Goal: Task Accomplishment & Management: Use online tool/utility

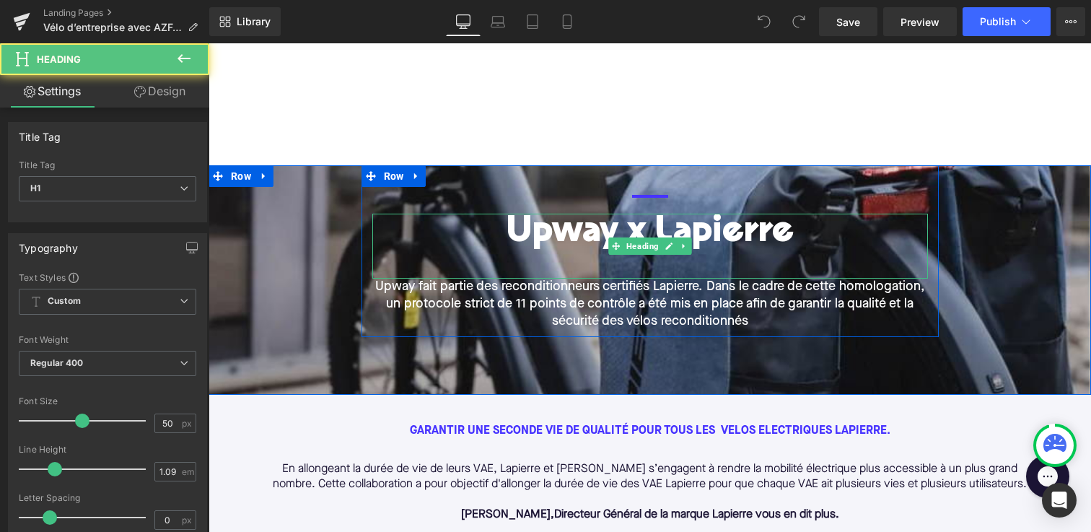
click at [636, 234] on h1 "Upway x Lapierre" at bounding box center [649, 234] width 555 height 40
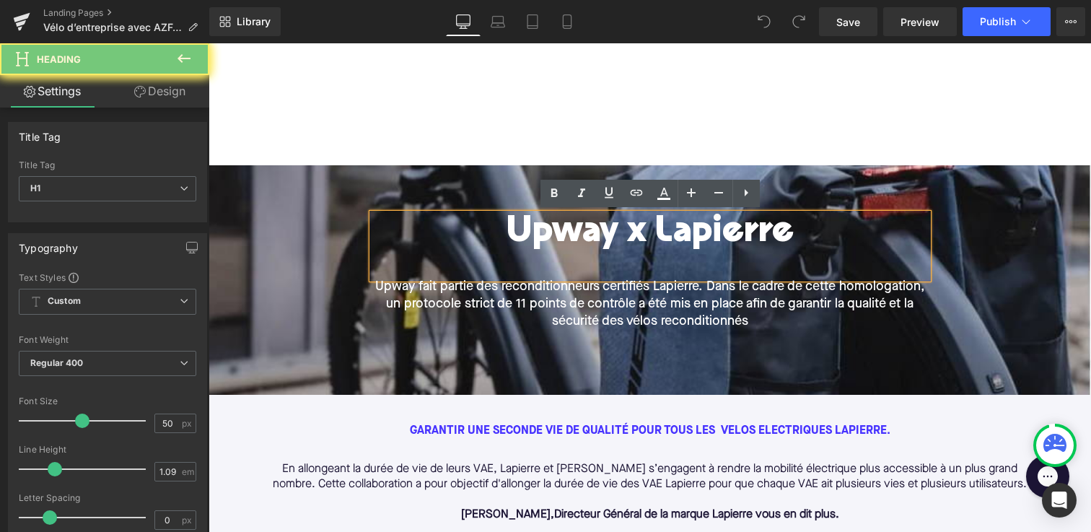
click at [799, 230] on h1 "Upway x Lapierre" at bounding box center [649, 234] width 555 height 40
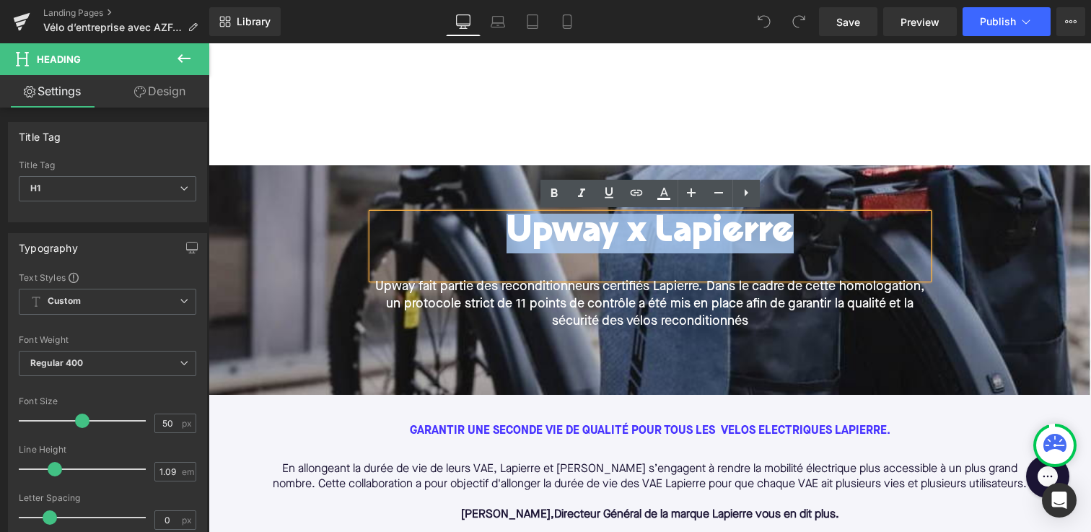
drag, startPoint x: 789, startPoint y: 234, endPoint x: 496, endPoint y: 229, distance: 292.9
click at [496, 229] on h1 "Upway x Lapierre" at bounding box center [649, 234] width 555 height 40
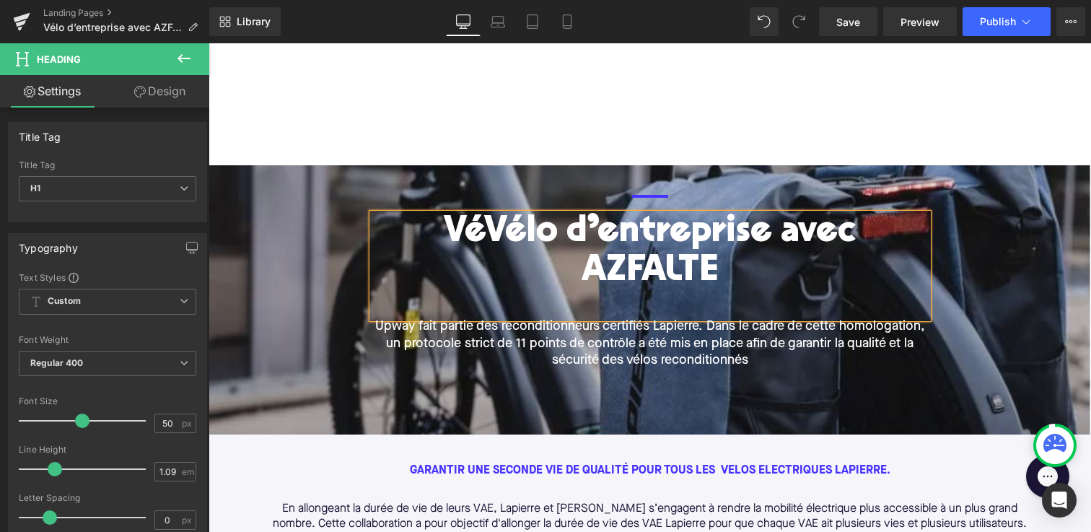
click at [421, 234] on h1 "VéVélo d’entreprise avec AZFALTE" at bounding box center [649, 253] width 555 height 79
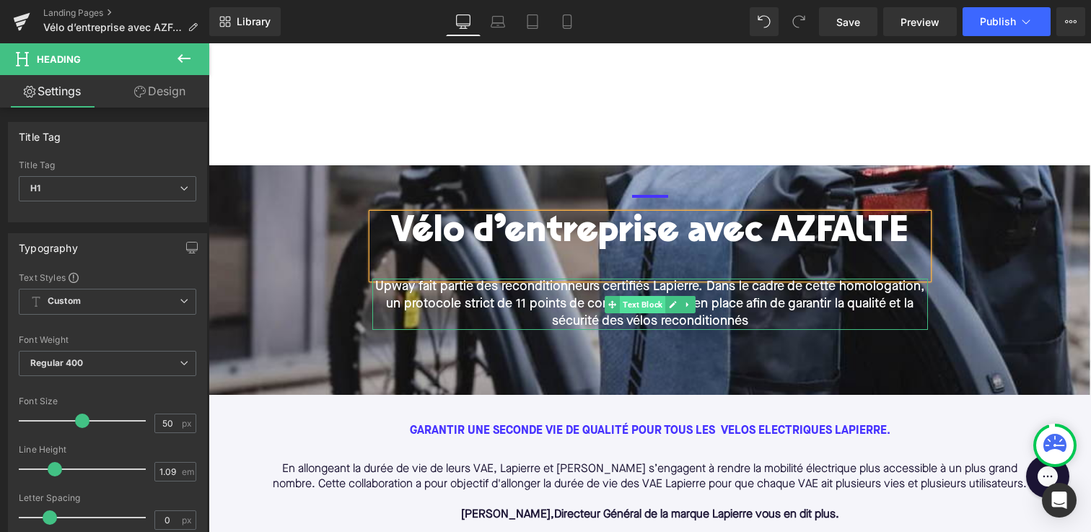
click at [661, 296] on span "Text Block" at bounding box center [642, 304] width 45 height 17
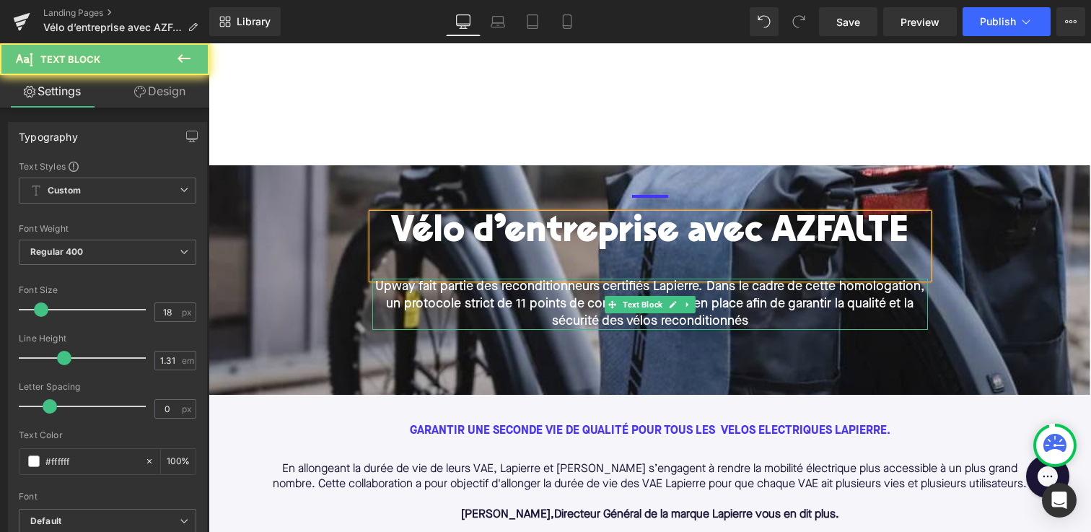
click at [766, 317] on p "Upway fait partie des reconditionneurs certifiés Lapierre. Dans le cadre de cet…" at bounding box center [649, 303] width 555 height 51
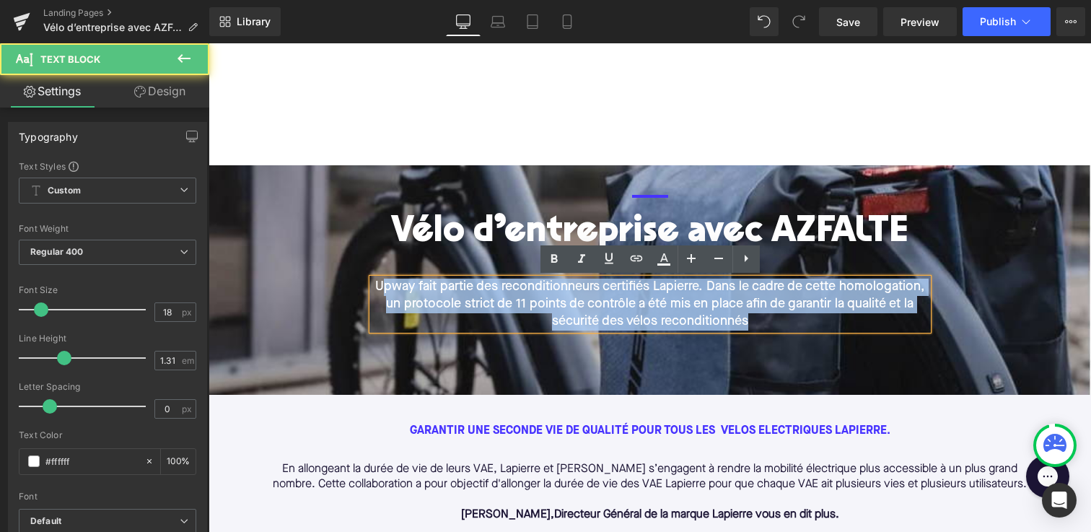
drag, startPoint x: 758, startPoint y: 317, endPoint x: 383, endPoint y: 283, distance: 376.7
click at [383, 283] on p "Upway fait partie des reconditionneurs certifiés Lapierre. Dans le cadre de cet…" at bounding box center [649, 303] width 555 height 51
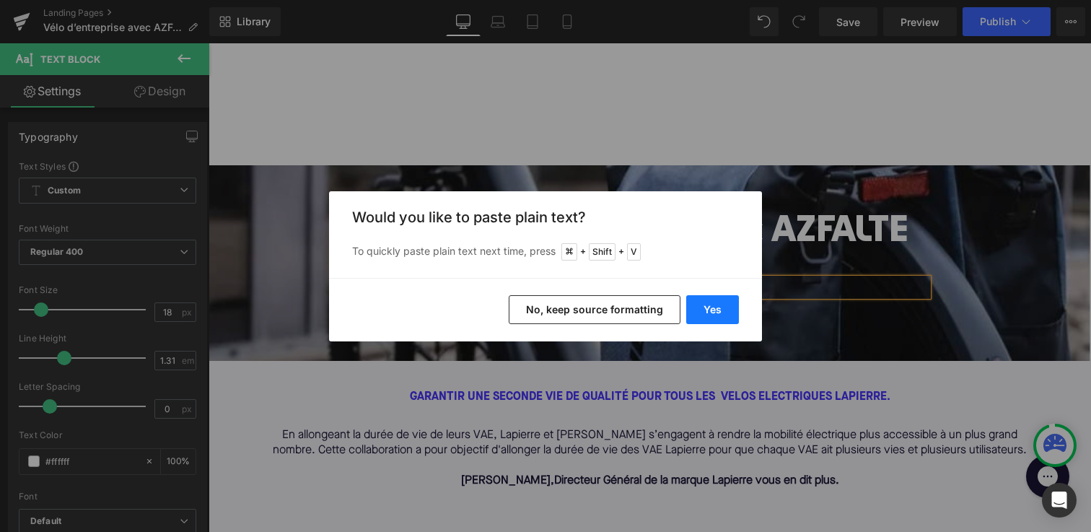
click at [724, 317] on button "Yes" at bounding box center [712, 309] width 53 height 29
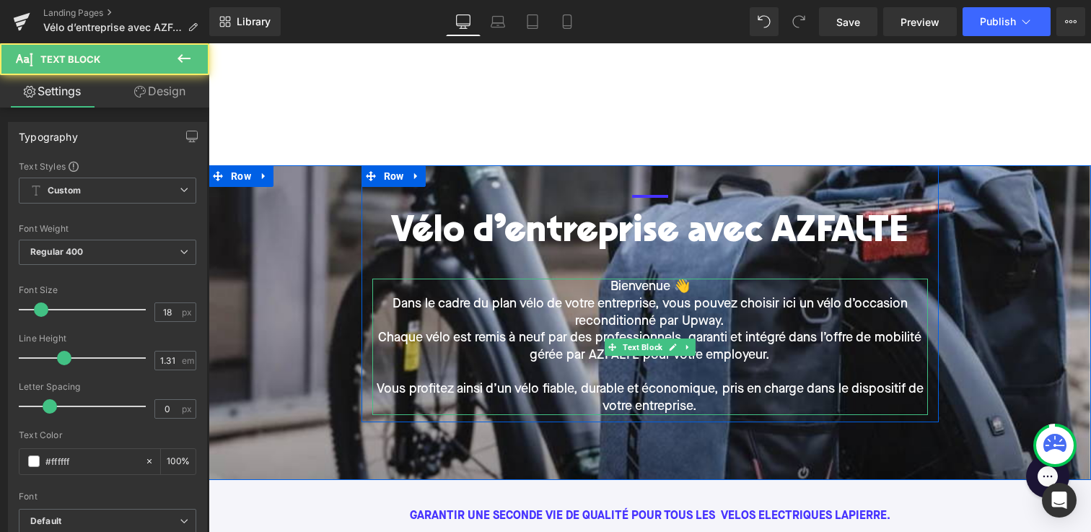
click at [576, 330] on p "Chaque vélo est remis à neuf par des professionnels, garanti et intégré dans l’…" at bounding box center [649, 347] width 555 height 34
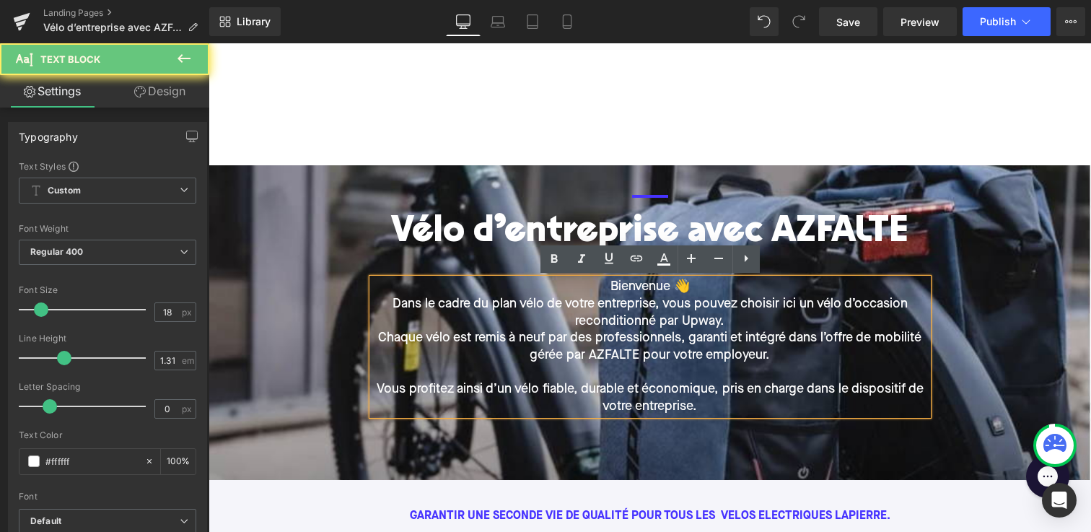
click at [695, 286] on p "Bienvenue 👋" at bounding box center [649, 286] width 555 height 17
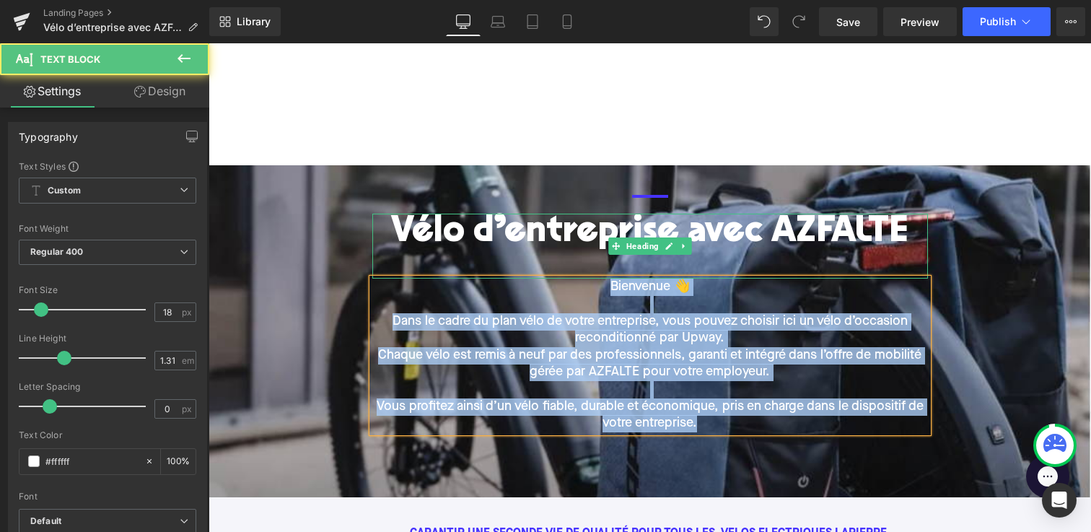
drag, startPoint x: 708, startPoint y: 422, endPoint x: 529, endPoint y: 267, distance: 236.8
click at [529, 267] on div "Text Block Separator Vélo d’entreprise avec AZFALTE Heading Bienvenue 👋 Dans le…" at bounding box center [649, 302] width 577 height 260
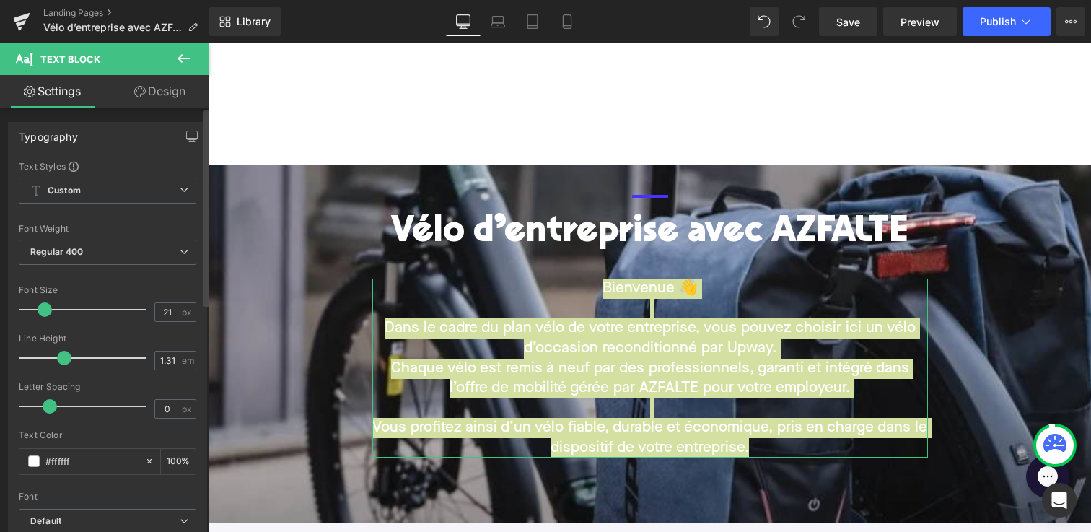
click at [45, 311] on span at bounding box center [45, 309] width 14 height 14
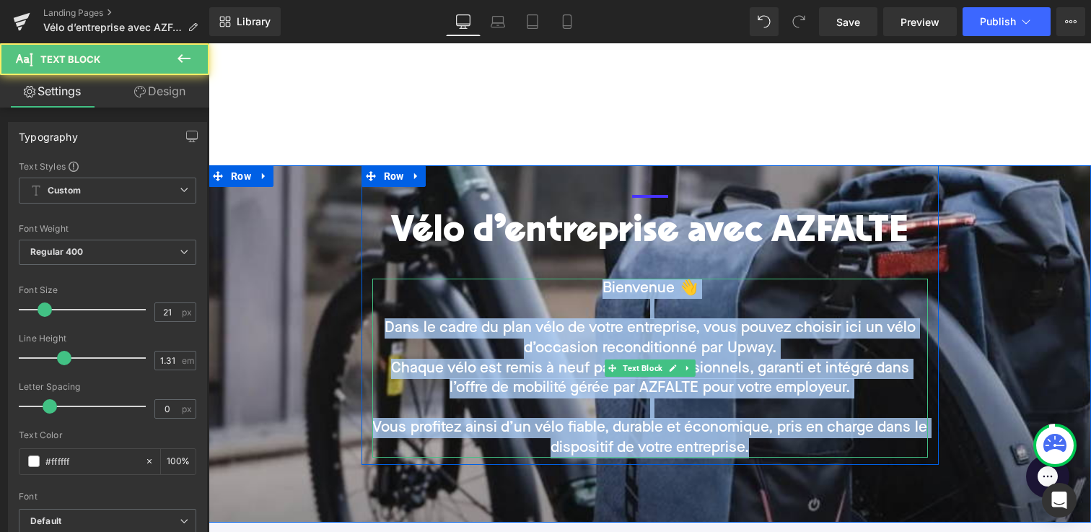
click at [397, 375] on p "Chaque vélo est remis à neuf par des professionnels, garanti et intégré dans l’…" at bounding box center [649, 379] width 555 height 40
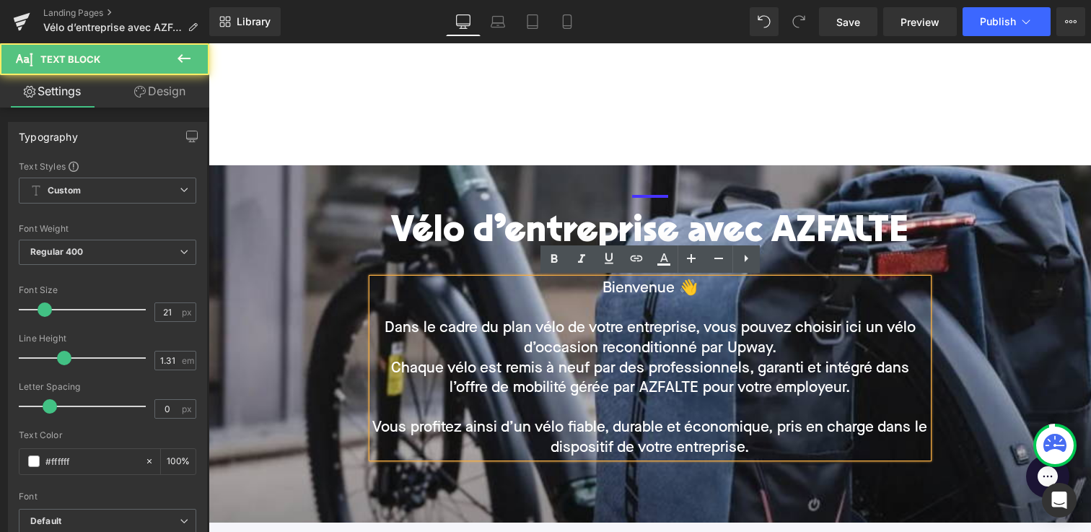
click at [392, 369] on p "Chaque vélo est remis à neuf par des professionnels, garanti et intégré dans l’…" at bounding box center [649, 379] width 555 height 40
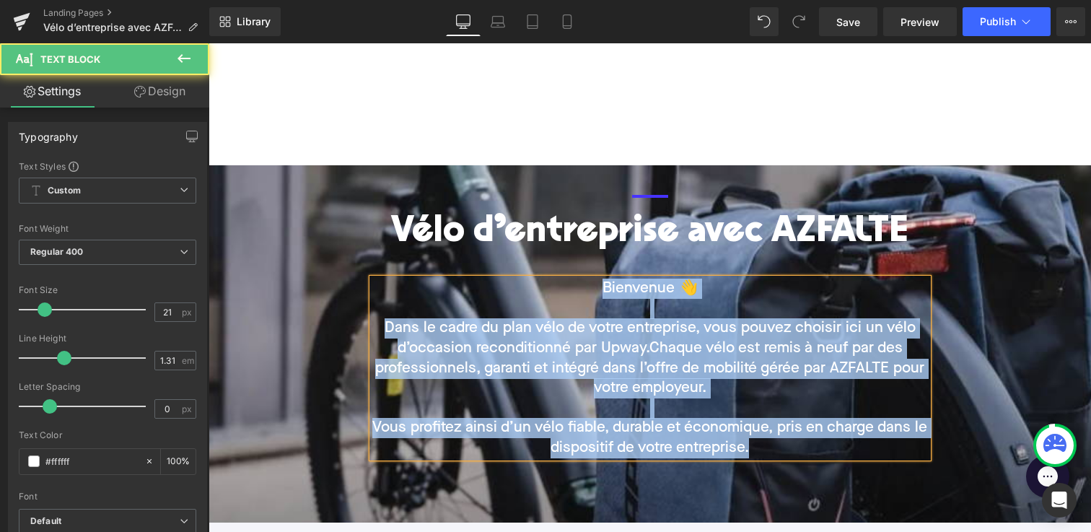
drag, startPoint x: 772, startPoint y: 446, endPoint x: 335, endPoint y: 276, distance: 468.4
click at [335, 276] on div "Text Block Separator Vélo d’entreprise avec AZFALTE Heading Bienvenue 👋 Dans le…" at bounding box center [649, 314] width 824 height 299
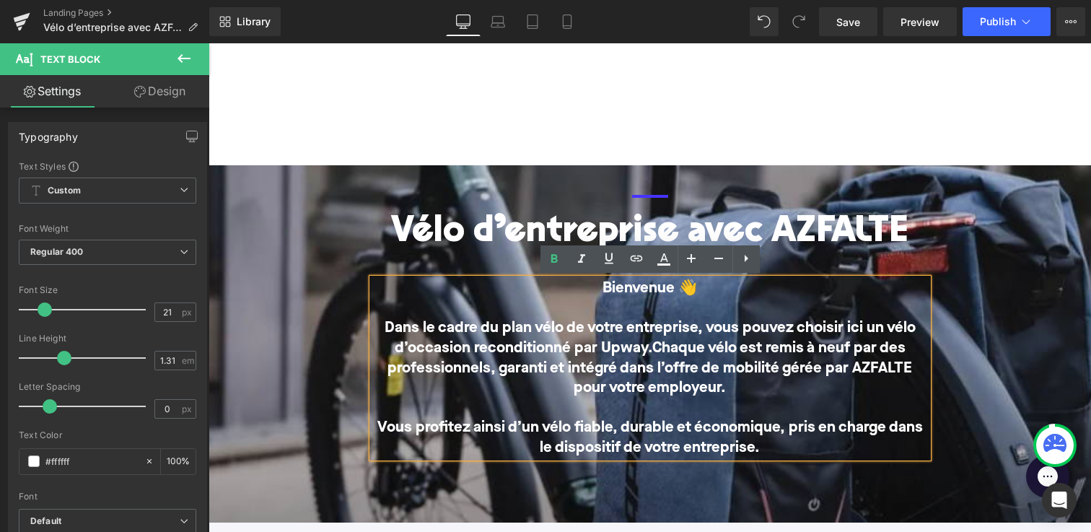
click at [474, 407] on p at bounding box center [649, 408] width 555 height 20
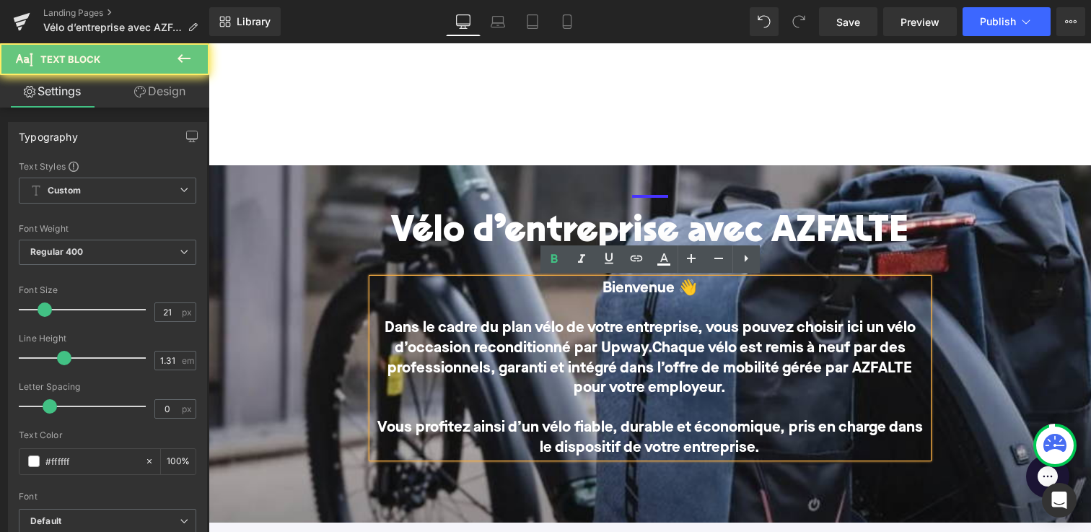
click at [392, 377] on span "Chaque vélo est remis à neuf par des professionnels, garanti et intégré dans l’…" at bounding box center [649, 367] width 524 height 55
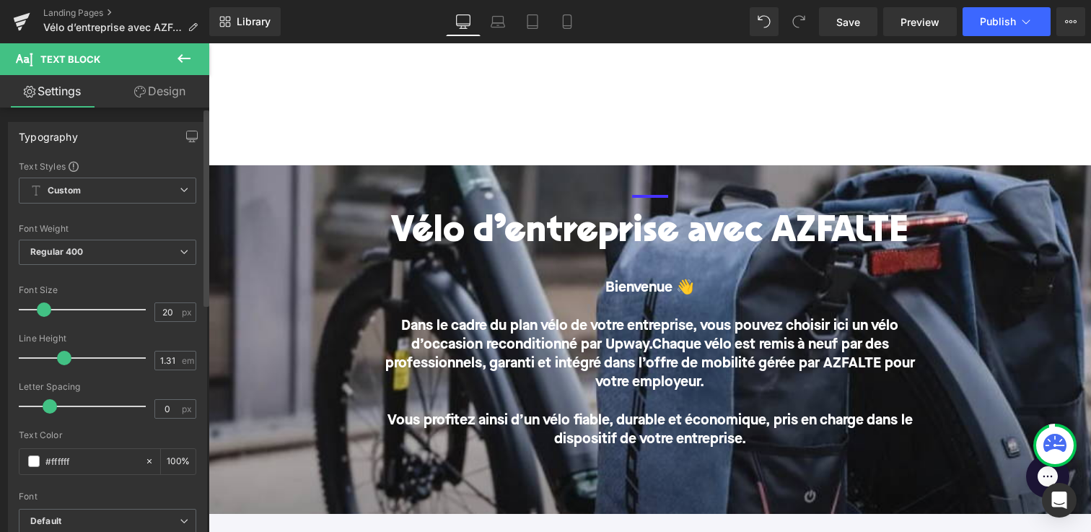
type input "19"
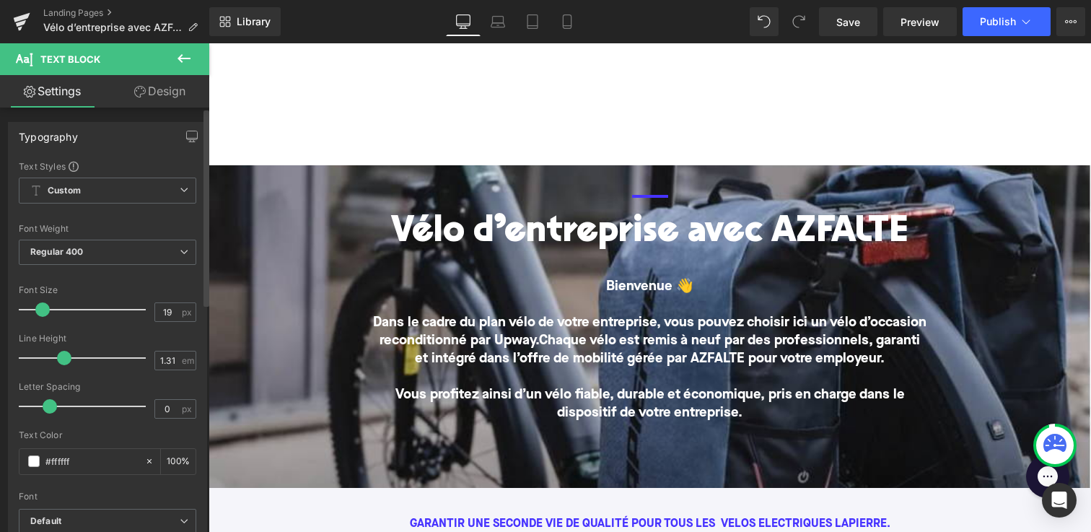
click at [41, 312] on span at bounding box center [42, 309] width 14 height 14
click at [527, 352] on span "Chaque vélo est remis à neuf par des professionnels, garanti et intégré dans l’…" at bounding box center [667, 350] width 505 height 32
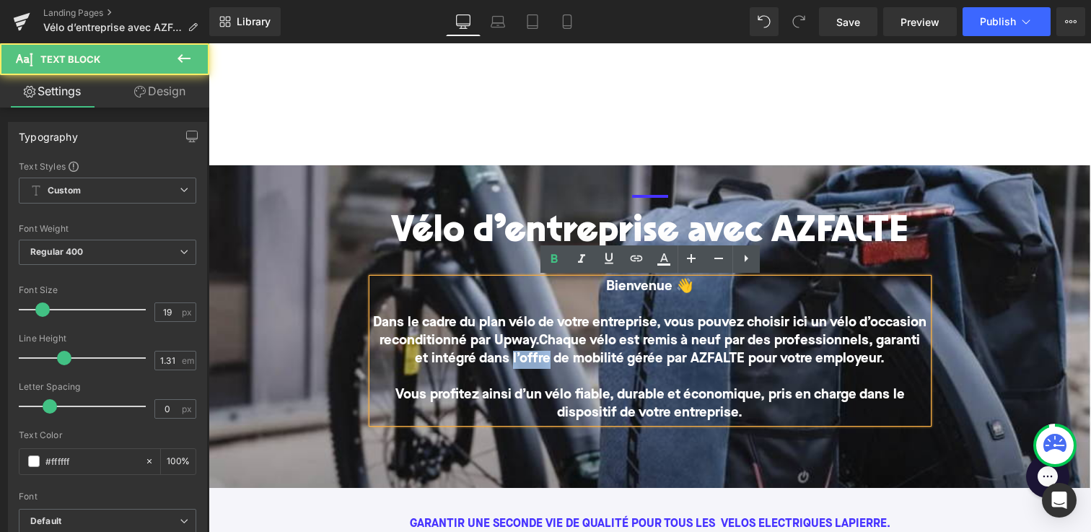
click at [527, 352] on span "Chaque vélo est remis à neuf par des professionnels, garanti et intégré dans l’…" at bounding box center [667, 350] width 505 height 32
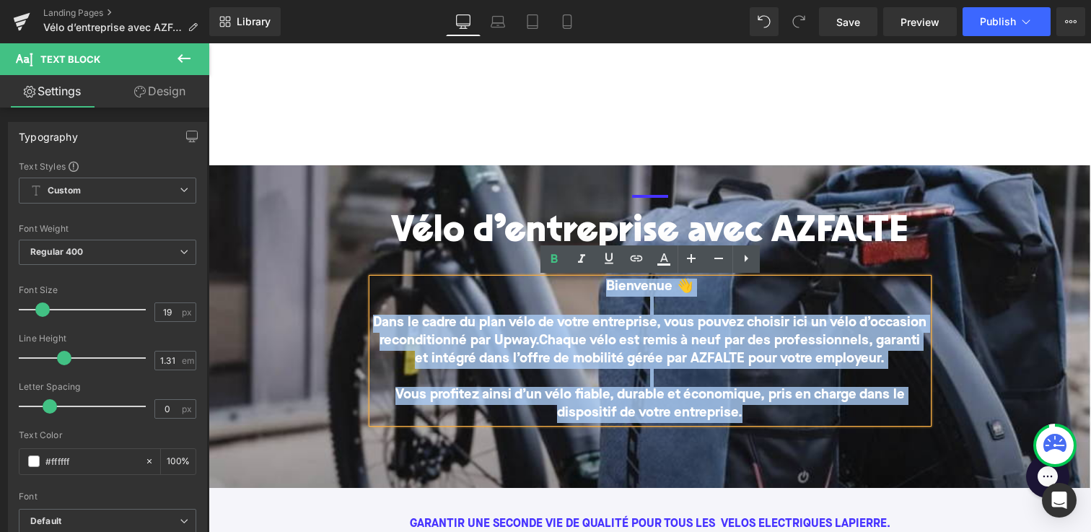
drag, startPoint x: 747, startPoint y: 406, endPoint x: 572, endPoint y: 284, distance: 213.5
click at [572, 284] on div "Bienvenue 👋 Dans le cadre du plan vélo de votre entreprise, vous pouvez choisir…" at bounding box center [649, 350] width 555 height 144
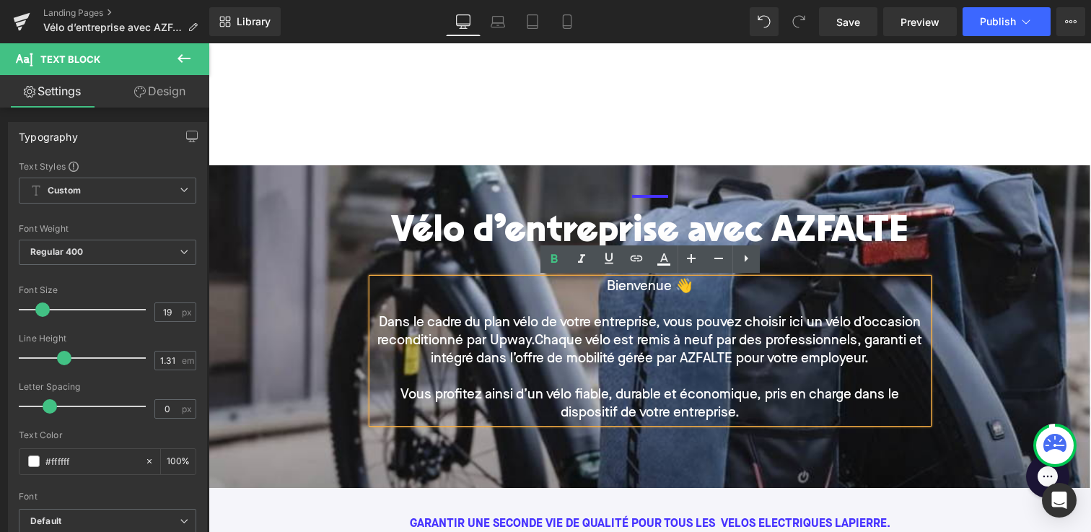
click at [281, 206] on div "Text Block Separator Vélo d’entreprise avec AZFALTE Heading Bienvenue 👋 Dans le…" at bounding box center [649, 297] width 824 height 265
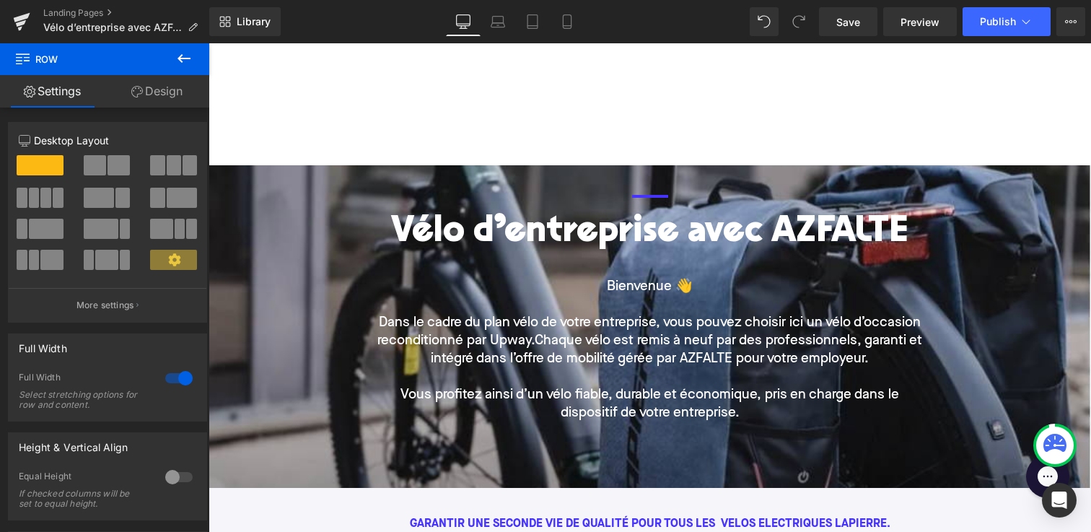
click at [370, 89] on div at bounding box center [649, 104] width 882 height 122
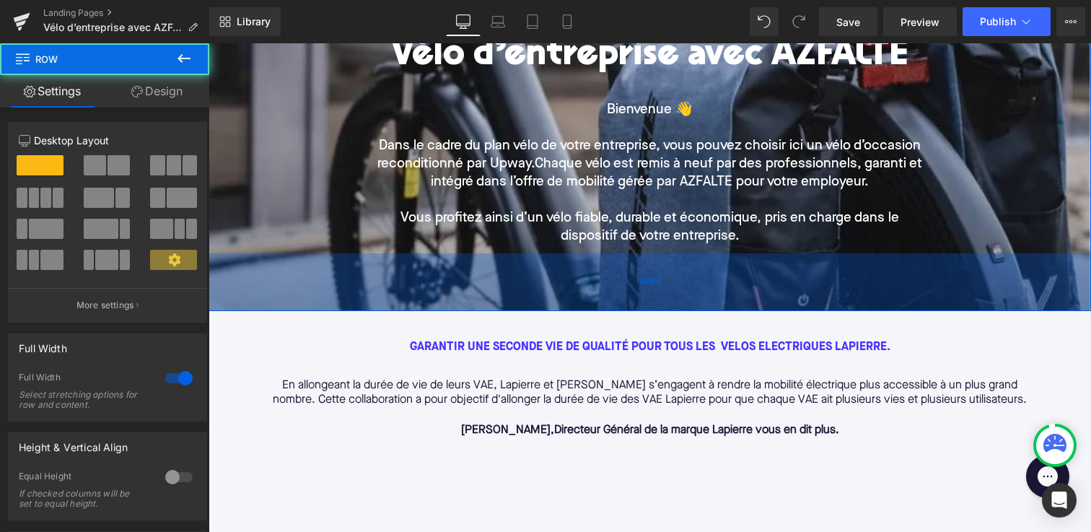
click at [313, 291] on div "80px" at bounding box center [649, 282] width 882 height 58
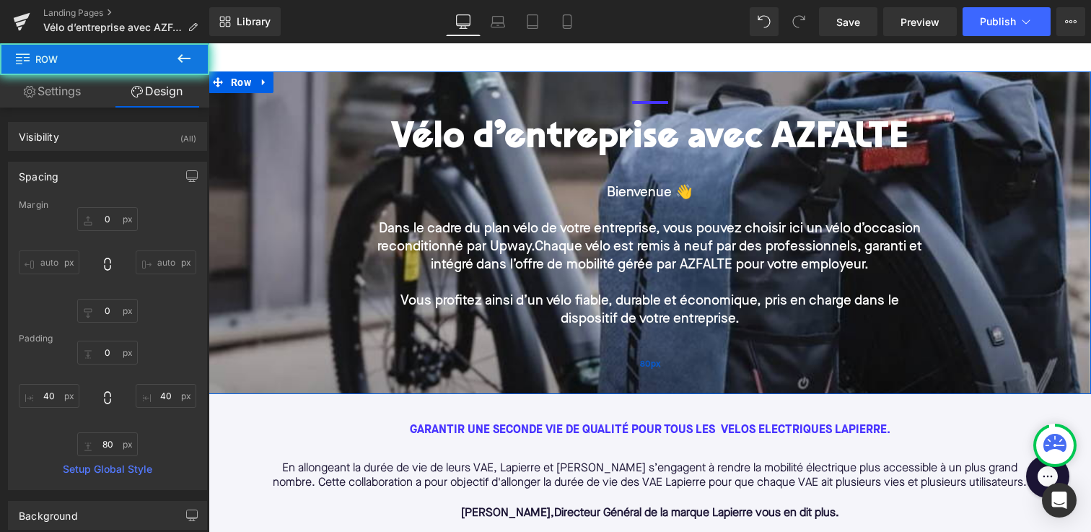
scroll to position [67, 0]
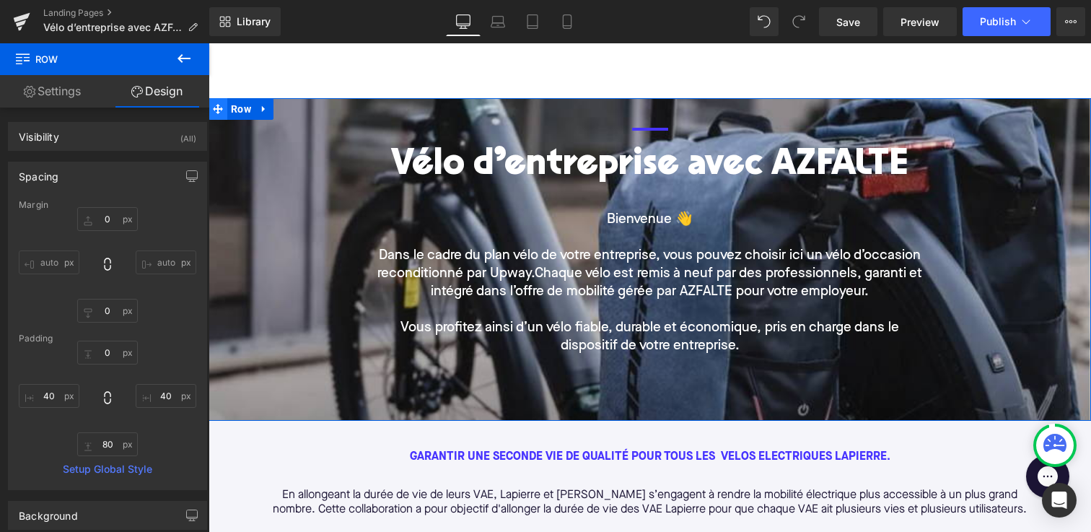
click at [219, 111] on icon at bounding box center [218, 109] width 10 height 10
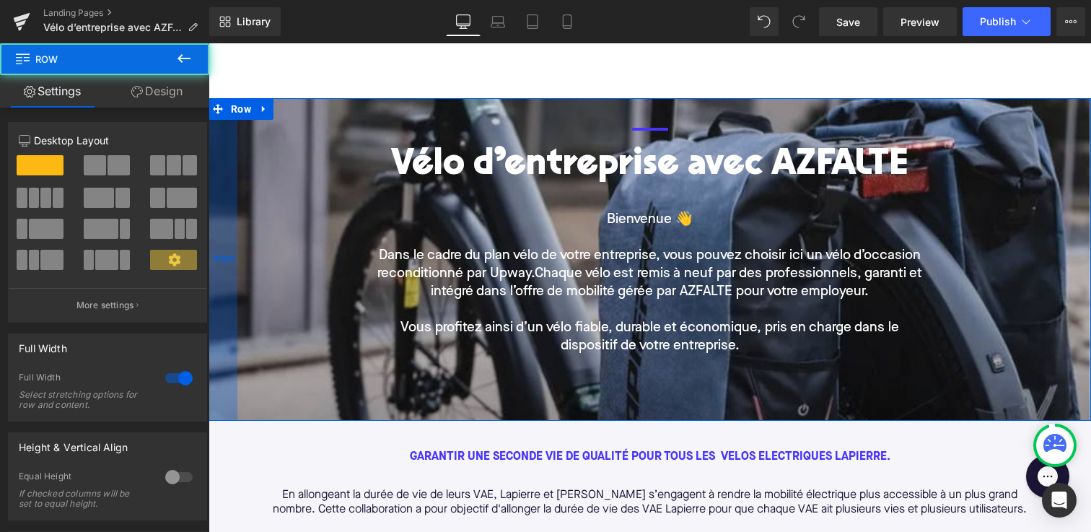
click at [229, 195] on div "40px" at bounding box center [222, 259] width 29 height 322
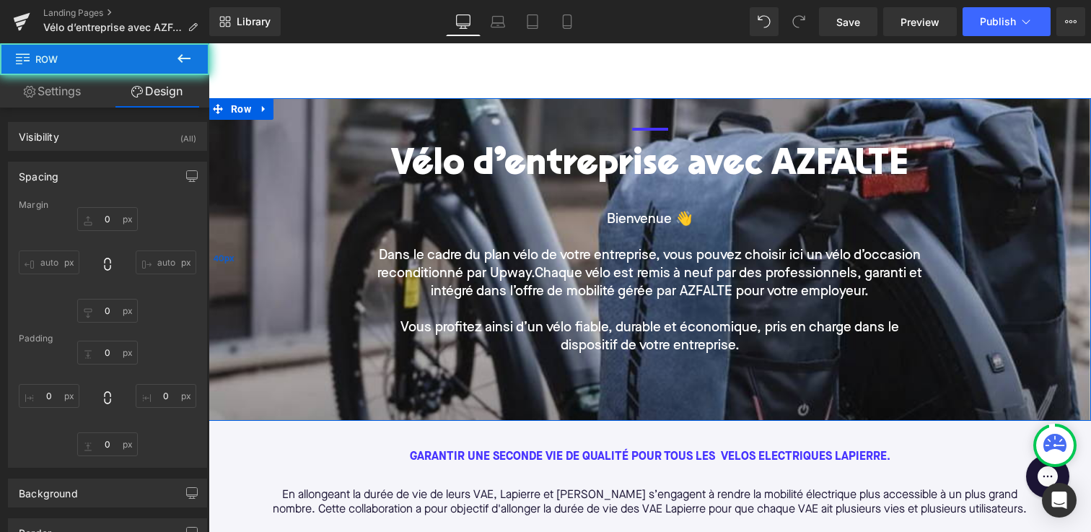
type input "0"
type input "40"
type input "80"
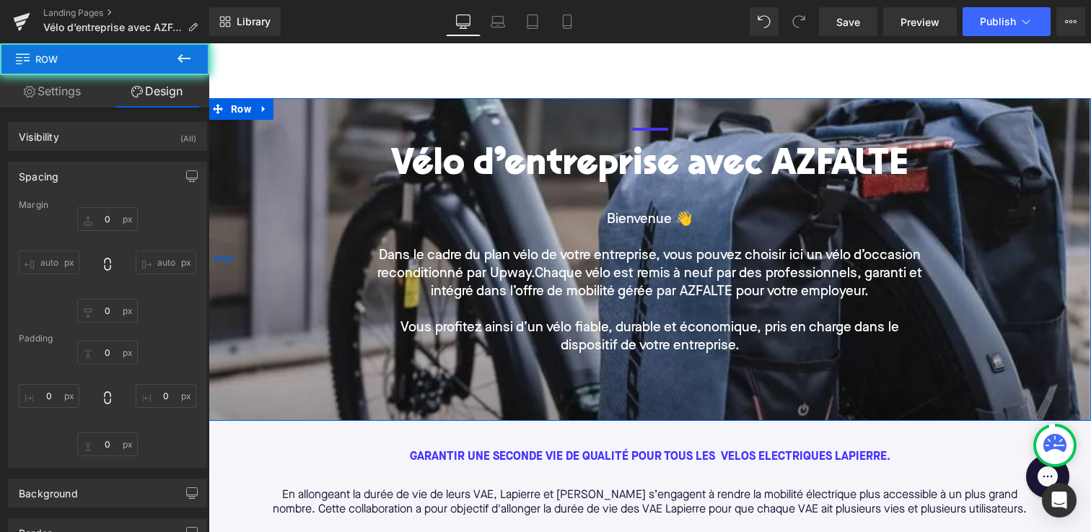
type input "40"
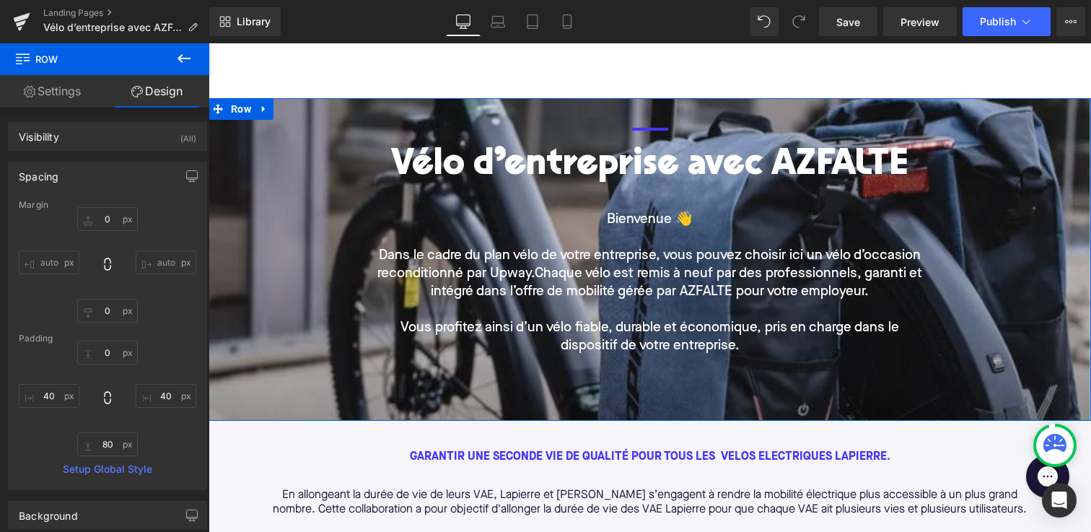
click at [275, 211] on div "Text Block Separator Vélo d’entreprise avec AZFALTE Heading Bienvenue 👋 Dans le…" at bounding box center [649, 230] width 824 height 265
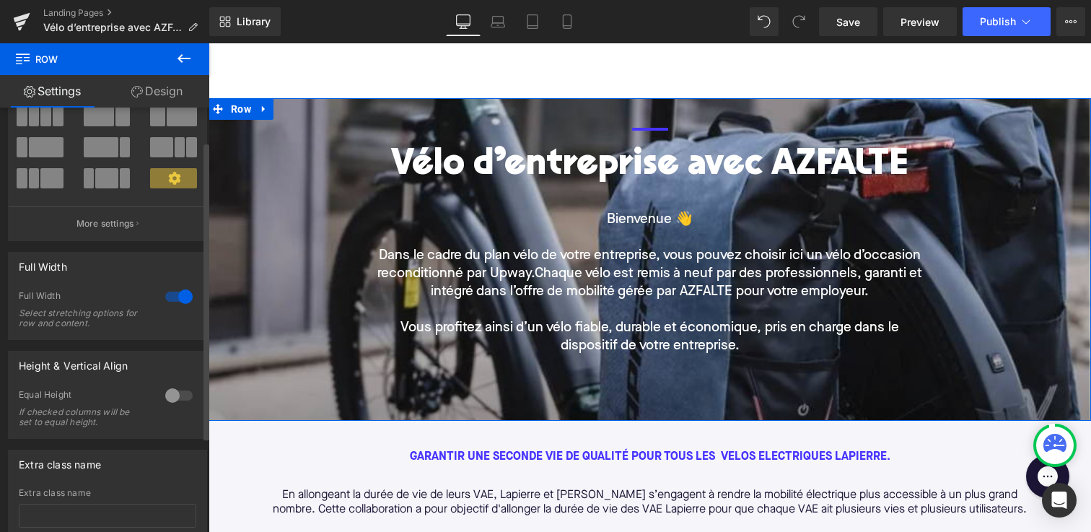
scroll to position [182, 0]
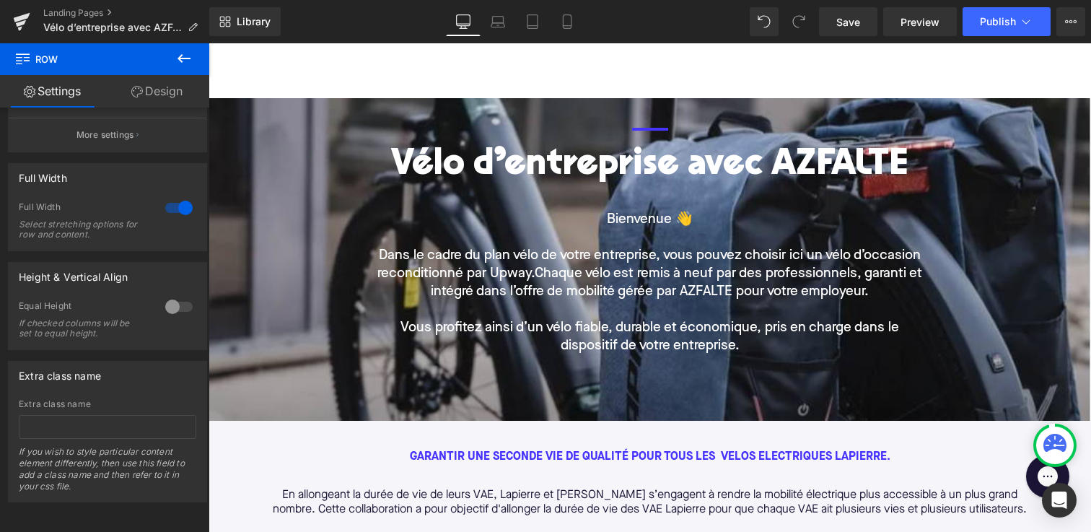
click at [180, 59] on icon at bounding box center [183, 58] width 13 height 9
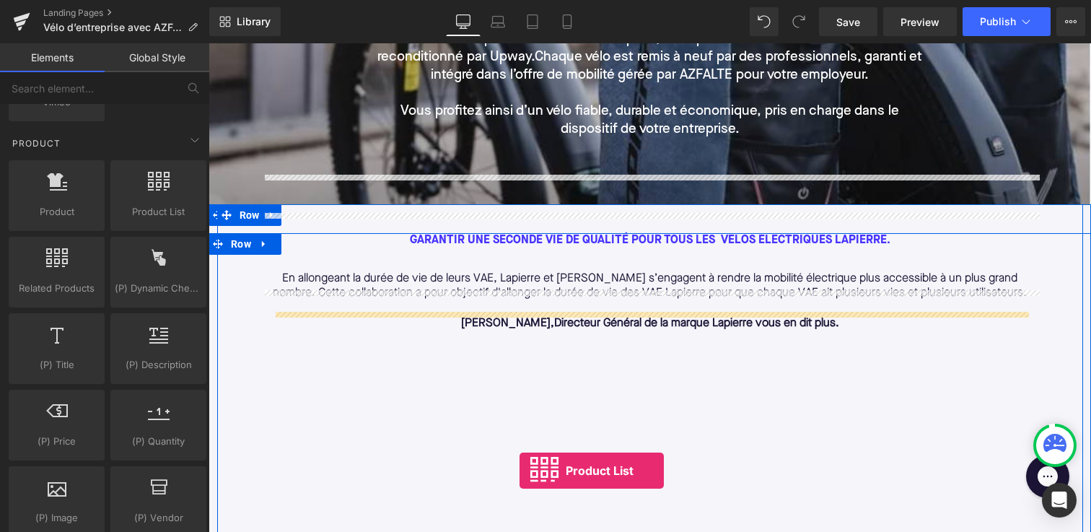
scroll to position [341, 0]
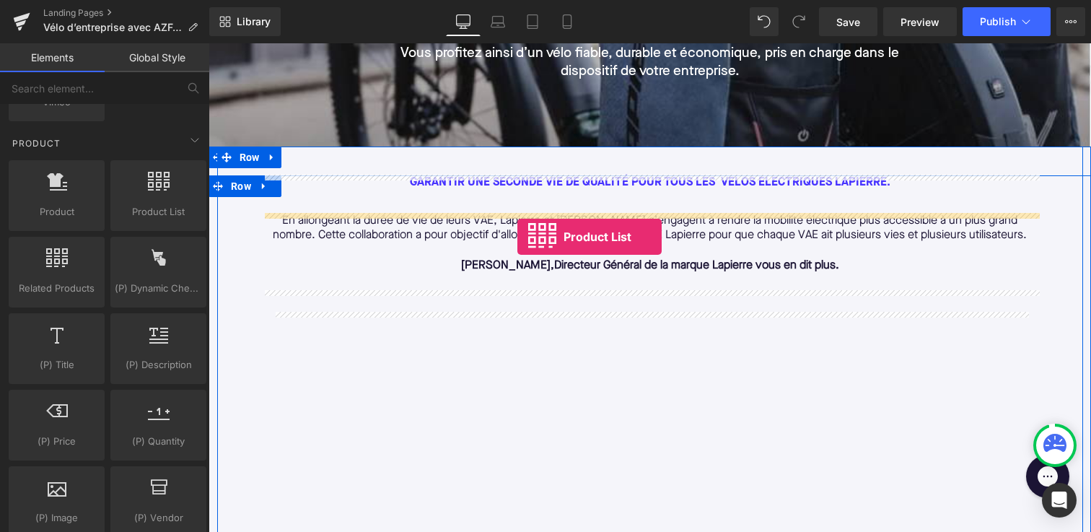
drag, startPoint x: 481, startPoint y: 406, endPoint x: 517, endPoint y: 237, distance: 173.3
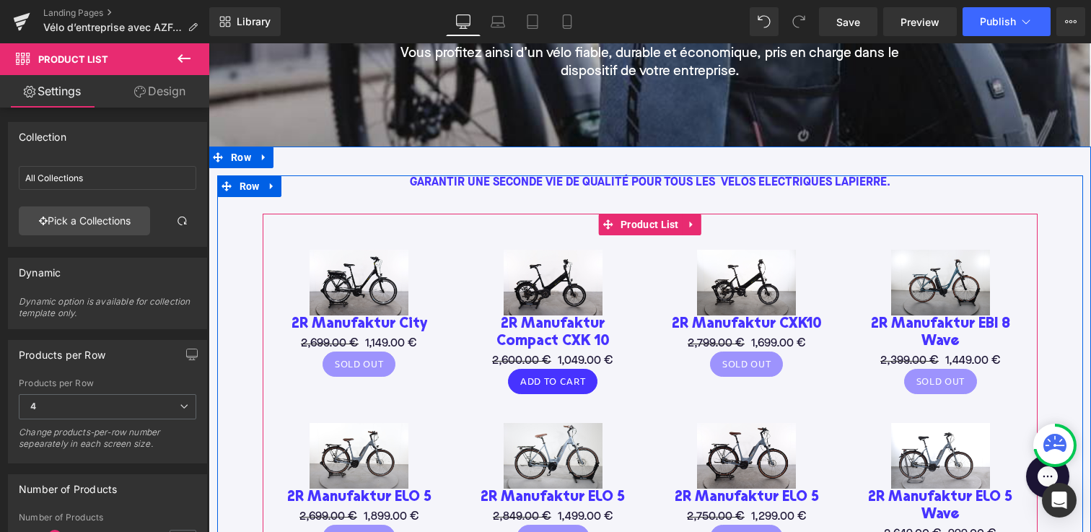
click at [282, 229] on div "Sale Off (P) Image 2R [GEOGRAPHIC_DATA] (P) Title 2,699.00 € 1,149.00 € (P) Pri…" at bounding box center [650, 402] width 775 height 376
click at [692, 222] on icon at bounding box center [692, 224] width 10 height 11
click at [699, 223] on icon at bounding box center [701, 224] width 10 height 10
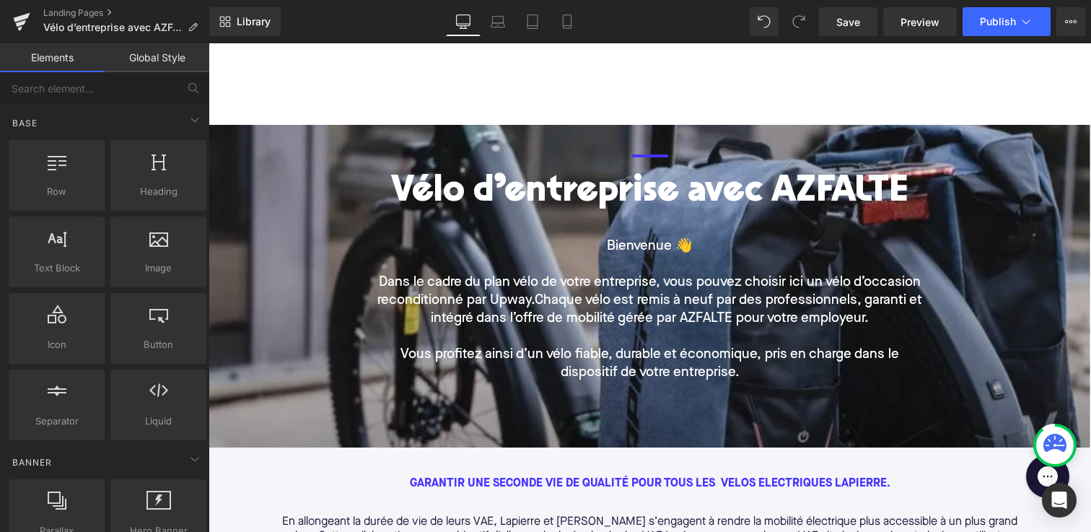
scroll to position [39, 0]
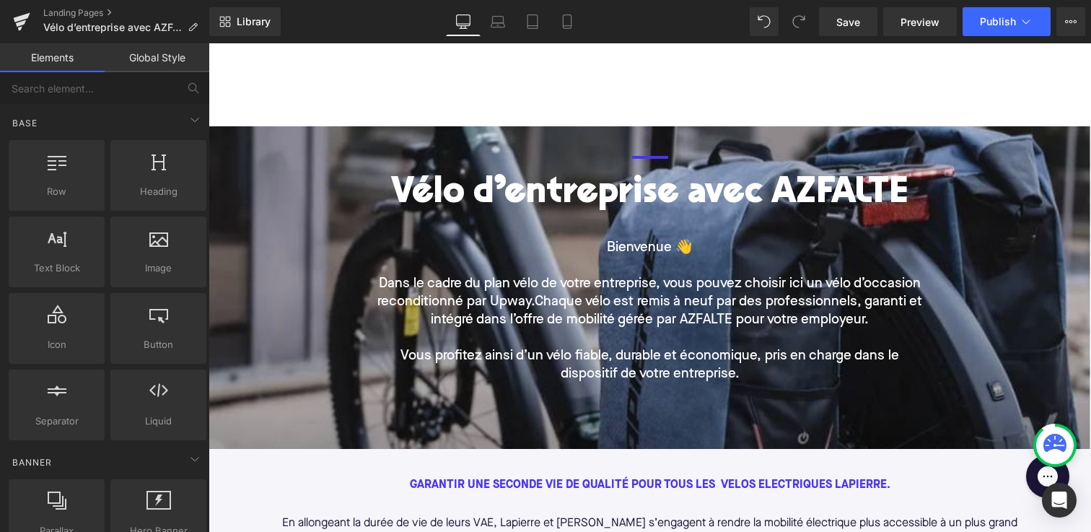
drag, startPoint x: 242, startPoint y: 102, endPoint x: 265, endPoint y: 150, distance: 52.9
click at [242, 111] on div at bounding box center [649, 65] width 882 height 122
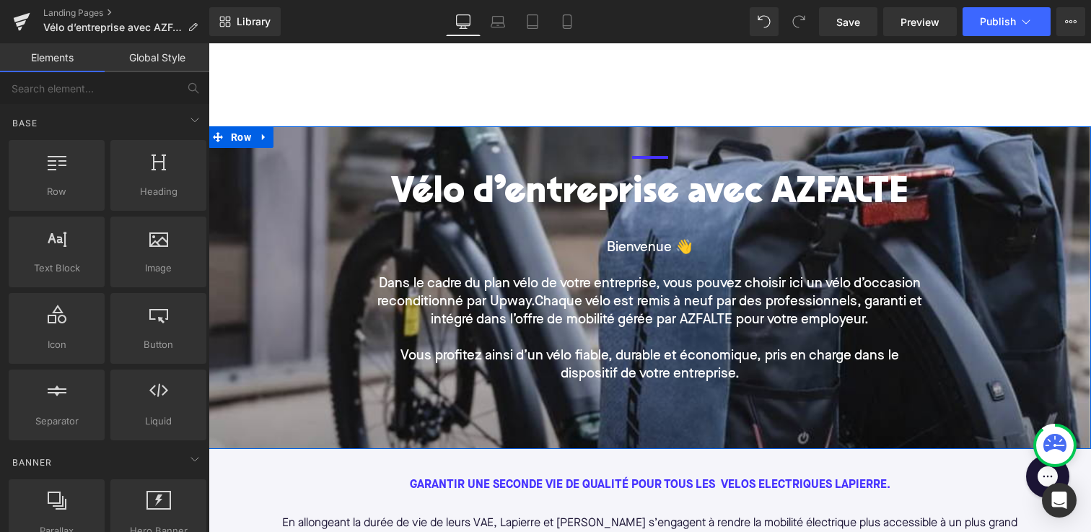
click at [269, 157] on div "Text Block Separator Vélo d’entreprise avec AZFALTE Heading Bienvenue 👋 Dans le…" at bounding box center [649, 258] width 824 height 265
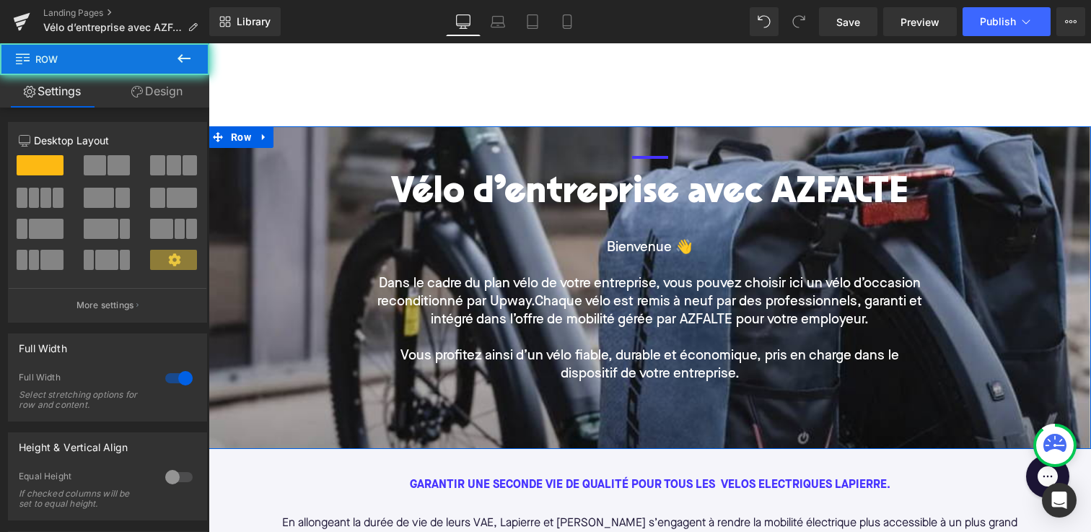
click at [294, 180] on div "Text Block Separator Vélo d’entreprise avec AZFALTE Heading Bienvenue 👋 Dans le…" at bounding box center [649, 258] width 824 height 265
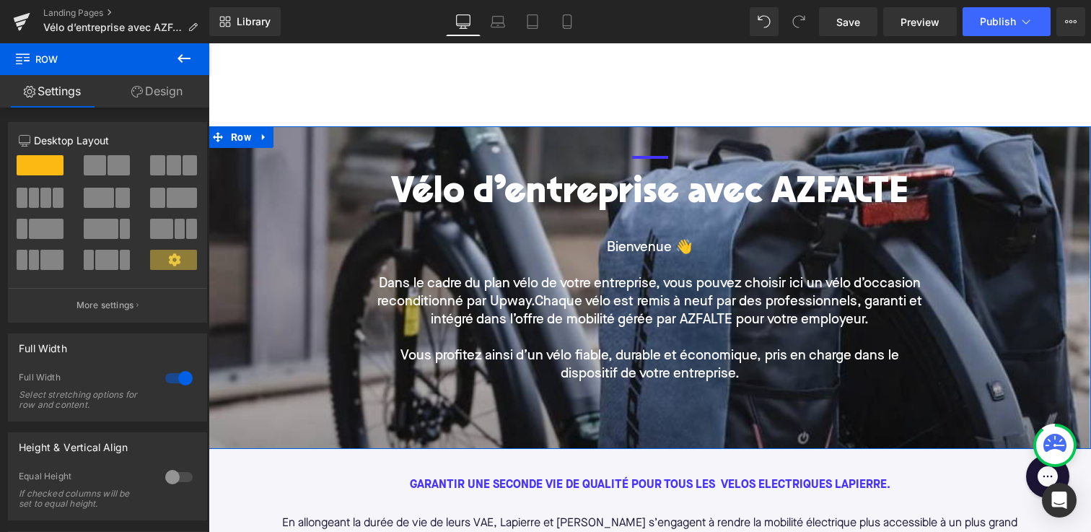
click at [266, 214] on div "Text Block Separator Vélo d’entreprise avec AZFALTE Heading Bienvenue 👋 Dans le…" at bounding box center [649, 258] width 824 height 265
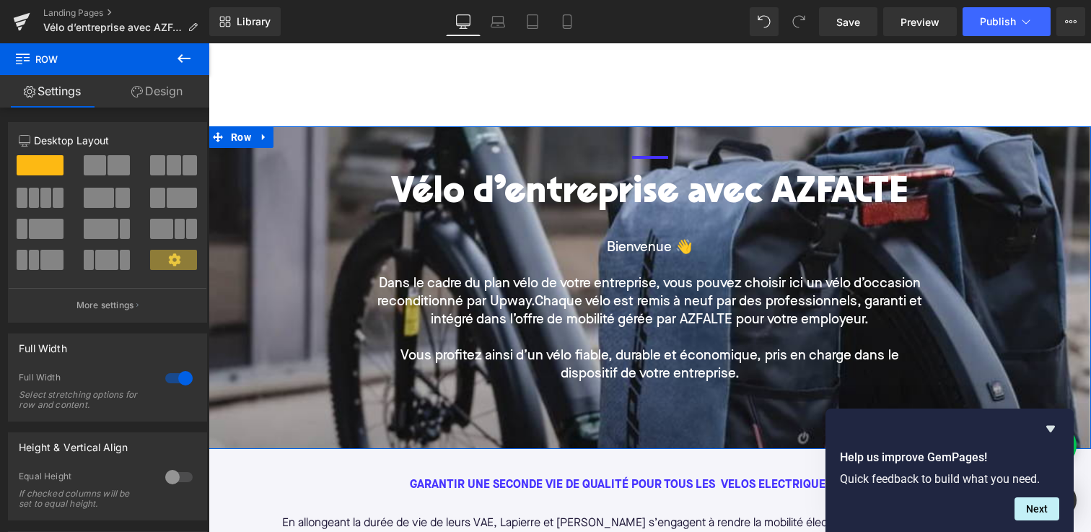
click at [265, 194] on div "Text Block Separator Vélo d’entreprise avec AZFALTE Heading Bienvenue 👋 Dans le…" at bounding box center [649, 258] width 824 height 265
click at [284, 199] on div "Text Block Separator Vélo d’entreprise avec AZFALTE Heading Bienvenue 👋 Dans le…" at bounding box center [649, 258] width 824 height 265
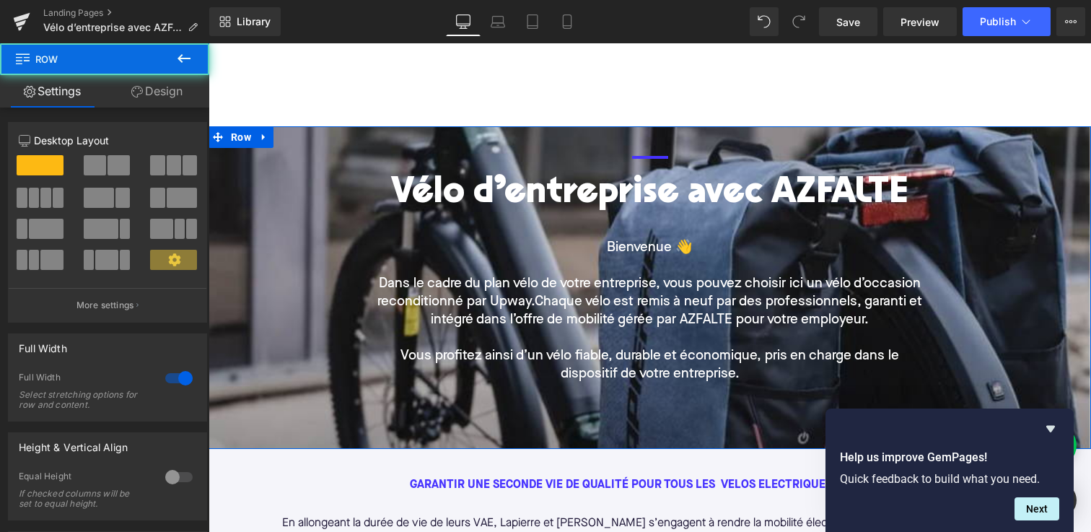
click at [283, 226] on div "Text Block Separator Vélo d’entreprise avec AZFALTE Heading Bienvenue 👋 Dans le…" at bounding box center [649, 258] width 824 height 265
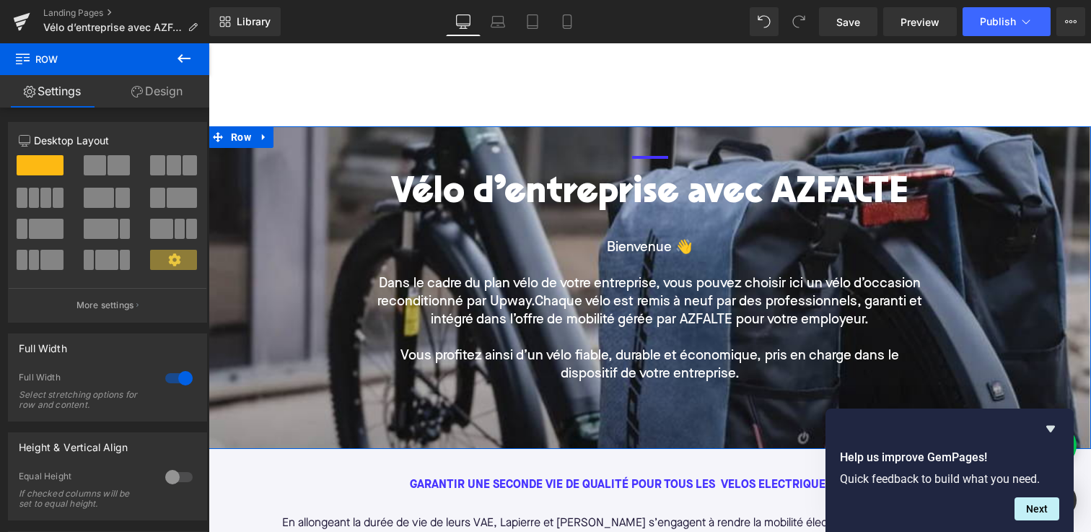
click at [148, 90] on link "Design" at bounding box center [157, 91] width 105 height 32
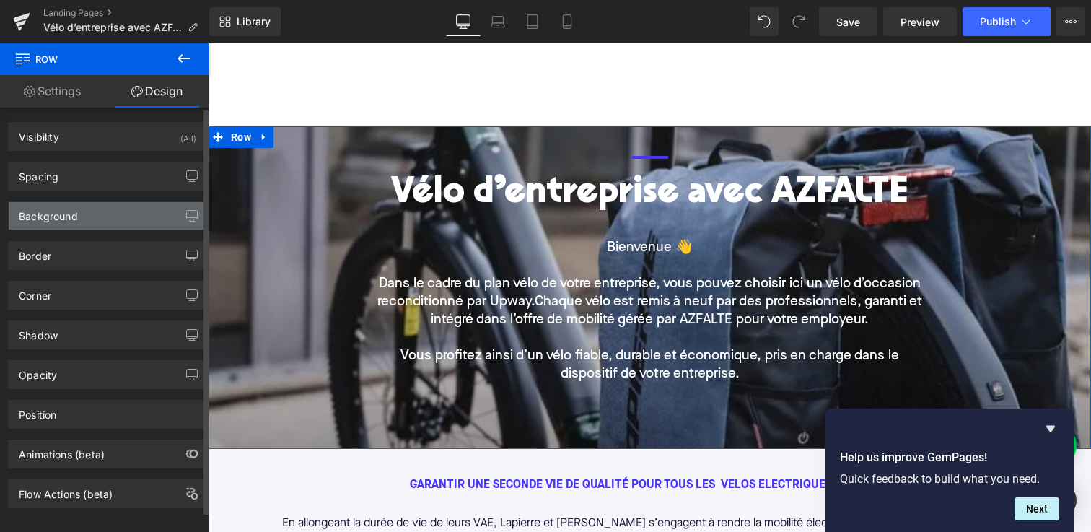
click at [97, 220] on div "Background" at bounding box center [108, 215] width 198 height 27
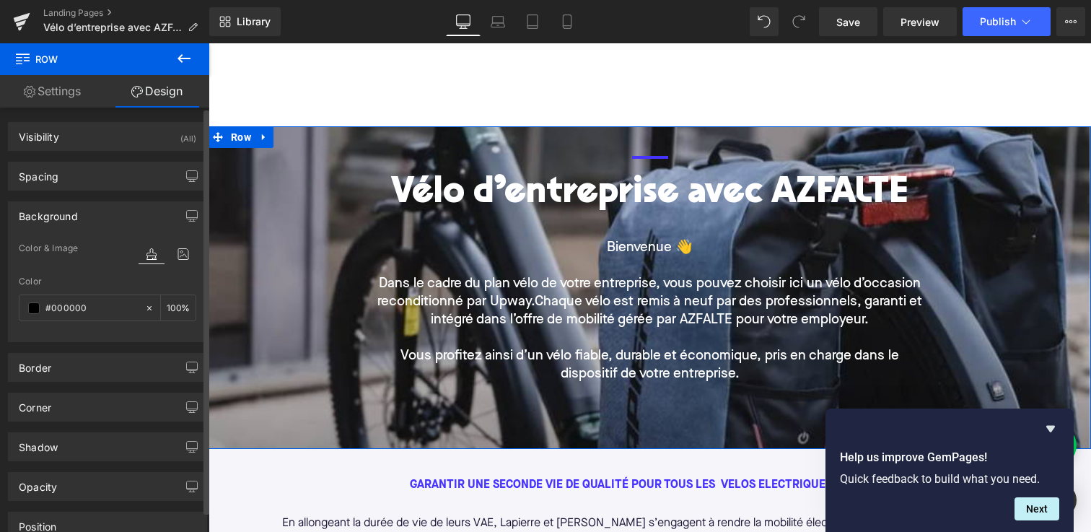
click at [195, 250] on div "Color & Image color #000000 Color #000000 100 % [URL][DOMAIN_NAME] Image Replac…" at bounding box center [108, 290] width 198 height 102
click at [173, 250] on icon at bounding box center [183, 254] width 26 height 19
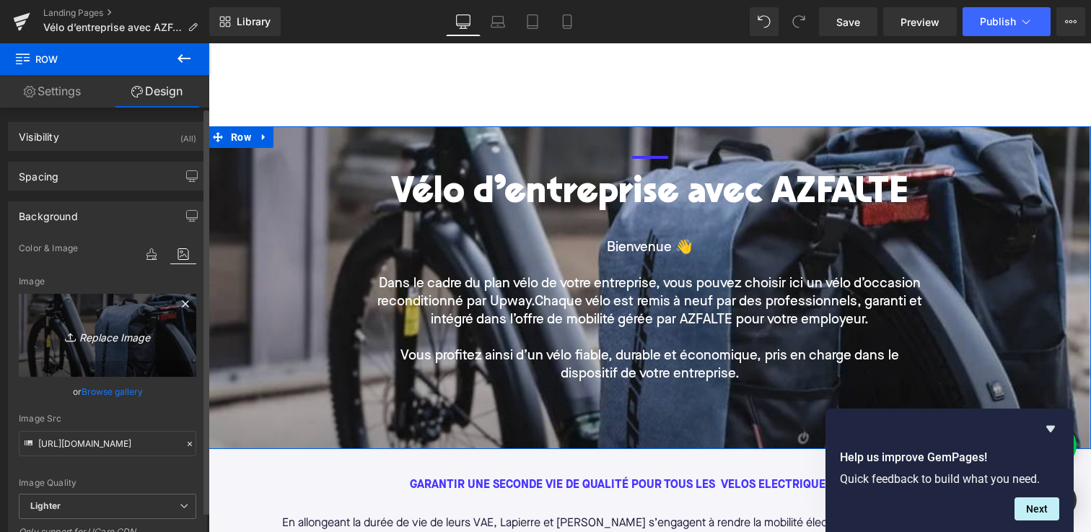
click at [105, 357] on link "Replace Image" at bounding box center [107, 335] width 177 height 83
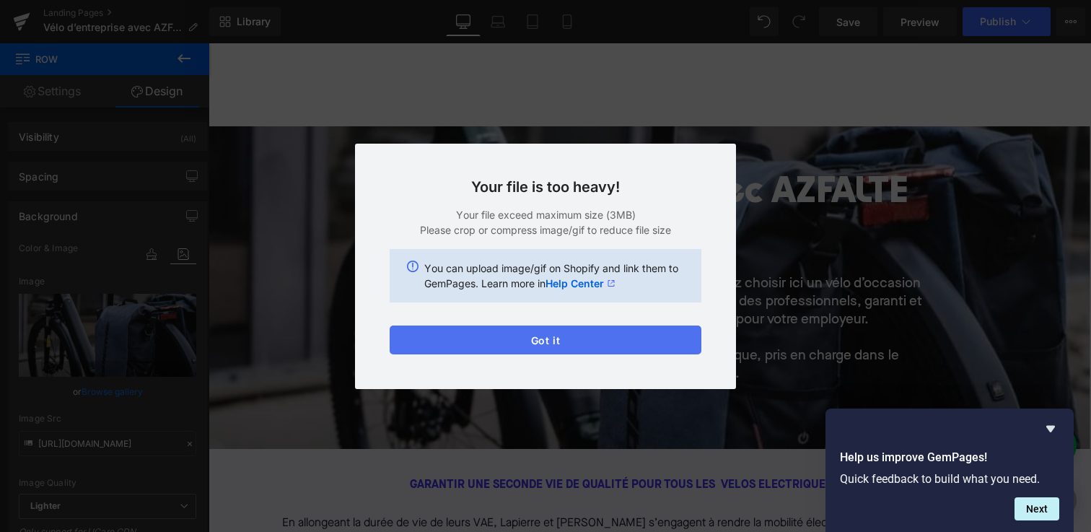
click at [508, 336] on button "Got it" at bounding box center [546, 339] width 312 height 29
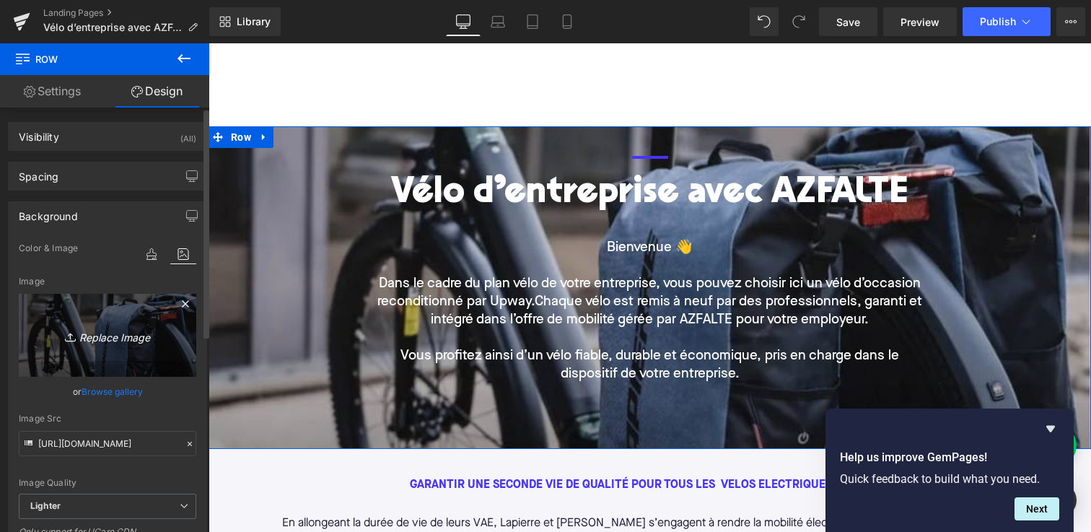
click at [95, 313] on link "Replace Image" at bounding box center [107, 335] width 177 height 83
click at [120, 332] on icon "Replace Image" at bounding box center [107, 335] width 115 height 18
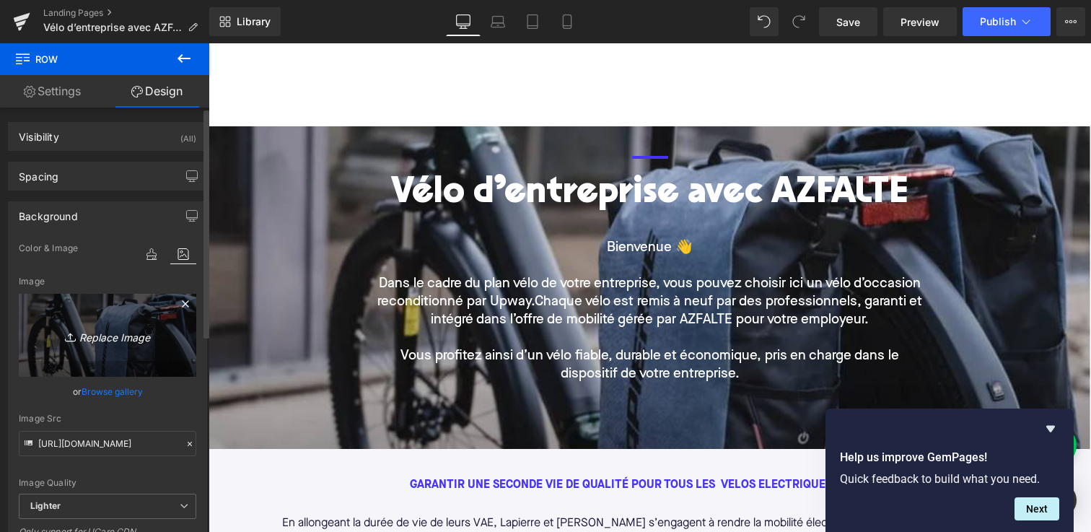
type input "C:\fakepath\Azfalte - desk.jpg"
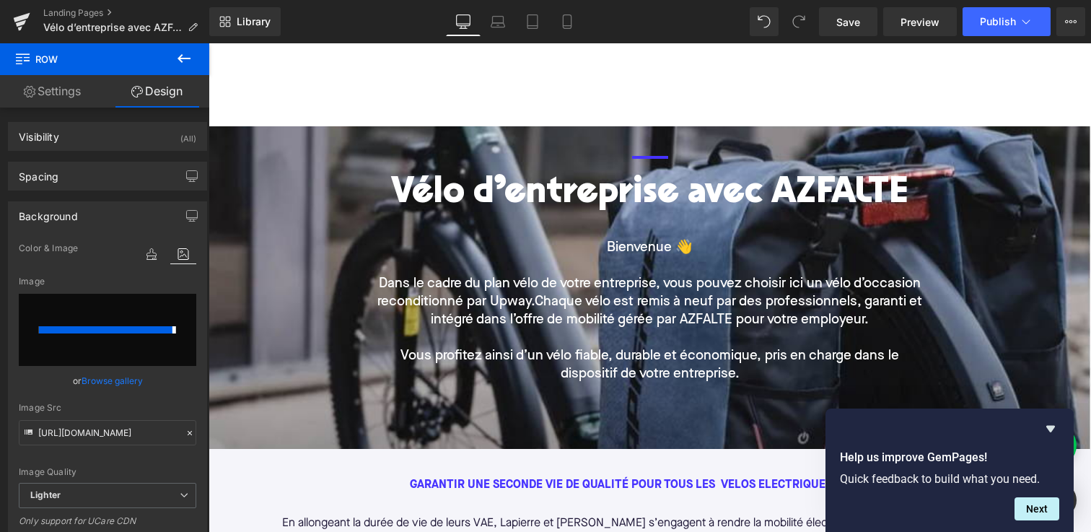
type input "[URL][DOMAIN_NAME]"
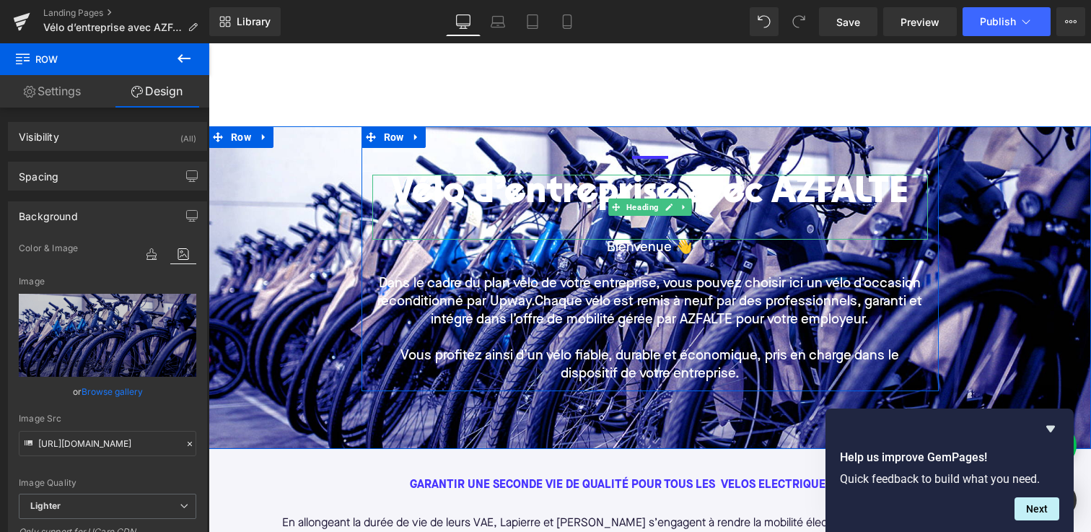
click at [465, 193] on h1 "Vélo d’entreprise avec AZFALTE" at bounding box center [649, 195] width 555 height 40
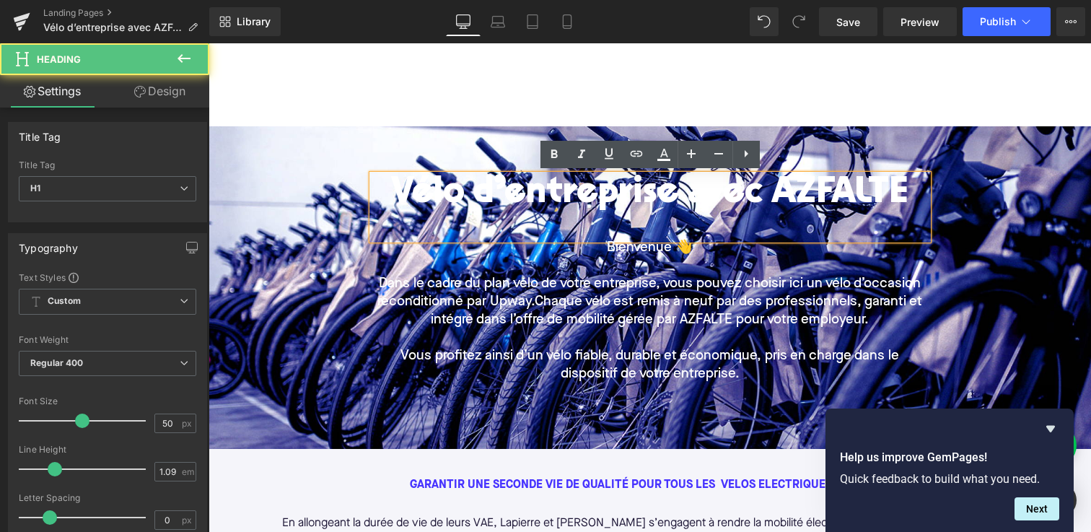
click at [208, 43] on div at bounding box center [208, 43] width 0 height 0
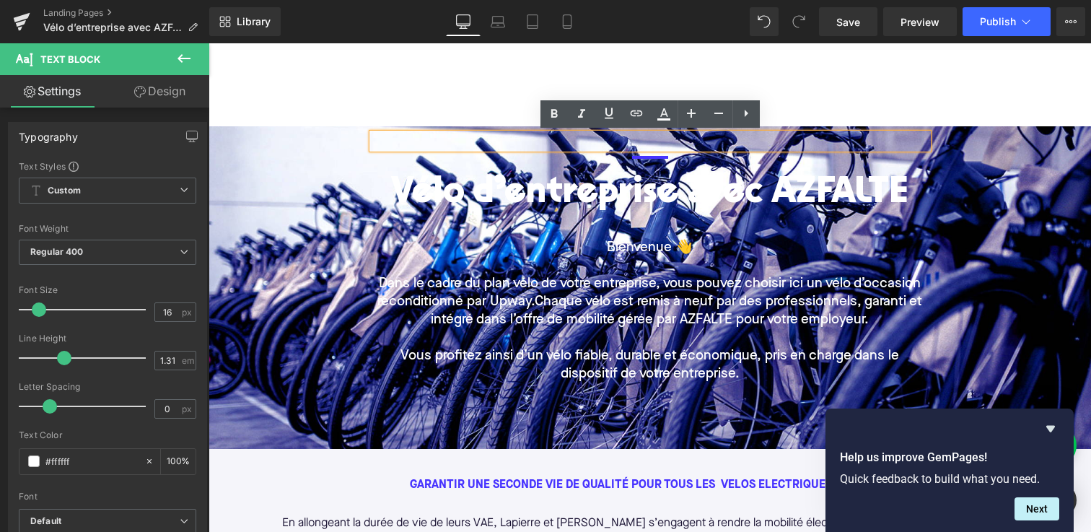
click at [387, 160] on div at bounding box center [649, 162] width 555 height 26
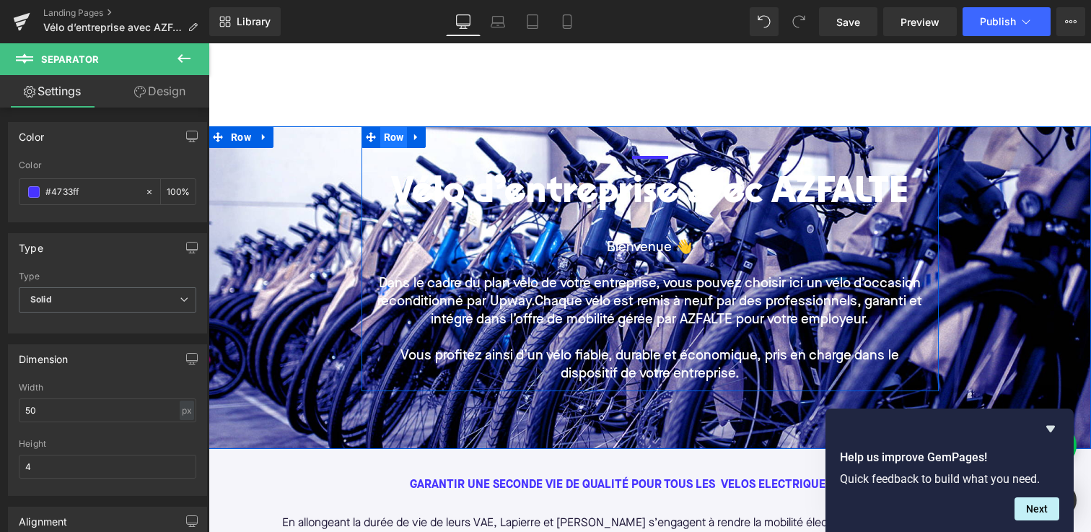
click at [380, 142] on span "Row" at bounding box center [393, 137] width 27 height 22
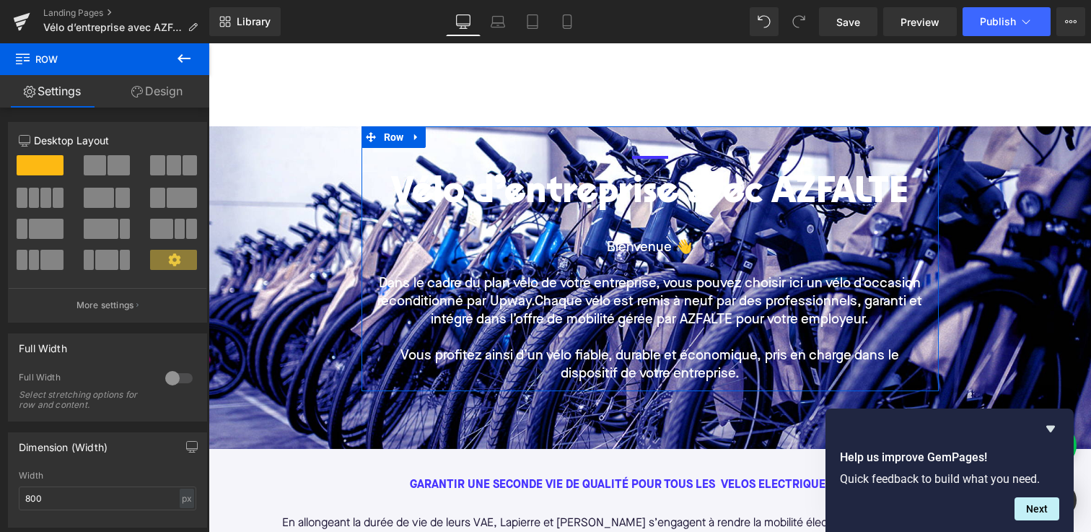
click at [154, 94] on link "Design" at bounding box center [157, 91] width 105 height 32
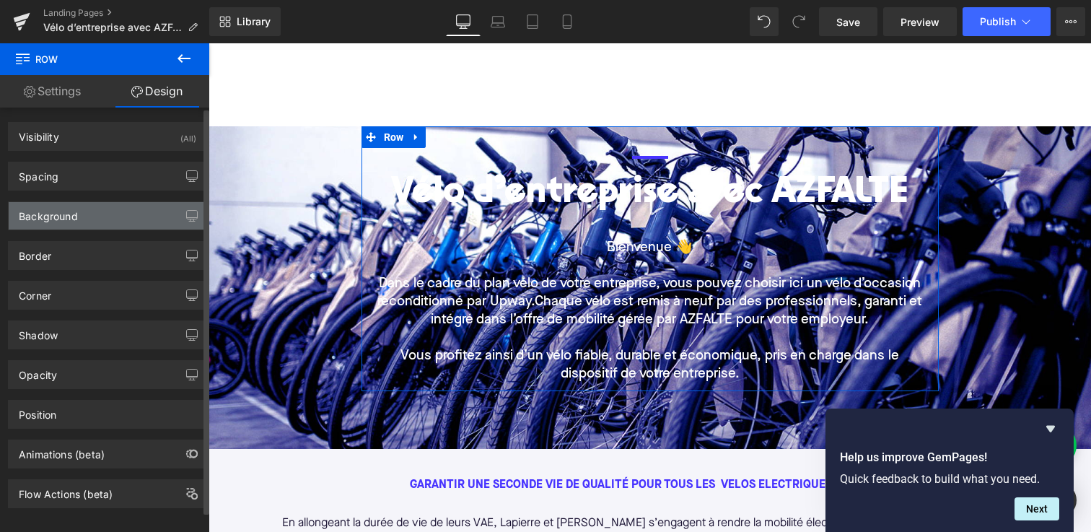
click at [123, 219] on div "Background" at bounding box center [108, 215] width 198 height 27
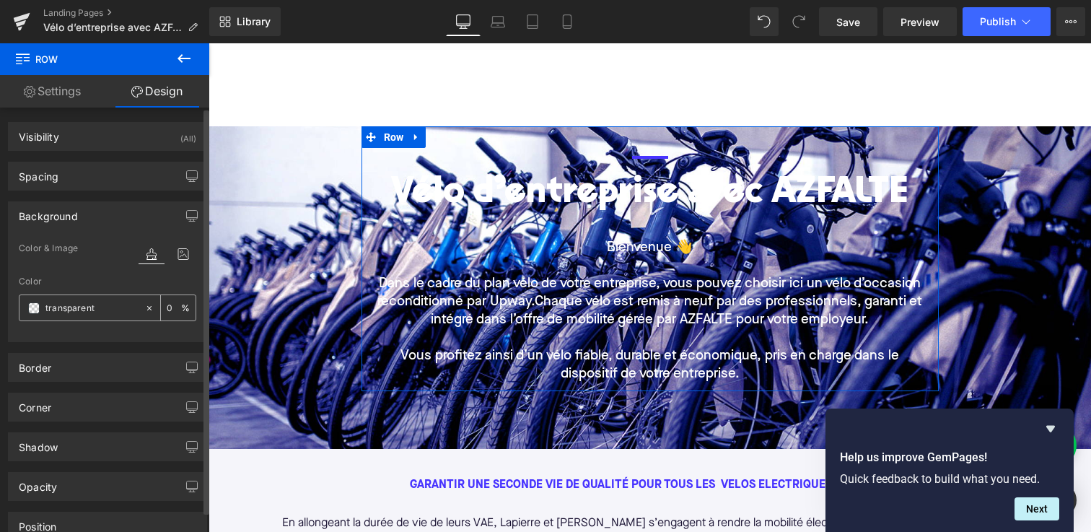
click at [147, 309] on icon at bounding box center [149, 307] width 4 height 4
click at [104, 309] on input "none" at bounding box center [91, 308] width 92 height 16
paste input "#1C1535"
type input "#1C1535"
type input "100"
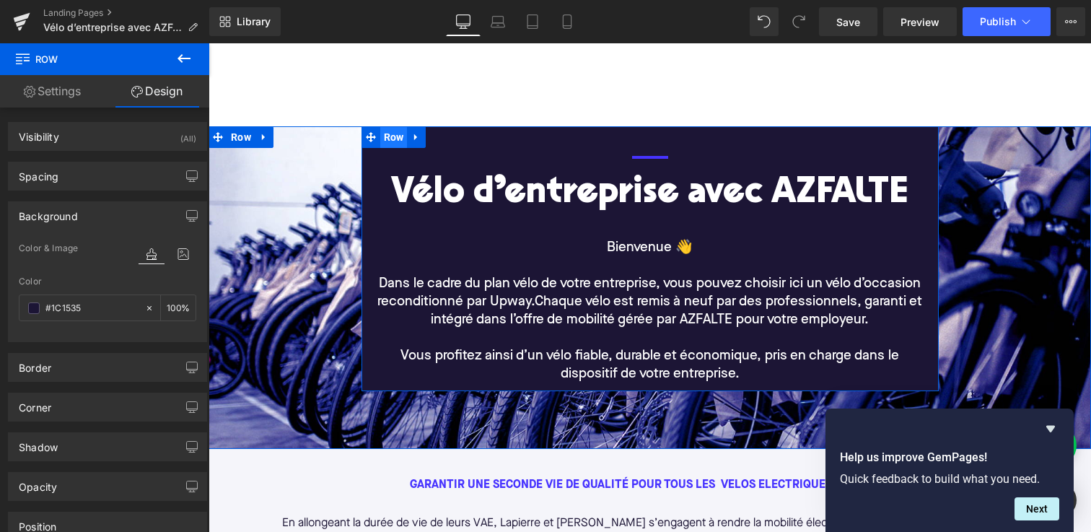
click at [384, 144] on span "Row" at bounding box center [393, 137] width 27 height 22
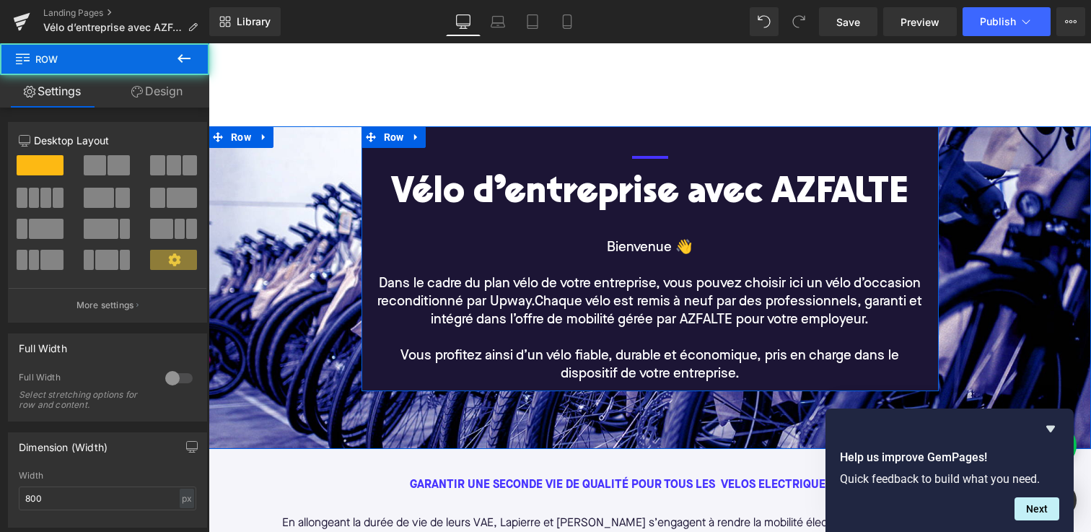
click at [377, 169] on div at bounding box center [649, 162] width 555 height 26
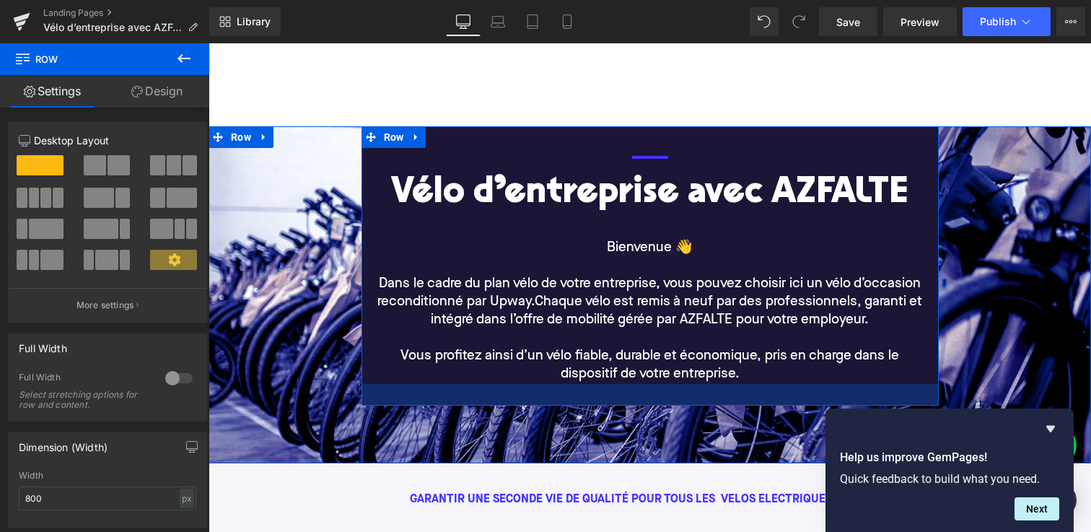
drag, startPoint x: 398, startPoint y: 387, endPoint x: 398, endPoint y: 402, distance: 14.4
click at [398, 402] on div at bounding box center [649, 395] width 577 height 22
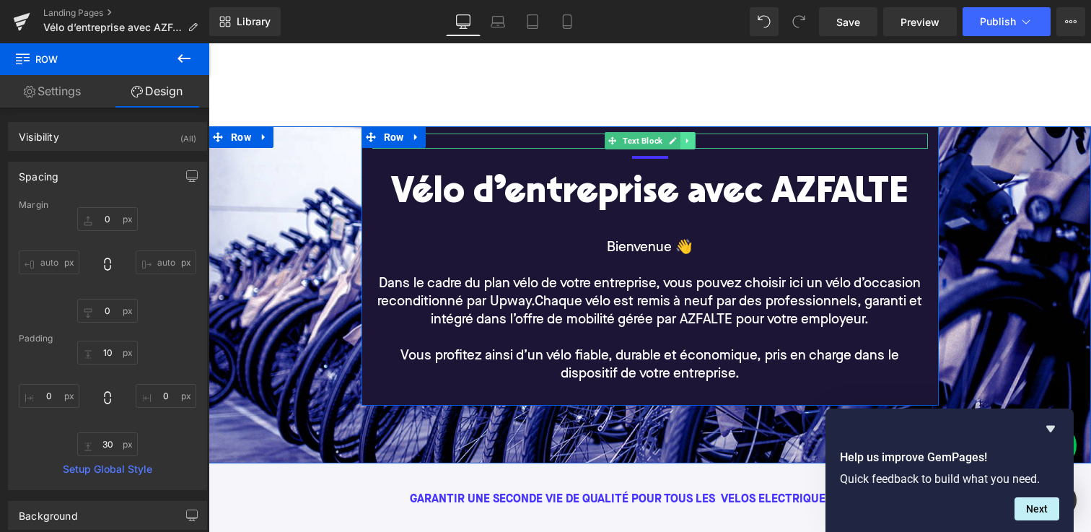
click at [689, 137] on icon at bounding box center [687, 140] width 8 height 9
click at [696, 139] on icon at bounding box center [695, 140] width 8 height 9
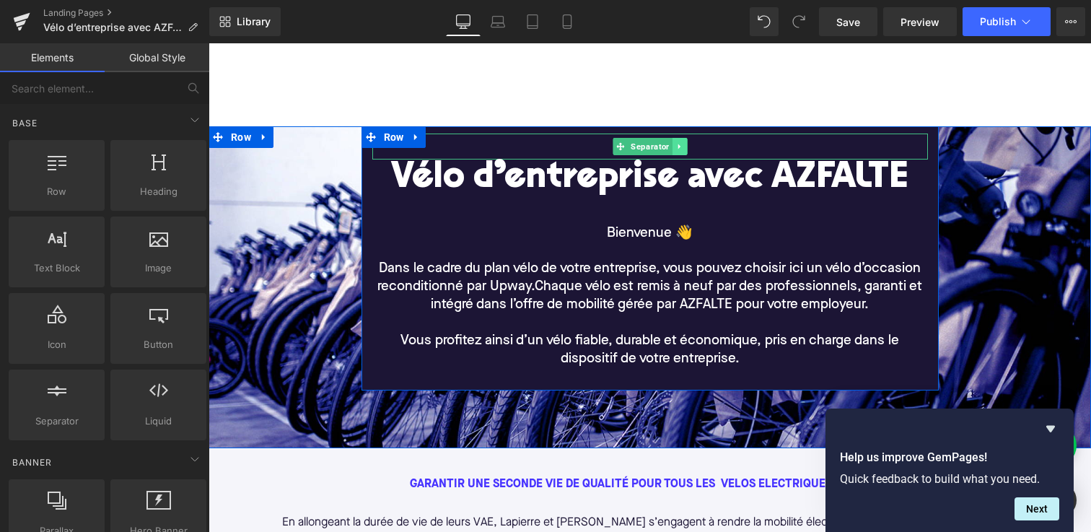
click at [679, 144] on icon at bounding box center [679, 146] width 8 height 9
click at [687, 145] on icon at bounding box center [686, 146] width 8 height 9
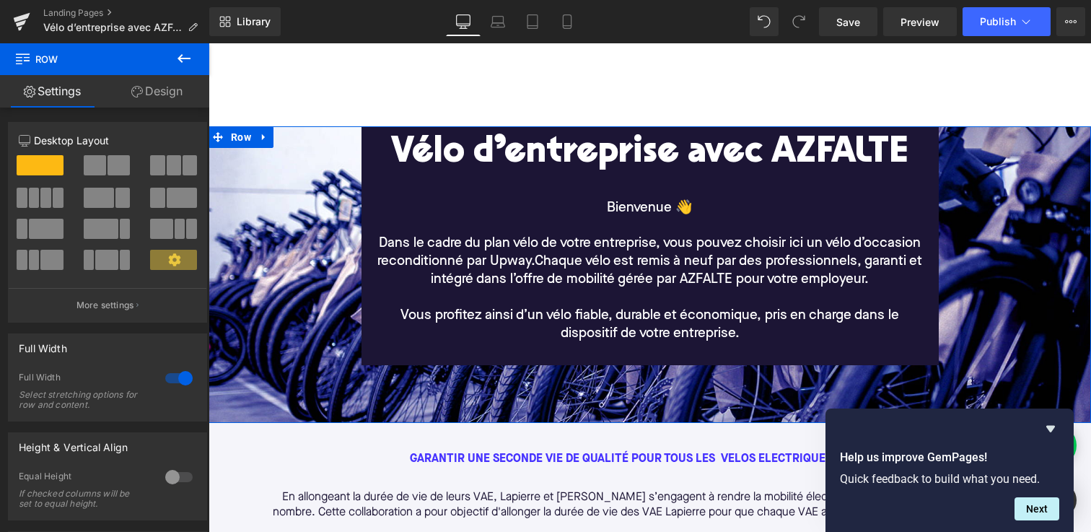
click at [628, 129] on div "Vélo d’entreprise avec AZFALTE Heading Bienvenue 👋 Dans le cadre du plan vélo d…" at bounding box center [649, 274] width 882 height 296
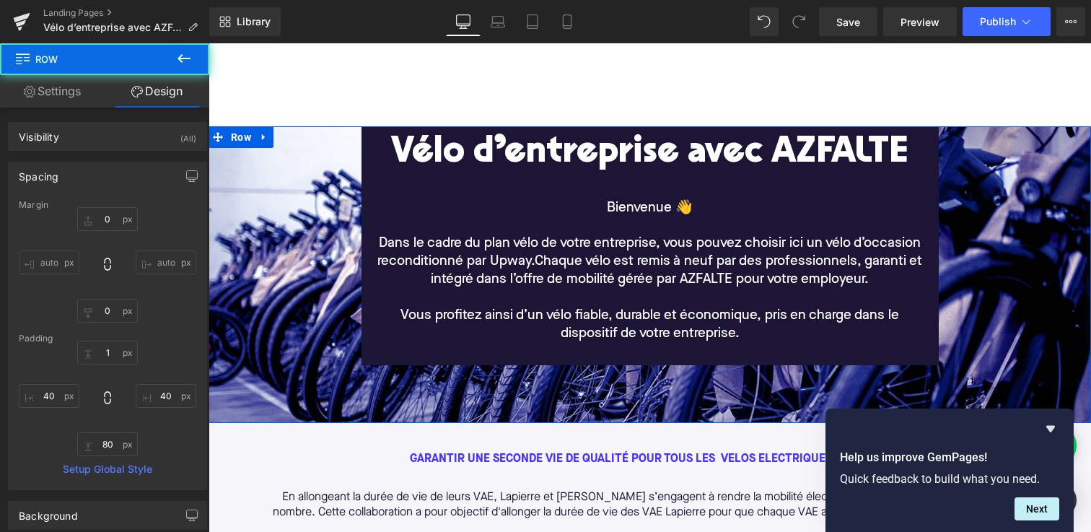
click at [506, 180] on div "Vélo d’entreprise avec AZFALTE" at bounding box center [649, 167] width 555 height 66
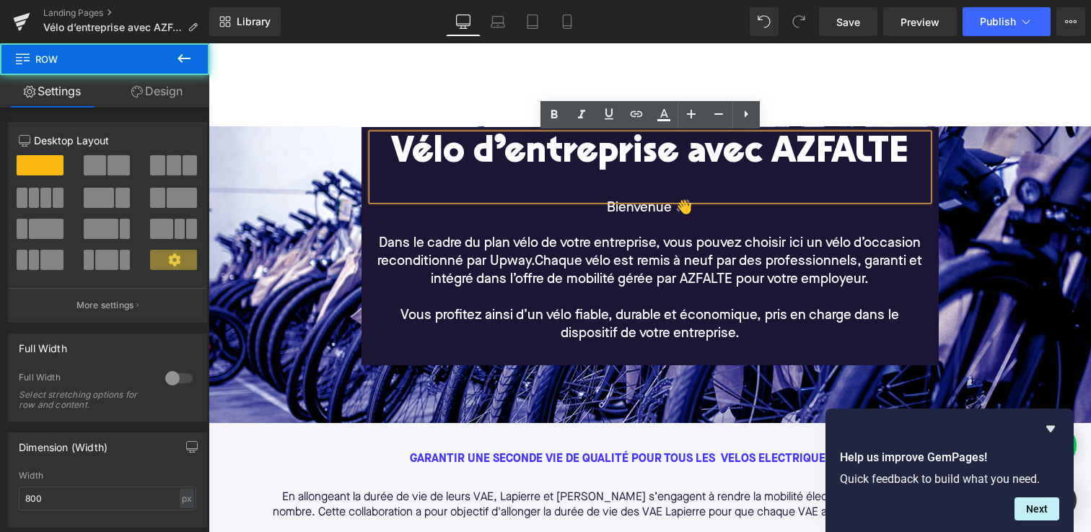
click at [363, 180] on div "Vélo d’entreprise avec AZFALTE Heading Bienvenue 👋 Dans le cadre du plan vélo d…" at bounding box center [649, 238] width 577 height 209
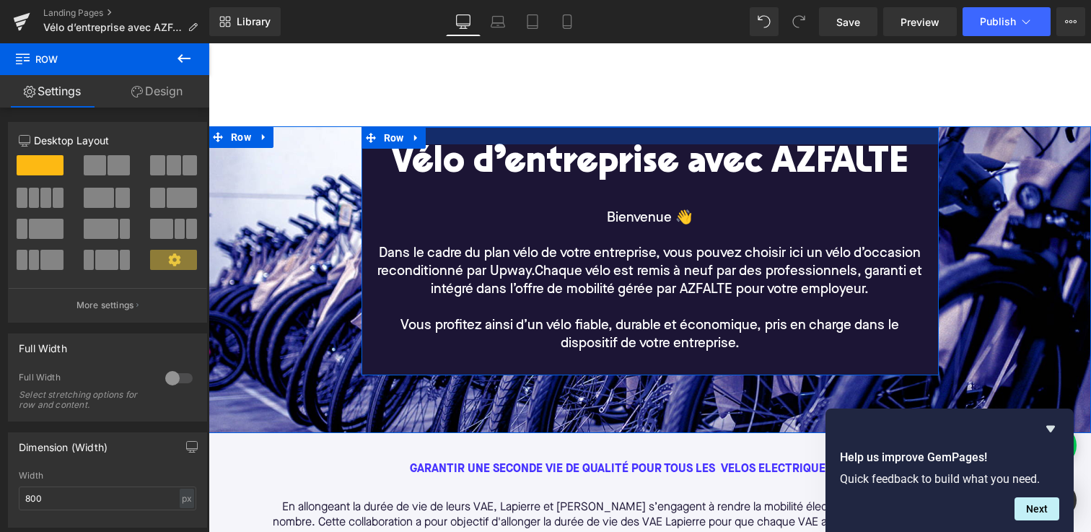
drag, startPoint x: 428, startPoint y: 131, endPoint x: 428, endPoint y: 141, distance: 10.1
click at [428, 141] on div at bounding box center [649, 135] width 577 height 17
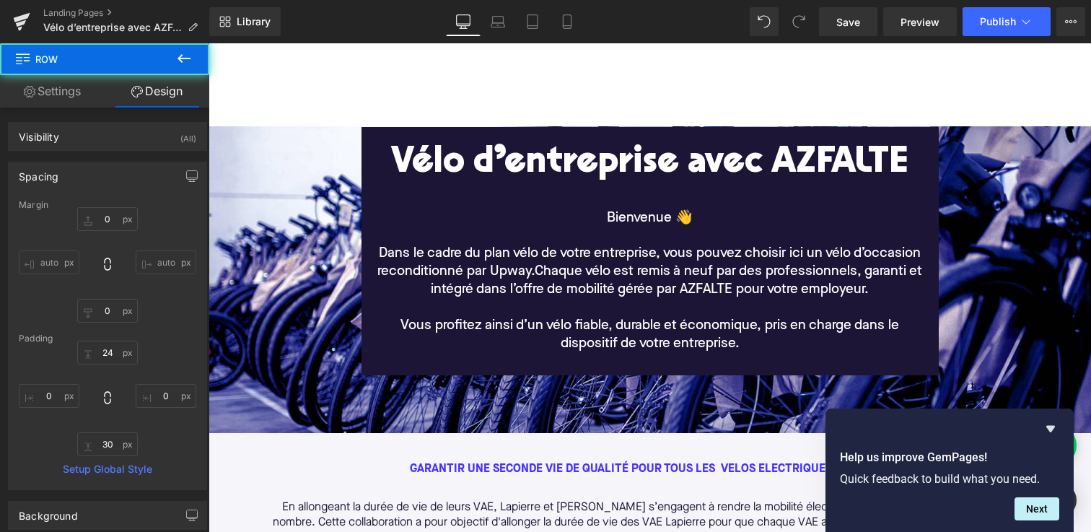
click at [392, 83] on div at bounding box center [649, 65] width 882 height 122
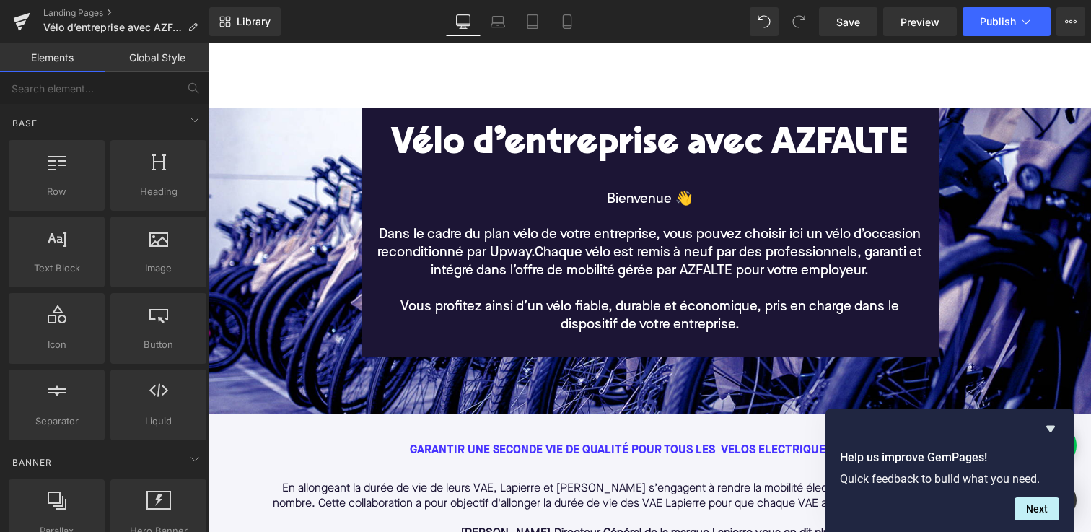
scroll to position [58, 0]
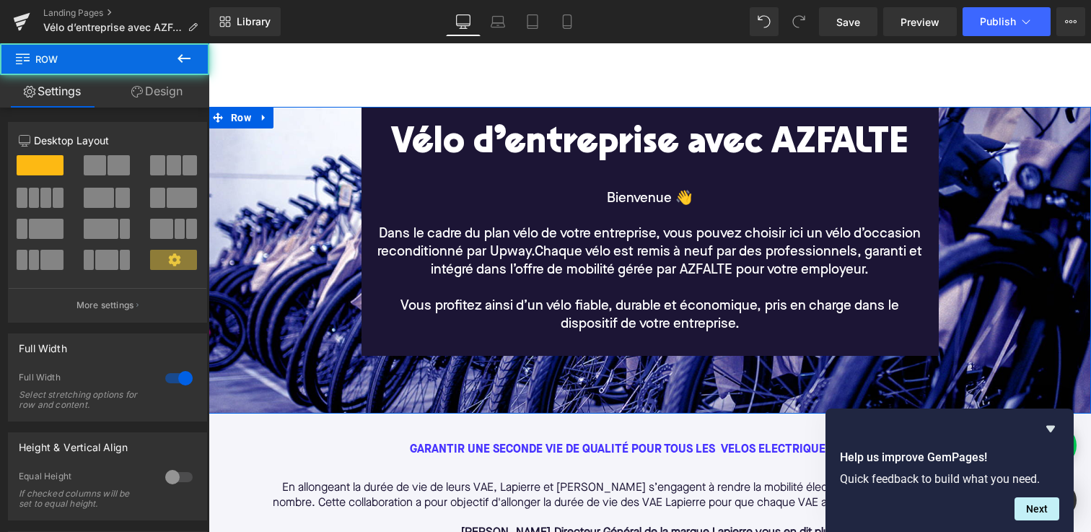
click at [322, 113] on div "Vélo d’entreprise avec AZFALTE Heading Bienvenue 👋 Dans le cadre du plan vélo d…" at bounding box center [649, 231] width 824 height 248
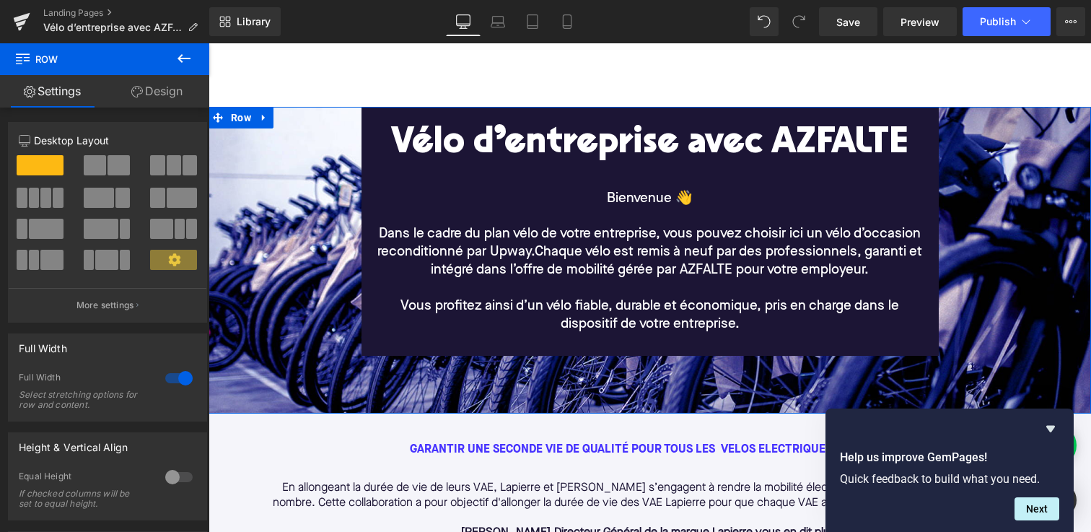
click at [346, 107] on div at bounding box center [649, 107] width 882 height 1
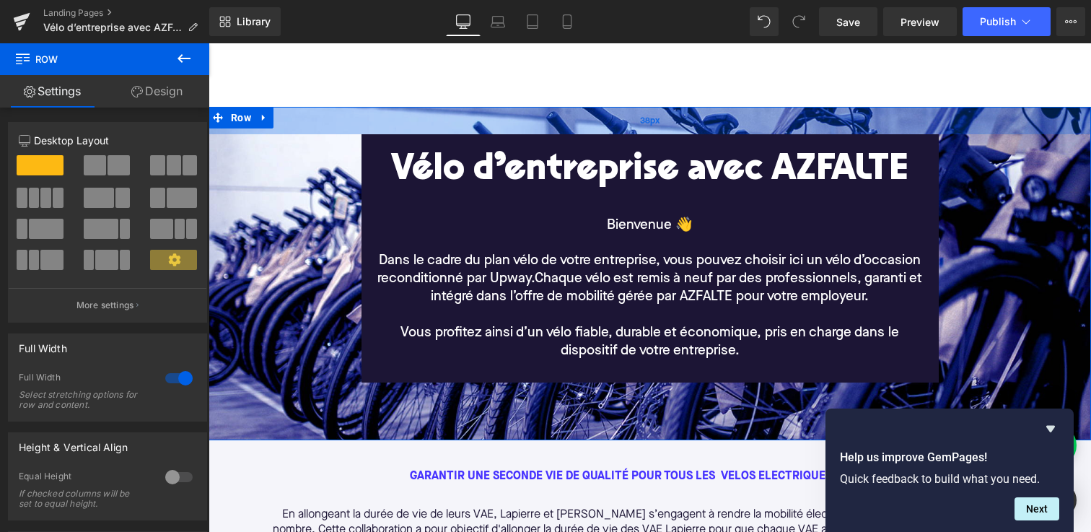
drag, startPoint x: 346, startPoint y: 107, endPoint x: 345, endPoint y: 133, distance: 26.0
click at [345, 133] on div "38px" at bounding box center [649, 120] width 882 height 27
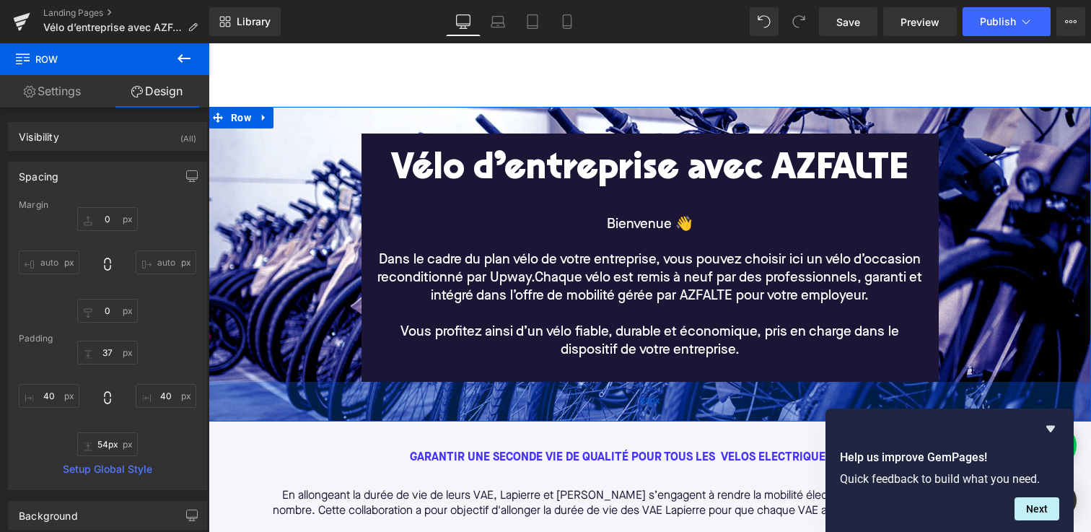
type input "53px"
drag, startPoint x: 337, startPoint y: 419, endPoint x: 336, endPoint y: 400, distance: 19.5
click at [336, 400] on div "53px" at bounding box center [649, 401] width 882 height 38
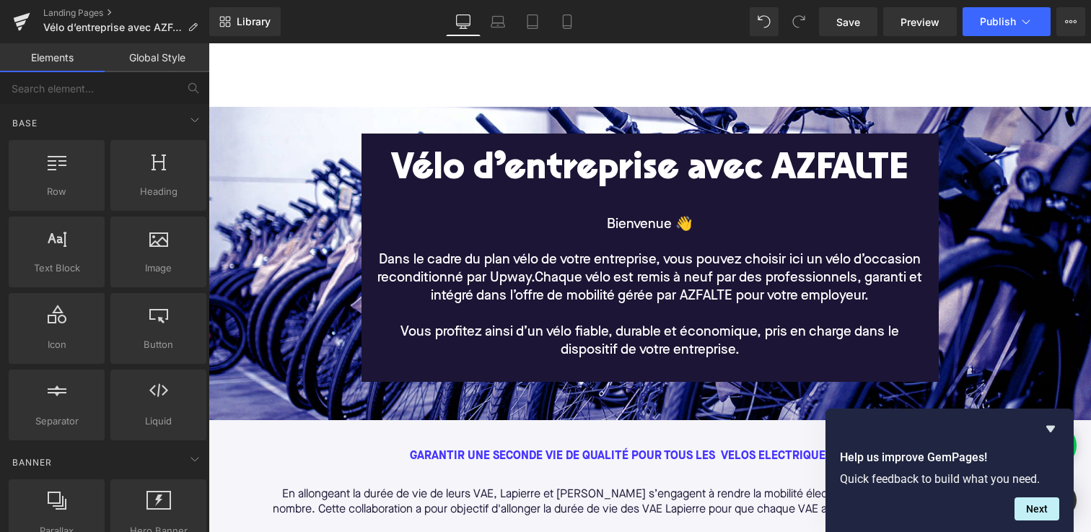
click at [409, 80] on div at bounding box center [649, 46] width 882 height 122
click at [1051, 431] on icon "Hide survey" at bounding box center [1050, 428] width 17 height 17
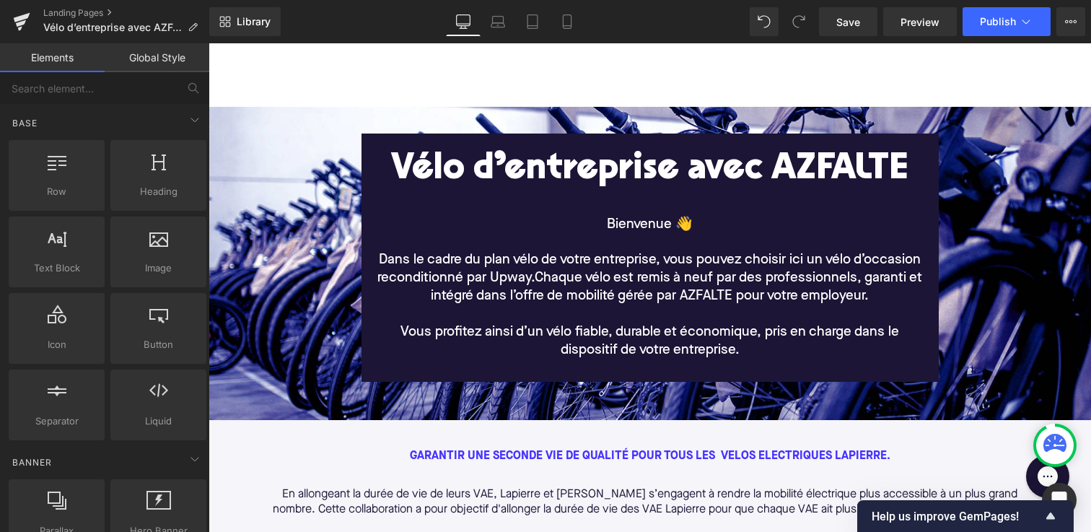
click at [315, 56] on div at bounding box center [649, 46] width 882 height 122
click at [918, 26] on span "Preview" at bounding box center [919, 21] width 39 height 15
click at [858, 23] on span "Save" at bounding box center [848, 21] width 24 height 15
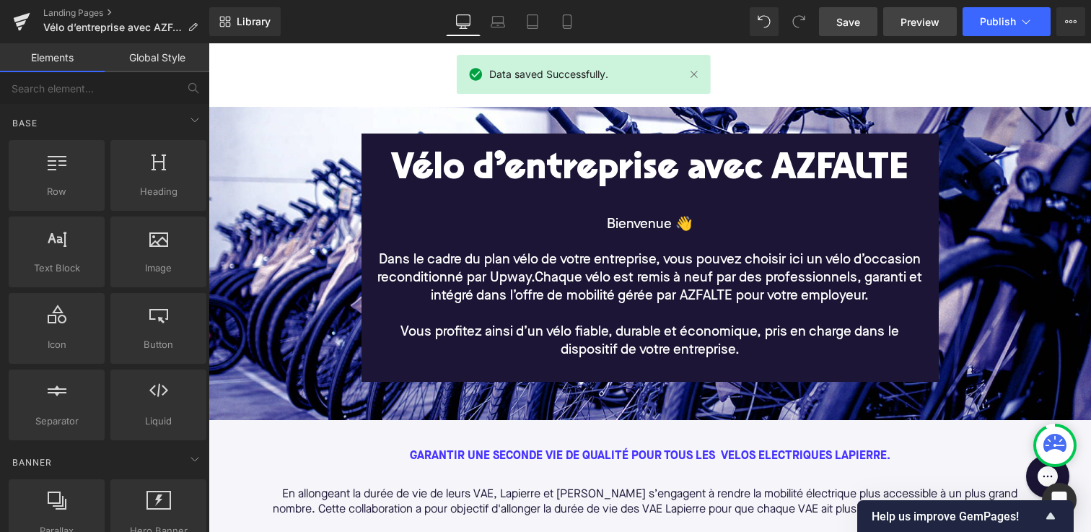
click at [912, 19] on span "Preview" at bounding box center [919, 21] width 39 height 15
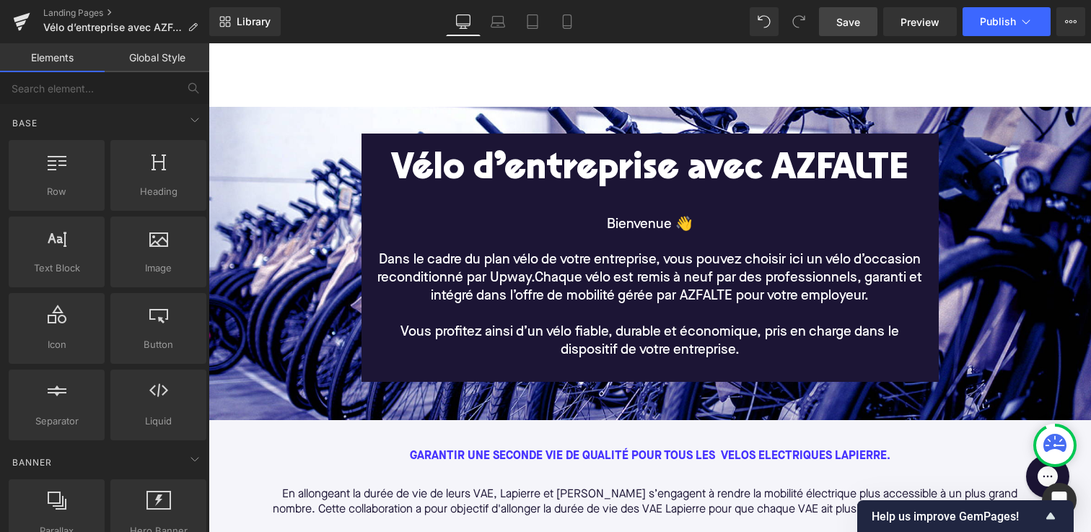
click at [250, 167] on div "Vélo d’entreprise avec AZFALTE Heading Bienvenue 👋 Dans le cadre du plan vélo d…" at bounding box center [649, 257] width 824 height 248
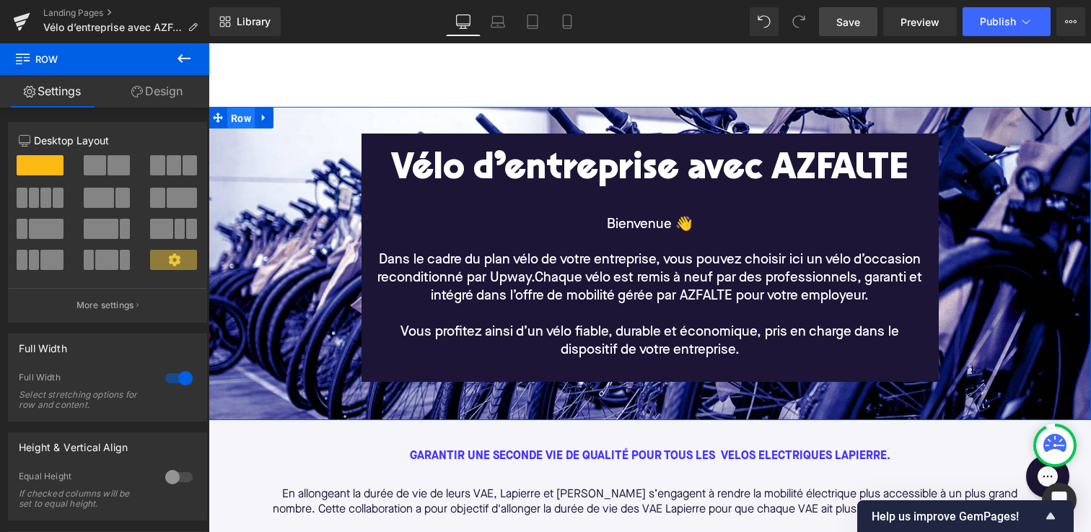
click at [237, 126] on span "Row" at bounding box center [240, 118] width 27 height 22
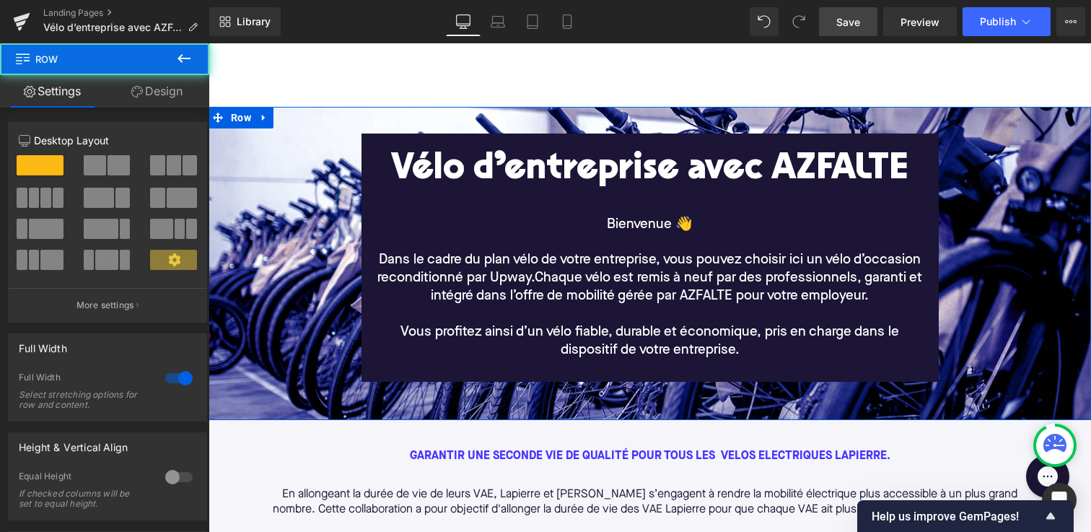
click at [131, 87] on icon at bounding box center [137, 92] width 12 height 12
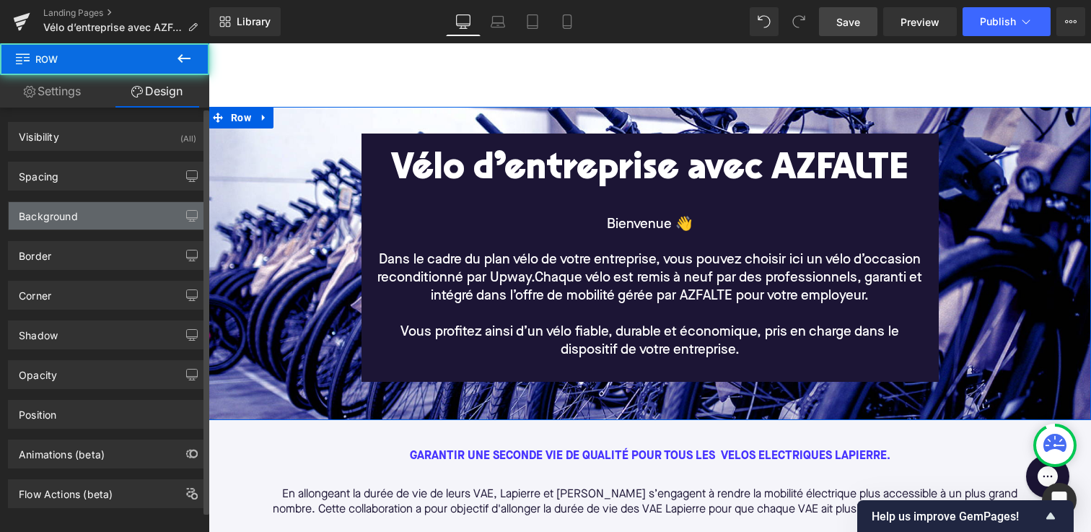
type input "[URL][DOMAIN_NAME]"
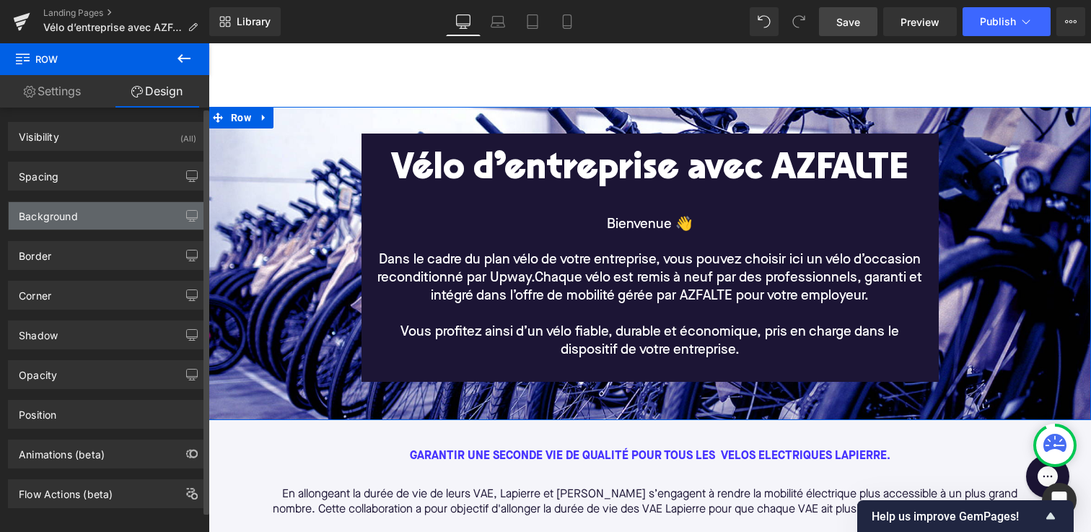
click at [100, 227] on div "Background" at bounding box center [108, 215] width 198 height 27
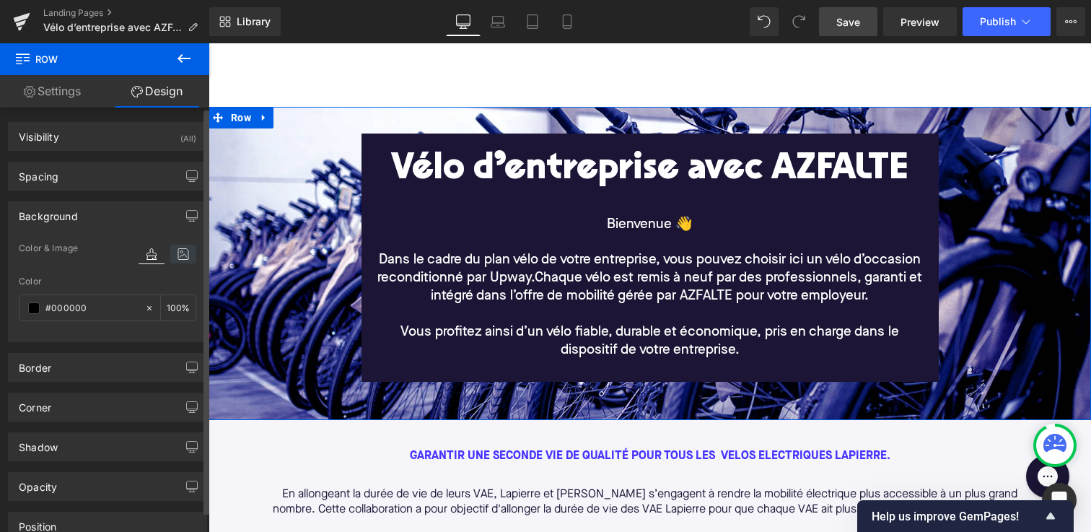
click at [180, 247] on icon at bounding box center [183, 254] width 26 height 19
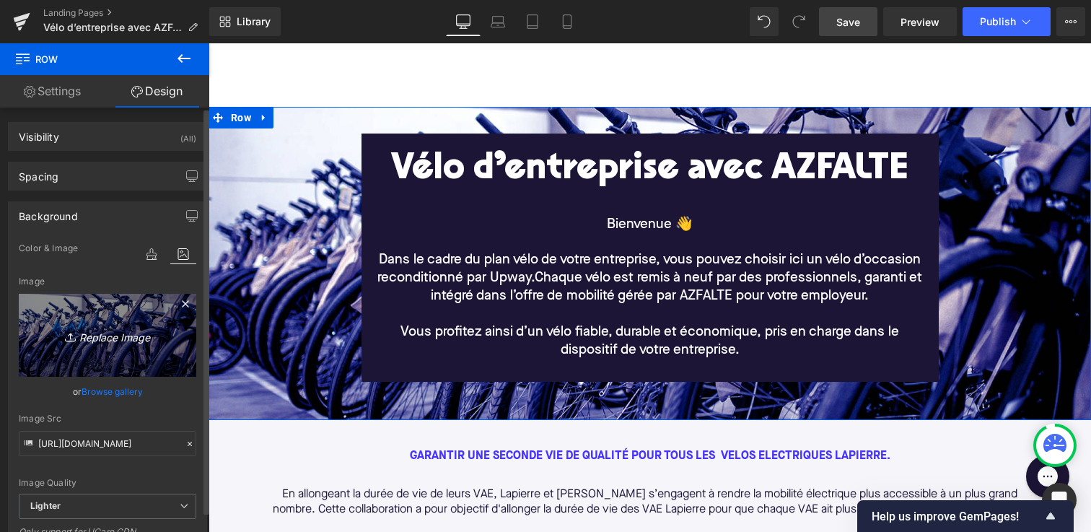
click at [99, 325] on link "Replace Image" at bounding box center [107, 335] width 177 height 83
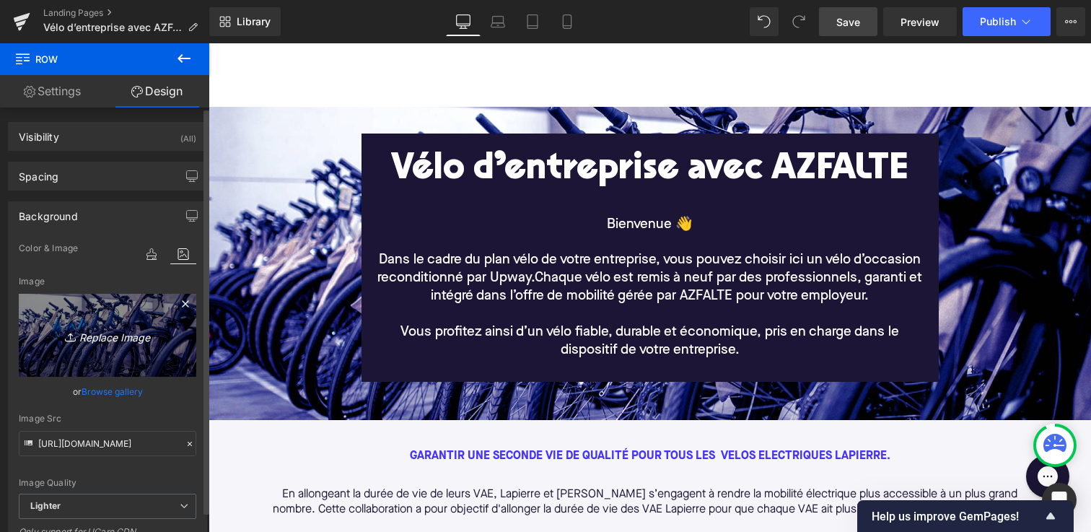
type input "C:\fakepath\Azfalte - desk2.jpg"
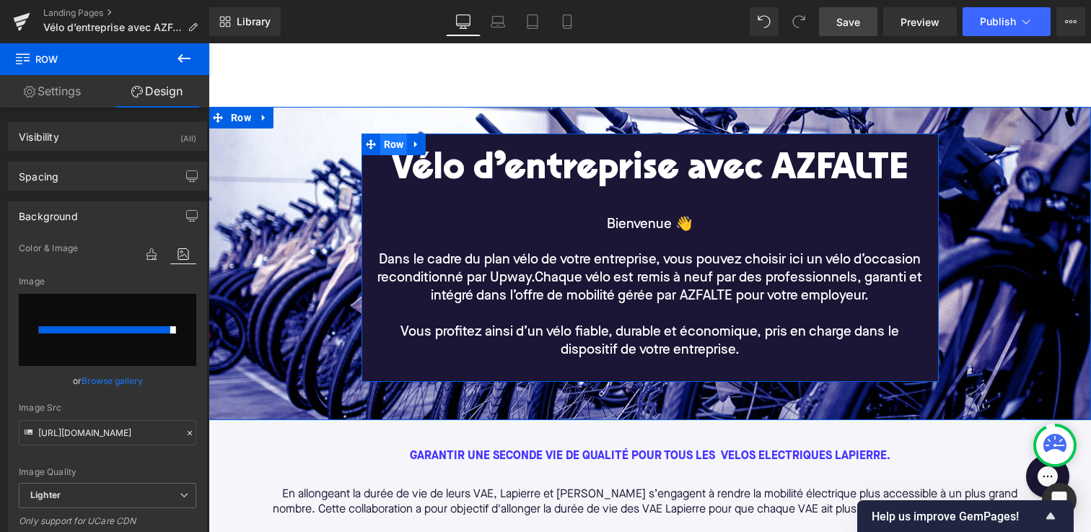
type input "[URL][DOMAIN_NAME]"
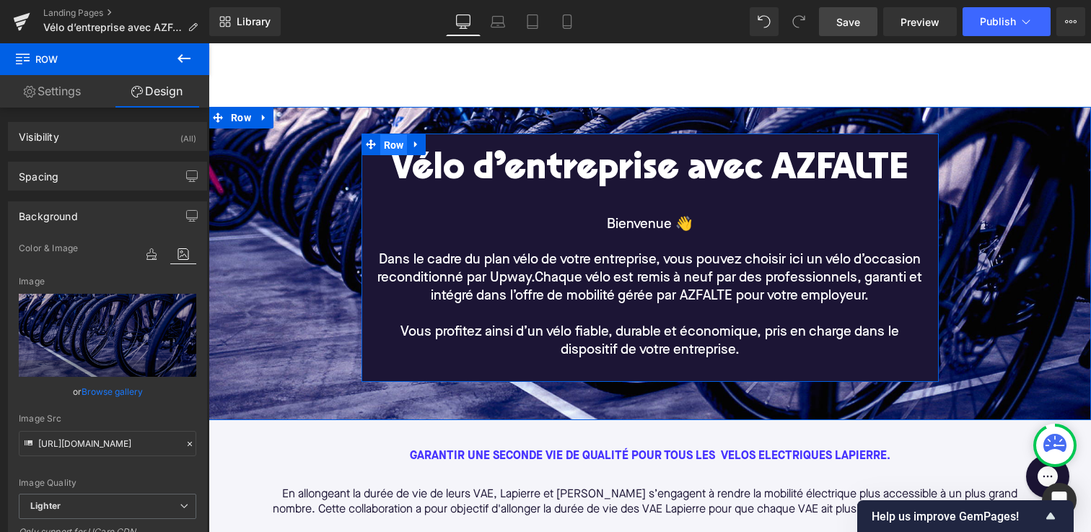
click at [392, 149] on span "Row" at bounding box center [393, 145] width 27 height 22
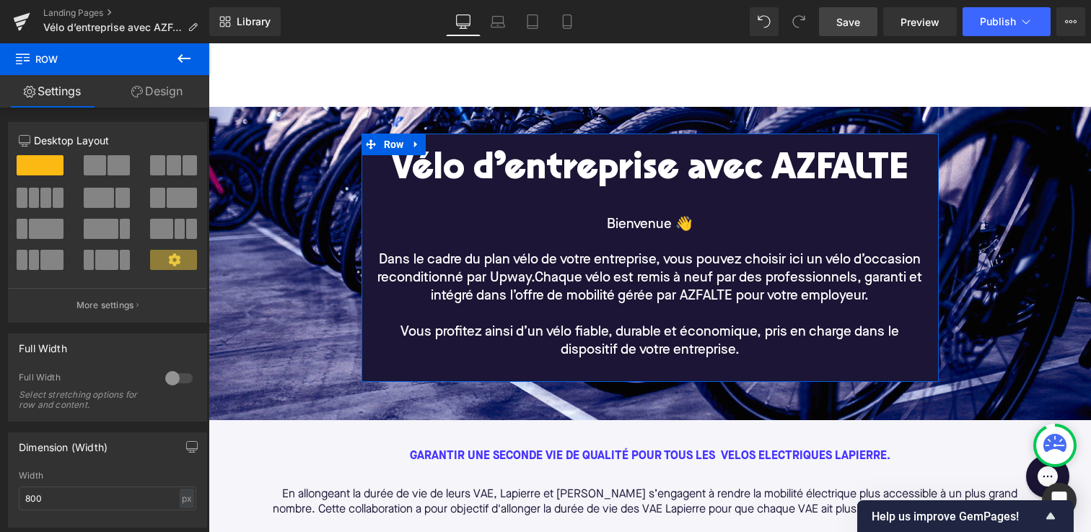
click at [156, 96] on link "Design" at bounding box center [157, 91] width 105 height 32
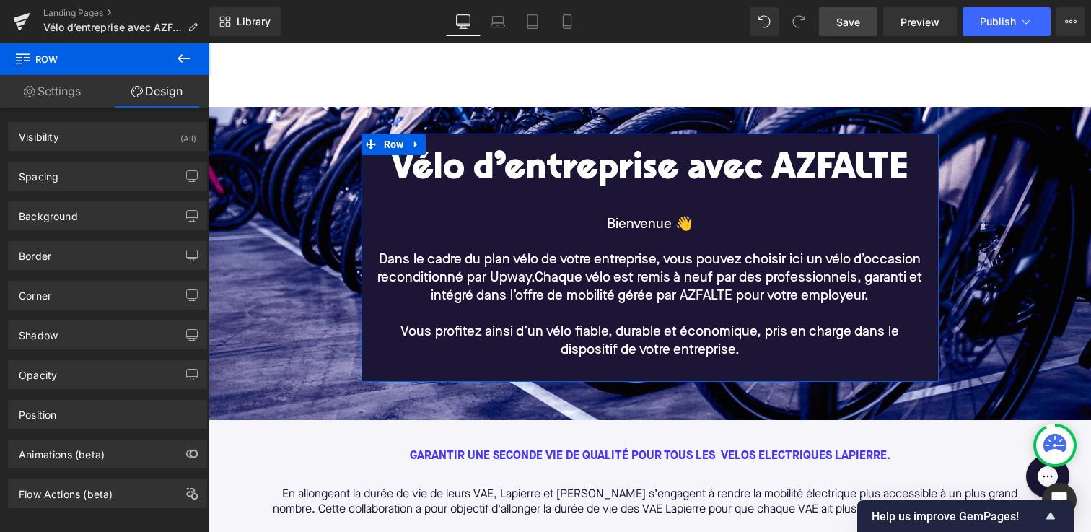
type input "#1c1535"
type input "100"
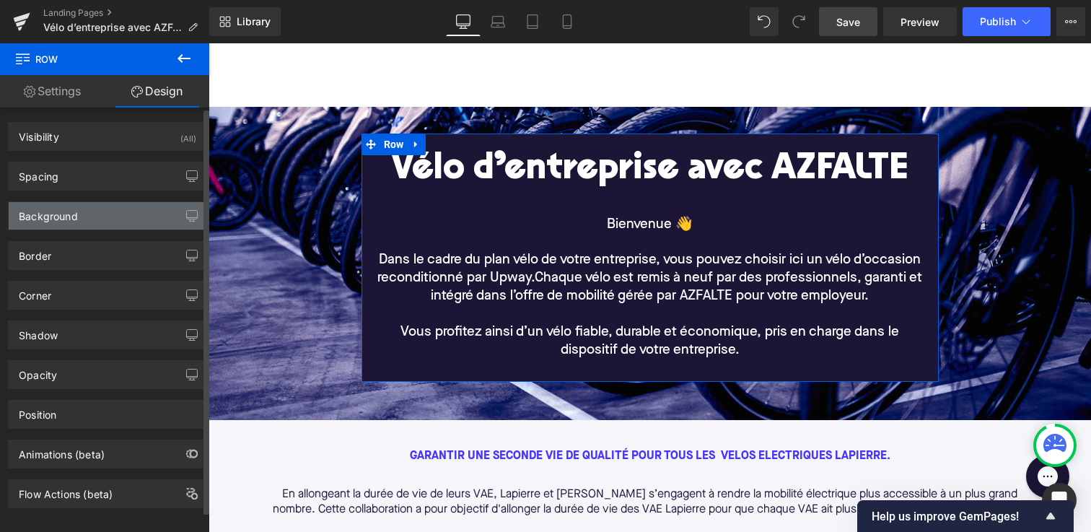
click at [154, 213] on div "Background" at bounding box center [108, 215] width 198 height 27
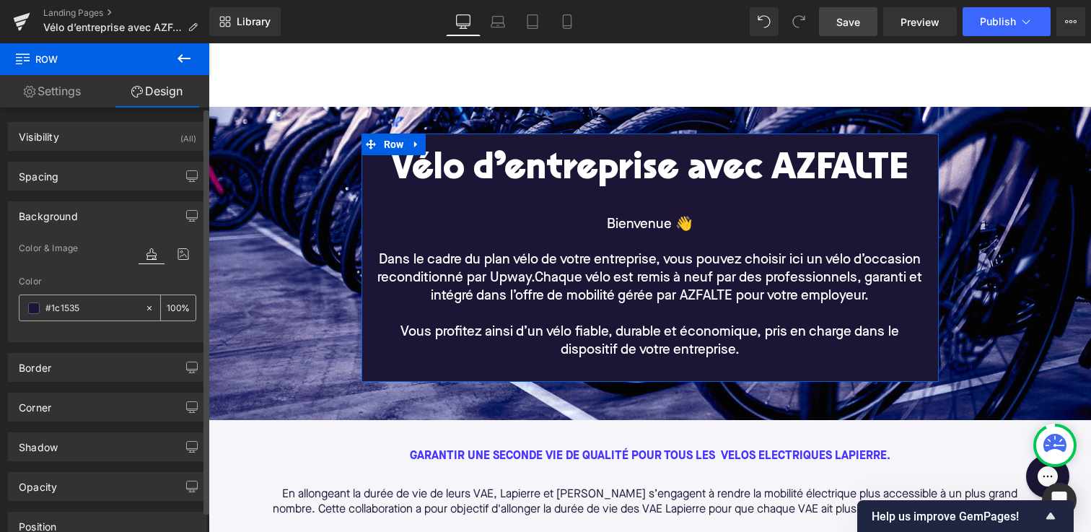
click at [147, 309] on icon at bounding box center [149, 307] width 4 height 4
type input "none"
type input "0"
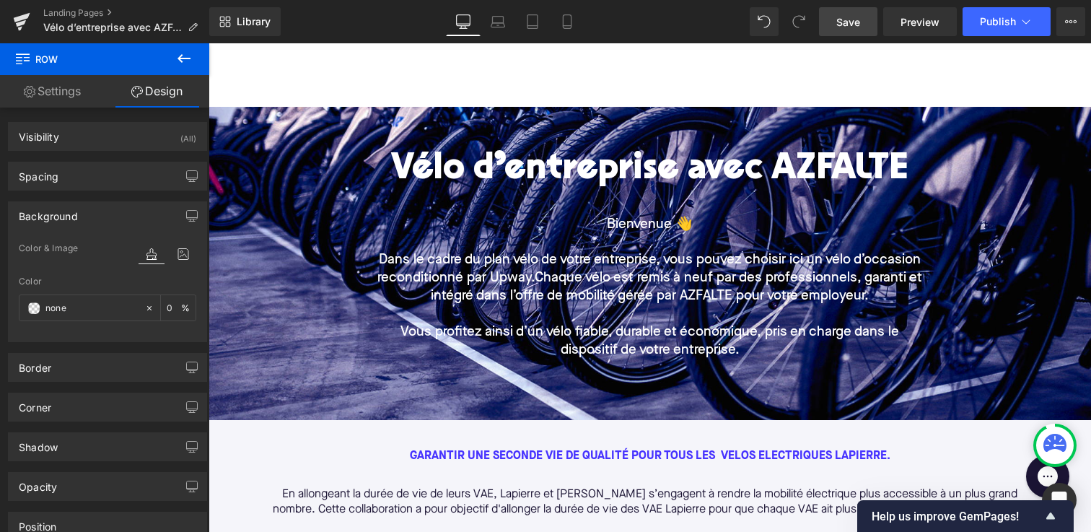
click at [410, 74] on div at bounding box center [649, 46] width 882 height 122
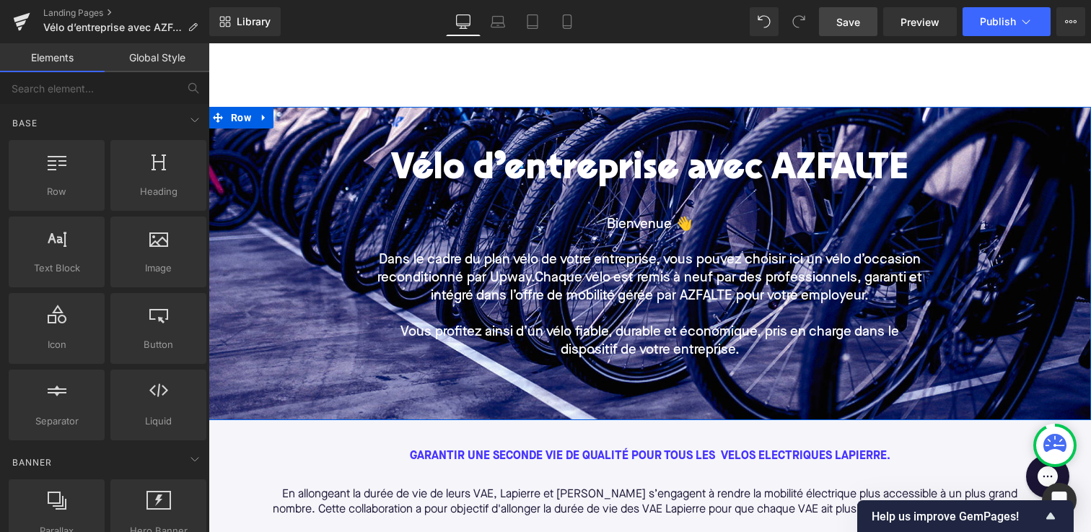
click at [260, 190] on div "Vélo d’entreprise avec AZFALTE Heading Bienvenue 👋 Dans le cadre du plan vélo d…" at bounding box center [649, 257] width 824 height 248
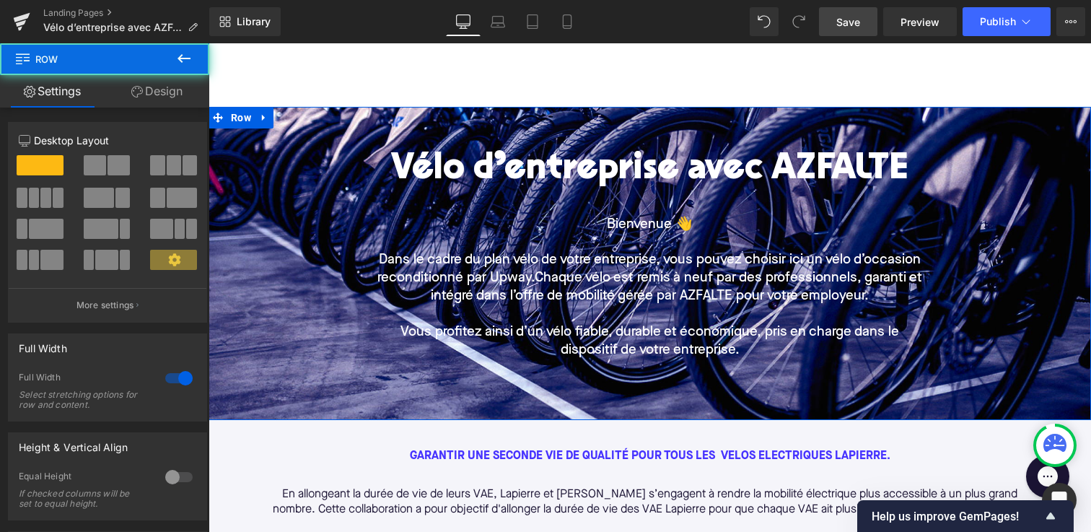
click at [139, 84] on link "Design" at bounding box center [157, 91] width 105 height 32
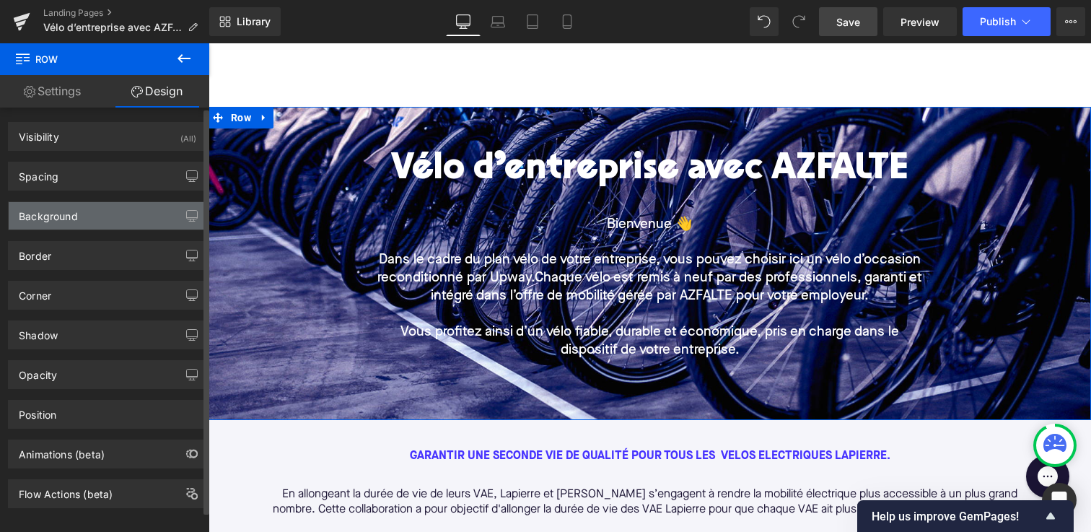
click at [153, 217] on div "Background" at bounding box center [108, 215] width 198 height 27
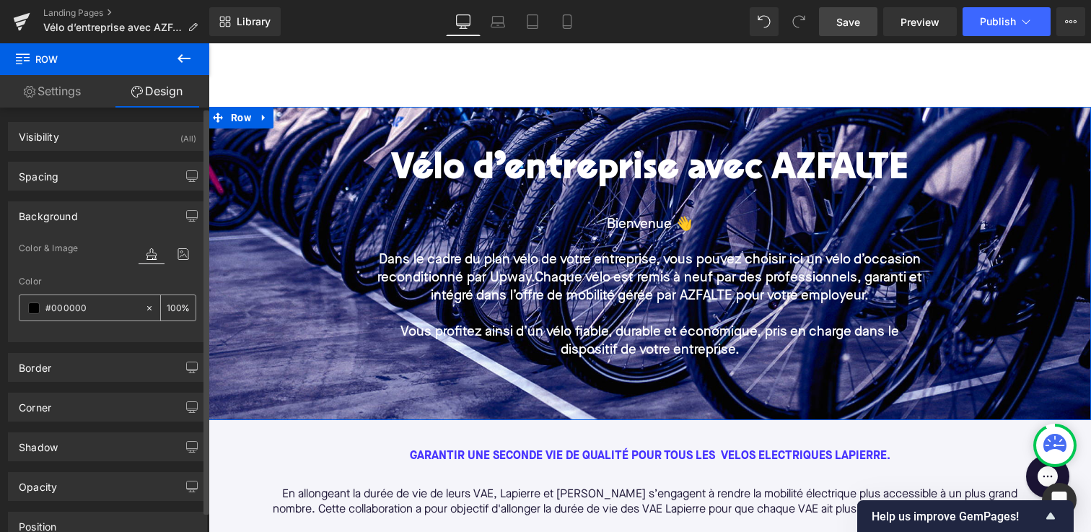
click at [147, 308] on icon at bounding box center [149, 307] width 4 height 4
type input "none"
type input "0"
paste input "#1C1535"
type input "#1C1535"
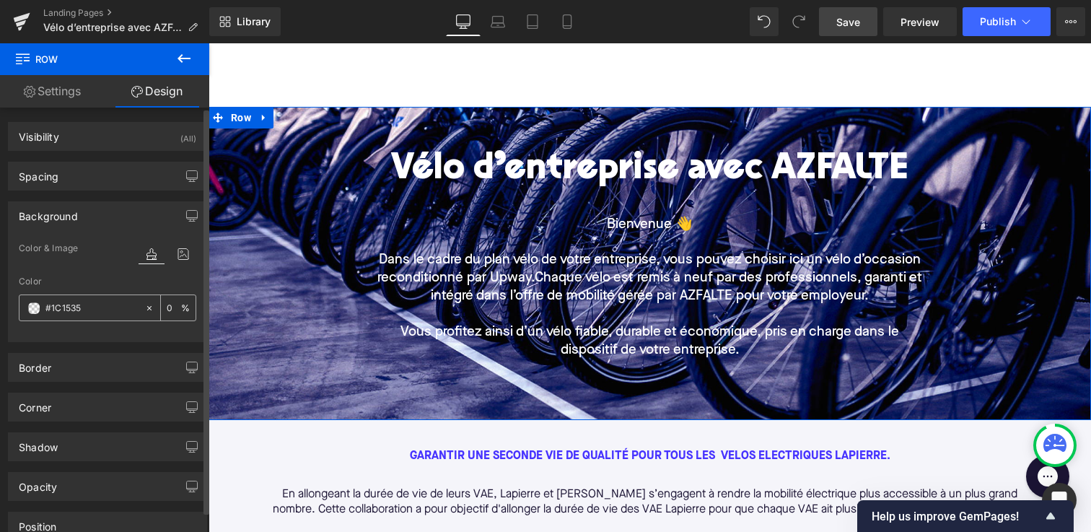
type input "100"
type input "#1c1535"
click at [113, 282] on div "Color" at bounding box center [107, 281] width 177 height 10
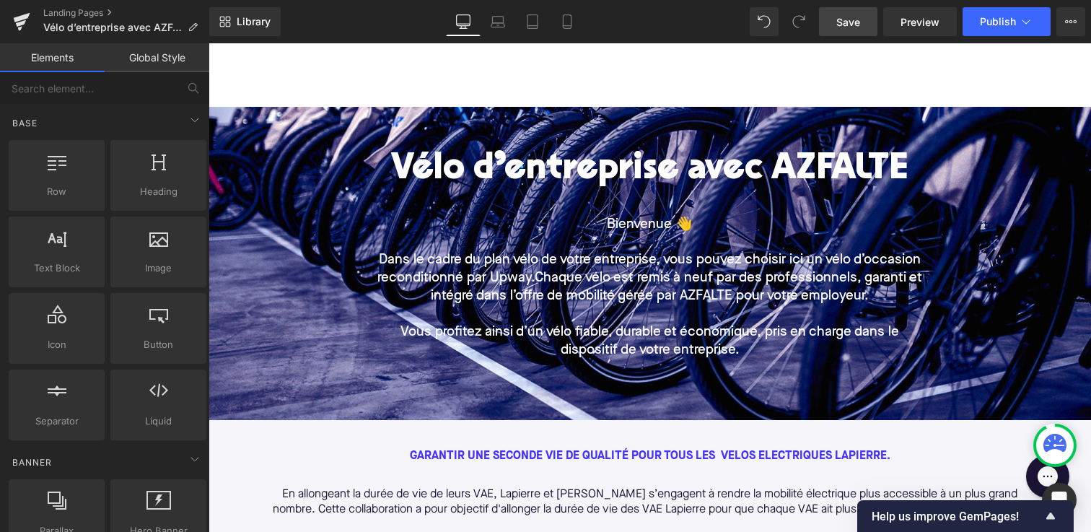
click at [297, 79] on div at bounding box center [649, 46] width 882 height 122
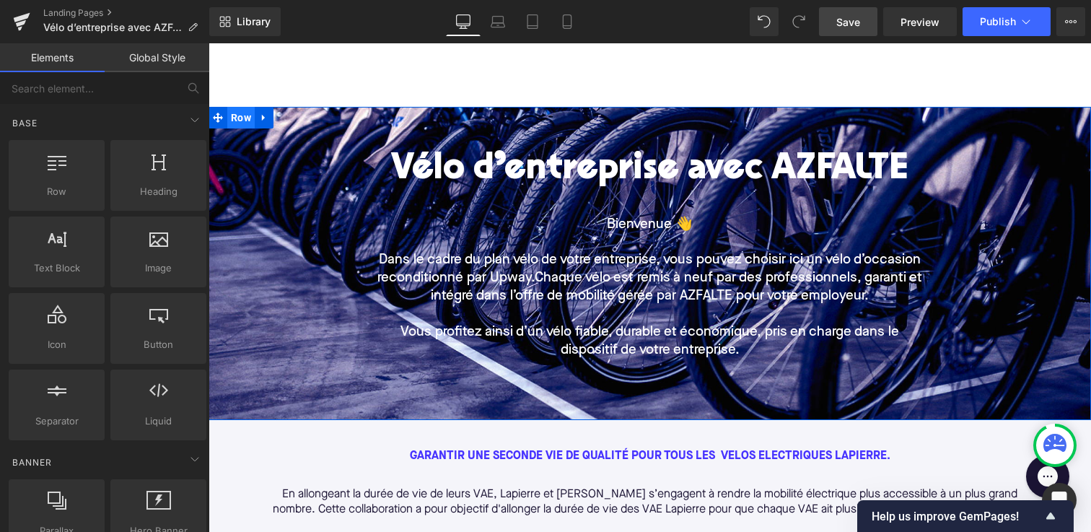
click at [242, 119] on span "Row" at bounding box center [240, 118] width 27 height 22
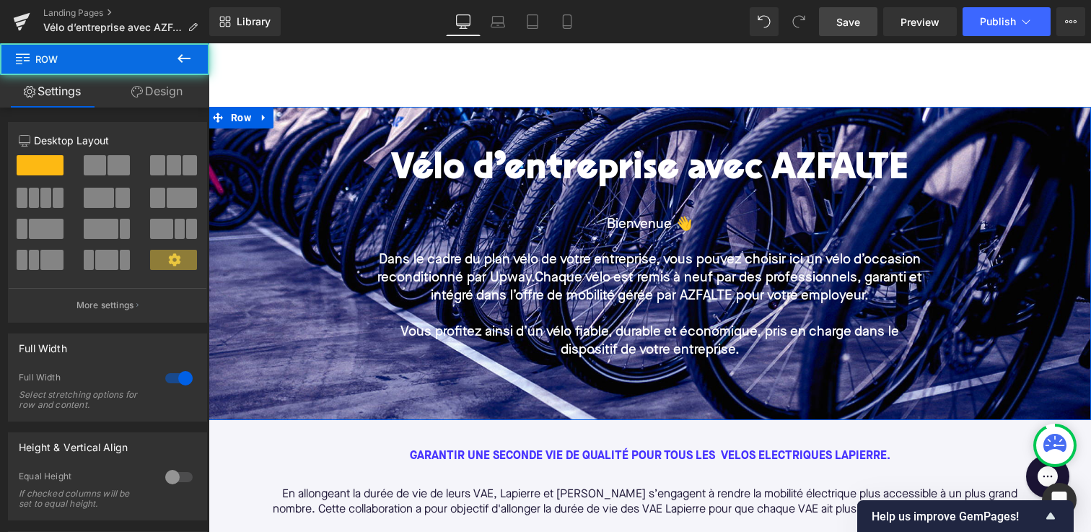
click at [175, 94] on link "Design" at bounding box center [157, 91] width 105 height 32
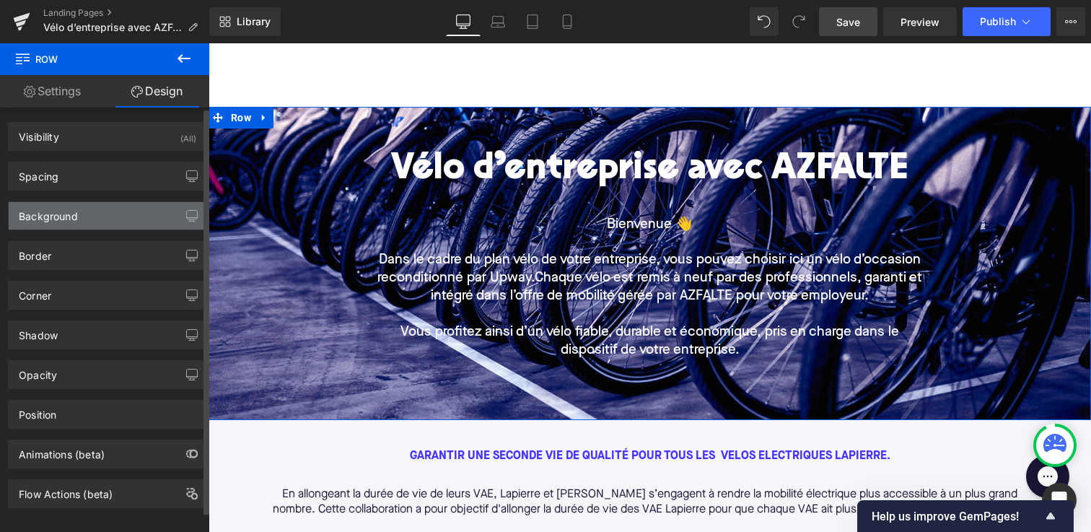
click at [71, 216] on div "Background" at bounding box center [48, 212] width 59 height 20
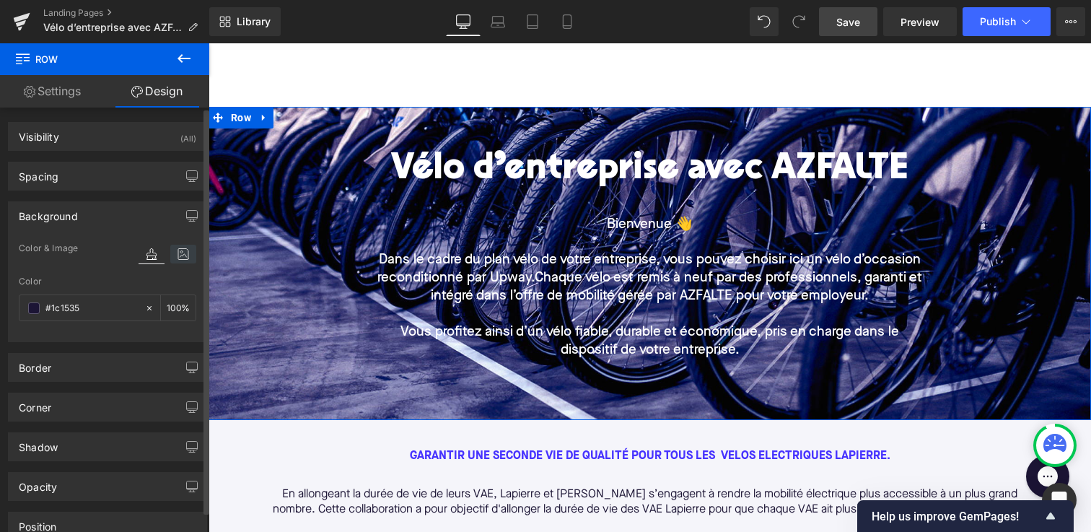
click at [180, 258] on icon at bounding box center [183, 254] width 26 height 19
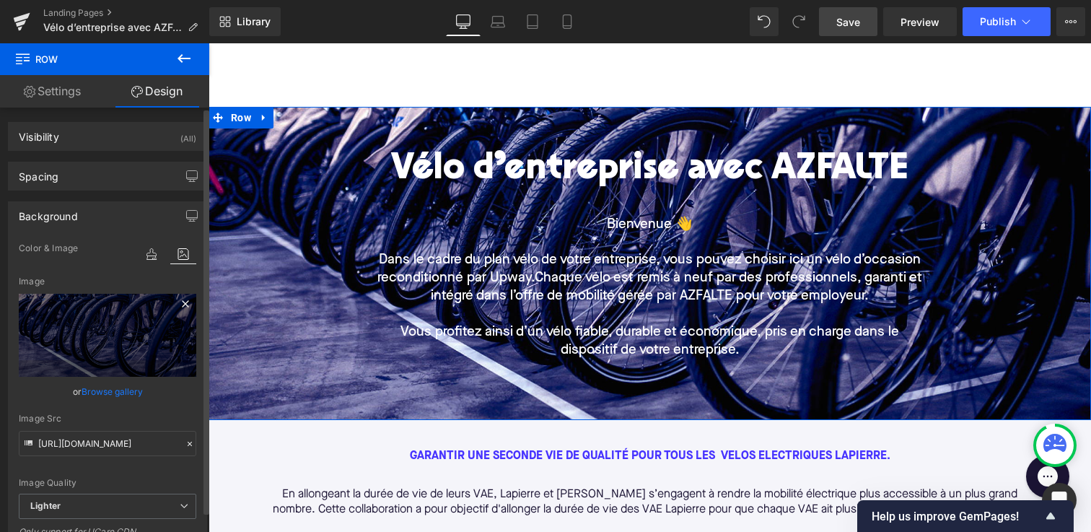
click at [182, 303] on icon at bounding box center [185, 303] width 17 height 17
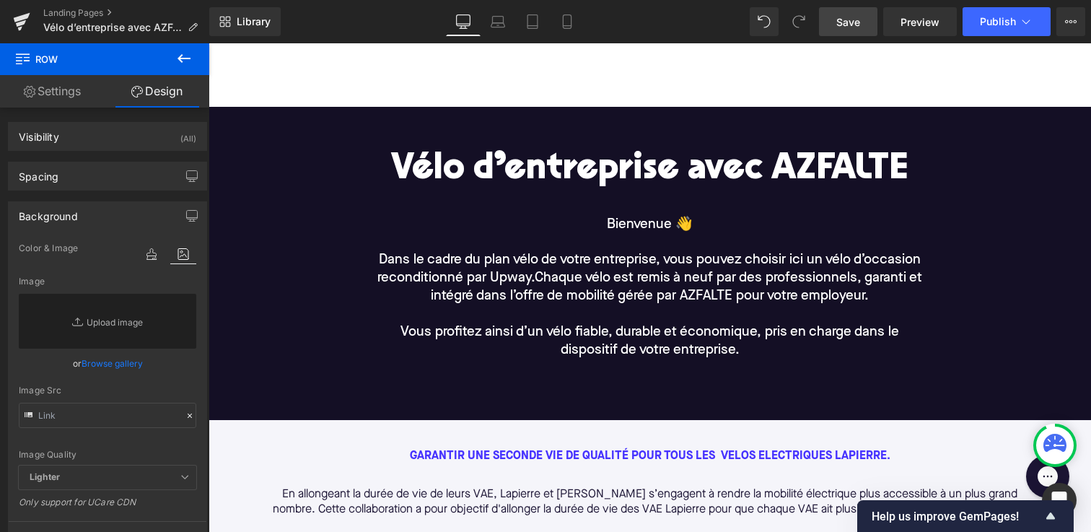
click at [425, 60] on div at bounding box center [649, 46] width 882 height 122
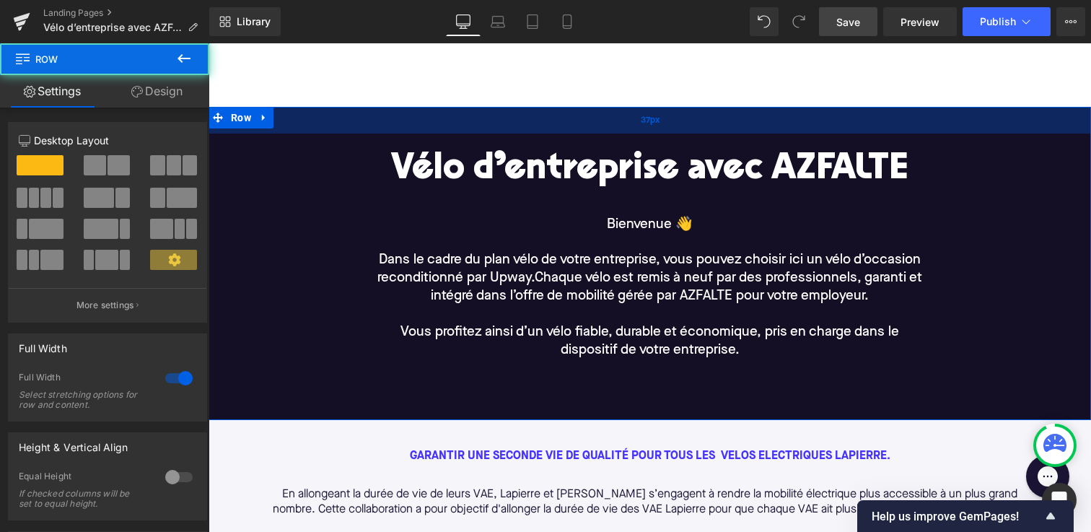
click at [365, 131] on div "Vélo d’entreprise avec AZFALTE Heading Bienvenue 👋 Dans le cadre du plan vélo d…" at bounding box center [649, 263] width 882 height 313
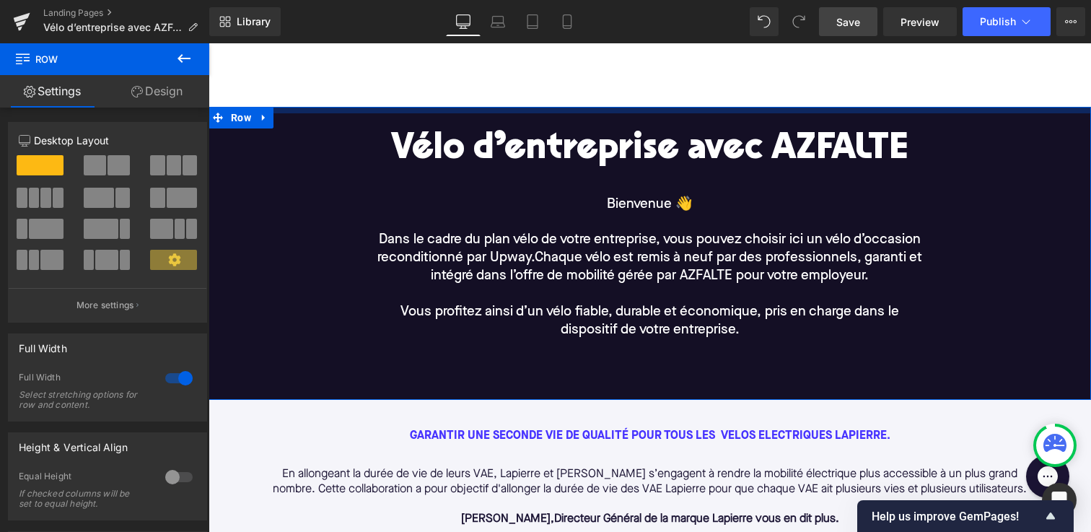
drag, startPoint x: 459, startPoint y: 131, endPoint x: 466, endPoint y: 111, distance: 21.2
click at [466, 111] on div at bounding box center [649, 110] width 882 height 6
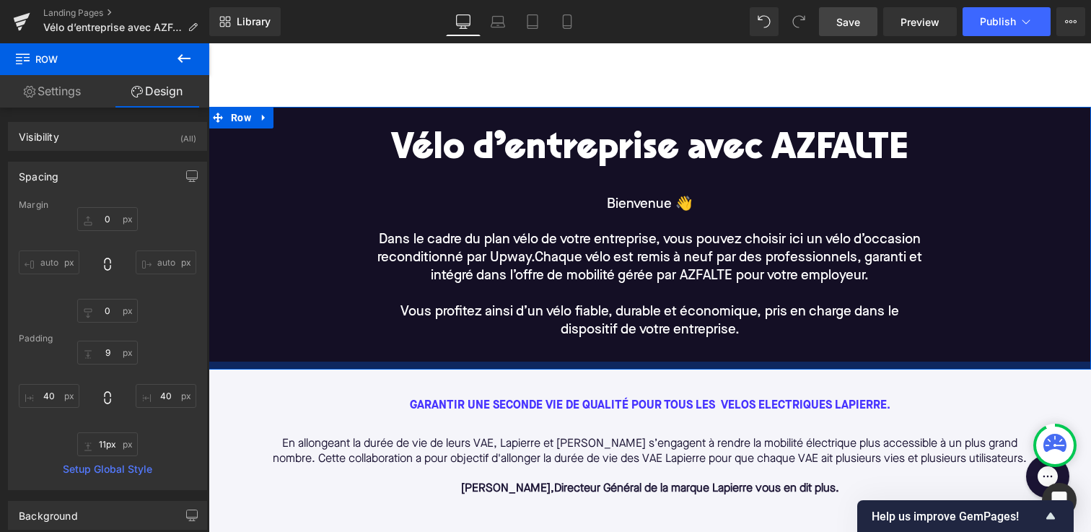
type input "10px"
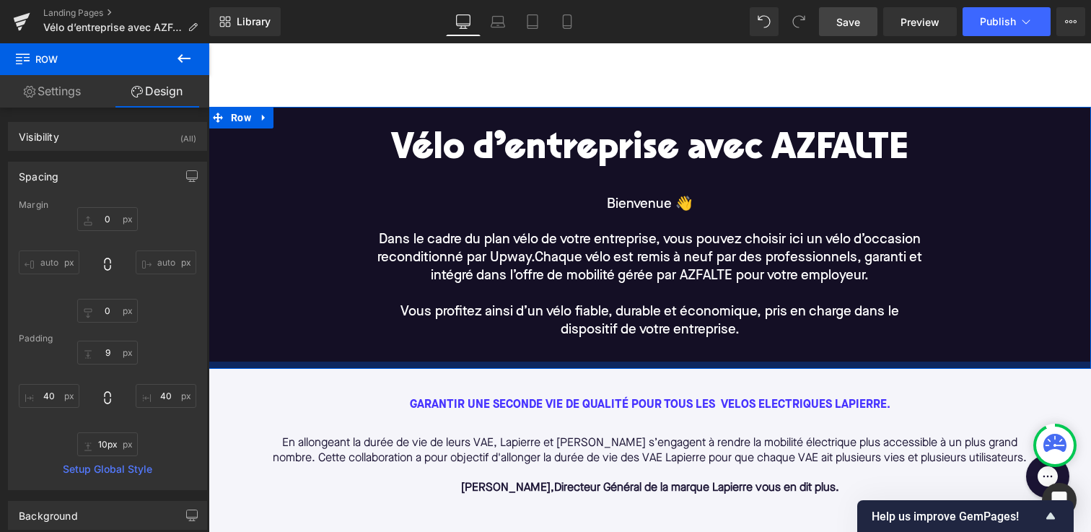
drag, startPoint x: 449, startPoint y: 382, endPoint x: 445, endPoint y: 351, distance: 31.2
click at [445, 351] on div "Vélo d’entreprise avec AZFALTE Heading Bienvenue 👋 Dans le cadre du plan vélo d…" at bounding box center [649, 238] width 882 height 262
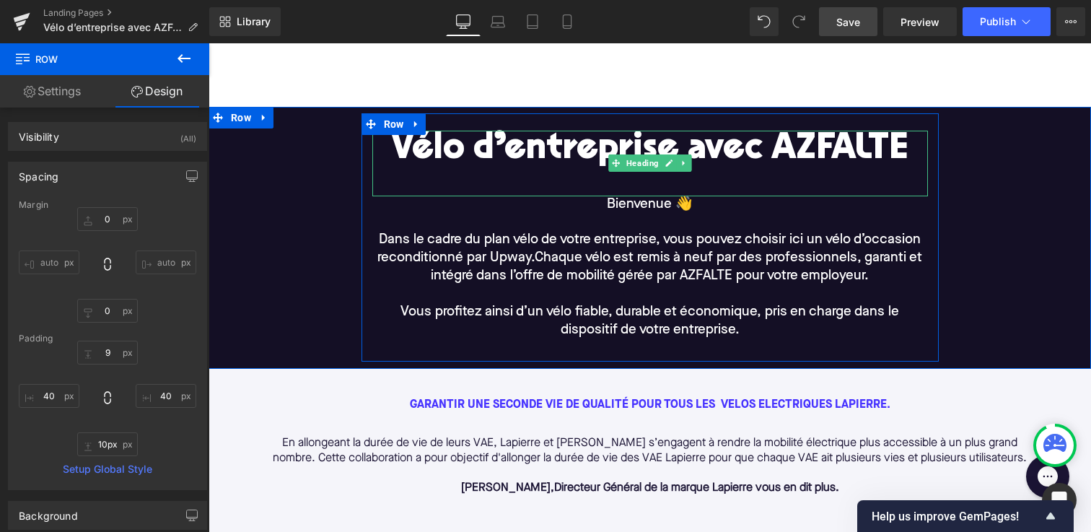
click at [512, 180] on div "Vélo d’entreprise avec AZFALTE" at bounding box center [649, 164] width 555 height 66
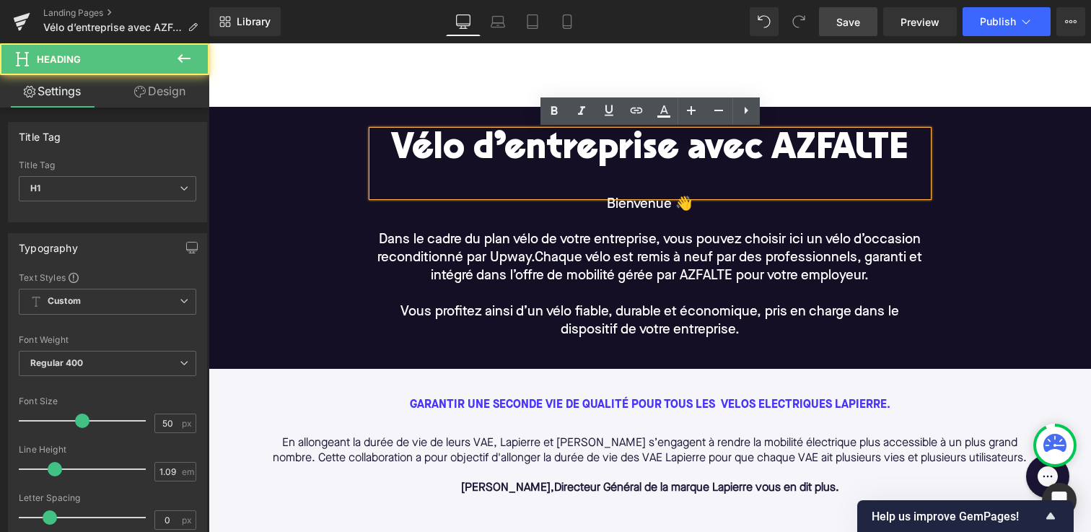
click at [513, 163] on h1 "Vélo d’entreprise avec AZFALTE" at bounding box center [649, 151] width 555 height 40
click at [511, 191] on div "Vélo d’entreprise avec AZFALTE" at bounding box center [649, 164] width 555 height 66
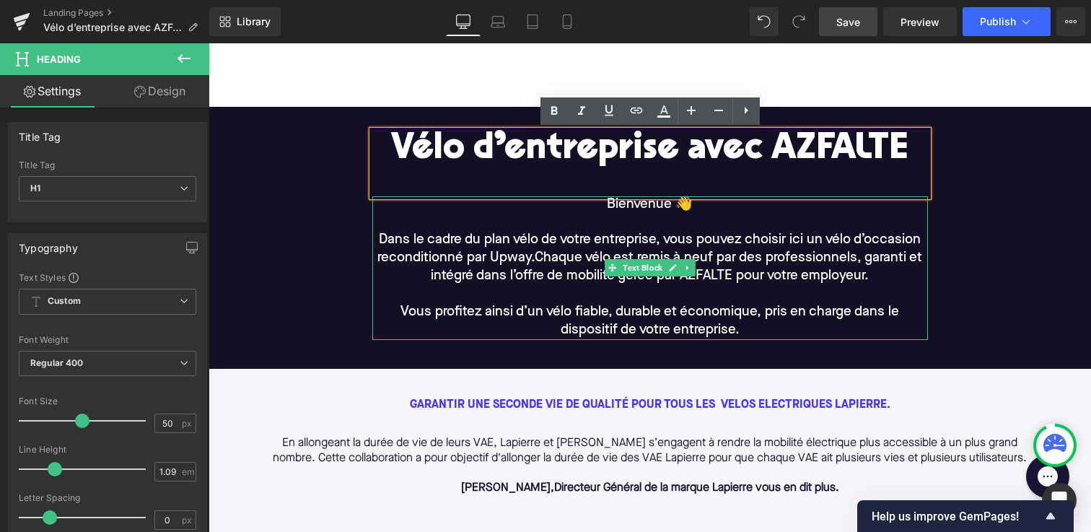
click at [507, 232] on p "Dans le cadre du plan vélo de votre entreprise, vous pouvez choisir ici un vélo…" at bounding box center [649, 259] width 555 height 54
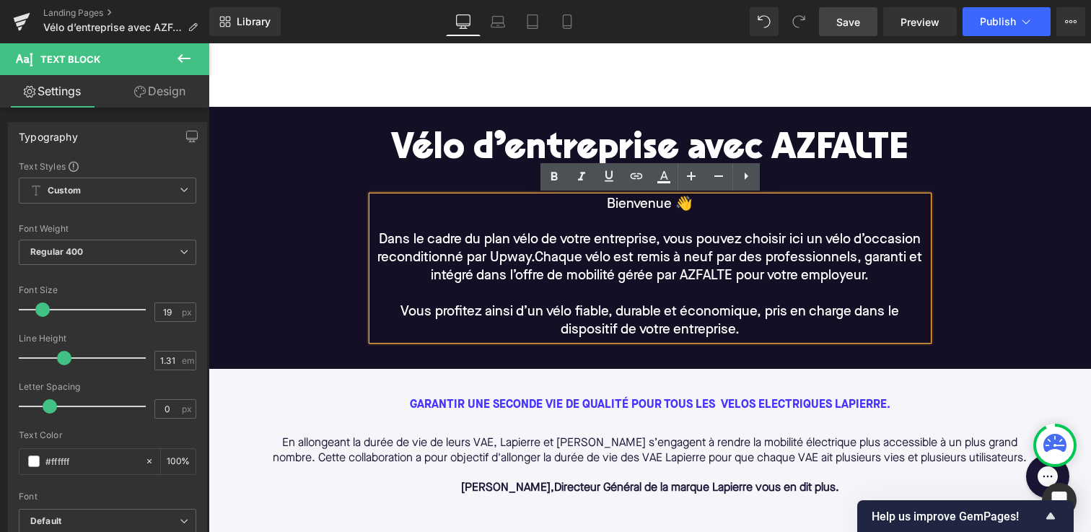
click at [376, 118] on div "Vélo d’entreprise avec AZFALTE Heading Bienvenue 👋 Dans le cadre du plan vélo d…" at bounding box center [649, 237] width 577 height 248
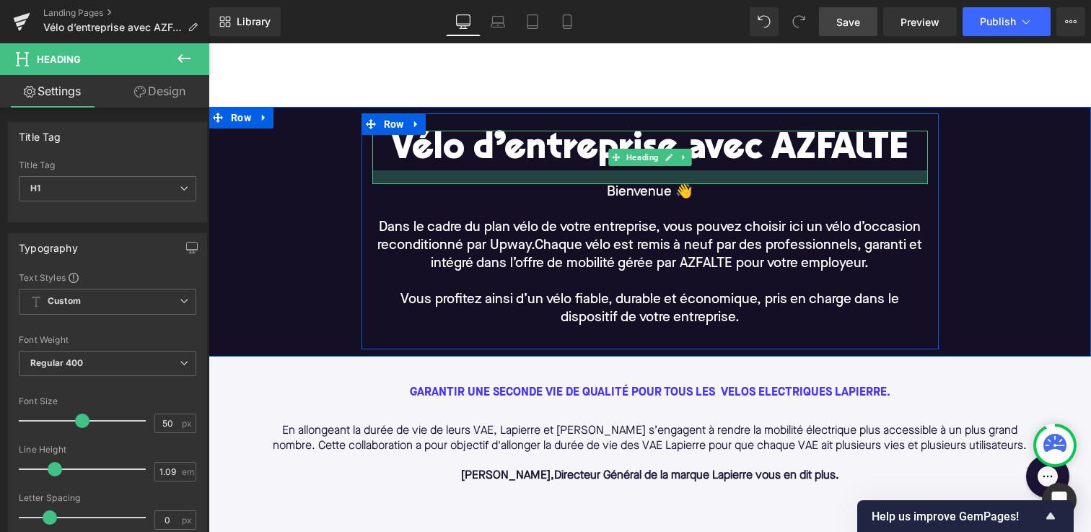
drag, startPoint x: 431, startPoint y: 193, endPoint x: 433, endPoint y: 180, distance: 12.3
click at [433, 180] on div at bounding box center [649, 177] width 555 height 14
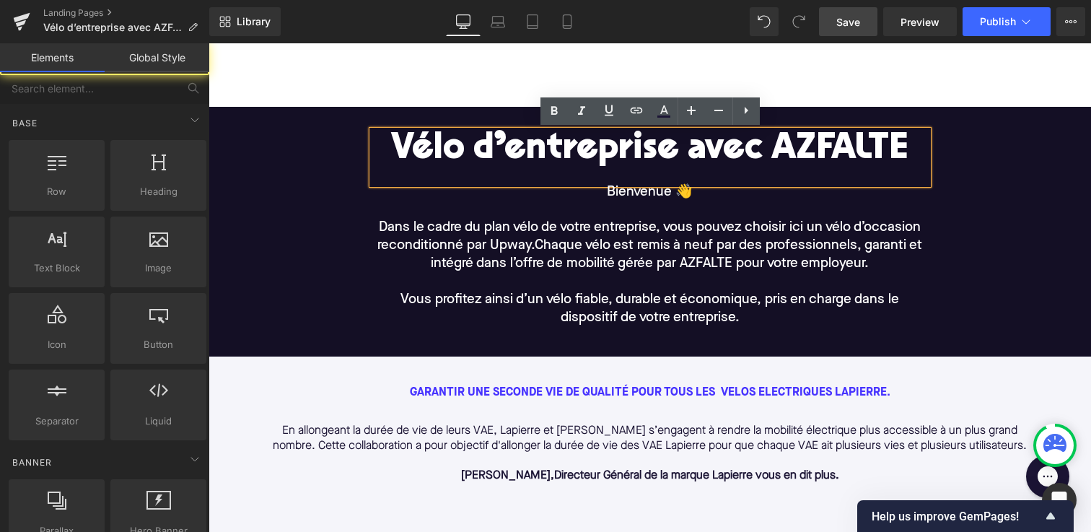
click at [478, 93] on div at bounding box center [649, 46] width 882 height 122
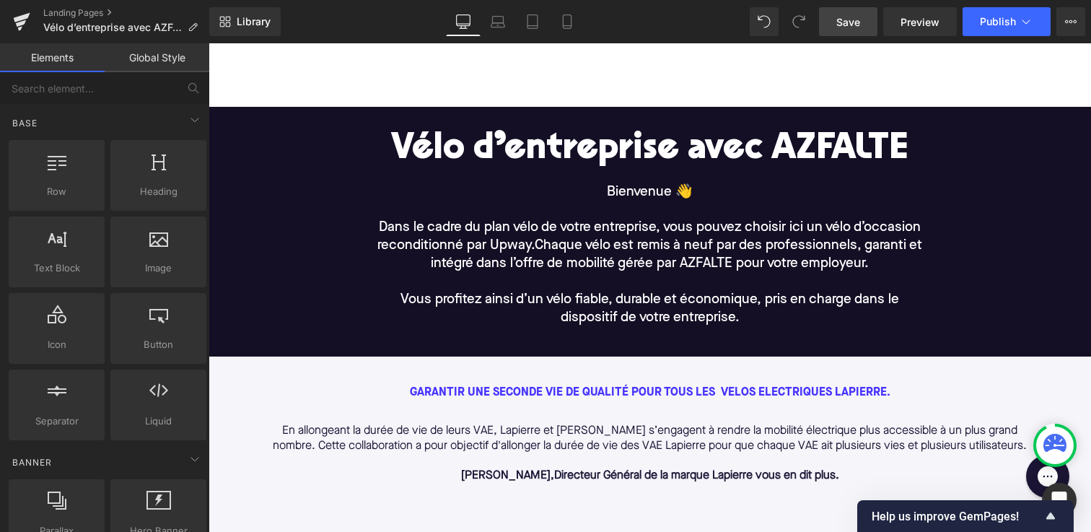
scroll to position [0, 0]
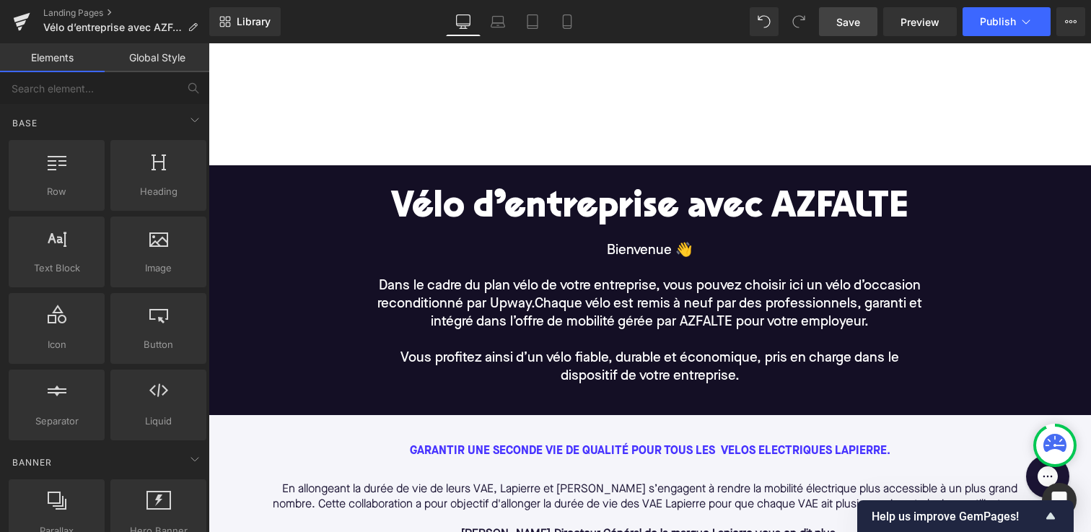
click at [321, 122] on div at bounding box center [649, 104] width 882 height 122
click at [851, 20] on span "Save" at bounding box center [848, 21] width 24 height 15
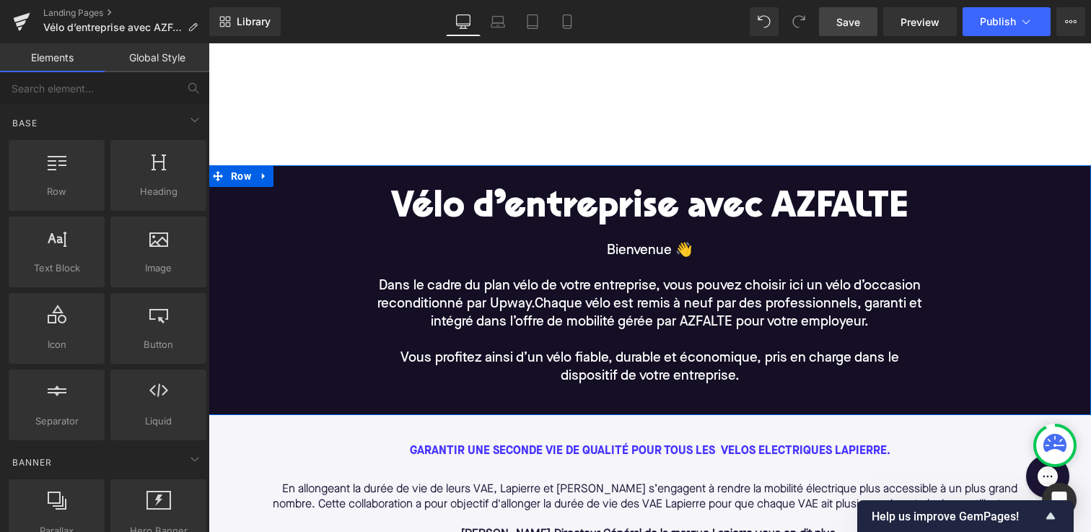
click at [324, 232] on div "Vélo d’entreprise avec AZFALTE Heading Bienvenue 👋 Dans le cadre du plan vélo d…" at bounding box center [649, 290] width 824 height 236
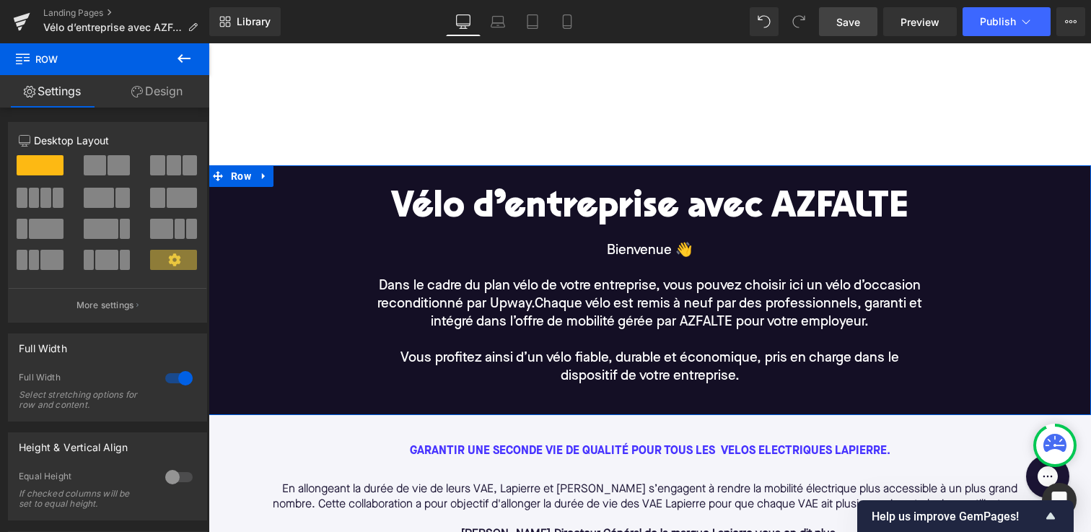
click at [39, 232] on span at bounding box center [46, 229] width 35 height 20
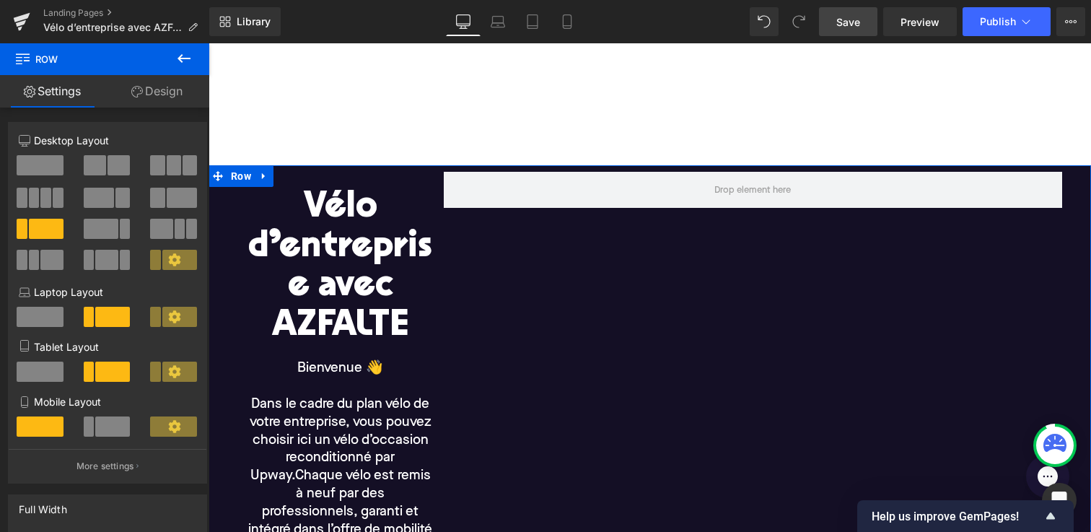
click at [151, 195] on span at bounding box center [157, 198] width 14 height 20
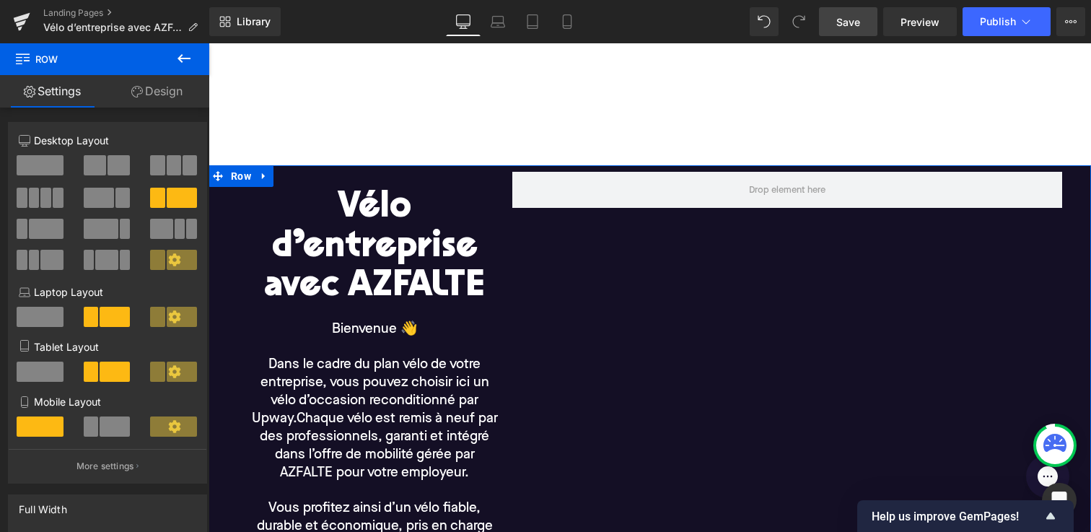
click at [96, 203] on span at bounding box center [99, 198] width 30 height 20
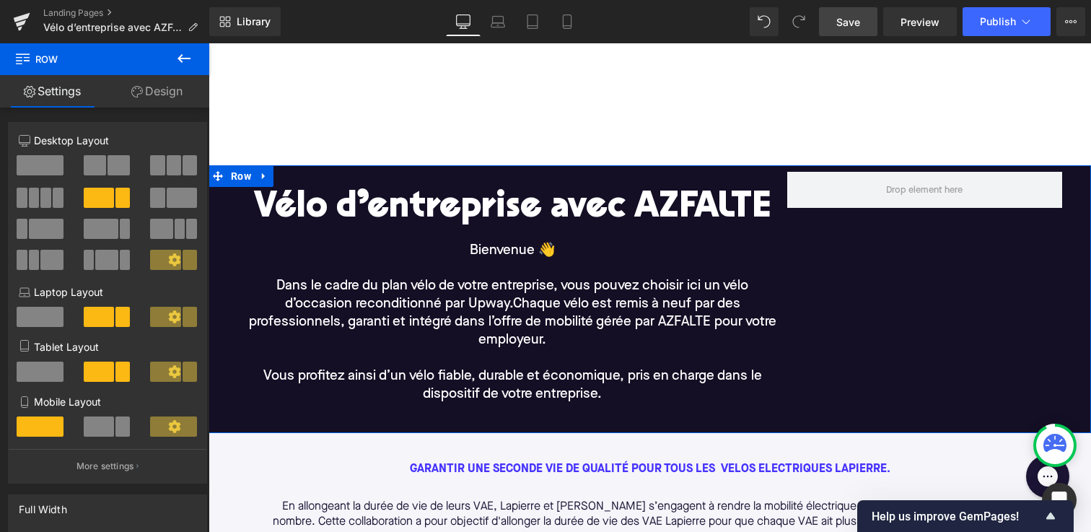
click at [168, 205] on span at bounding box center [182, 198] width 30 height 20
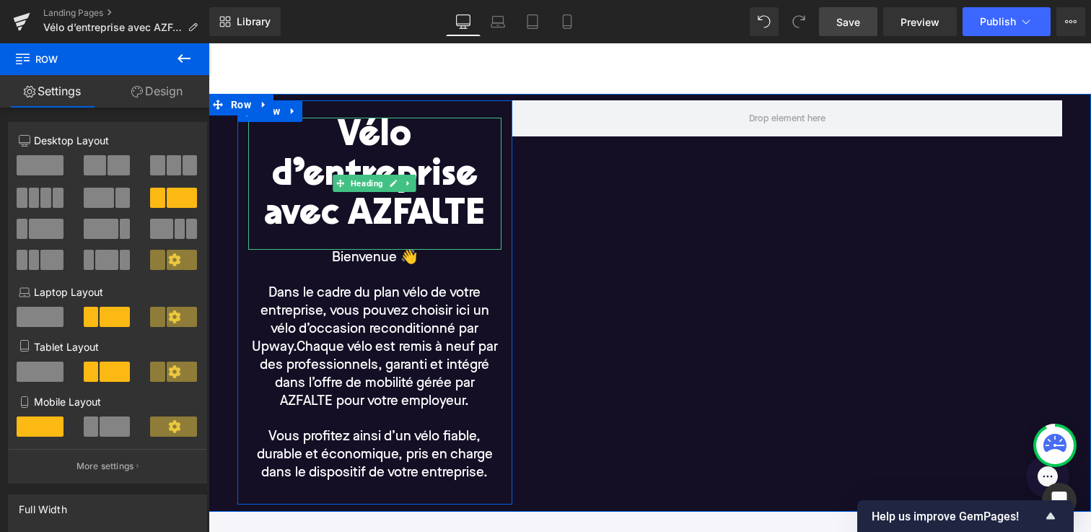
scroll to position [76, 0]
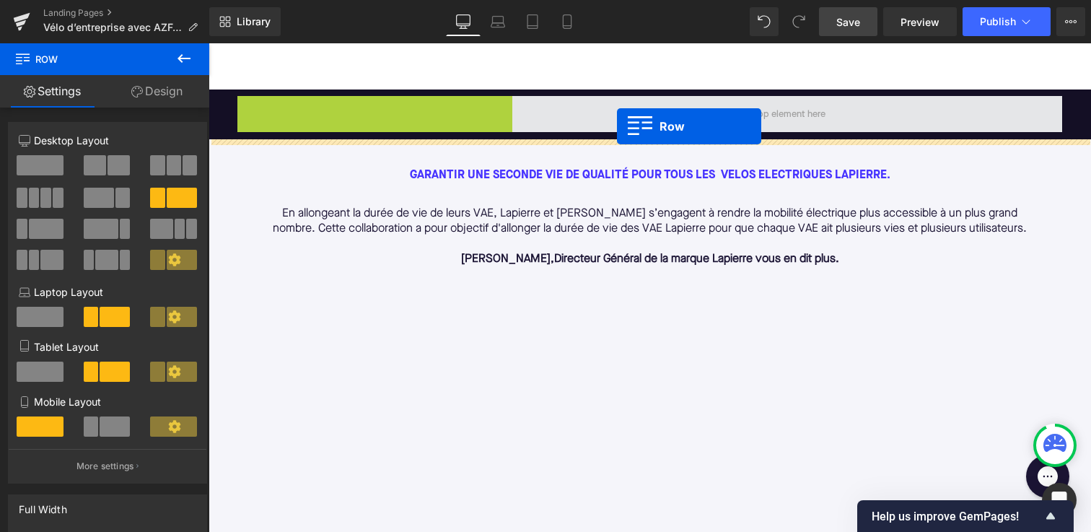
drag, startPoint x: 257, startPoint y: 114, endPoint x: 617, endPoint y: 126, distance: 360.1
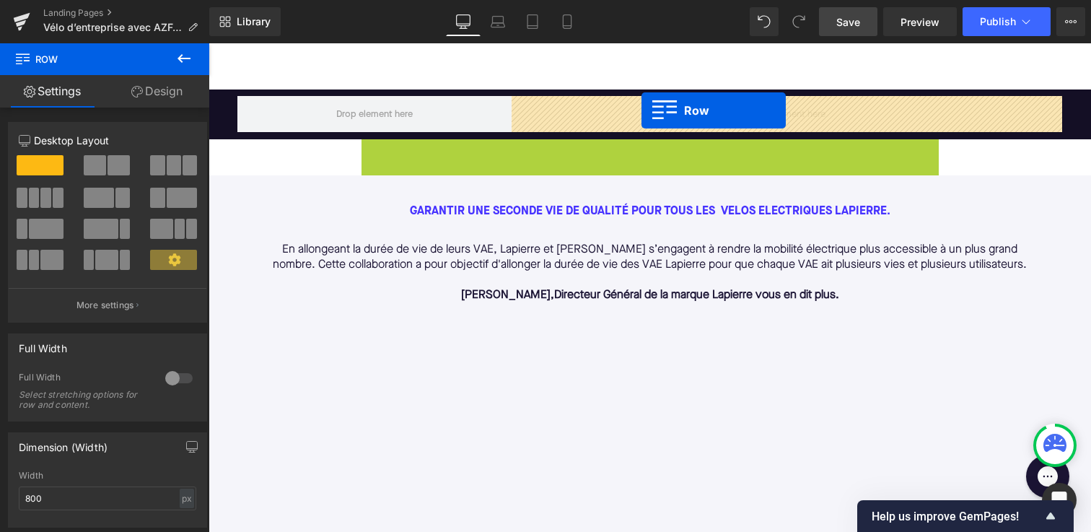
drag, startPoint x: 380, startPoint y: 154, endPoint x: 641, endPoint y: 110, distance: 264.7
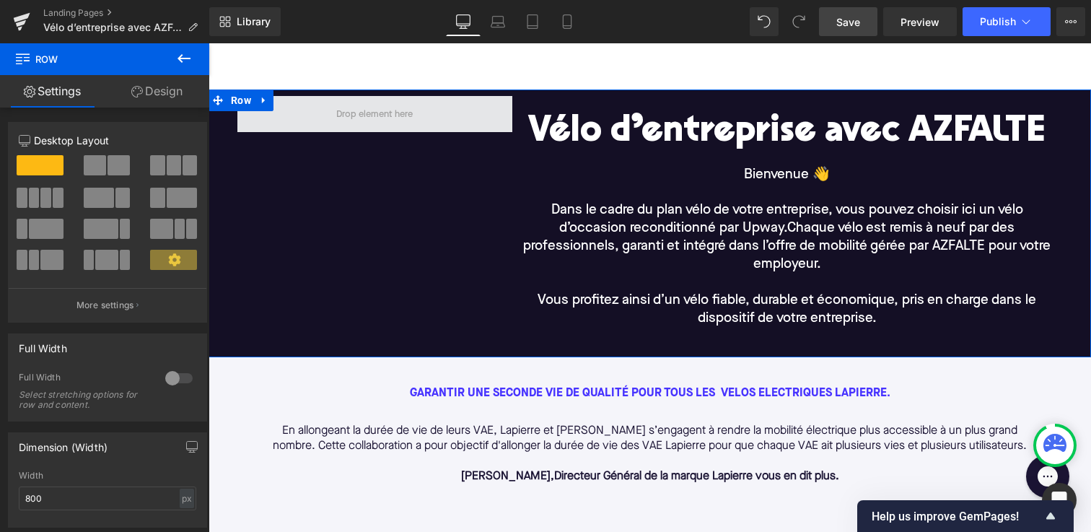
click at [317, 118] on span at bounding box center [374, 114] width 275 height 36
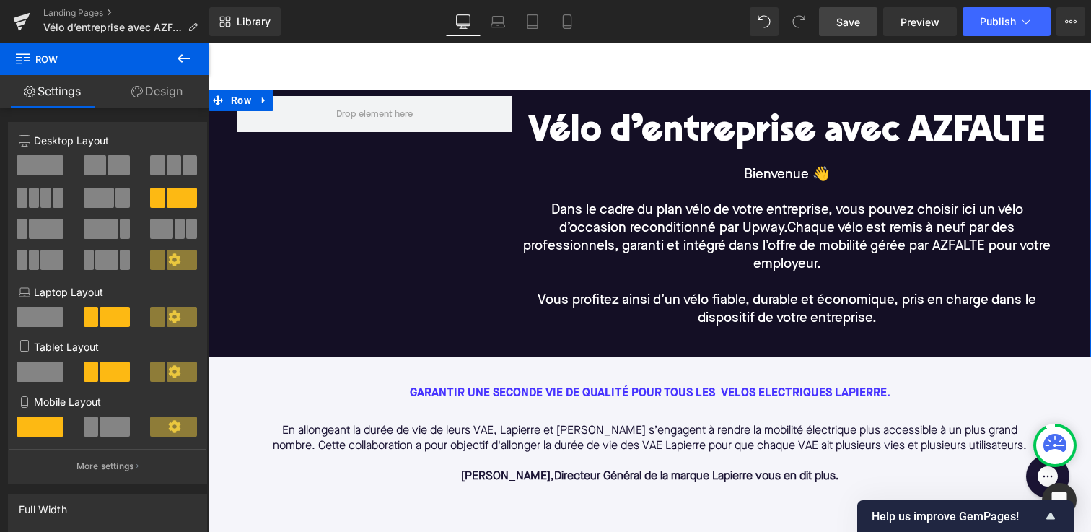
click at [157, 104] on link "Design" at bounding box center [157, 91] width 105 height 32
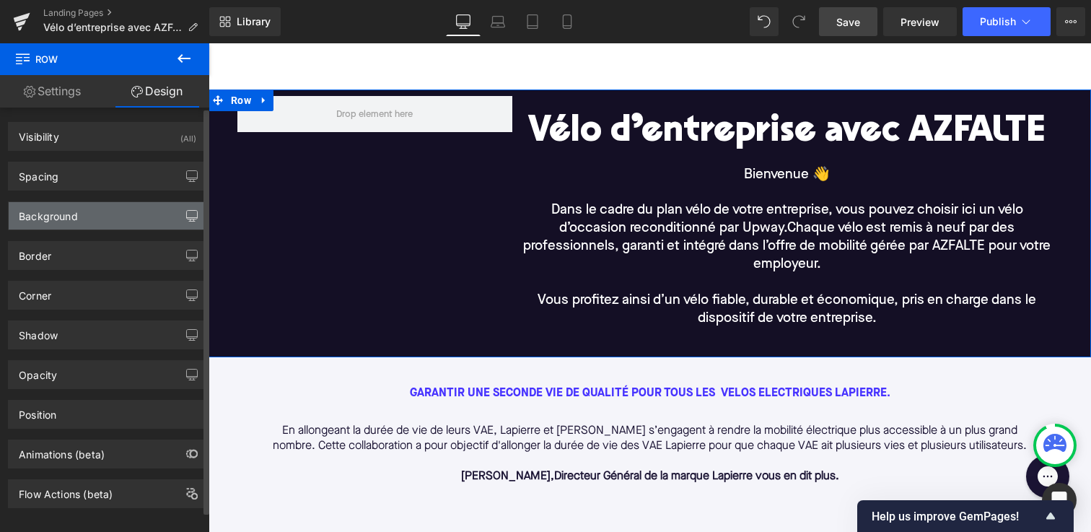
click at [187, 218] on icon "button" at bounding box center [192, 218] width 11 height 0
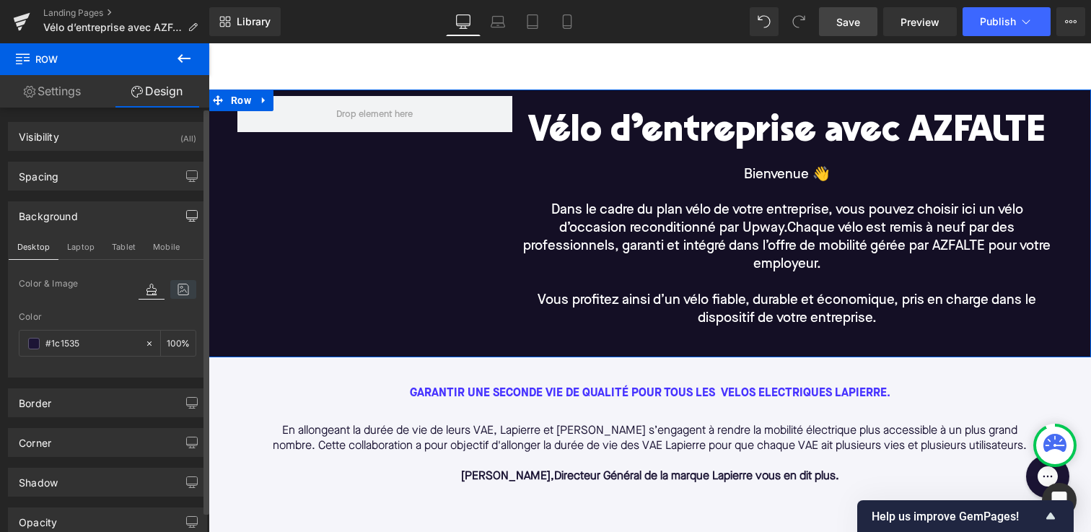
click at [182, 294] on icon at bounding box center [183, 289] width 26 height 19
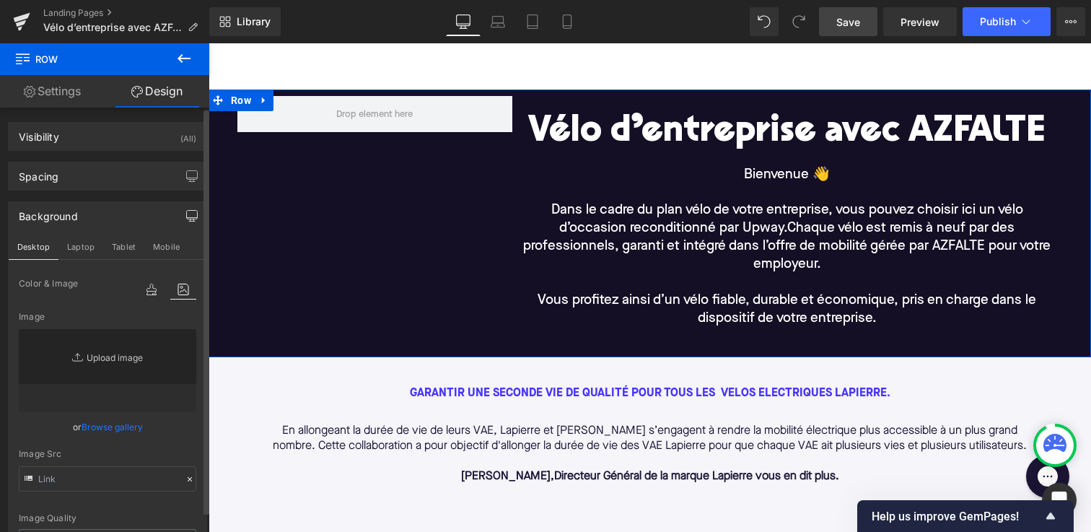
click at [95, 351] on link "Replace Image" at bounding box center [107, 370] width 177 height 83
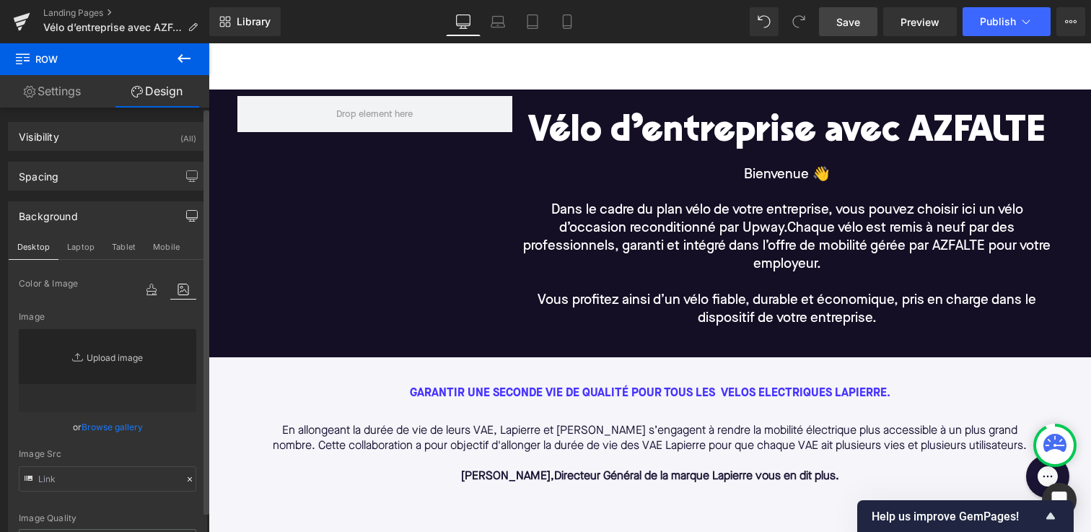
type input "C:\fakepath\Azfalthale.jpg"
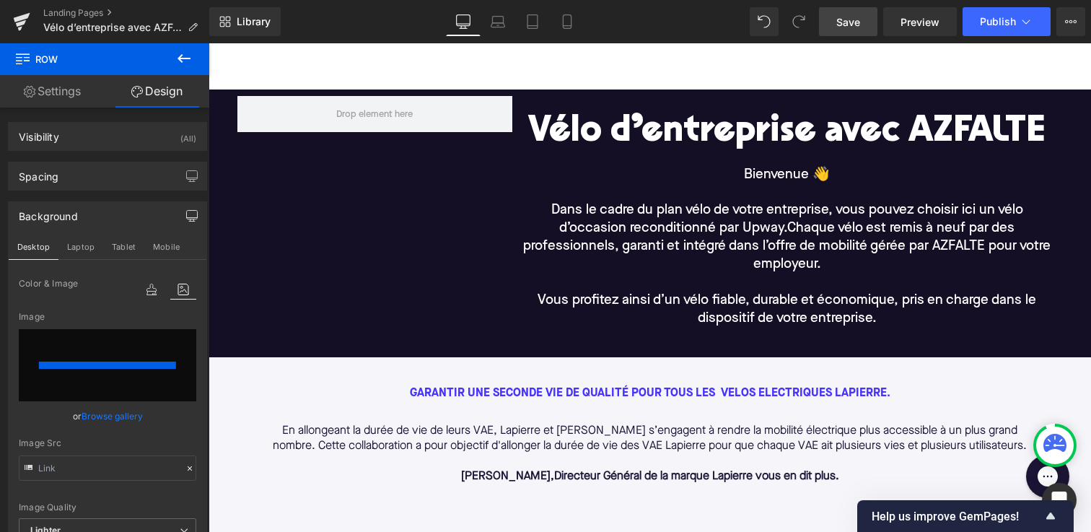
type input "[URL][DOMAIN_NAME]"
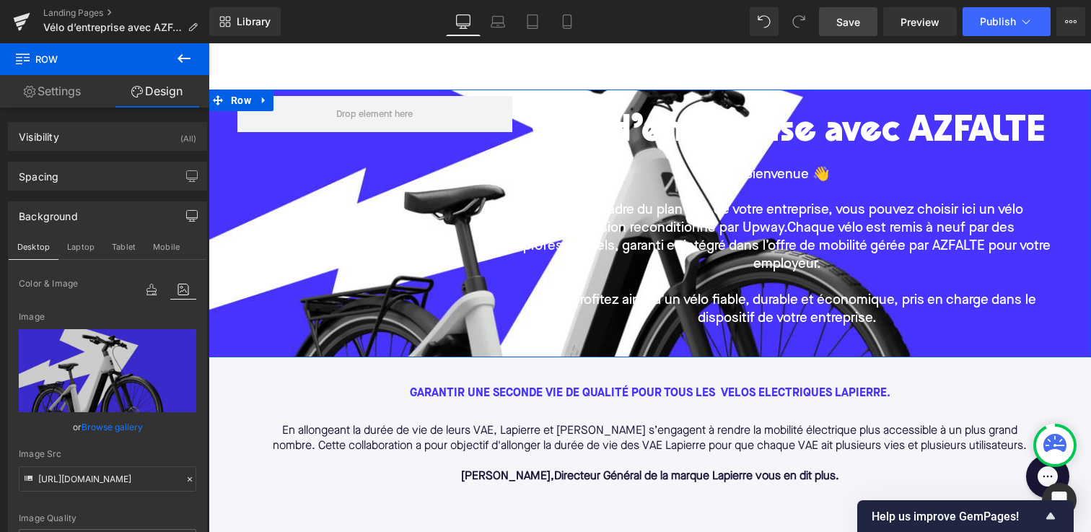
click at [66, 84] on link "Settings" at bounding box center [52, 91] width 105 height 32
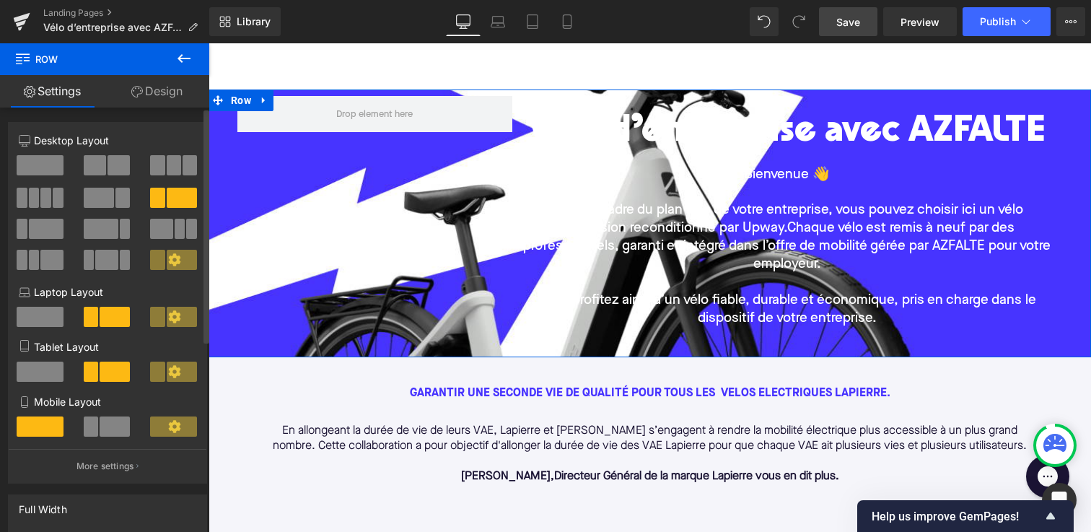
click at [167, 203] on span at bounding box center [182, 198] width 30 height 20
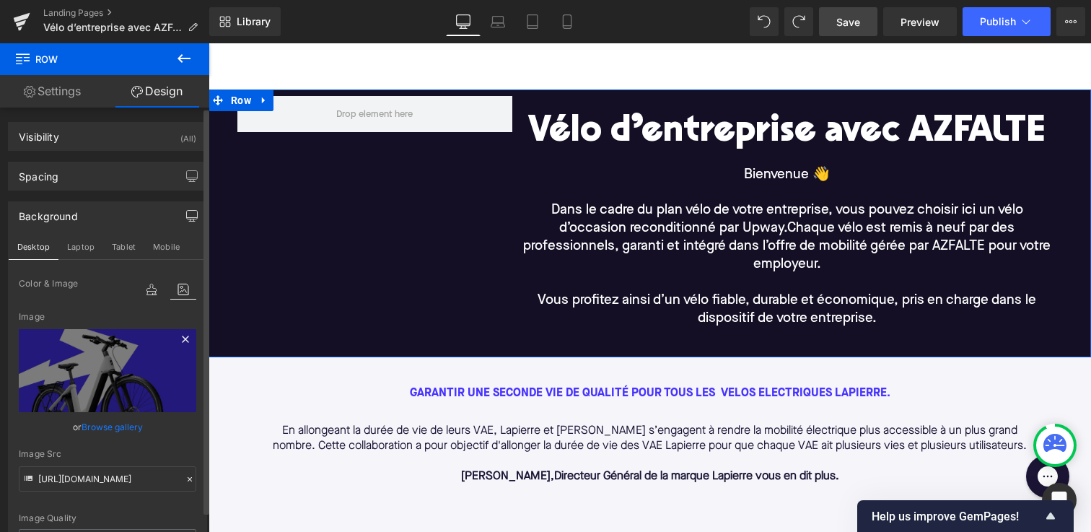
click at [182, 341] on icon at bounding box center [185, 338] width 6 height 6
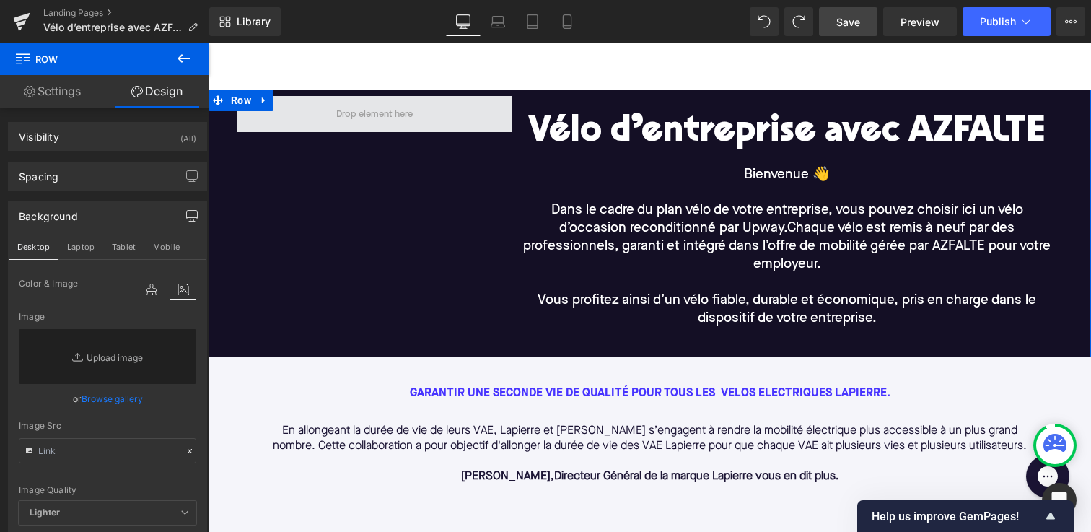
click at [338, 108] on span at bounding box center [374, 114] width 87 height 22
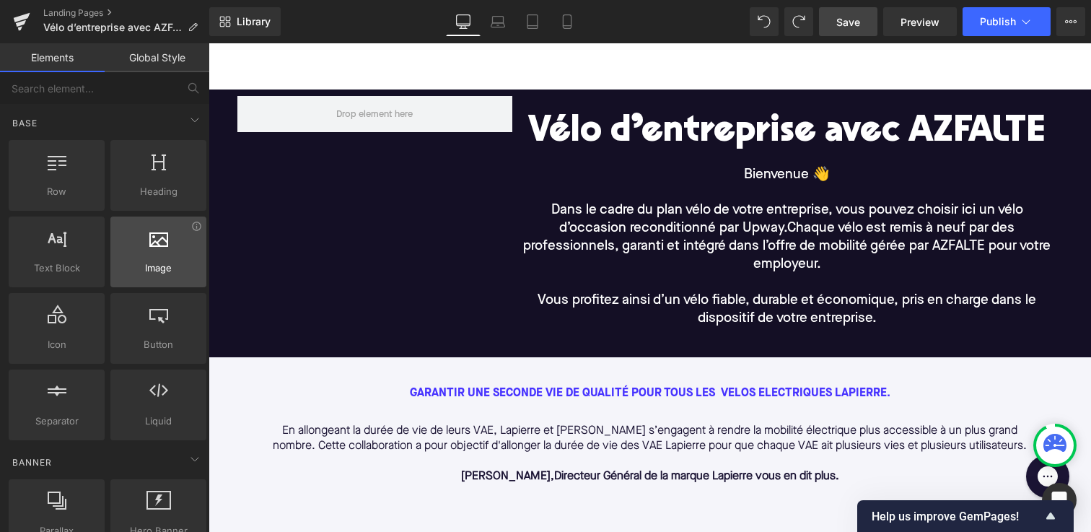
click at [161, 265] on span "Image" at bounding box center [158, 267] width 87 height 15
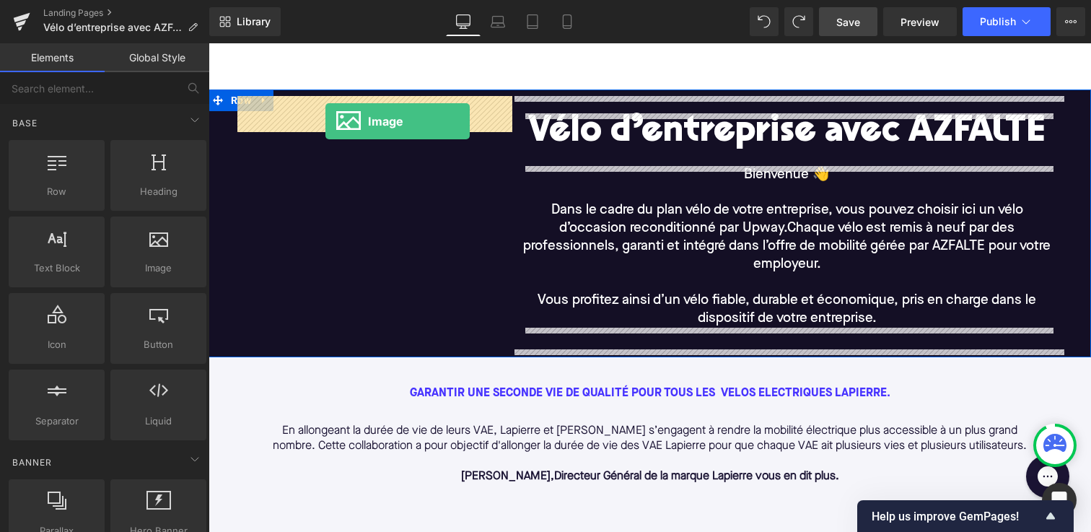
drag, startPoint x: 359, startPoint y: 295, endPoint x: 311, endPoint y: 124, distance: 177.5
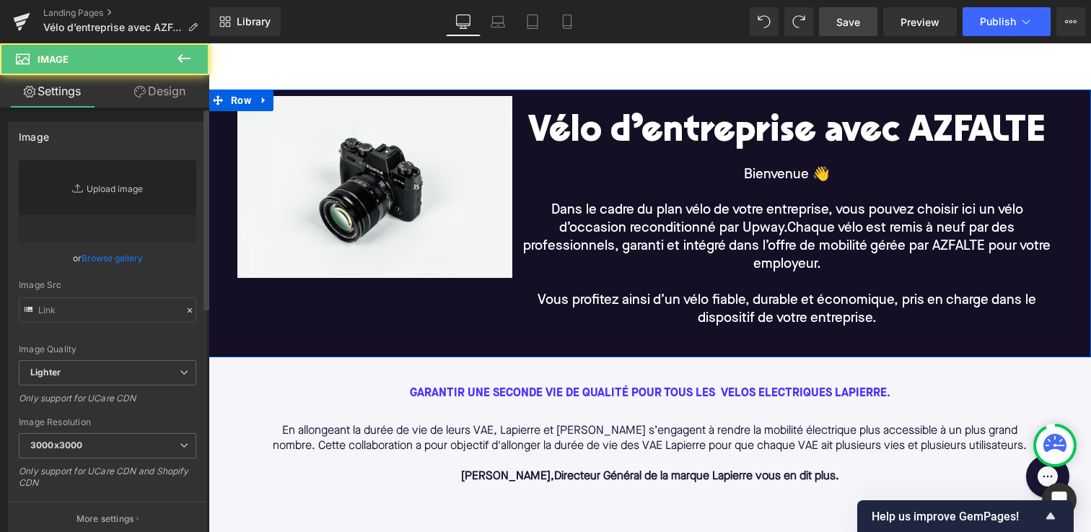
type input "//[DOMAIN_NAME][URL]"
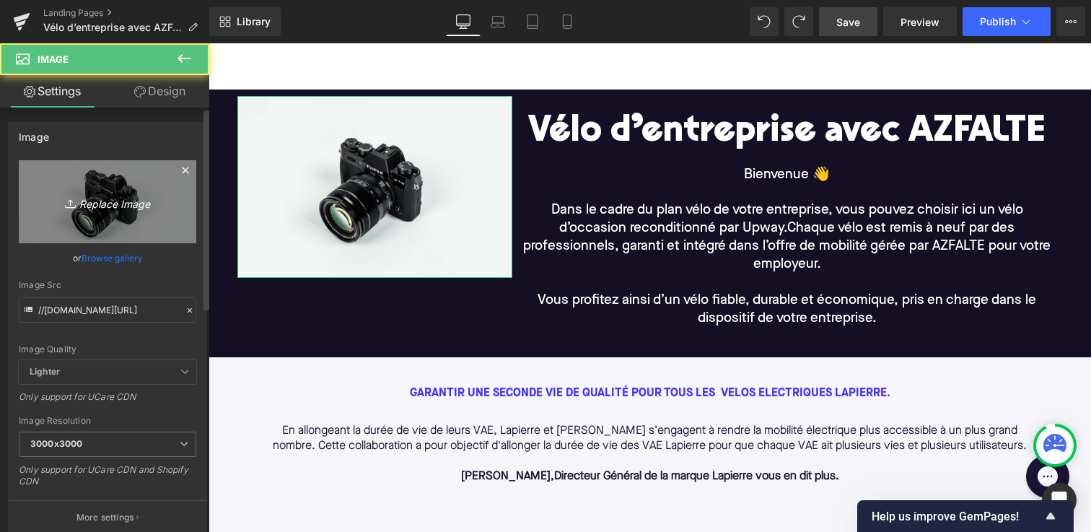
click at [113, 197] on icon "Replace Image" at bounding box center [107, 202] width 115 height 18
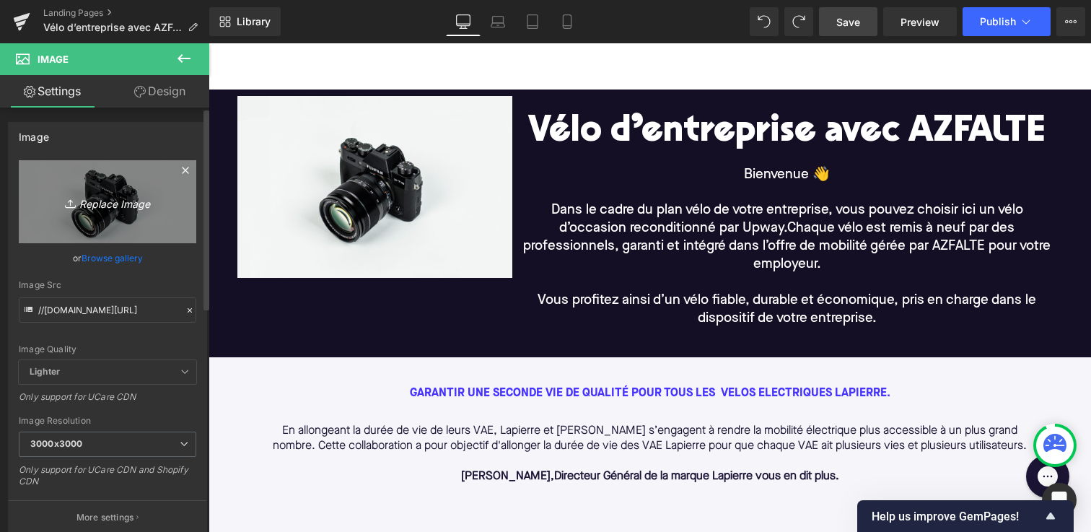
type input "C:\fakepath\Azfalthale.jpg"
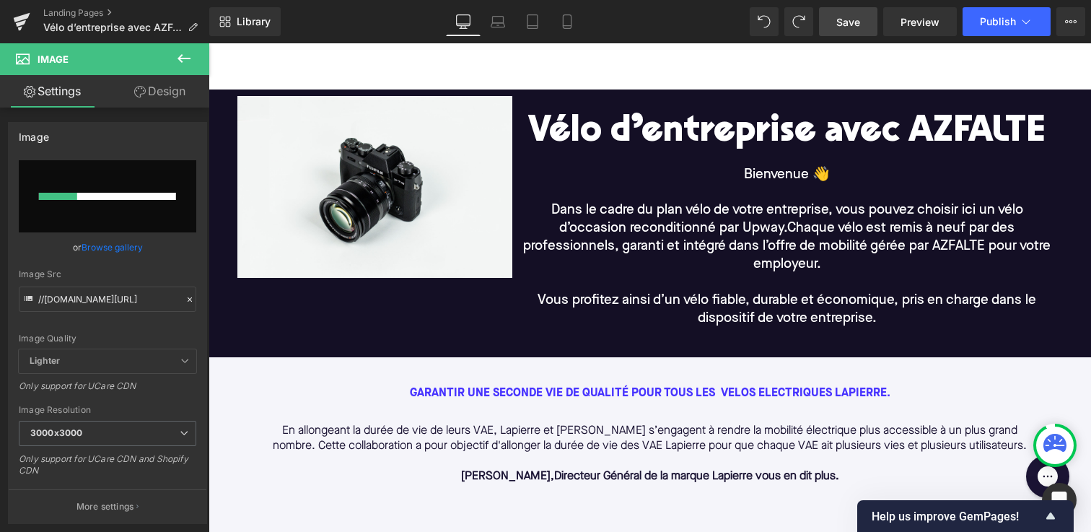
click at [320, 75] on div at bounding box center [649, 29] width 882 height 122
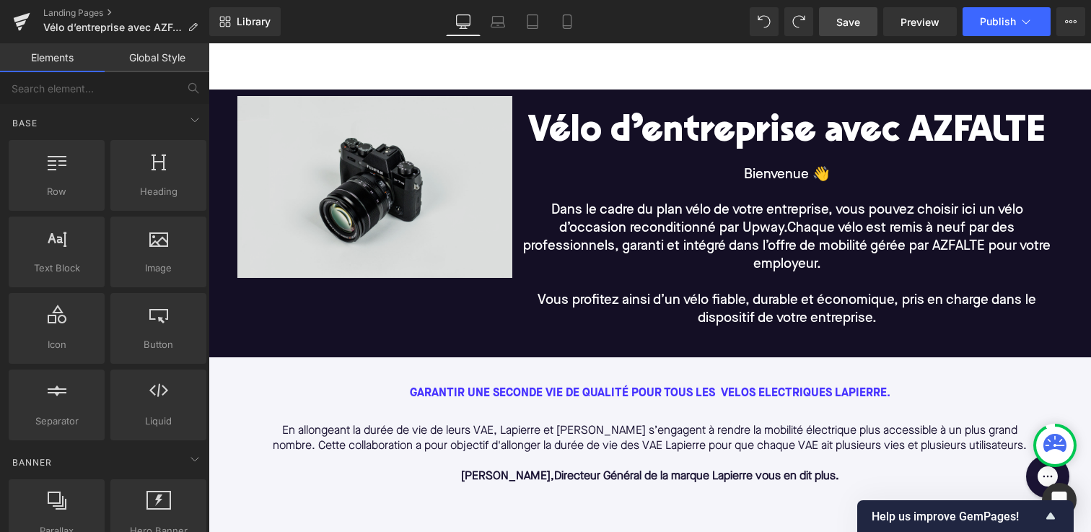
click at [330, 179] on img at bounding box center [374, 187] width 275 height 182
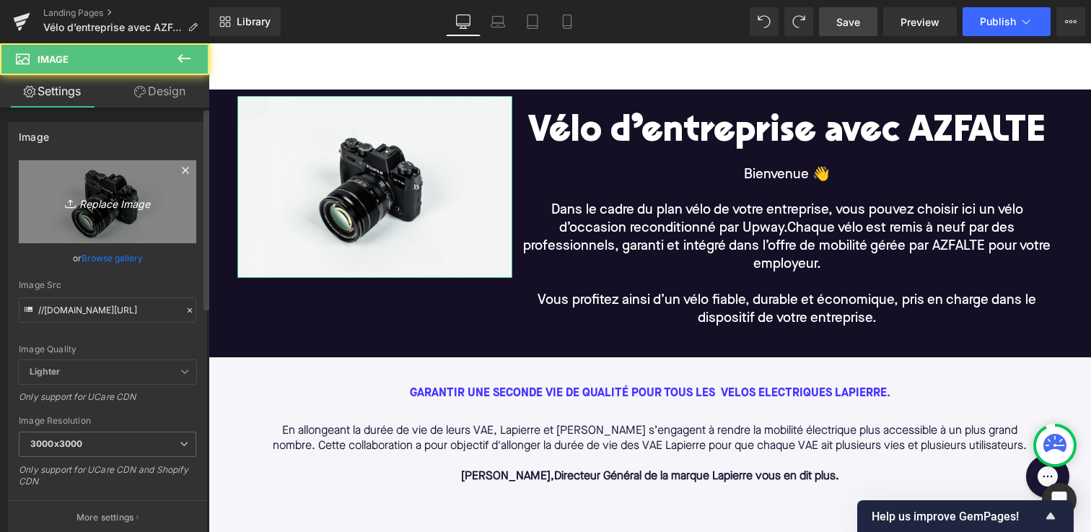
click at [113, 201] on icon "Replace Image" at bounding box center [107, 202] width 115 height 18
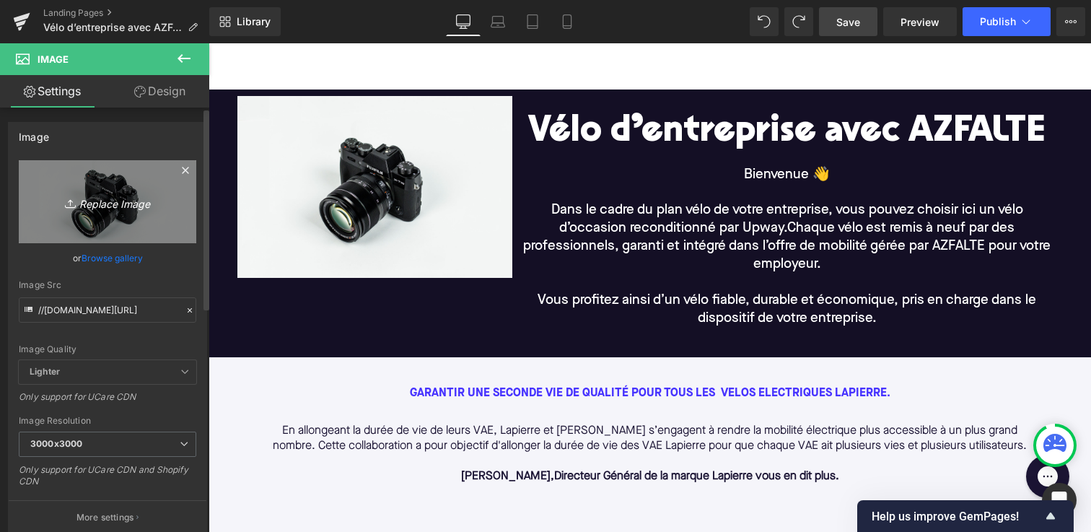
type input "C:\fakepath\Azfalthale.jpg"
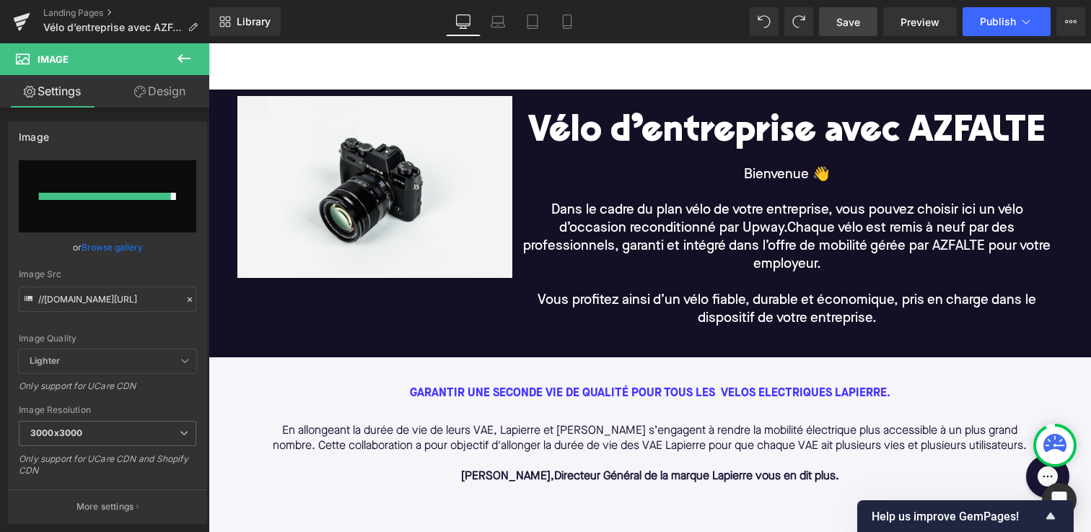
type input "[URL][DOMAIN_NAME]"
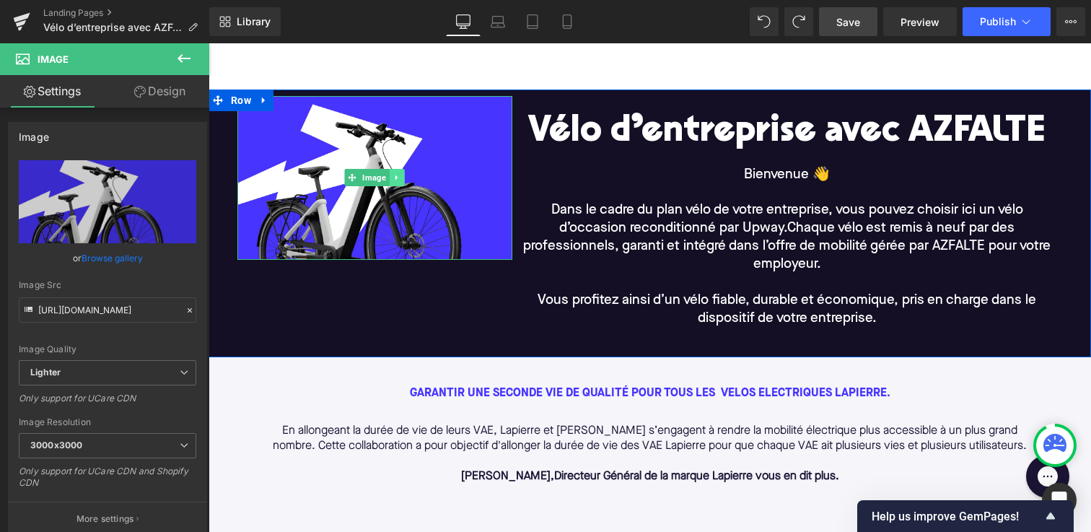
click at [401, 174] on link at bounding box center [397, 177] width 15 height 17
click at [405, 179] on icon at bounding box center [404, 177] width 8 height 9
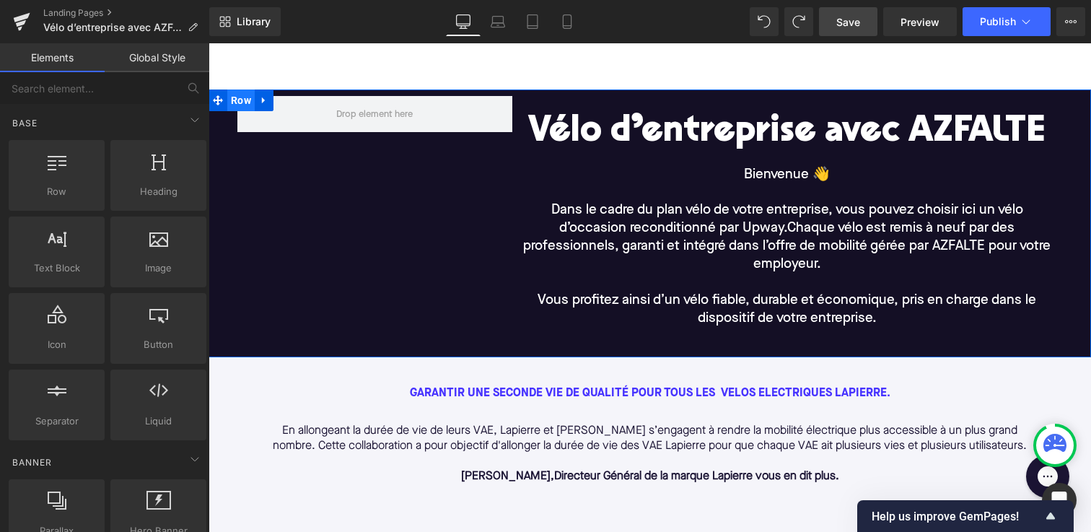
click at [239, 100] on span "Row" at bounding box center [240, 100] width 27 height 22
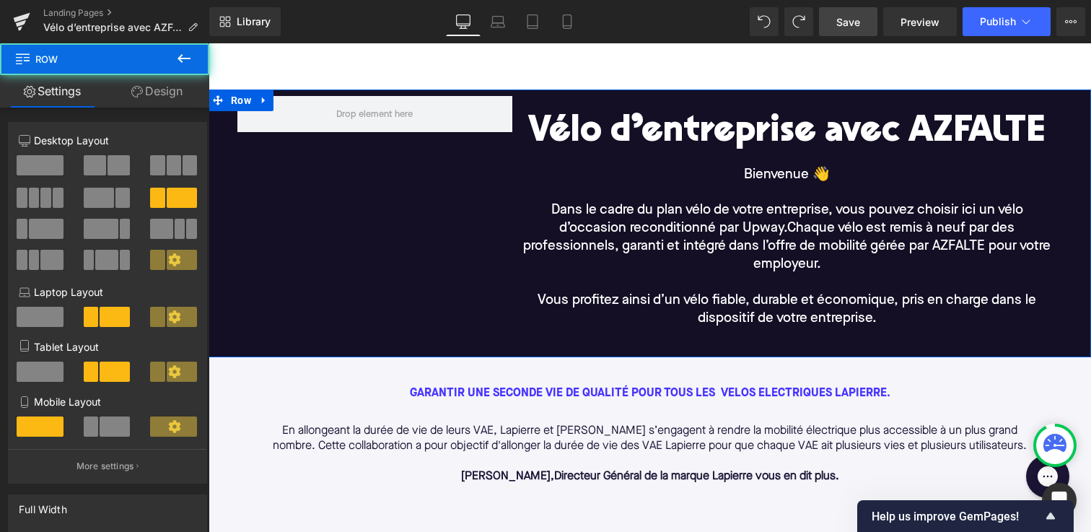
click at [136, 92] on icon at bounding box center [137, 92] width 12 height 12
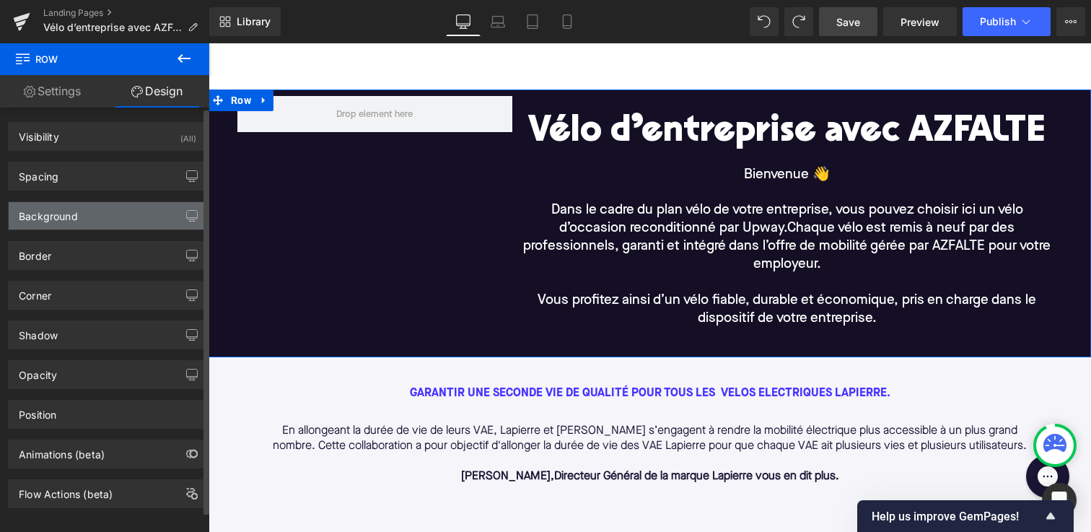
click at [122, 217] on div "Background" at bounding box center [108, 215] width 198 height 27
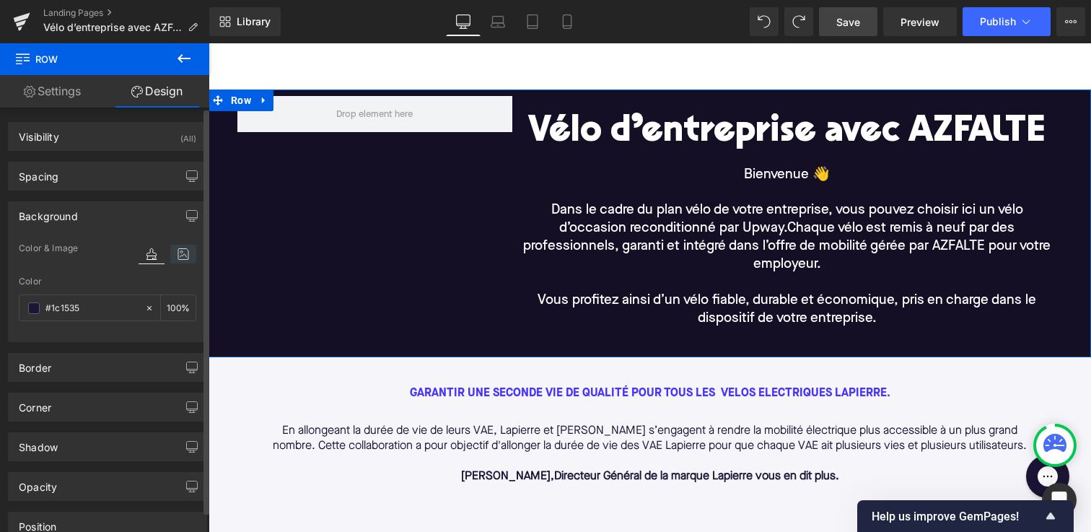
click at [181, 251] on icon at bounding box center [183, 254] width 26 height 19
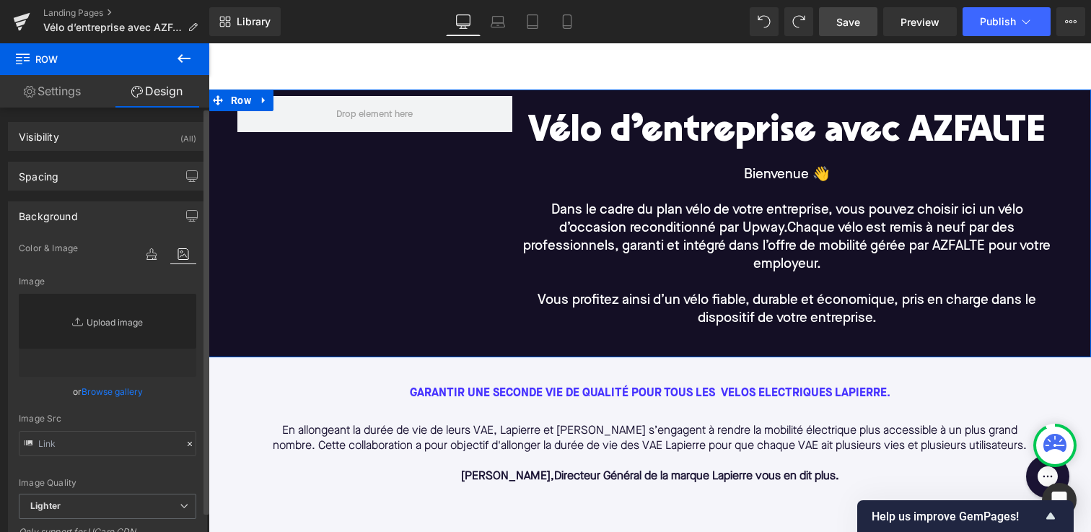
click at [95, 320] on link "Replace Image" at bounding box center [107, 335] width 177 height 83
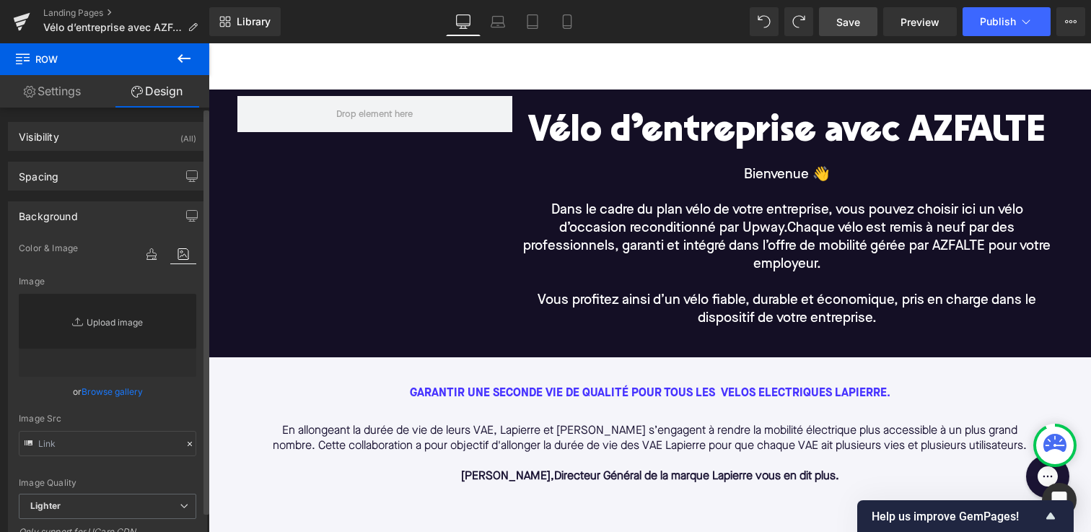
type input "C:\fakepath\Azfalte - desk3.jpg"
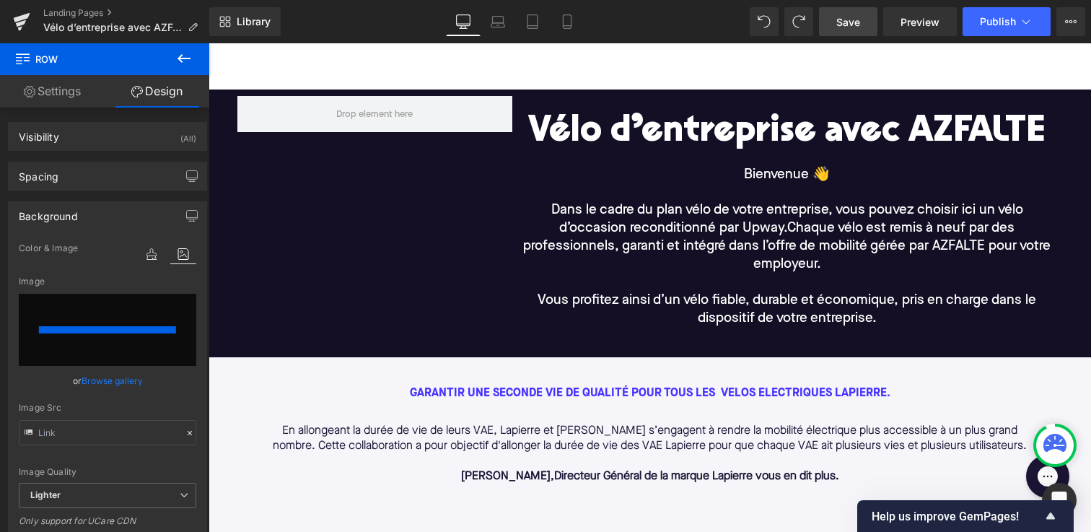
type input "[URL][DOMAIN_NAME]"
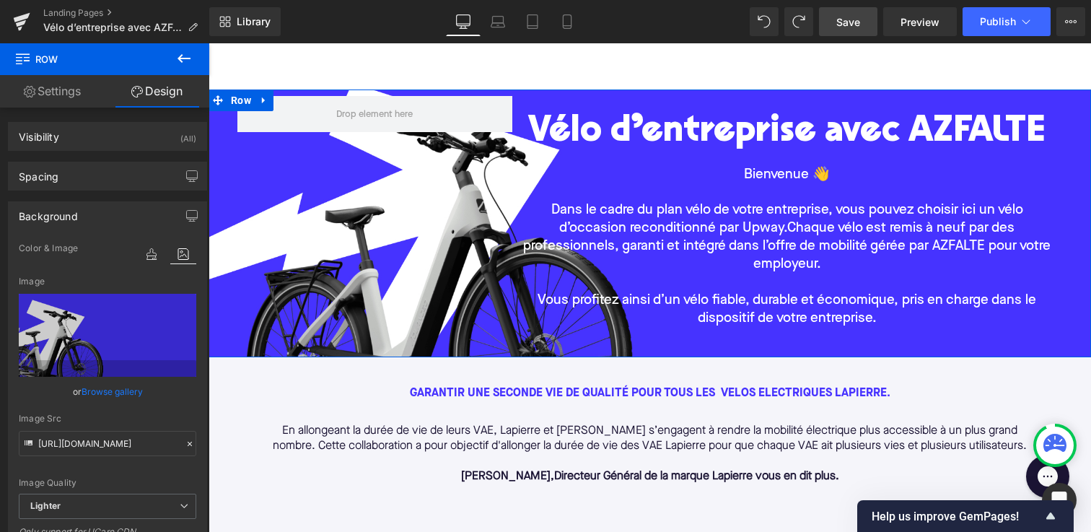
click at [61, 84] on link "Settings" at bounding box center [52, 91] width 105 height 32
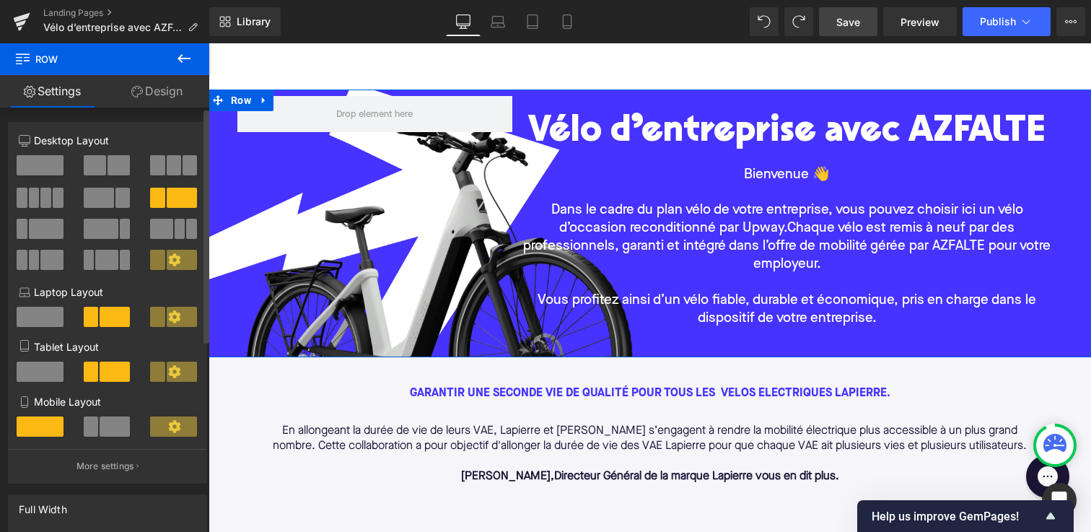
click at [97, 232] on span at bounding box center [101, 229] width 35 height 20
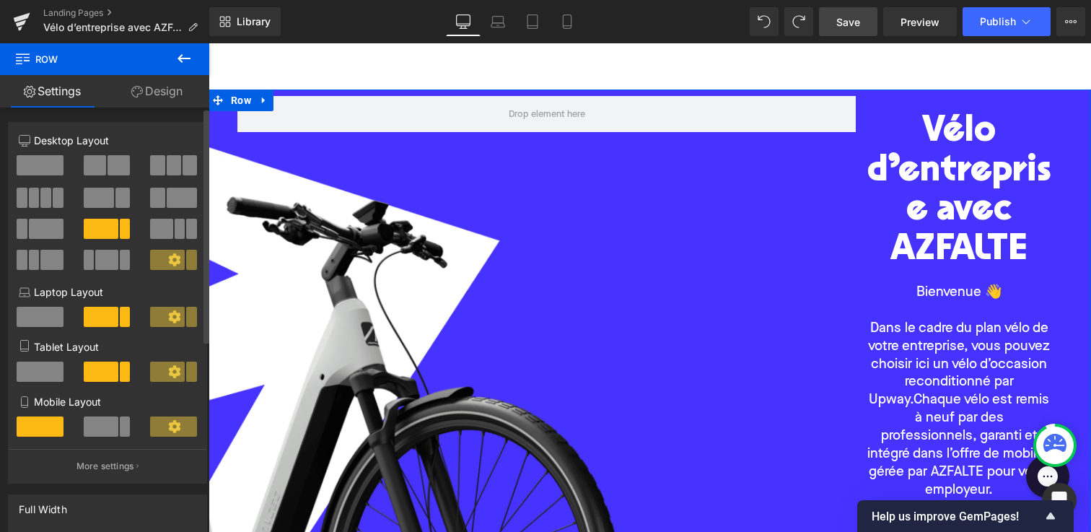
click at [25, 222] on span at bounding box center [22, 229] width 11 height 20
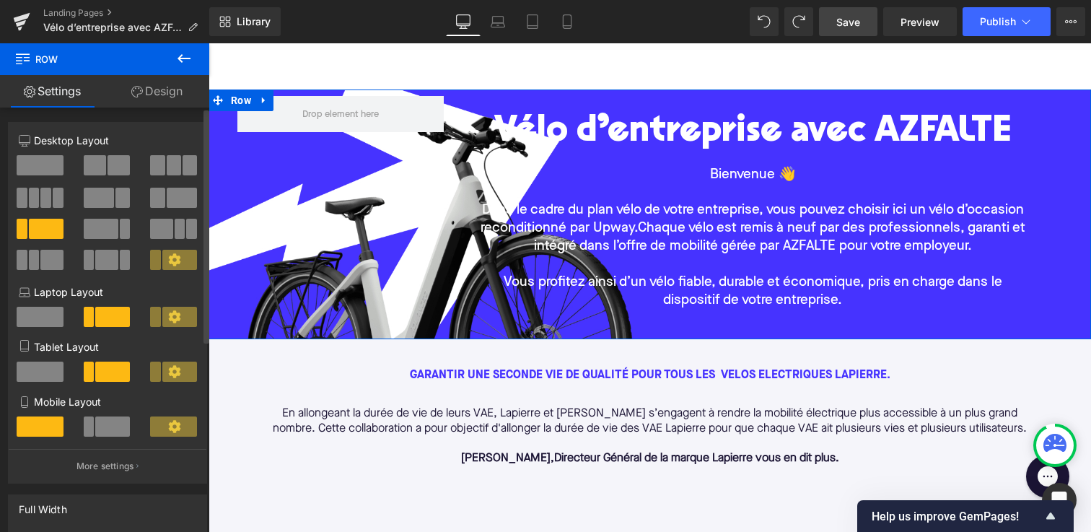
click at [95, 201] on span at bounding box center [99, 198] width 30 height 20
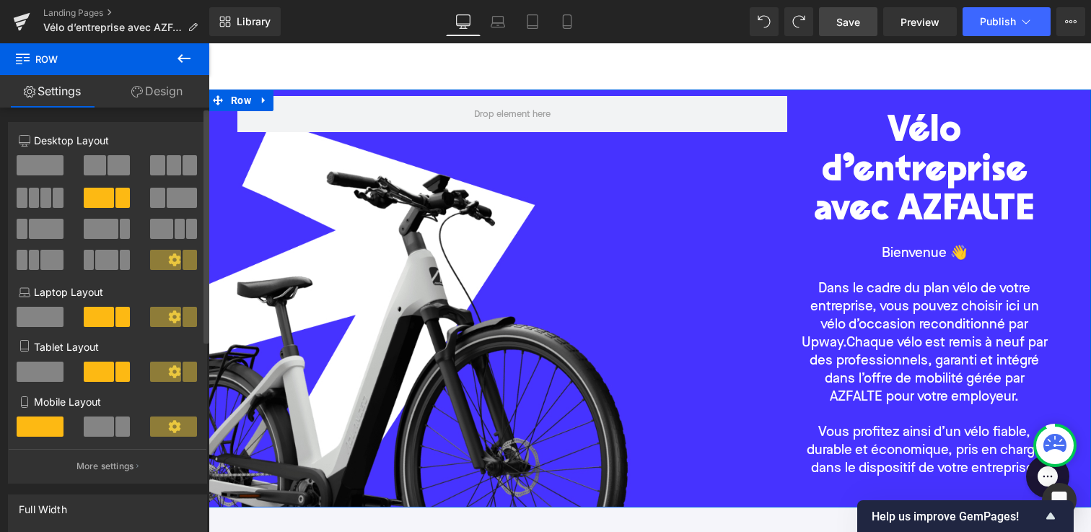
click at [172, 208] on div at bounding box center [174, 203] width 67 height 31
click at [172, 201] on span at bounding box center [182, 198] width 30 height 20
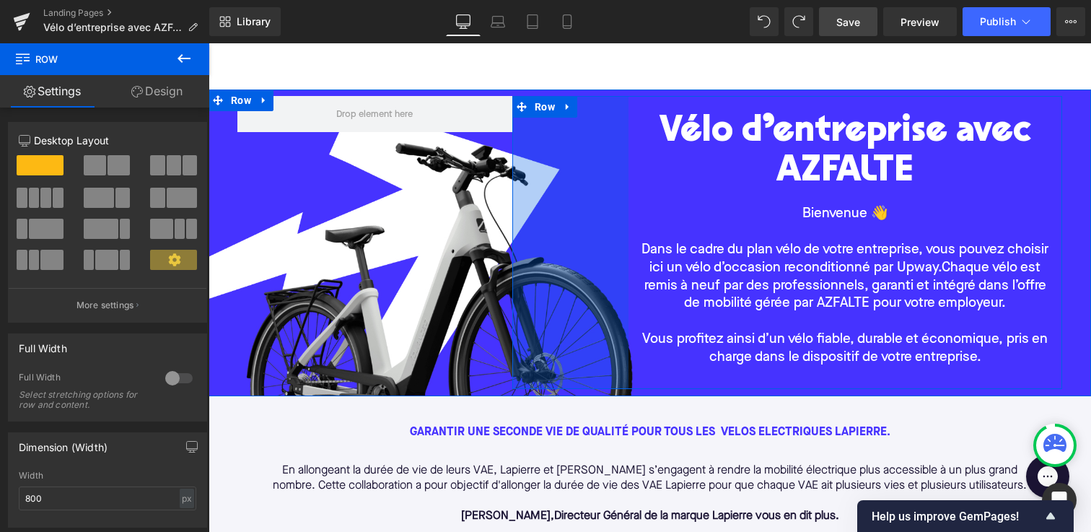
drag, startPoint x: 514, startPoint y: 181, endPoint x: 630, endPoint y: 182, distance: 116.1
click at [630, 182] on div "Vélo d’entreprise avec AZFALTE Heading Bienvenue 👋 Dans le cadre du plan vélo d…" at bounding box center [787, 242] width 550 height 293
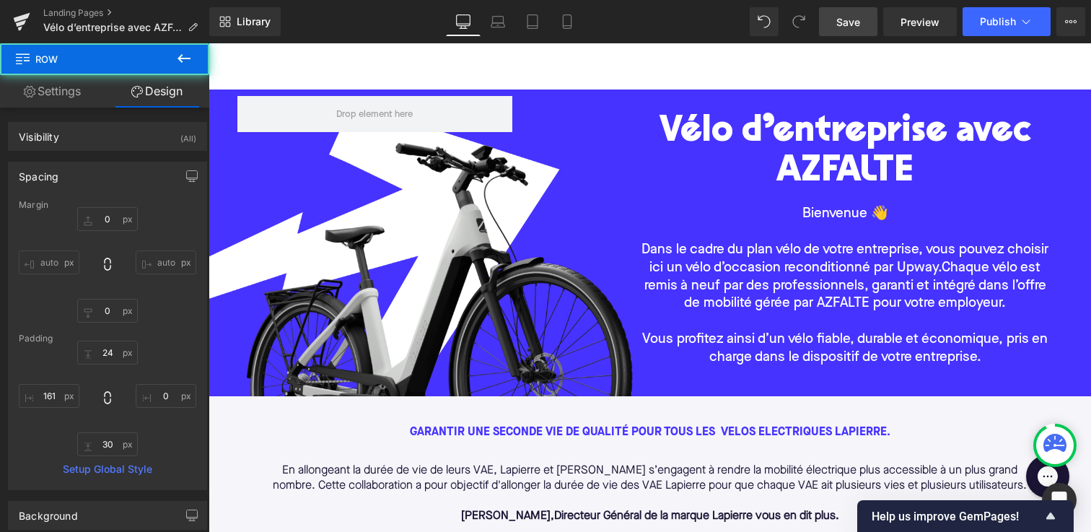
click at [854, 31] on link "Save" at bounding box center [848, 21] width 58 height 29
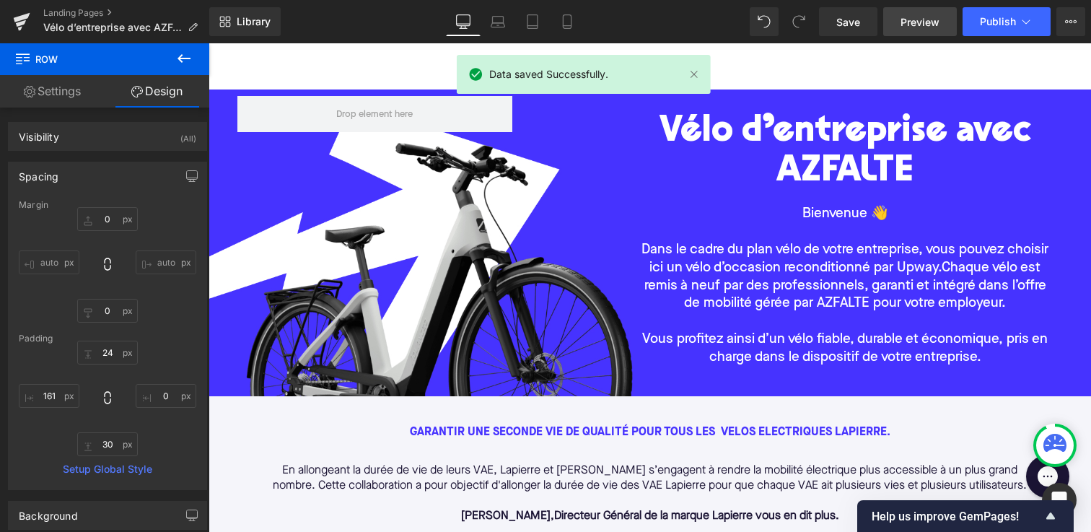
click at [925, 13] on link "Preview" at bounding box center [920, 21] width 74 height 29
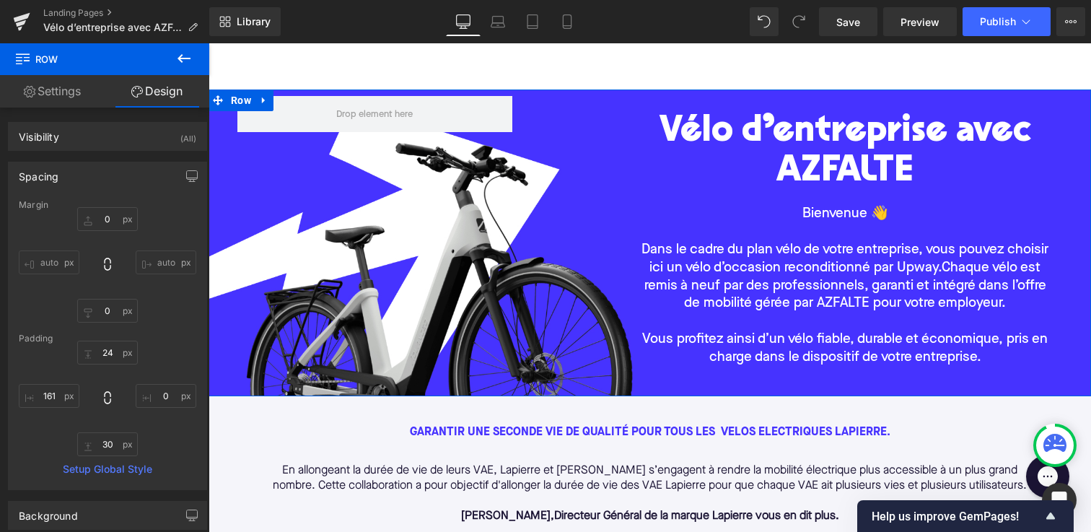
click at [299, 151] on div "Vélo d’entreprise avec AZFALTE Heading Bienvenue 👋 Dans le cadre du plan vélo d…" at bounding box center [649, 242] width 882 height 307
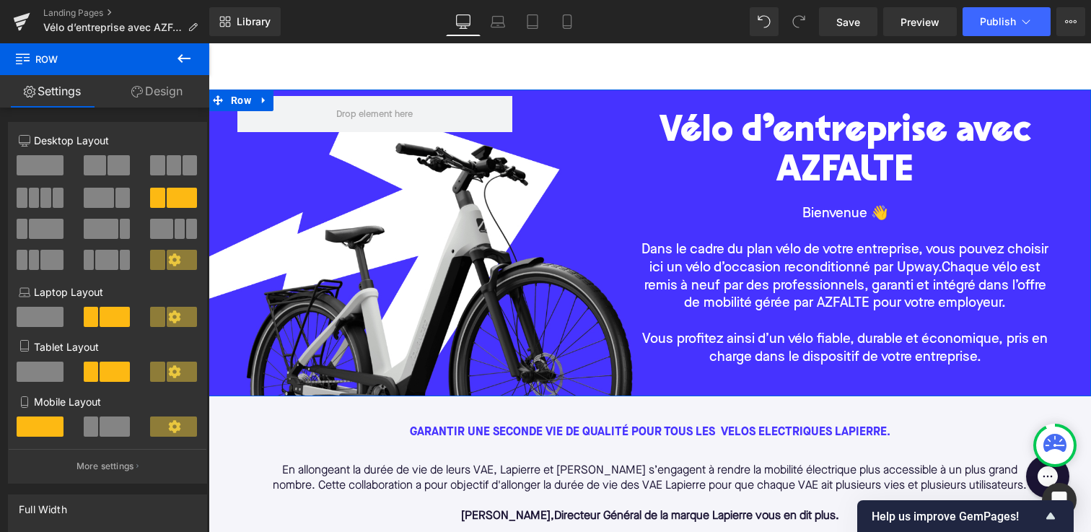
click at [153, 92] on link "Design" at bounding box center [157, 91] width 105 height 32
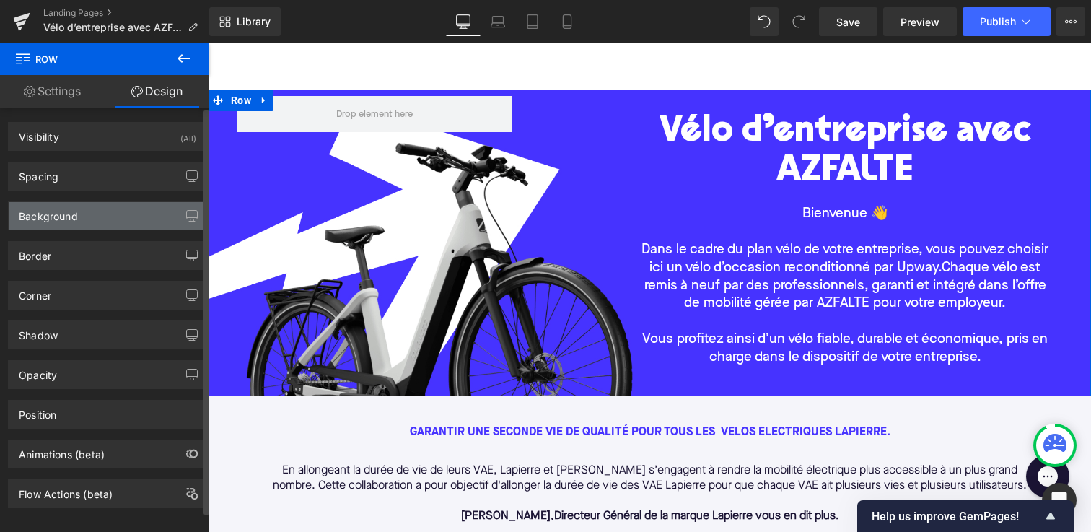
type input "#1c1535"
type input "100"
click at [171, 211] on div "Background" at bounding box center [108, 215] width 198 height 27
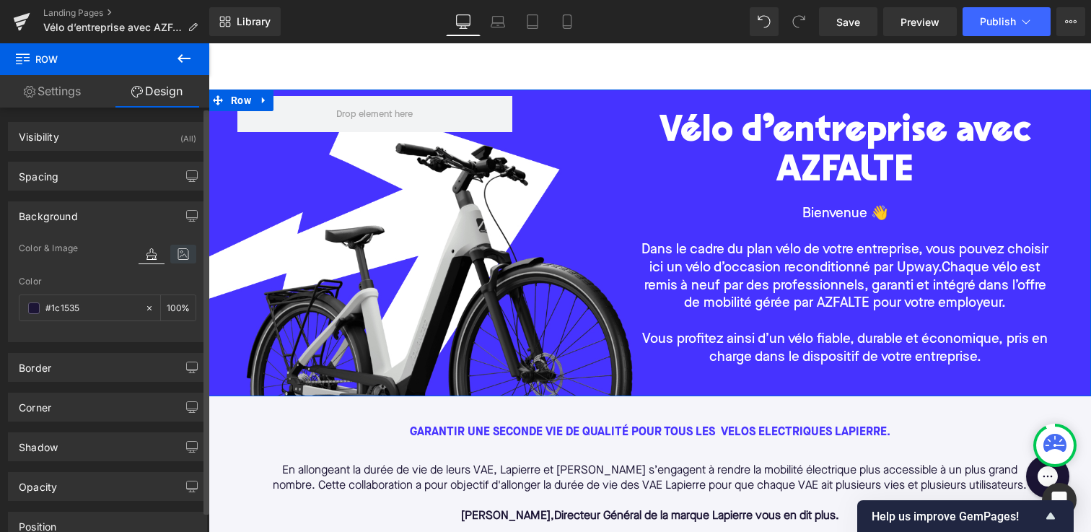
click at [179, 253] on icon at bounding box center [183, 254] width 26 height 19
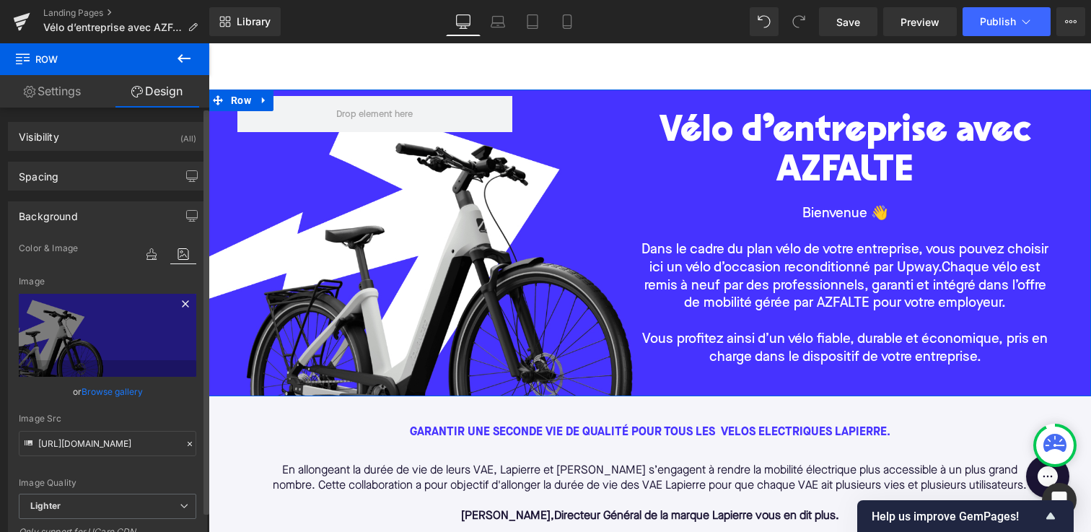
click at [187, 301] on icon at bounding box center [185, 303] width 17 height 17
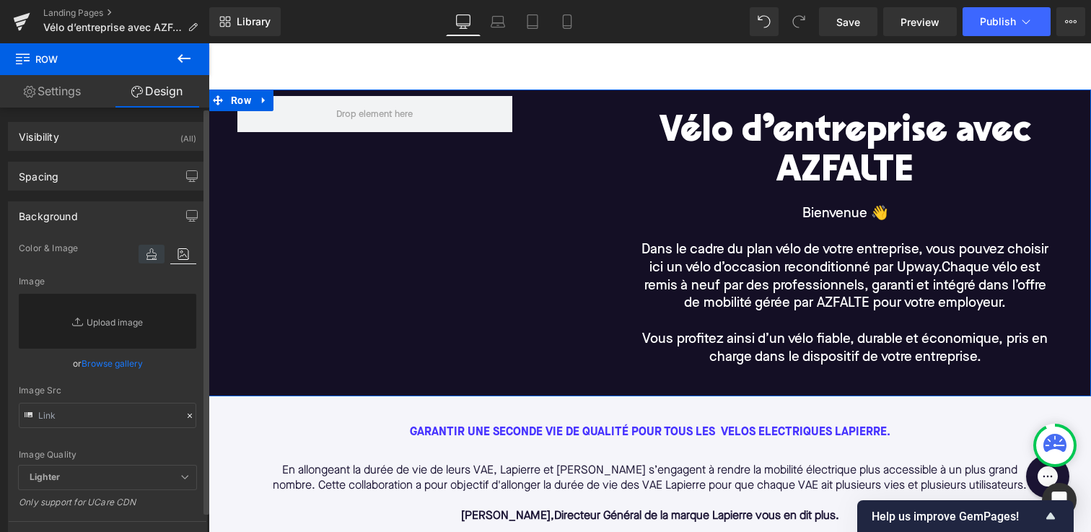
click at [143, 245] on icon at bounding box center [151, 254] width 26 height 19
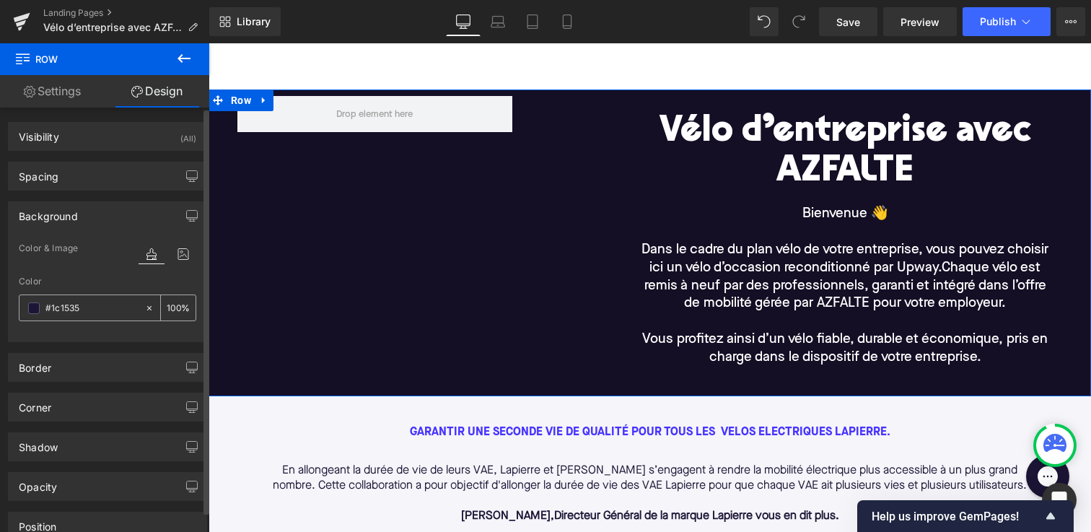
click at [107, 306] on input "#1c1535" at bounding box center [91, 308] width 92 height 16
click at [147, 306] on icon at bounding box center [149, 307] width 4 height 4
type input "none"
type input "0"
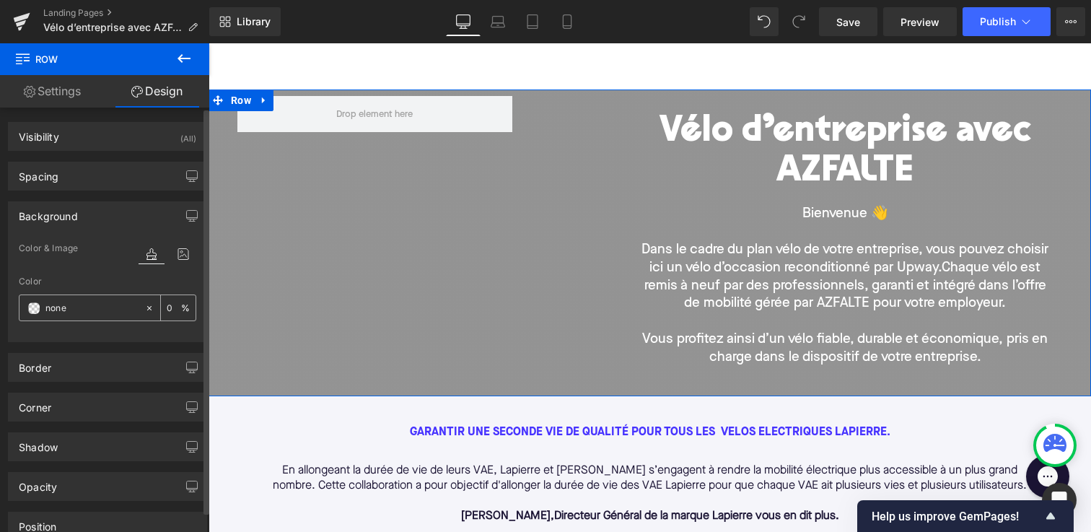
click at [102, 306] on input "none" at bounding box center [91, 308] width 92 height 16
paste input "#4733FF"
type input "#4733FF"
type input "100"
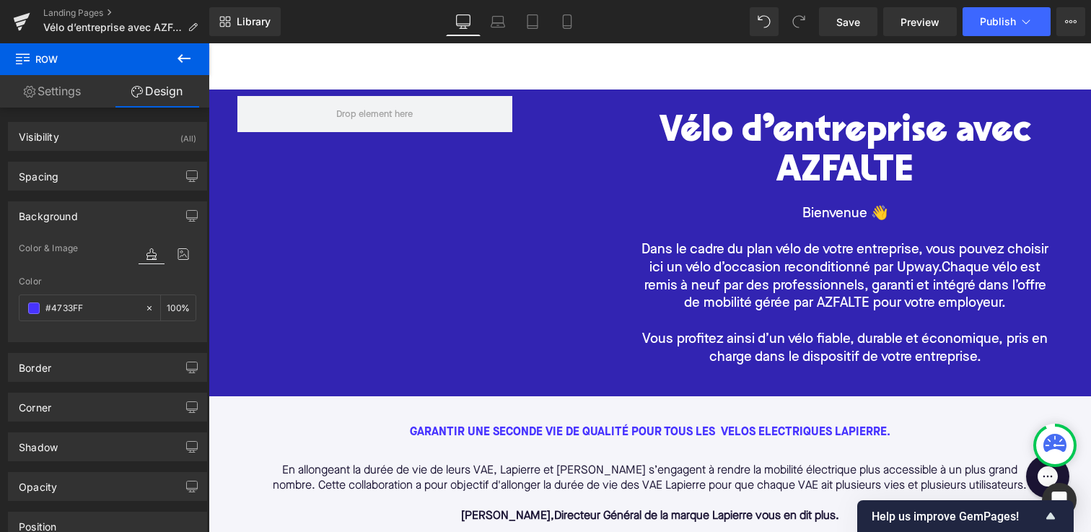
type input "#4733ff"
click at [84, 273] on div "Color & Image color" at bounding box center [107, 257] width 177 height 37
click at [47, 82] on link "Settings" at bounding box center [52, 91] width 105 height 32
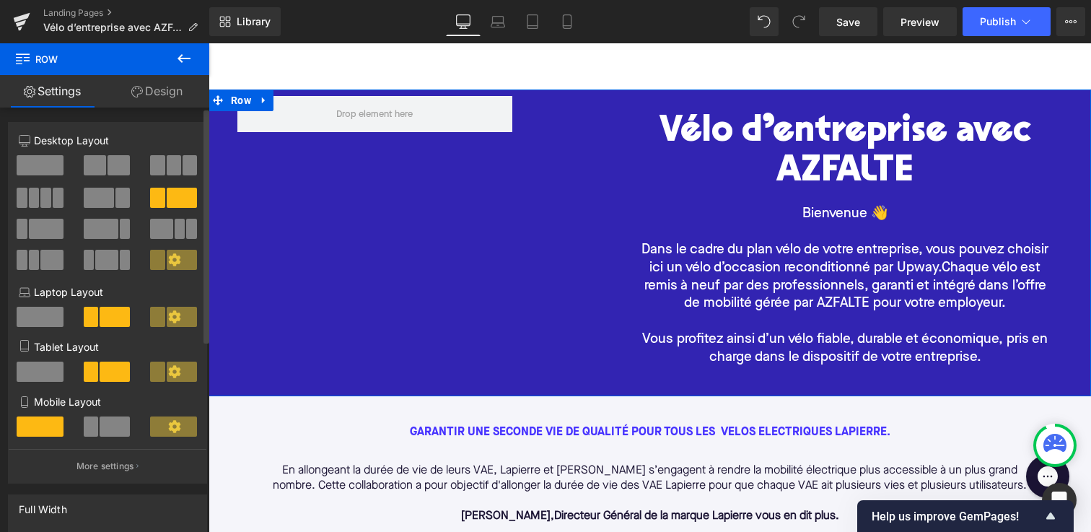
click at [27, 158] on span at bounding box center [40, 165] width 47 height 20
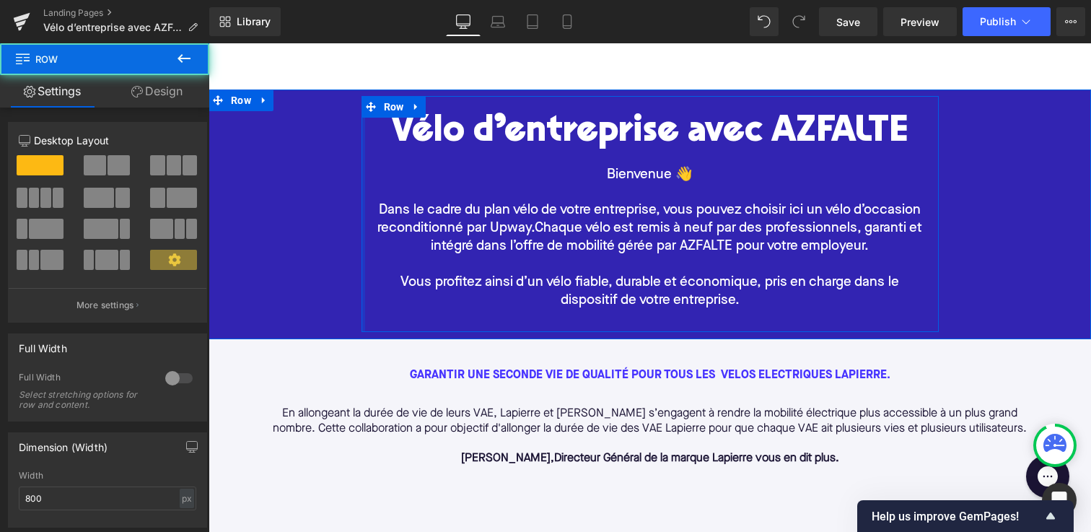
drag, startPoint x: 364, startPoint y: 203, endPoint x: 326, endPoint y: 207, distance: 38.5
click at [326, 207] on div "Vélo d’entreprise avec AZFALTE Heading Bienvenue 👋 Dans le cadre du plan vélo d…" at bounding box center [649, 214] width 824 height 236
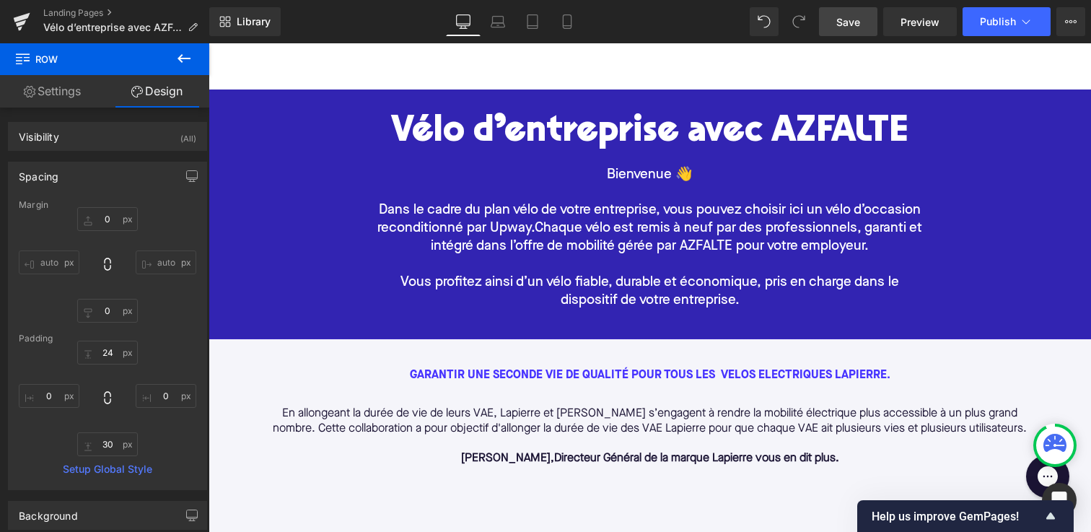
click at [839, 25] on span "Save" at bounding box center [848, 21] width 24 height 15
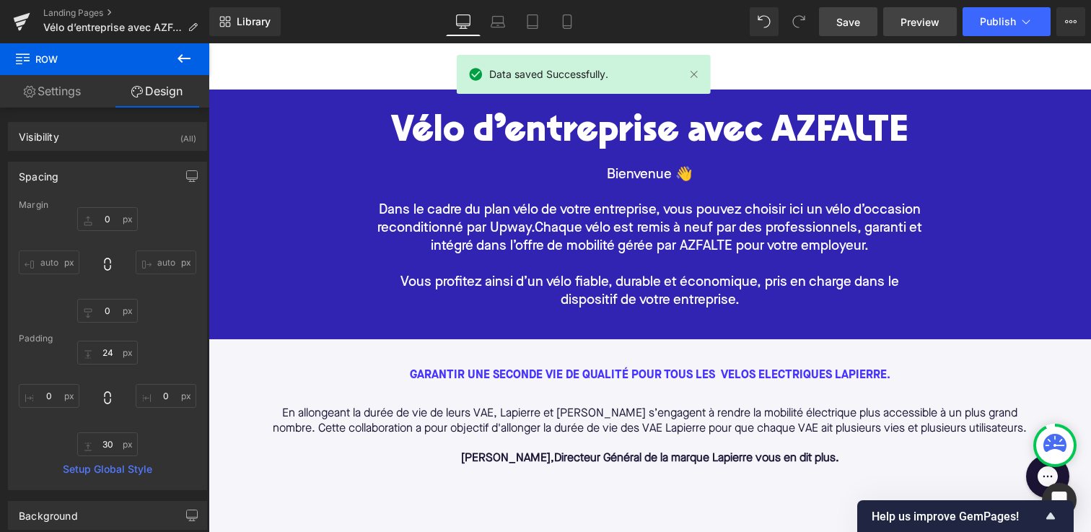
click at [917, 19] on span "Preview" at bounding box center [919, 21] width 39 height 15
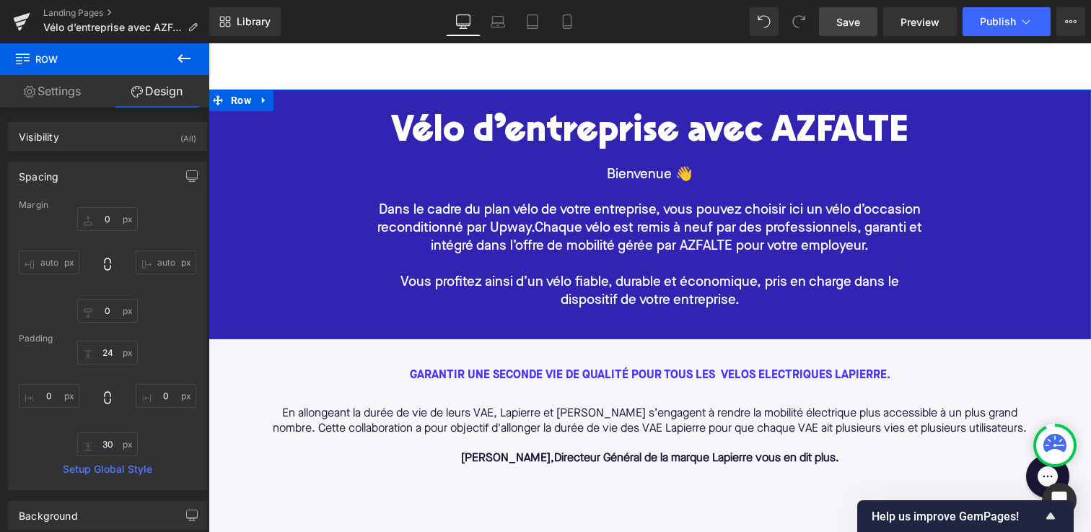
click at [304, 160] on div "Vélo d’entreprise avec AZFALTE Heading Bienvenue 👋 Dans le cadre du plan vélo d…" at bounding box center [649, 214] width 824 height 236
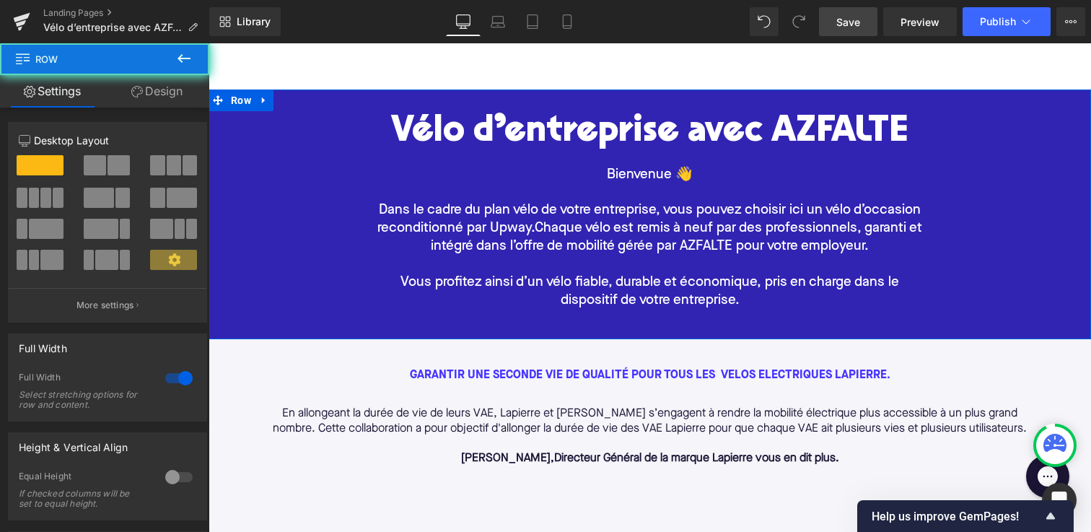
click at [290, 147] on div "Vélo d’entreprise avec AZFALTE Heading Bienvenue 👋 Dans le cadre du plan vélo d…" at bounding box center [649, 214] width 824 height 236
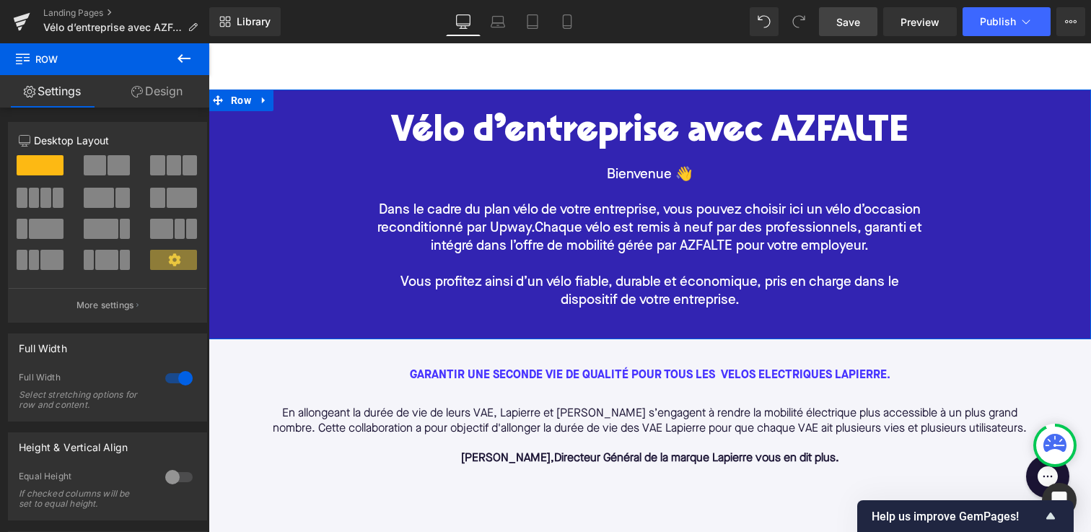
click at [161, 93] on link "Design" at bounding box center [157, 91] width 105 height 32
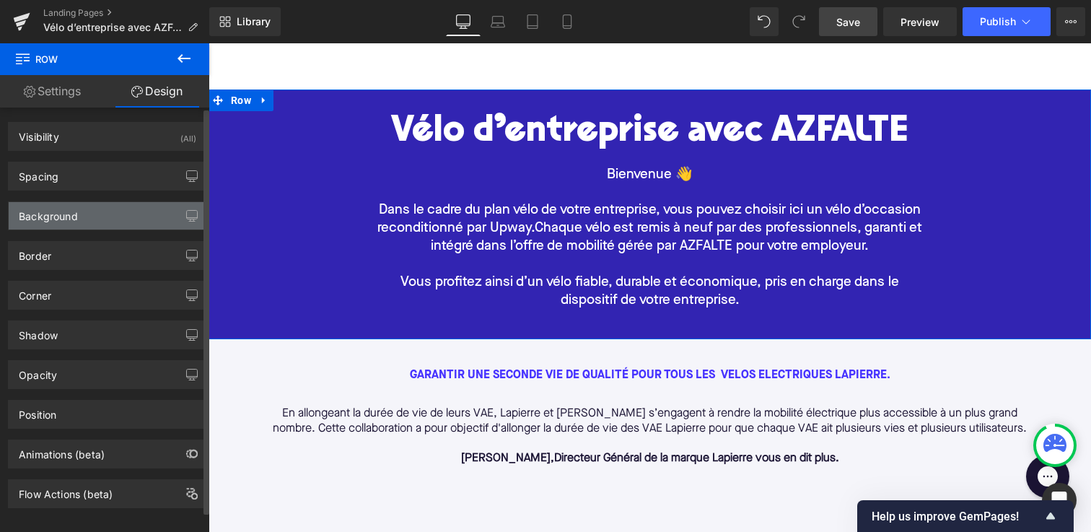
click at [115, 216] on div "Background" at bounding box center [108, 215] width 198 height 27
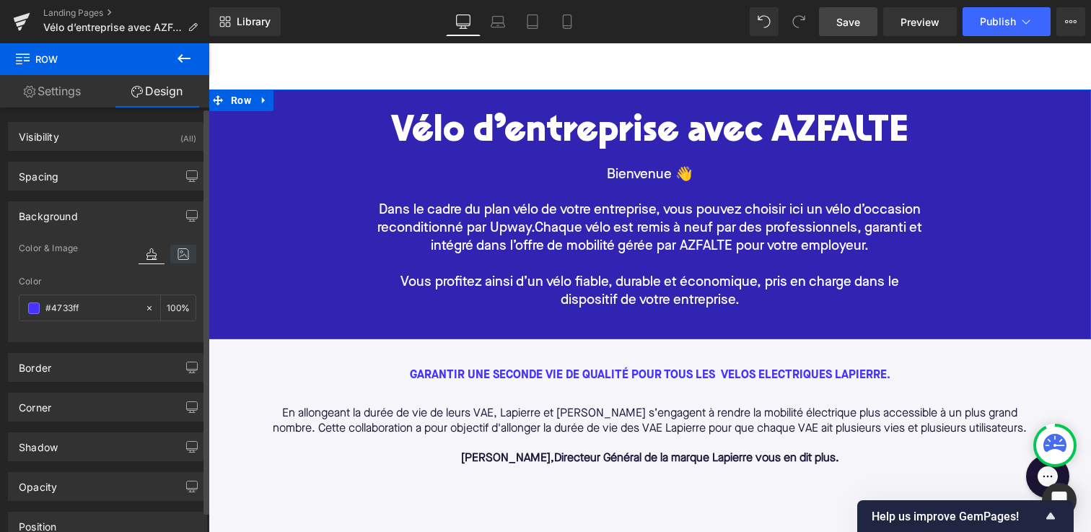
click at [180, 247] on icon at bounding box center [183, 254] width 26 height 19
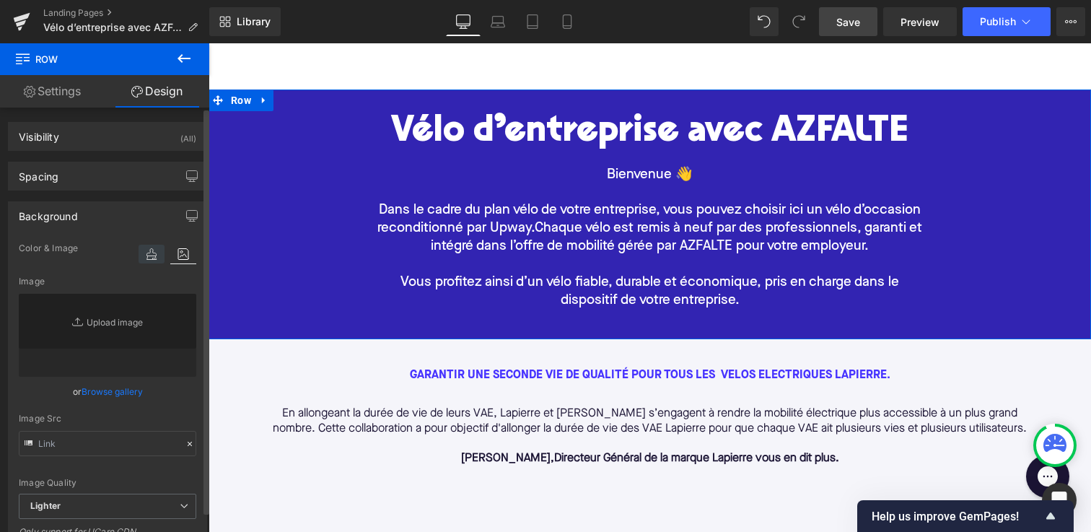
click at [146, 252] on icon at bounding box center [151, 254] width 26 height 19
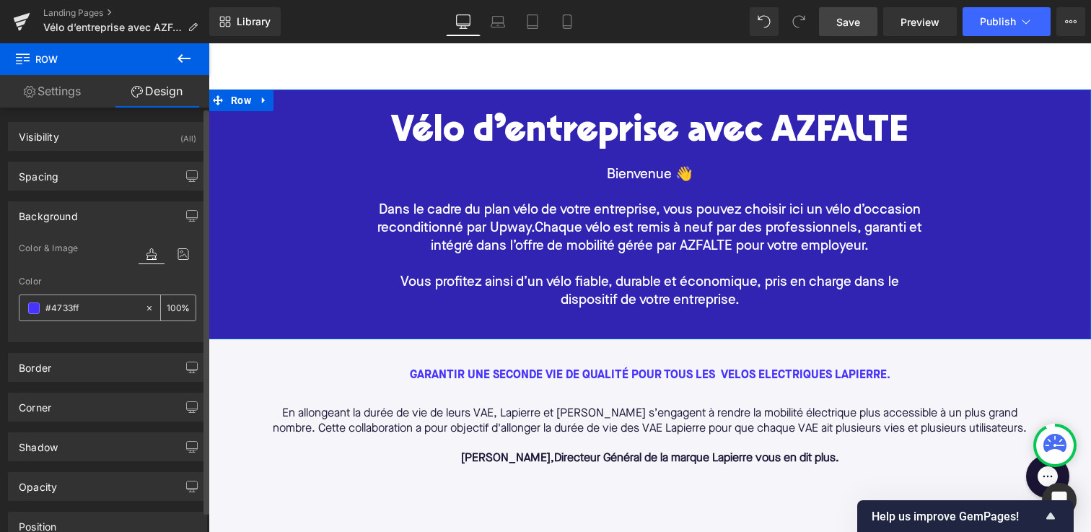
drag, startPoint x: 92, startPoint y: 307, endPoint x: 19, endPoint y: 299, distance: 73.2
click at [21, 300] on div "#4733ff" at bounding box center [81, 307] width 125 height 25
drag, startPoint x: 91, startPoint y: 308, endPoint x: 6, endPoint y: 304, distance: 85.2
click at [14, 305] on div "color Color & Image color rgba(71, 51, 255, 1) Color #4733ff 100 % linear-gradi…" at bounding box center [108, 290] width 198 height 102
type input "0"
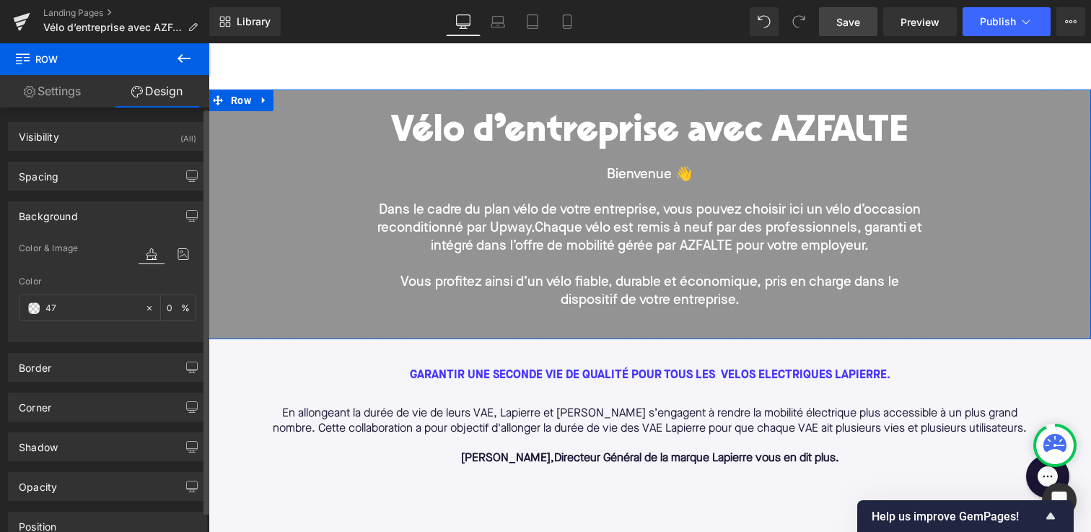
type input "473"
type input "100"
type input "4733"
type input "20"
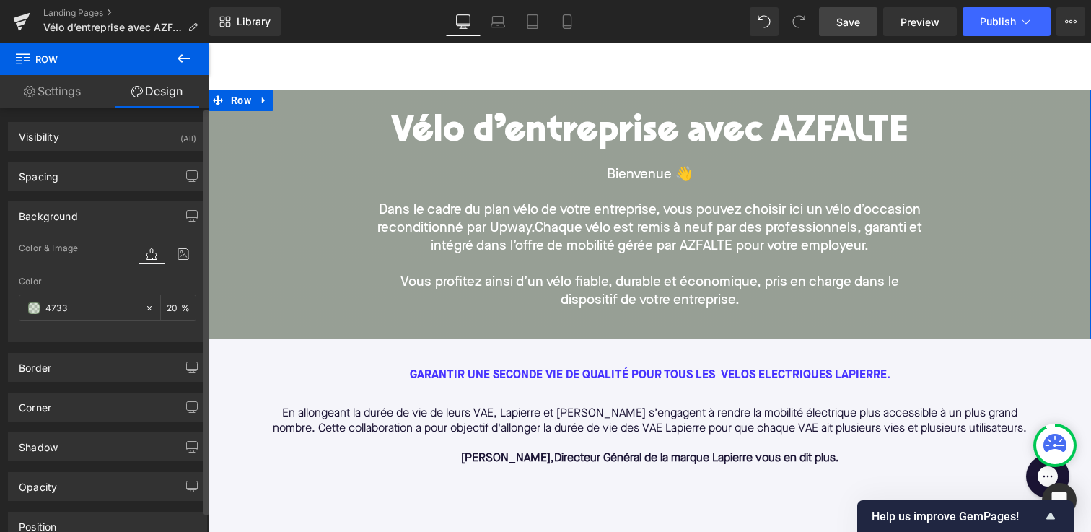
type input "4733F"
type input "0"
type input "4733FF"
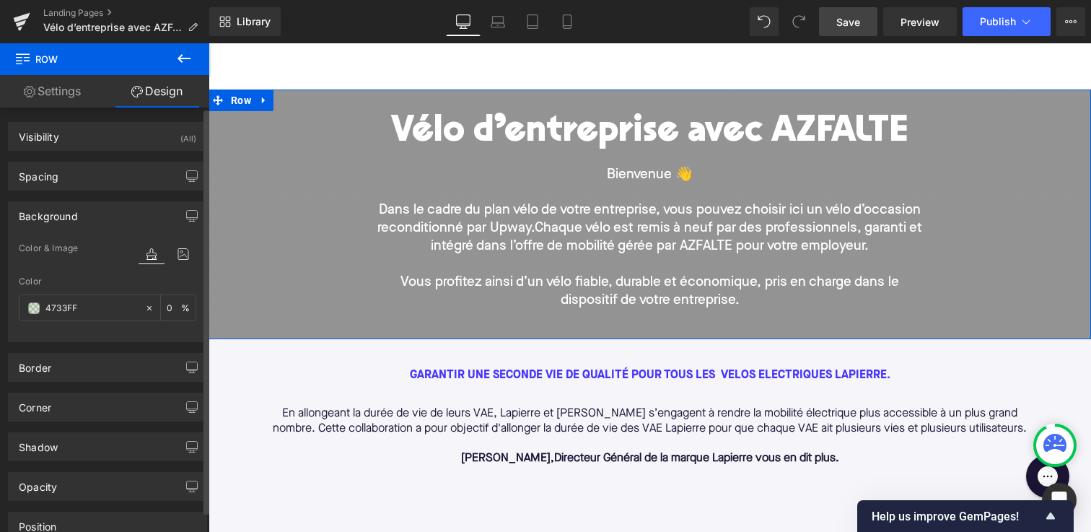
type input "100"
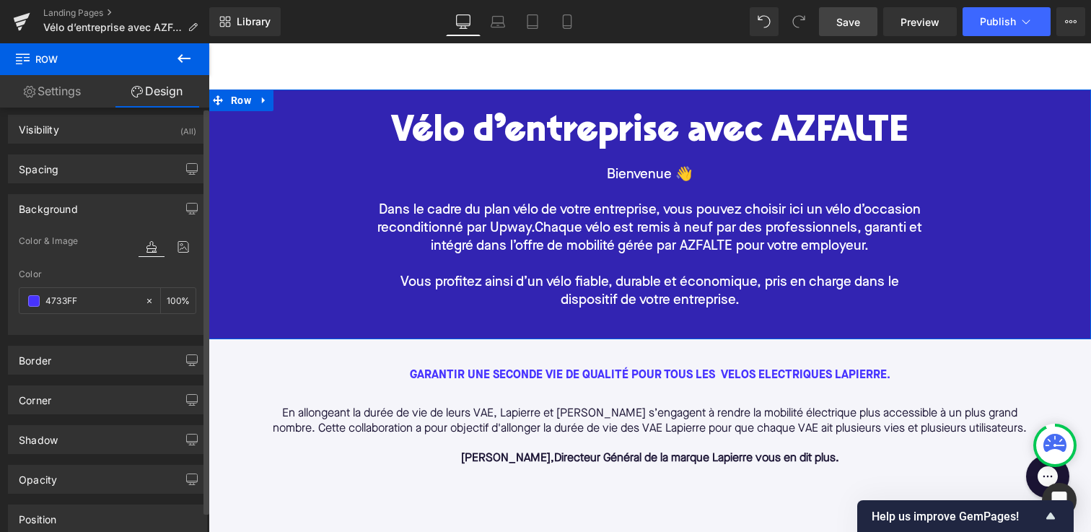
scroll to position [0, 0]
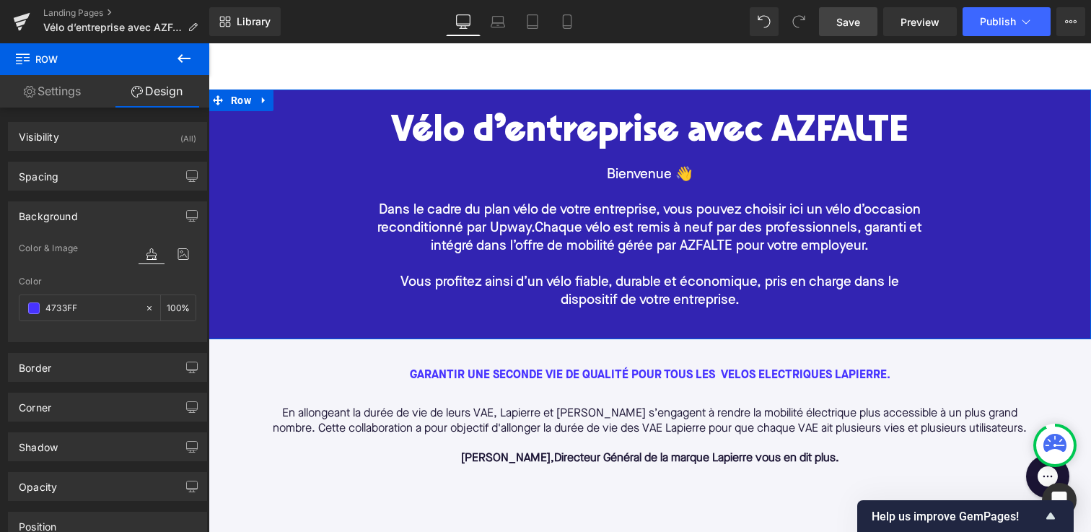
type input "#4733ff"
click at [45, 94] on link "Settings" at bounding box center [52, 91] width 105 height 32
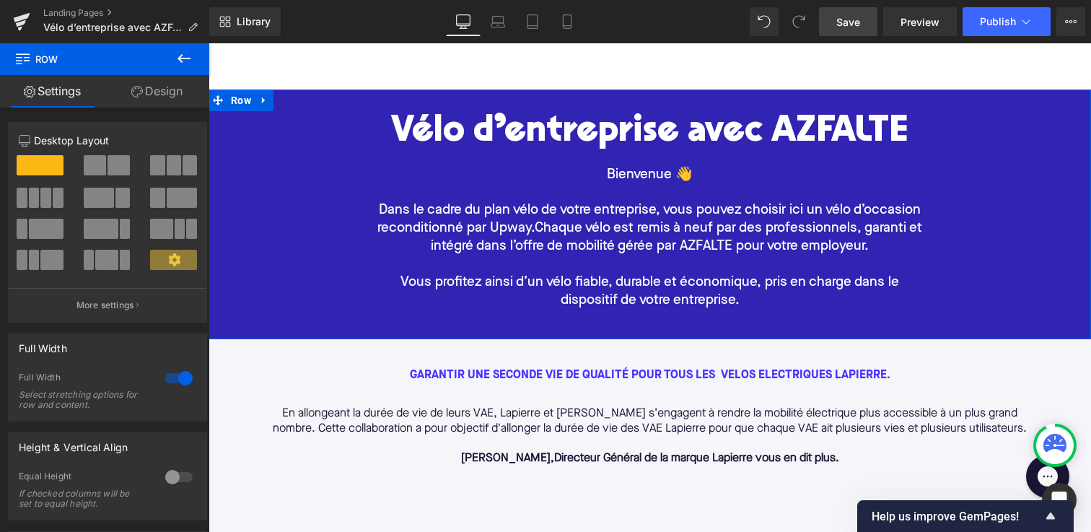
click at [158, 89] on link "Design" at bounding box center [157, 91] width 105 height 32
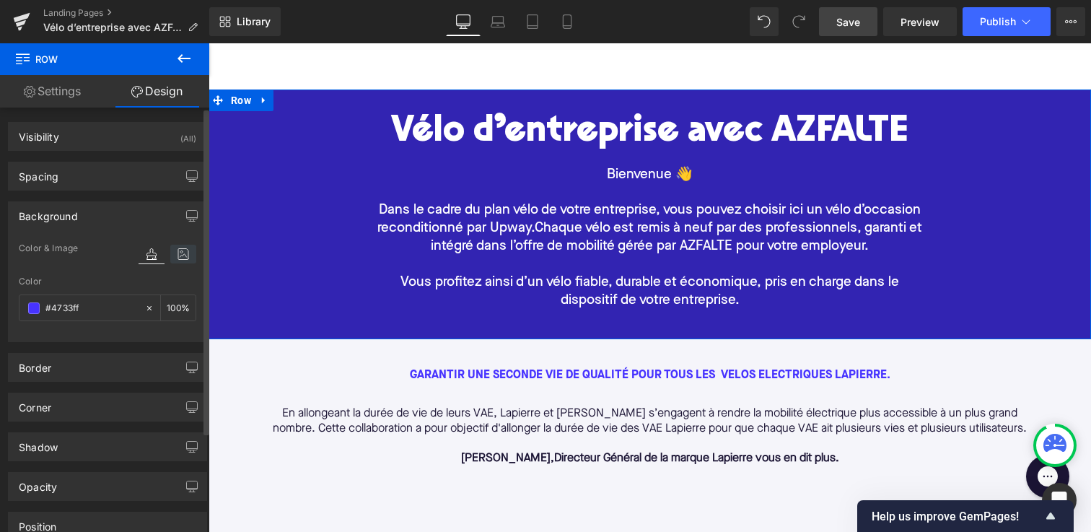
click at [173, 253] on icon at bounding box center [183, 254] width 26 height 19
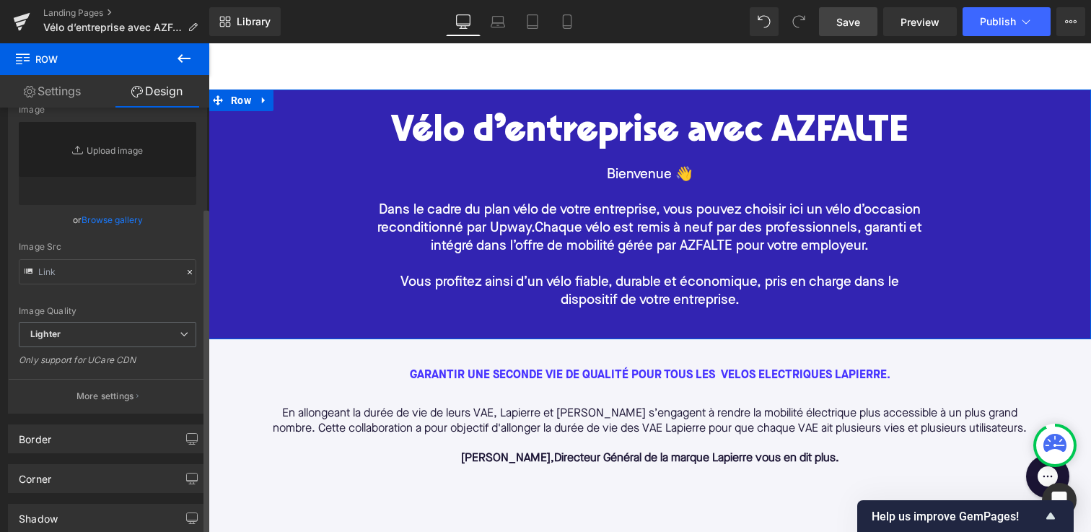
scroll to position [216, 0]
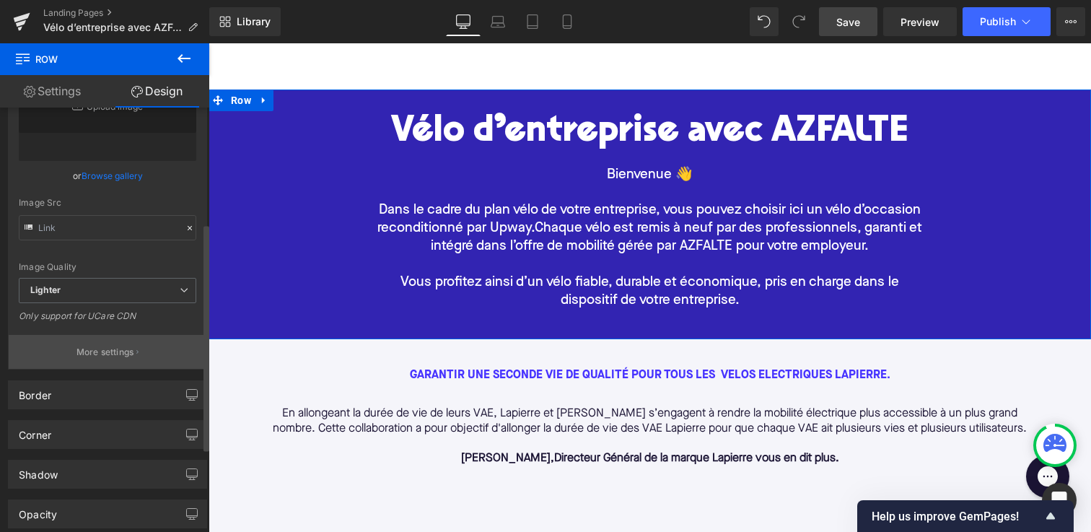
click at [138, 353] on button "More settings" at bounding box center [108, 352] width 198 height 34
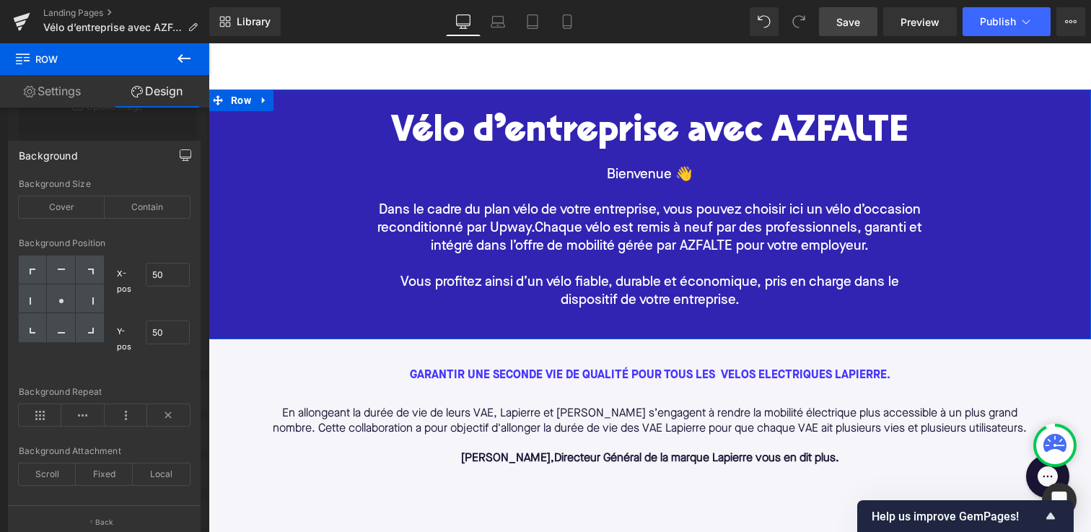
click at [181, 154] on icon "button" at bounding box center [186, 155] width 12 height 12
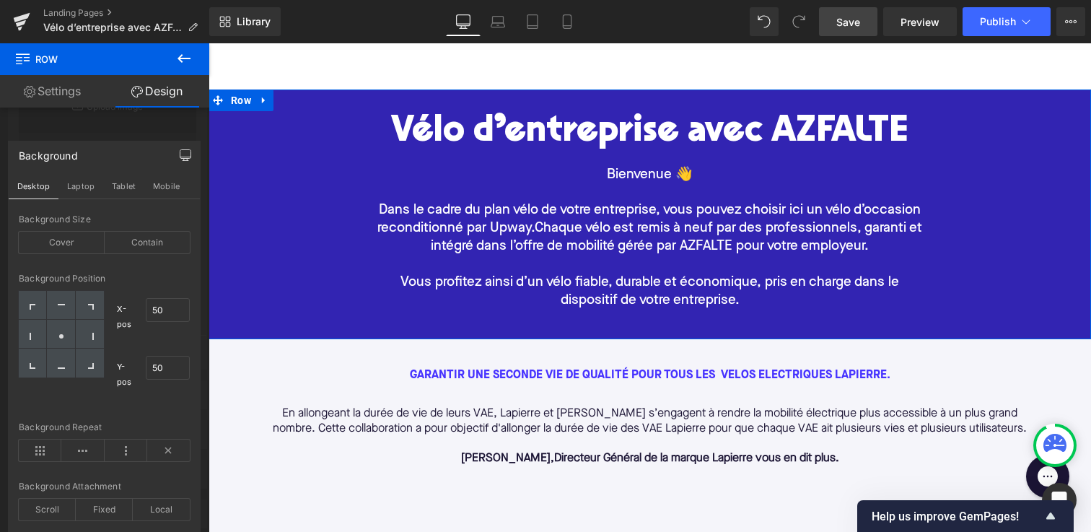
click at [188, 156] on icon "button" at bounding box center [186, 155] width 12 height 12
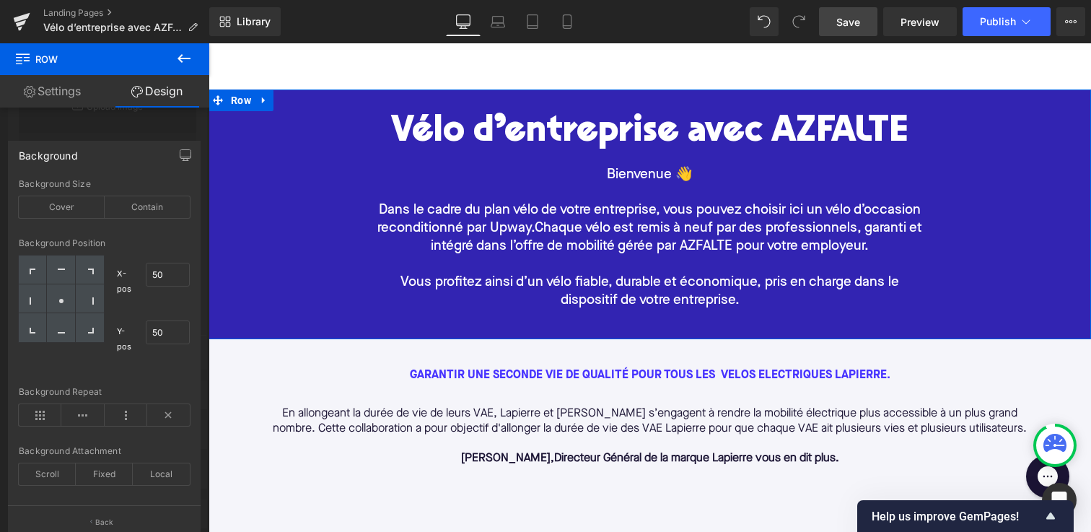
click at [141, 100] on link "Design" at bounding box center [157, 91] width 105 height 32
click at [72, 128] on div at bounding box center [104, 291] width 209 height 496
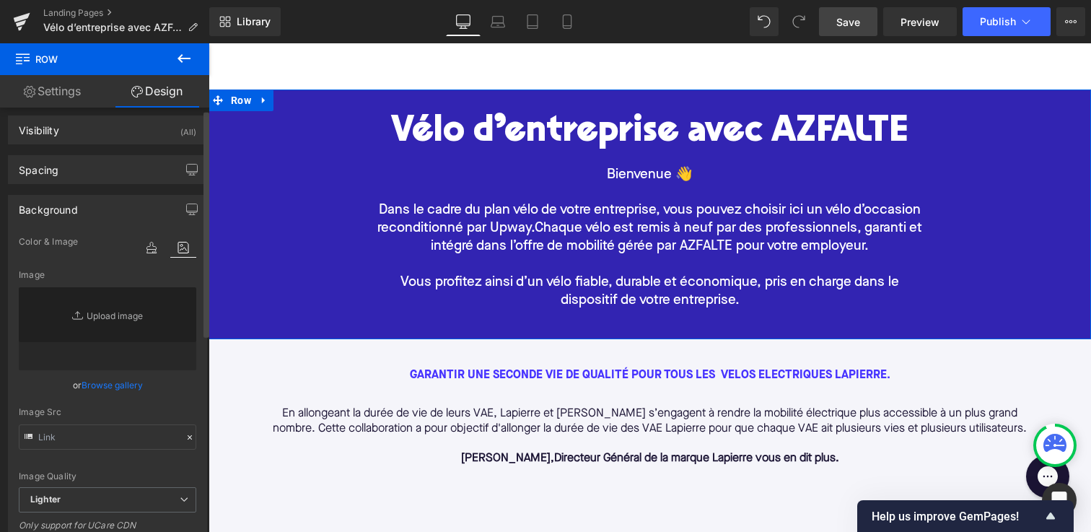
scroll to position [4, 0]
click at [146, 250] on icon at bounding box center [151, 250] width 26 height 19
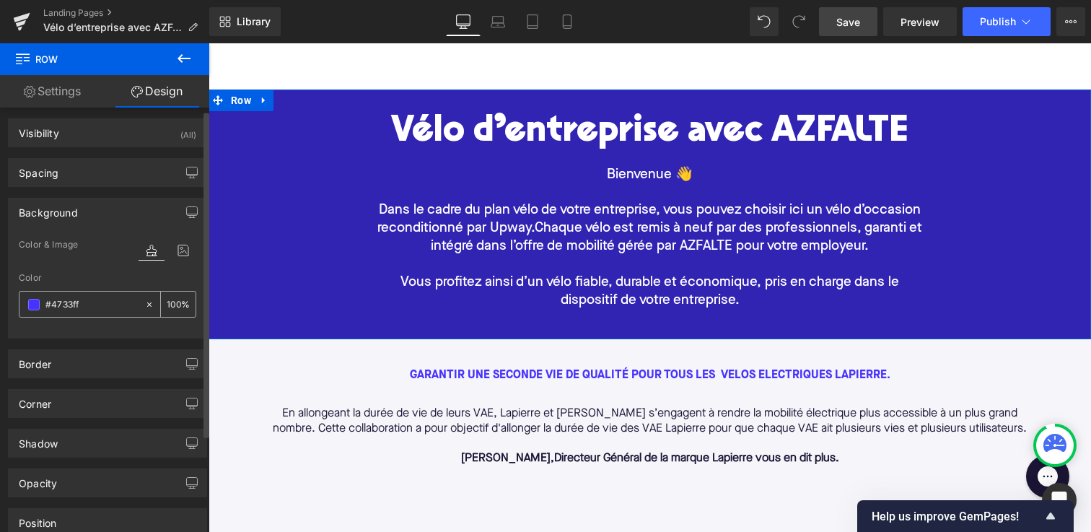
drag, startPoint x: 175, startPoint y: 297, endPoint x: 153, endPoint y: 297, distance: 21.6
click at [153, 297] on div "100 %" at bounding box center [169, 303] width 51 height 25
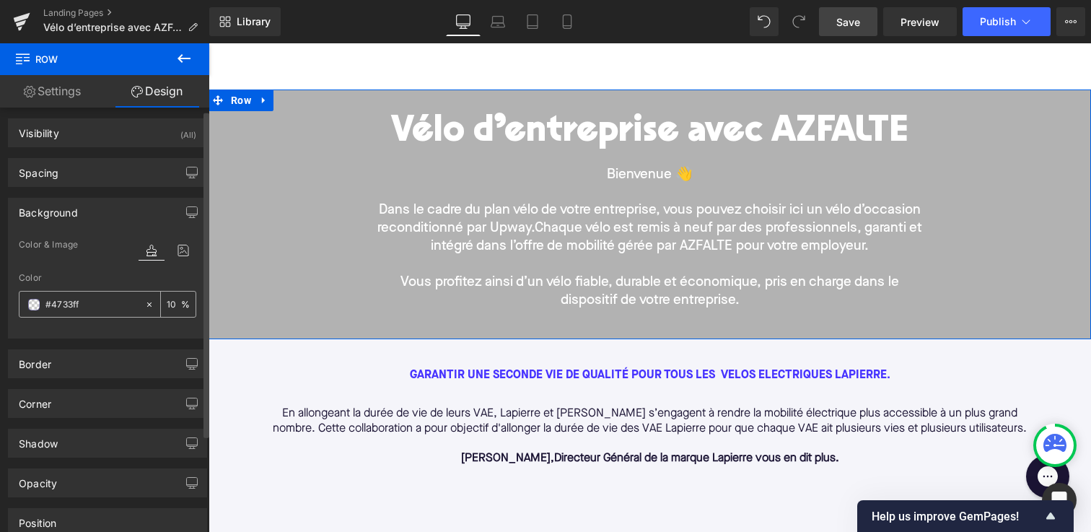
type input "100"
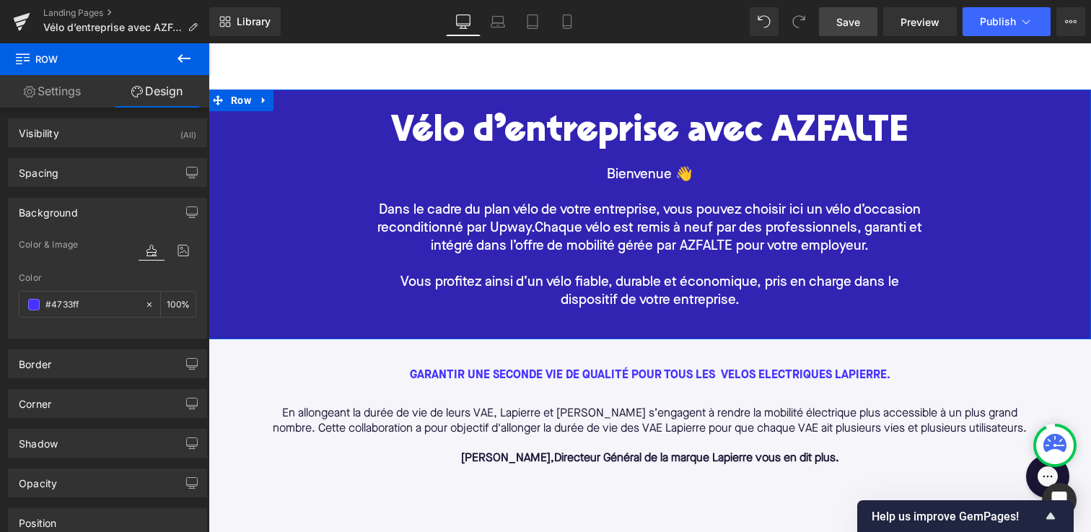
click at [273, 255] on div "Vélo d’entreprise avec AZFALTE Heading Bienvenue 👋 Dans le cadre du plan vélo d…" at bounding box center [649, 214] width 824 height 236
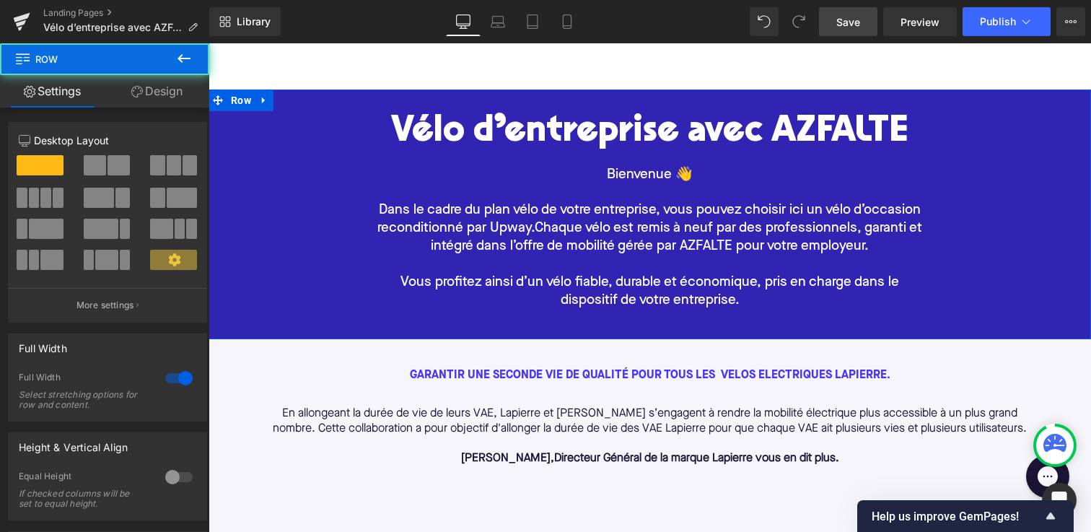
click at [300, 385] on div "garantir une seconde vie de qualité pour TOus les Velos electriques Lapierre." at bounding box center [650, 387] width 775 height 38
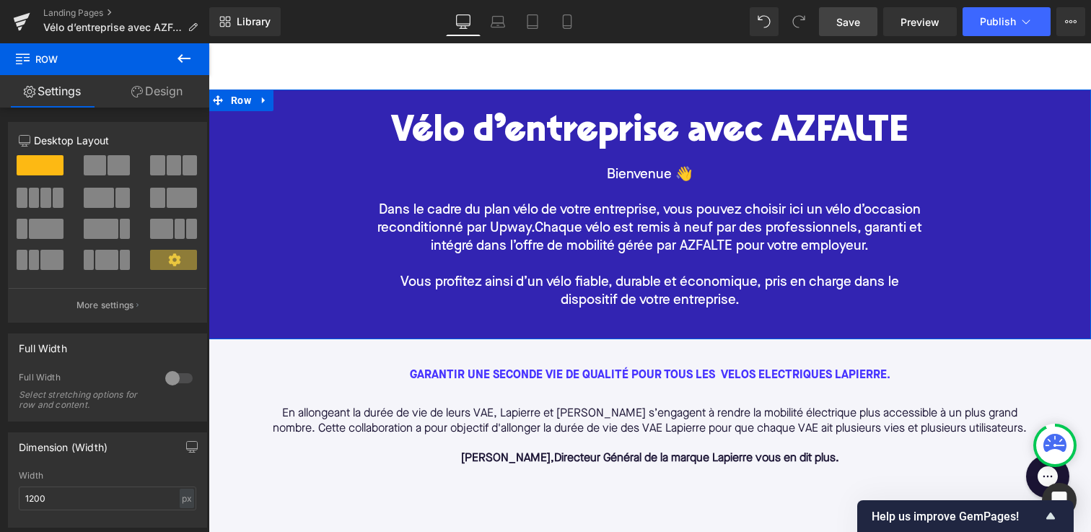
click at [307, 181] on div "Vélo d’entreprise avec AZFALTE Heading Bienvenue 👋 Dans le cadre du plan vélo d…" at bounding box center [649, 214] width 824 height 236
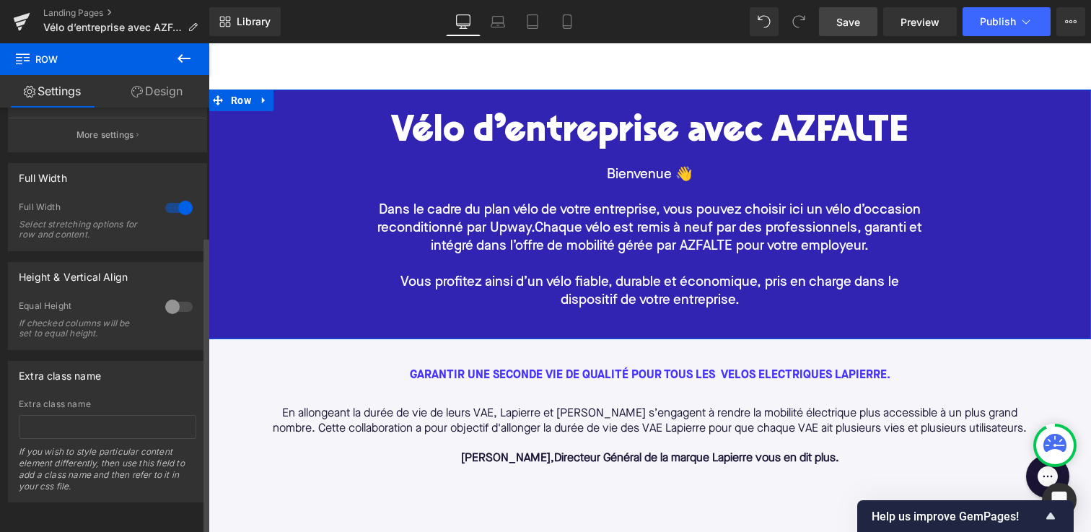
scroll to position [0, 0]
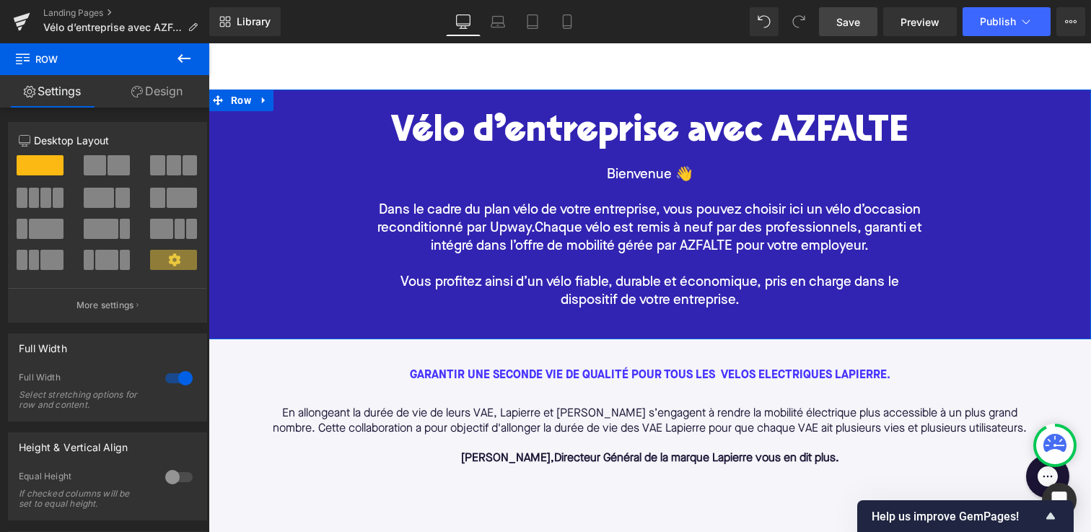
click at [156, 103] on link "Design" at bounding box center [157, 91] width 105 height 32
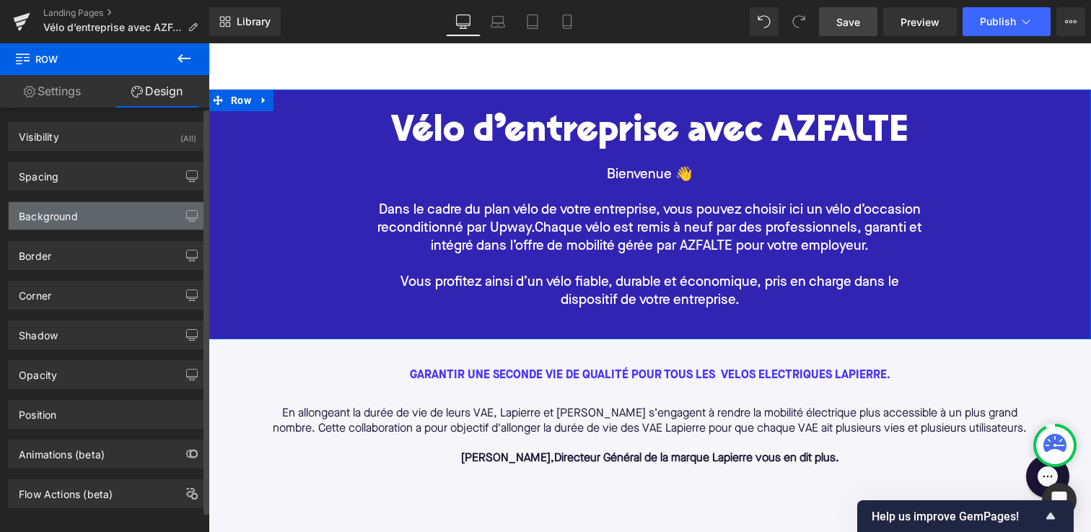
click at [137, 214] on div "Background" at bounding box center [108, 215] width 198 height 27
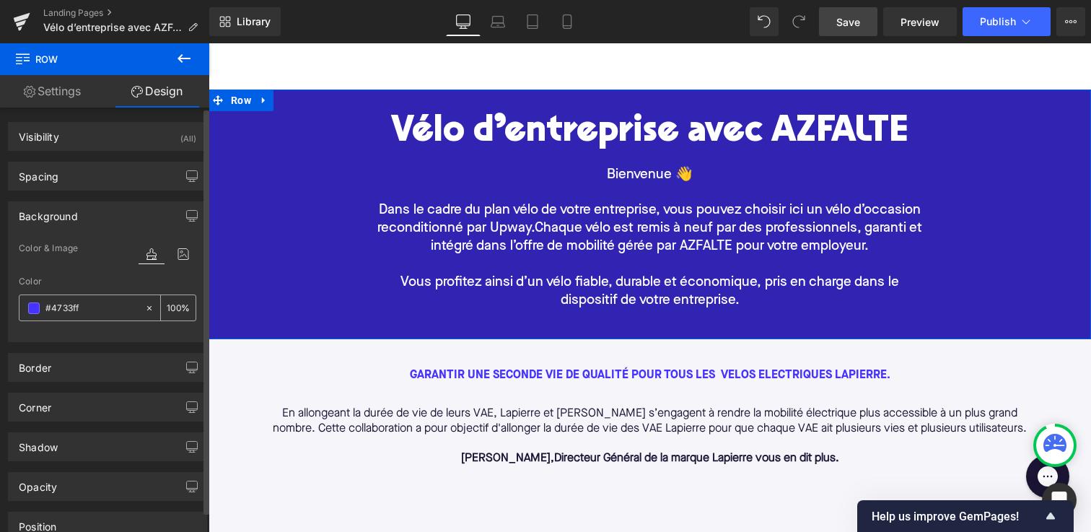
click at [51, 306] on input "#4733ff" at bounding box center [91, 308] width 92 height 16
click at [88, 276] on div "Color" at bounding box center [107, 281] width 177 height 10
click at [120, 307] on input "#4733ff" at bounding box center [91, 308] width 92 height 16
paste input "DFFFFF"
type input "#DFFFFF"
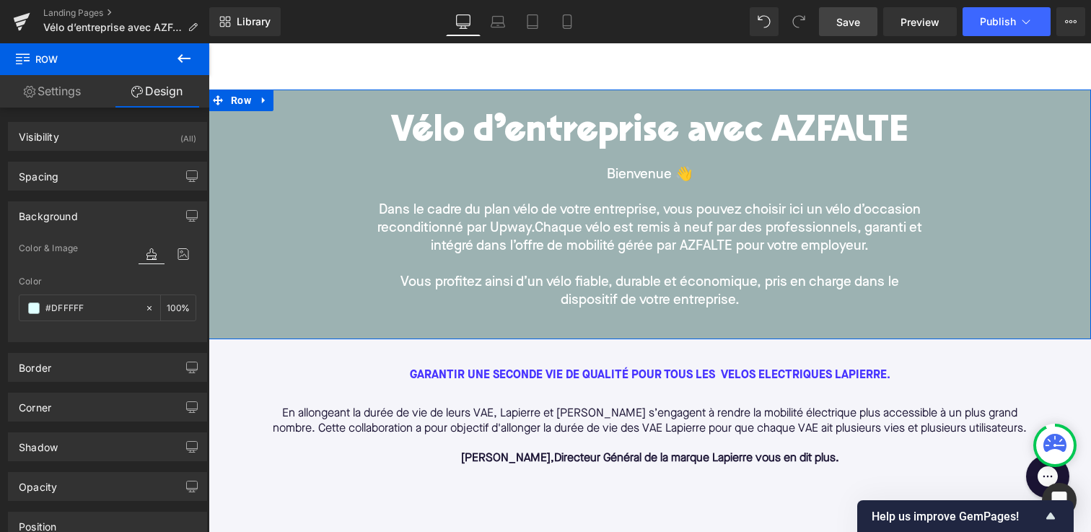
scroll to position [93, 0]
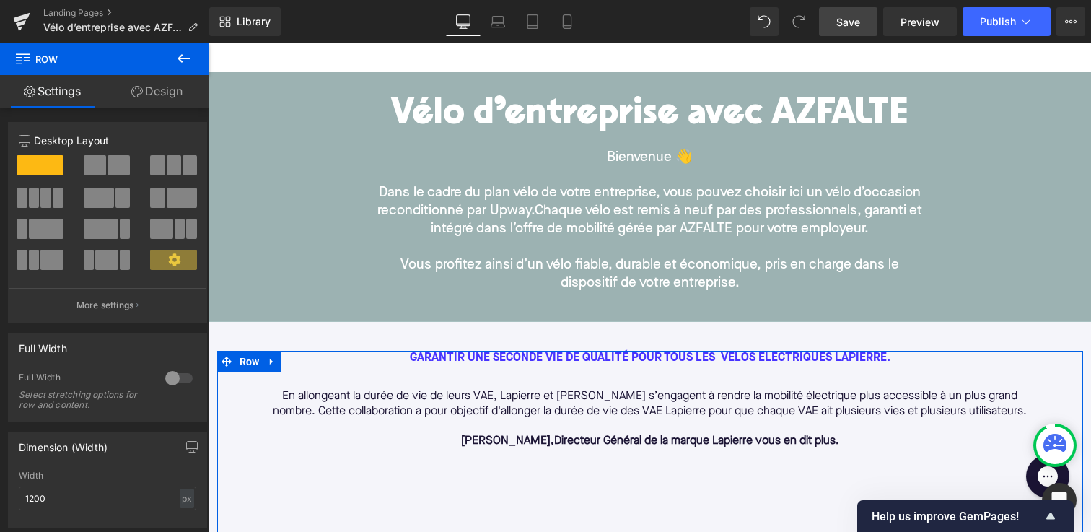
click at [161, 94] on link "Design" at bounding box center [157, 91] width 105 height 32
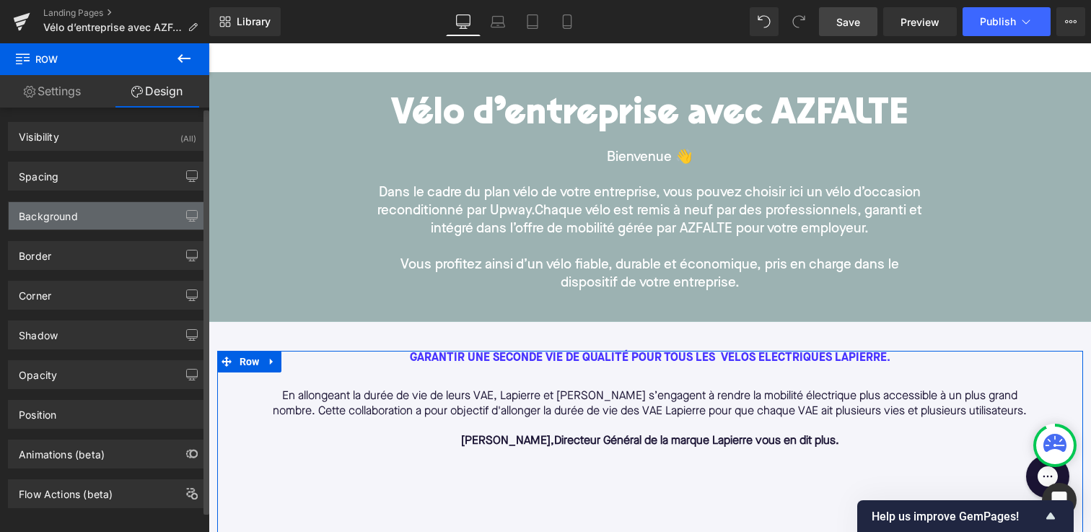
click at [166, 214] on div "Background" at bounding box center [108, 215] width 198 height 27
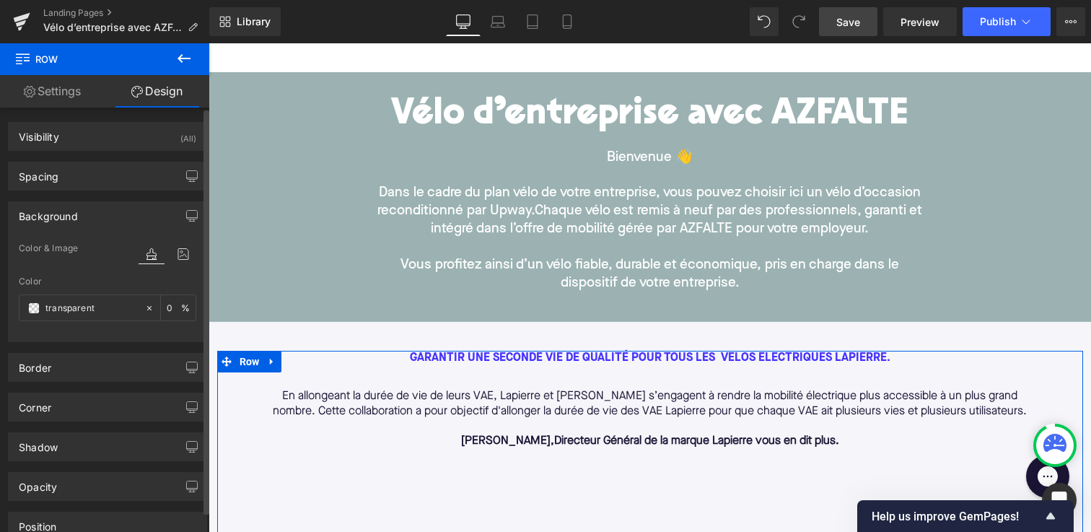
click at [166, 214] on div "Background" at bounding box center [108, 215] width 198 height 27
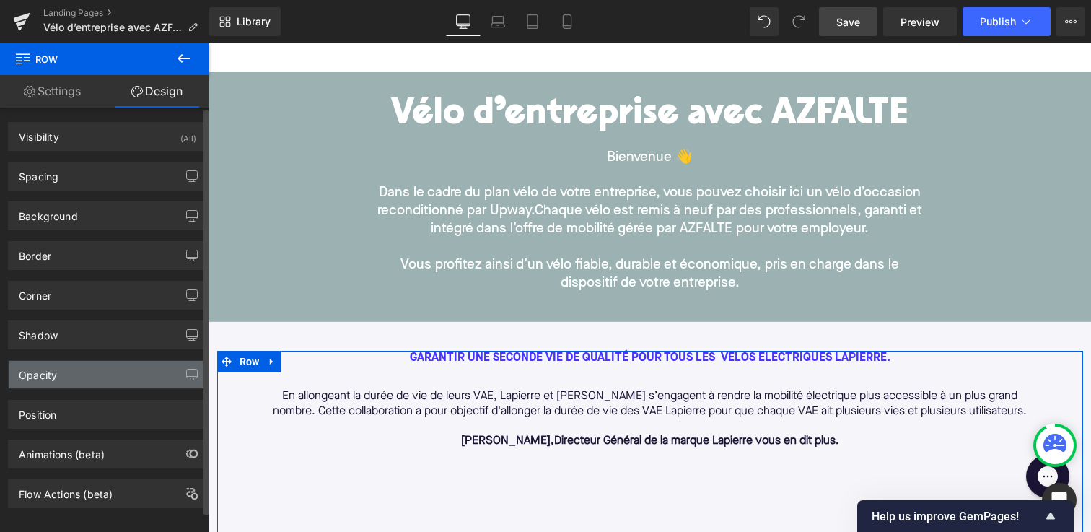
scroll to position [17, 0]
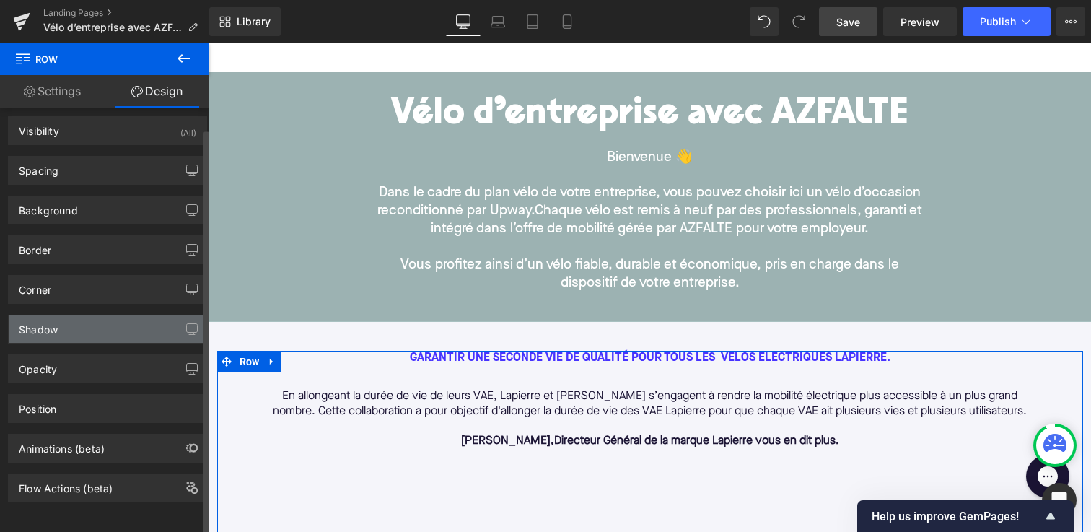
click at [151, 329] on div "Shadow" at bounding box center [108, 328] width 198 height 27
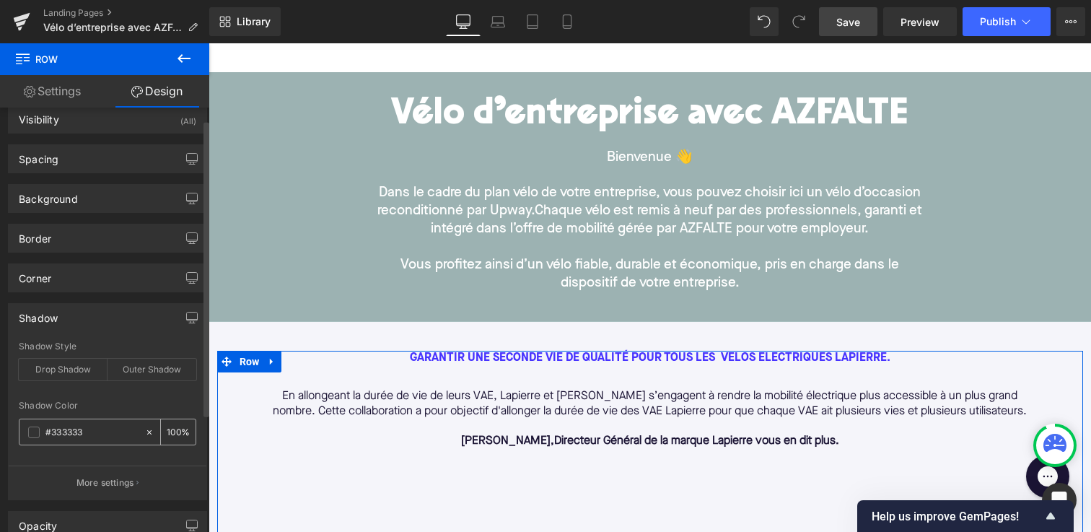
click at [147, 431] on icon at bounding box center [149, 431] width 4 height 4
type input "none"
type input "0"
click at [125, 317] on div "Shadow" at bounding box center [108, 317] width 198 height 27
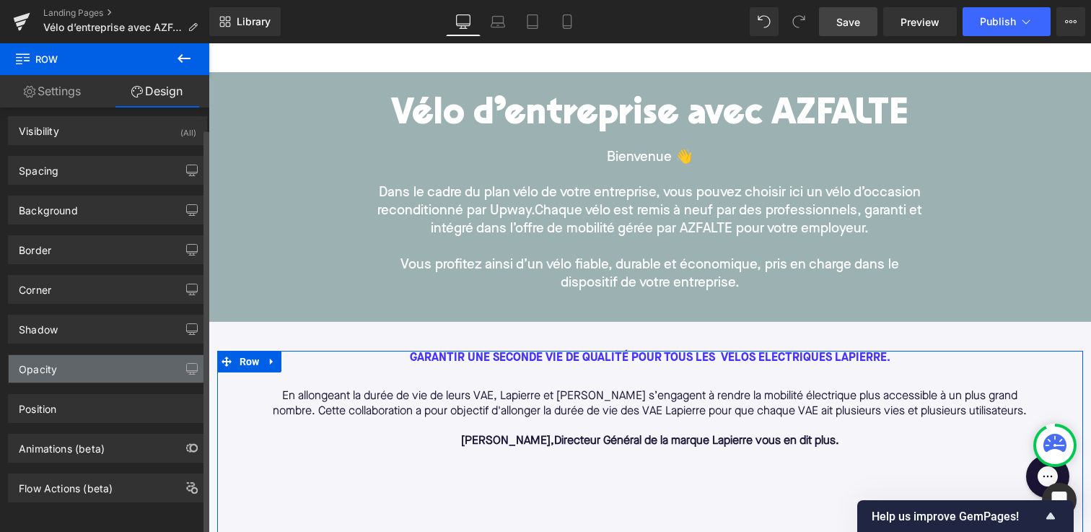
click at [141, 358] on div "Opacity" at bounding box center [108, 368] width 198 height 27
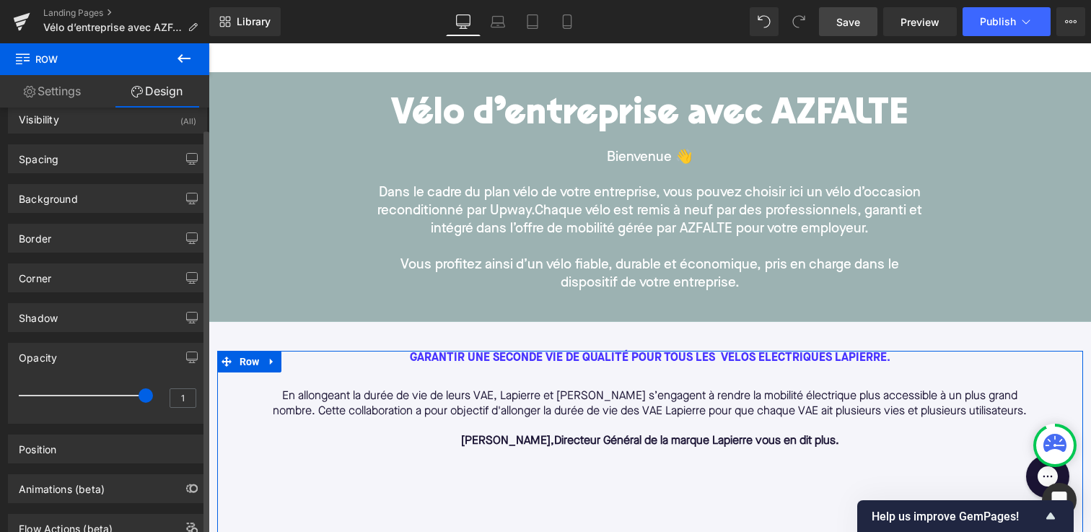
click at [141, 358] on div "Opacity" at bounding box center [108, 356] width 198 height 27
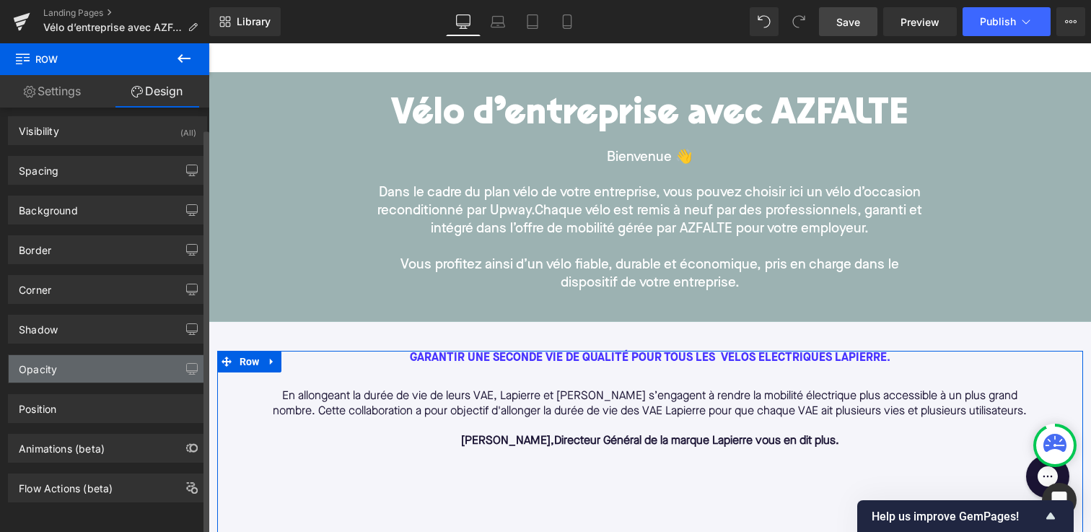
scroll to position [0, 0]
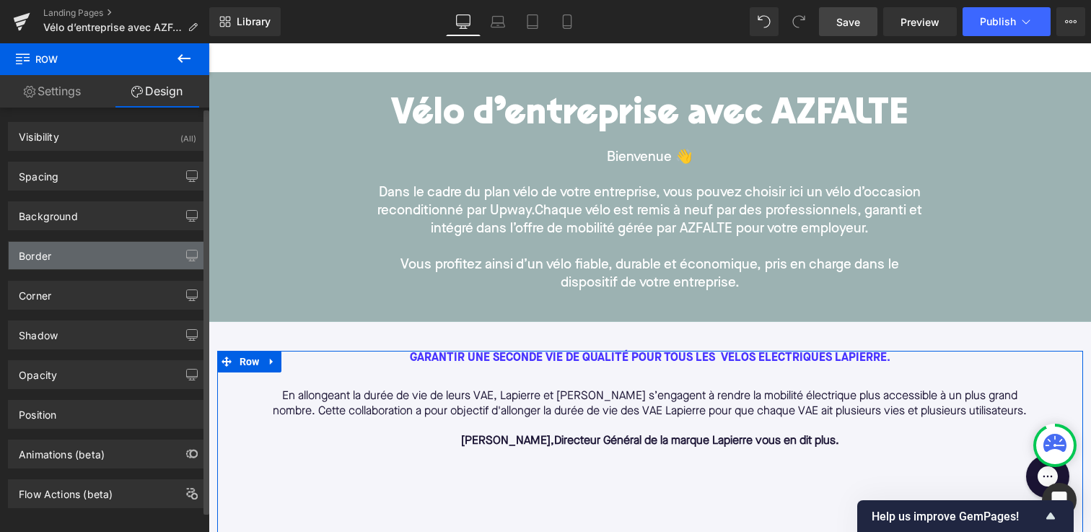
click at [118, 254] on div "Border" at bounding box center [108, 255] width 198 height 27
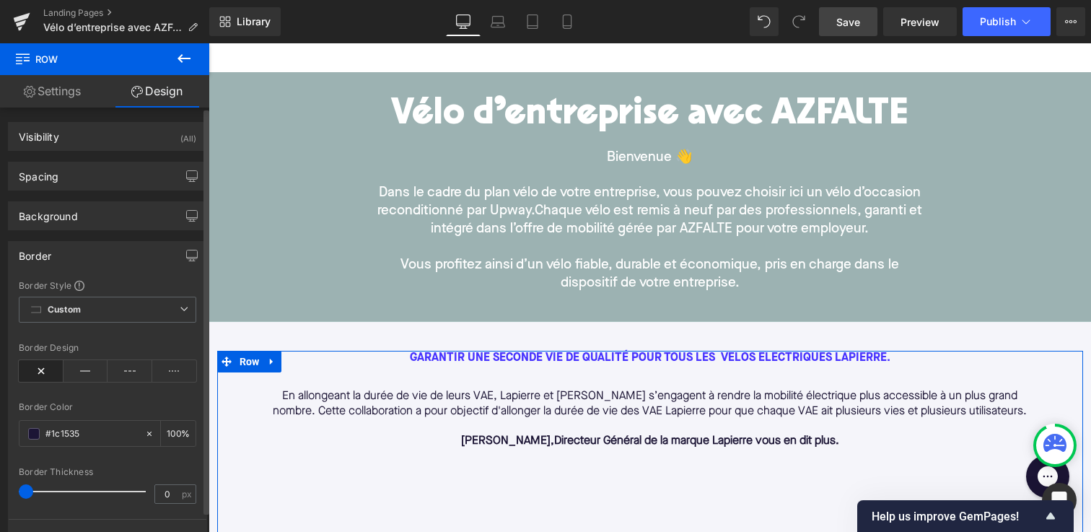
click at [118, 254] on div "Border" at bounding box center [108, 255] width 198 height 27
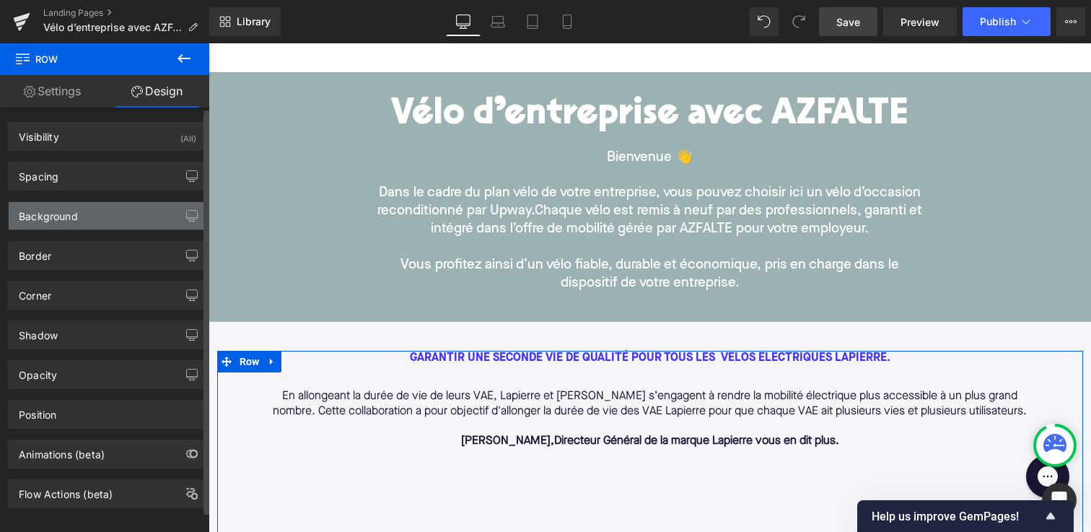
click at [115, 221] on div "Background" at bounding box center [108, 215] width 198 height 27
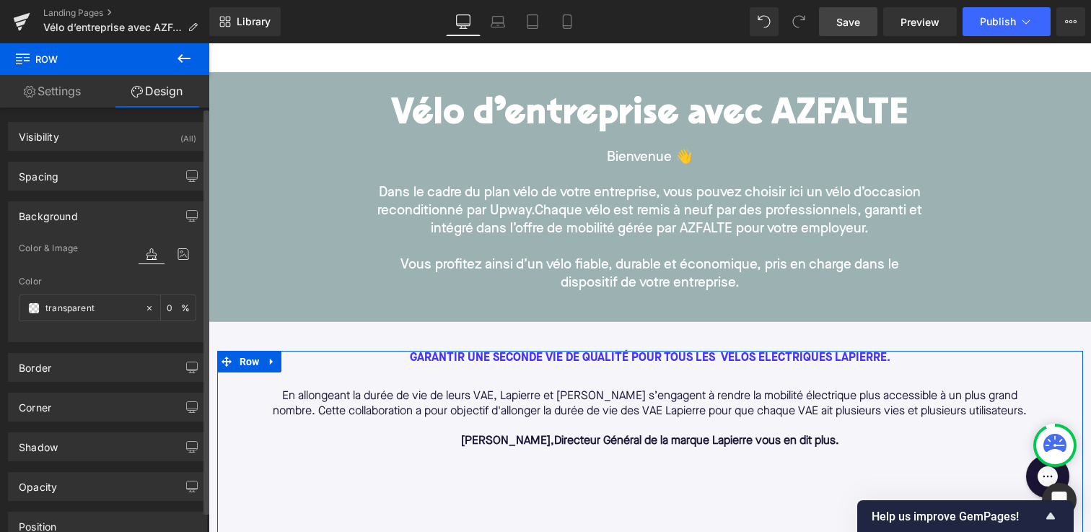
click at [115, 221] on div "Background" at bounding box center [108, 215] width 198 height 27
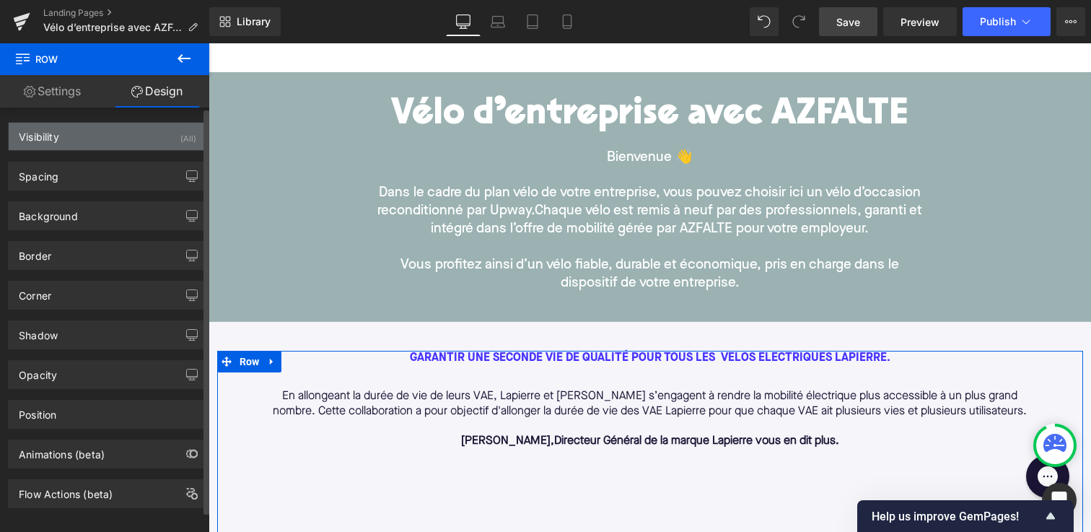
click at [113, 141] on div "Visibility (All)" at bounding box center [108, 136] width 198 height 27
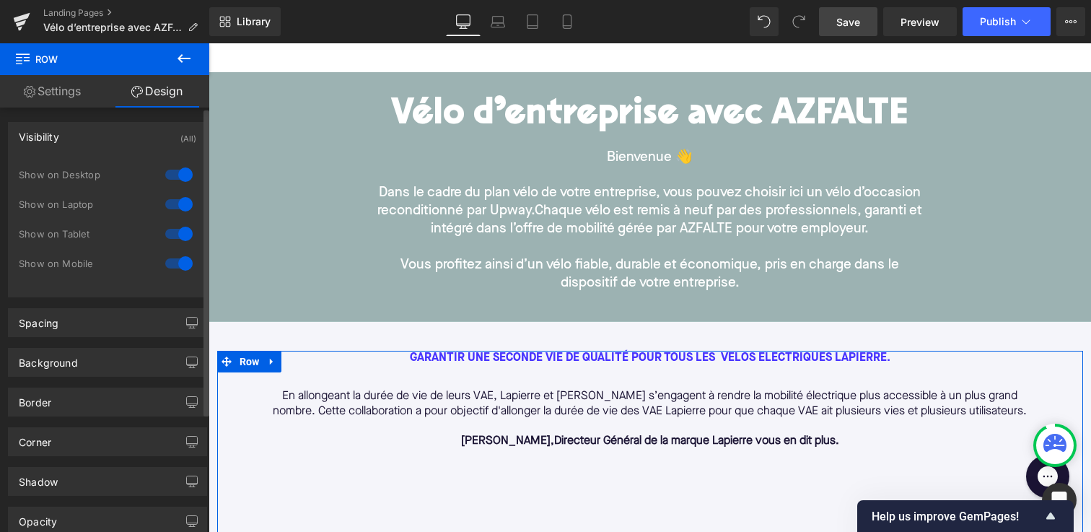
click at [107, 136] on div "Visibility (All)" at bounding box center [108, 136] width 198 height 27
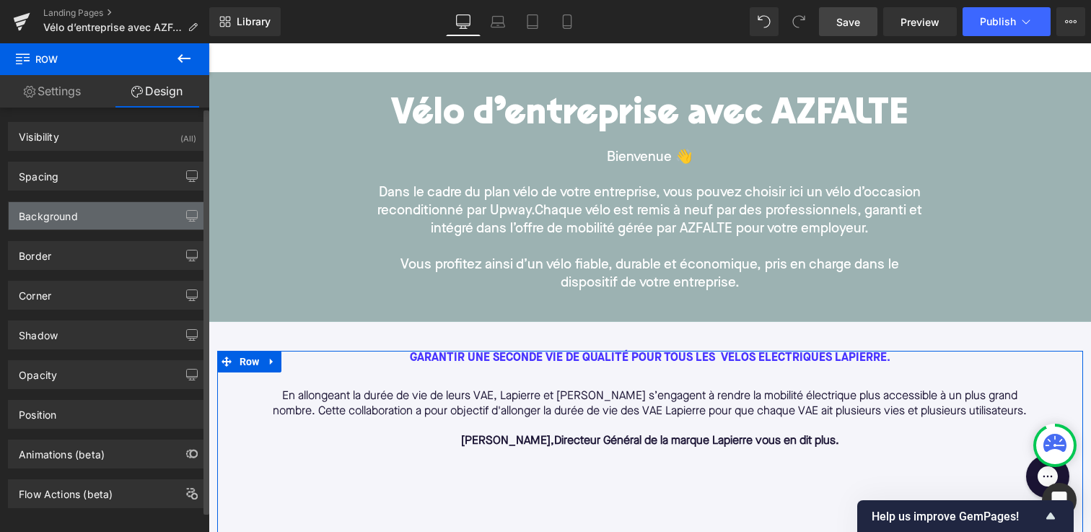
click at [113, 221] on div "Background" at bounding box center [108, 215] width 198 height 27
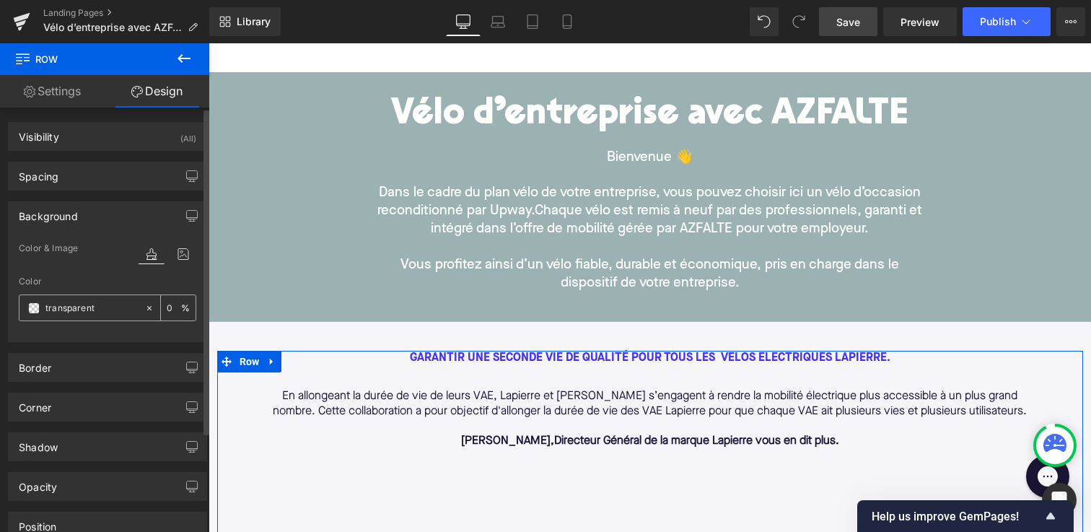
click at [146, 307] on icon at bounding box center [149, 308] width 10 height 10
type input "none"
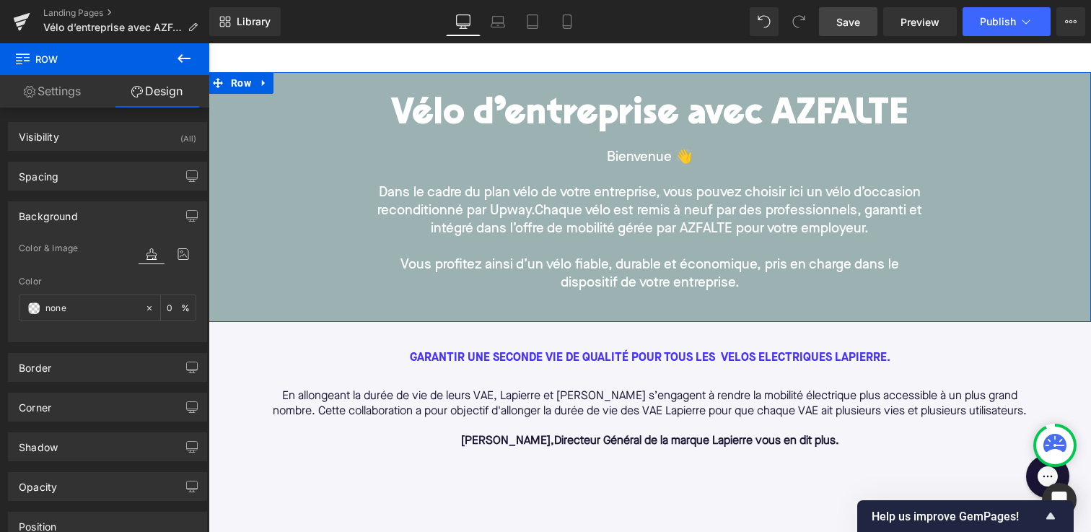
click at [311, 145] on div "Vélo d’entreprise avec AZFALTE Heading Bienvenue 👋 Dans le cadre du plan vélo d…" at bounding box center [649, 197] width 824 height 236
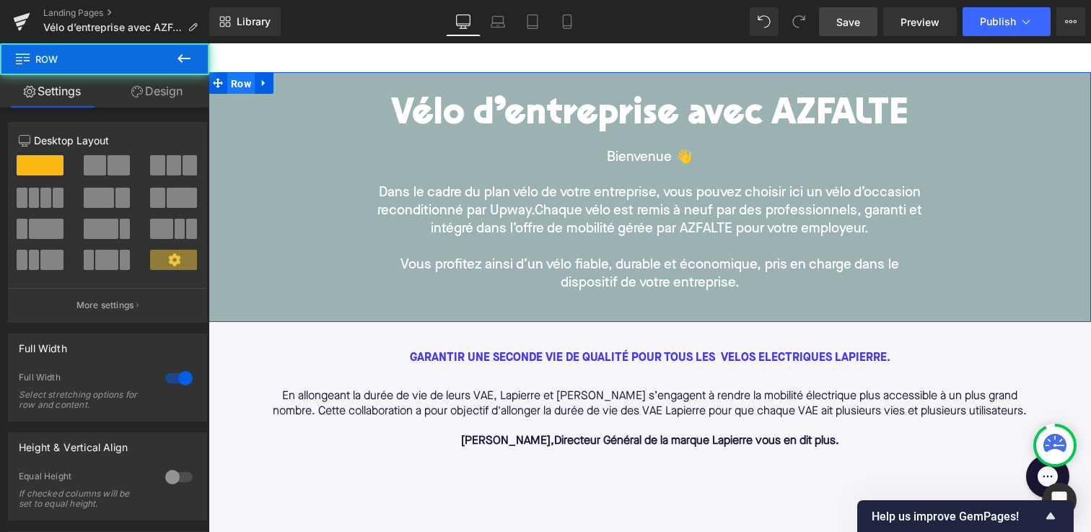
click at [237, 75] on span "Row" at bounding box center [240, 84] width 27 height 22
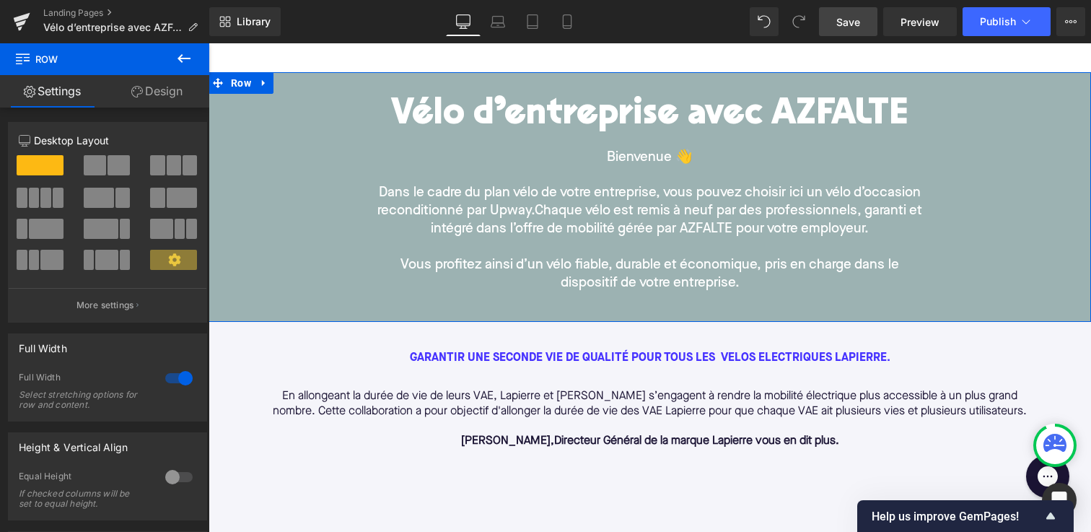
click at [146, 93] on link "Design" at bounding box center [157, 91] width 105 height 32
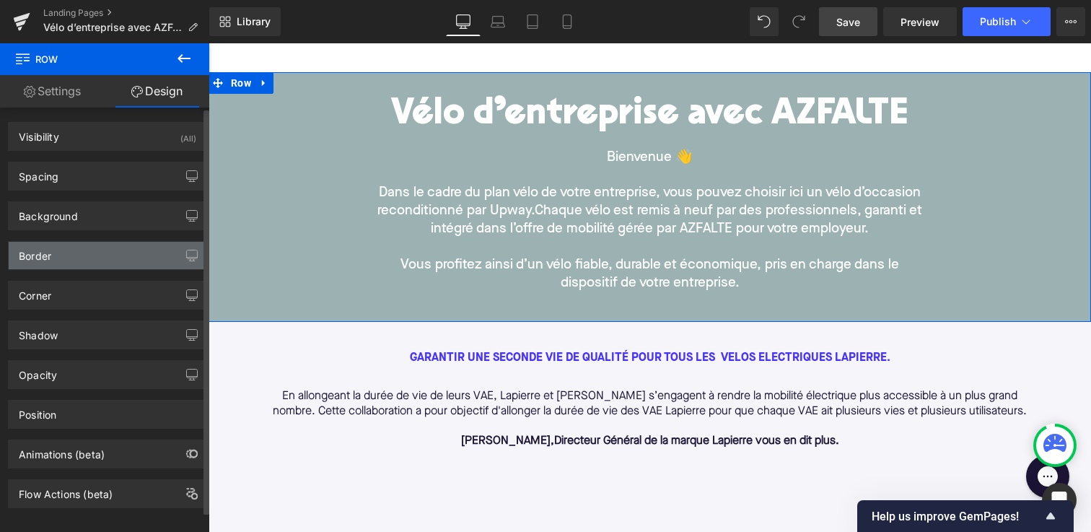
type input "#dfffff"
type input "100"
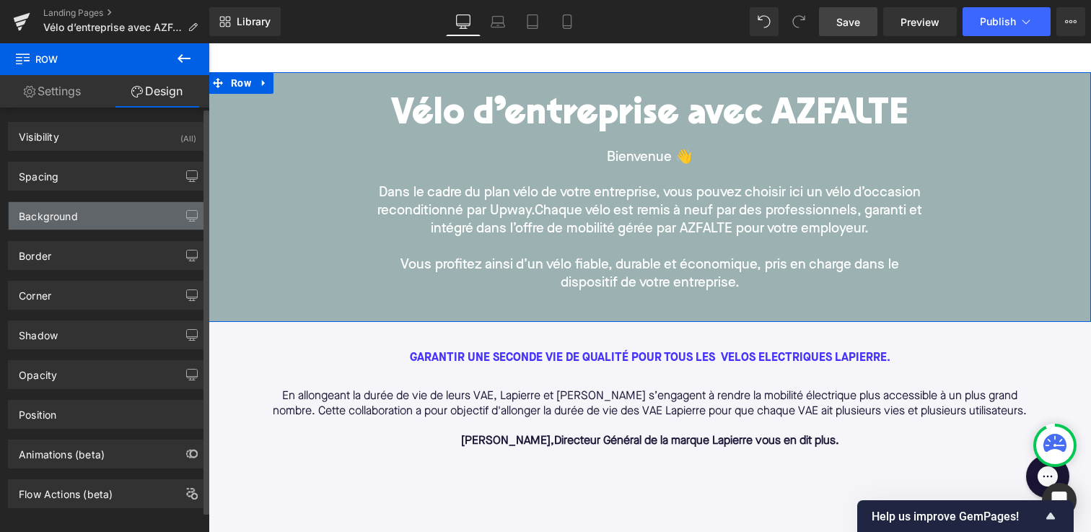
click at [133, 214] on div "Background" at bounding box center [108, 215] width 198 height 27
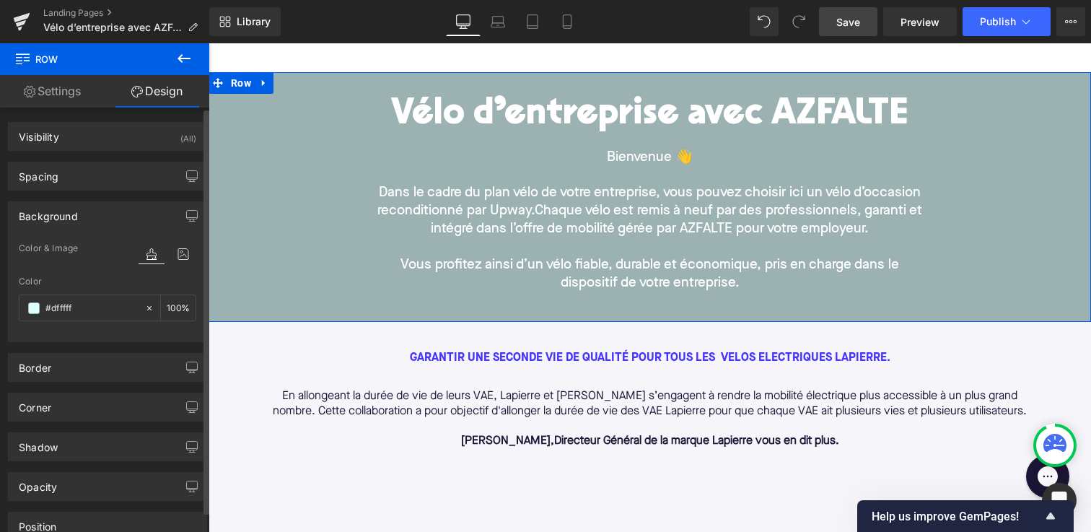
click at [178, 265] on div at bounding box center [167, 267] width 58 height 9
click at [171, 245] on icon at bounding box center [183, 254] width 26 height 19
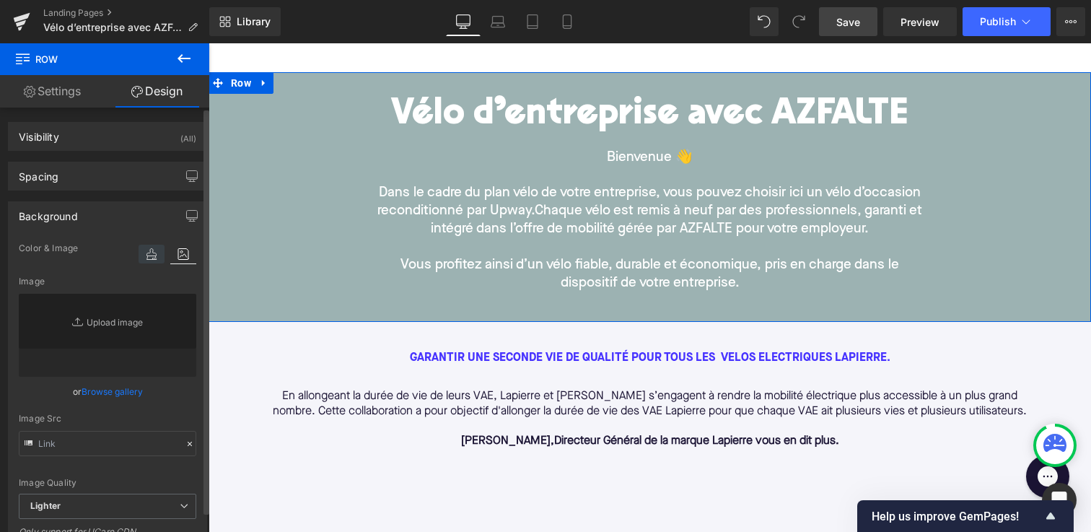
click at [151, 251] on icon at bounding box center [151, 254] width 26 height 19
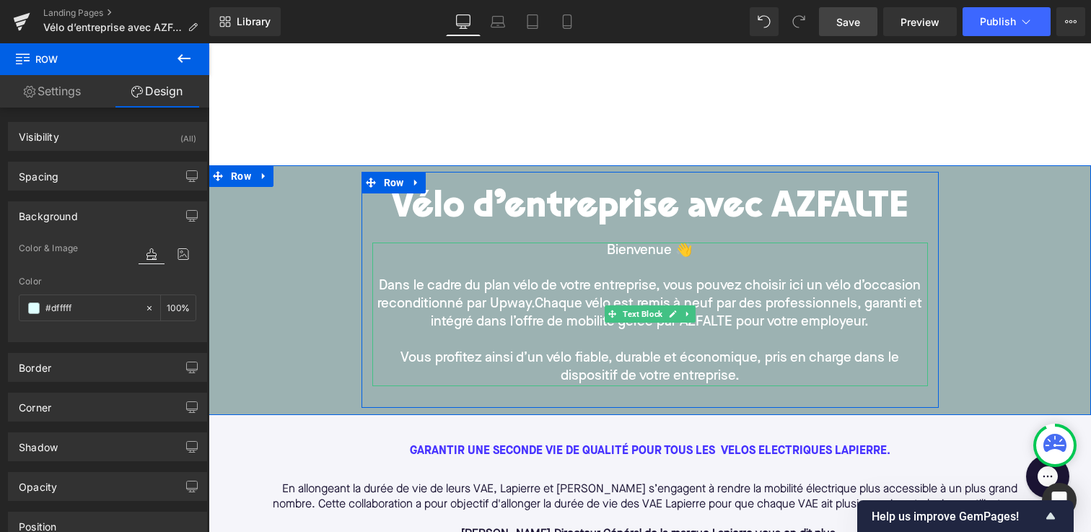
click at [464, 245] on p "Bienvenue 👋" at bounding box center [649, 251] width 555 height 18
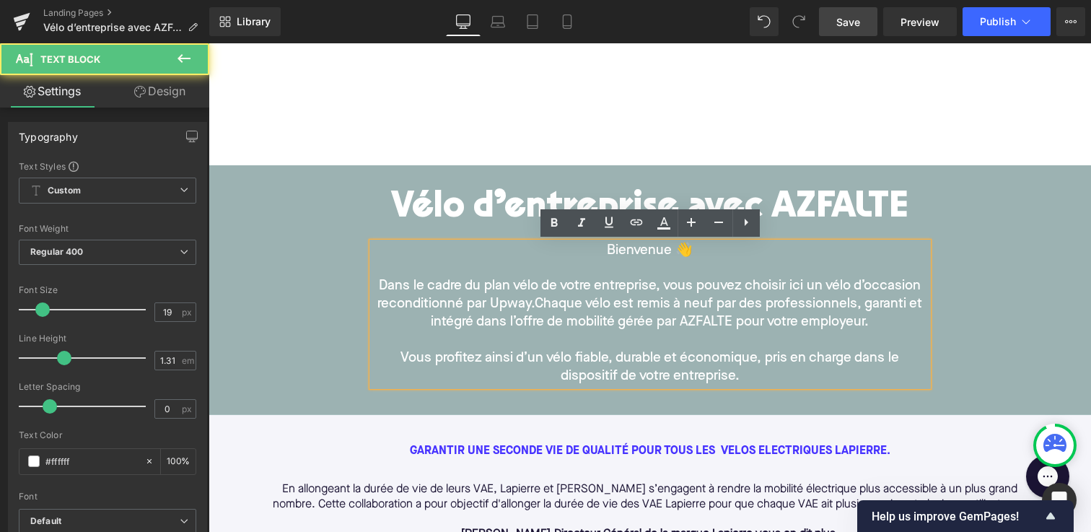
click at [397, 219] on h1 "Vélo d’entreprise avec AZFALTE" at bounding box center [649, 209] width 555 height 40
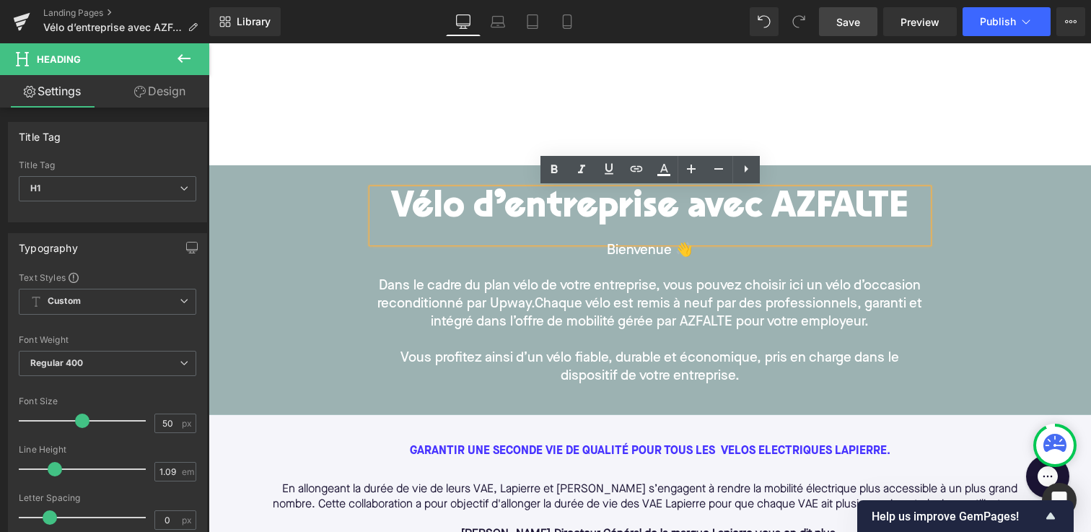
click at [329, 147] on div at bounding box center [649, 104] width 882 height 122
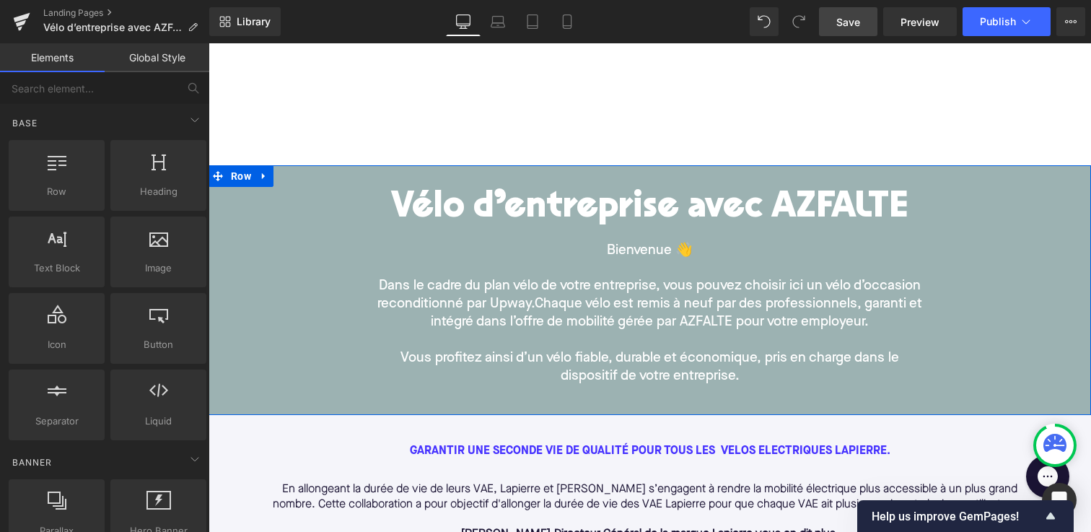
click at [278, 194] on div "Vélo d’entreprise avec AZFALTE Heading Bienvenue 👋 Dans le cadre du plan vélo d…" at bounding box center [649, 290] width 824 height 236
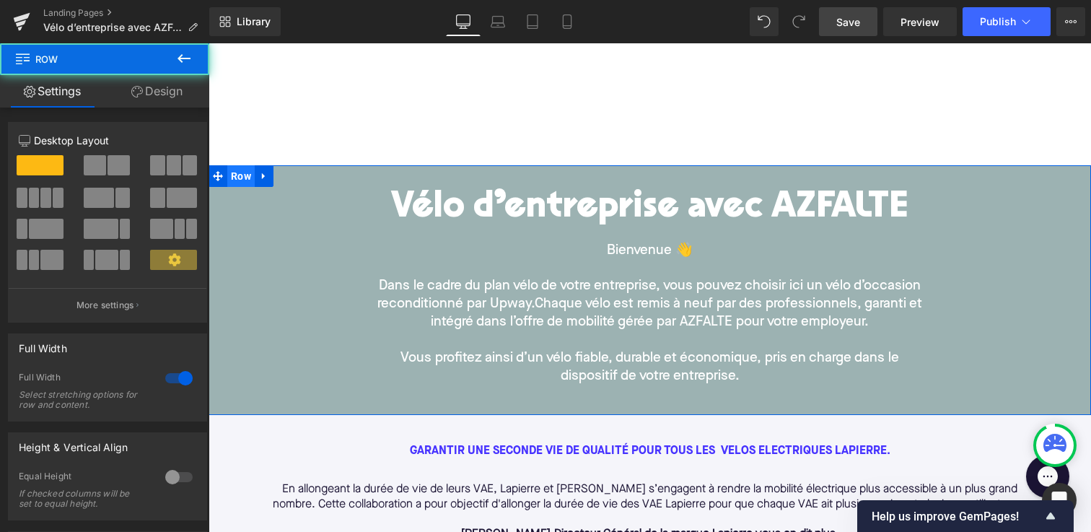
click at [229, 183] on span "Row" at bounding box center [240, 176] width 27 height 22
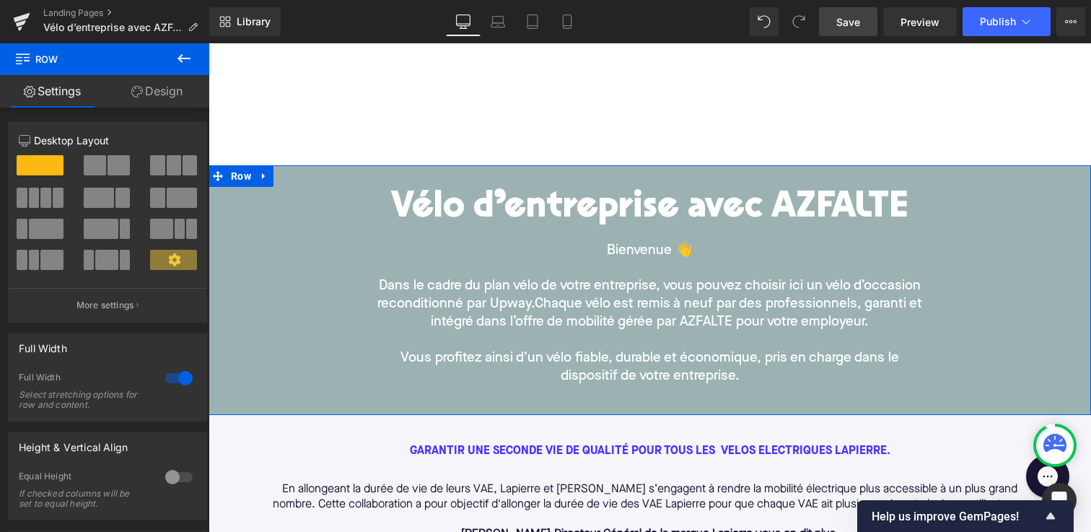
click at [139, 94] on icon at bounding box center [137, 92] width 12 height 12
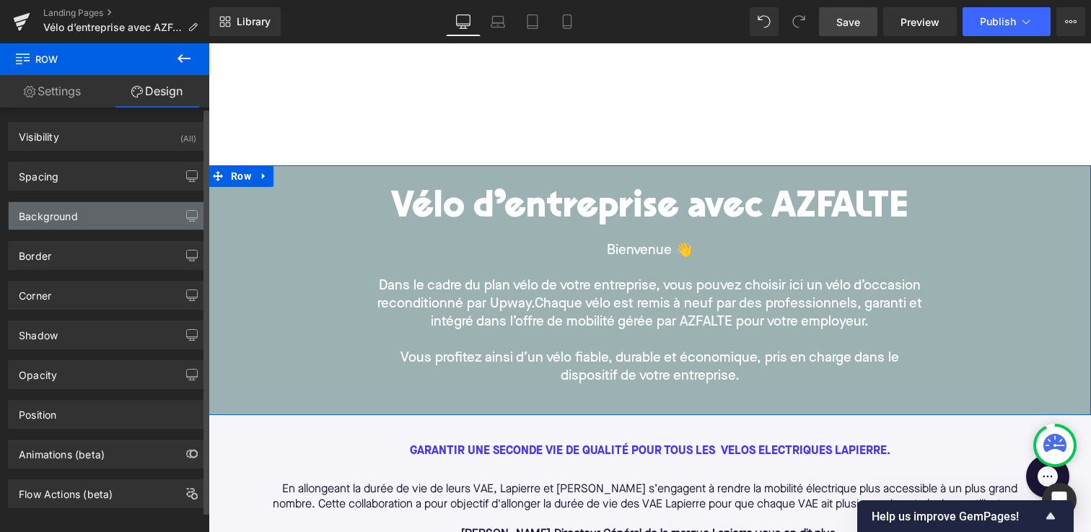
click at [111, 219] on div "Background" at bounding box center [108, 215] width 198 height 27
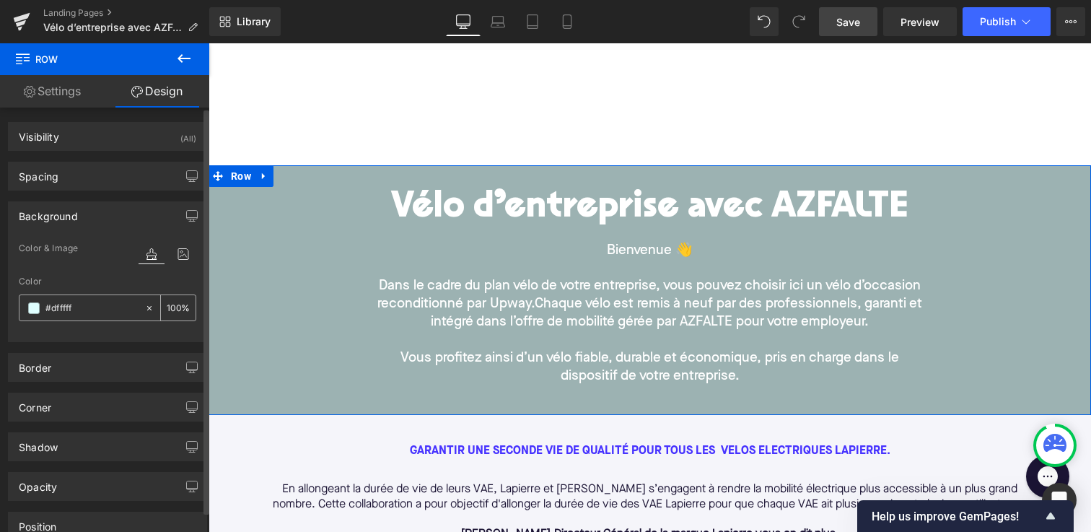
click at [144, 307] on icon at bounding box center [149, 308] width 10 height 10
type input "none"
type input "0"
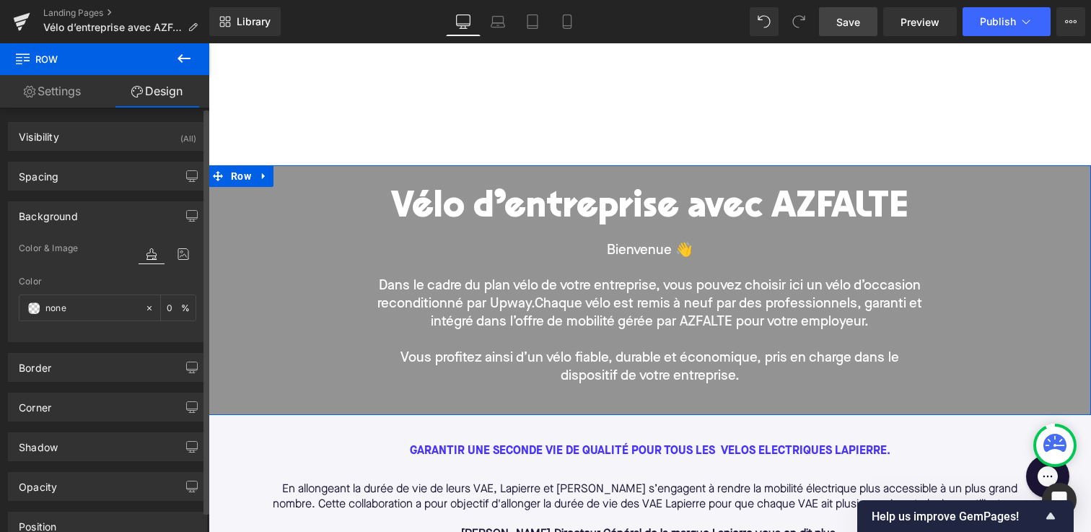
click at [112, 228] on div "Background" at bounding box center [108, 215] width 198 height 27
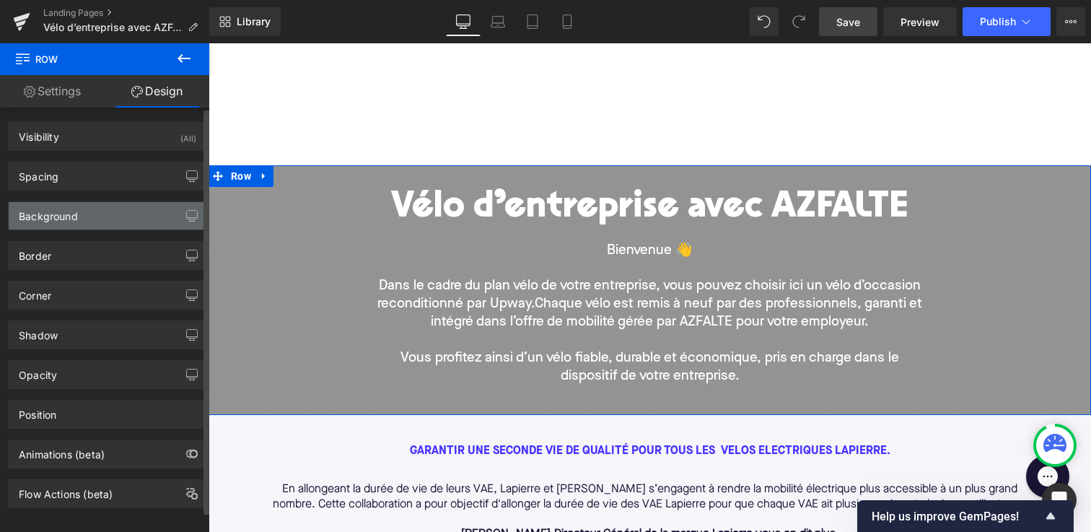
click at [113, 223] on div "Background" at bounding box center [108, 215] width 198 height 27
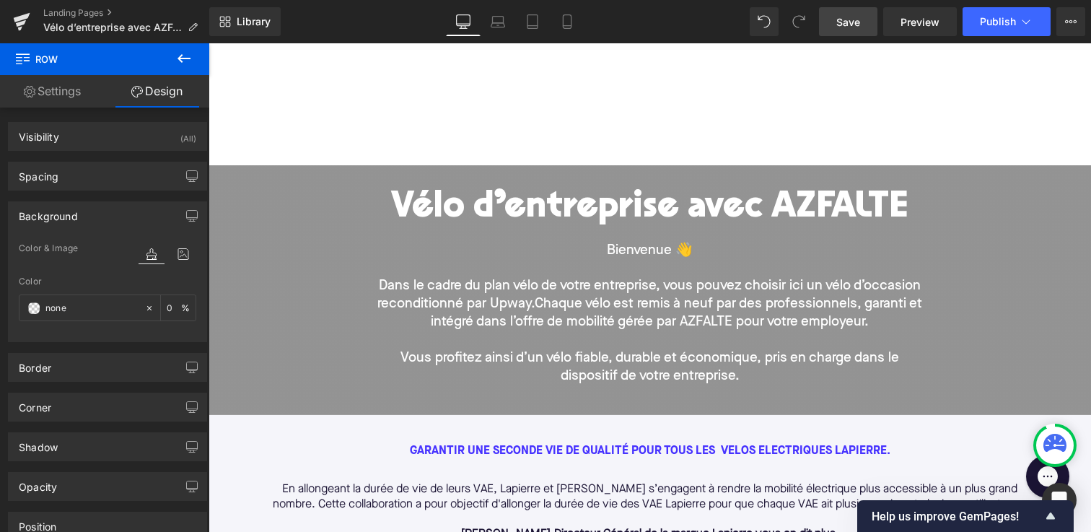
click at [286, 275] on div "Vélo d’entreprise avec AZFALTE Heading Bienvenue 👋 Dans le cadre du plan vélo d…" at bounding box center [649, 290] width 824 height 236
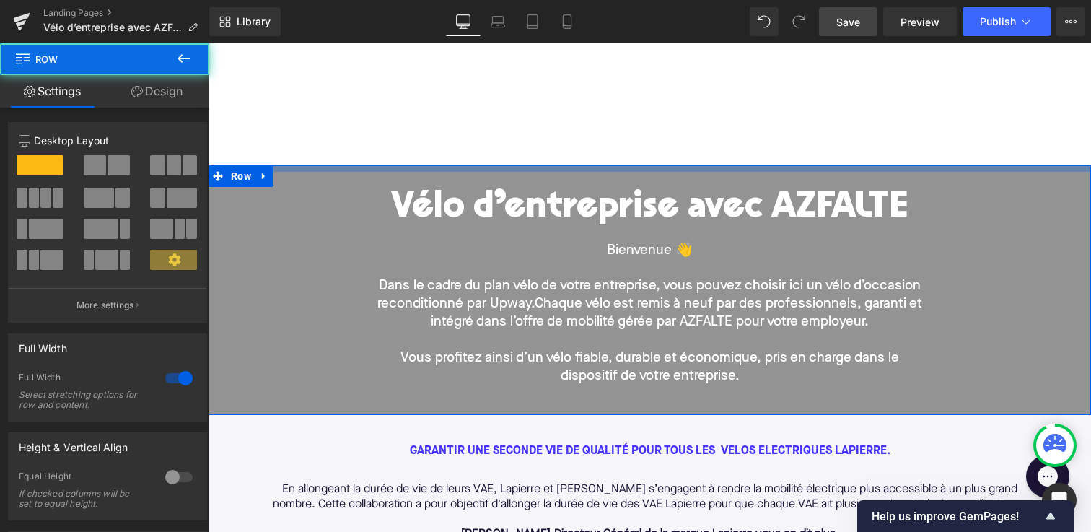
click at [360, 170] on div at bounding box center [649, 168] width 882 height 6
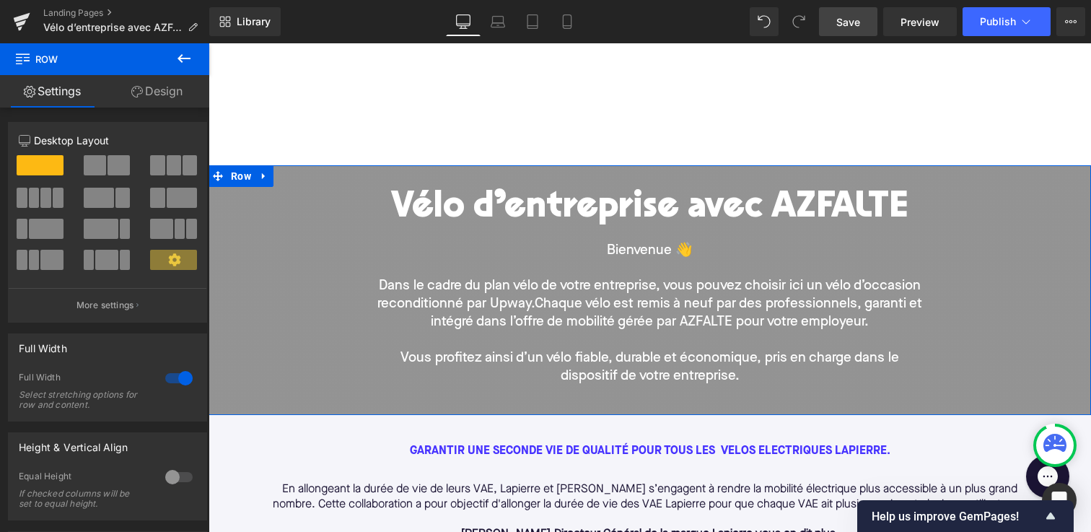
click at [342, 191] on div "Vélo d’entreprise avec AZFALTE Heading Bienvenue 👋 Dans le cadre du plan vélo d…" at bounding box center [649, 290] width 824 height 236
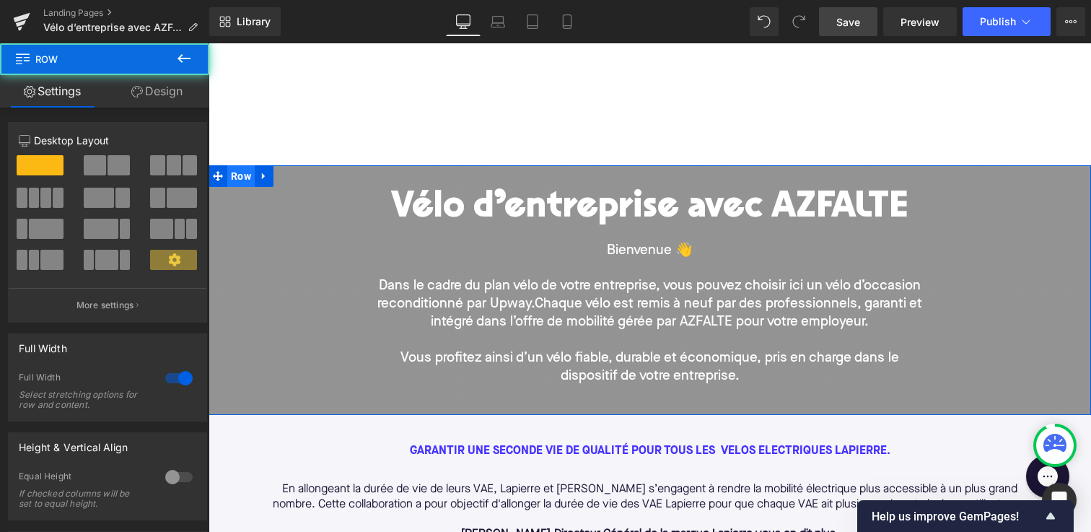
click at [245, 178] on span "Row" at bounding box center [240, 176] width 27 height 22
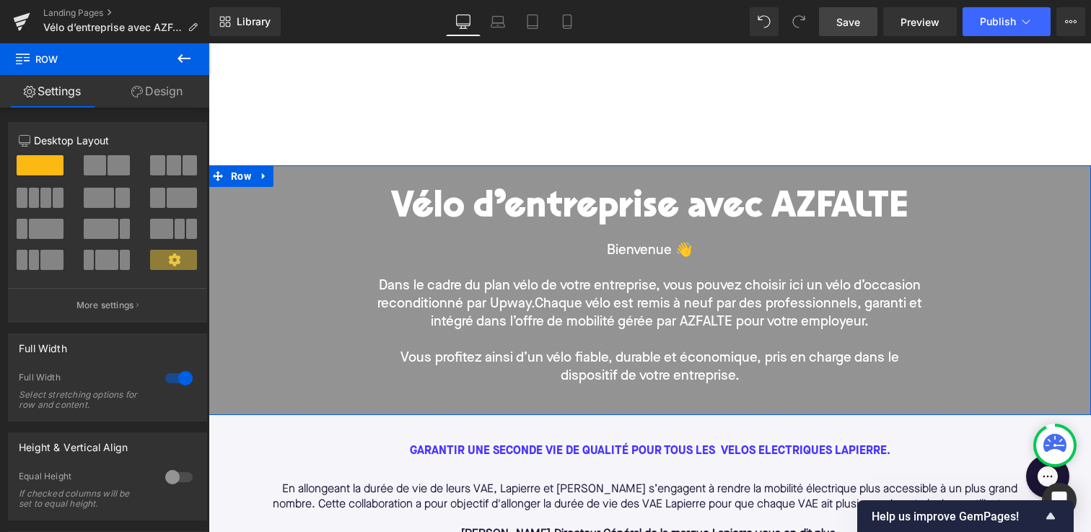
click at [160, 86] on link "Design" at bounding box center [157, 91] width 105 height 32
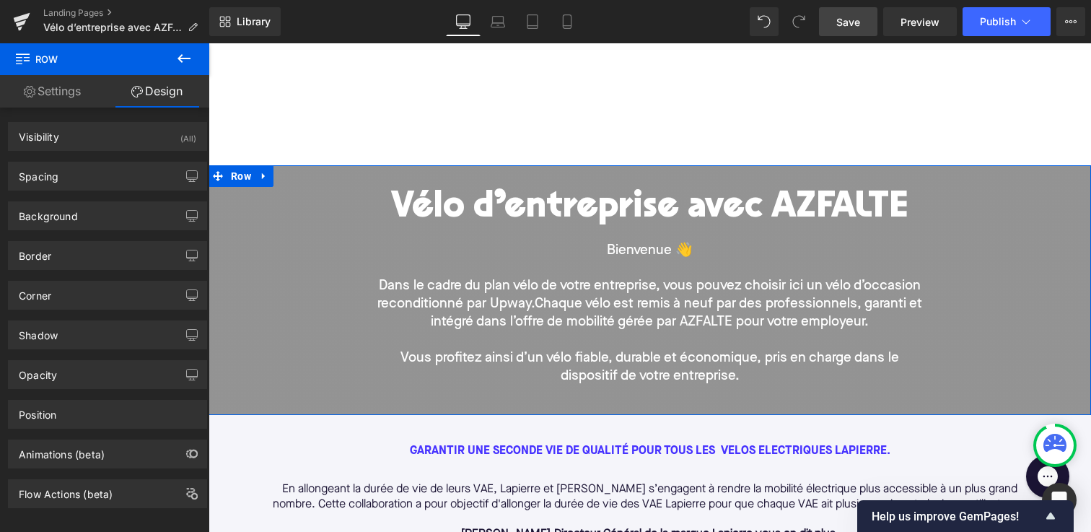
click at [160, 86] on link "Design" at bounding box center [157, 91] width 105 height 32
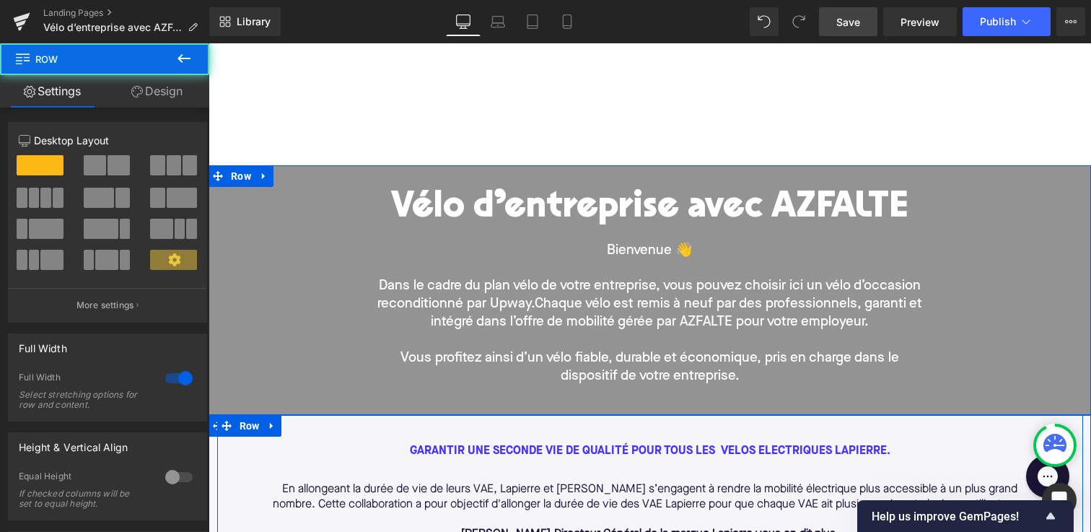
click at [298, 264] on div "Vélo d’entreprise avec AZFALTE Heading Bienvenue 👋 Dans le cadre du plan vélo d…" at bounding box center [649, 290] width 824 height 236
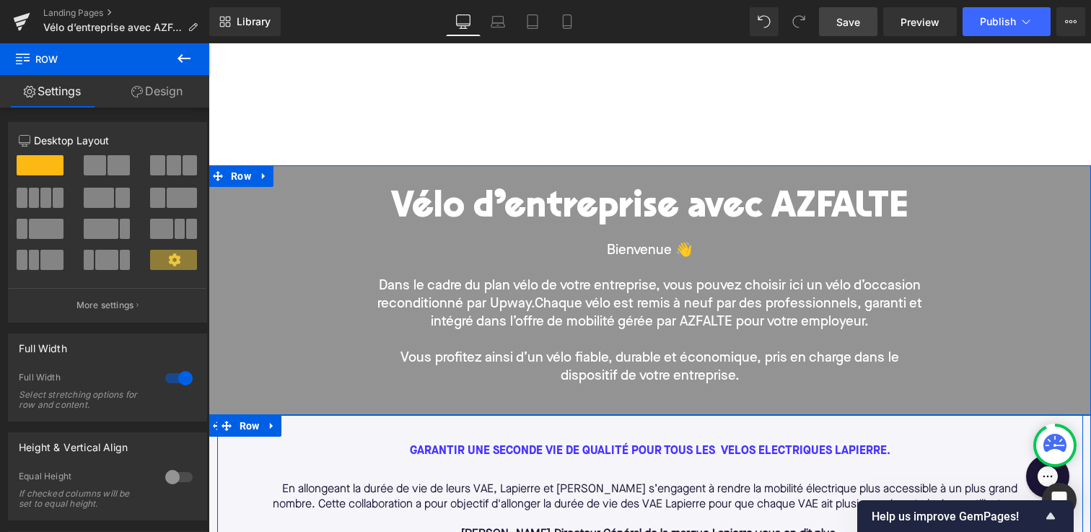
click at [177, 269] on span at bounding box center [173, 260] width 47 height 20
click at [175, 262] on icon at bounding box center [174, 259] width 13 height 13
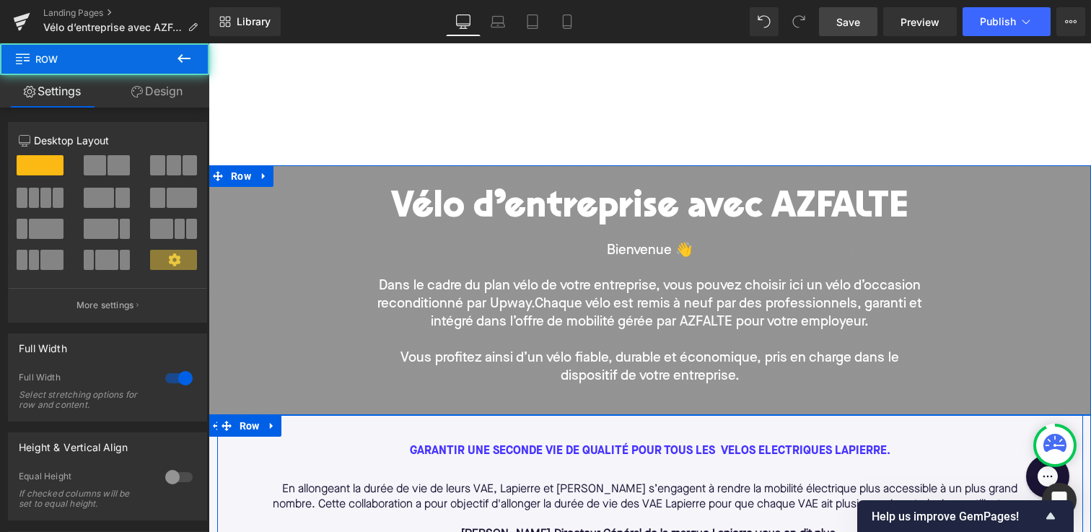
click at [340, 245] on div "Vélo d’entreprise avec AZFALTE Heading Bienvenue 👋 Dans le cadre du plan vélo d…" at bounding box center [649, 290] width 824 height 236
click at [159, 100] on link "Design" at bounding box center [157, 91] width 105 height 32
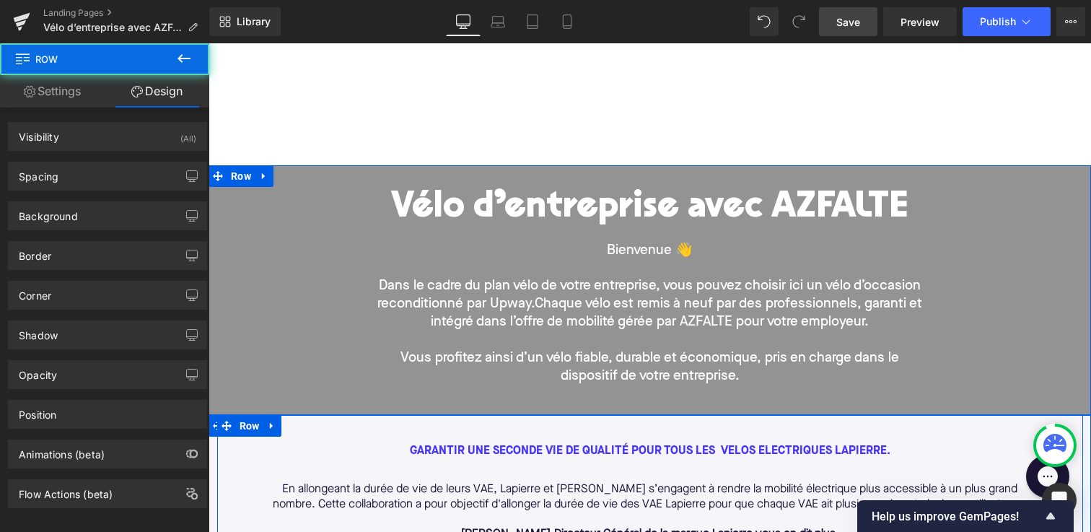
type input "none"
type input "0"
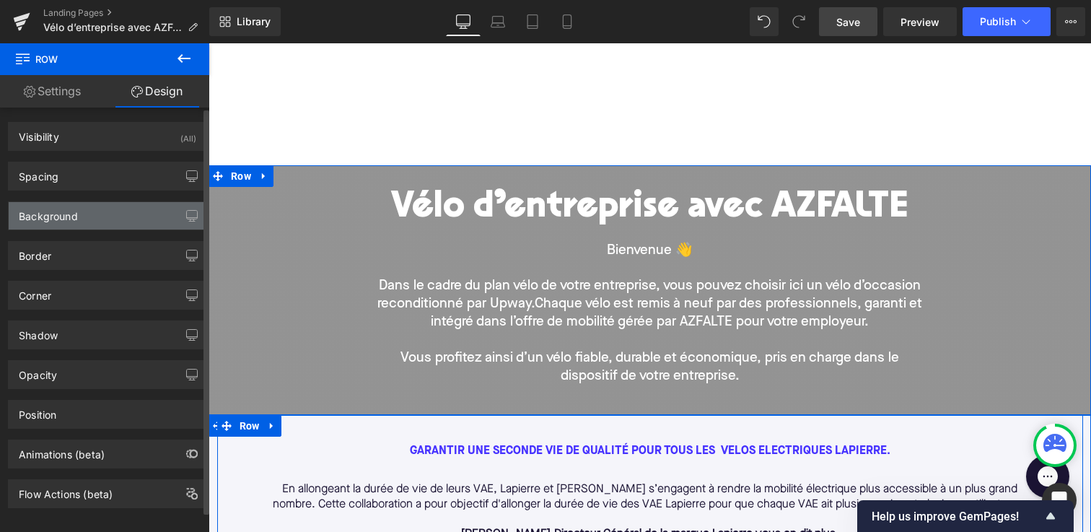
click at [159, 222] on div "Background" at bounding box center [108, 215] width 198 height 27
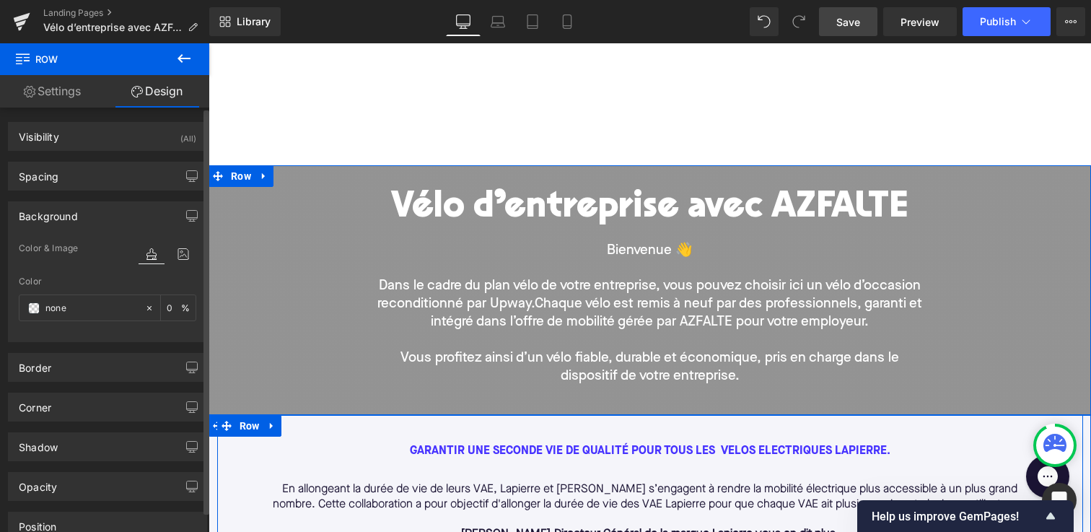
click at [159, 222] on div "Background" at bounding box center [108, 215] width 198 height 27
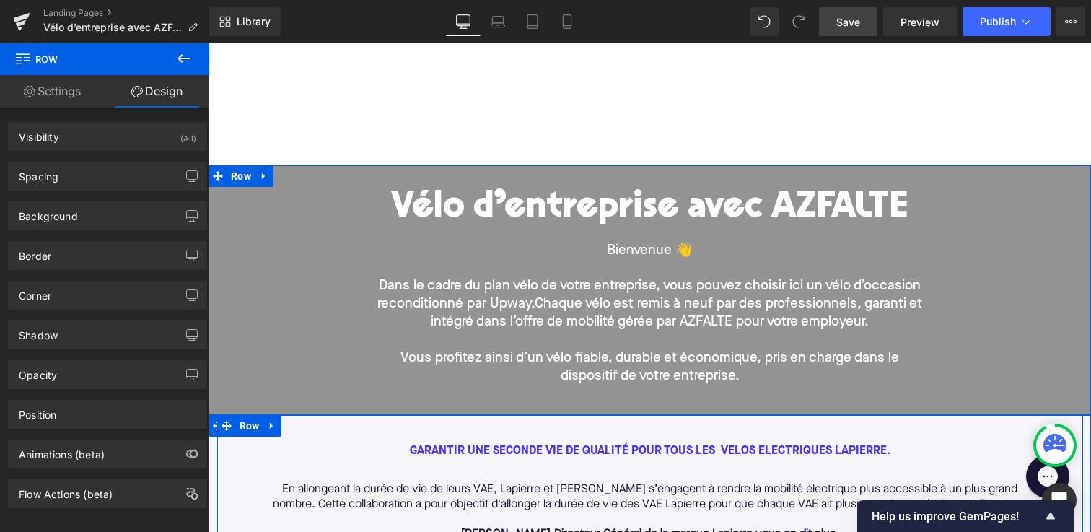
click at [325, 239] on div "Vélo d’entreprise avec AZFALTE Heading Bienvenue 👋 Dans le cadre du plan vélo d…" at bounding box center [649, 290] width 824 height 236
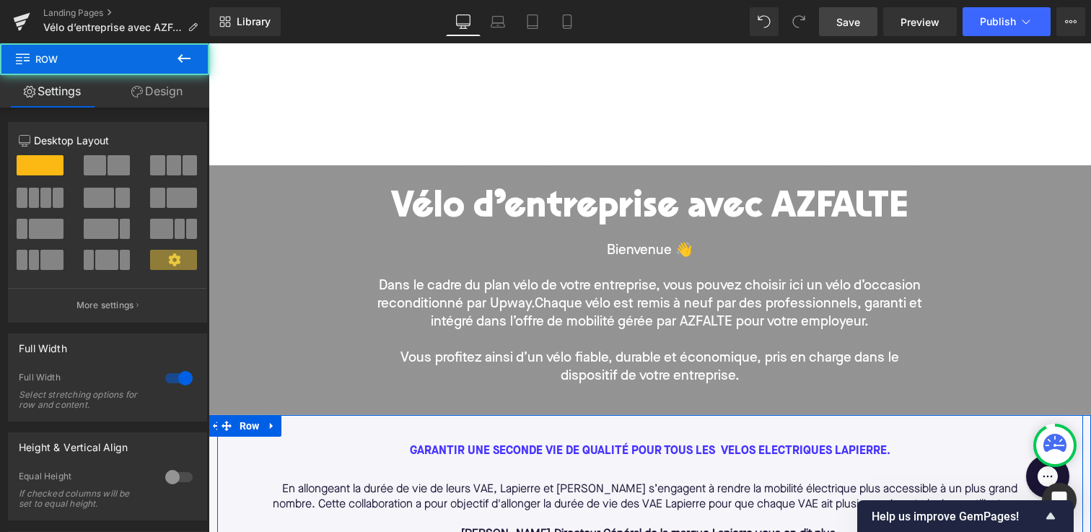
click at [208, 43] on div at bounding box center [208, 43] width 0 height 0
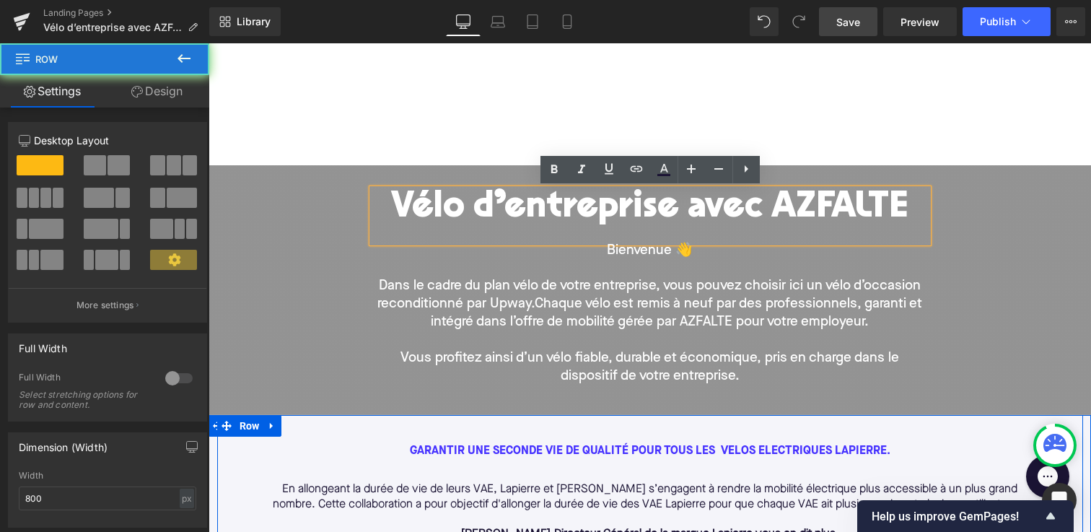
click at [532, 182] on div "Vélo d’entreprise avec AZFALTE Heading Bienvenue 👋 Dans le cadre du plan vélo d…" at bounding box center [649, 290] width 577 height 236
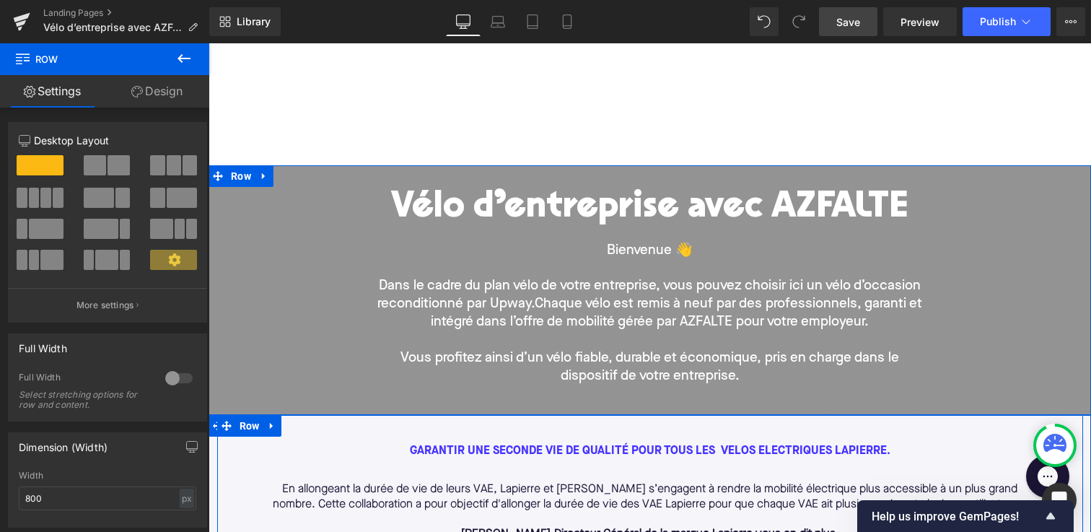
click at [281, 249] on div "Vélo d’entreprise avec AZFALTE Heading Bienvenue 👋 Dans le cadre du plan vélo d…" at bounding box center [649, 290] width 824 height 236
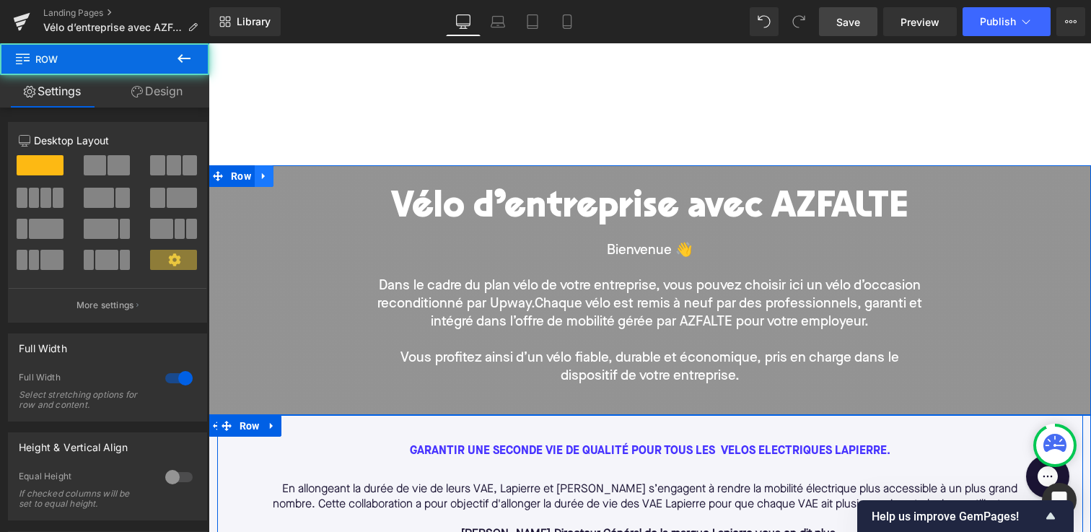
click at [260, 181] on link at bounding box center [264, 176] width 19 height 22
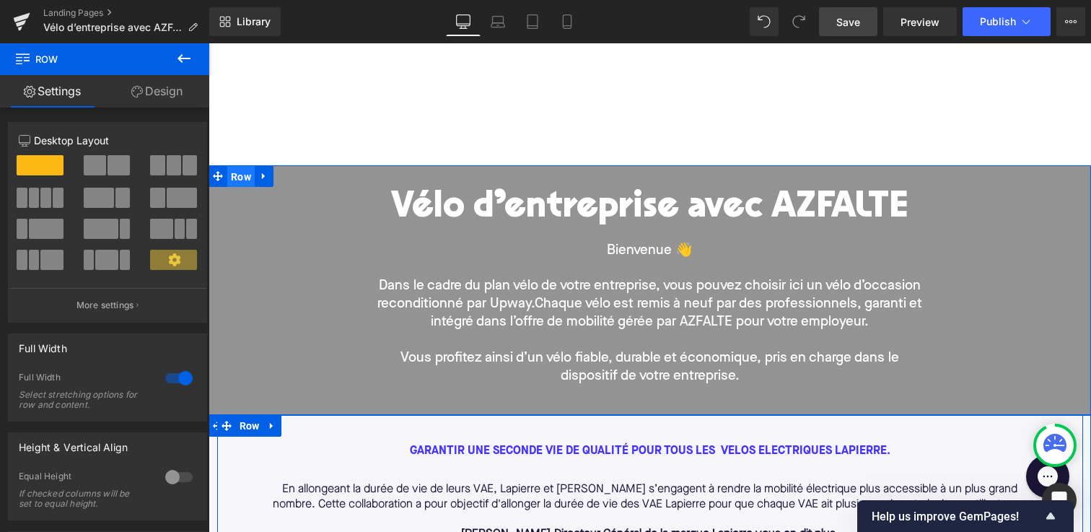
click at [232, 177] on span "Row" at bounding box center [240, 177] width 27 height 22
click at [153, 95] on link "Design" at bounding box center [157, 91] width 105 height 32
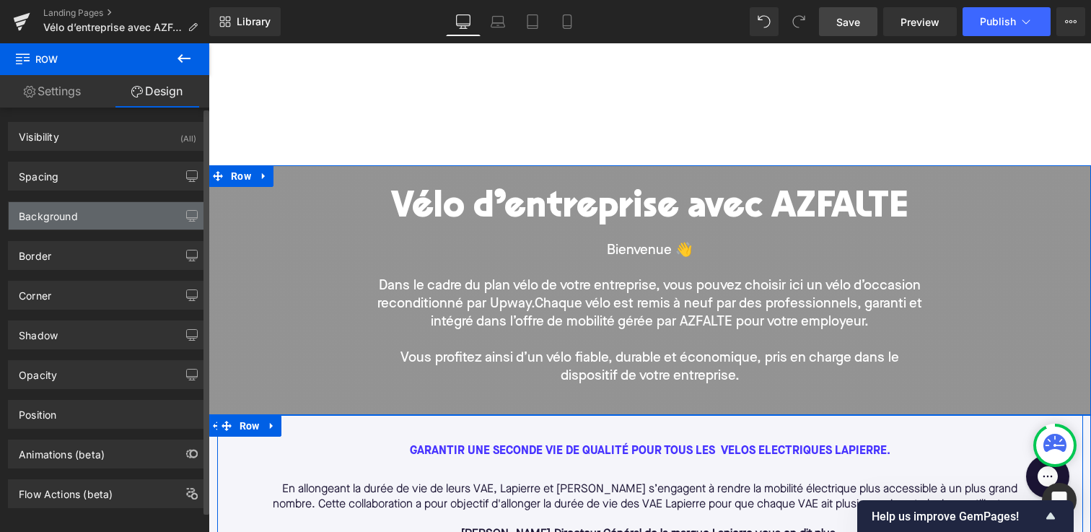
click at [136, 203] on div "Background" at bounding box center [108, 215] width 198 height 27
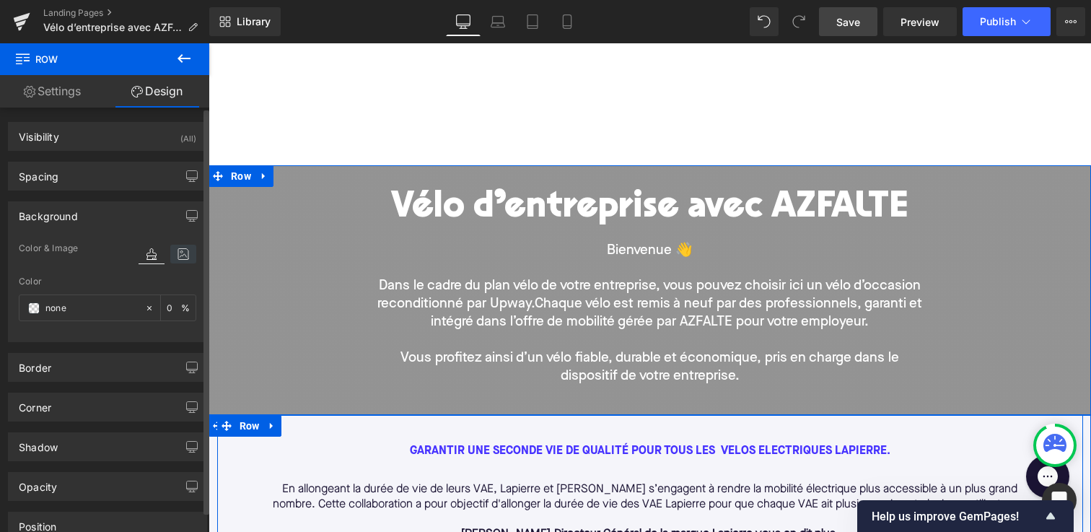
click at [179, 250] on icon at bounding box center [183, 254] width 26 height 19
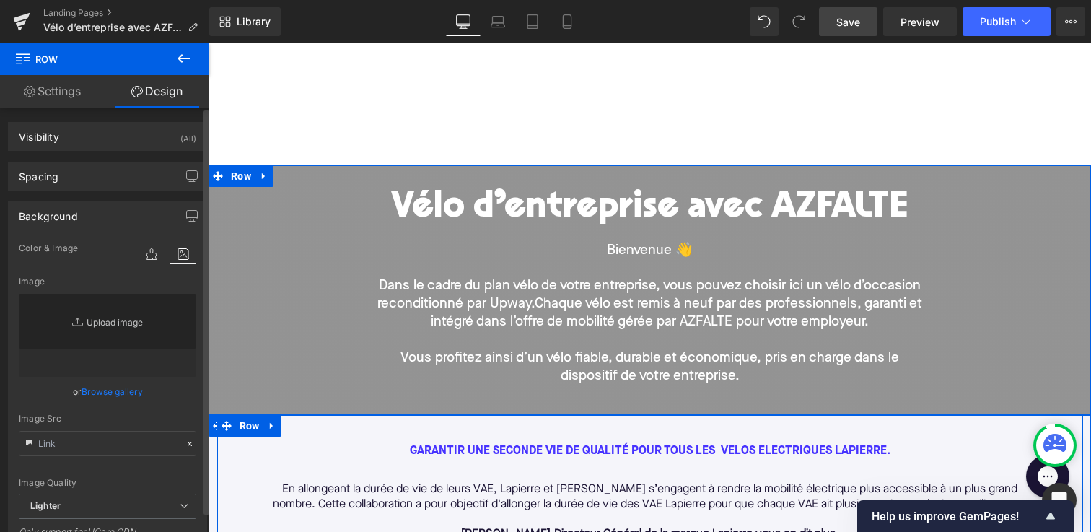
click at [127, 325] on link "Replace Image" at bounding box center [107, 335] width 177 height 83
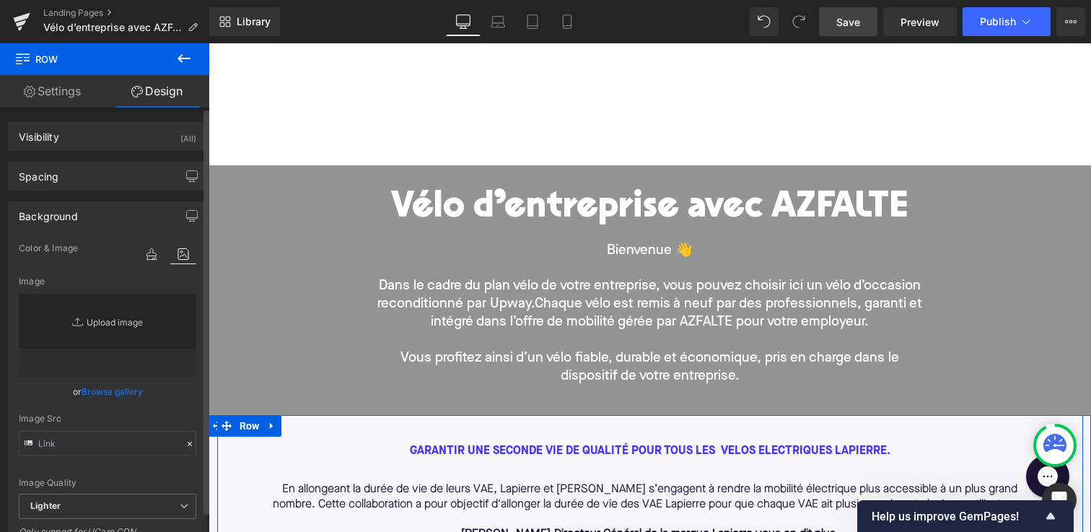
type input "C:\fakepath\Azfalte - desk2.jpg"
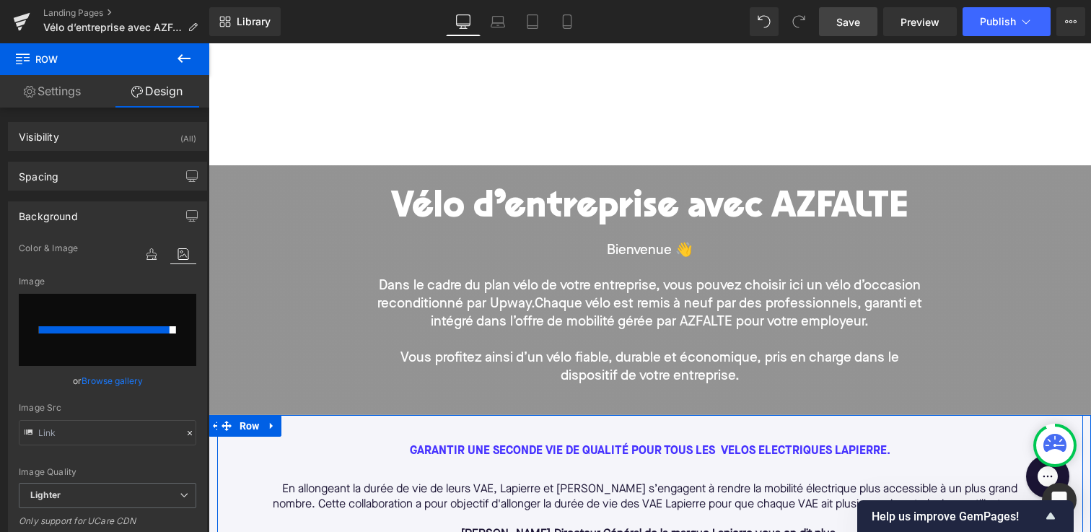
click at [851, 37] on div "Library Desktop Desktop Laptop Tablet Mobile Save Preview Publish Scheduled Vie…" at bounding box center [649, 21] width 881 height 43
click at [849, 27] on span "Save" at bounding box center [848, 21] width 24 height 15
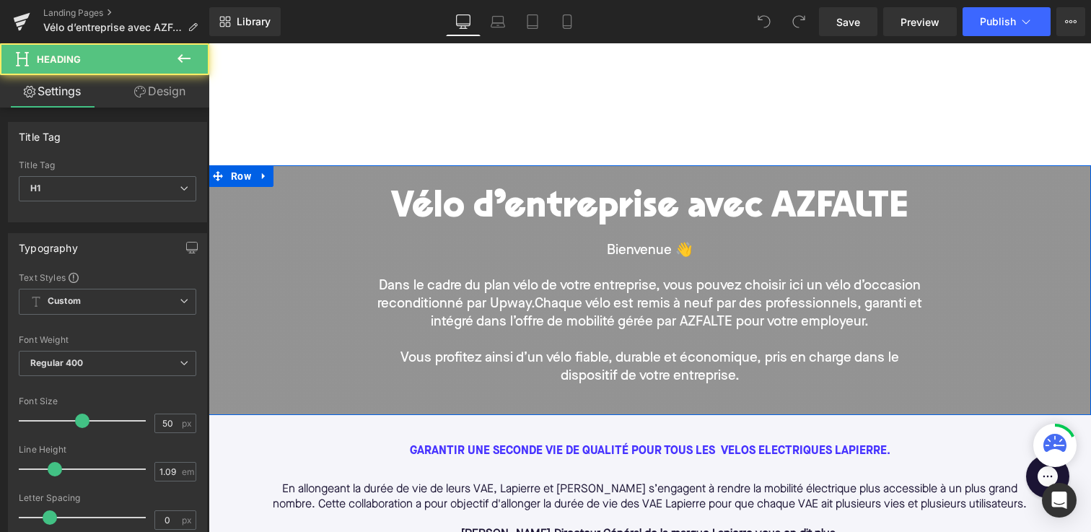
click at [377, 237] on div "Vélo d’entreprise avec AZFALTE" at bounding box center [649, 215] width 555 height 53
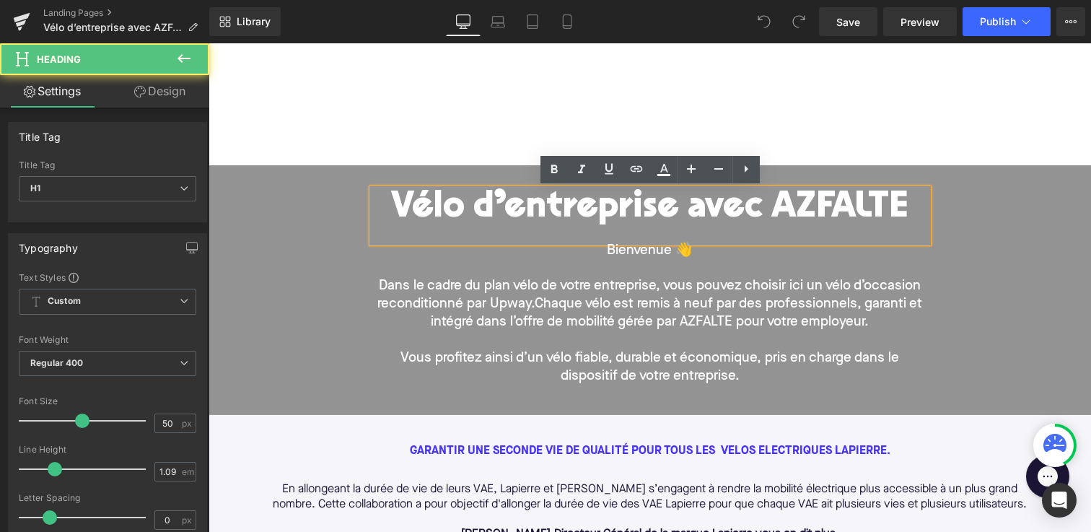
click at [298, 245] on div "Vélo d’entreprise avec AZFALTE Heading Bienvenue 👋 Dans le cadre du plan vélo d…" at bounding box center [649, 290] width 824 height 236
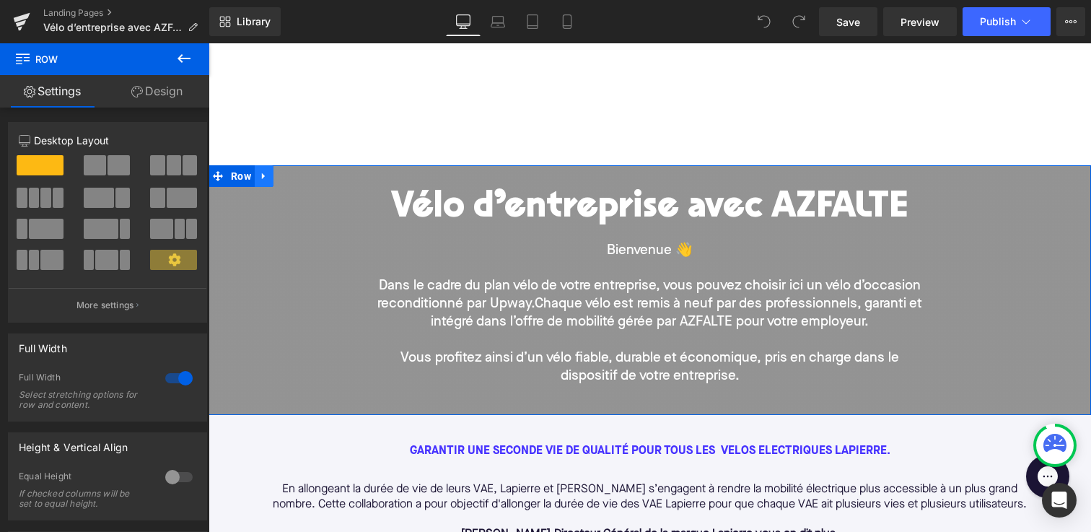
click at [261, 177] on icon at bounding box center [264, 176] width 10 height 11
click at [279, 177] on icon at bounding box center [283, 176] width 10 height 10
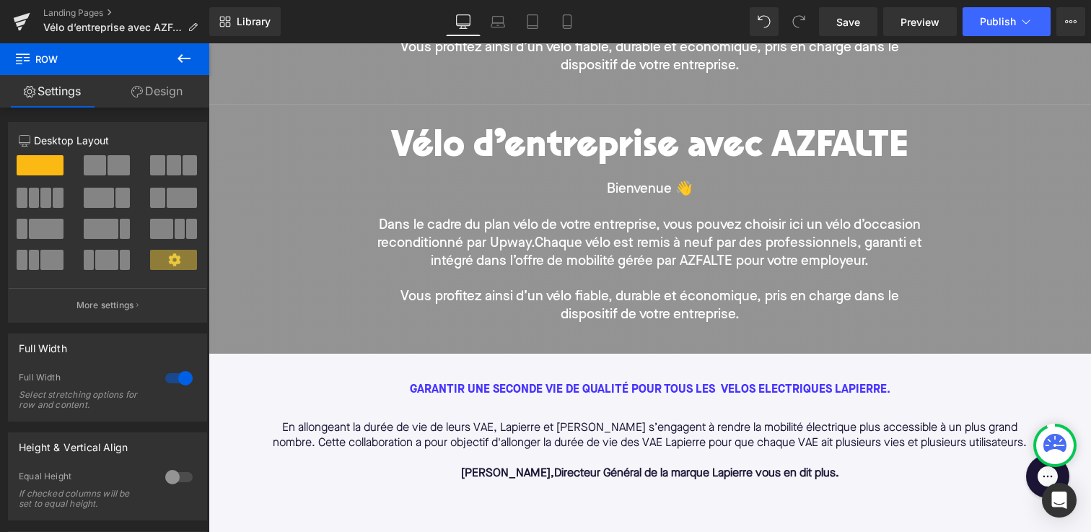
scroll to position [313, 0]
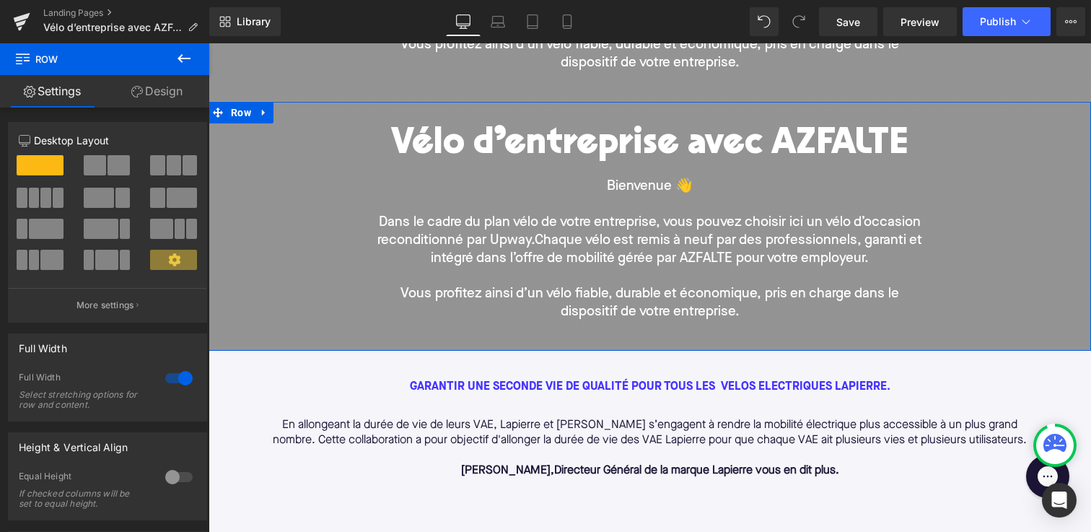
click at [263, 224] on div "Vélo d’entreprise avec AZFALTE Heading Bienvenue 👋 Dans le cadre du plan vélo d…" at bounding box center [649, 226] width 824 height 236
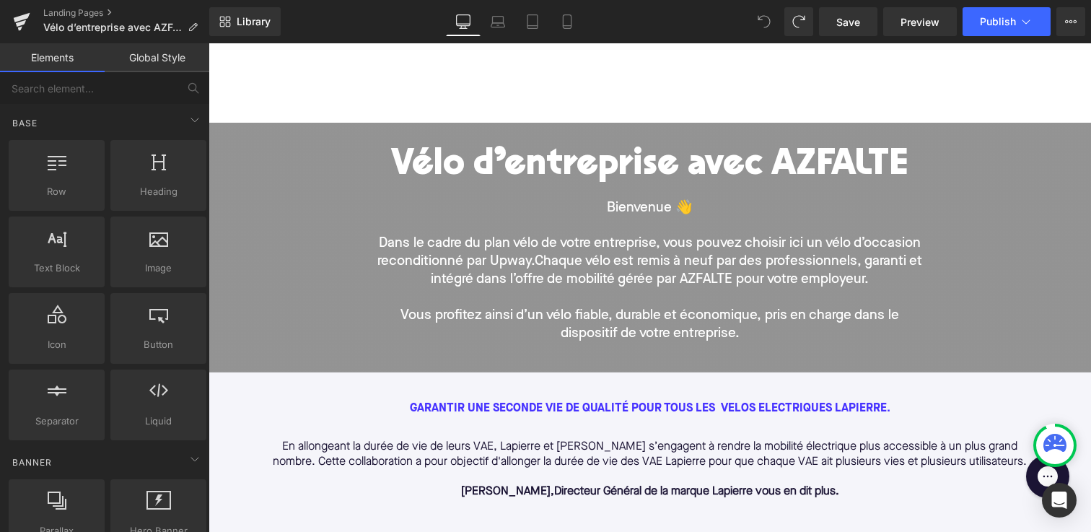
scroll to position [17, 0]
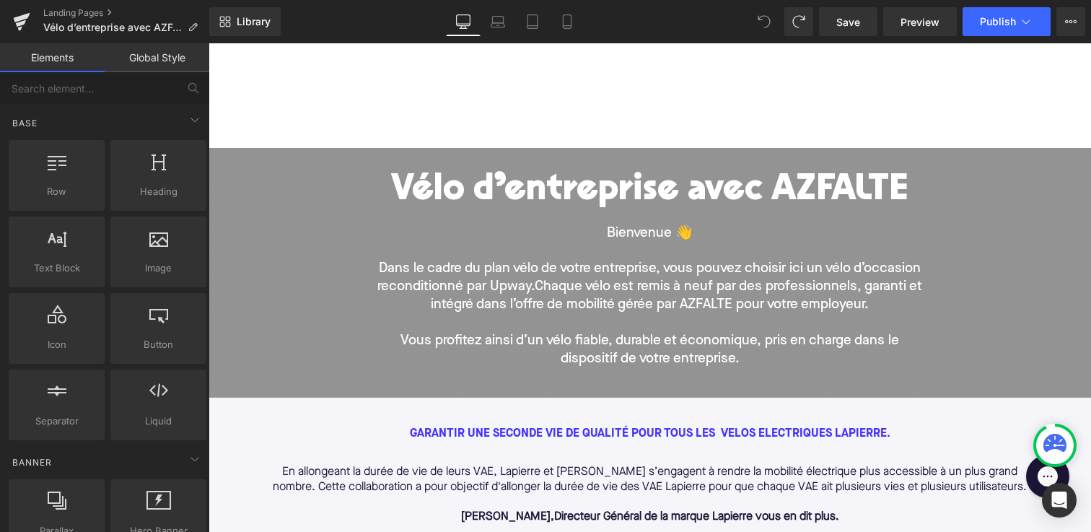
click at [258, 94] on div at bounding box center [649, 87] width 882 height 122
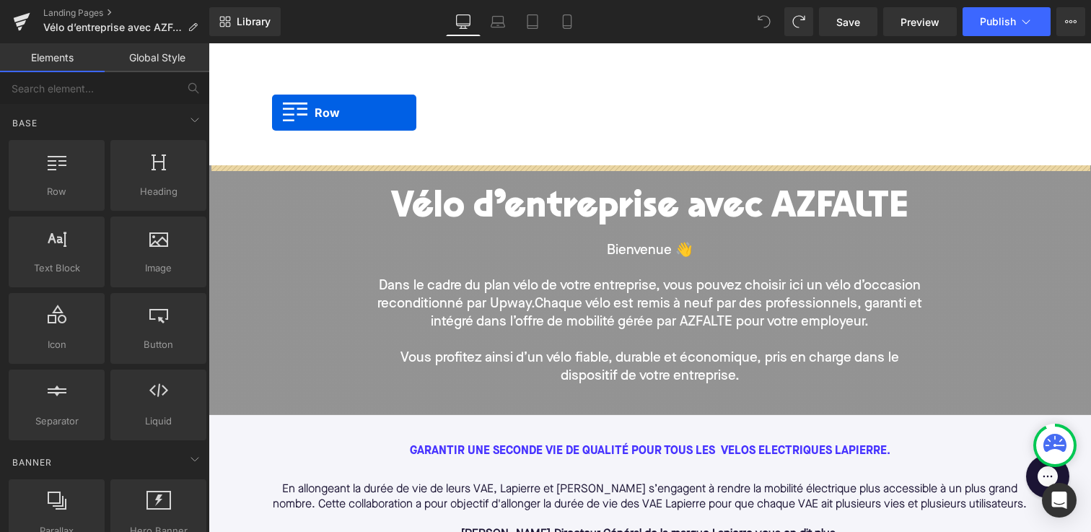
drag, startPoint x: 261, startPoint y: 209, endPoint x: 272, endPoint y: 113, distance: 97.3
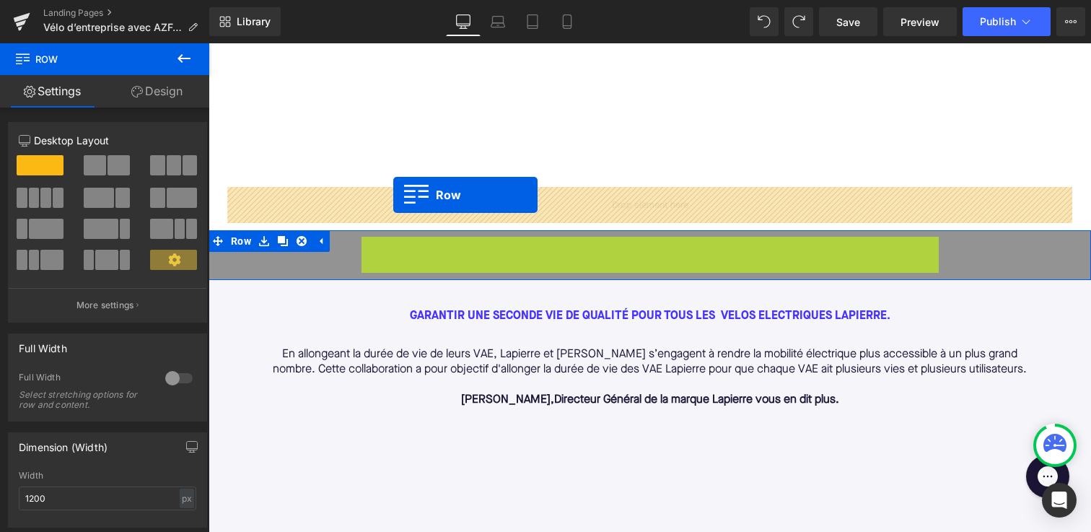
drag, startPoint x: 371, startPoint y: 250, endPoint x: 392, endPoint y: 194, distance: 59.1
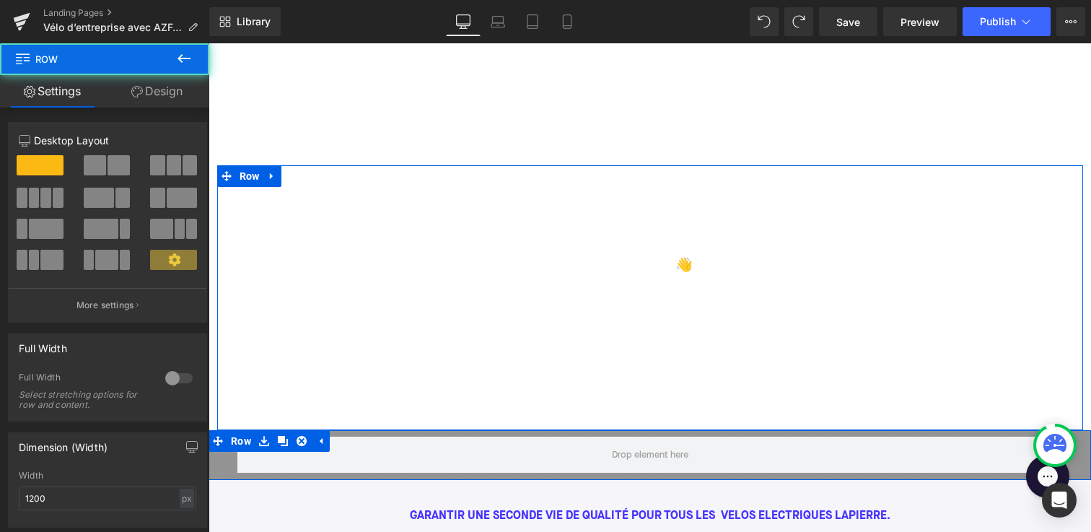
click at [257, 214] on div "Vélo d’entreprise avec AZFALTE Heading Bienvenue 👋 Dans le cadre du plan vélo d…" at bounding box center [650, 305] width 866 height 236
click at [154, 91] on link "Design" at bounding box center [157, 91] width 105 height 32
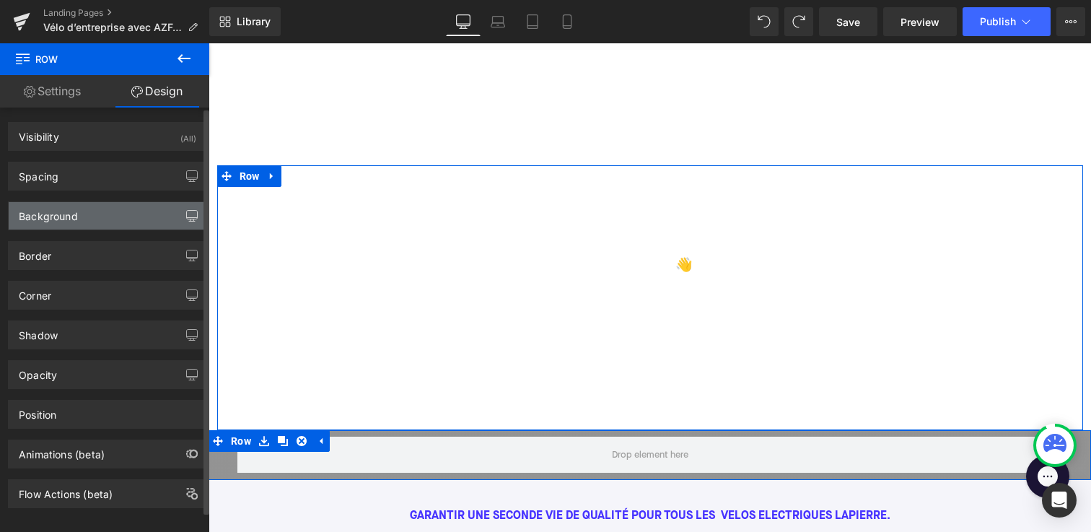
click at [186, 219] on icon "button" at bounding box center [192, 216] width 12 height 12
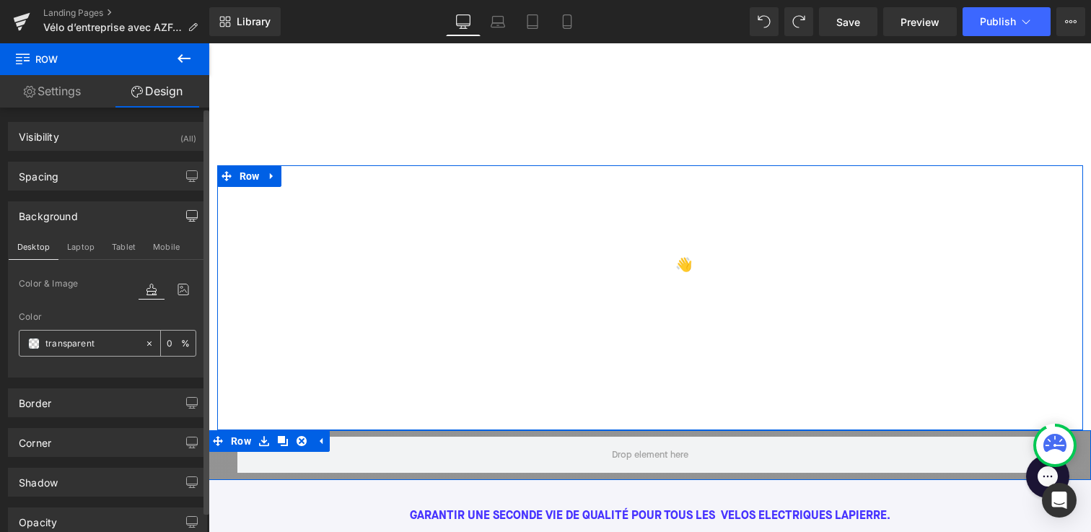
click at [144, 342] on icon at bounding box center [149, 343] width 10 height 10
click at [110, 343] on input "none" at bounding box center [91, 343] width 92 height 16
paste input "#DFFFFF"
type input "#DFFFFF"
type input "100"
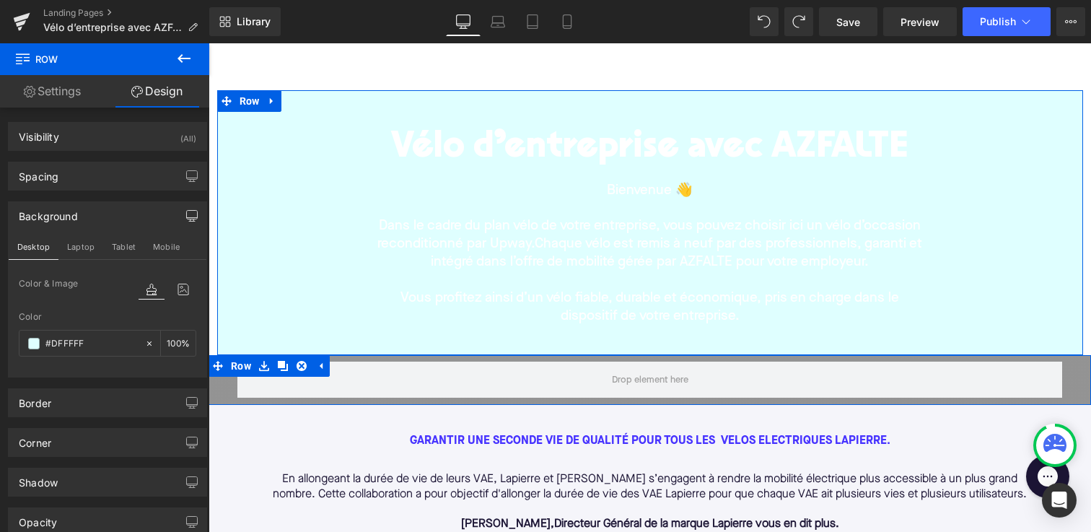
scroll to position [93, 0]
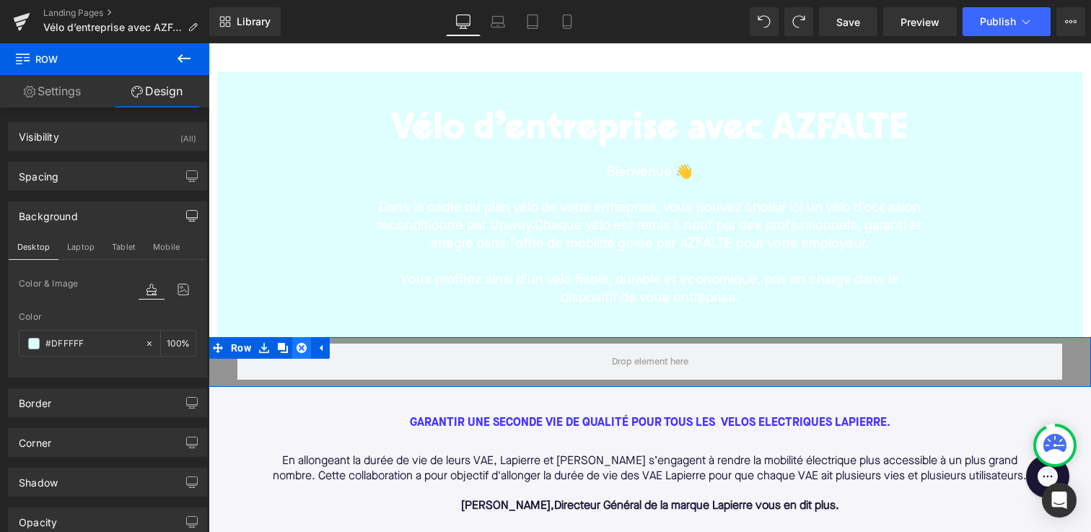
type input "#dfffff"
click at [301, 344] on icon at bounding box center [301, 348] width 10 height 10
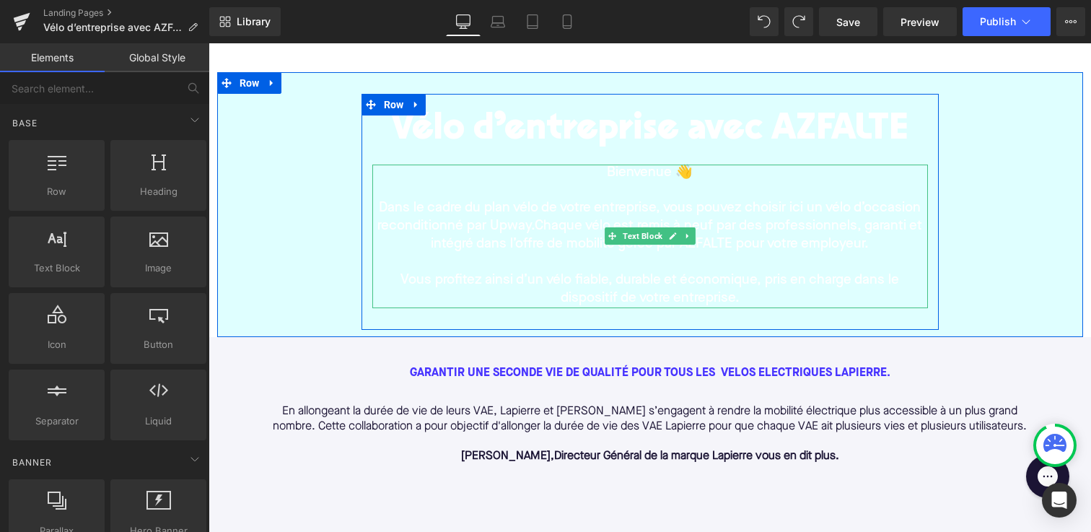
click at [387, 214] on p "Dans le cadre du plan vélo de votre entreprise, vous pouvez choisir ici un vélo…" at bounding box center [649, 227] width 555 height 54
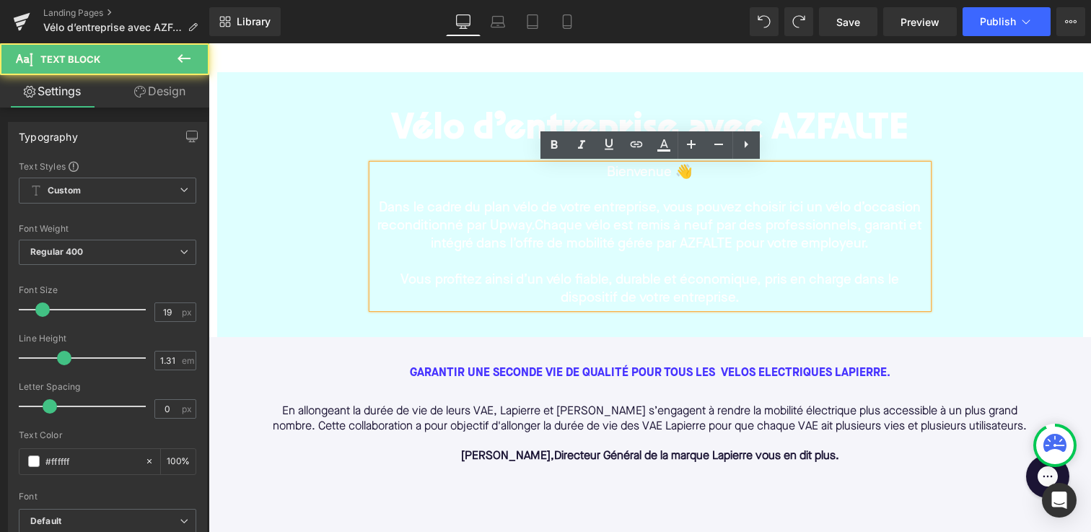
click at [256, 79] on div "Vélo d’entreprise avec AZFALTE Heading Bienvenue 👋 Dans le cadre du plan vélo d…" at bounding box center [650, 204] width 866 height 265
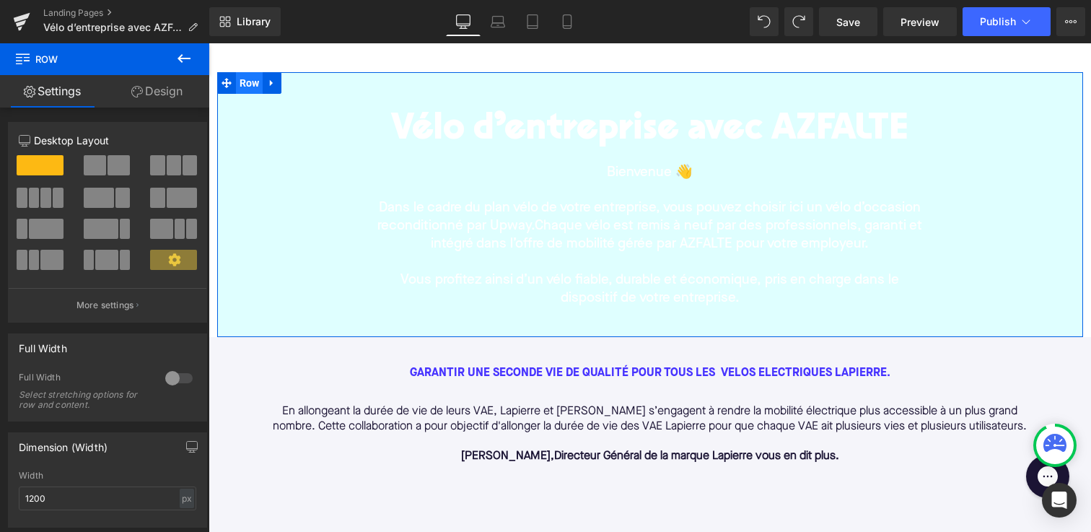
click at [243, 87] on span "Row" at bounding box center [249, 83] width 27 height 22
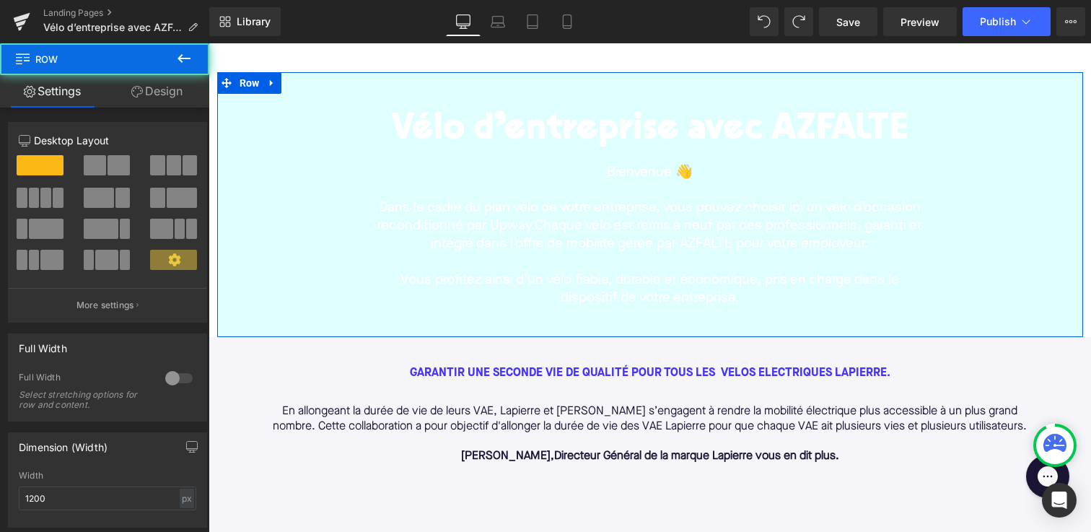
click at [134, 90] on icon at bounding box center [137, 92] width 12 height 12
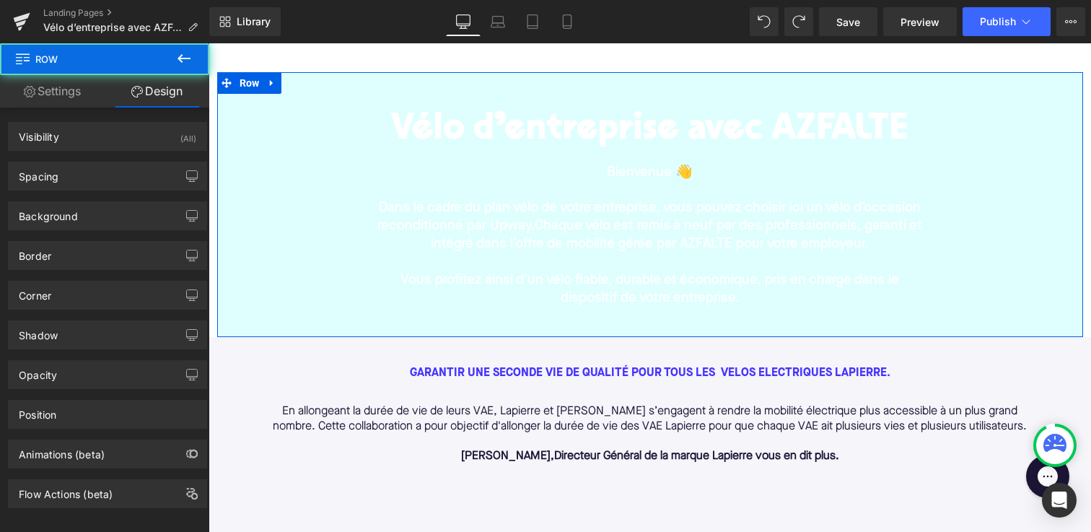
type input "#dfffff"
type input "100"
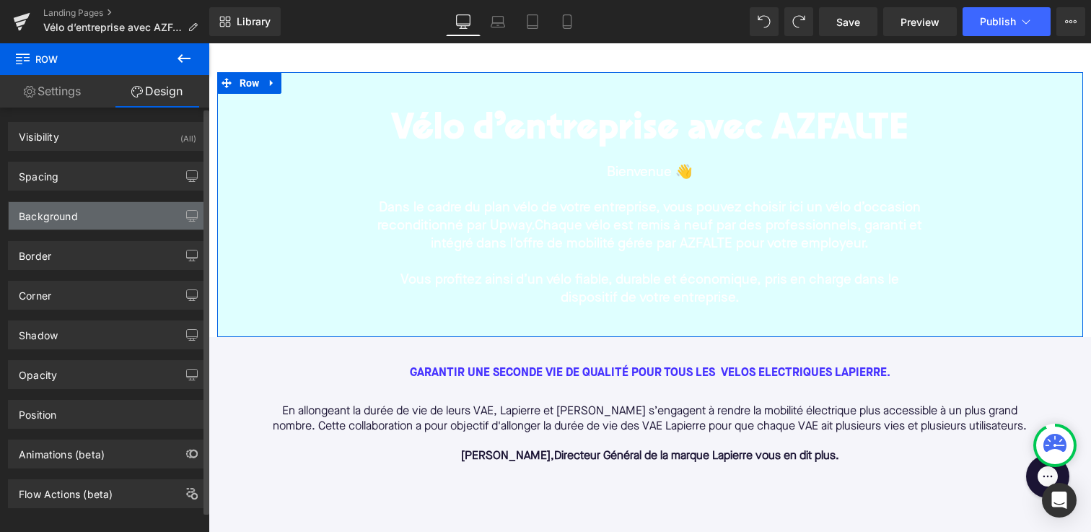
click at [77, 216] on div "Background" at bounding box center [108, 215] width 198 height 27
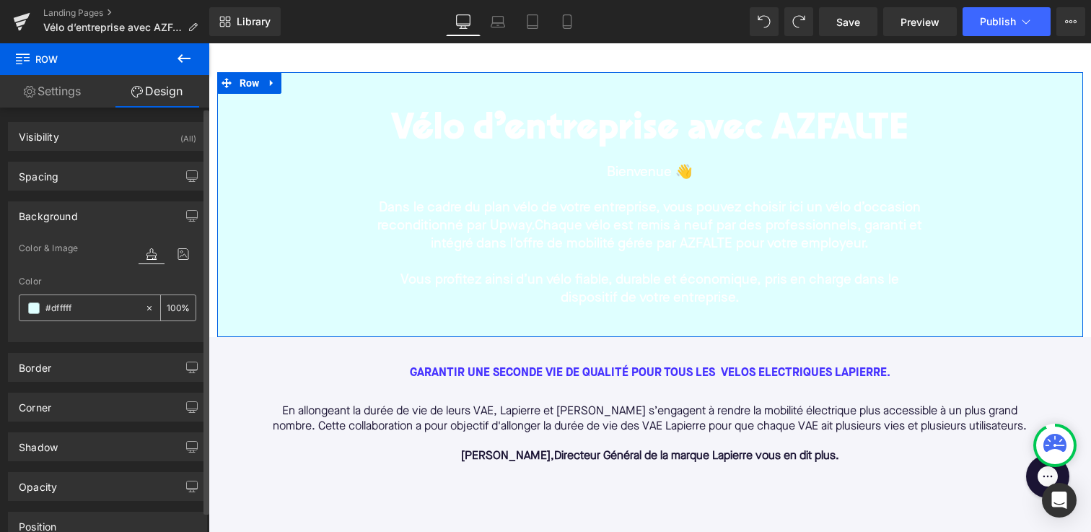
drag, startPoint x: 94, startPoint y: 312, endPoint x: 40, endPoint y: 305, distance: 55.3
click at [40, 305] on div "#dfffff" at bounding box center [81, 307] width 125 height 25
drag, startPoint x: 72, startPoint y: 307, endPoint x: 0, endPoint y: 304, distance: 72.2
click at [0, 305] on div "Background Color & Image color rgba(223, 255, 255, 1) Color #dfffff 100 % Image…" at bounding box center [108, 265] width 216 height 151
paste input "4733FF"
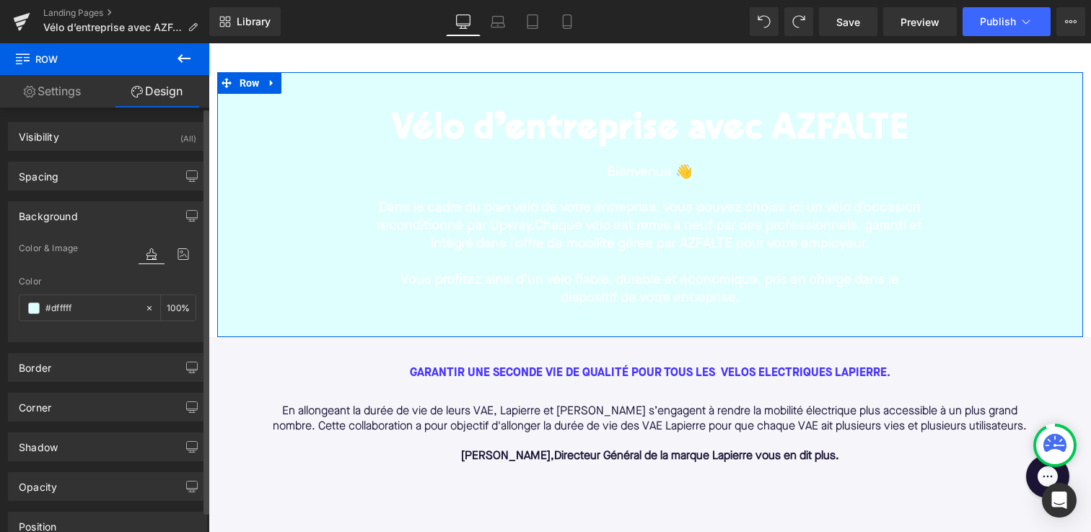
type input "#4733FF"
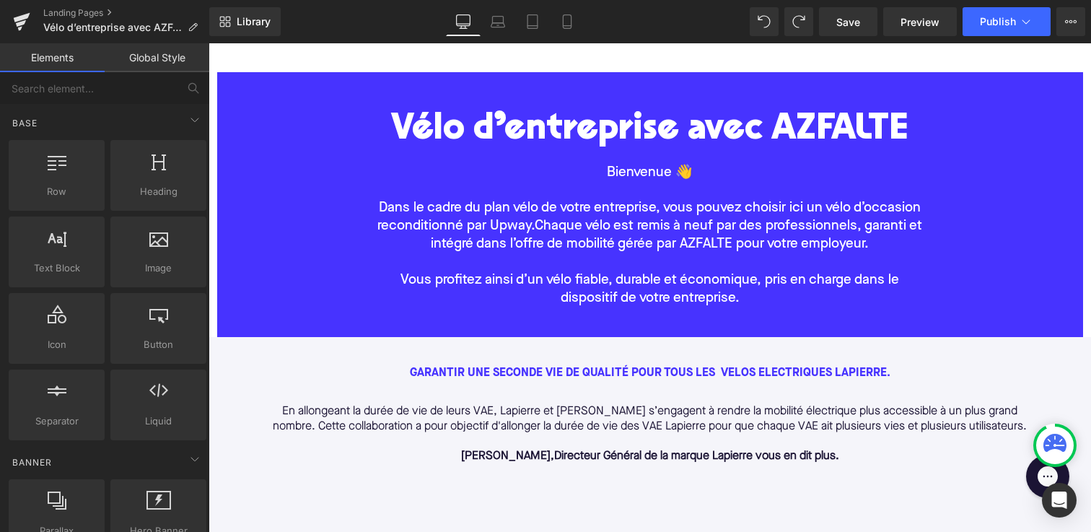
click at [353, 64] on div at bounding box center [649, 11] width 882 height 122
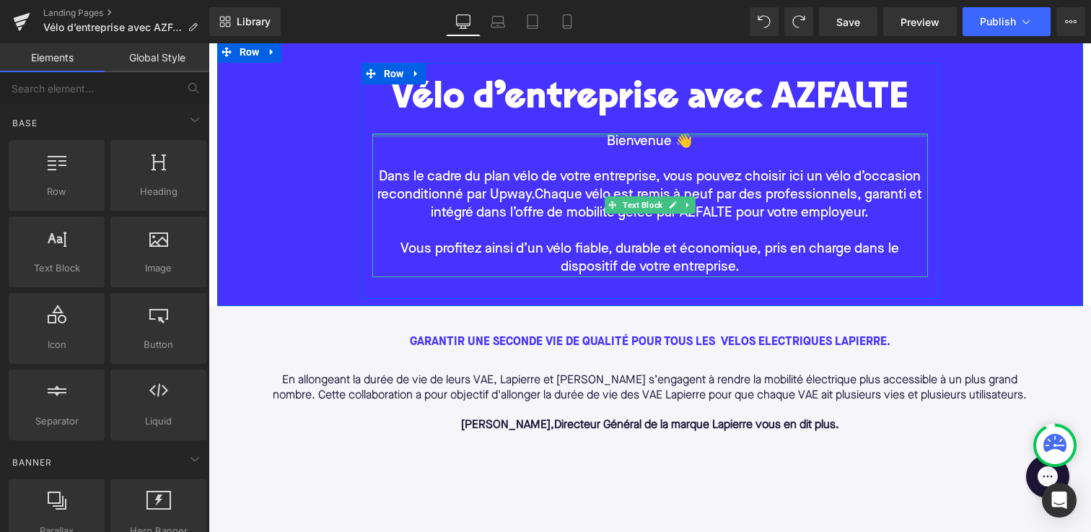
scroll to position [88, 0]
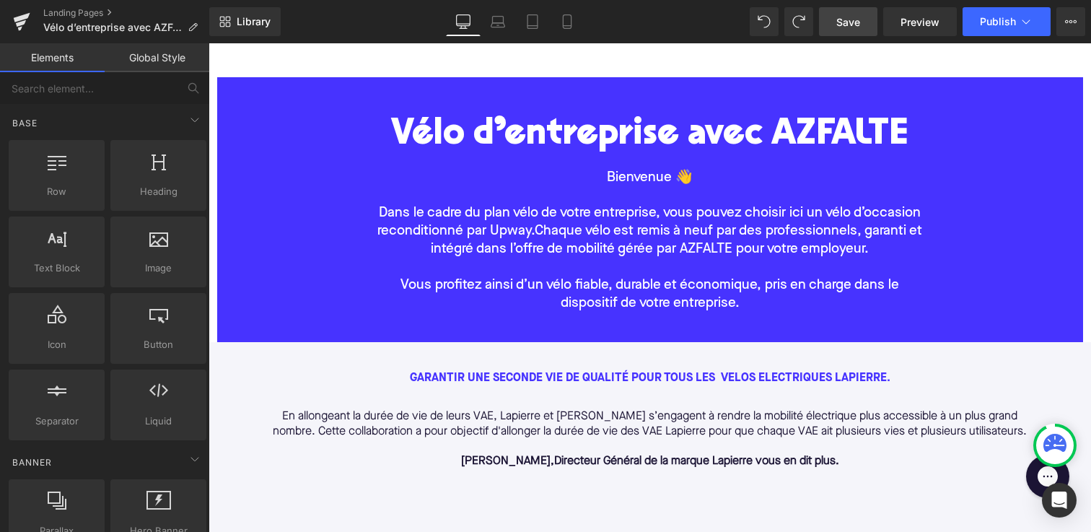
click at [843, 20] on span "Save" at bounding box center [848, 21] width 24 height 15
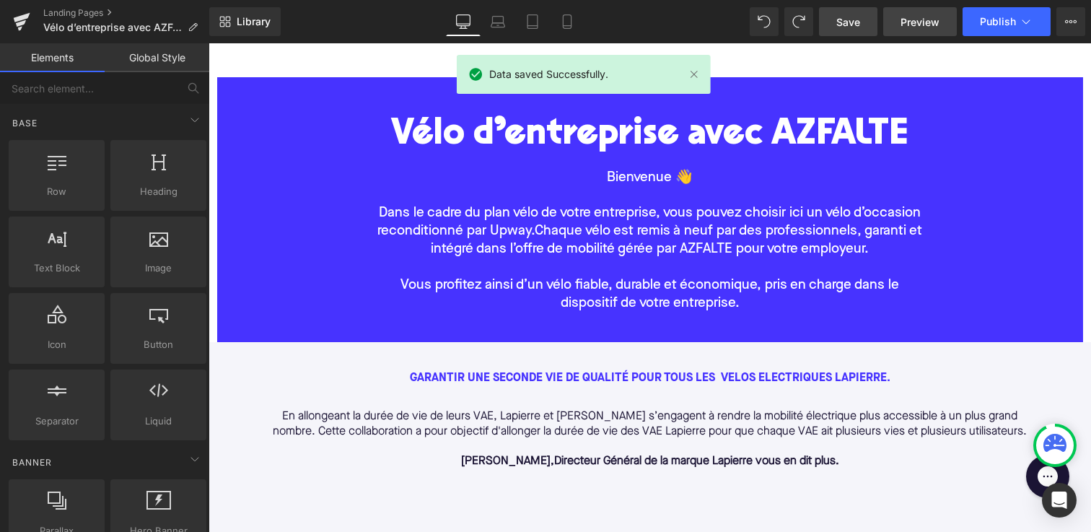
click at [918, 18] on span "Preview" at bounding box center [919, 21] width 39 height 15
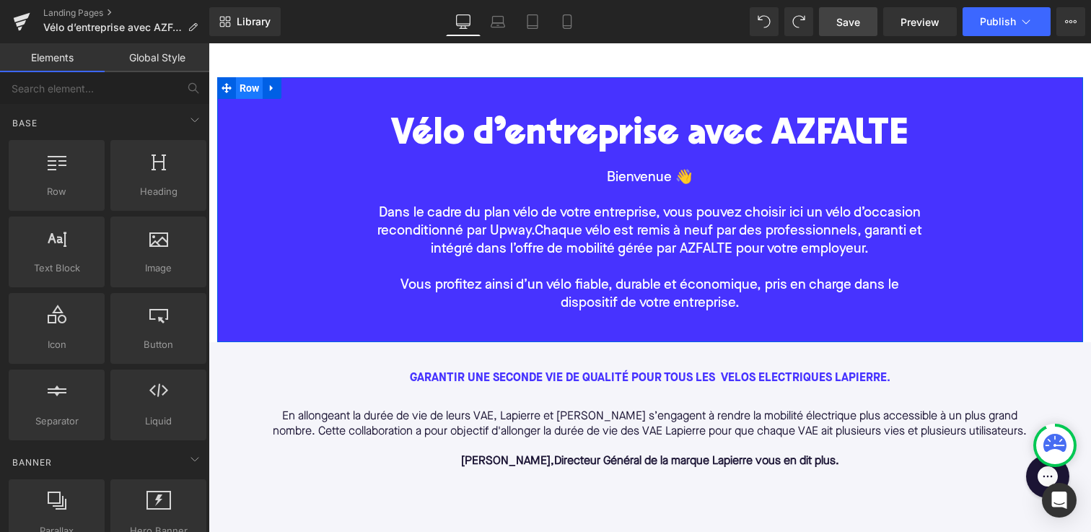
click at [237, 88] on span "Row" at bounding box center [249, 88] width 27 height 22
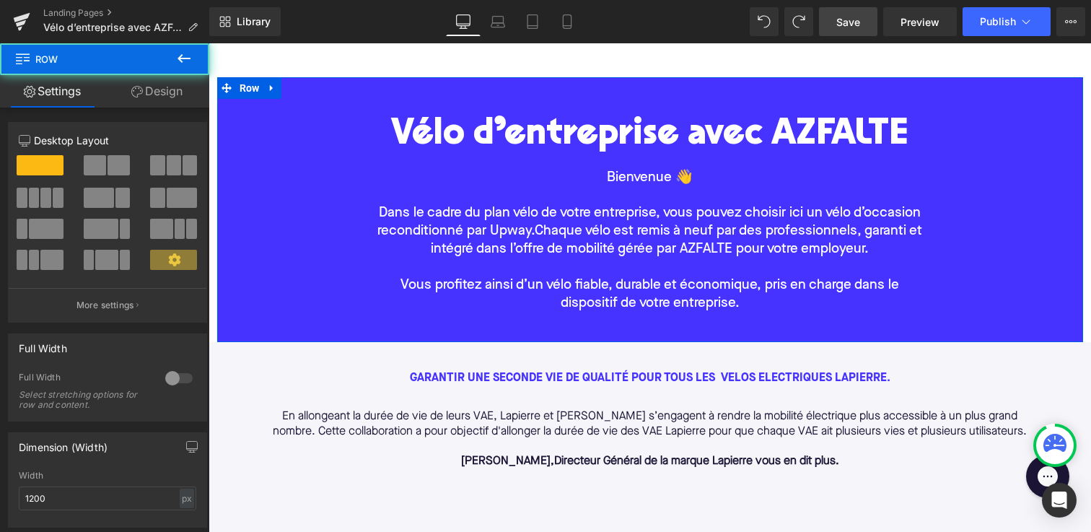
click at [162, 377] on div at bounding box center [179, 377] width 35 height 23
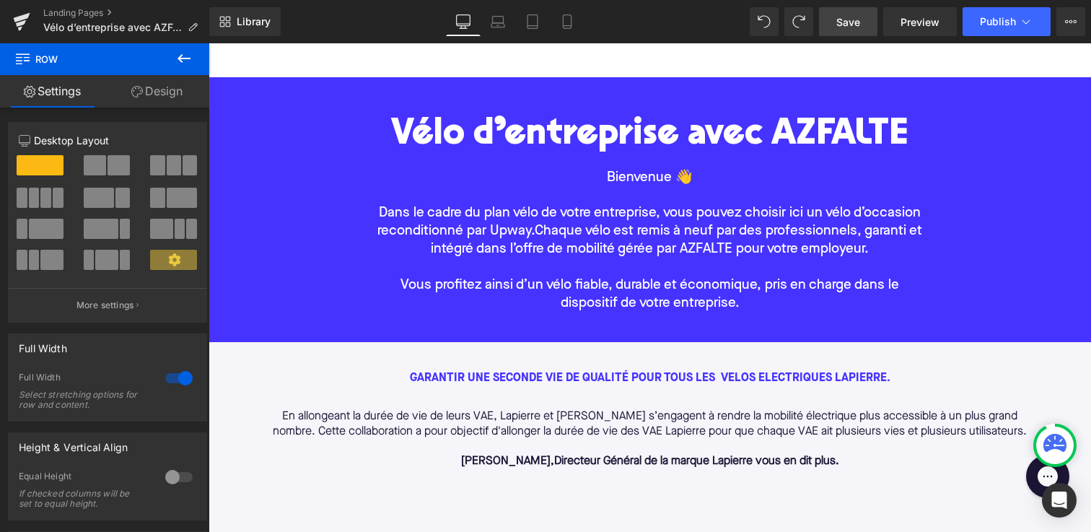
click at [853, 22] on span "Save" at bounding box center [848, 21] width 24 height 15
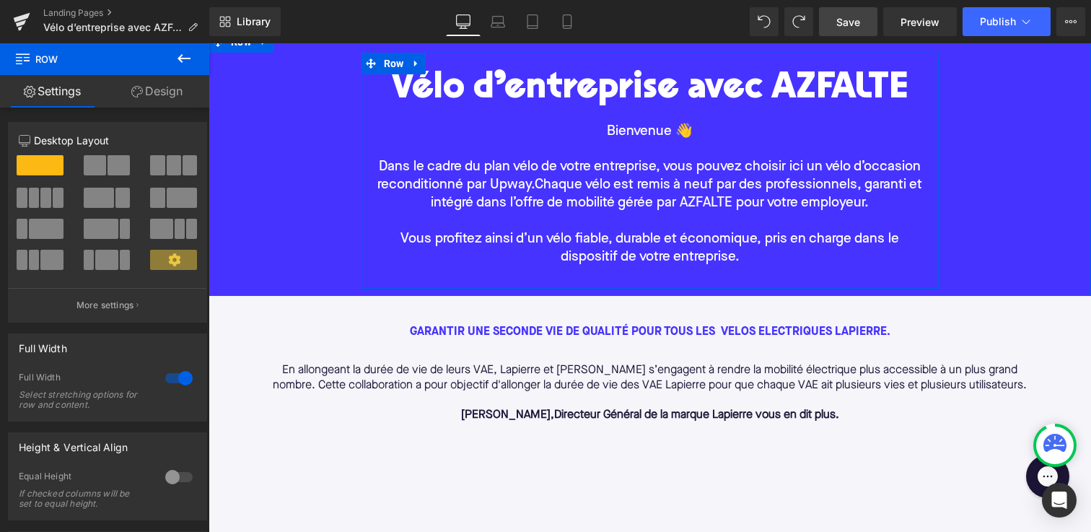
scroll to position [141, 0]
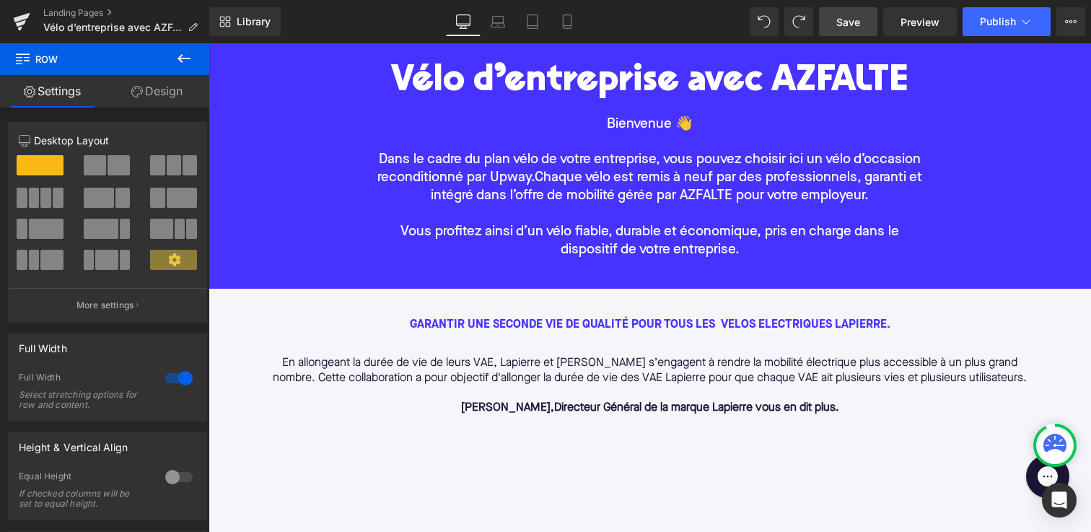
click at [591, 326] on font "garantir une seconde vie de qualité pour TOus les Velos electriques Lapierre." at bounding box center [650, 325] width 480 height 12
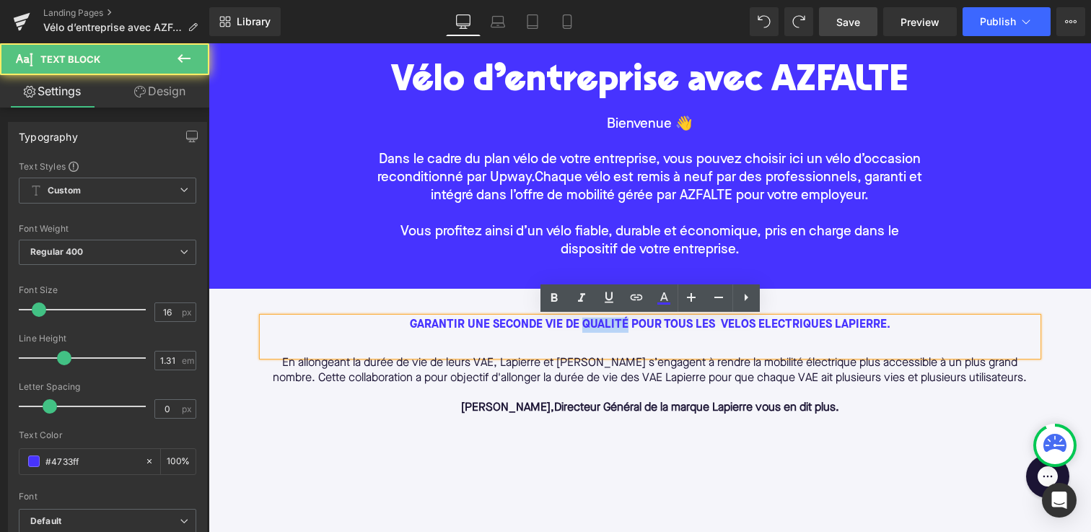
click at [591, 326] on font "garantir une seconde vie de qualité pour TOus les Velos electriques Lapierre." at bounding box center [650, 325] width 480 height 12
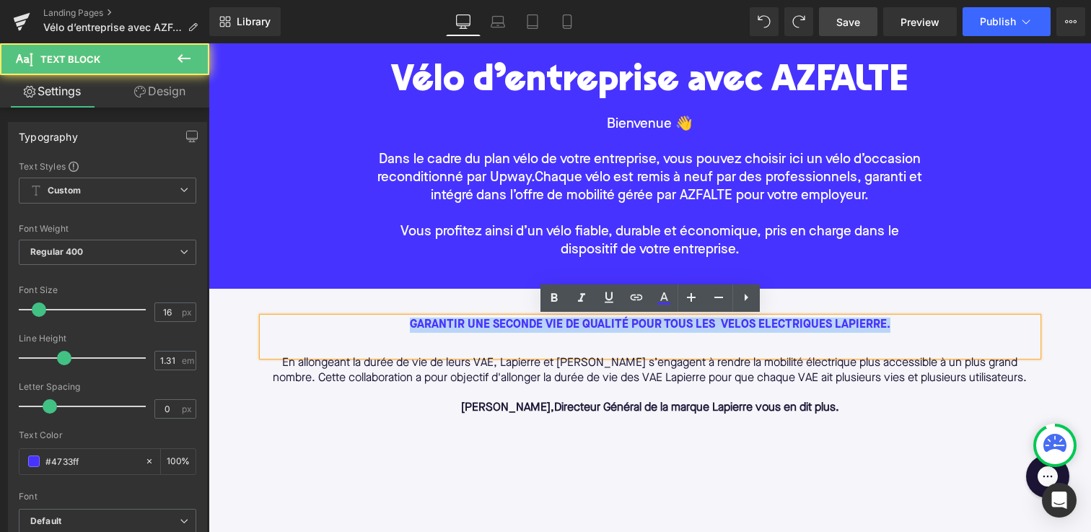
drag, startPoint x: 887, startPoint y: 324, endPoint x: 408, endPoint y: 322, distance: 479.0
click at [408, 322] on div "garantir une seconde vie de qualité pour TOus les Velos electriques Lapierre." at bounding box center [650, 336] width 775 height 38
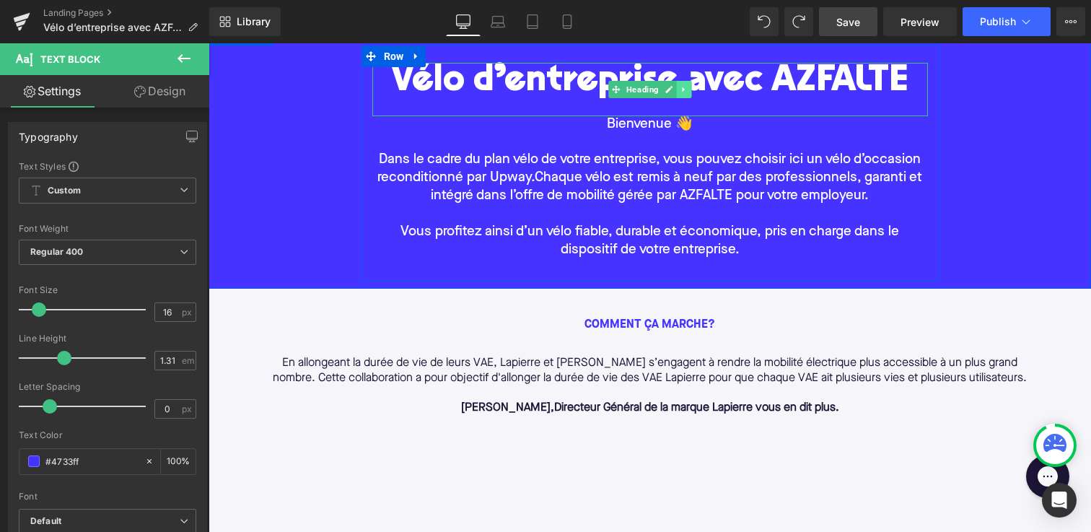
click at [688, 85] on link at bounding box center [683, 89] width 15 height 17
click at [677, 85] on icon at bounding box center [676, 89] width 8 height 8
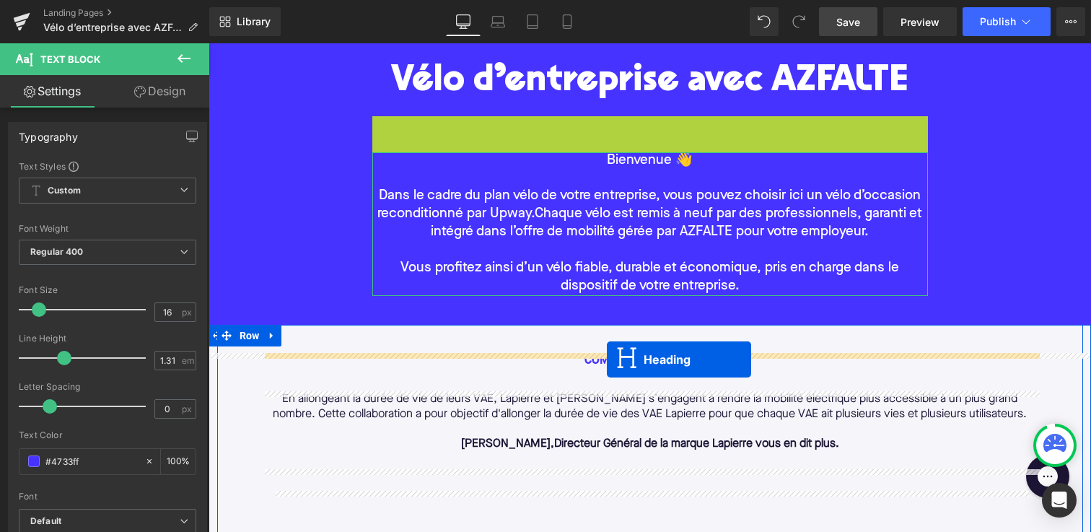
drag, startPoint x: 615, startPoint y: 139, endPoint x: 607, endPoint y: 359, distance: 220.2
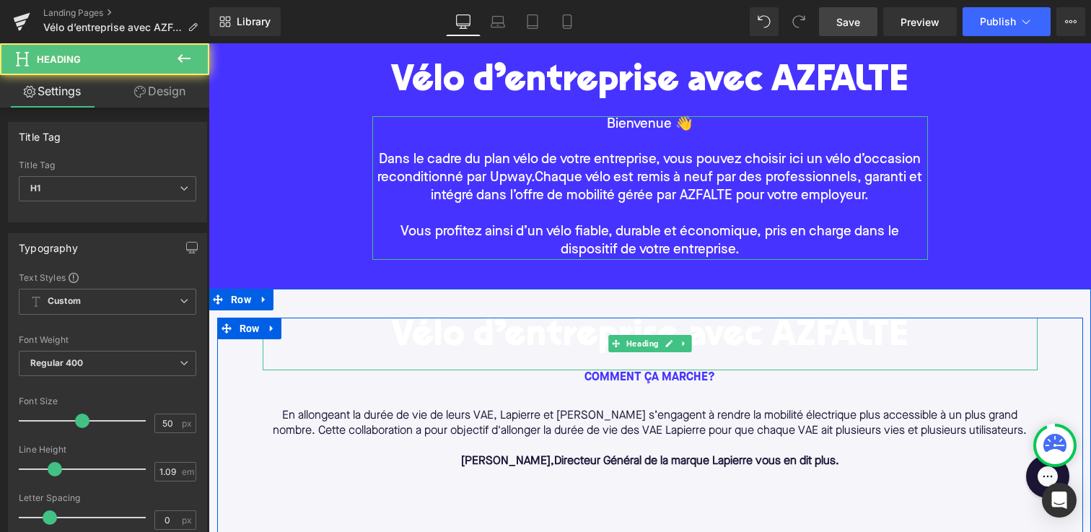
click at [503, 344] on h1 "Vélo d’entreprise avec AZFALTE" at bounding box center [650, 337] width 775 height 40
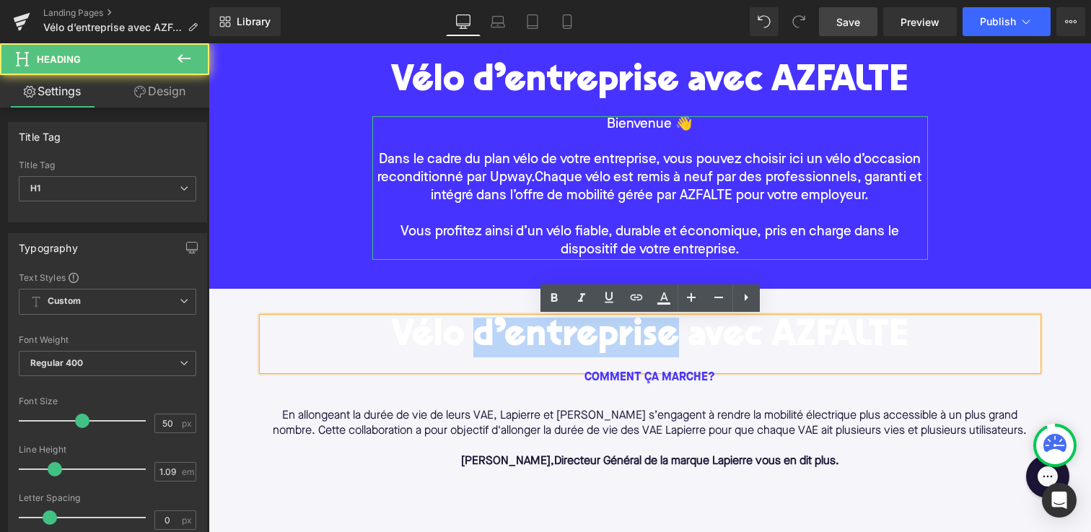
click at [503, 344] on h1 "Vélo d’entreprise avec AZFALTE" at bounding box center [650, 337] width 775 height 40
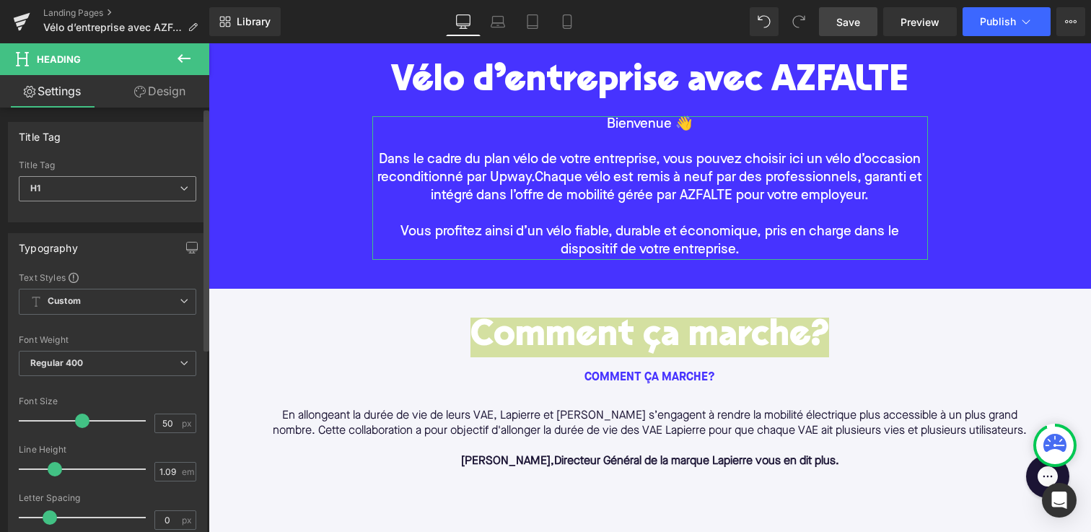
click at [120, 195] on span "H1" at bounding box center [107, 188] width 177 height 25
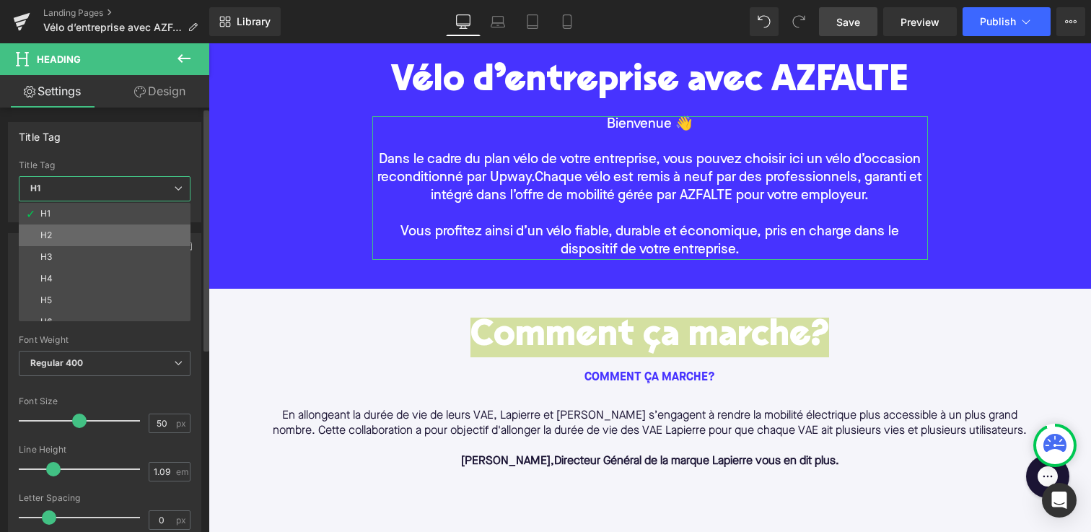
click at [101, 232] on li "H2" at bounding box center [108, 235] width 178 height 22
type input "28"
type input "1.11"
type input "#1c1535"
type input "100"
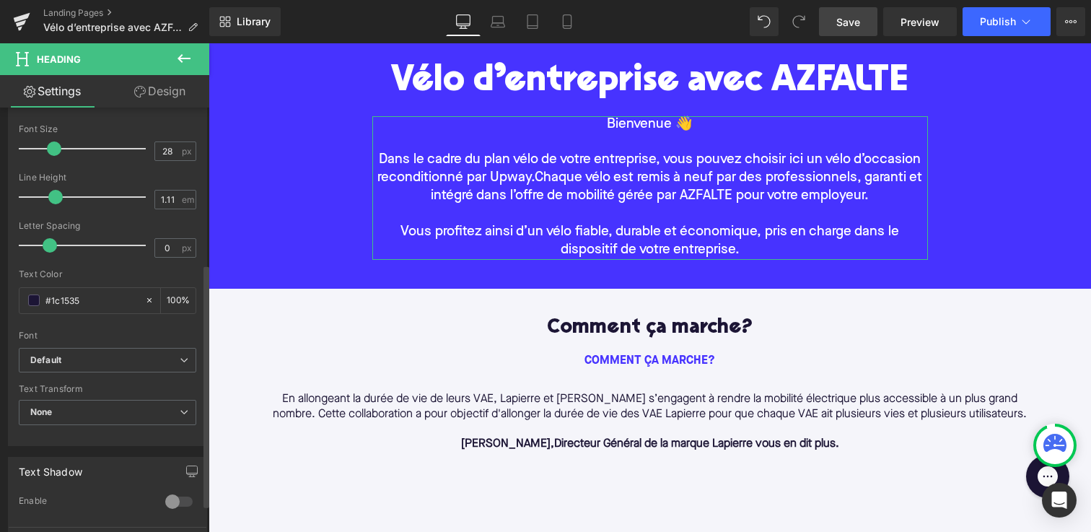
scroll to position [265, 0]
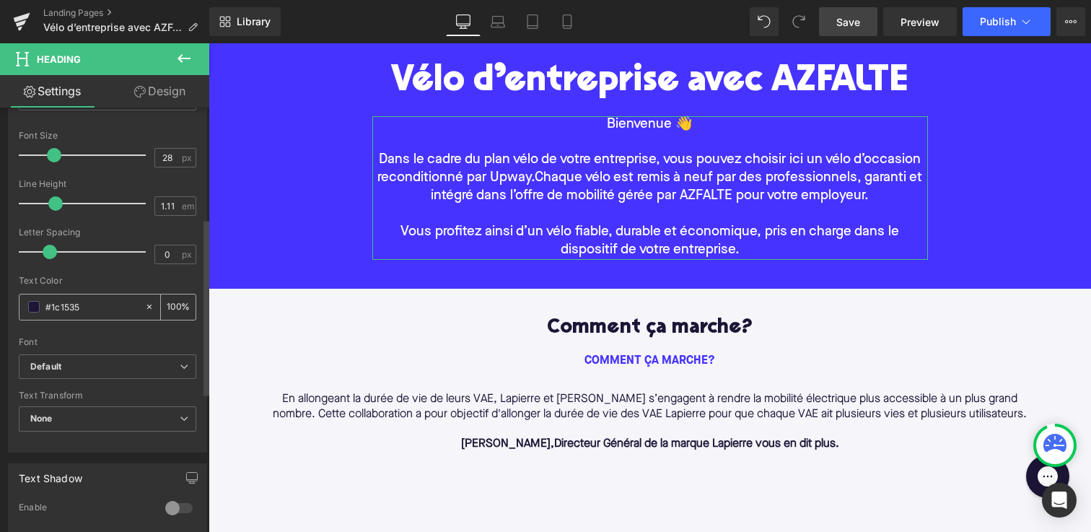
click at [60, 307] on input "#1c1535" at bounding box center [91, 307] width 92 height 16
click at [144, 303] on icon at bounding box center [149, 307] width 10 height 10
type input "none"
type input "0"
click at [59, 307] on input "none" at bounding box center [91, 307] width 92 height 16
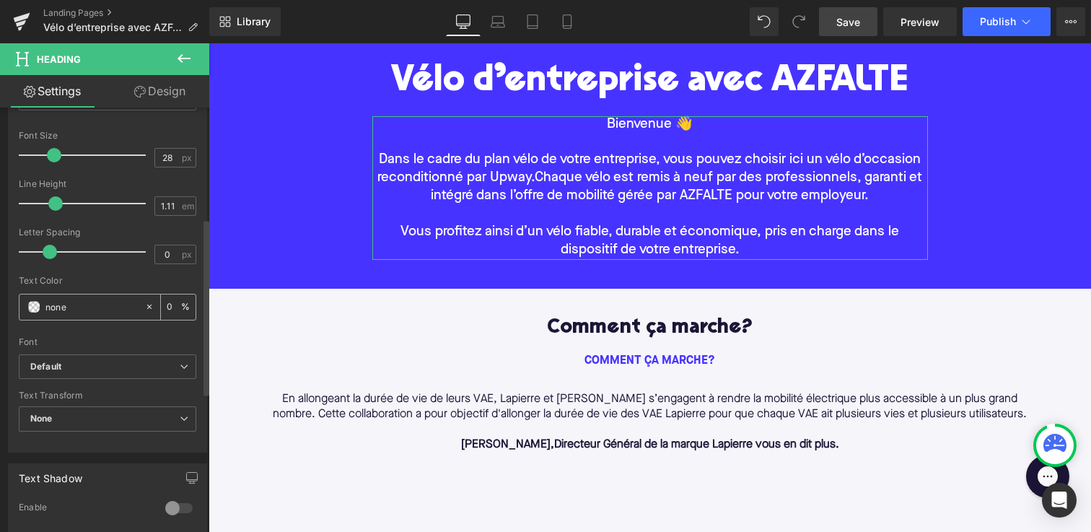
paste input "#4733FF"
drag, startPoint x: 110, startPoint y: 304, endPoint x: 0, endPoint y: 300, distance: 109.7
click at [0, 300] on div "Typography Text Styles Custom Custom Setup Global Style Custom Setup Global Sty…" at bounding box center [108, 205] width 216 height 496
paste input "#4733FF"
type input "#4733FF"
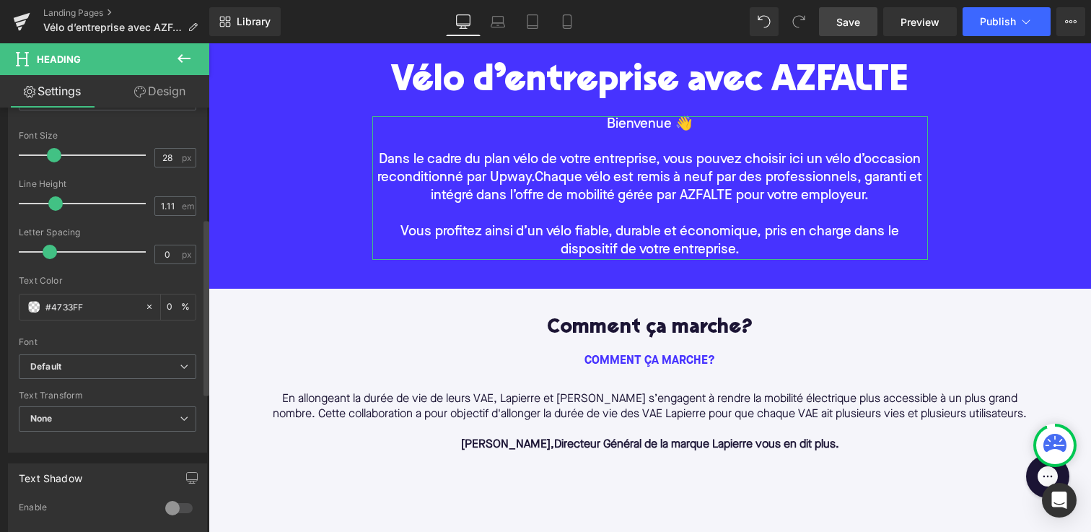
type input "100"
type input "#4733FF"
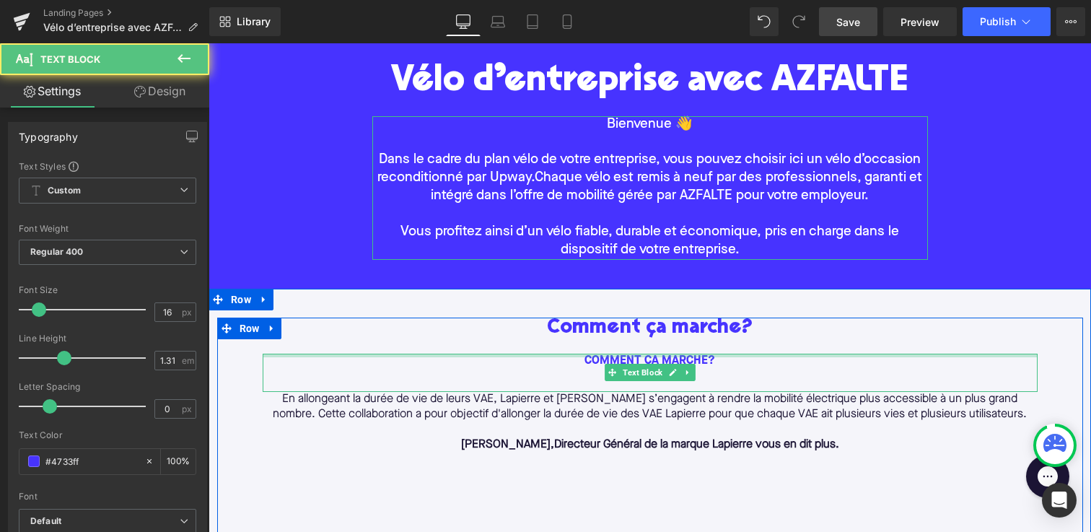
click at [623, 361] on font "COMMENT ÇA MARCHE?" at bounding box center [649, 361] width 131 height 12
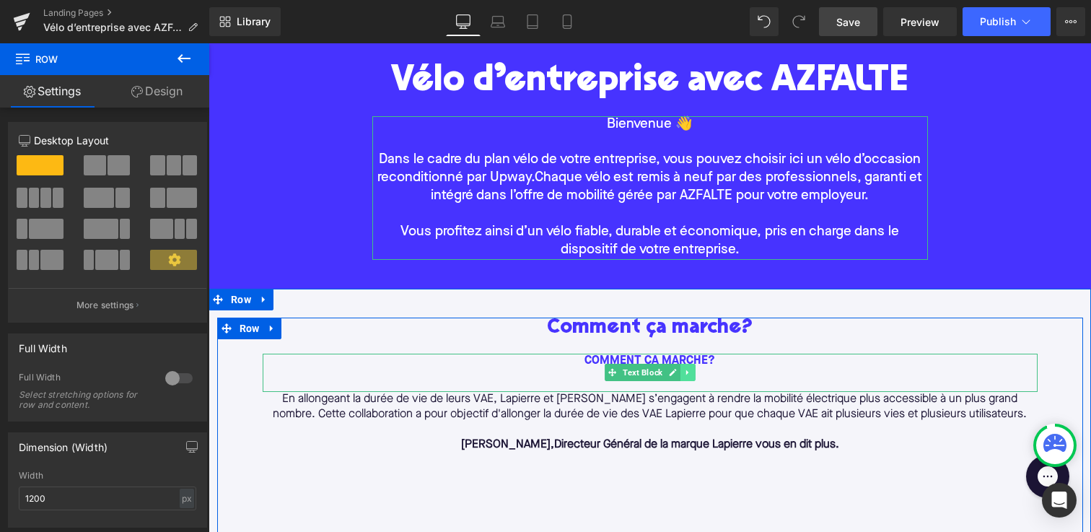
click at [687, 371] on icon at bounding box center [687, 372] width 8 height 9
click at [693, 373] on icon at bounding box center [695, 372] width 8 height 9
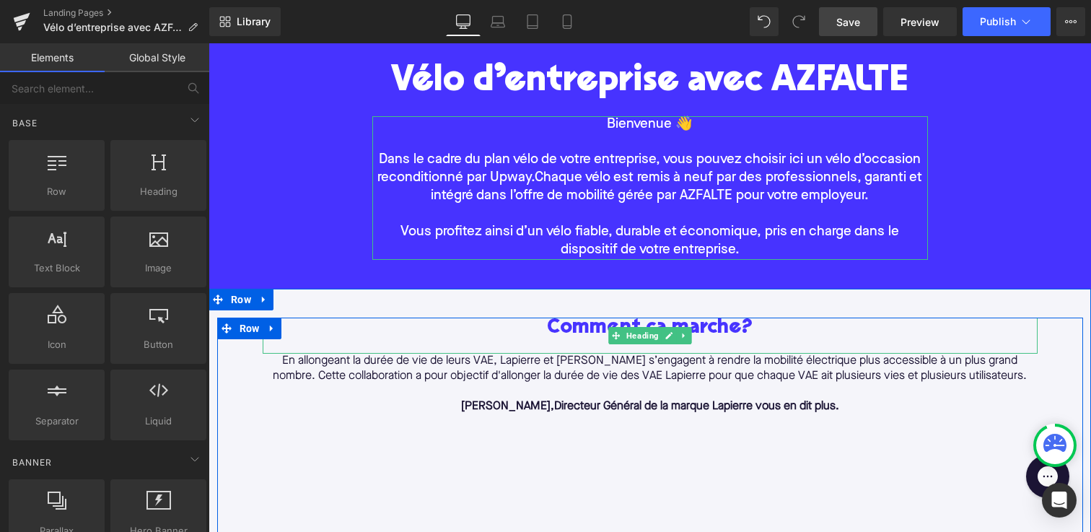
click at [590, 332] on h2 "Comment ça marche?" at bounding box center [650, 328] width 775 height 22
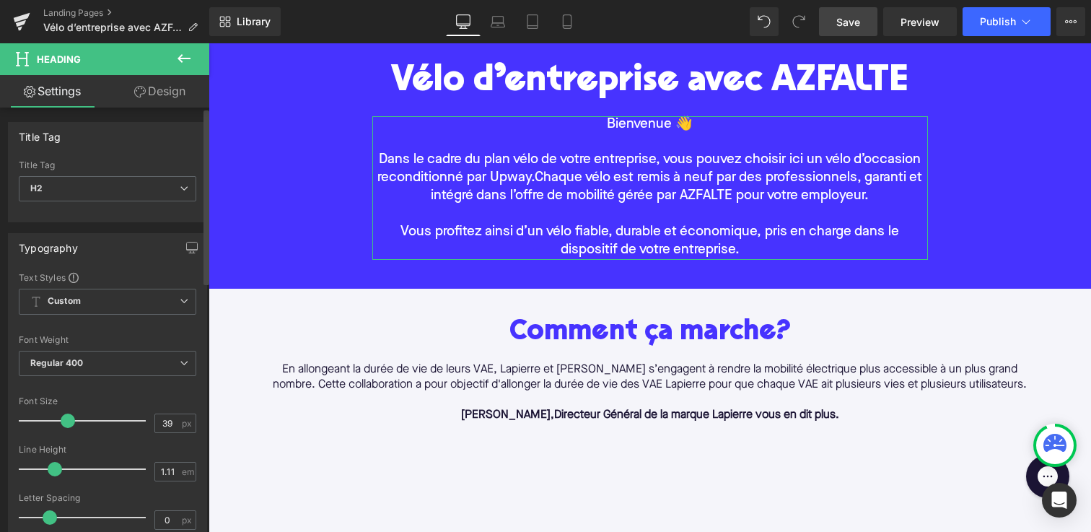
type input "38"
drag, startPoint x: 52, startPoint y: 418, endPoint x: 64, endPoint y: 419, distance: 12.3
click at [64, 419] on span at bounding box center [67, 420] width 14 height 14
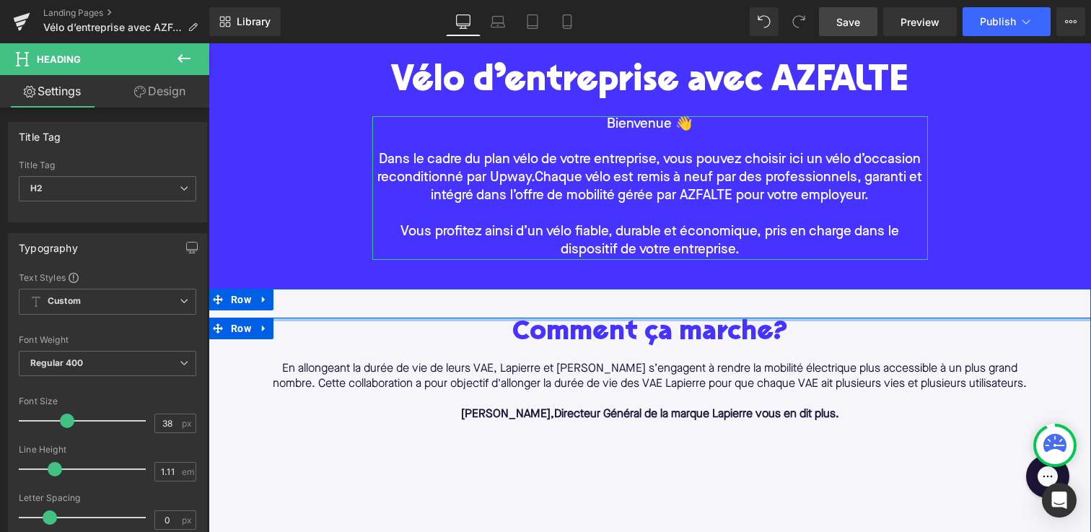
click at [347, 320] on div at bounding box center [649, 319] width 882 height 4
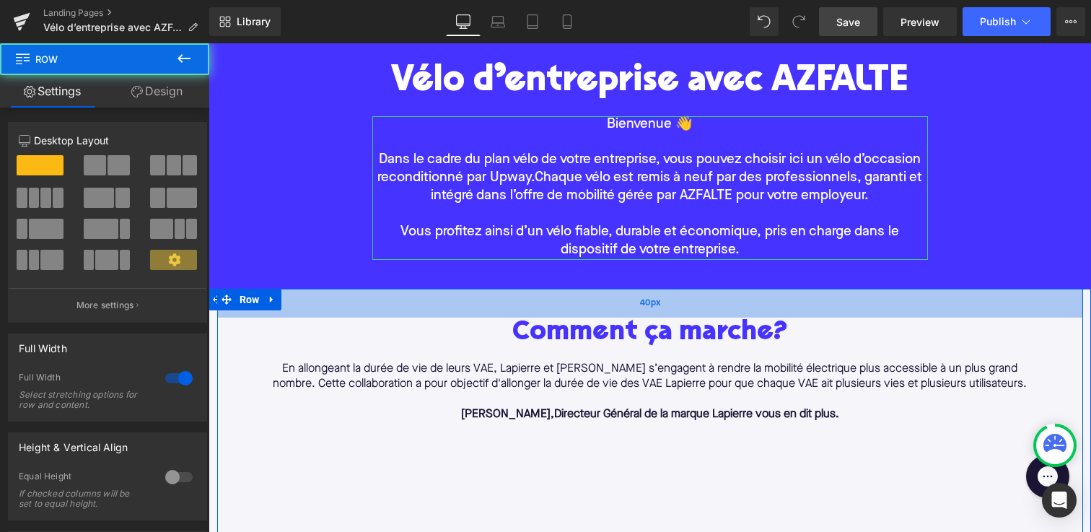
click at [346, 289] on div "40px" at bounding box center [650, 303] width 866 height 29
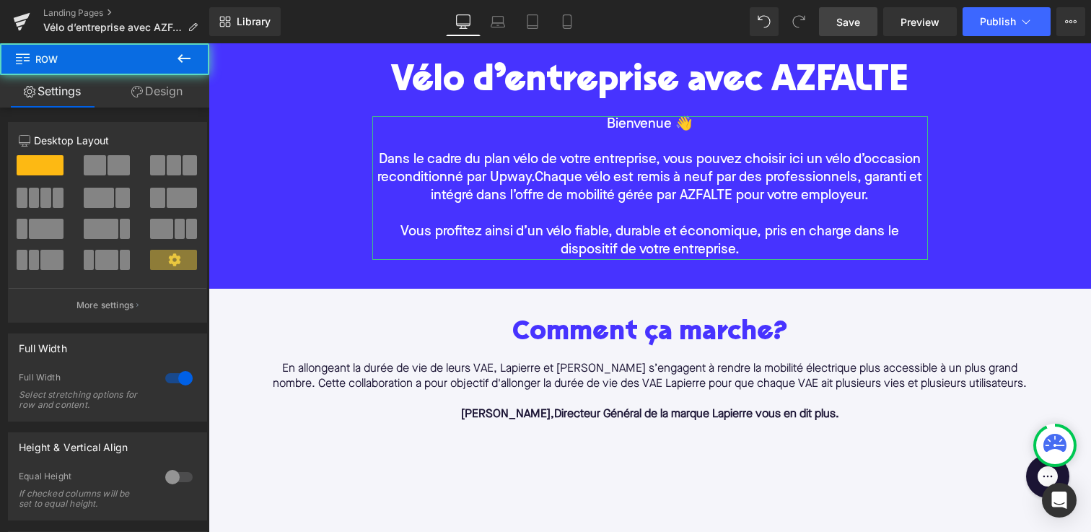
click at [324, 223] on div "Vélo d’entreprise avec AZFALTE Heading Bienvenue 👋 Dans le cadre du plan vélo d…" at bounding box center [649, 163] width 882 height 236
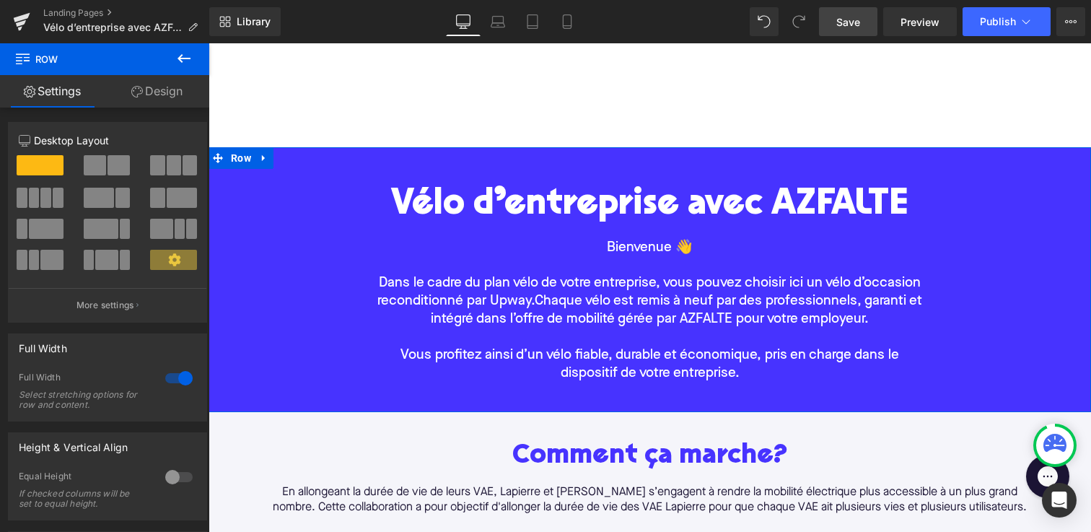
scroll to position [9, 0]
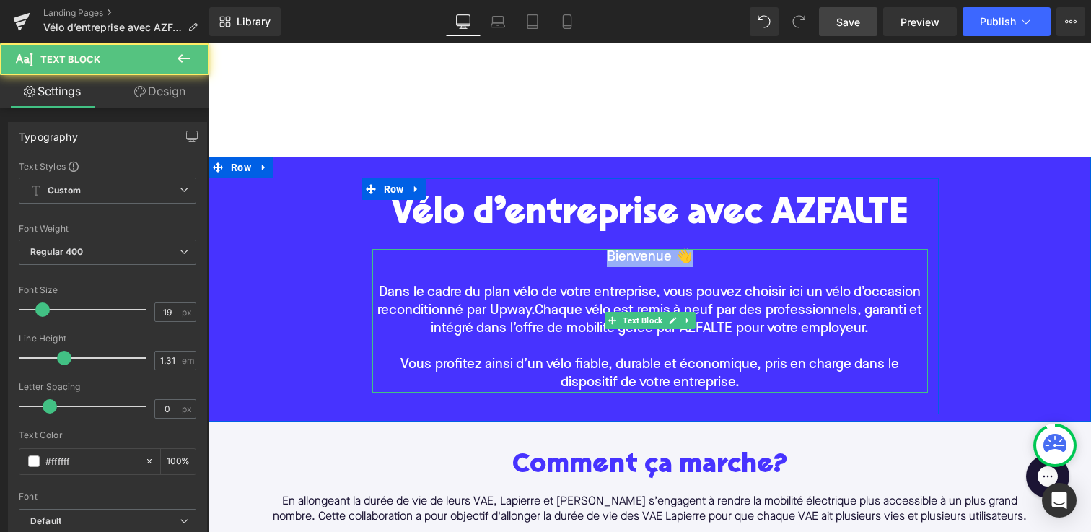
drag, startPoint x: 643, startPoint y: 258, endPoint x: 527, endPoint y: 258, distance: 116.1
click at [527, 258] on p "Bienvenue 👋" at bounding box center [649, 258] width 555 height 18
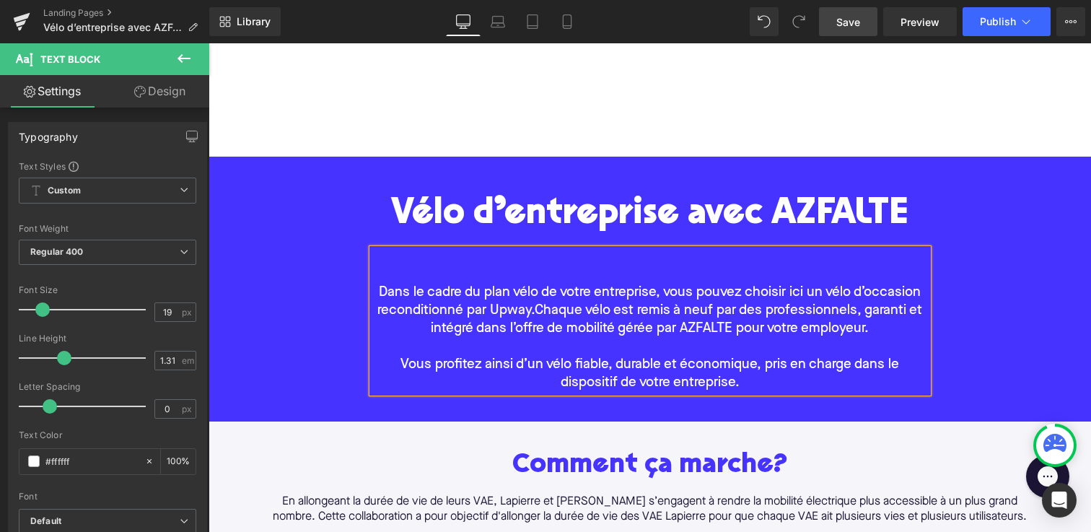
click at [376, 294] on p "Dans le cadre du plan vélo de votre entreprise, vous pouvez choisir ici un vélo…" at bounding box center [649, 311] width 555 height 54
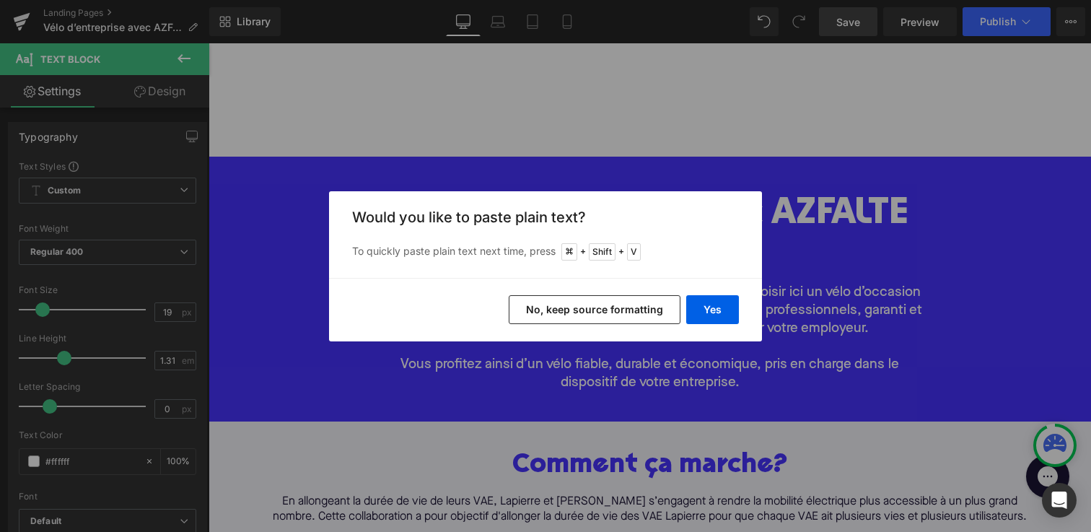
click at [577, 304] on button "No, keep source formatting" at bounding box center [595, 309] width 172 height 29
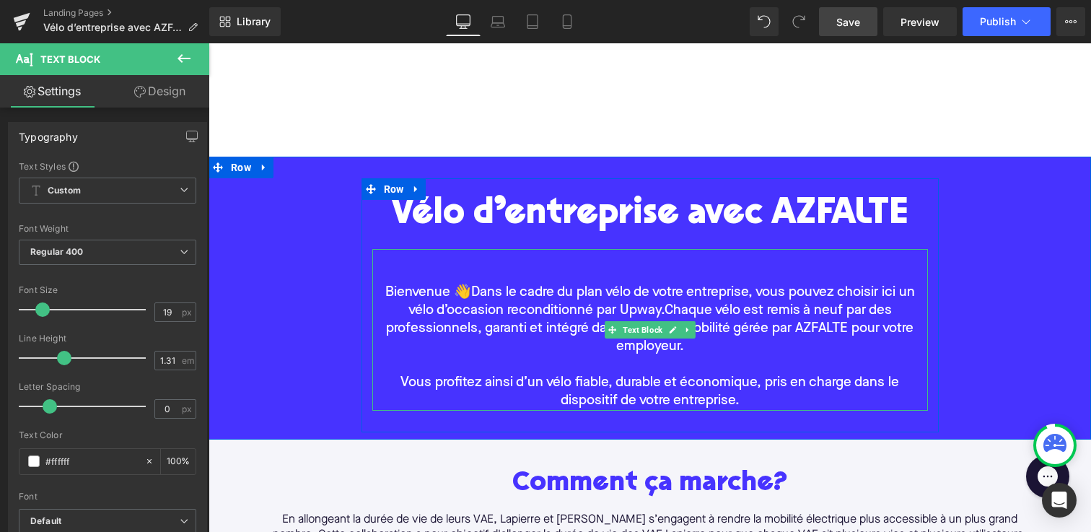
click at [470, 294] on p "Bienvenue 👋 Dans le cadre du plan vélo de votre entreprise, vous pouvez choisir…" at bounding box center [649, 320] width 555 height 72
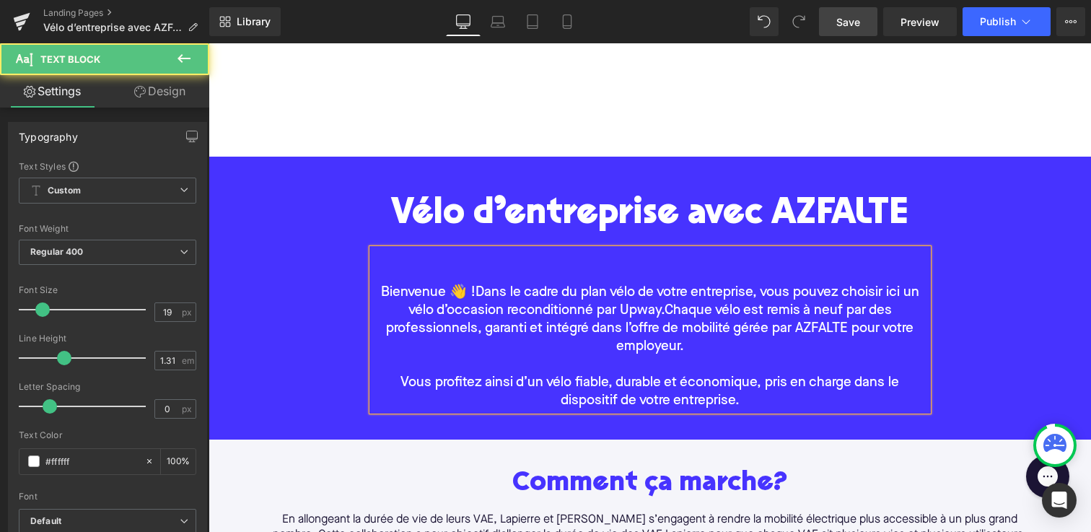
click at [405, 271] on p at bounding box center [649, 275] width 555 height 18
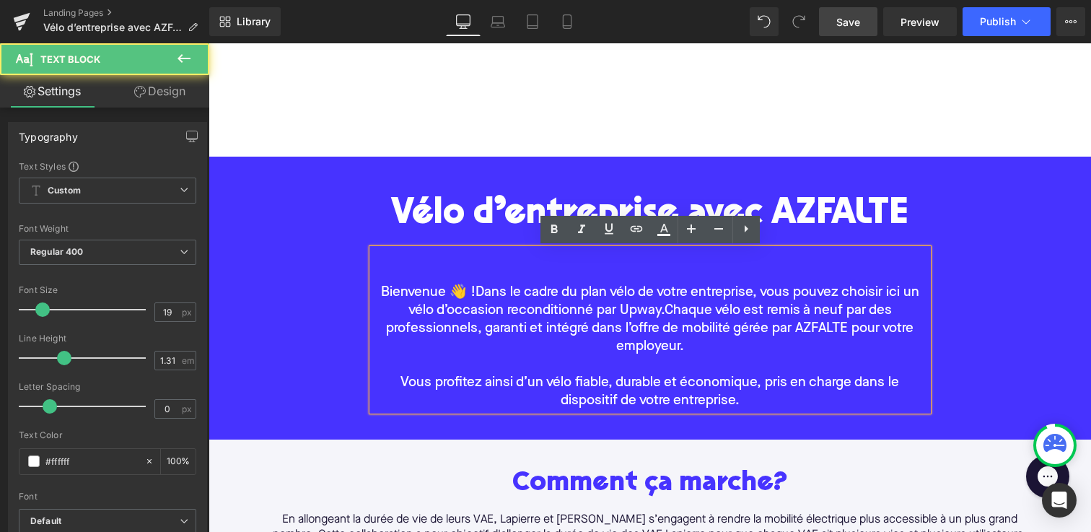
click at [381, 293] on span "Bienvenue 👋 !" at bounding box center [428, 293] width 94 height 14
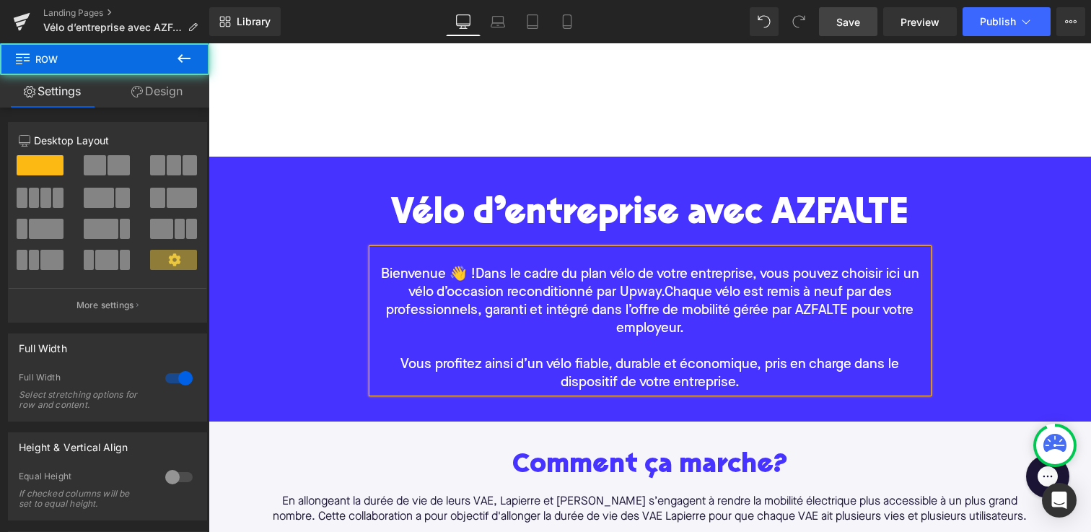
click at [265, 297] on div "Vélo d’entreprise avec AZFALTE Heading Bienvenue 👋 ! Dans le cadre du plan vélo…" at bounding box center [649, 296] width 882 height 236
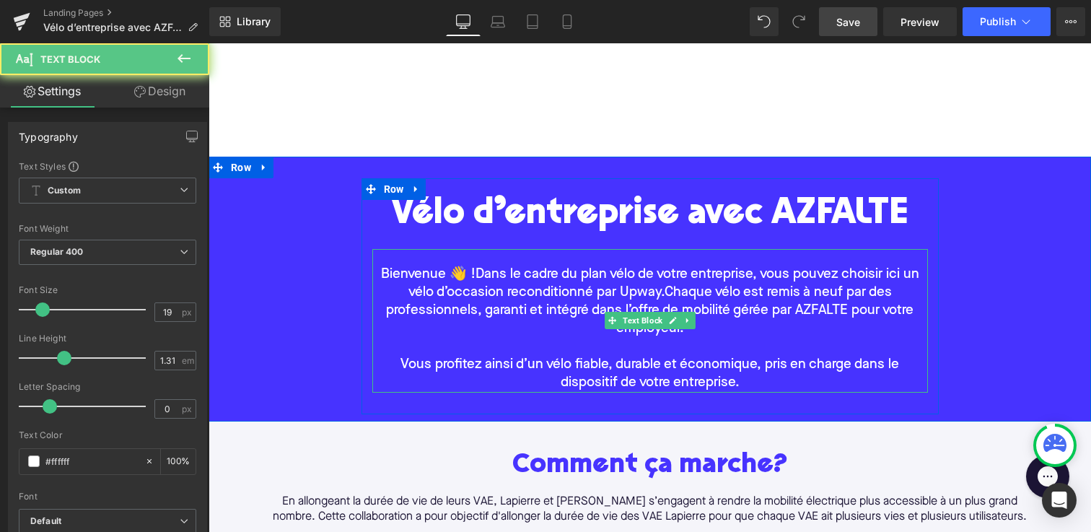
click at [495, 264] on p at bounding box center [649, 258] width 555 height 18
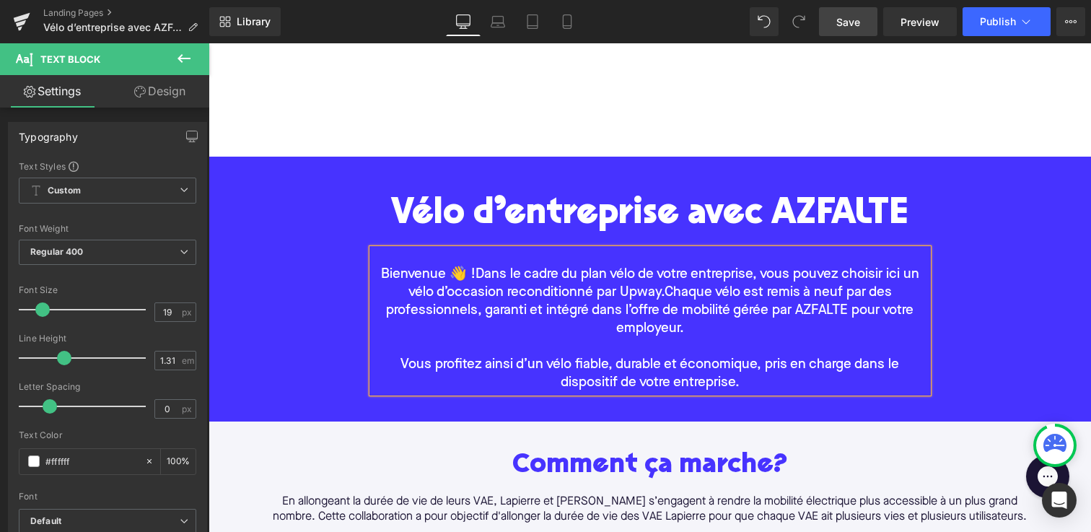
click at [381, 275] on span "Bienvenue 👋 !" at bounding box center [428, 275] width 94 height 14
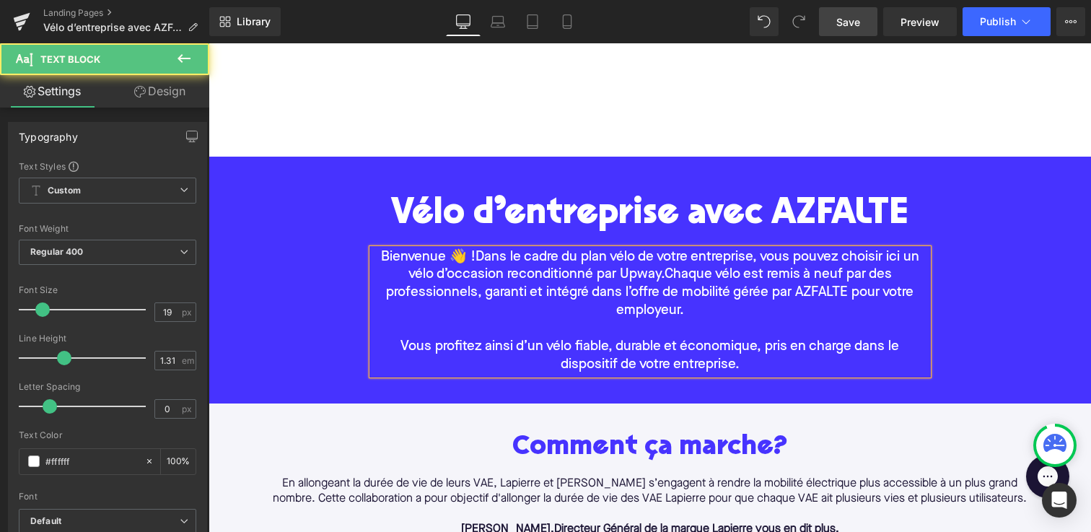
click at [312, 286] on div "Vélo d’entreprise avec AZFALTE Heading Bienvenue 👋 ! Dans le cadre du plan vélo…" at bounding box center [649, 287] width 882 height 218
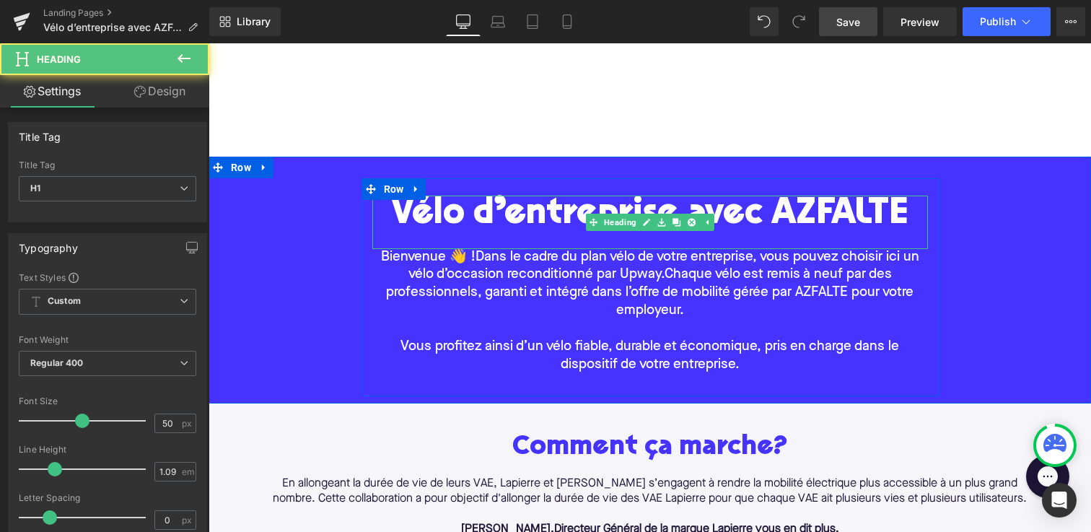
click at [428, 204] on h1 "Vélo d’entreprise avec AZFALTE" at bounding box center [649, 215] width 555 height 40
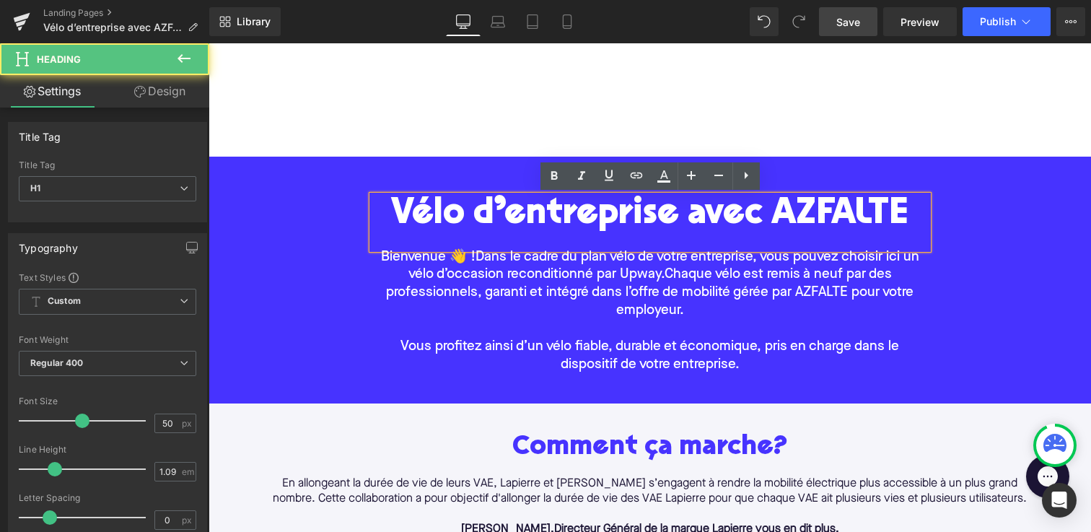
click at [357, 221] on div "Vélo d’entreprise avec AZFALTE Heading Bienvenue 👋 ! Dans le cadre du plan vélo…" at bounding box center [649, 287] width 882 height 218
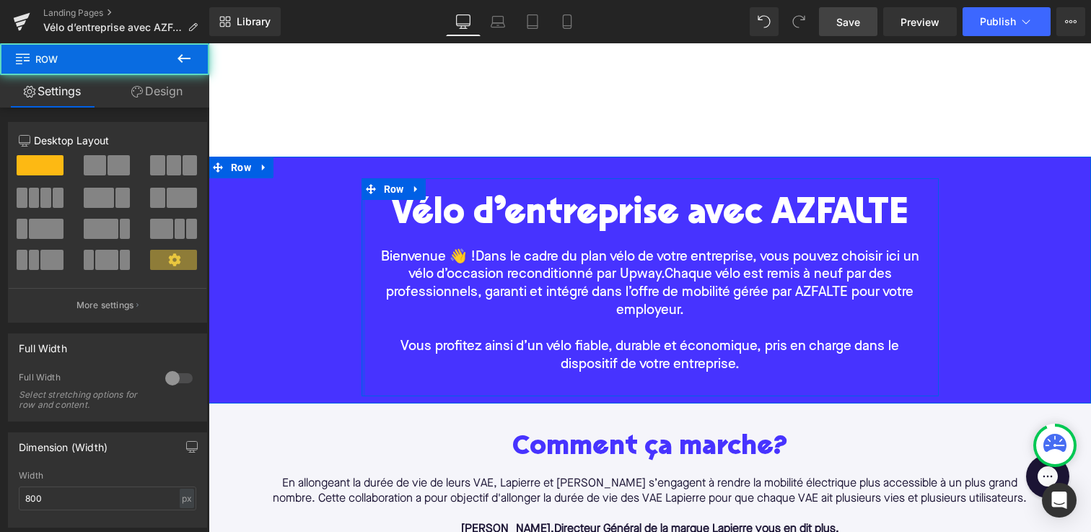
drag, startPoint x: 363, startPoint y: 218, endPoint x: 317, endPoint y: 222, distance: 46.4
click at [317, 222] on div "Vélo d’entreprise avec AZFALTE Heading Bienvenue 👋 ! Dans le cadre du plan vélo…" at bounding box center [649, 287] width 882 height 218
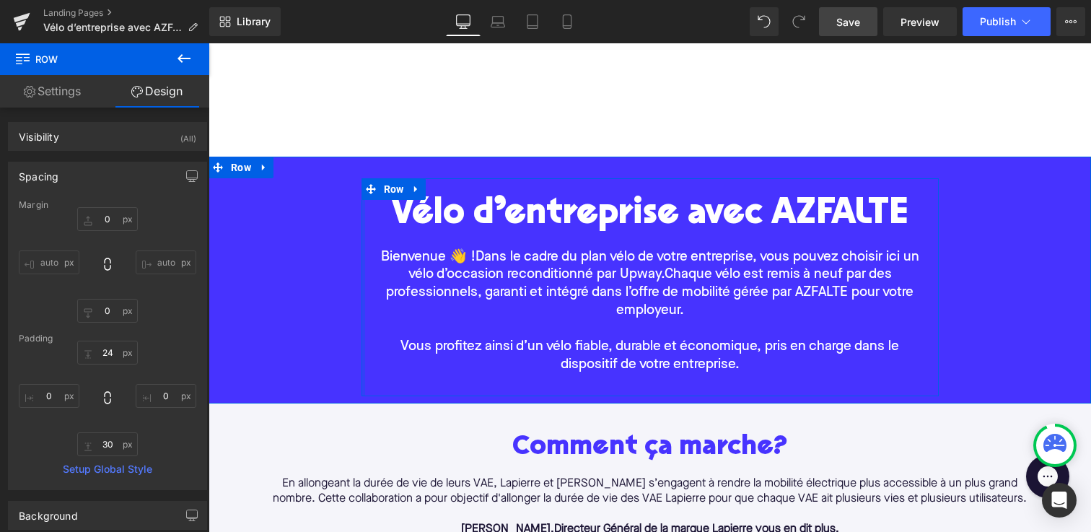
type input "0px"
drag, startPoint x: 361, startPoint y: 241, endPoint x: 322, endPoint y: 241, distance: 39.7
click at [322, 241] on div "Vélo d’entreprise avec AZFALTE Heading Bienvenue 👋 ! Dans le cadre du plan vélo…" at bounding box center [649, 287] width 882 height 218
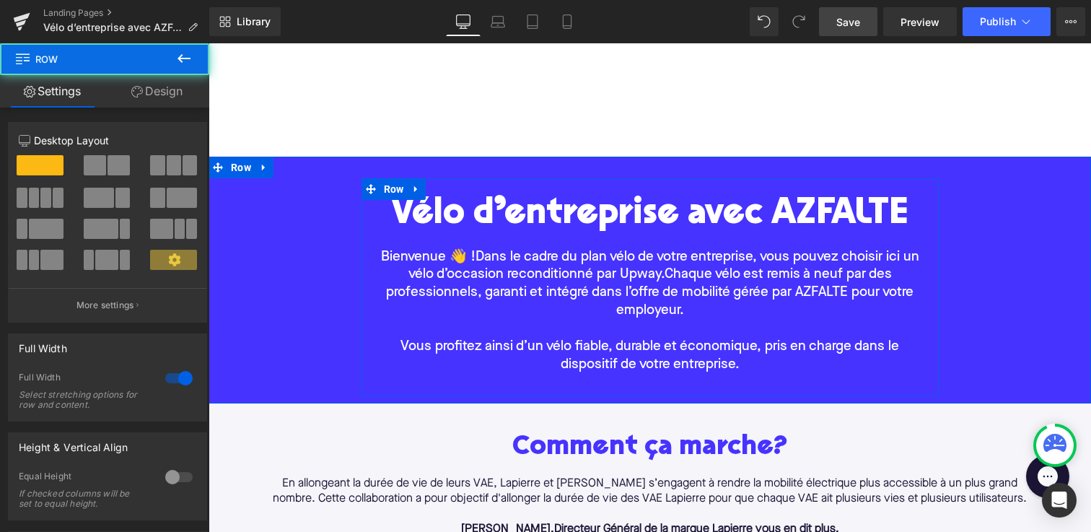
drag, startPoint x: 353, startPoint y: 242, endPoint x: 327, endPoint y: 242, distance: 26.7
click at [327, 242] on div "Vélo d’entreprise avec AZFALTE Heading Bienvenue 👋 ! Dans le cadre du plan vélo…" at bounding box center [649, 287] width 882 height 218
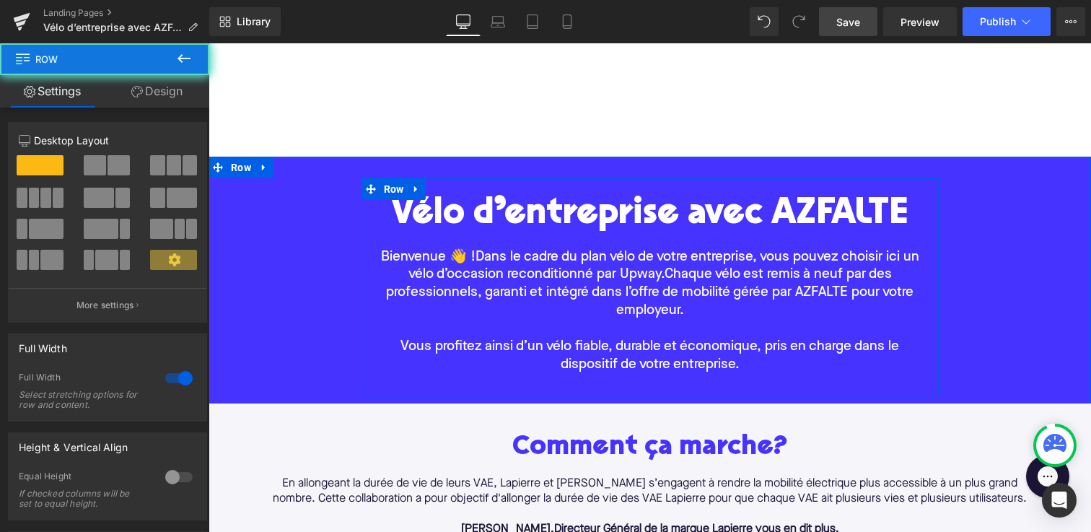
click at [353, 242] on div "Vélo d’entreprise avec AZFALTE Heading Bienvenue 👋 ! Dans le cadre du plan vélo…" at bounding box center [649, 287] width 882 height 218
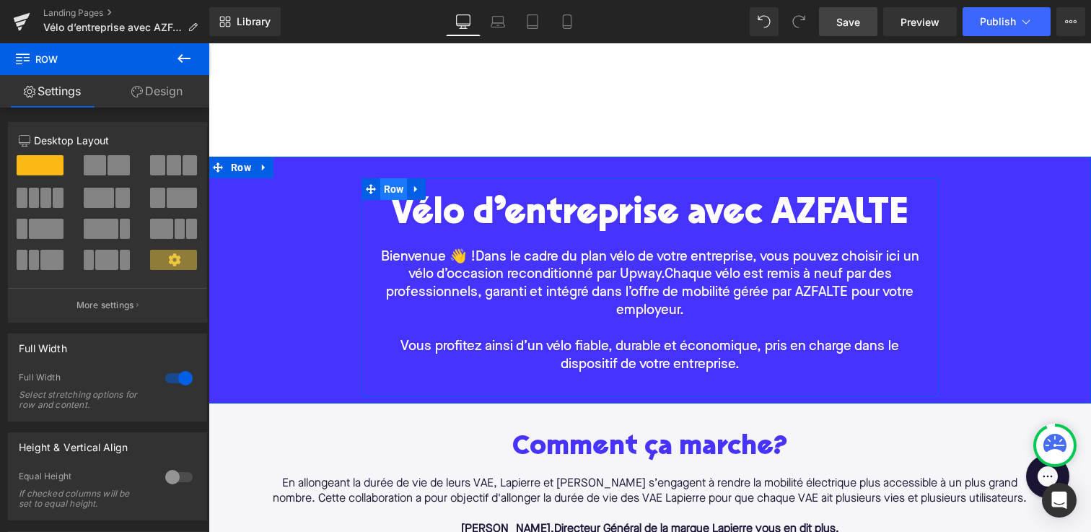
click at [392, 193] on span "Row" at bounding box center [393, 189] width 27 height 22
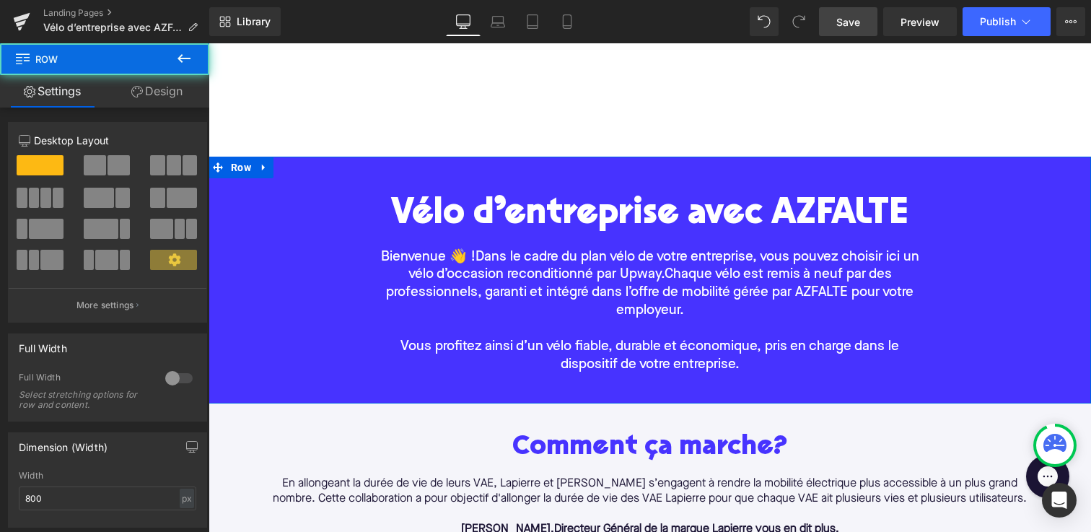
click at [357, 238] on div "Vélo d’entreprise avec AZFALTE Heading Bienvenue 👋 ! Dans le cadre du plan vélo…" at bounding box center [649, 287] width 882 height 218
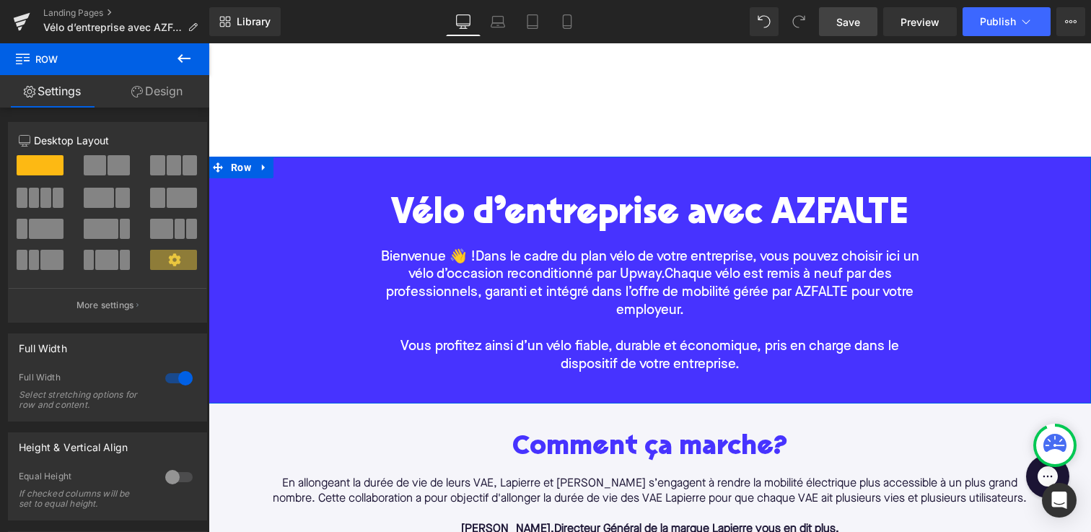
click at [393, 247] on div "Vélo d’entreprise avec AZFALTE Heading" at bounding box center [649, 221] width 555 height 53
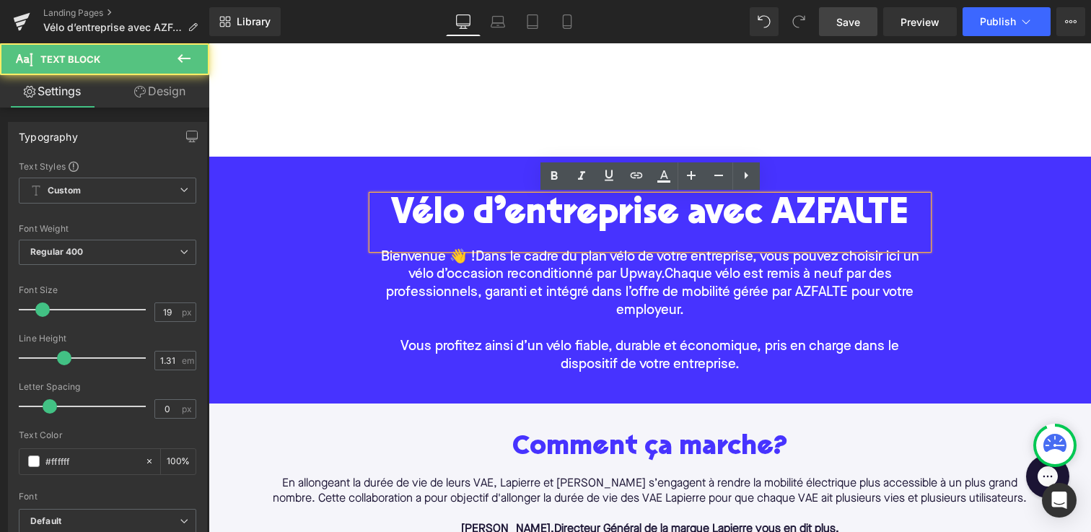
click at [377, 266] on p "Bienvenue 👋 ! Dans le cadre du plan vélo de votre entreprise, vous pouvez chois…" at bounding box center [649, 285] width 555 height 72
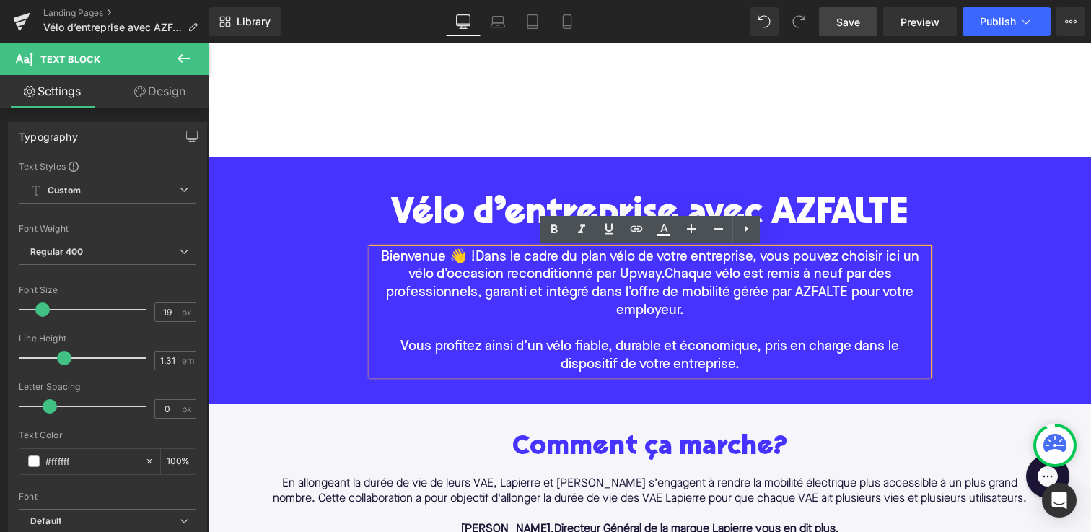
click at [375, 192] on div "Vélo d’entreprise avec AZFALTE Heading Bienvenue 👋 ! Dans le cadre du plan vélo…" at bounding box center [649, 287] width 577 height 218
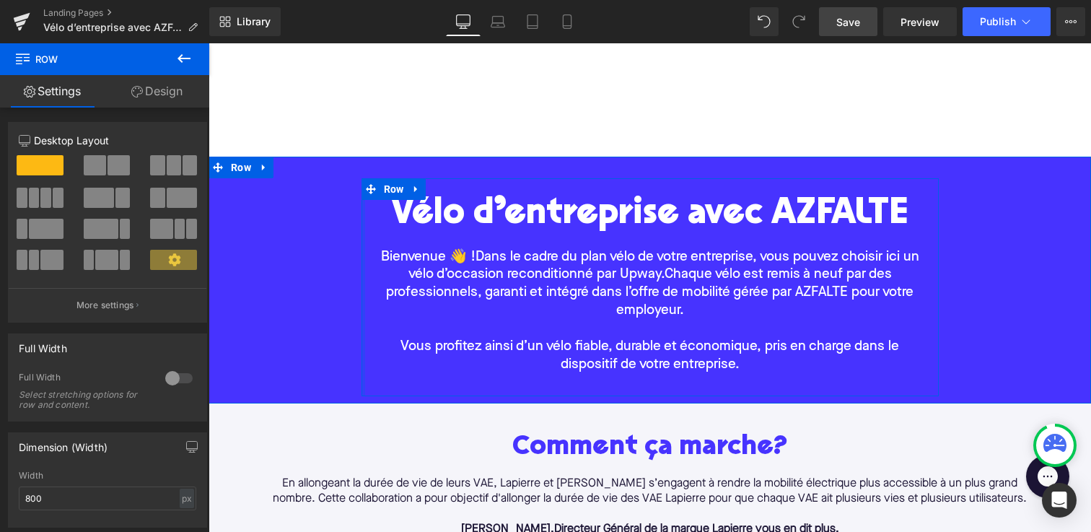
drag, startPoint x: 363, startPoint y: 250, endPoint x: 306, endPoint y: 250, distance: 57.0
click at [306, 250] on div "Vélo d’entreprise avec AZFALTE Heading Bienvenue 👋 ! Dans le cadre du plan vélo…" at bounding box center [649, 287] width 882 height 218
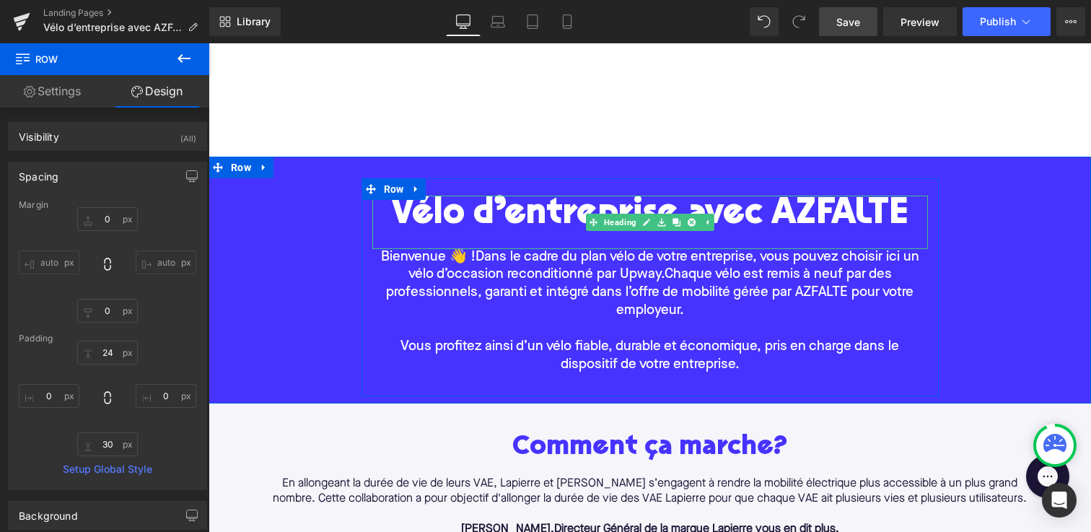
click at [387, 214] on h1 "Vélo d’entreprise avec AZFALTE" at bounding box center [649, 215] width 555 height 40
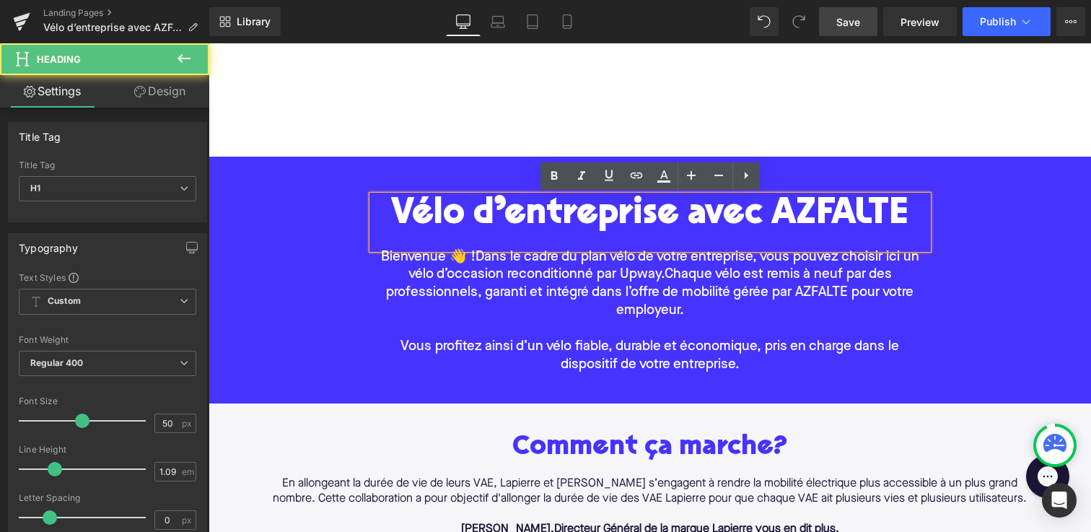
click at [208, 43] on div "40px" at bounding box center [208, 43] width 0 height 0
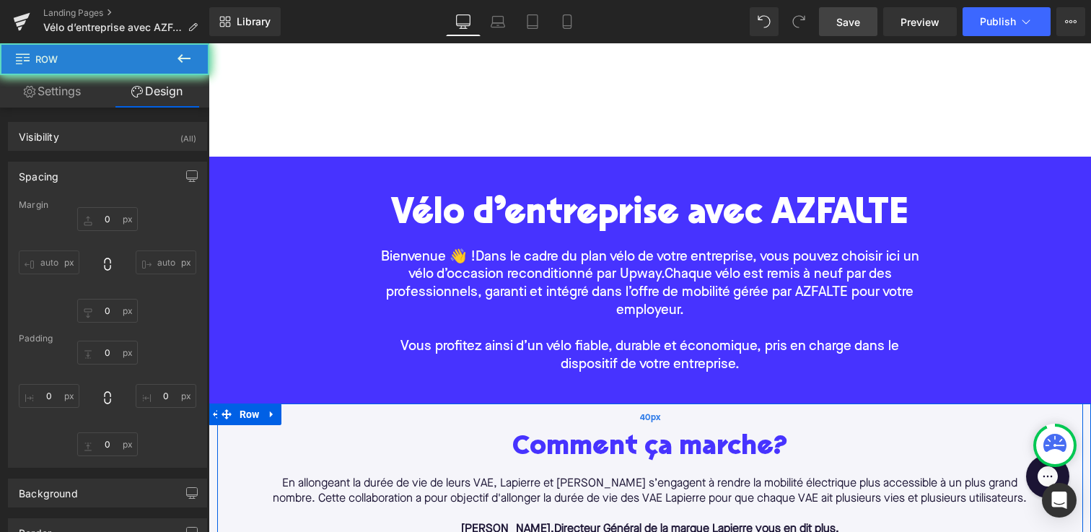
type input "0"
type input "40"
type input "0"
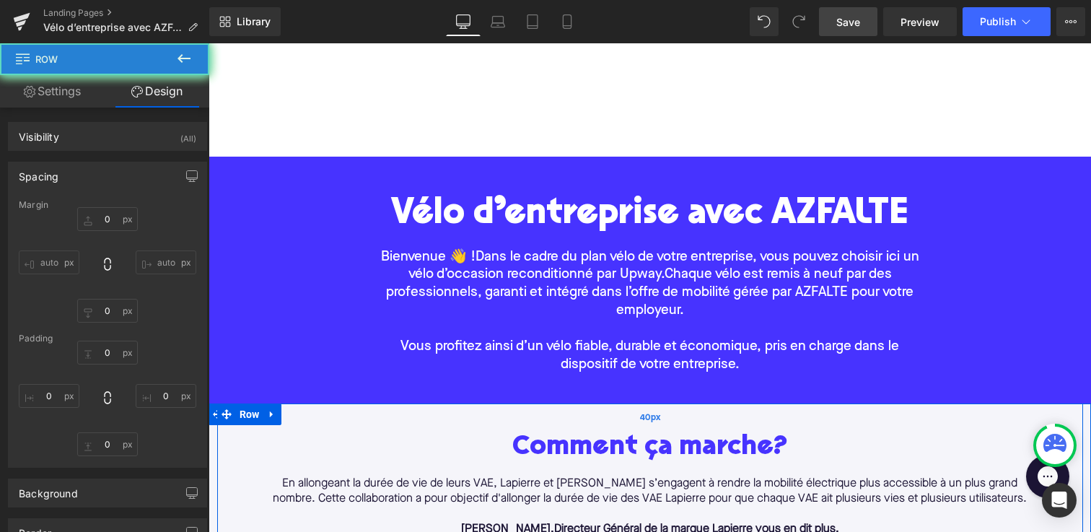
type input "0"
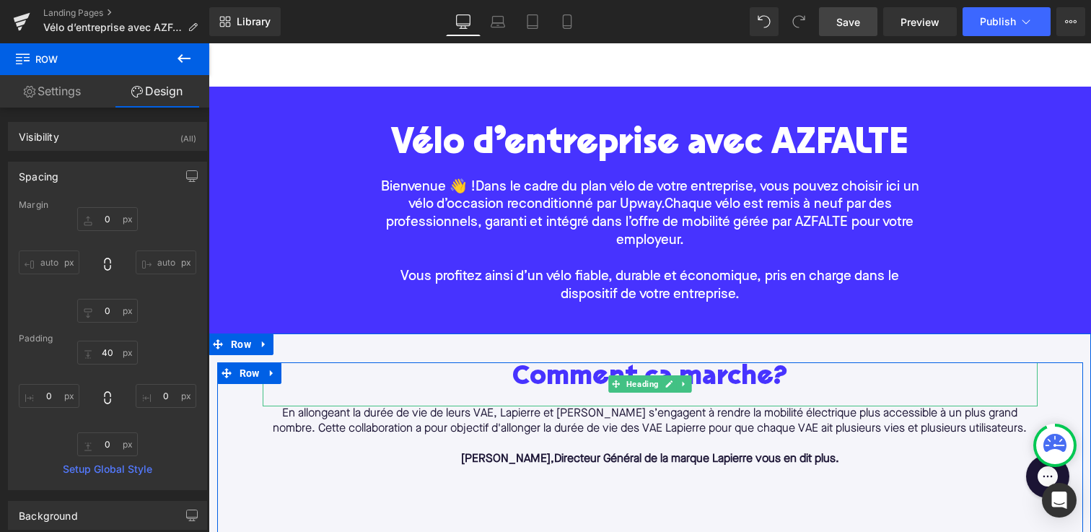
scroll to position [75, 0]
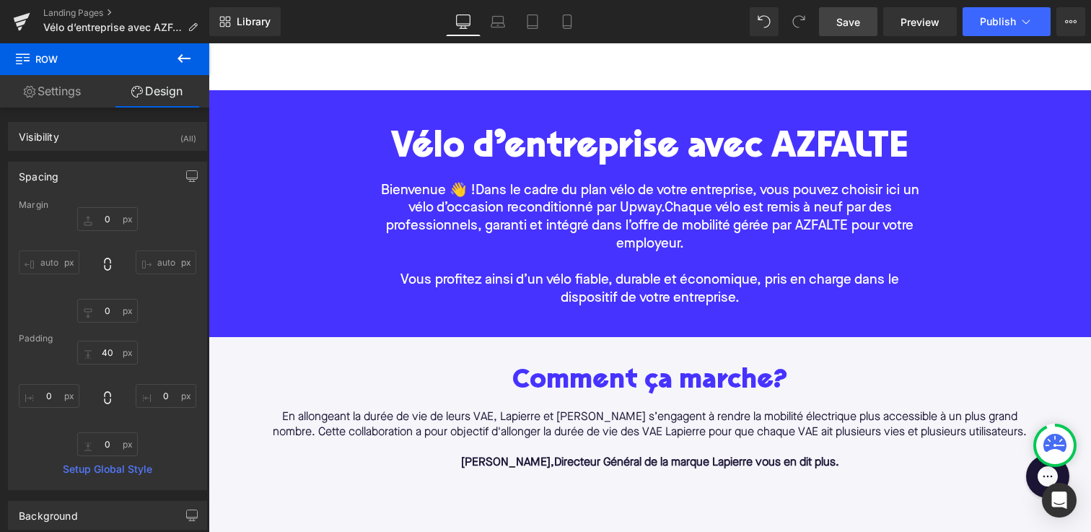
click at [423, 263] on p at bounding box center [649, 263] width 555 height 18
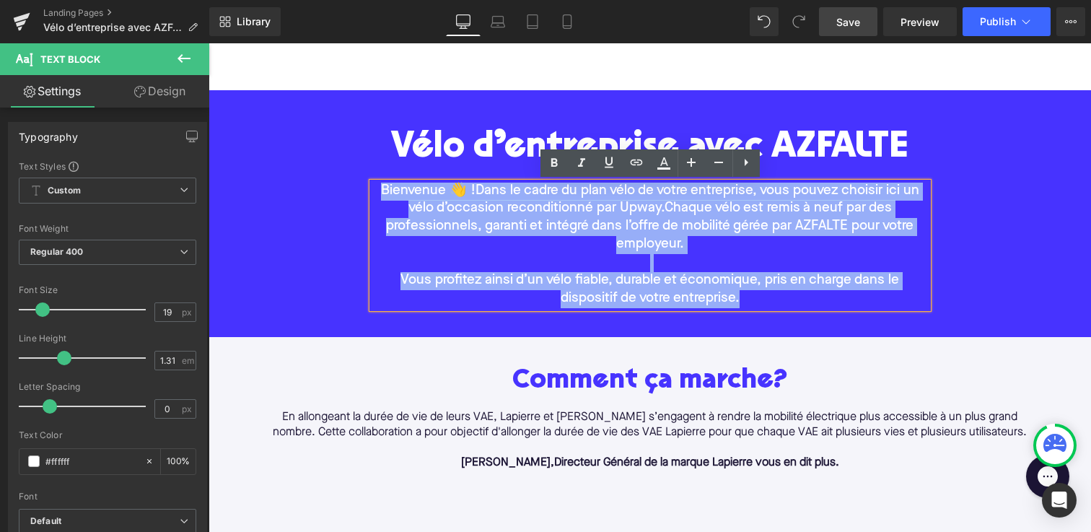
drag, startPoint x: 743, startPoint y: 294, endPoint x: 336, endPoint y: 170, distance: 425.5
click at [336, 170] on div "Vélo d’entreprise avec AZFALTE Heading Bienvenue 👋 ! Dans le cadre du plan vélo…" at bounding box center [649, 221] width 882 height 218
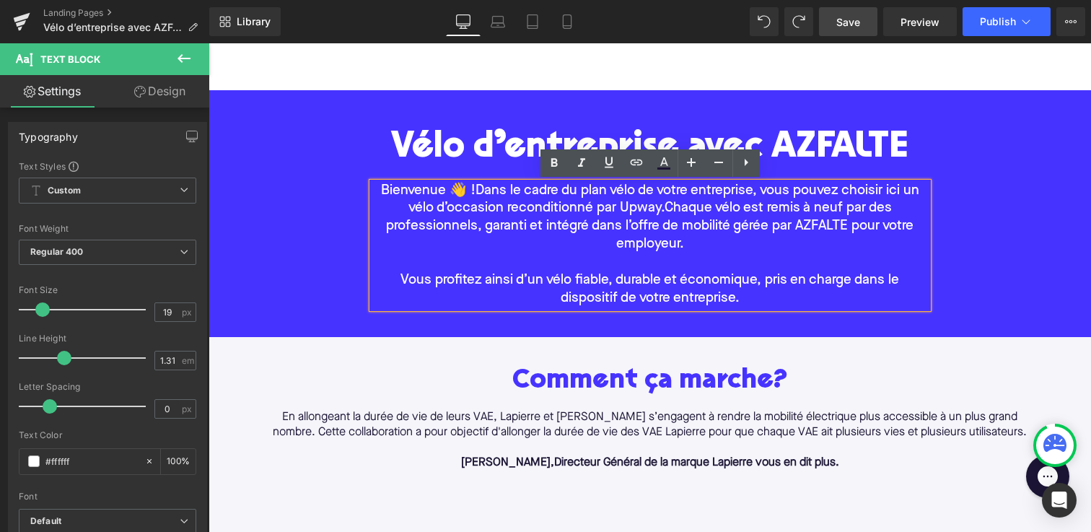
click at [420, 379] on h2 "Comment ça marche?" at bounding box center [650, 381] width 775 height 30
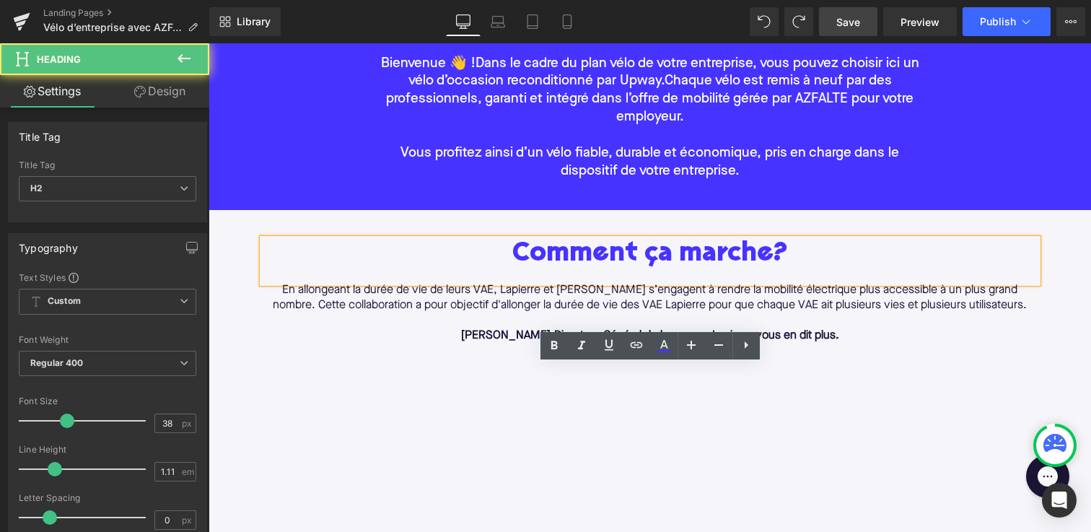
scroll to position [208, 0]
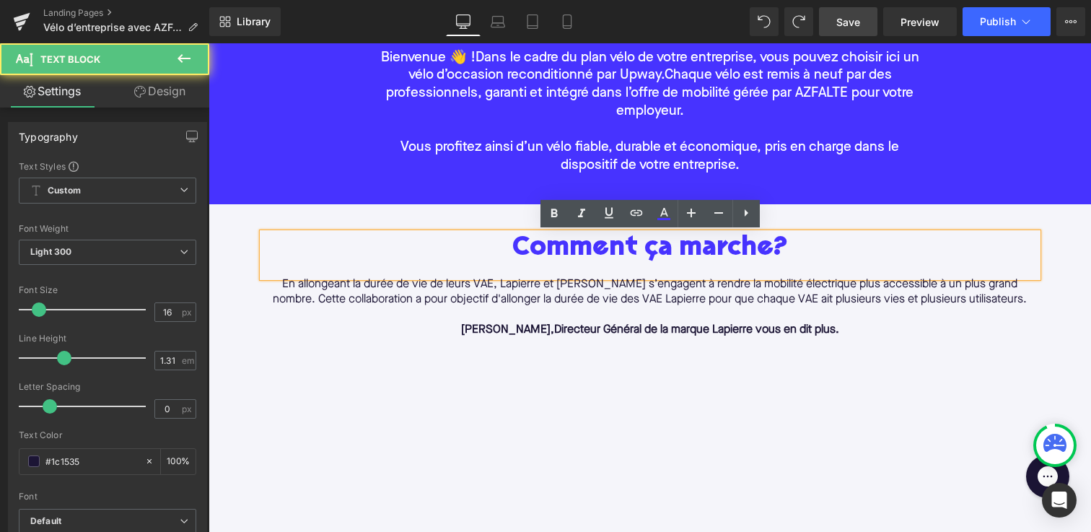
click at [325, 295] on p "En allongeant la durée de vie de leurs VAE, Lapierre et [PERSON_NAME] s’engagen…" at bounding box center [650, 292] width 775 height 30
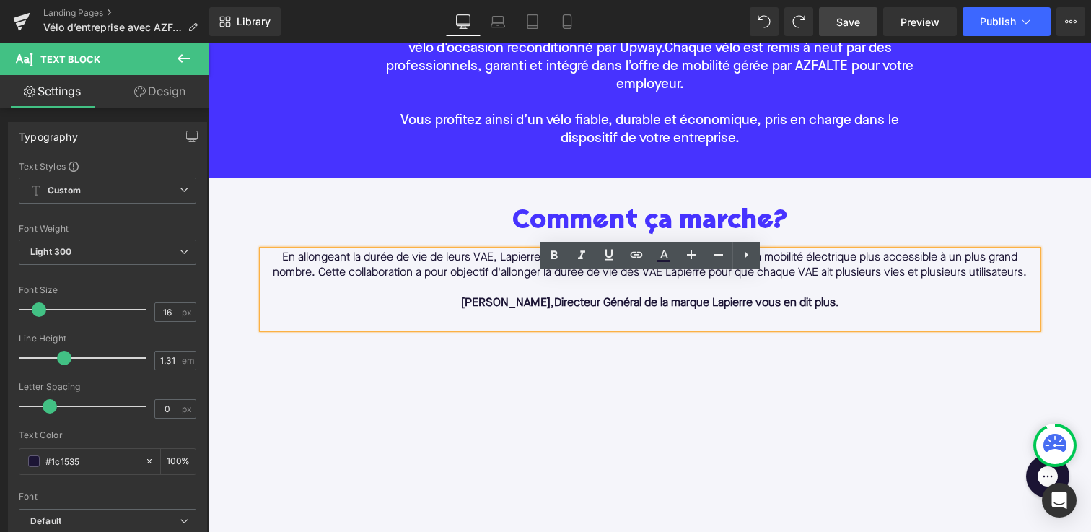
scroll to position [238, 0]
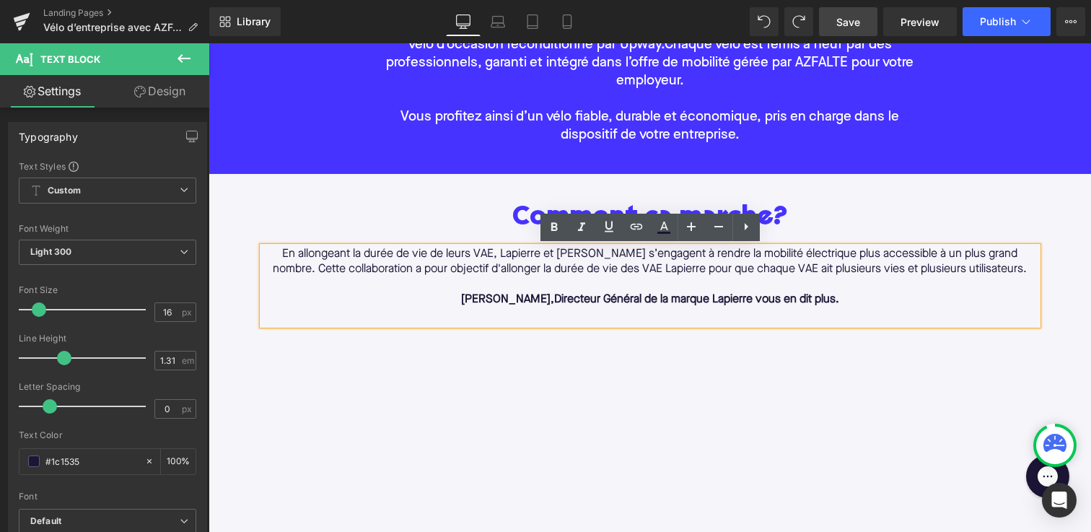
click at [291, 282] on p at bounding box center [650, 284] width 775 height 15
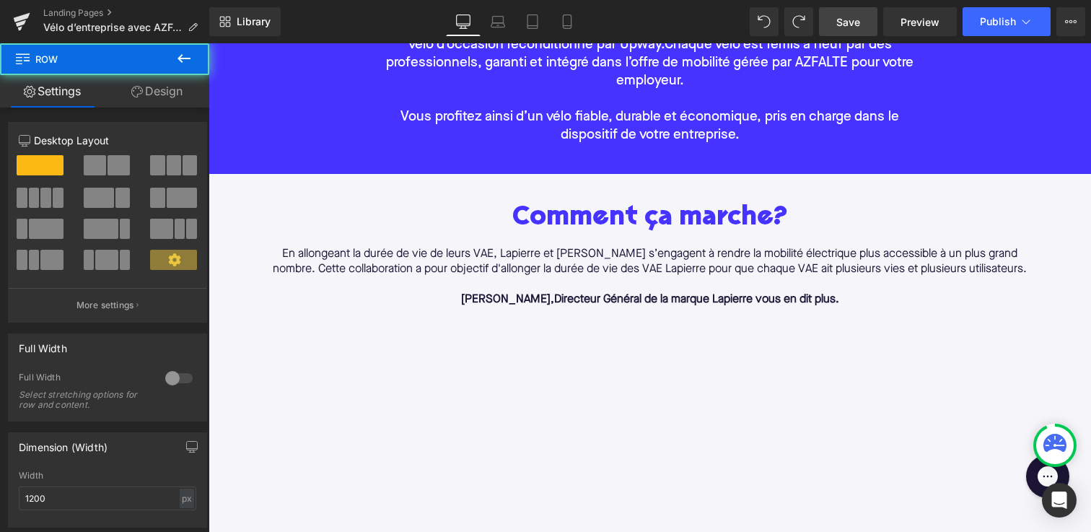
click at [208, 43] on div at bounding box center [208, 43] width 0 height 0
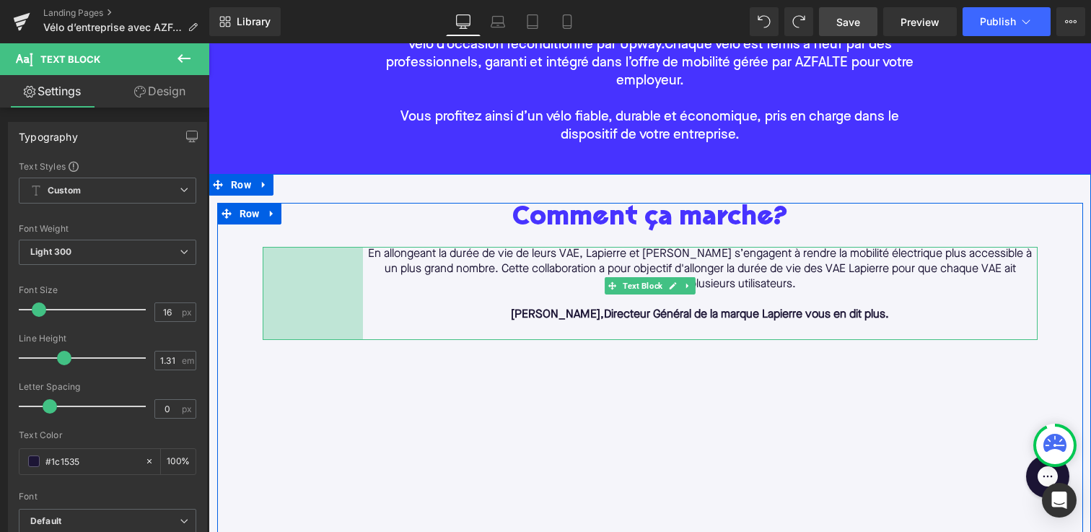
drag, startPoint x: 264, startPoint y: 291, endPoint x: 366, endPoint y: 292, distance: 102.4
click at [366, 292] on div "En allongeant la durée de vie de leurs VAE, Lapierre et Upway s’engagent à rend…" at bounding box center [650, 293] width 775 height 93
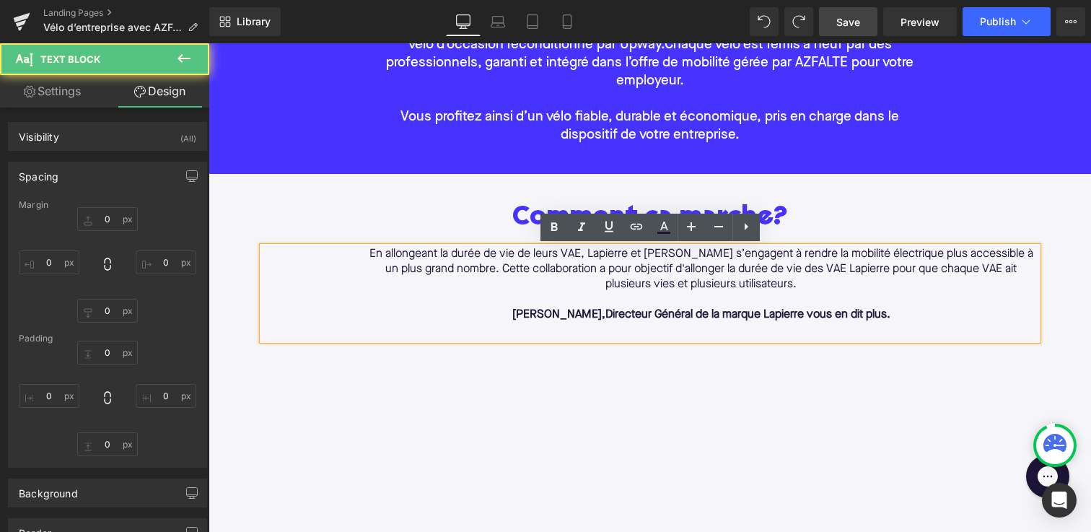
type input "0"
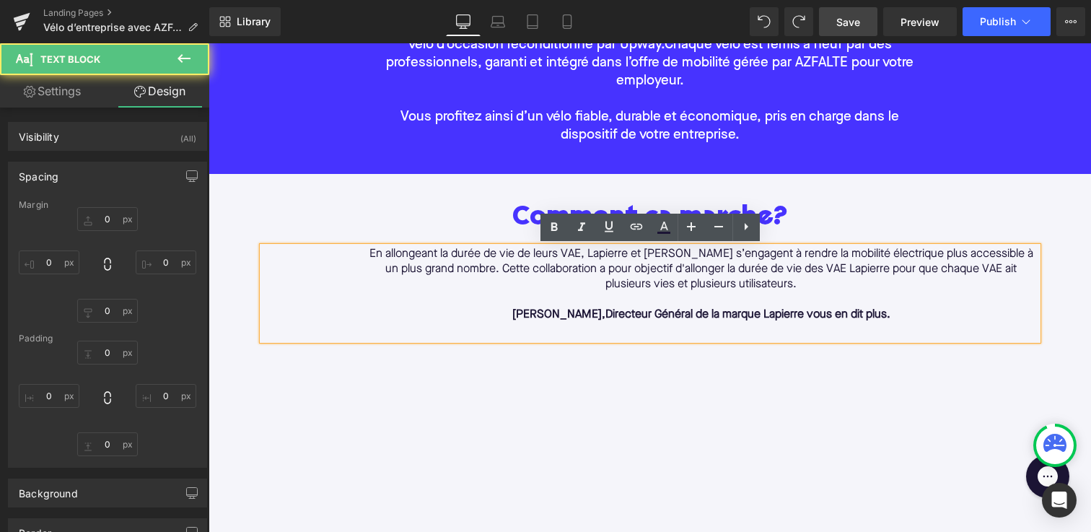
type input "0"
type input "24"
type input "142"
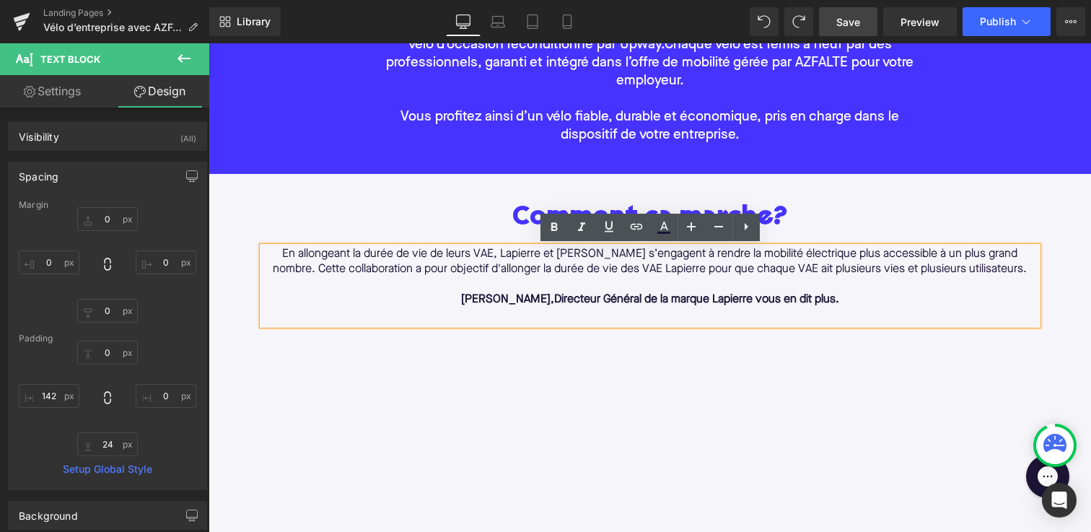
type input "0"
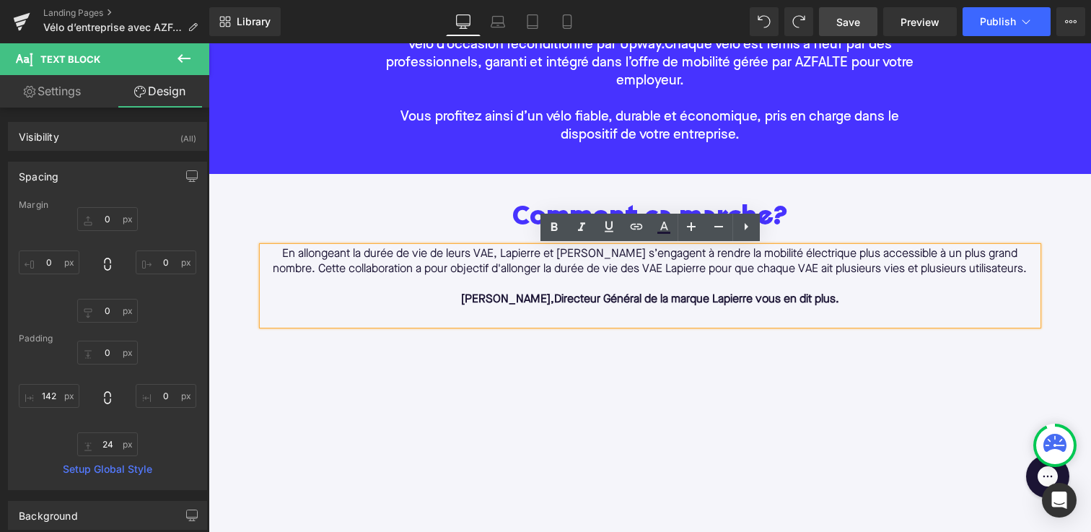
type input "0"
type input "24"
type input "0"
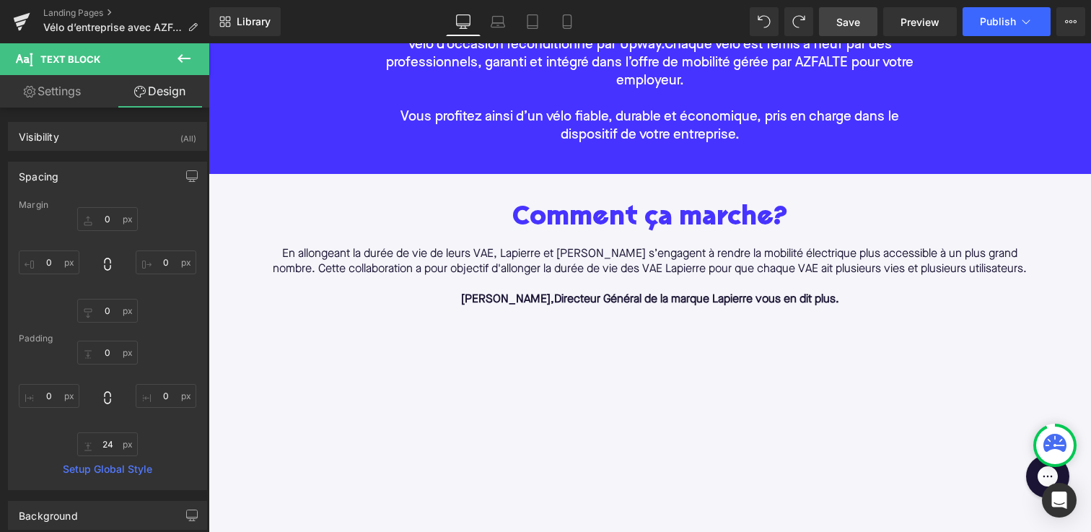
click at [193, 62] on button at bounding box center [184, 59] width 50 height 32
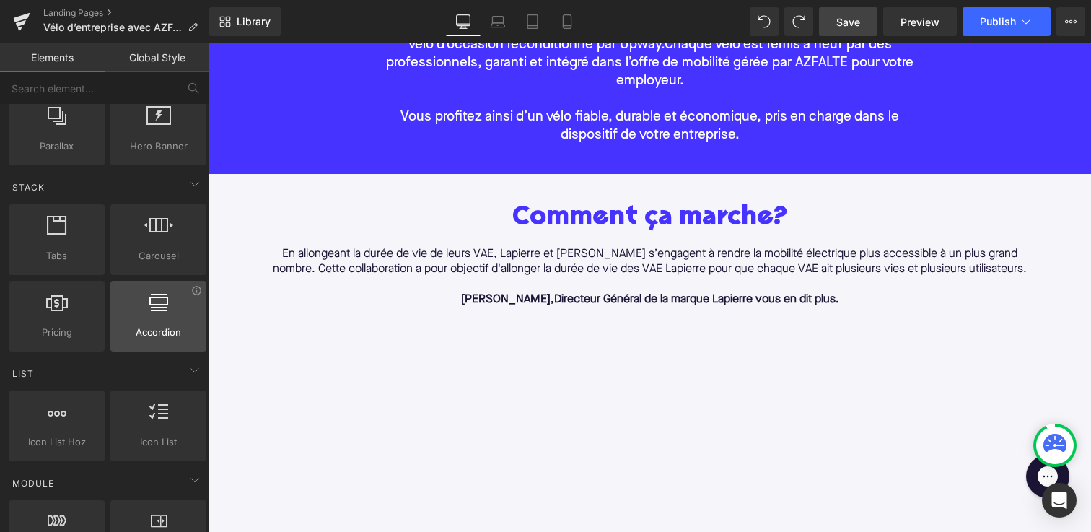
scroll to position [407, 0]
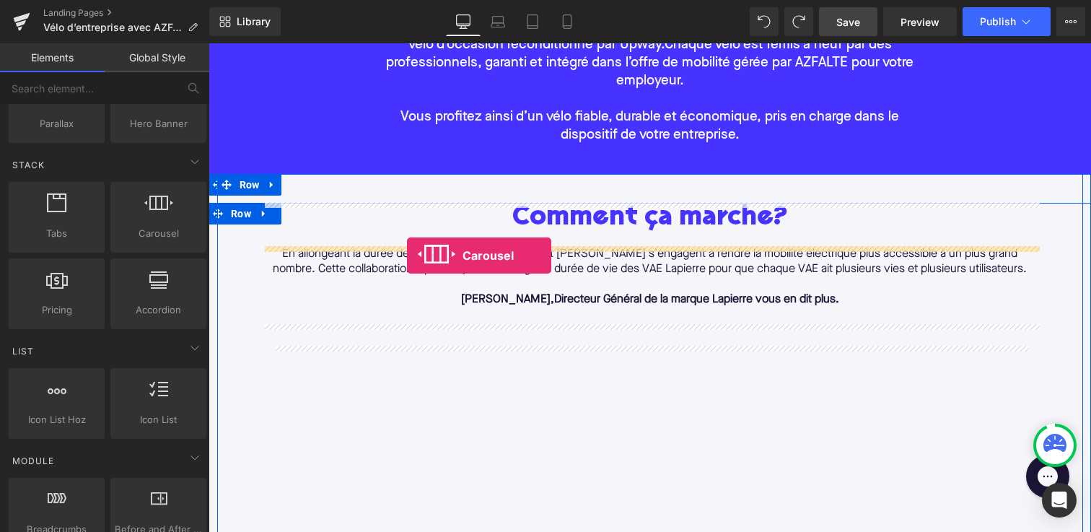
drag, startPoint x: 334, startPoint y: 271, endPoint x: 407, endPoint y: 255, distance: 74.4
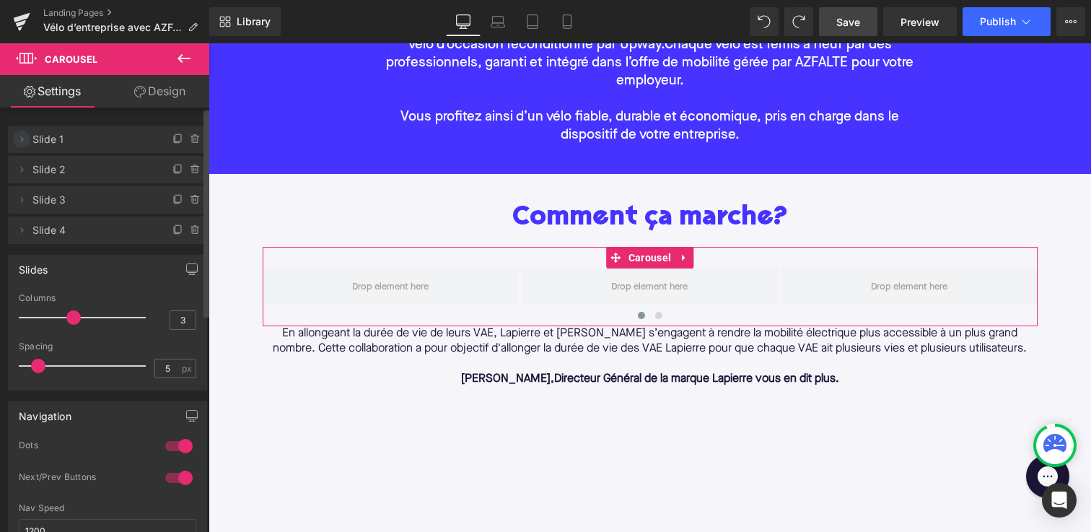
click at [21, 140] on icon at bounding box center [22, 139] width 12 height 12
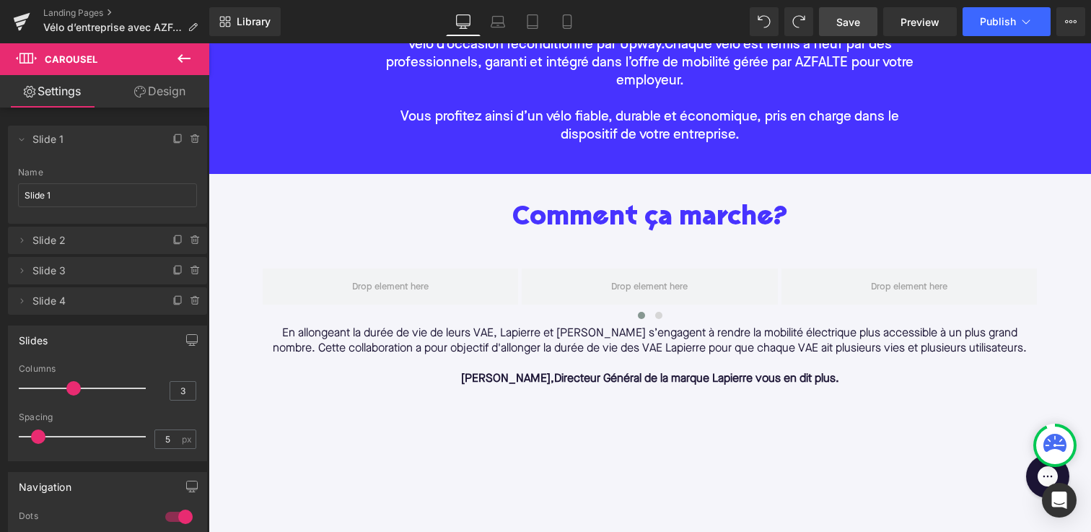
click at [182, 62] on icon at bounding box center [183, 58] width 17 height 17
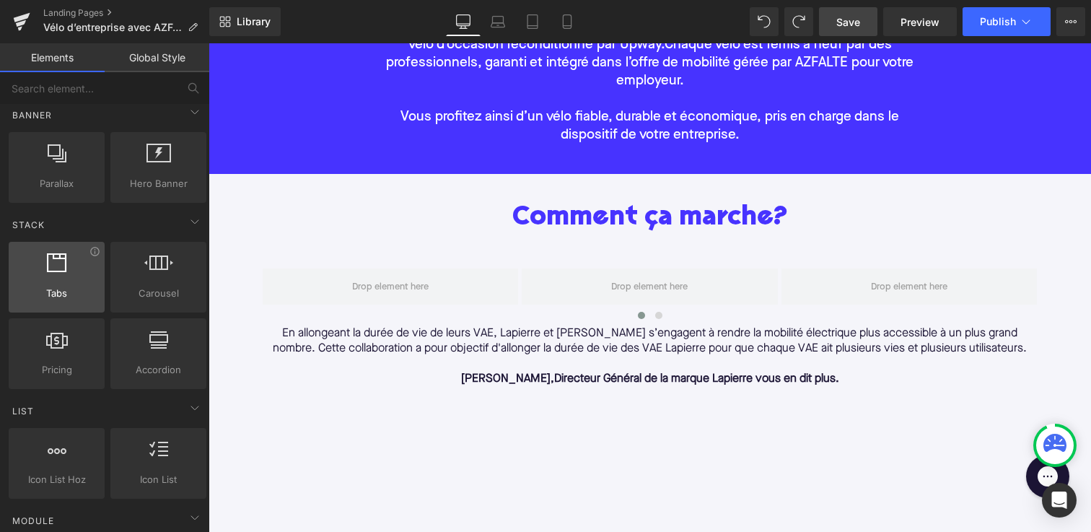
scroll to position [348, 0]
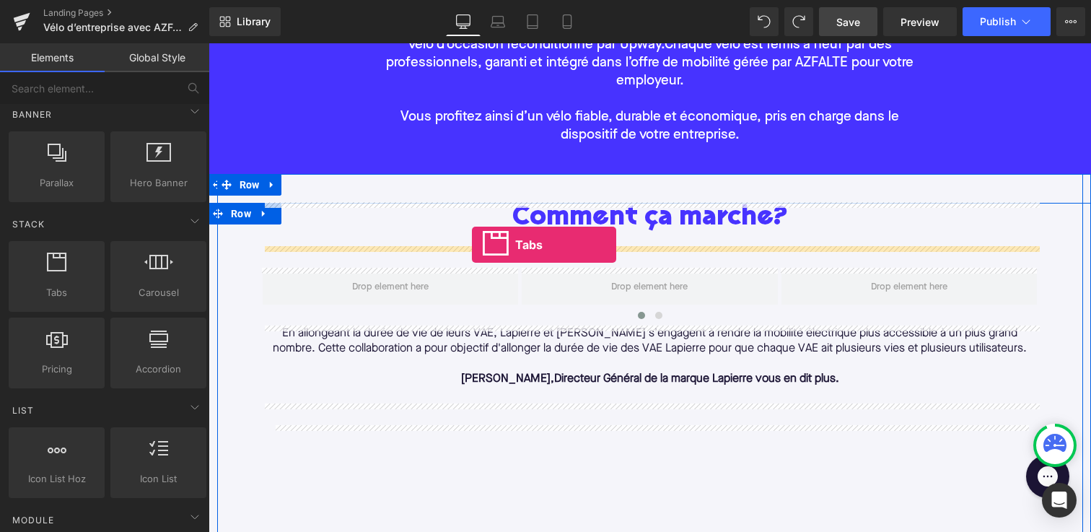
drag, startPoint x: 258, startPoint y: 321, endPoint x: 472, endPoint y: 245, distance: 227.2
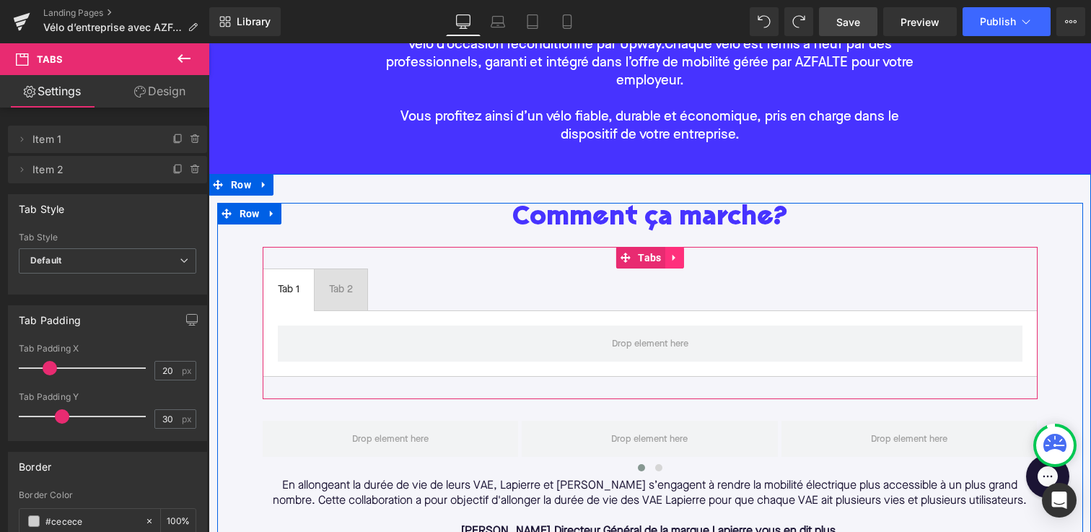
click at [682, 262] on link at bounding box center [674, 258] width 19 height 22
click at [681, 258] on icon at bounding box center [684, 257] width 10 height 10
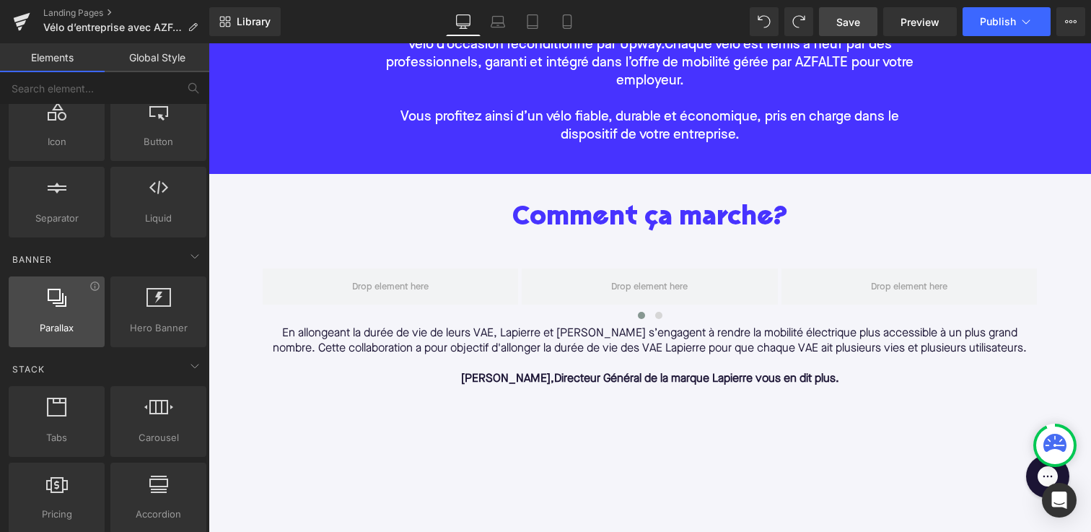
scroll to position [0, 0]
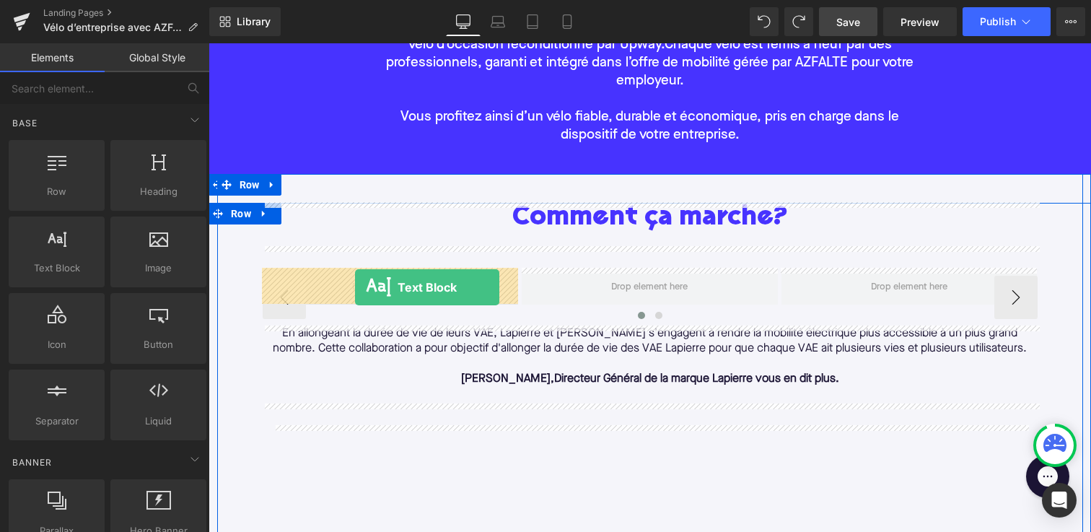
drag, startPoint x: 263, startPoint y: 307, endPoint x: 355, endPoint y: 287, distance: 93.7
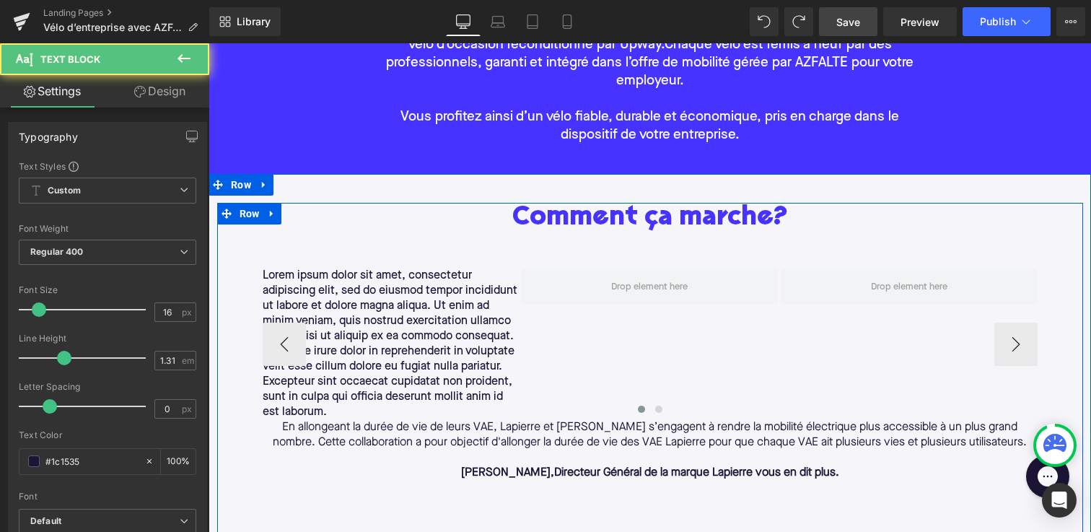
click at [379, 358] on p "Lorem ipsum dolor sit amet, consectetur adipiscing elit, sed do eiusmod tempor …" at bounding box center [391, 343] width 256 height 151
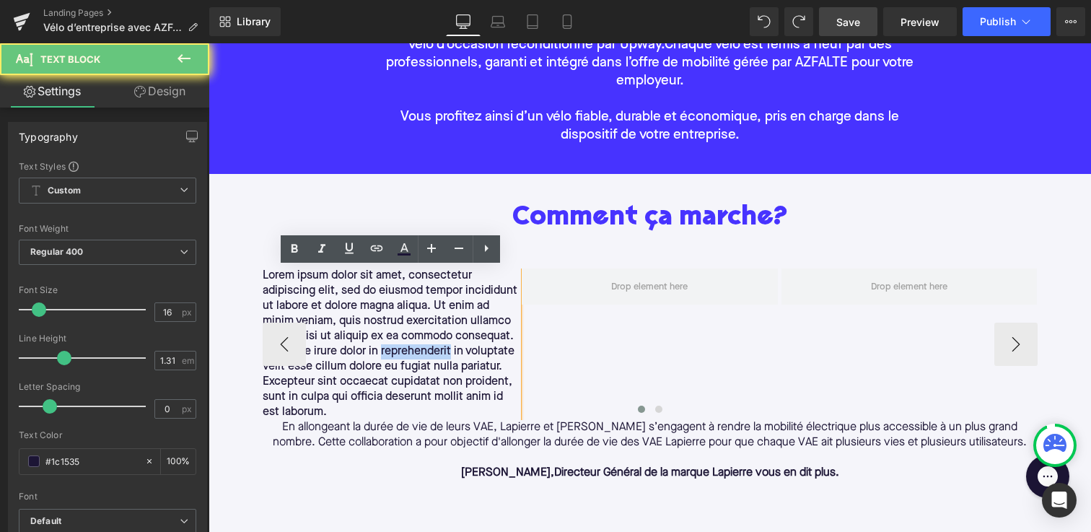
click at [379, 358] on p "Lorem ipsum dolor sit amet, consectetur adipiscing elit, sed do eiusmod tempor …" at bounding box center [391, 343] width 256 height 151
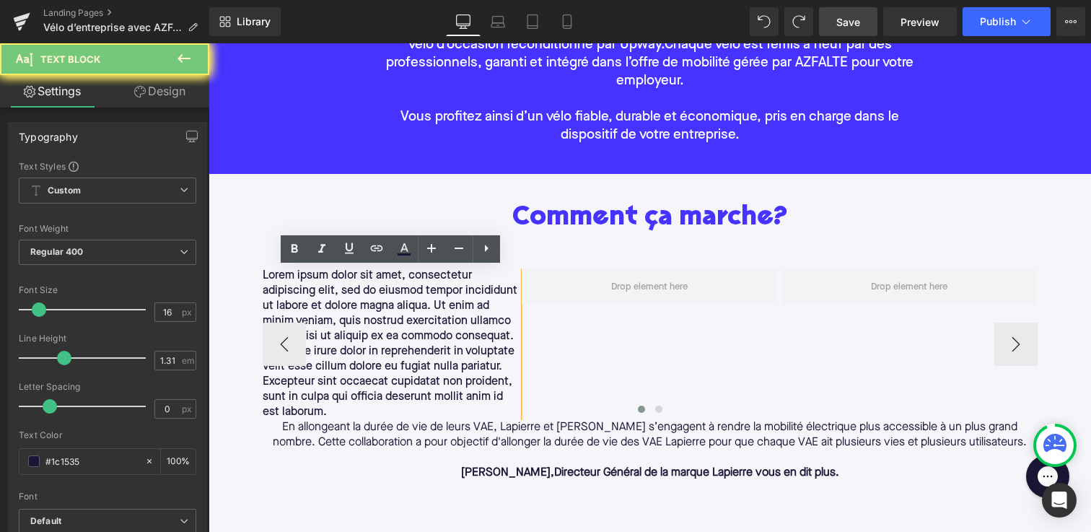
click at [395, 399] on p "Lorem ipsum dolor sit amet, consectetur adipiscing elit, sed do eiusmod tempor …" at bounding box center [391, 343] width 256 height 151
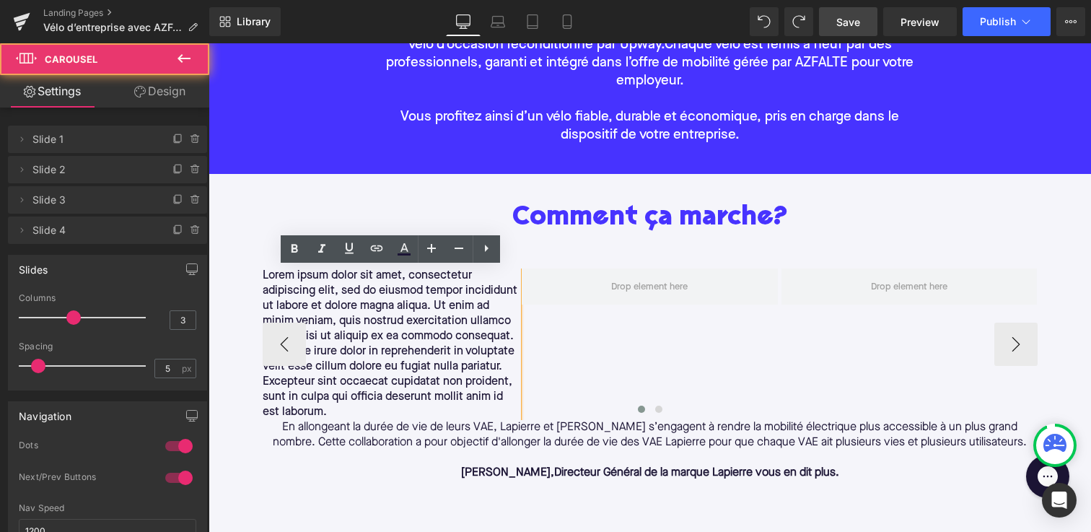
click at [340, 411] on div at bounding box center [650, 411] width 775 height 19
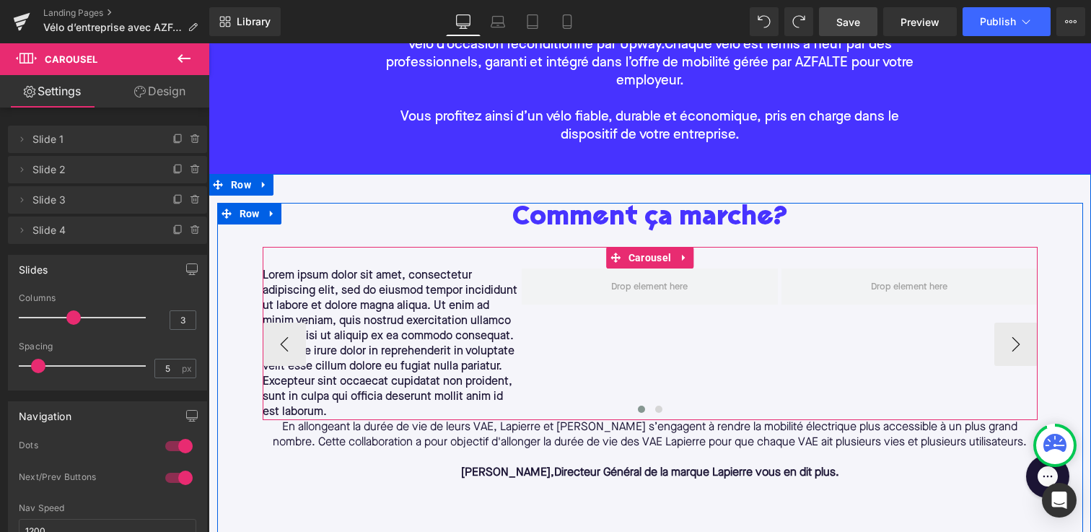
click at [321, 413] on div at bounding box center [650, 411] width 775 height 19
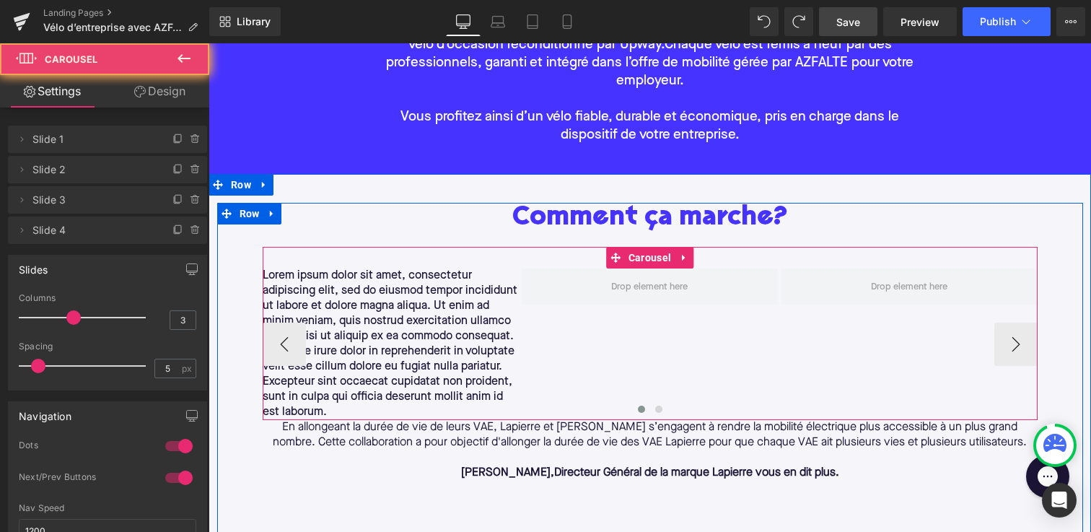
click at [321, 413] on div at bounding box center [650, 411] width 775 height 19
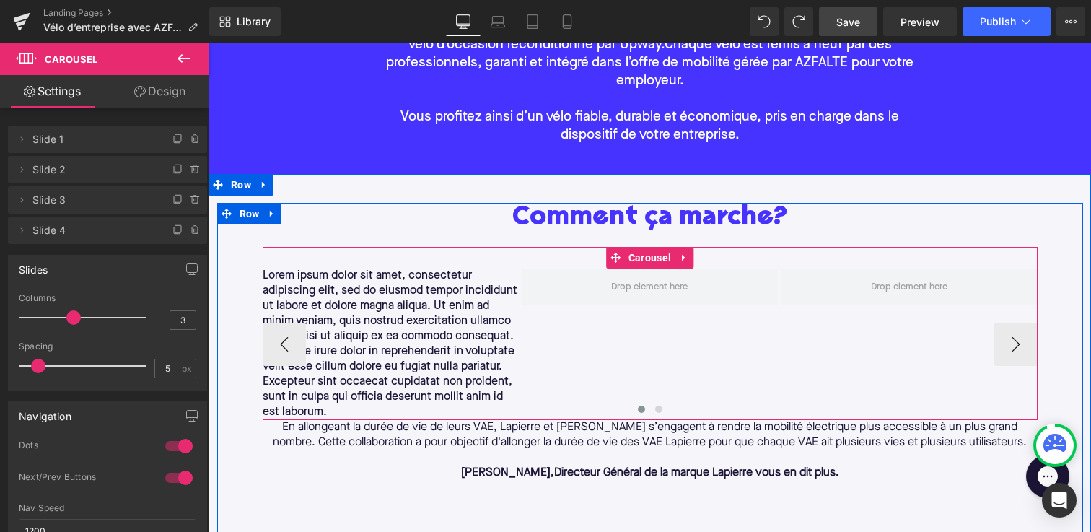
click at [340, 411] on div at bounding box center [650, 411] width 775 height 19
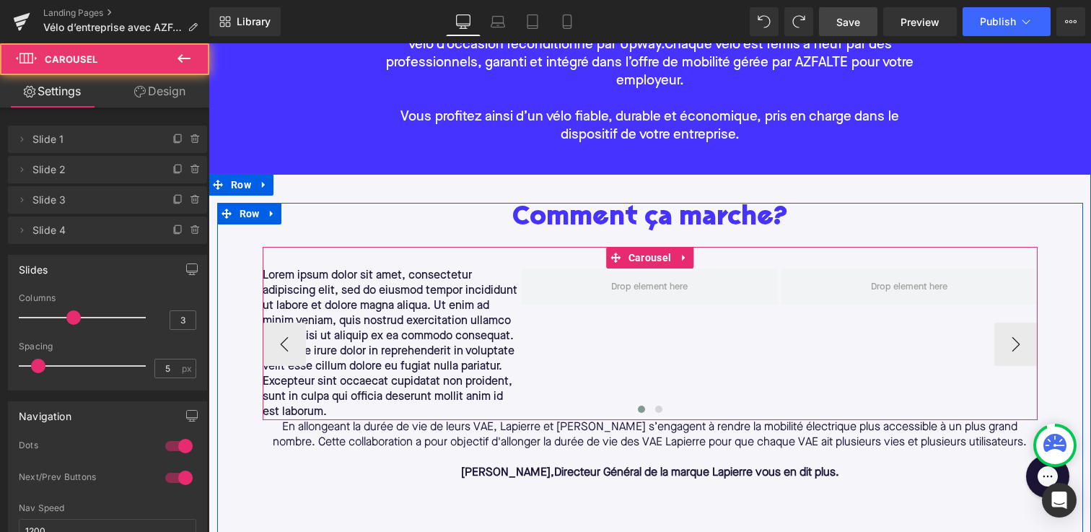
click at [314, 289] on p "Lorem ipsum dolor sit amet, consectetur adipiscing elit, sed do eiusmod tempor …" at bounding box center [391, 343] width 256 height 151
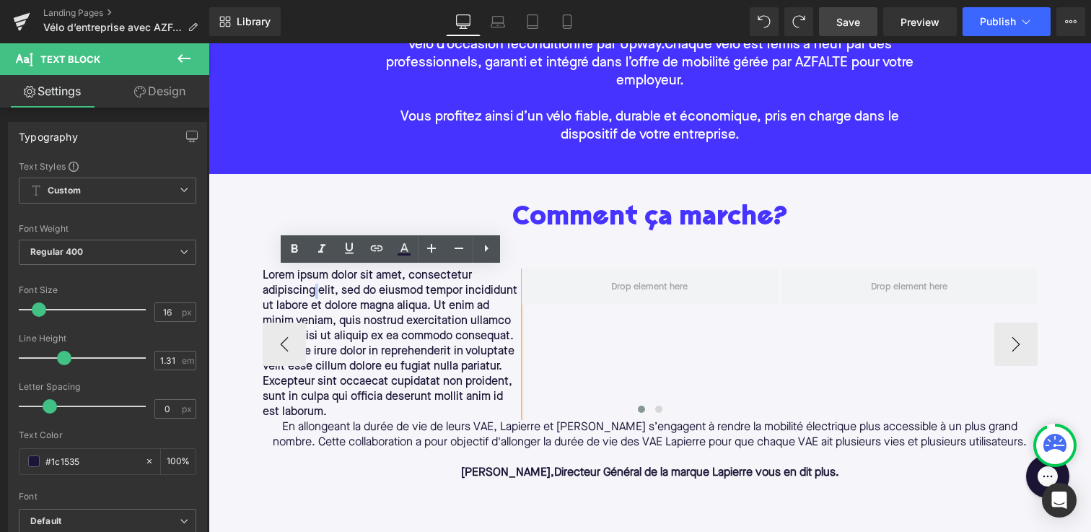
click at [314, 289] on p "Lorem ipsum dolor sit amet, consectetur adipiscing elit, sed do eiusmod tempor …" at bounding box center [391, 343] width 256 height 151
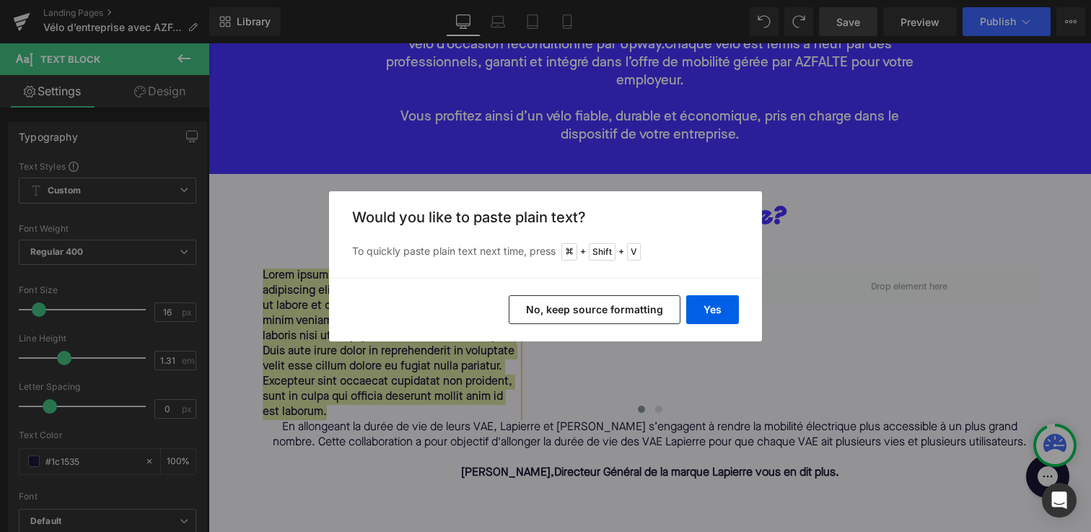
click at [572, 306] on button "No, keep source formatting" at bounding box center [595, 309] width 172 height 29
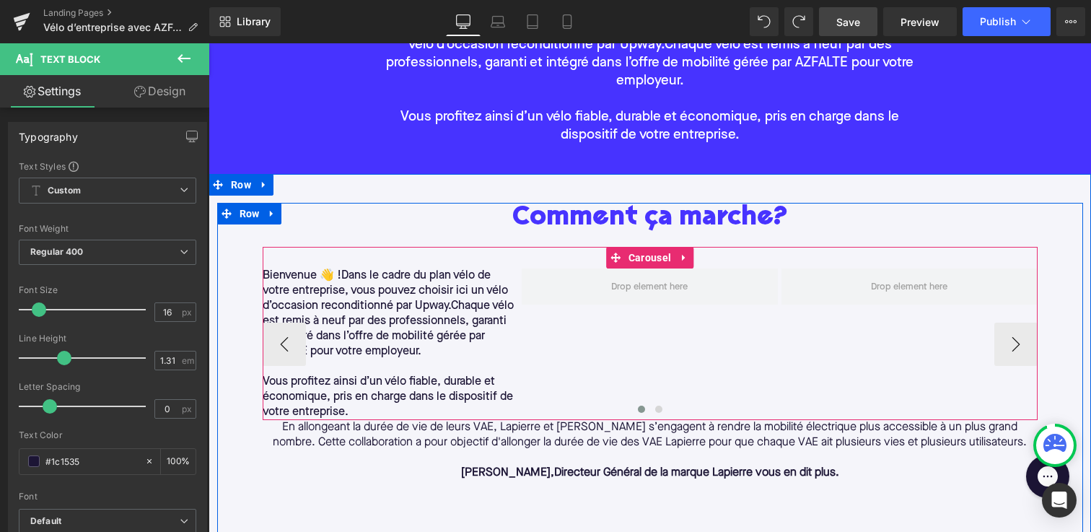
click at [330, 409] on div at bounding box center [650, 411] width 775 height 19
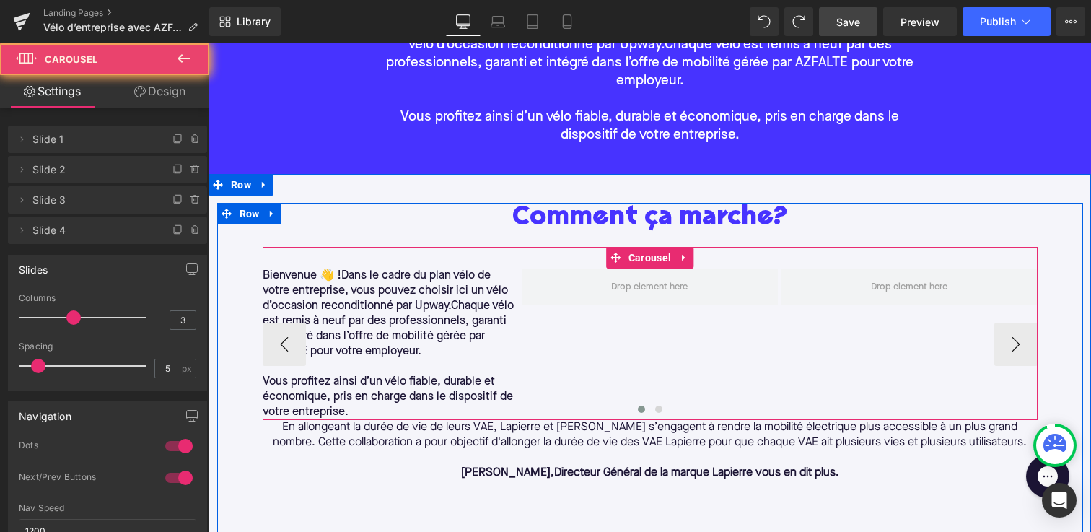
click at [347, 407] on div at bounding box center [650, 411] width 775 height 19
click at [356, 411] on div at bounding box center [650, 411] width 775 height 19
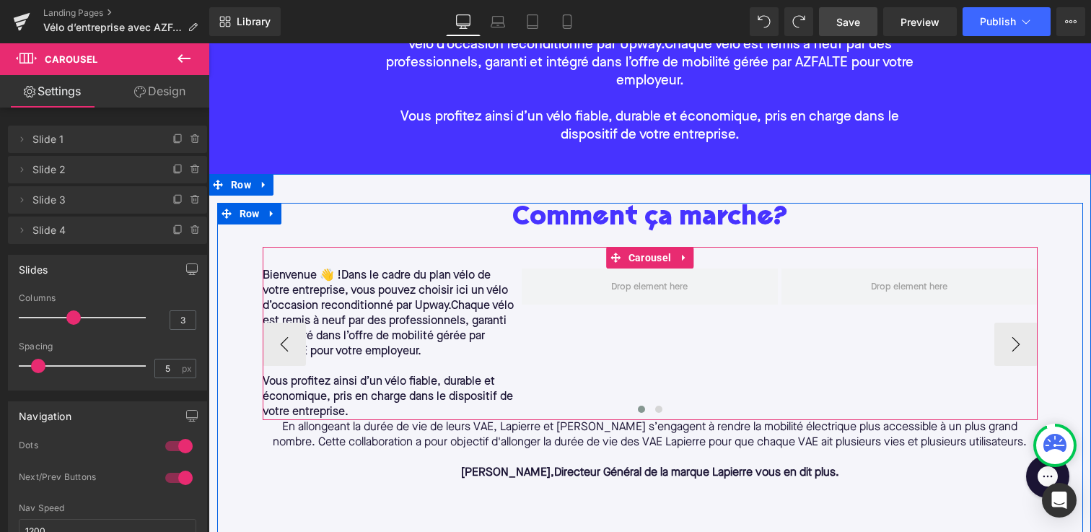
click at [313, 347] on span "Chaque vélo est remis à neuf par des professionnels, garanti et intégré dans l’…" at bounding box center [388, 328] width 251 height 57
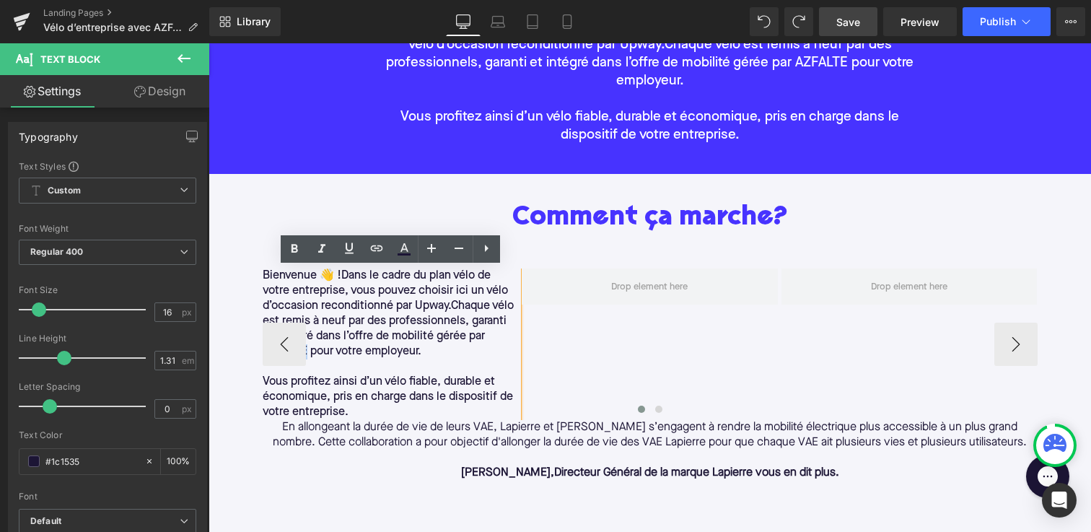
click at [313, 347] on span "Chaque vélo est remis à neuf par des professionnels, garanti et intégré dans l’…" at bounding box center [388, 328] width 251 height 57
click at [384, 364] on p at bounding box center [391, 366] width 256 height 15
click at [343, 399] on p "Vous profitez ainsi d’un vélo fiable, durable et économique, pris en charge dan…" at bounding box center [391, 396] width 256 height 45
click at [344, 410] on div at bounding box center [650, 411] width 775 height 19
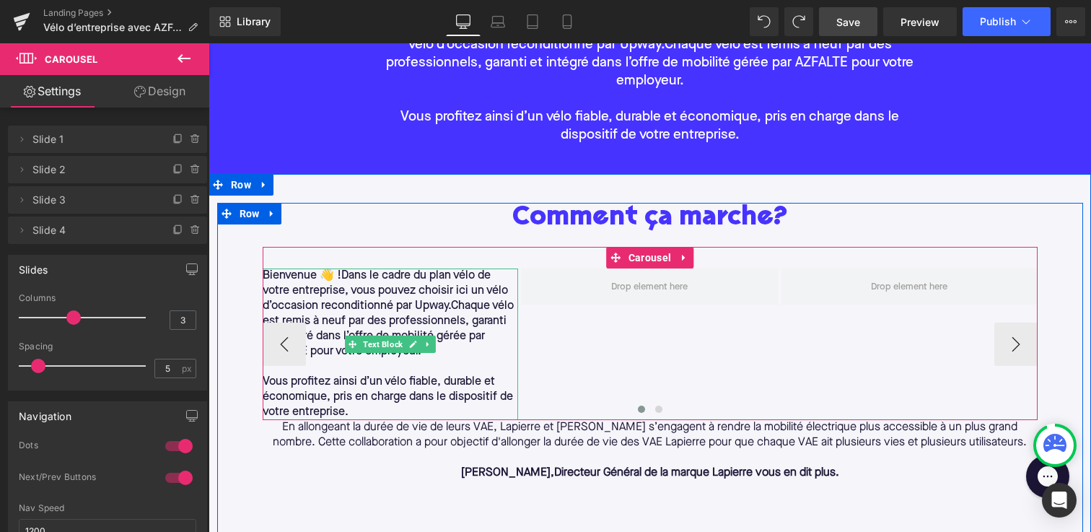
click at [347, 395] on p "Vous profitez ainsi d’un vélo fiable, durable et économique, pris en charge dan…" at bounding box center [391, 396] width 256 height 45
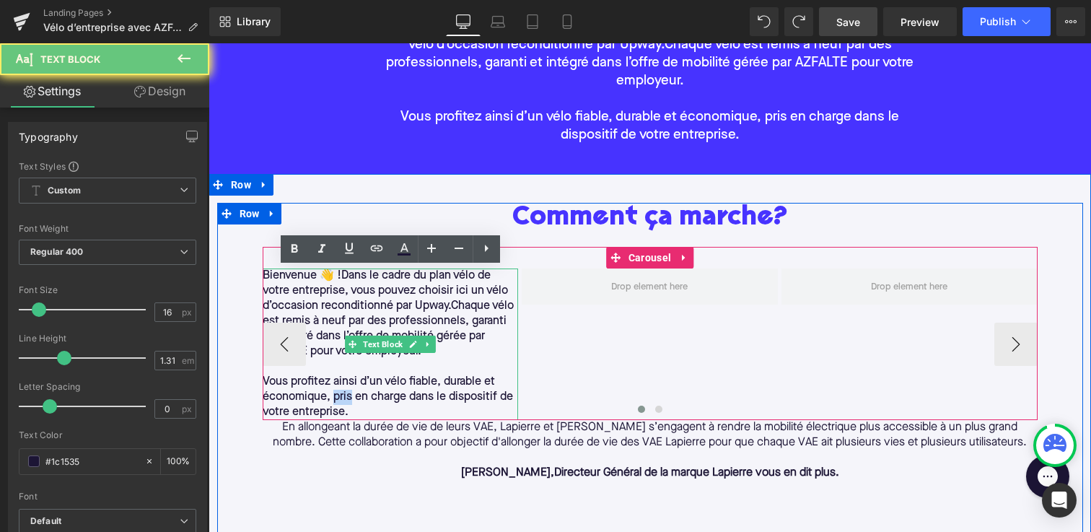
click at [347, 395] on p "Vous profitez ainsi d’un vélo fiable, durable et économique, pris en charge dan…" at bounding box center [391, 396] width 256 height 45
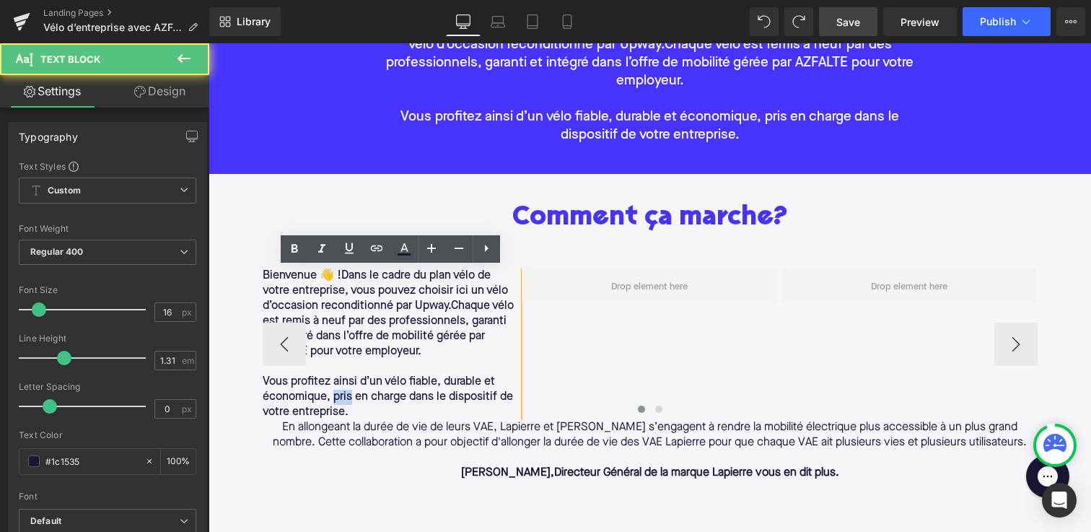
click at [347, 395] on p "Vous profitez ainsi d’un vélo fiable, durable et économique, pris en charge dan…" at bounding box center [391, 396] width 256 height 45
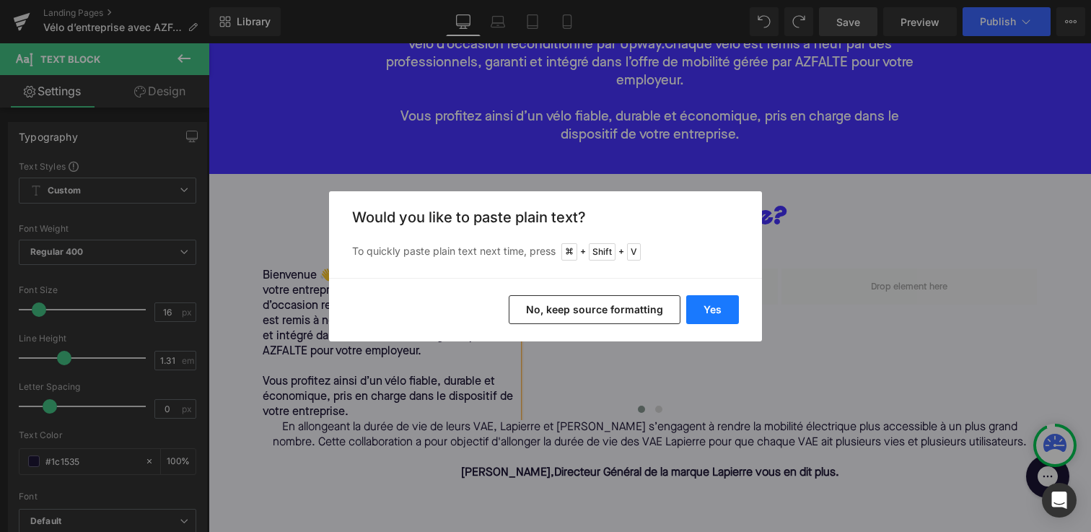
drag, startPoint x: 712, startPoint y: 312, endPoint x: 244, endPoint y: 309, distance: 468.2
click at [712, 312] on button "Yes" at bounding box center [712, 309] width 53 height 29
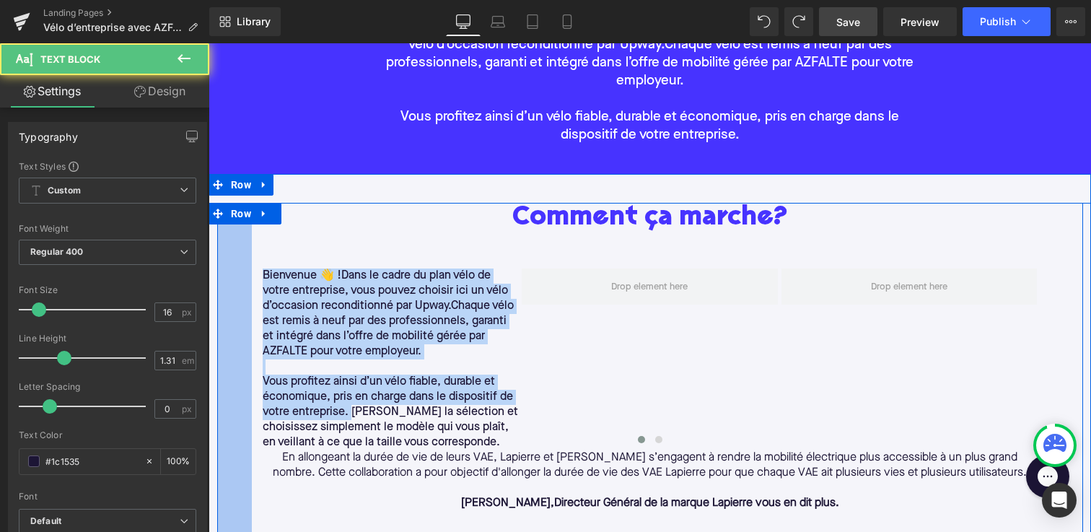
drag, startPoint x: 352, startPoint y: 410, endPoint x: 219, endPoint y: 262, distance: 199.2
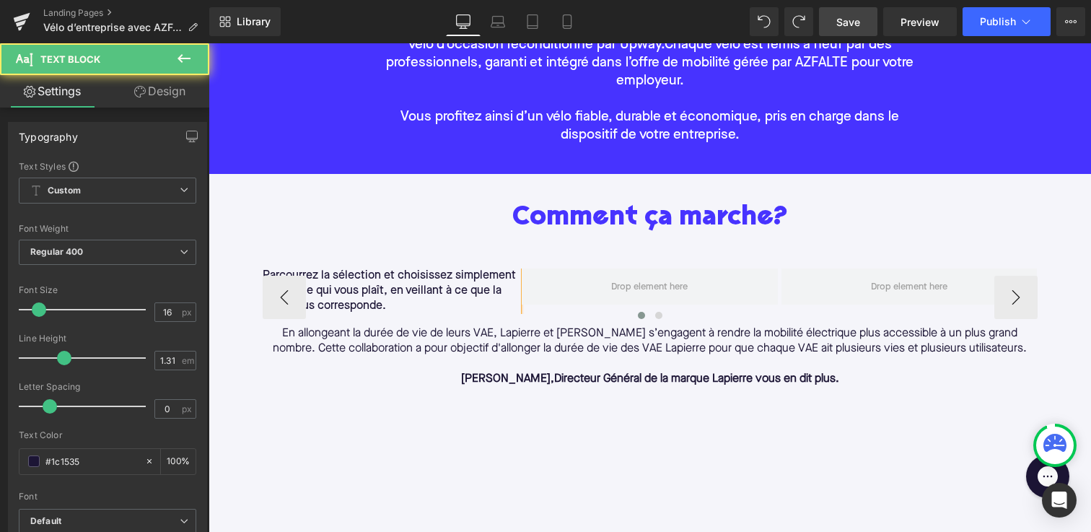
click at [304, 271] on span "Parcourrez la sélection et choisissez simplement le modèle qui vous plaît, en v…" at bounding box center [389, 291] width 253 height 42
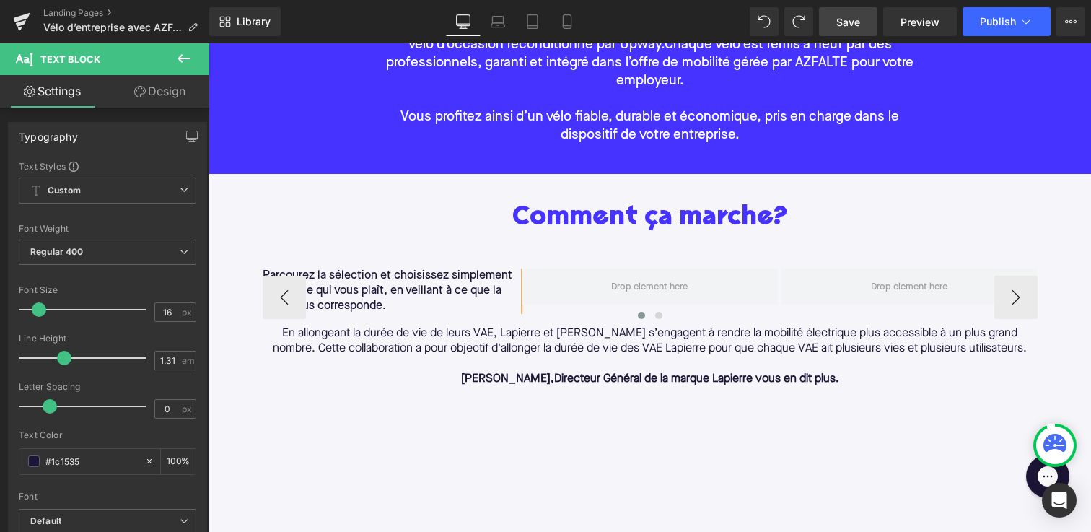
click at [264, 271] on span "Parcourez la sélection et choisissez simplement le modèle qui vous plaît, en ve…" at bounding box center [388, 291] width 250 height 42
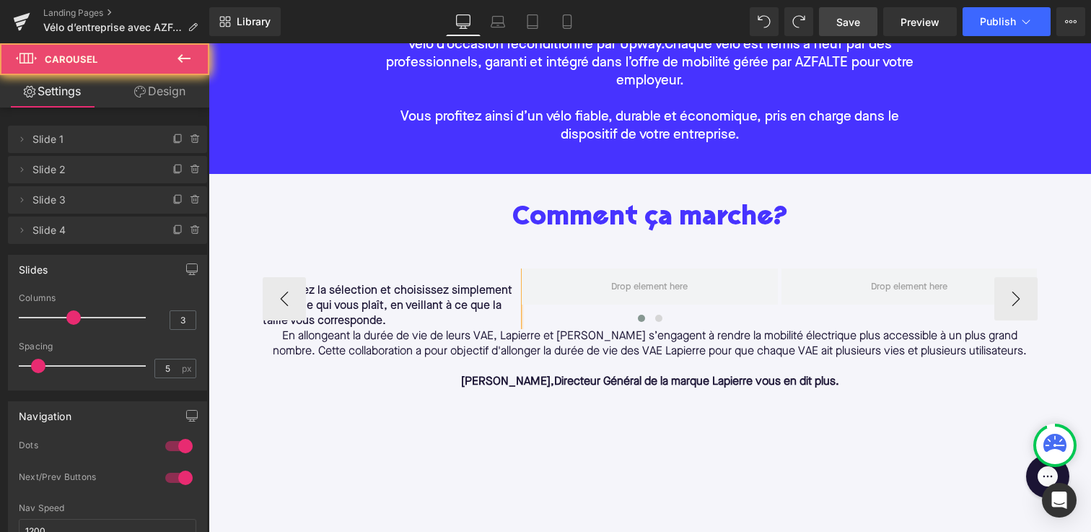
click at [272, 265] on div "Parcourez la sélection et choisissez simplement le modèle qui vous plaît, en ve…" at bounding box center [650, 288] width 775 height 82
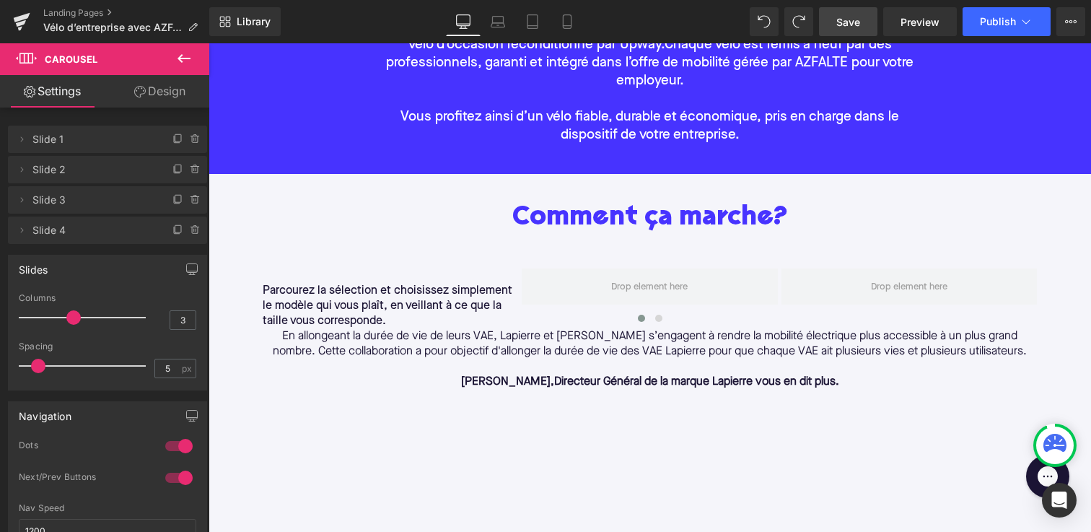
click at [180, 55] on icon at bounding box center [183, 58] width 17 height 17
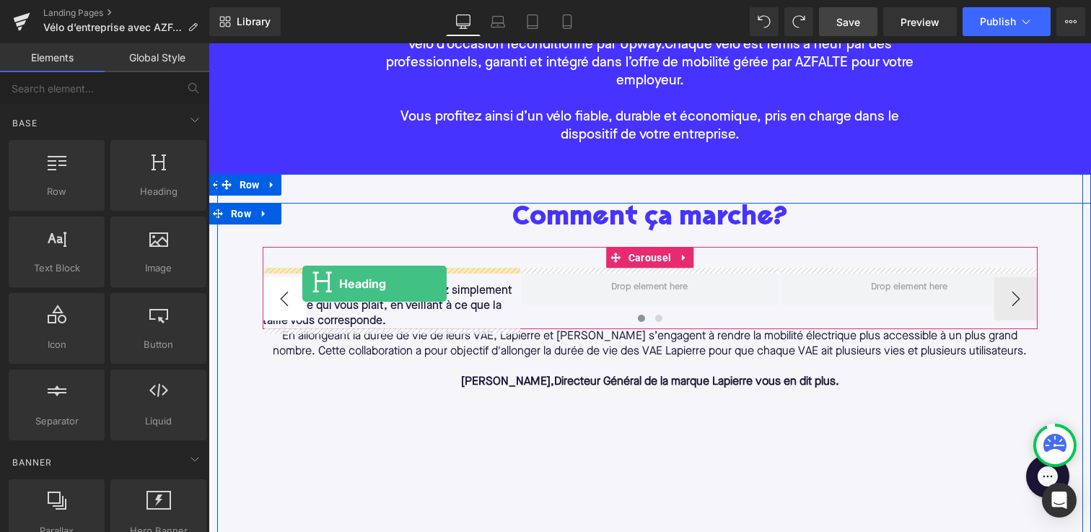
drag, startPoint x: 374, startPoint y: 225, endPoint x: 302, endPoint y: 283, distance: 92.8
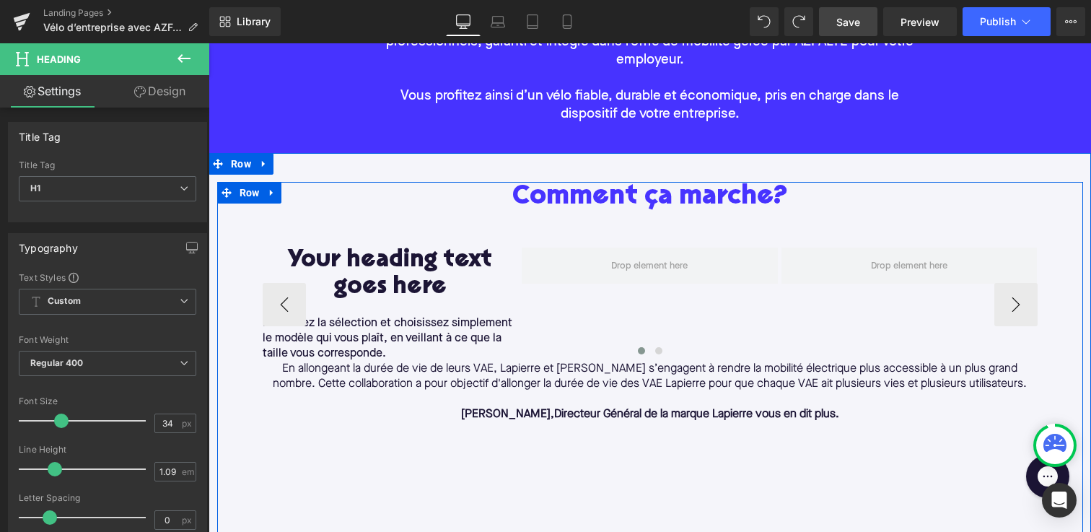
scroll to position [263, 0]
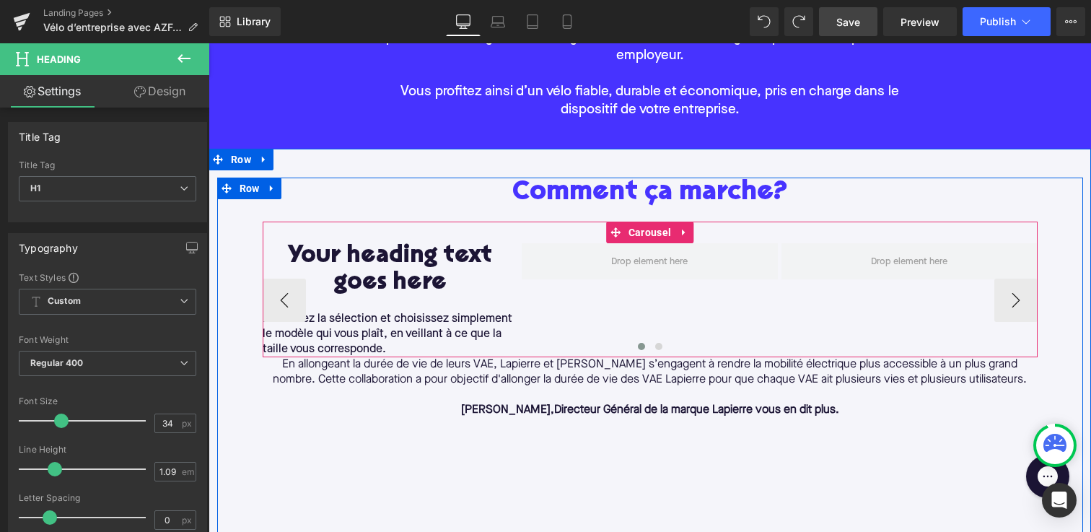
click at [379, 261] on link "Heading" at bounding box center [374, 269] width 53 height 17
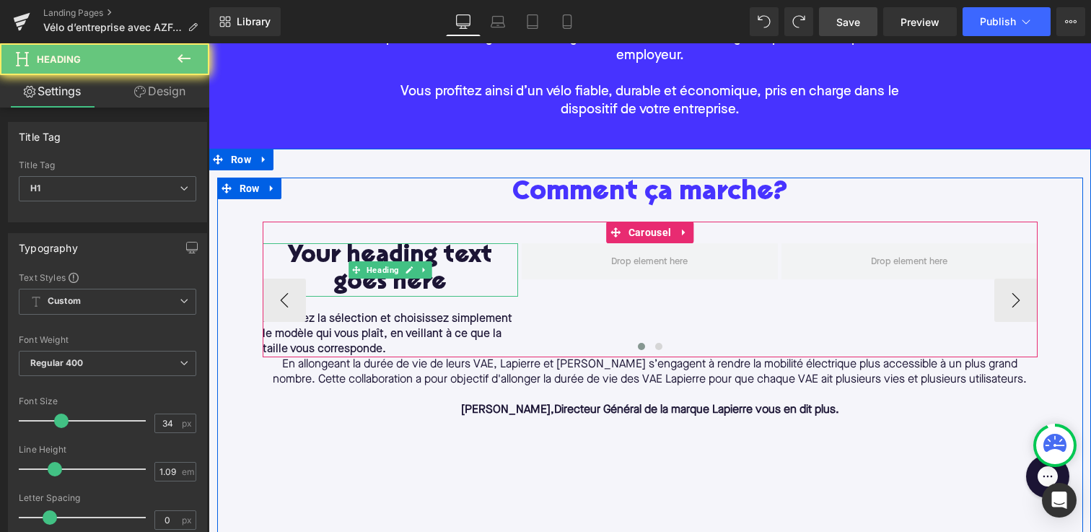
click at [459, 282] on h1 "Your heading text goes here" at bounding box center [391, 269] width 256 height 53
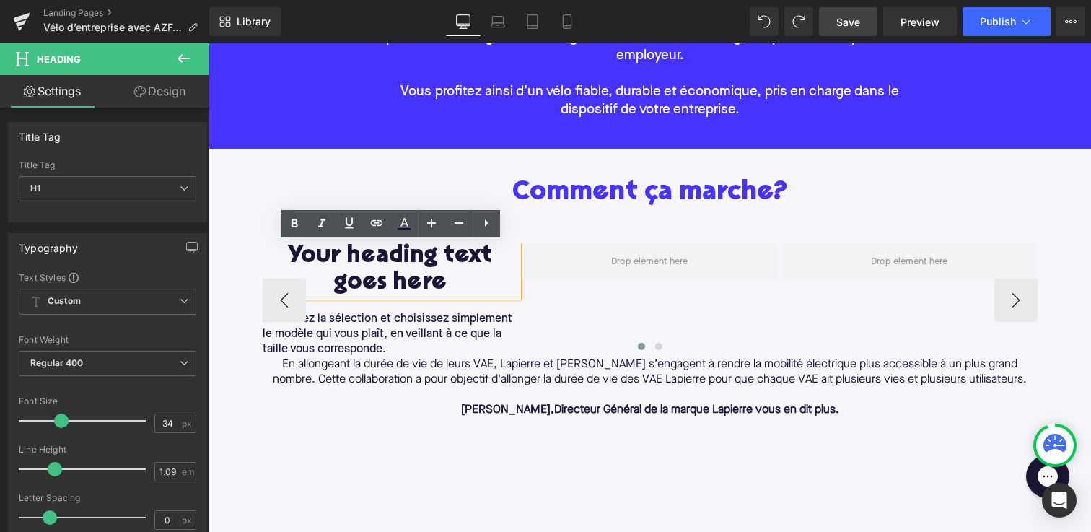
paste div
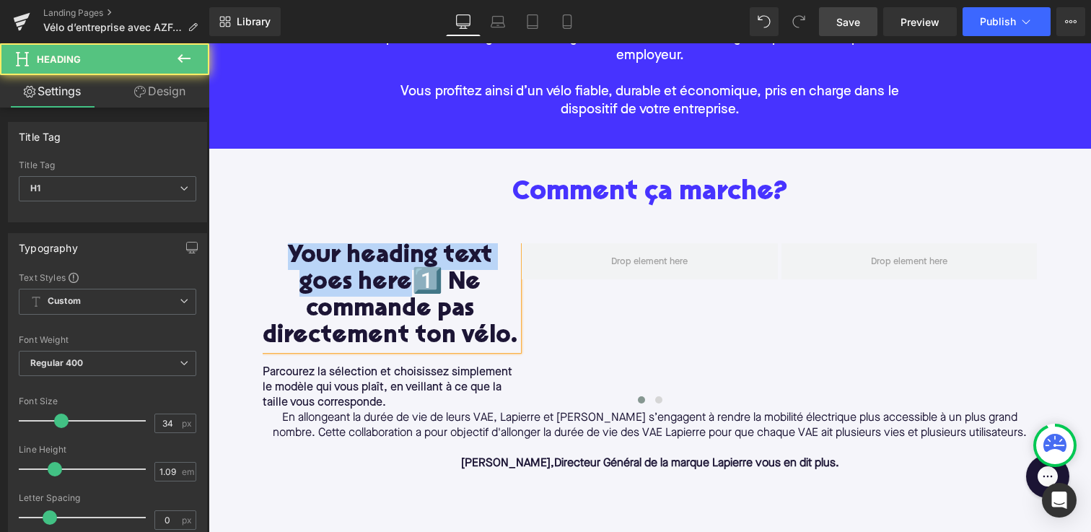
drag, startPoint x: 408, startPoint y: 278, endPoint x: 258, endPoint y: 225, distance: 159.9
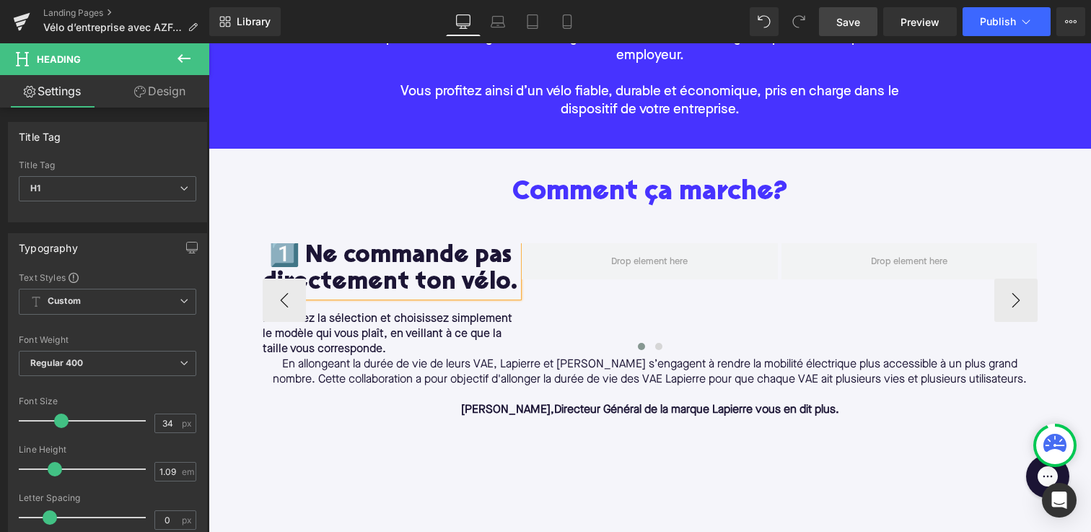
click at [465, 254] on h1 "1️⃣ Ne commande pas directement ton vélo." at bounding box center [391, 269] width 256 height 53
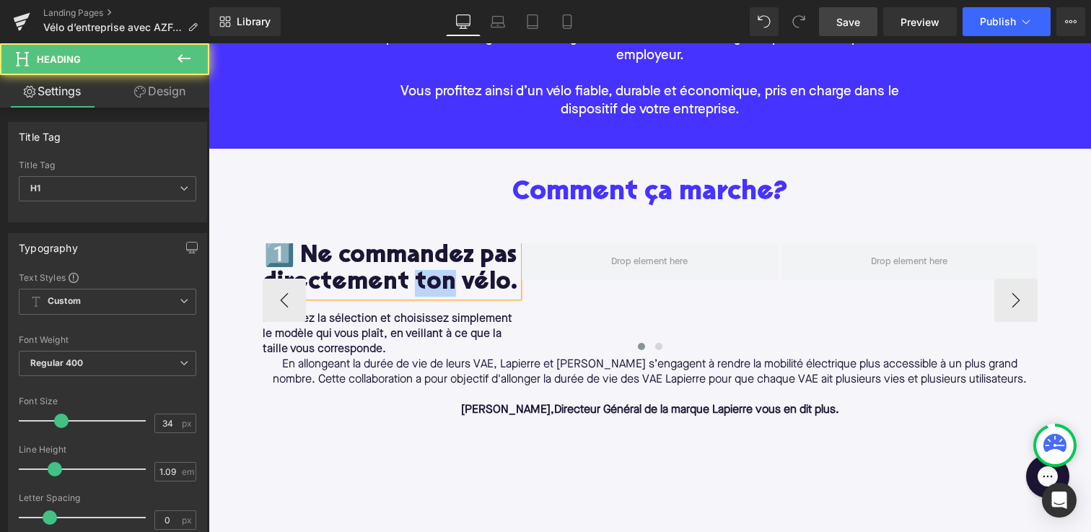
drag, startPoint x: 454, startPoint y: 280, endPoint x: 414, endPoint y: 279, distance: 39.7
click at [414, 280] on h1 "1️⃣ Ne commandez pas directement ton vélo." at bounding box center [391, 269] width 256 height 53
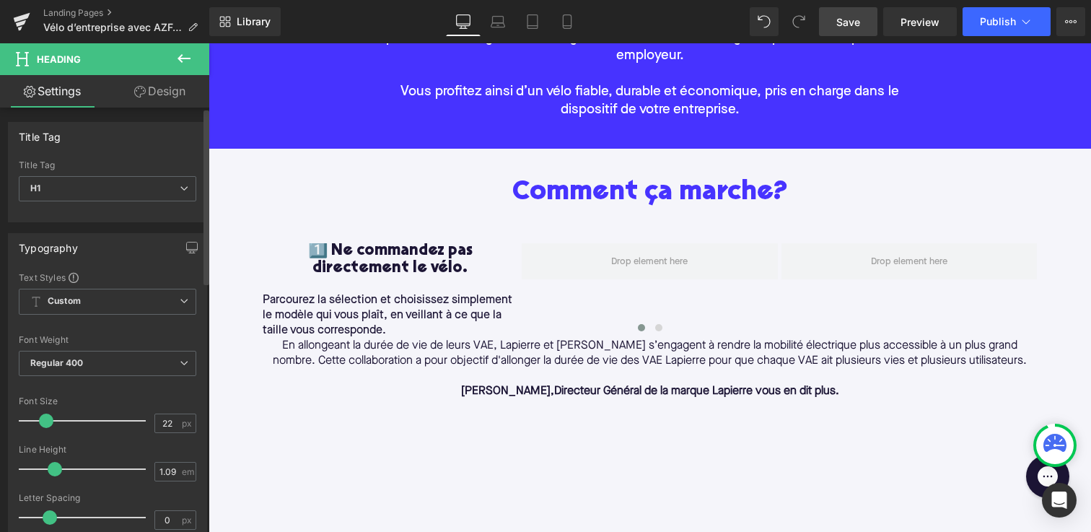
type input "23"
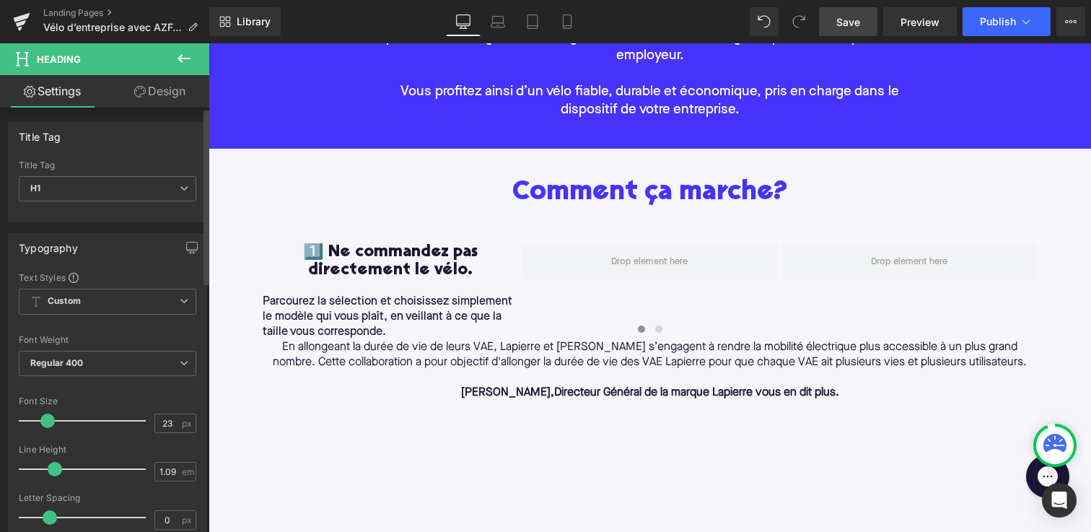
drag, startPoint x: 60, startPoint y: 418, endPoint x: 46, endPoint y: 419, distance: 13.7
click at [46, 419] on span at bounding box center [47, 420] width 14 height 14
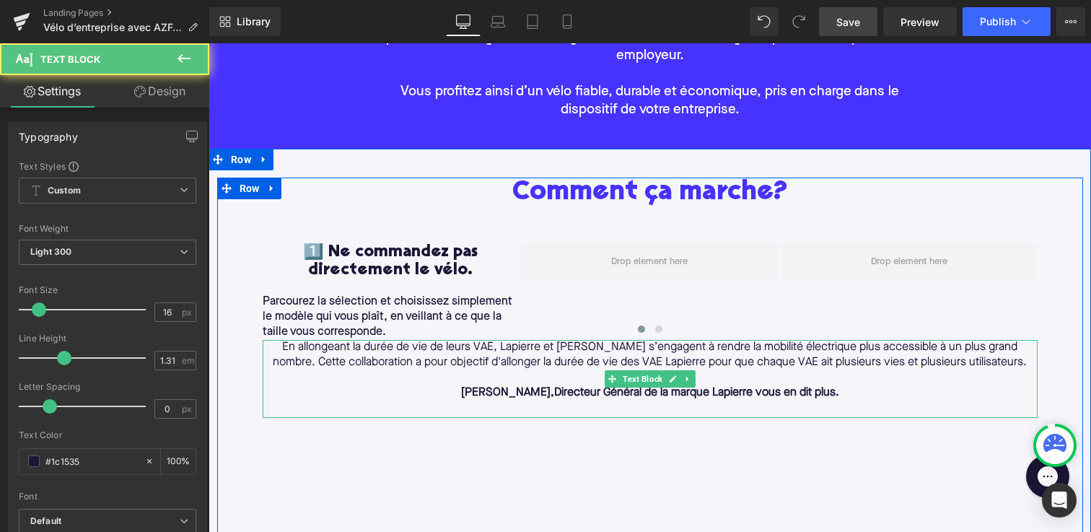
click at [316, 349] on p "En allongeant la durée de vie de leurs VAE, Lapierre et [PERSON_NAME] s’engagen…" at bounding box center [650, 355] width 775 height 30
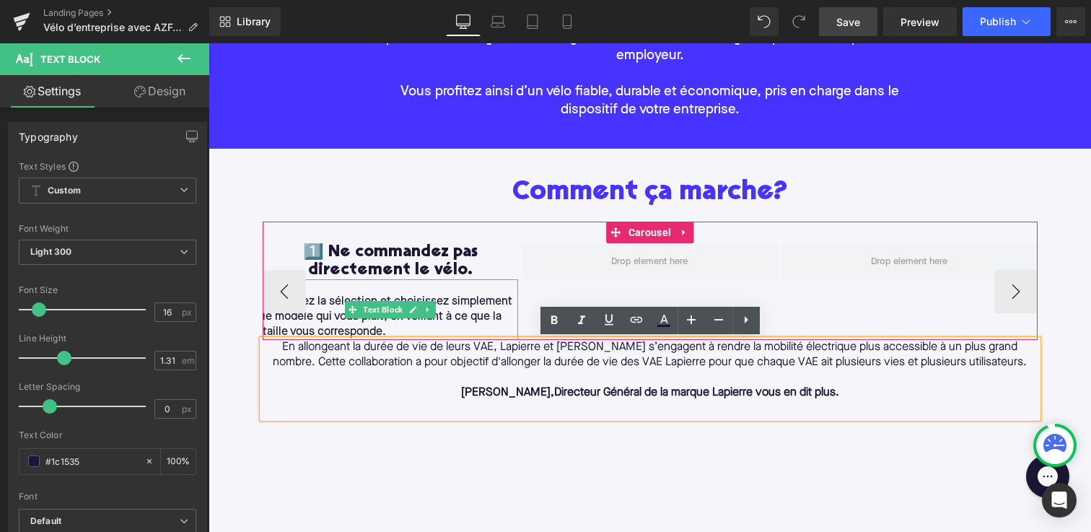
click at [451, 318] on span "Parcourez la sélection et choisissez simplement le modèle qui vous plaît, en ve…" at bounding box center [388, 317] width 250 height 42
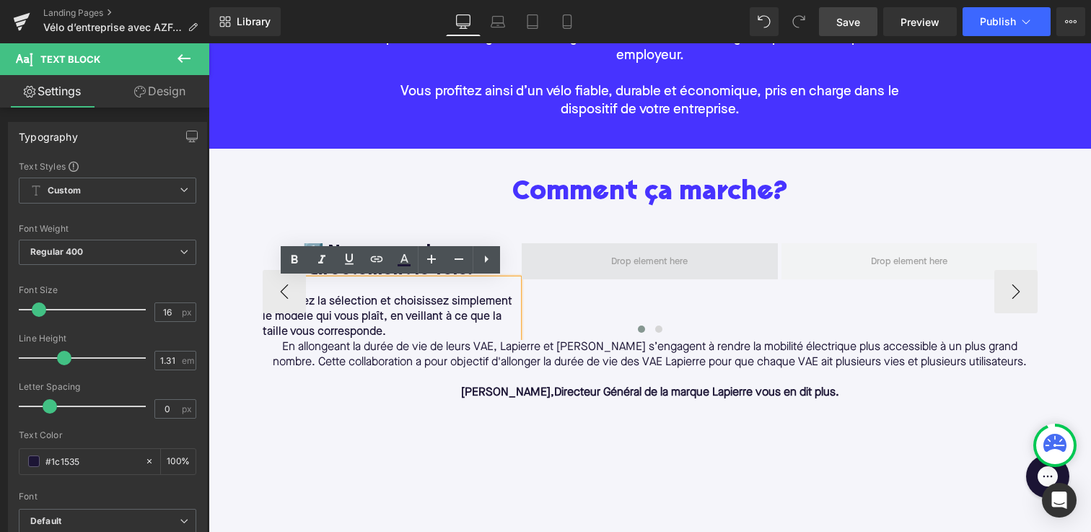
click at [522, 246] on span at bounding box center [650, 261] width 256 height 36
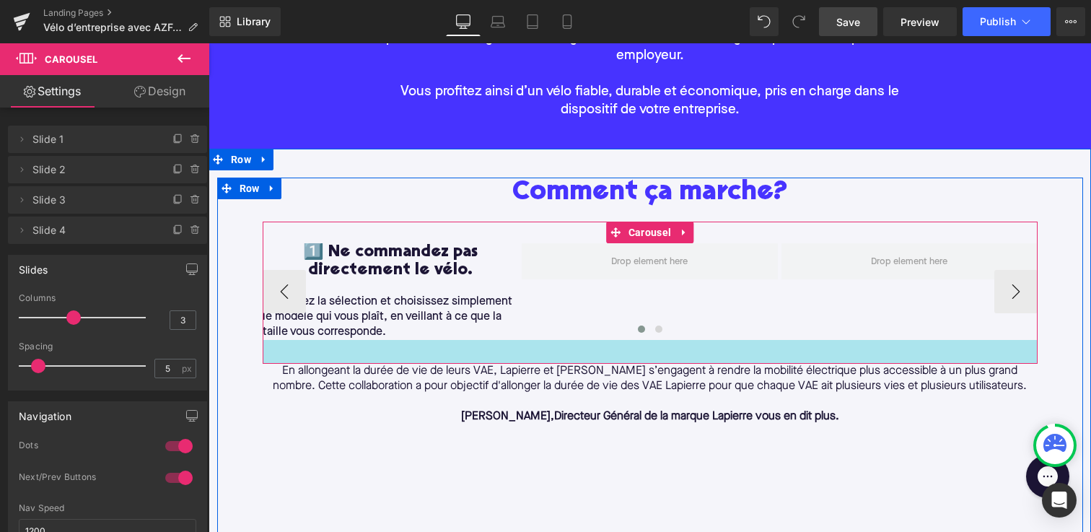
drag, startPoint x: 506, startPoint y: 338, endPoint x: 508, endPoint y: 362, distance: 24.6
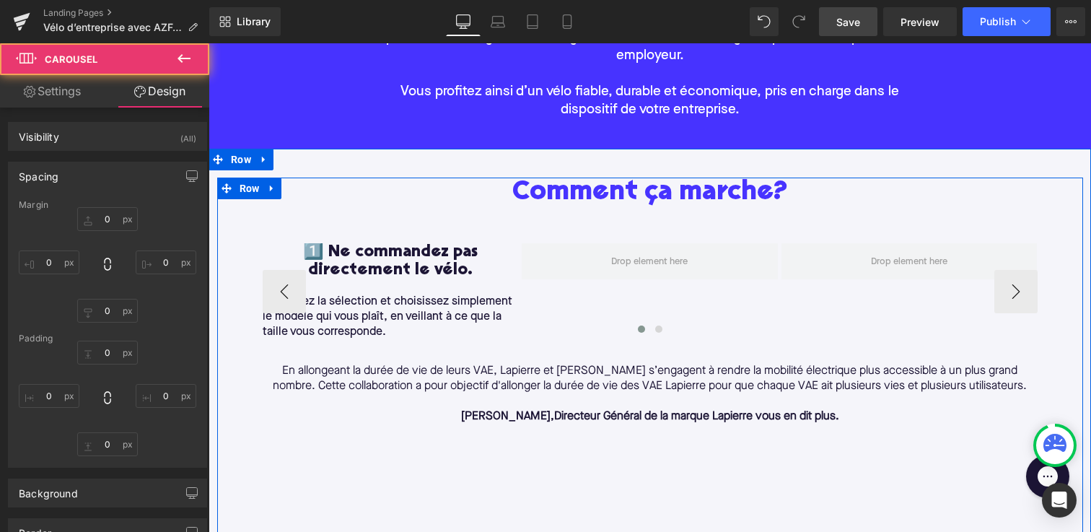
type input "0"
type input "30"
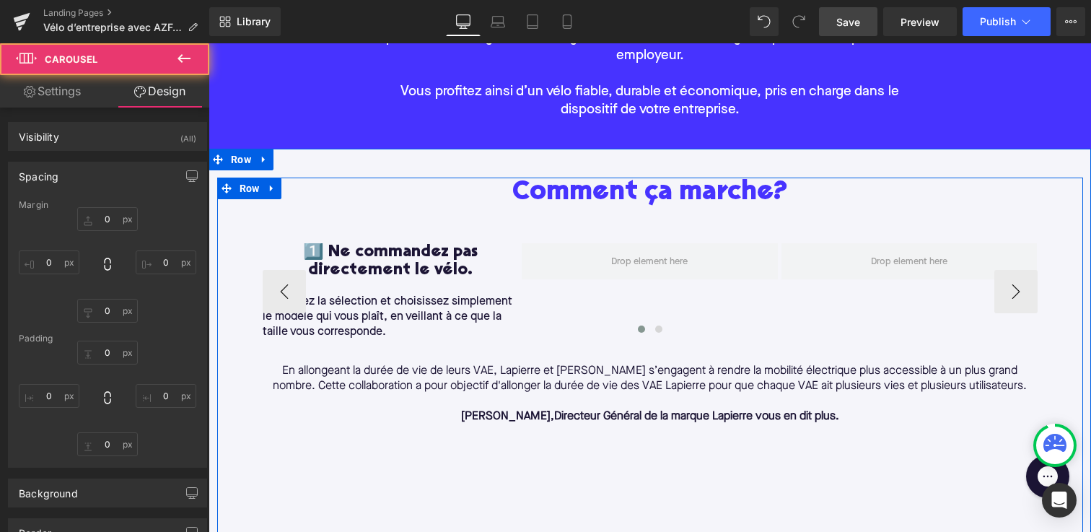
type input "0"
type input "32.9506"
type input "0"
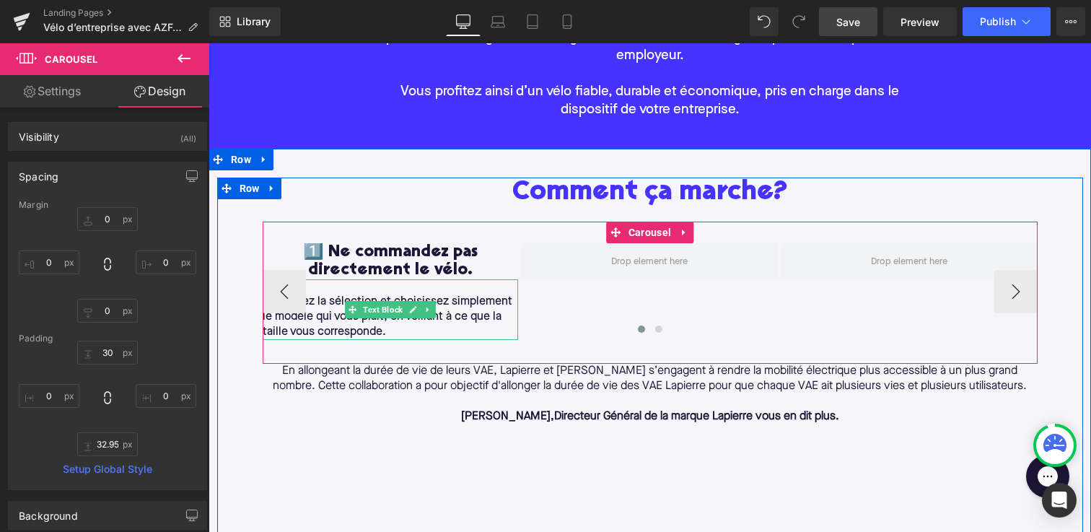
click at [304, 317] on span "Parcourez la sélection et choisissez simplement le modèle qui vous plaît, en ve…" at bounding box center [388, 317] width 250 height 42
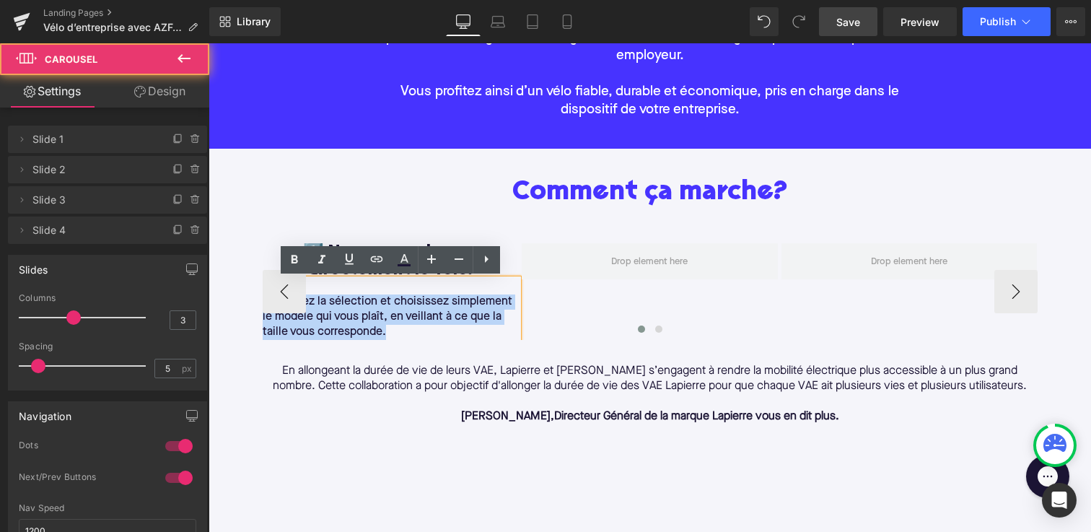
drag, startPoint x: 388, startPoint y: 330, endPoint x: 331, endPoint y: 313, distance: 59.4
click at [331, 313] on div "1️⃣ Ne commandez pas directement le vélo. Heading Parcourez la sélection et cho…" at bounding box center [650, 291] width 775 height 97
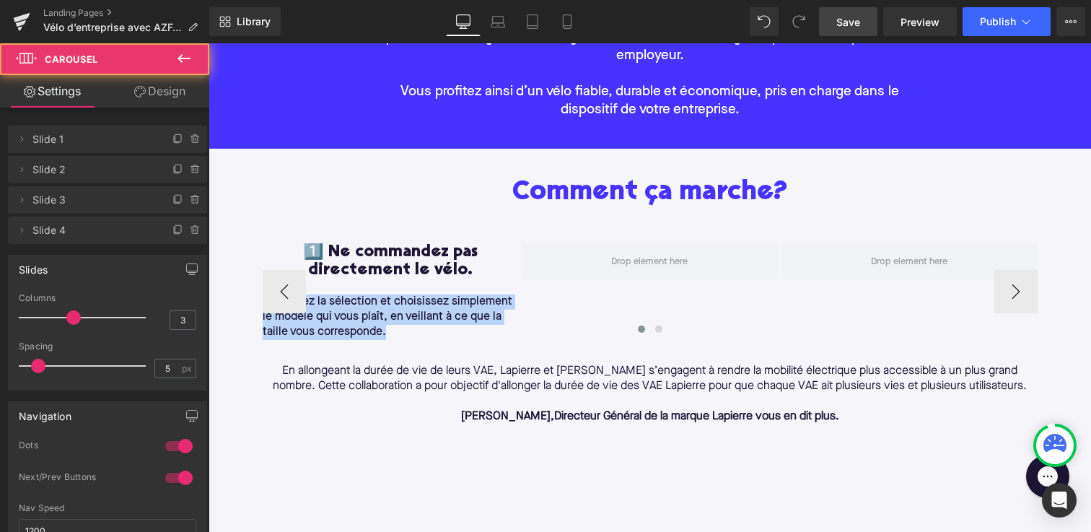
click at [331, 313] on span "Parcourez la sélection et choisissez simplement le modèle qui vous plaît, en ve…" at bounding box center [388, 317] width 250 height 42
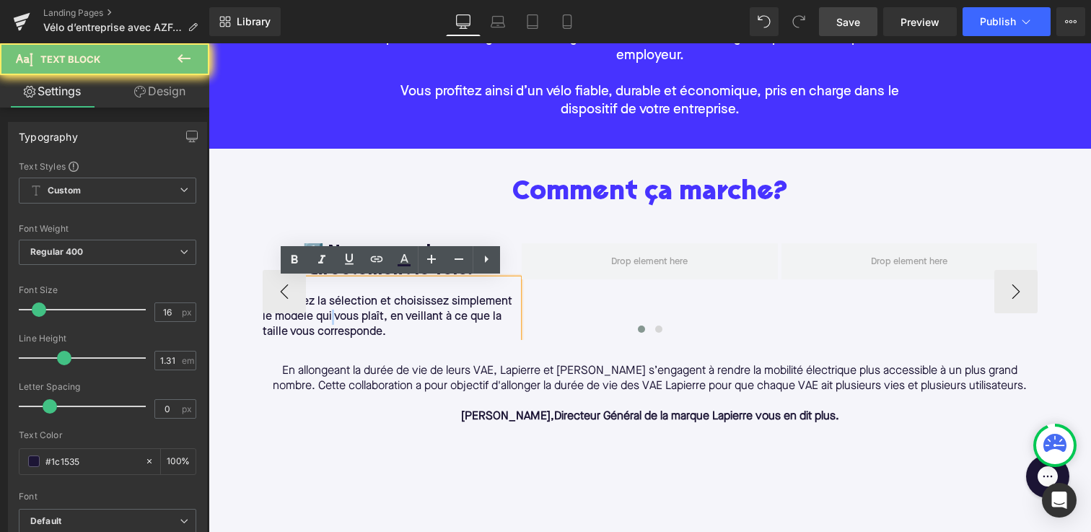
click at [331, 313] on span "Parcourez la sélection et choisissez simplement le modèle qui vous plaît, en ve…" at bounding box center [388, 317] width 250 height 42
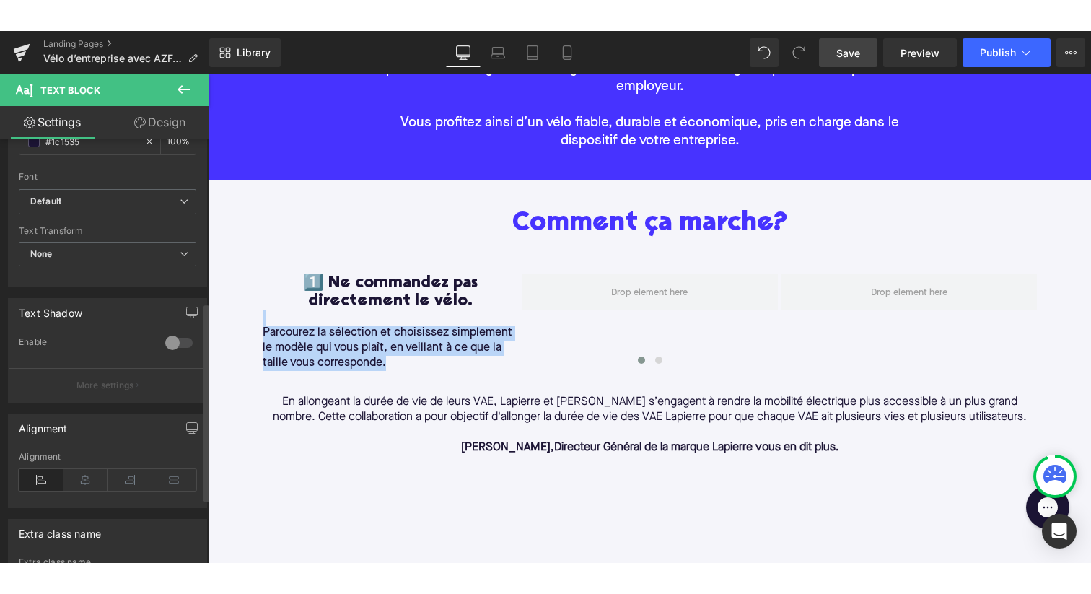
scroll to position [373, 0]
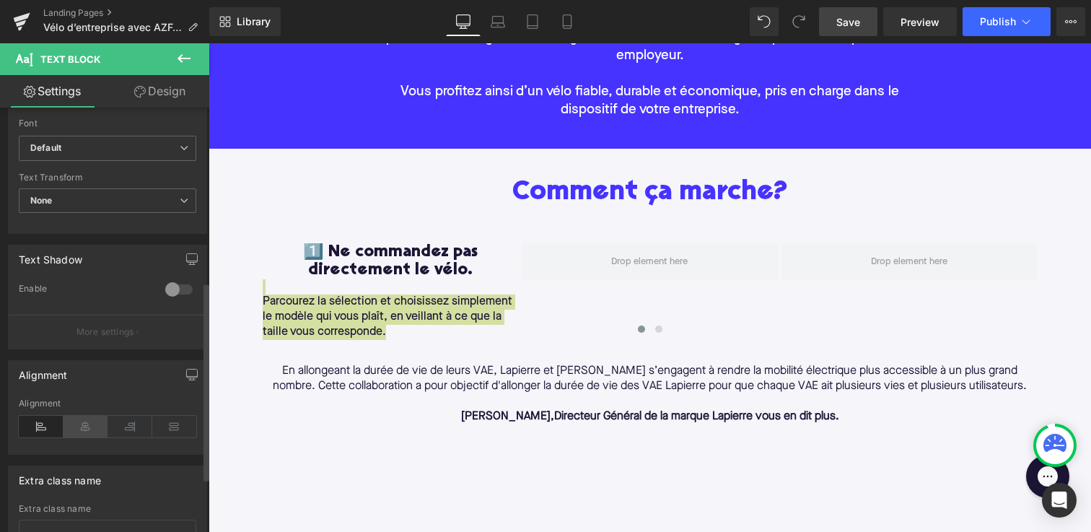
click at [82, 424] on icon at bounding box center [85, 426] width 45 height 22
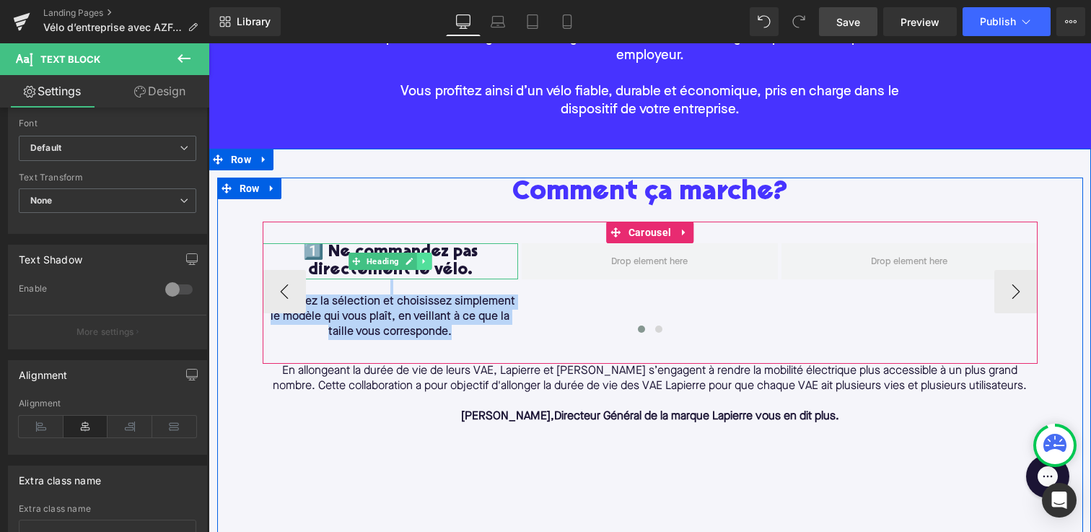
click at [421, 265] on link at bounding box center [424, 260] width 15 height 17
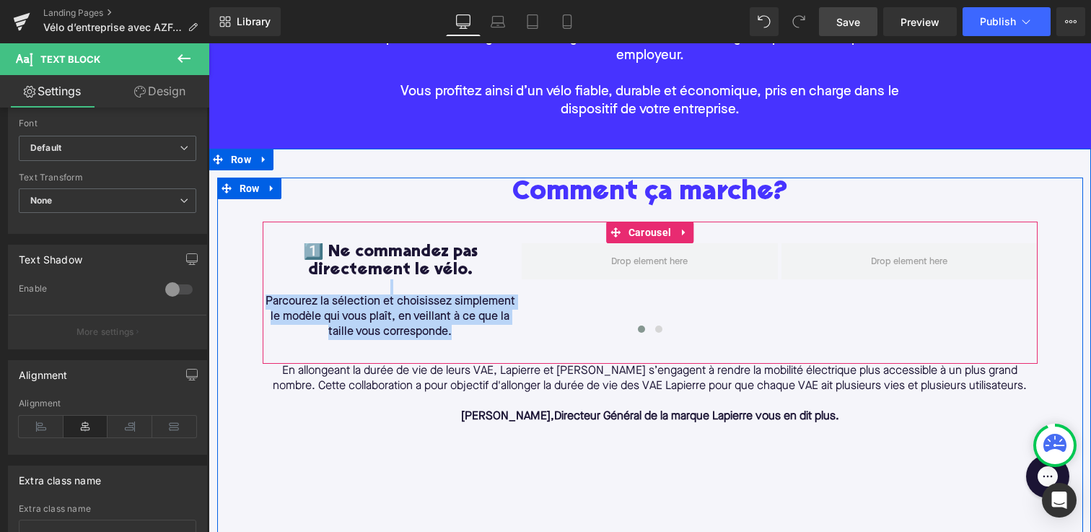
click at [441, 209] on div "Comment ça marche?" at bounding box center [650, 199] width 775 height 44
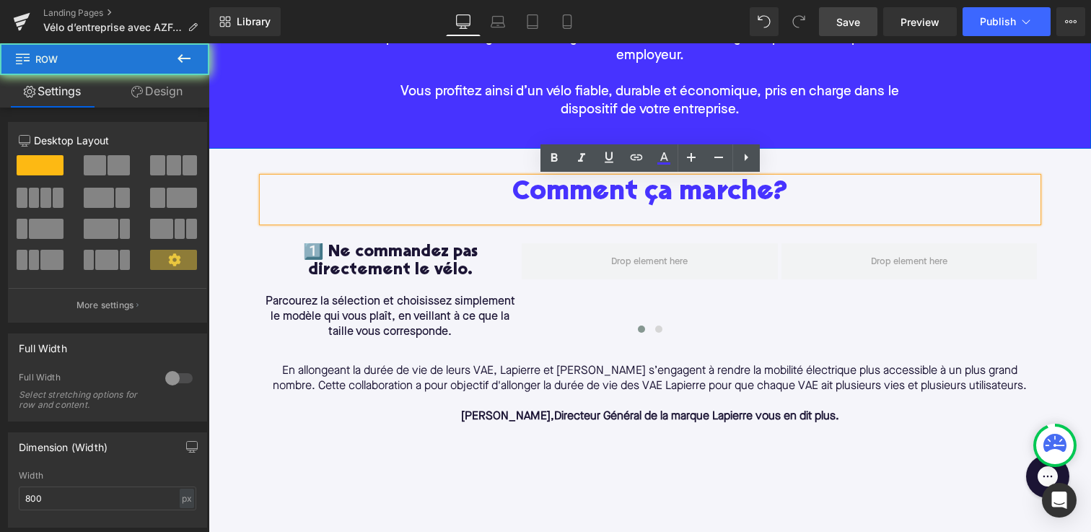
click at [208, 43] on div at bounding box center [208, 43] width 0 height 0
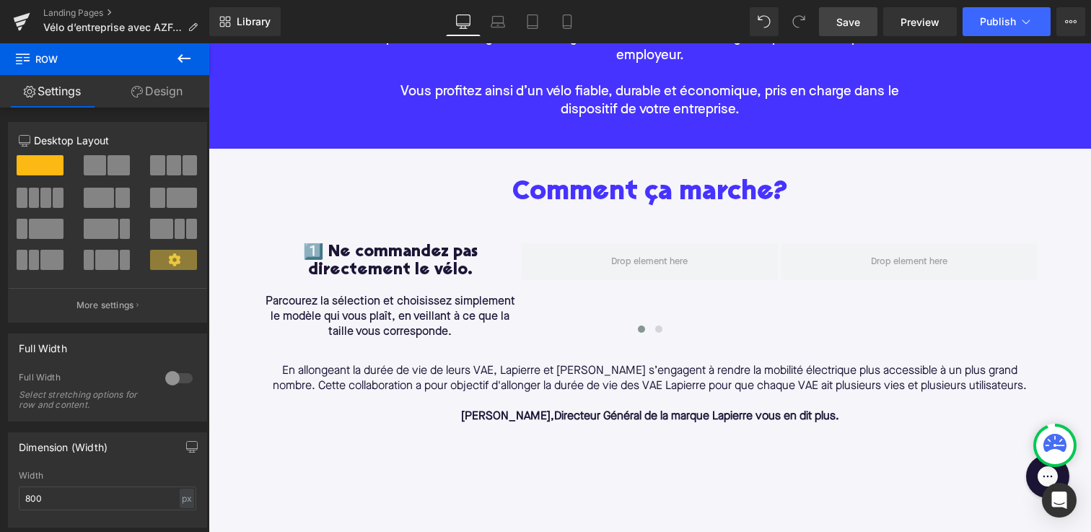
click at [184, 67] on button at bounding box center [184, 59] width 50 height 32
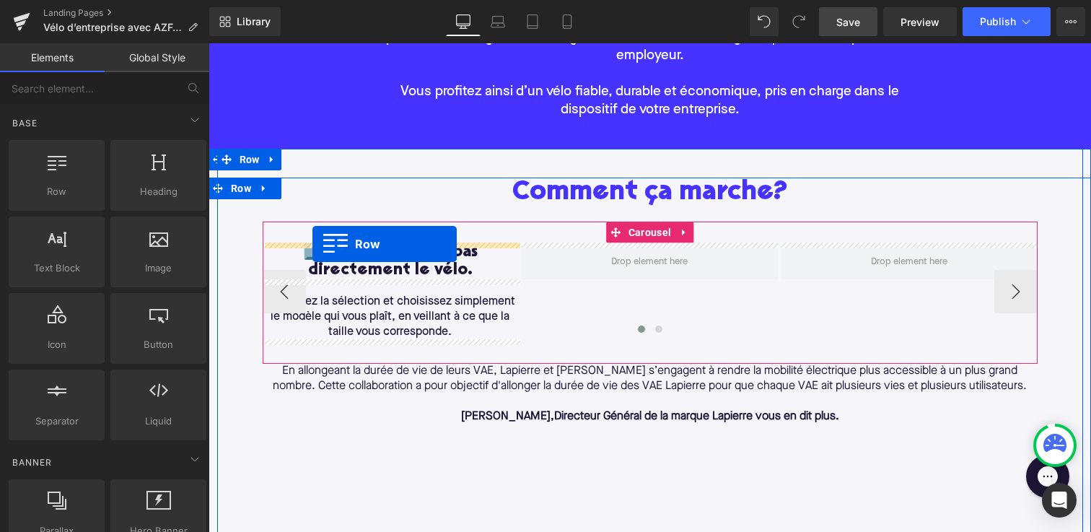
drag, startPoint x: 252, startPoint y: 218, endPoint x: 312, endPoint y: 245, distance: 65.6
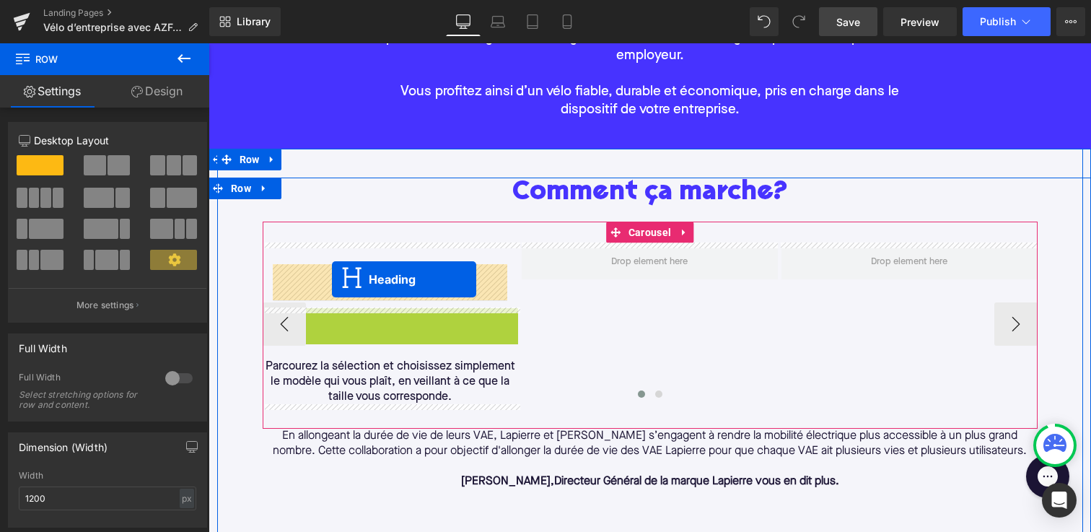
drag, startPoint x: 333, startPoint y: 325, endPoint x: 332, endPoint y: 279, distance: 46.2
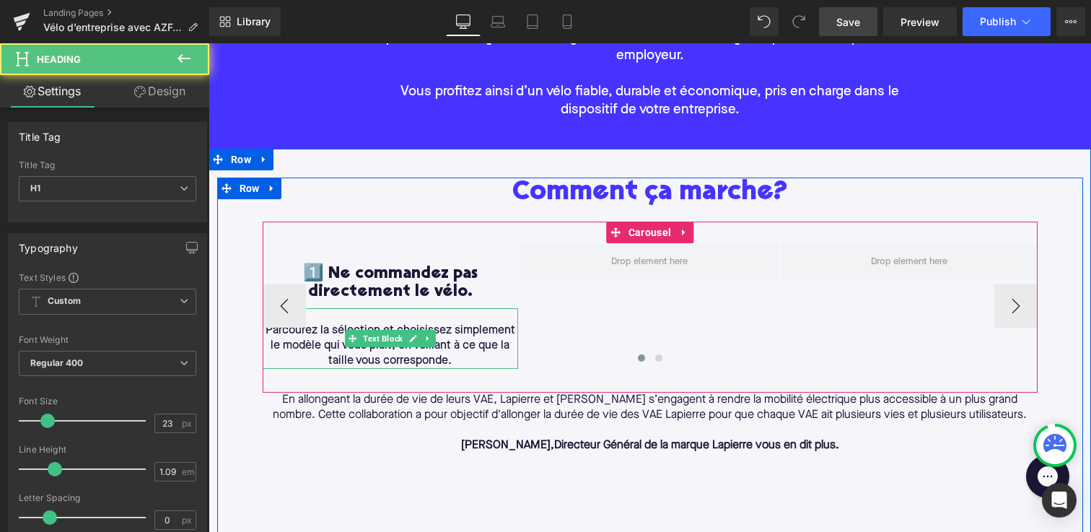
click at [320, 335] on span "Parcourez la sélection et choisissez simplement le modèle qui vous plaît, en ve…" at bounding box center [390, 346] width 250 height 42
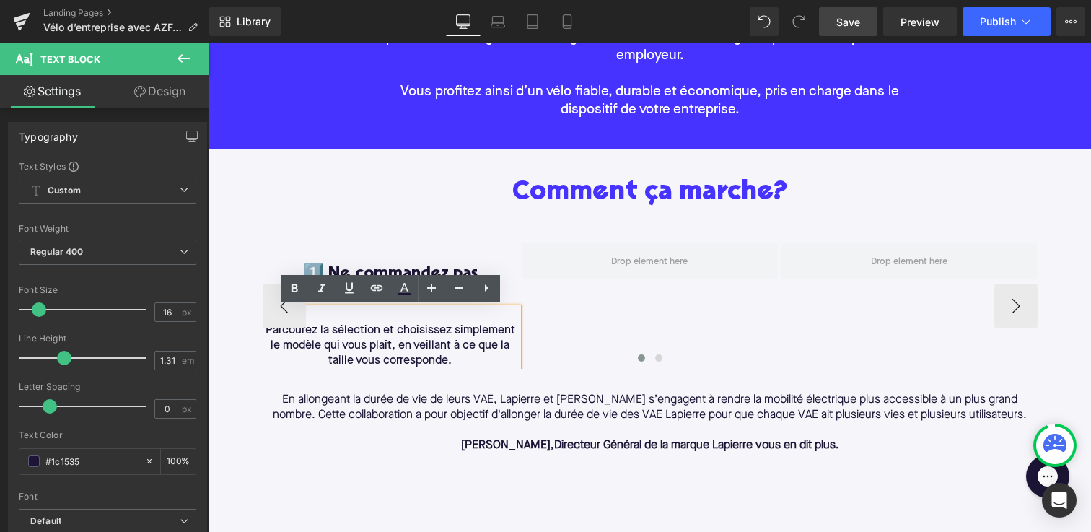
click at [338, 387] on div "1️⃣ Ne commandez pas directement le vélo. Heading Row Parcourez la sélection et…" at bounding box center [650, 306] width 775 height 171
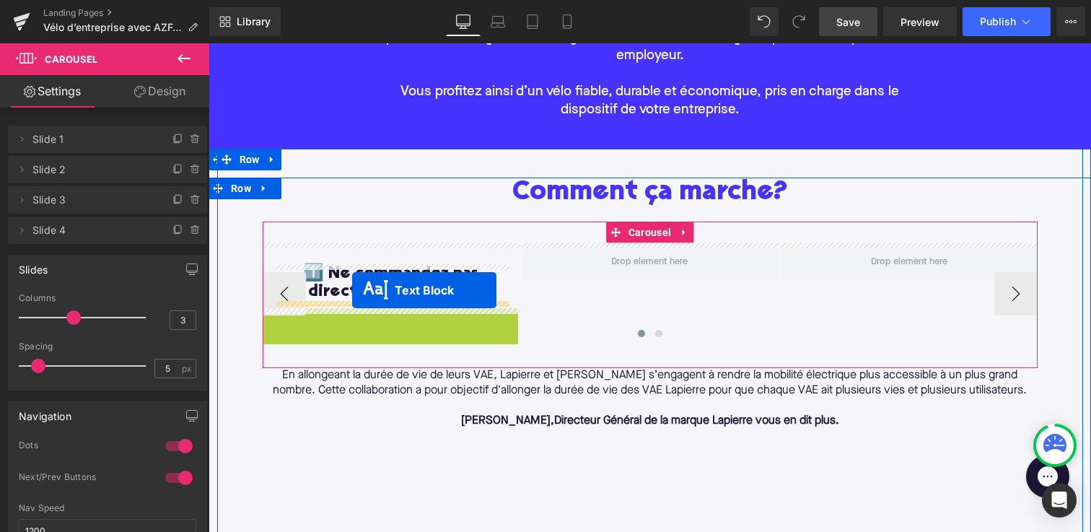
drag, startPoint x: 352, startPoint y: 341, endPoint x: 352, endPoint y: 291, distance: 49.8
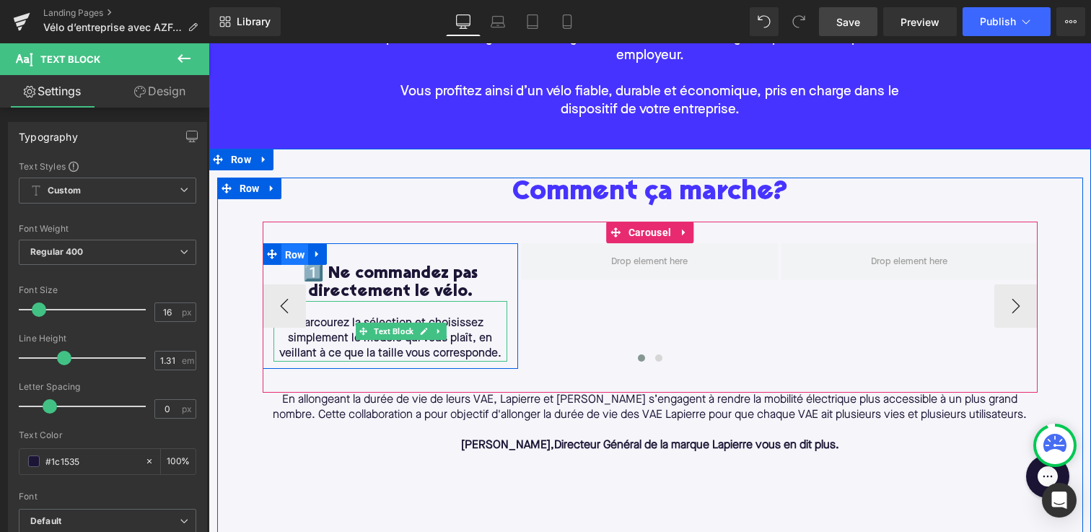
click at [293, 249] on span "Row" at bounding box center [294, 255] width 27 height 22
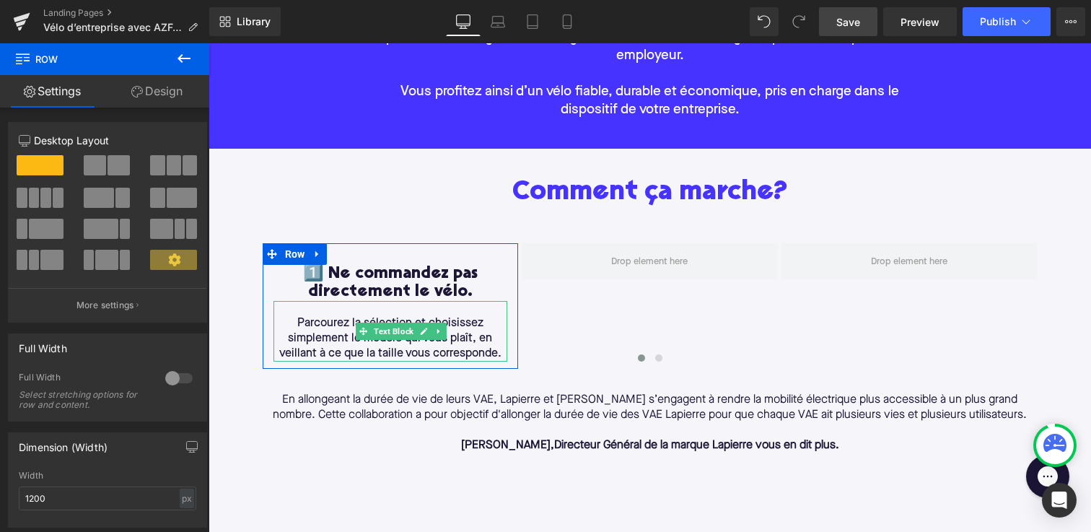
click at [172, 93] on link "Design" at bounding box center [157, 91] width 105 height 32
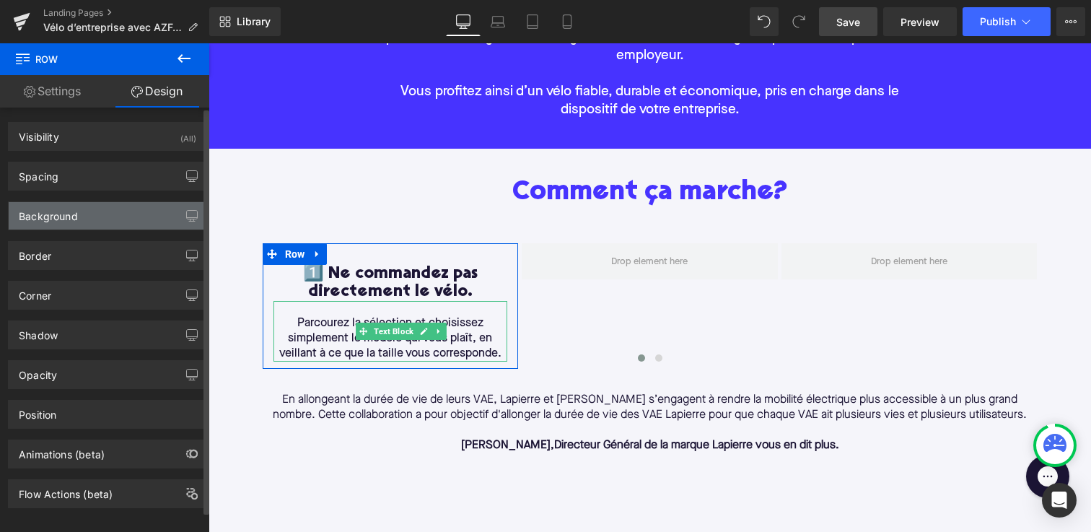
click at [138, 203] on div "Background" at bounding box center [108, 215] width 198 height 27
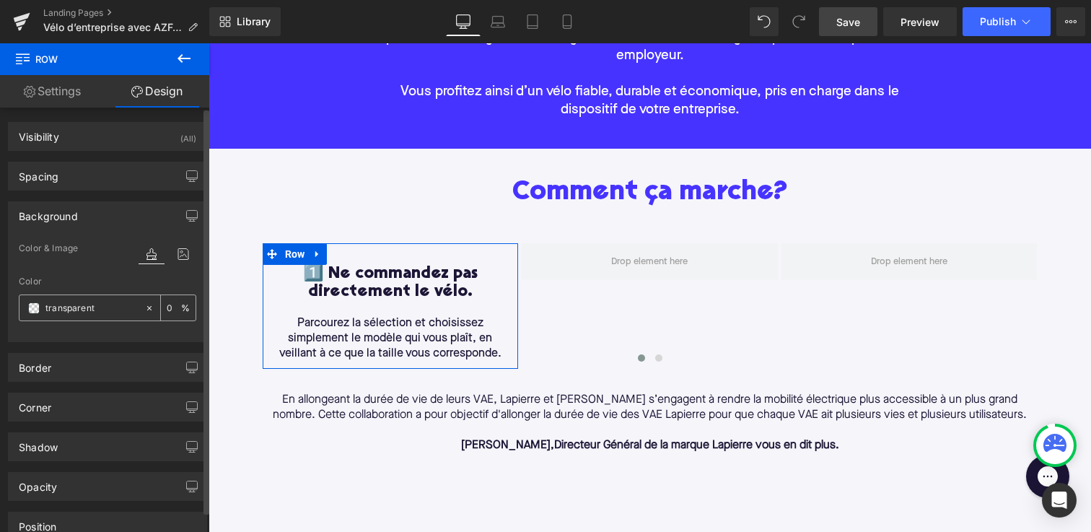
click at [146, 309] on icon at bounding box center [149, 308] width 10 height 10
click at [107, 309] on input "none" at bounding box center [91, 308] width 92 height 16
paste input "#DFFFFF"
type input "#DFFFFF"
type input "100"
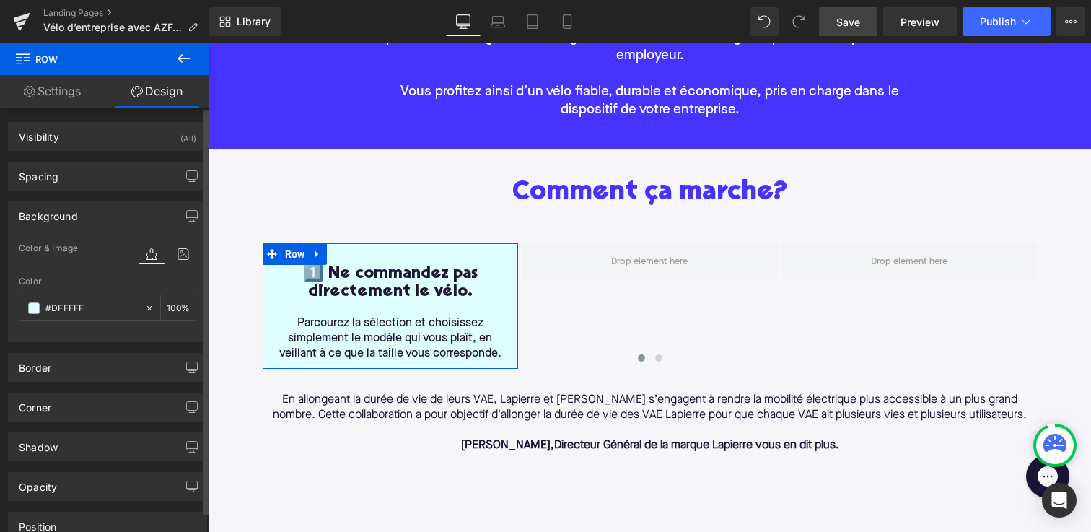
type input "#dfffff"
click at [105, 281] on div "Color" at bounding box center [107, 281] width 177 height 10
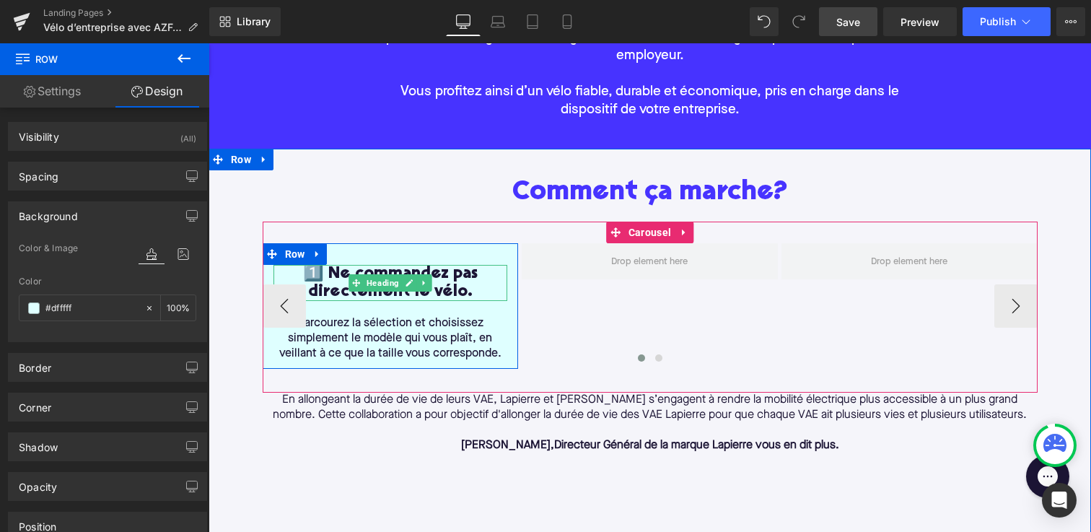
click at [368, 271] on h1 "1️⃣ Ne commandez pas directement le vélo." at bounding box center [390, 283] width 234 height 36
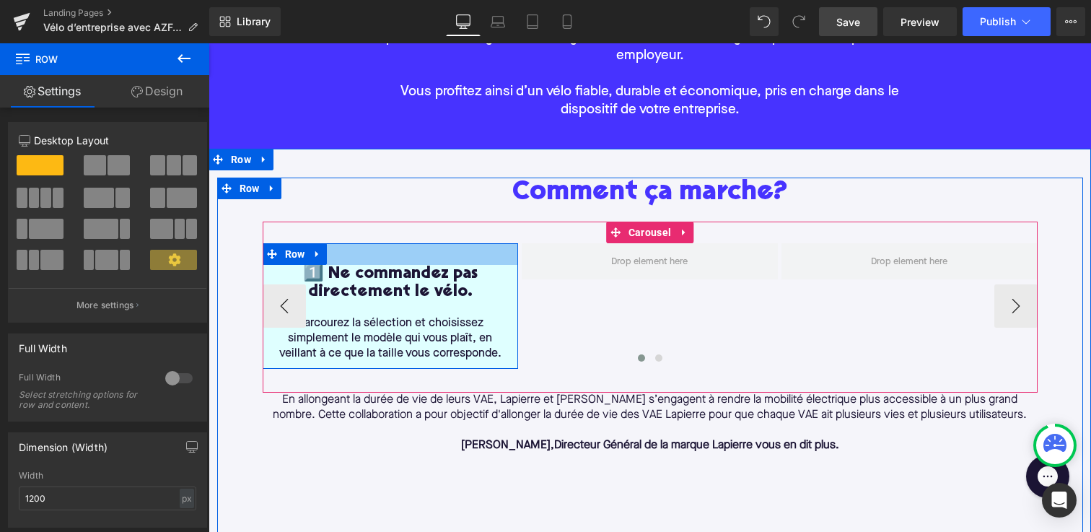
click at [344, 250] on div at bounding box center [391, 254] width 256 height 22
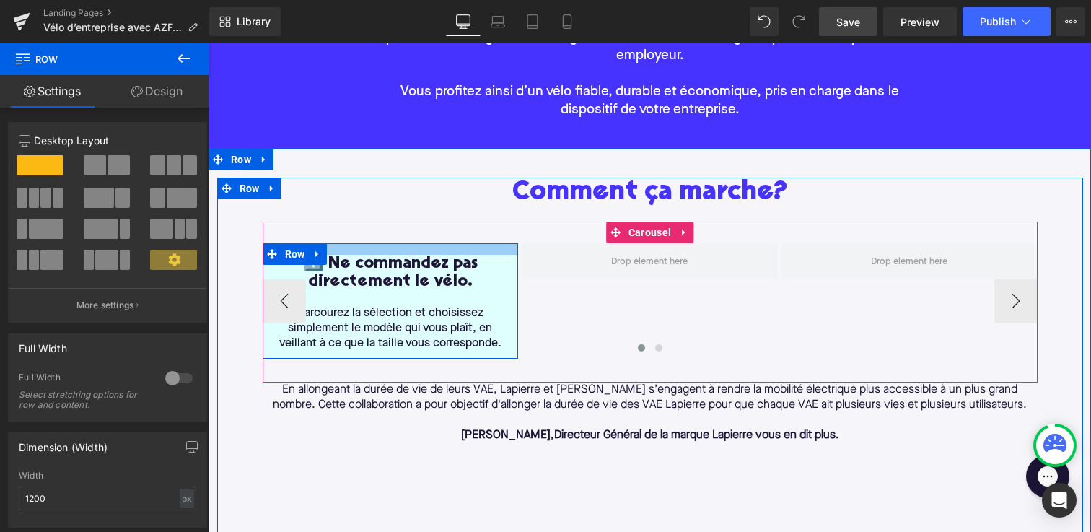
drag, startPoint x: 344, startPoint y: 255, endPoint x: 347, endPoint y: 245, distance: 10.5
click at [347, 245] on div at bounding box center [391, 249] width 256 height 12
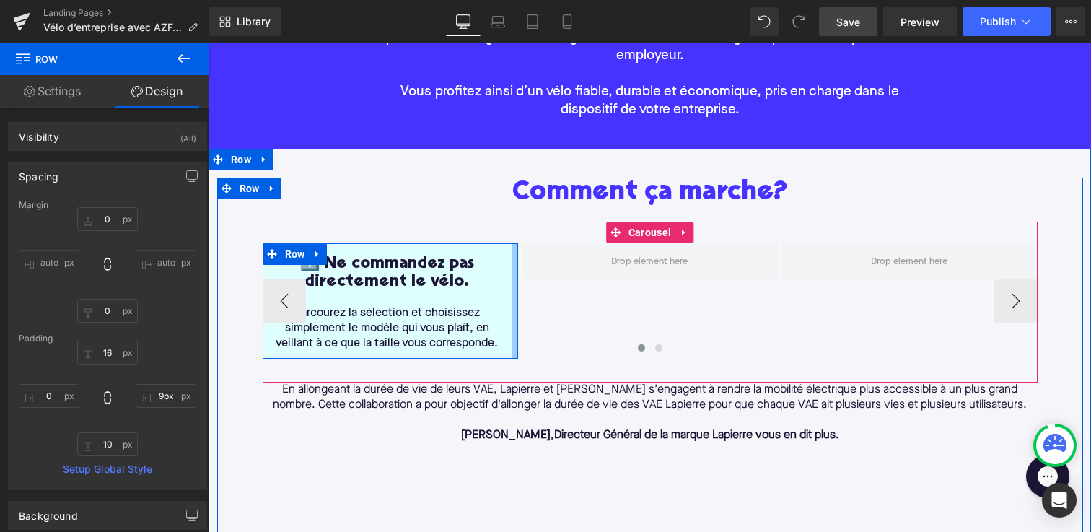
type input "10px"
click at [508, 286] on div "1️⃣ Ne commandez pas directement le vélo. Heading Parcourez la sélection et cho…" at bounding box center [391, 300] width 256 height 115
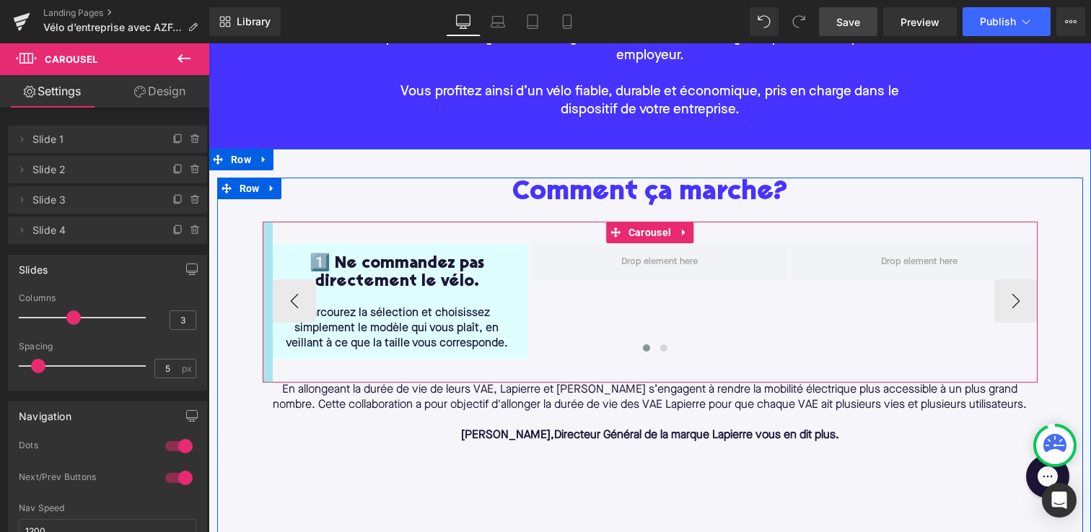
drag, startPoint x: 265, startPoint y: 271, endPoint x: 275, endPoint y: 271, distance: 10.1
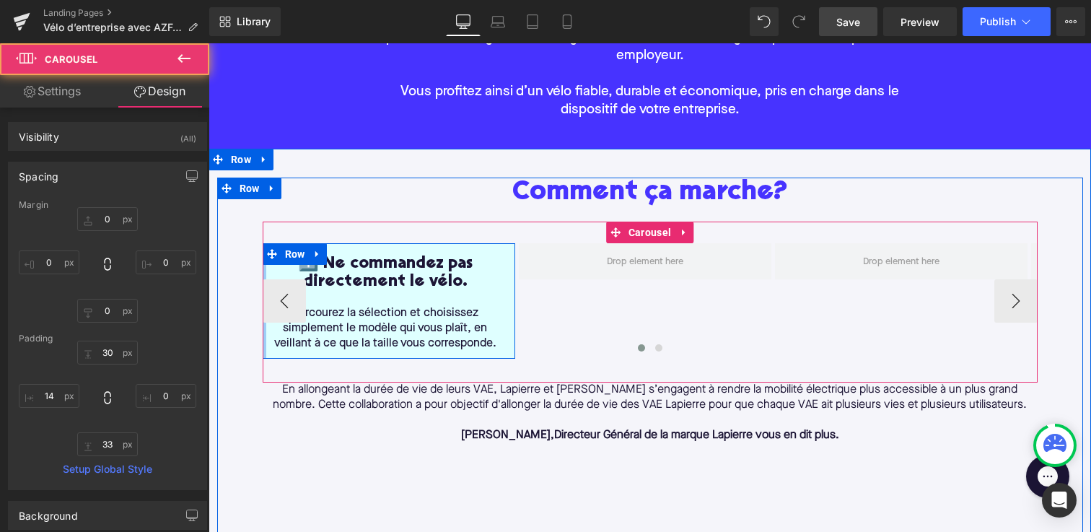
type input "0"
type input "30"
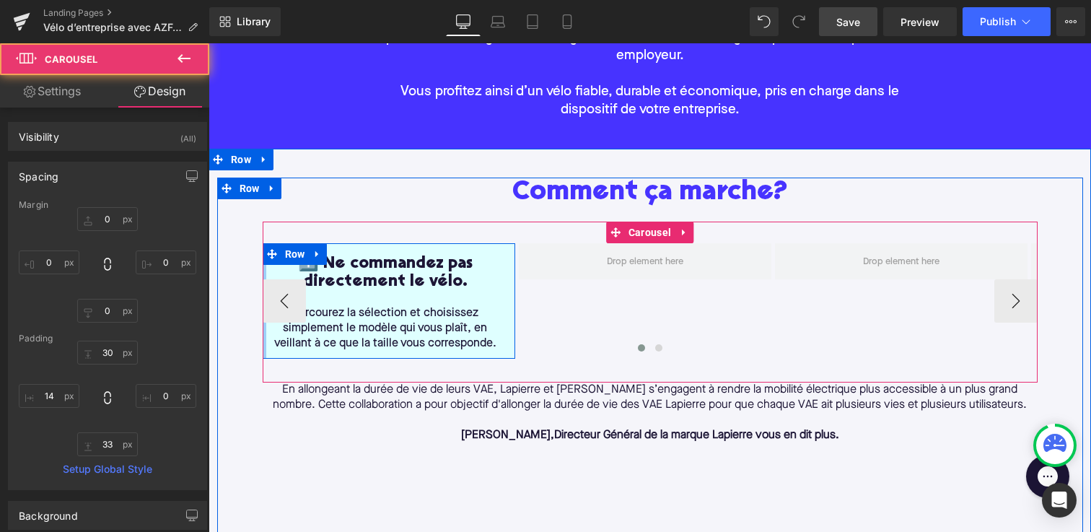
type input "0"
type input "33"
type input "11.7127"
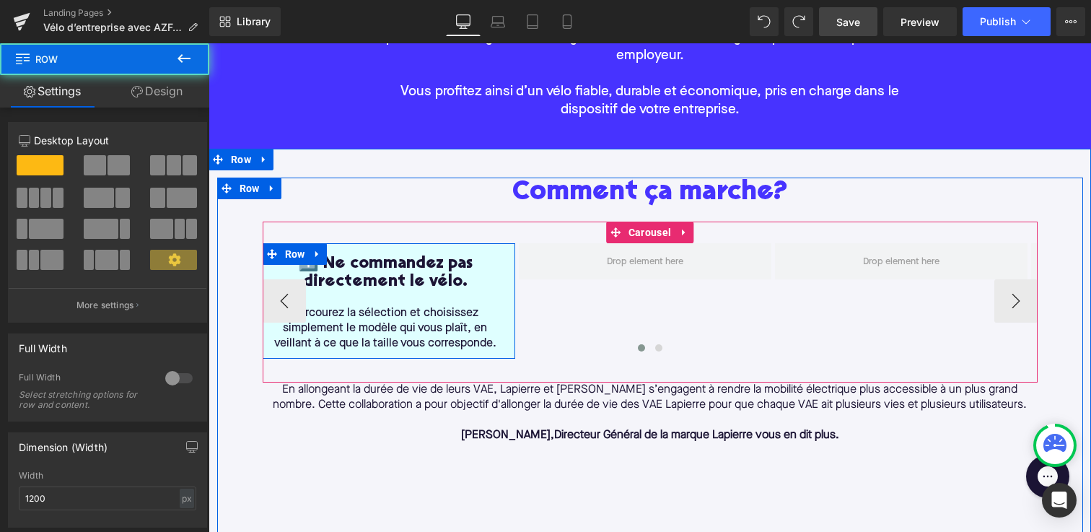
click at [271, 270] on div "1️⃣ Ne commandez pas directement le vélo. Heading Parcourez la sélection et cho…" at bounding box center [385, 303] width 245 height 97
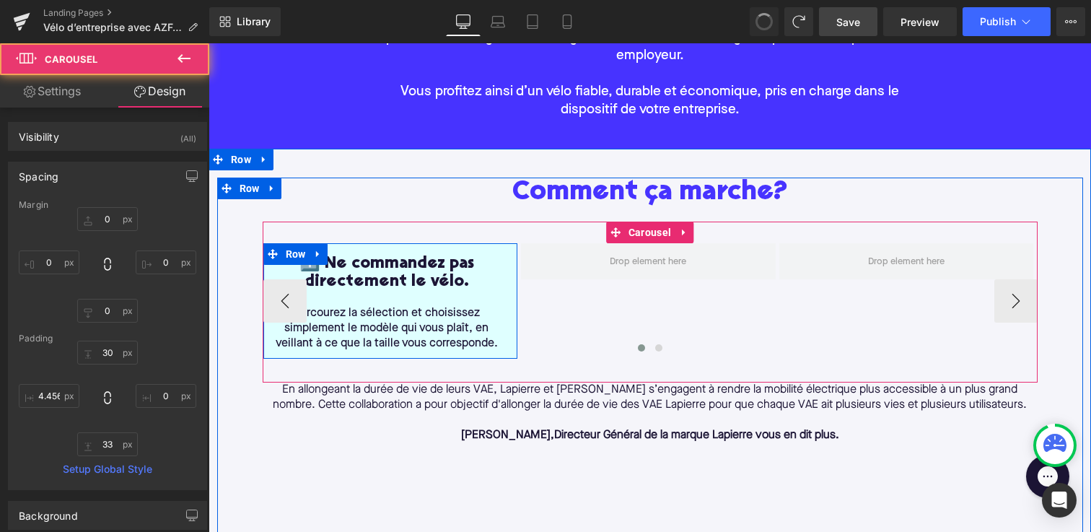
type input "0"
type input "30"
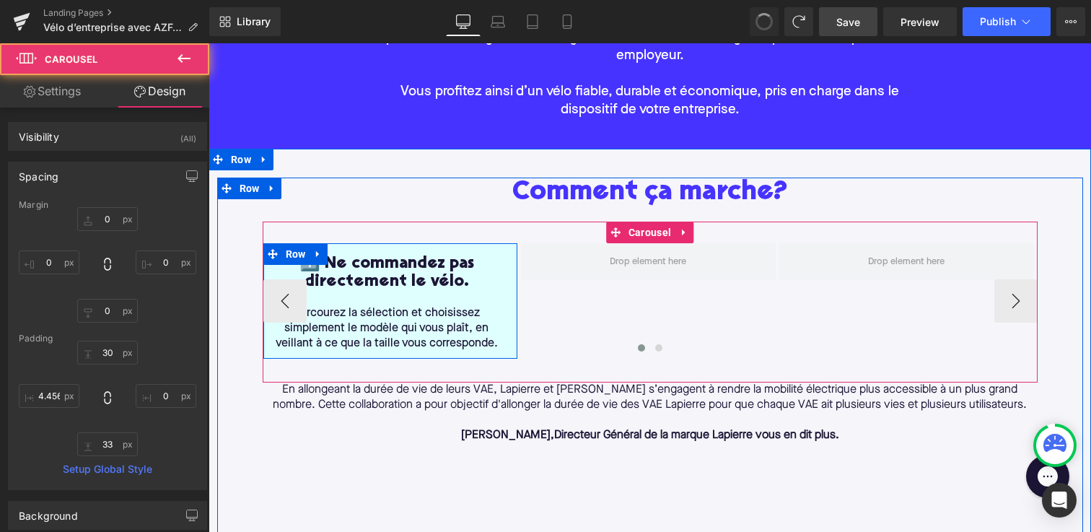
type input "0"
type input "33"
type input "0.847117"
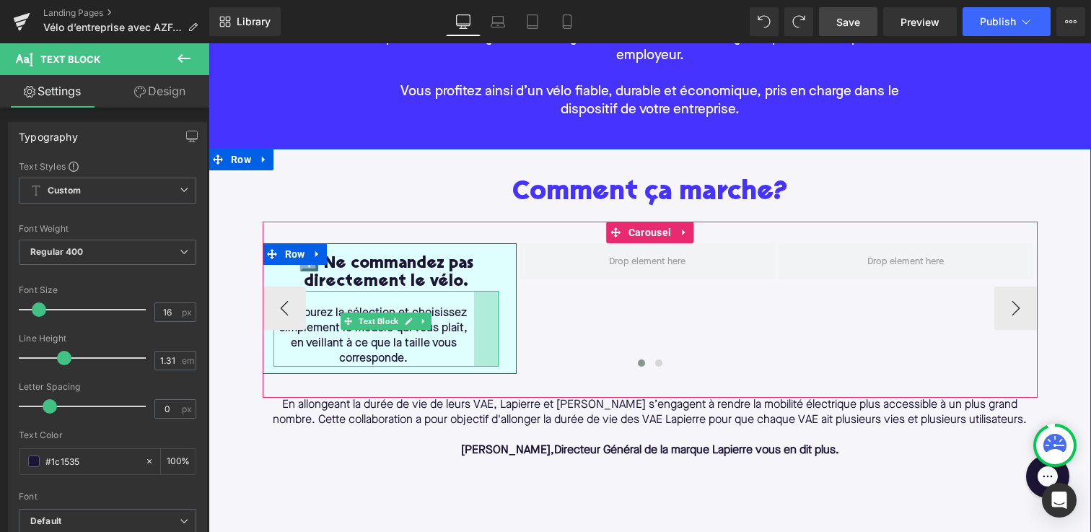
drag, startPoint x: 496, startPoint y: 322, endPoint x: 472, endPoint y: 322, distance: 23.1
click at [472, 322] on div "Parcourez la sélection et choisissez simplement le modèle qui vous plaît, en ve…" at bounding box center [386, 329] width 226 height 76
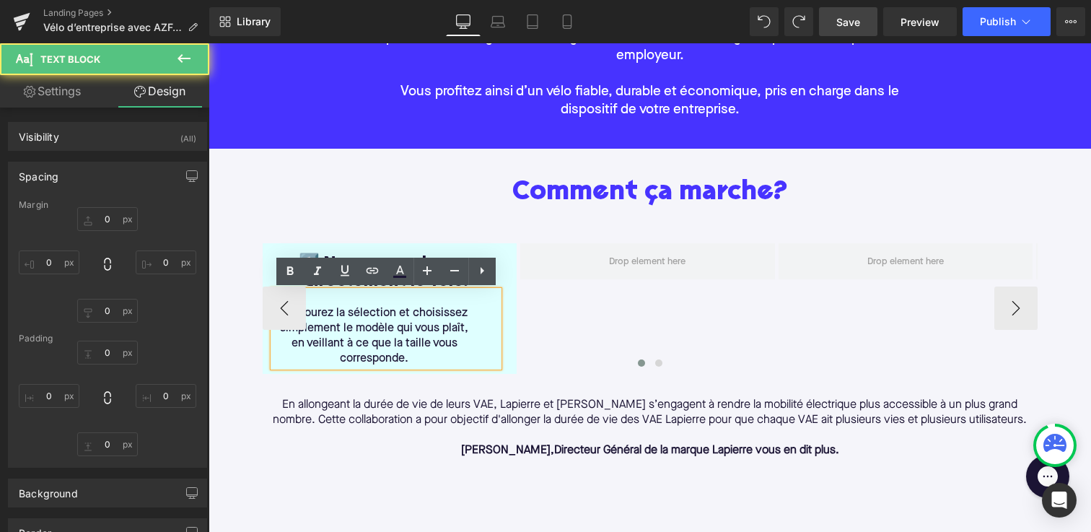
type input "0"
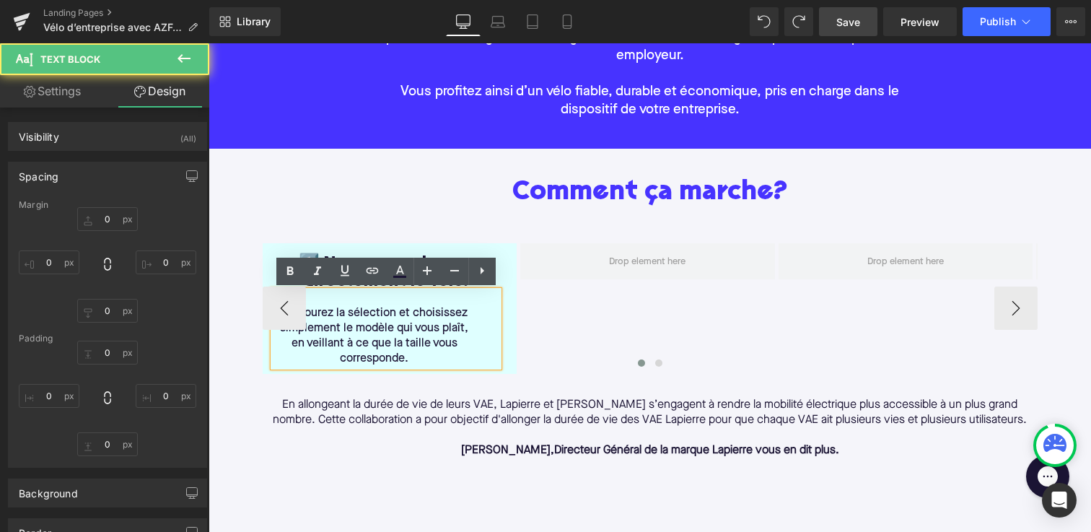
type input "32"
type input "0"
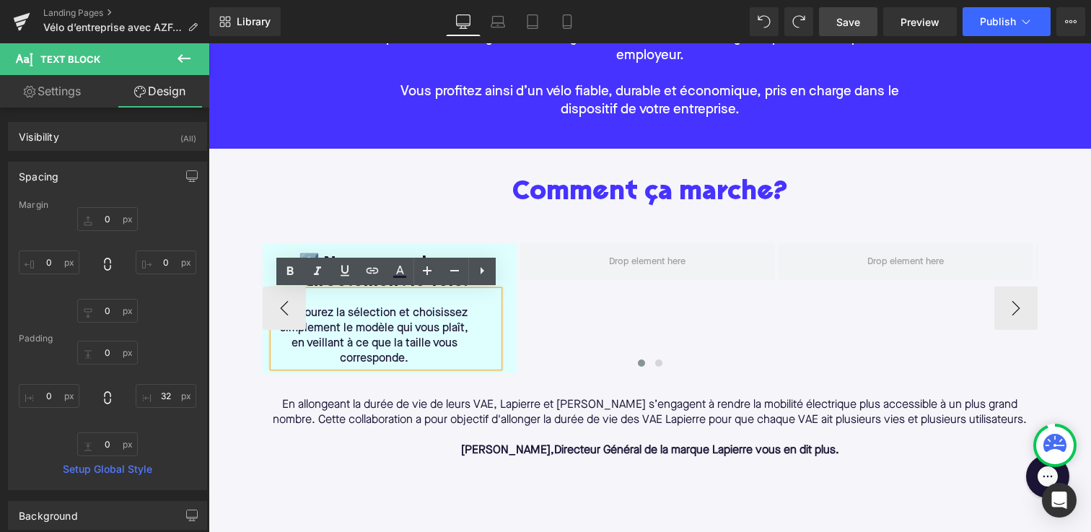
click at [273, 343] on div "Parcourez la sélection et choisissez simplement le modèle qui vous plaît, en ve…" at bounding box center [386, 329] width 226 height 76
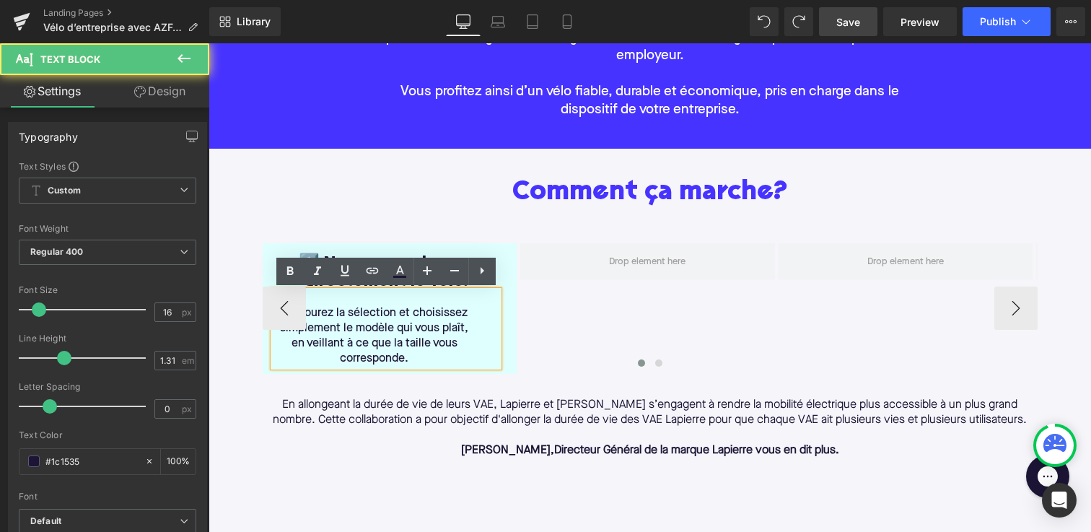
click at [340, 343] on span "Parcourez la sélection et choisissez simplement le modèle qui vous plaît, en ve…" at bounding box center [374, 335] width 188 height 57
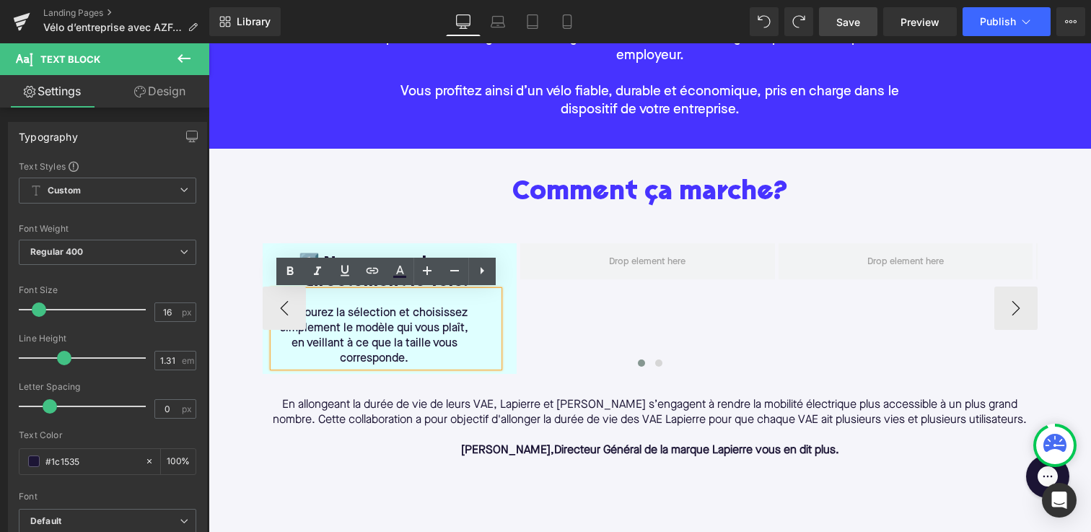
click at [498, 324] on div "Parcourez la sélection et choisissez simplement le modèle qui vous plaît, en ve…" at bounding box center [386, 329] width 226 height 76
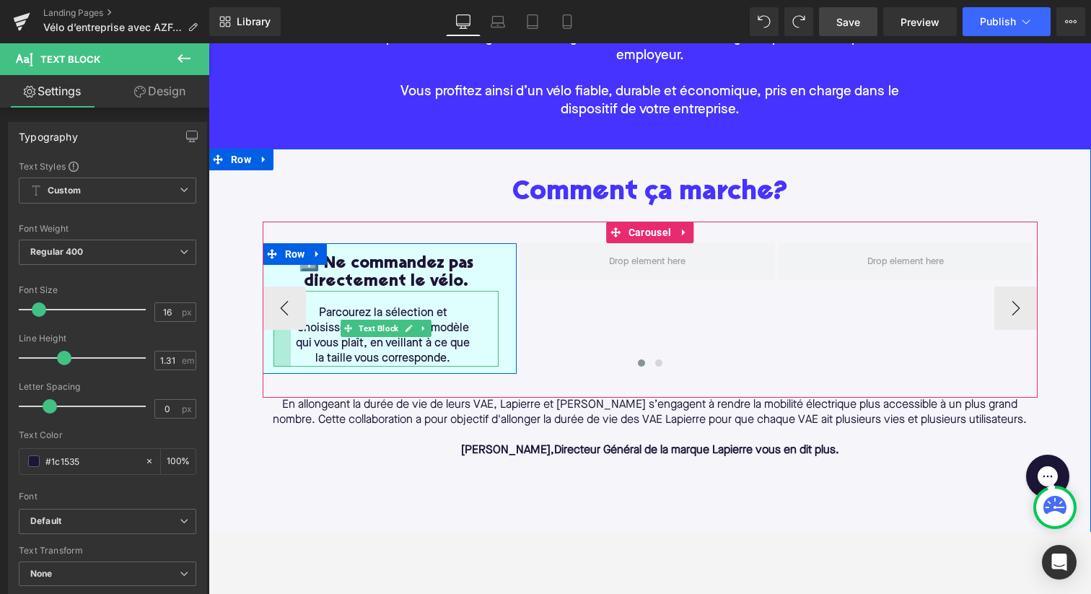
drag, startPoint x: 273, startPoint y: 339, endPoint x: 291, endPoint y: 340, distance: 17.3
click at [291, 340] on div "Parcourez la sélection et choisissez simplement le modèle qui vous plaît, en ve…" at bounding box center [386, 329] width 226 height 76
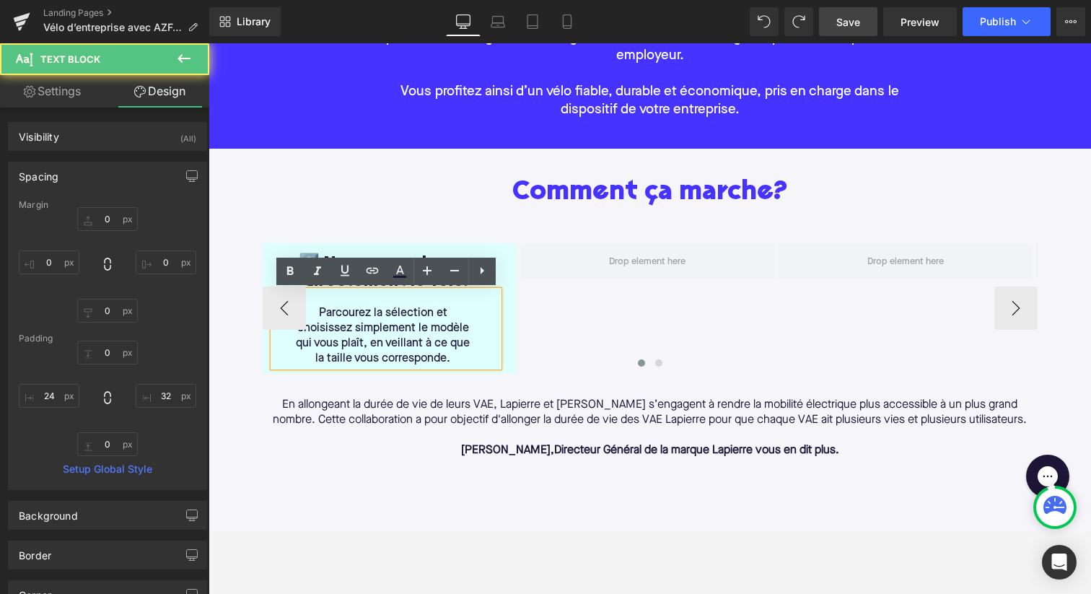
scroll to position [269, 0]
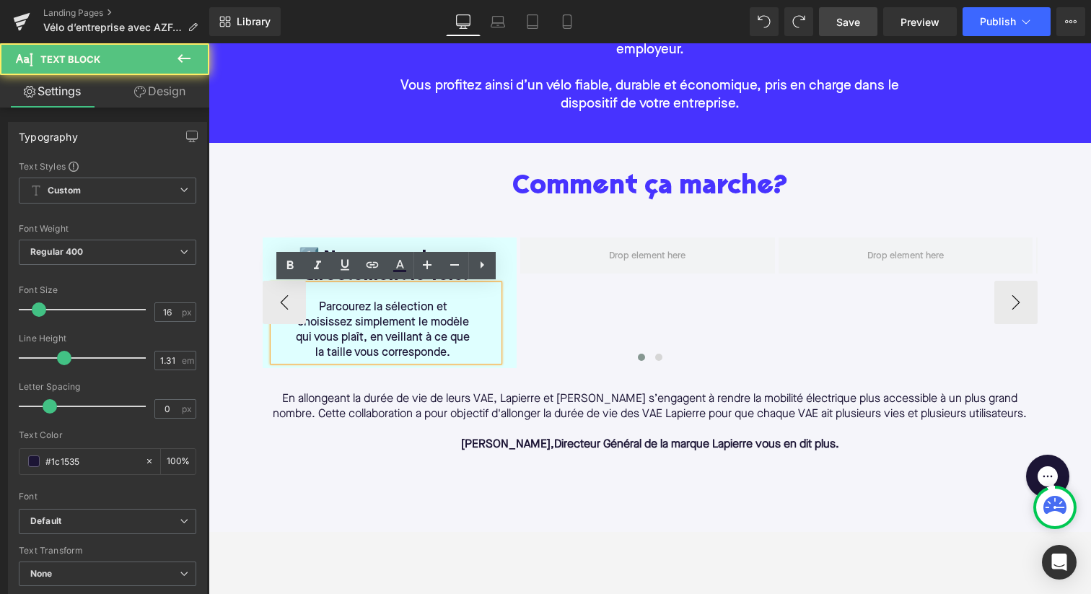
click at [400, 305] on span "Parcourez la sélection et choisissez simplement le modèle qui vous plaît, en ve…" at bounding box center [383, 330] width 174 height 57
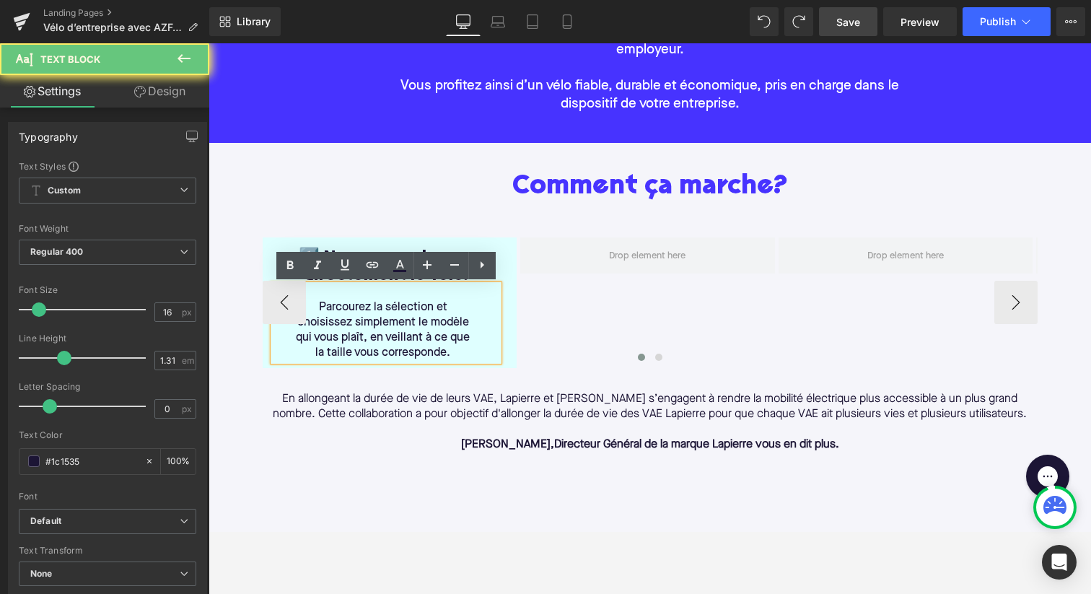
click at [404, 305] on span "Parcourez la sélection et choisissez simplement le modèle qui vous plaît, en ve…" at bounding box center [383, 330] width 174 height 57
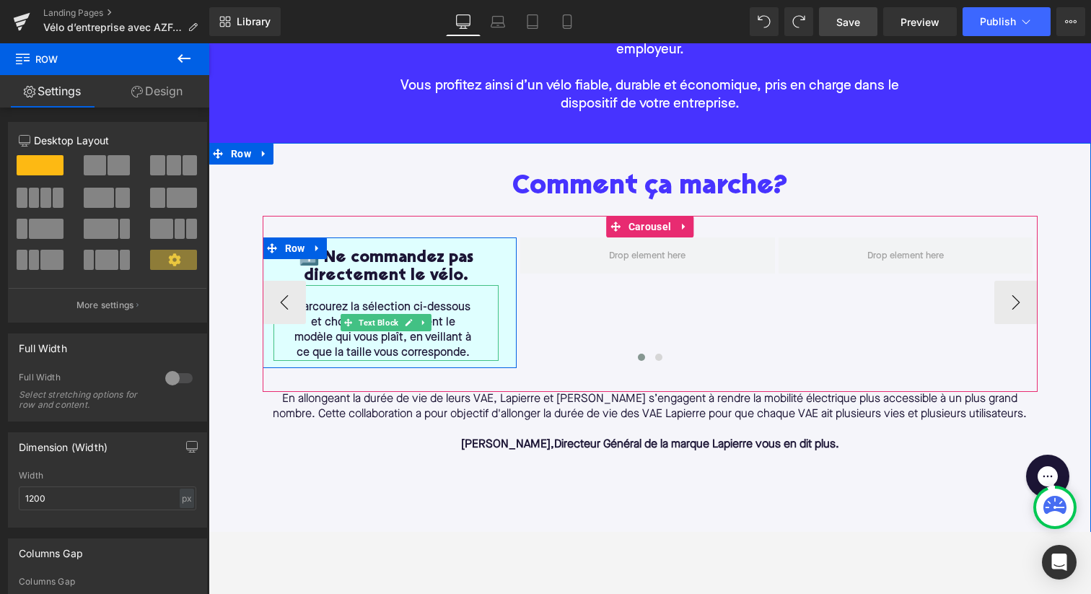
click at [411, 346] on span "Parcourez la sélection ci-dessous et choisissez simplement le modèle qui vous p…" at bounding box center [382, 330] width 177 height 57
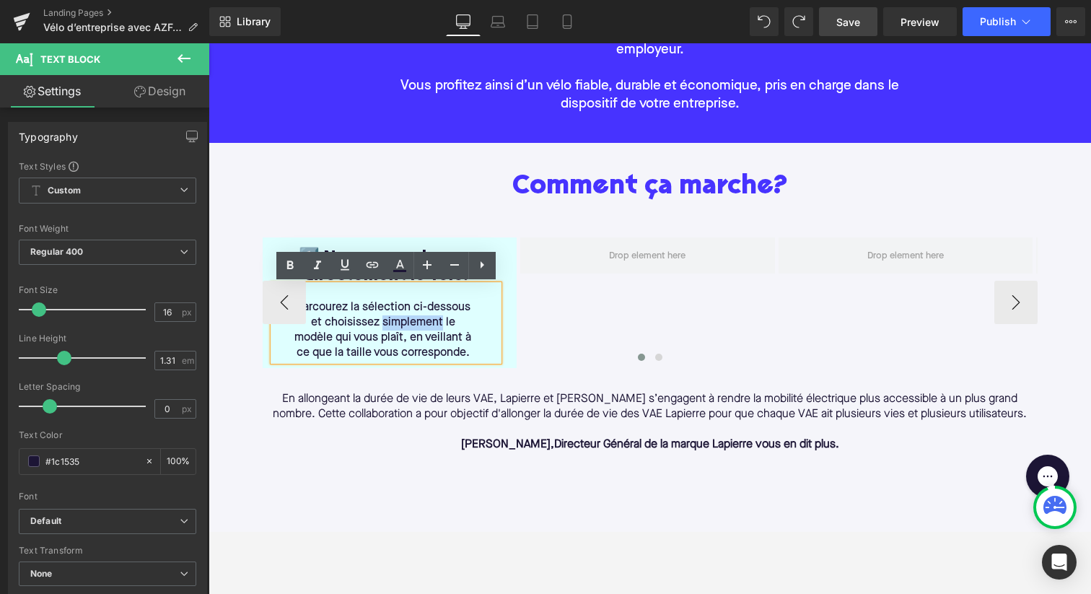
drag, startPoint x: 421, startPoint y: 323, endPoint x: 361, endPoint y: 323, distance: 59.9
click at [361, 323] on span "Parcourez la sélection ci-dessous et choisissez simplement le modèle qui vous p…" at bounding box center [382, 330] width 177 height 57
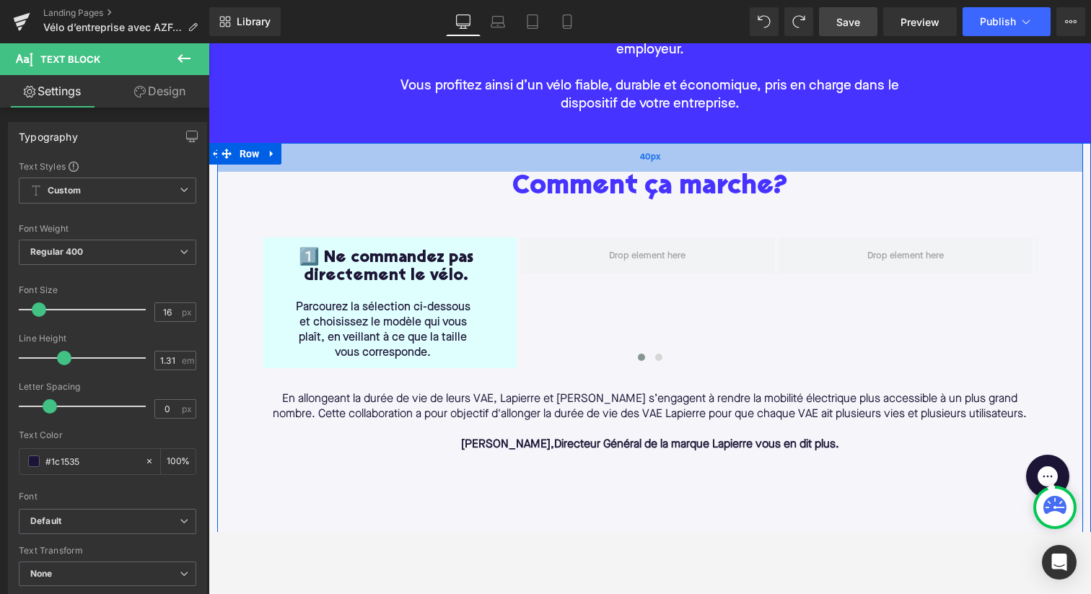
click at [342, 149] on div "40px" at bounding box center [650, 157] width 866 height 29
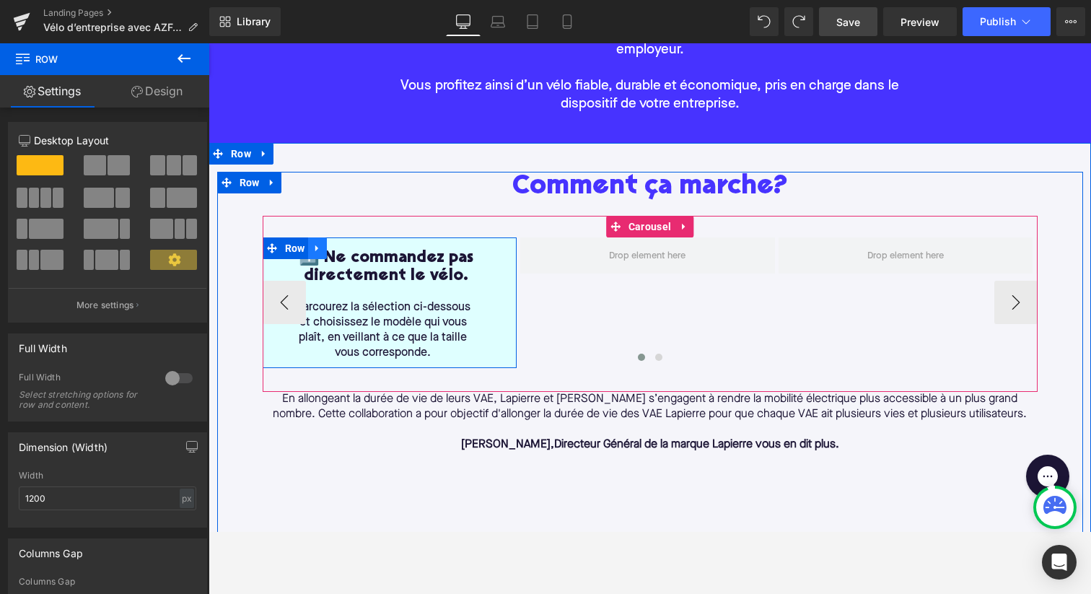
click at [319, 247] on icon at bounding box center [317, 247] width 10 height 11
click at [334, 247] on icon at bounding box center [336, 248] width 10 height 10
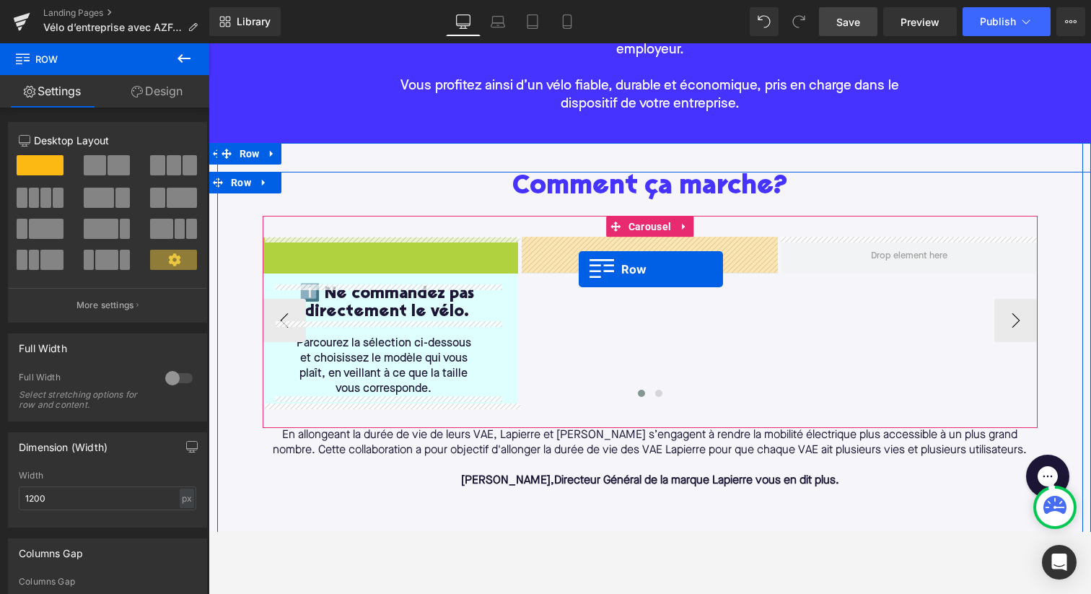
drag, startPoint x: 273, startPoint y: 253, endPoint x: 579, endPoint y: 269, distance: 306.3
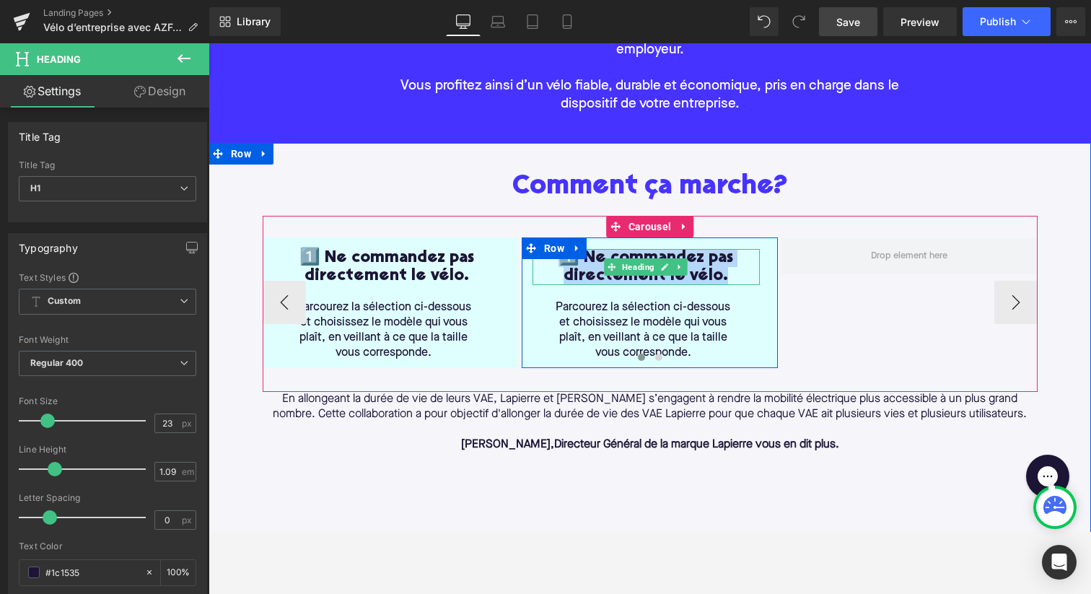
drag, startPoint x: 721, startPoint y: 277, endPoint x: 564, endPoint y: 260, distance: 158.2
click at [564, 260] on h1 "1️⃣ Ne commandez pas directement le vélo." at bounding box center [645, 267] width 227 height 36
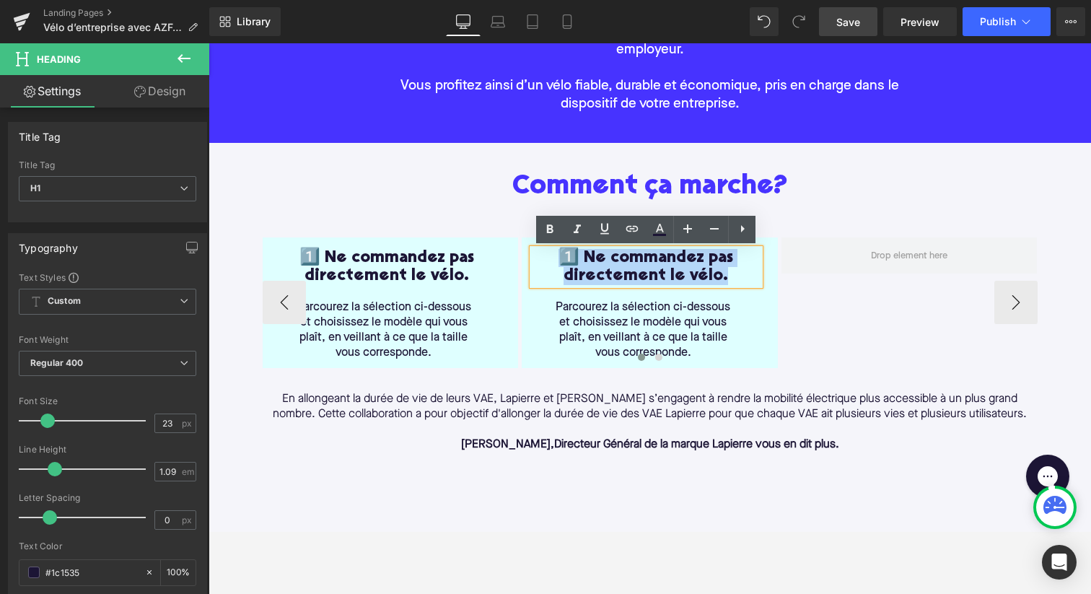
paste div
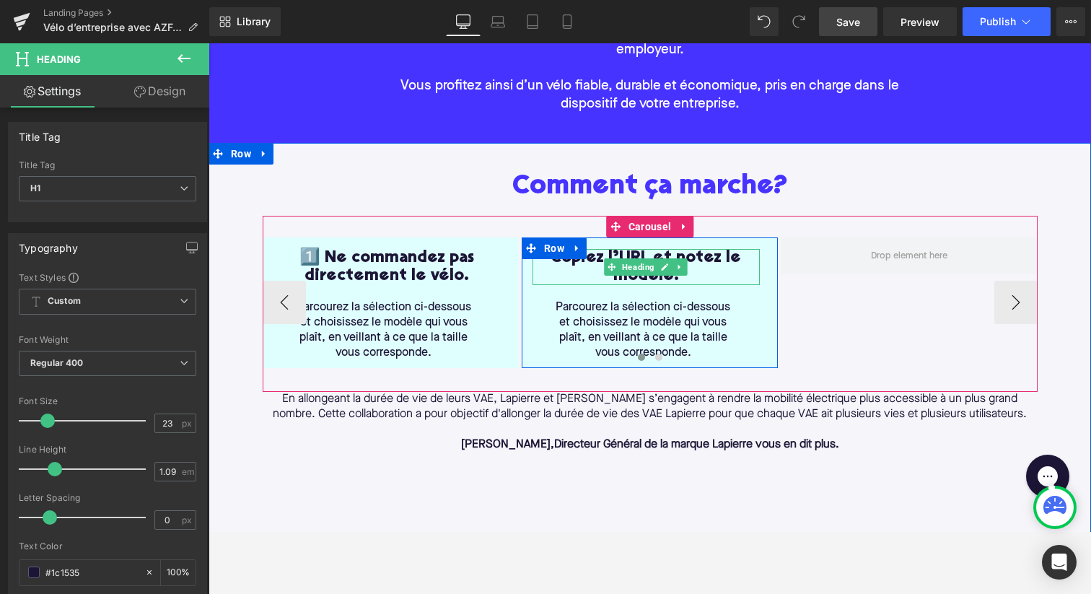
click at [557, 265] on h1 "Copiez l’URL et notez le modèle." at bounding box center [645, 267] width 227 height 36
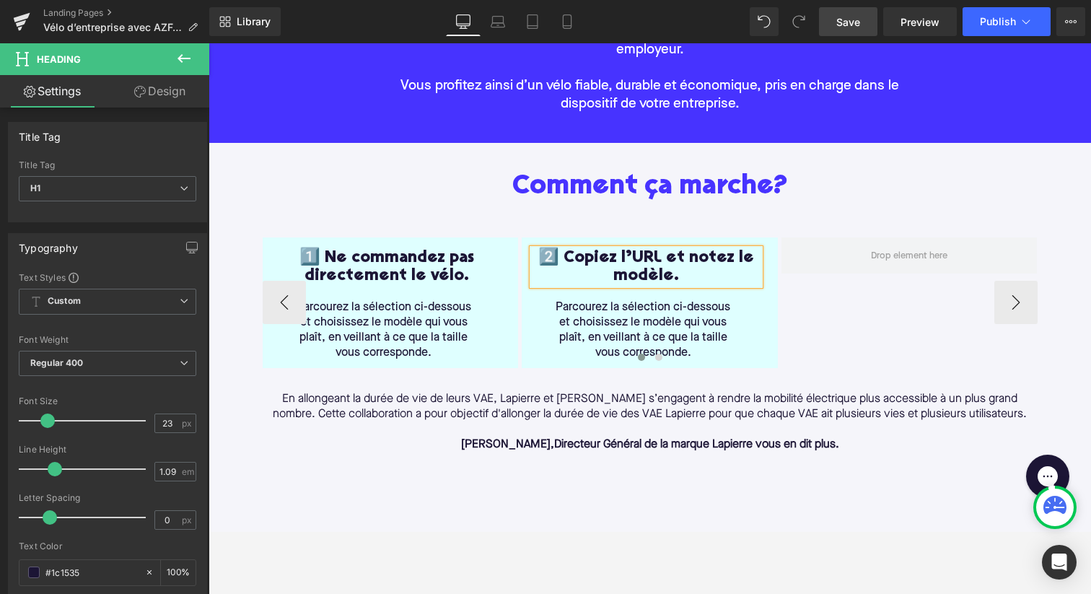
click at [680, 277] on h1 "2️⃣ Copiez l’URL et notez le modèle." at bounding box center [645, 267] width 227 height 36
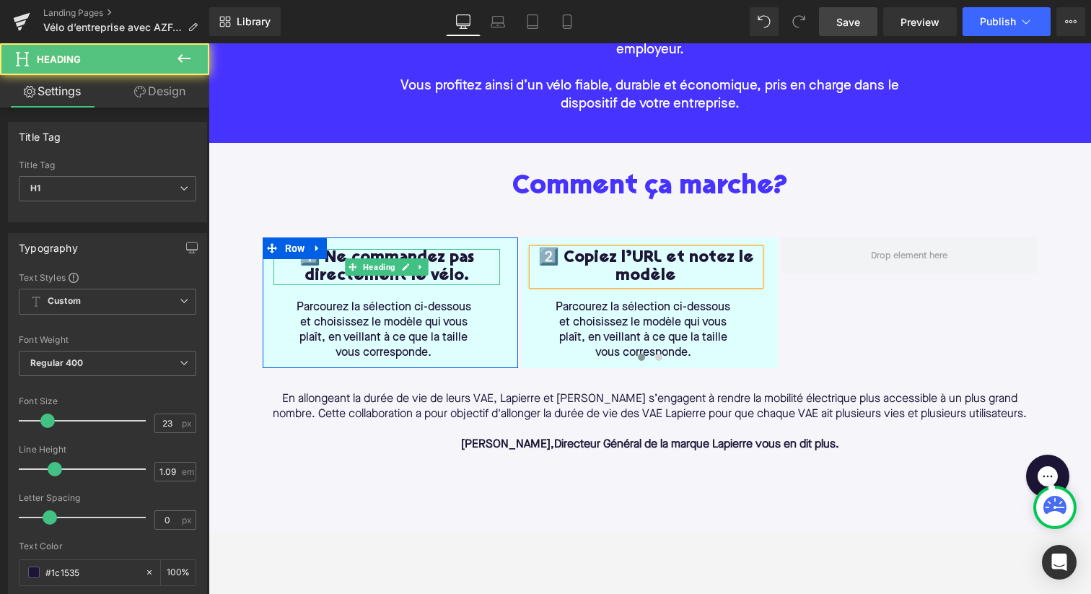
click at [464, 276] on h1 "1️⃣ Ne commandez pas directement le vélo." at bounding box center [386, 267] width 227 height 36
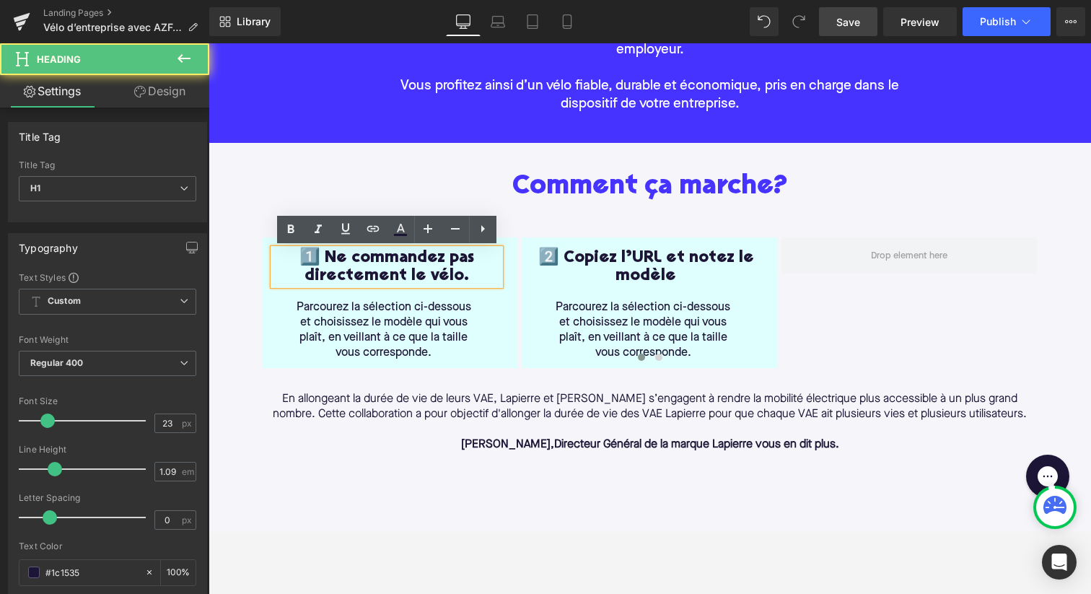
click at [465, 279] on h1 "1️⃣ Ne commandez pas directement le vélo." at bounding box center [386, 267] width 227 height 36
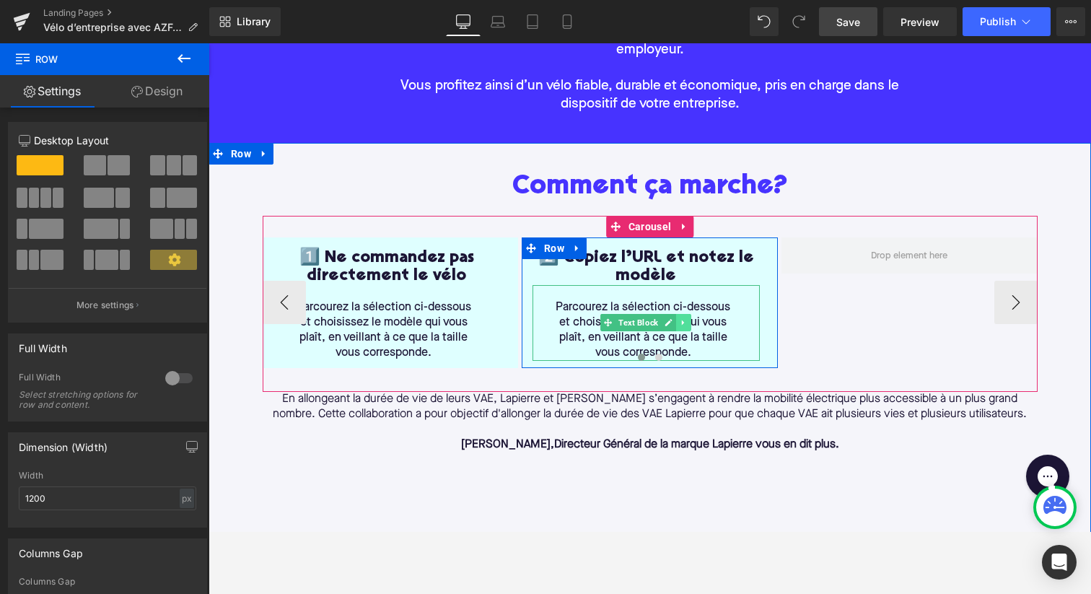
click at [691, 323] on link at bounding box center [683, 322] width 15 height 17
click at [691, 323] on icon at bounding box center [691, 323] width 8 height 8
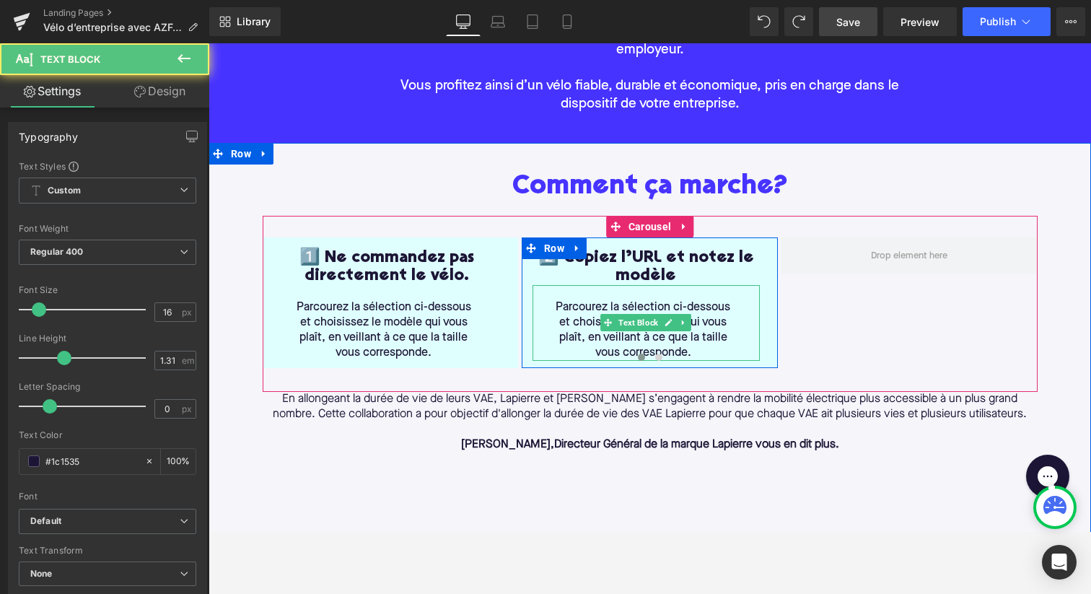
click at [695, 350] on p "Parcourez la sélection ci-dessous et choisissez le modèle qui vous plaît, en ve…" at bounding box center [643, 330] width 187 height 61
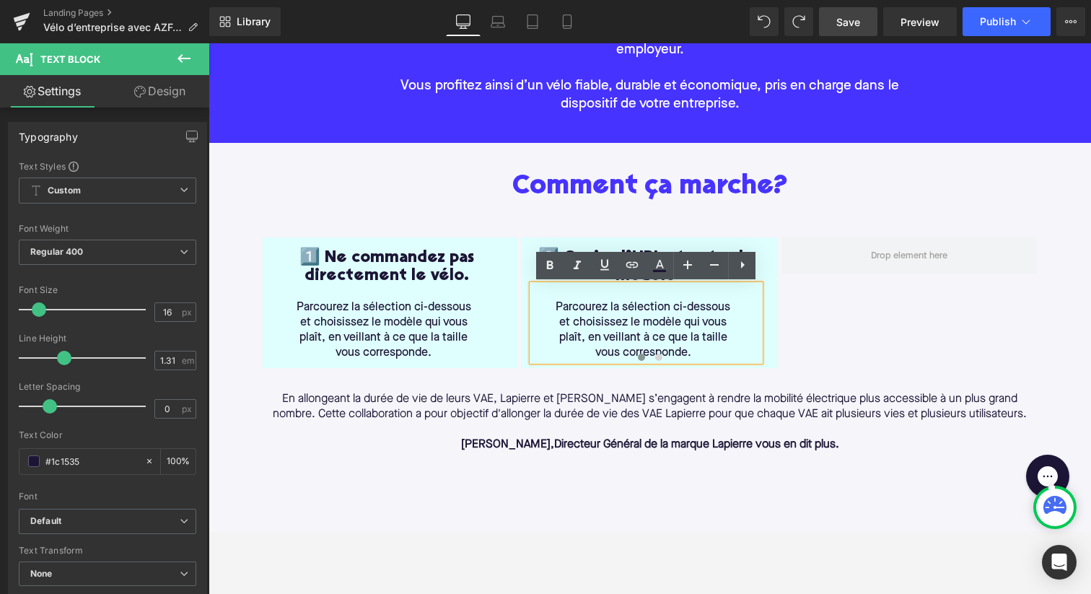
click at [690, 353] on div at bounding box center [650, 359] width 775 height 19
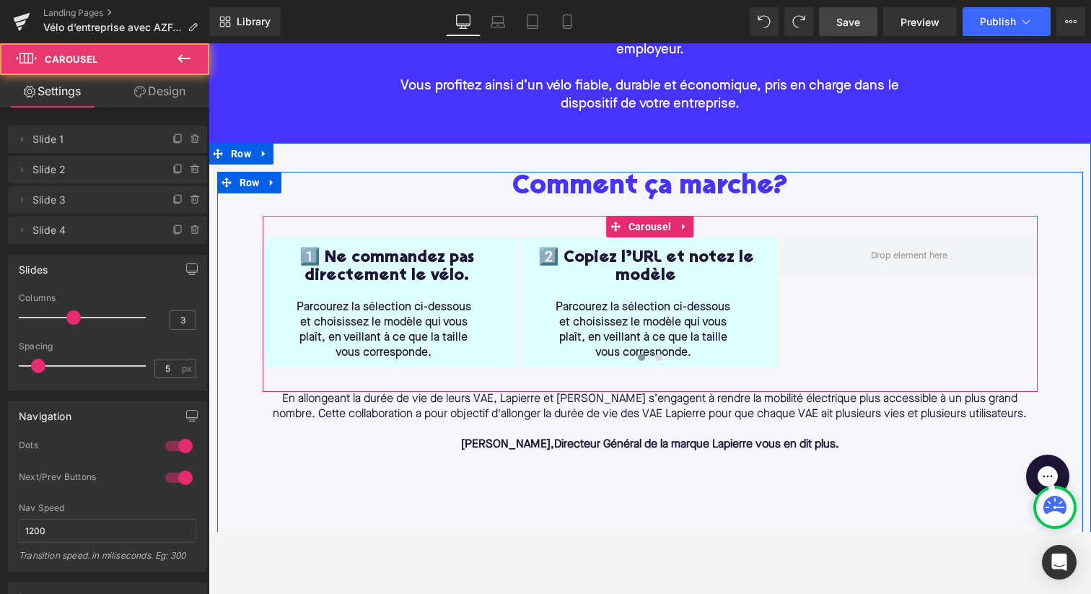
click at [690, 353] on div at bounding box center [650, 359] width 775 height 19
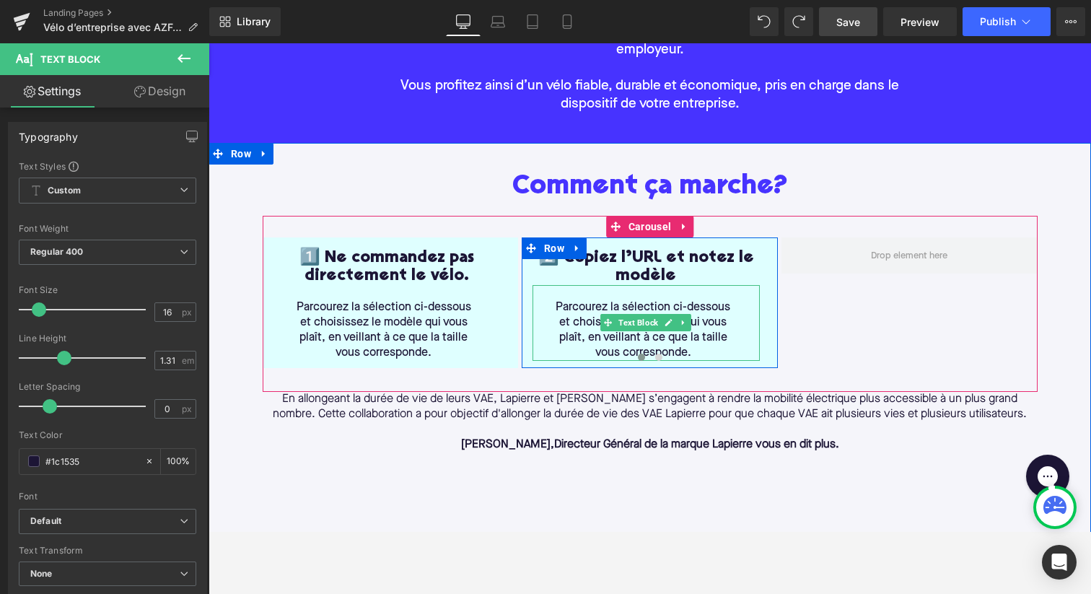
click at [560, 305] on span "Parcourez la sélection ci-dessous et choisissez le modèle qui vous plaît, en ve…" at bounding box center [642, 330] width 175 height 57
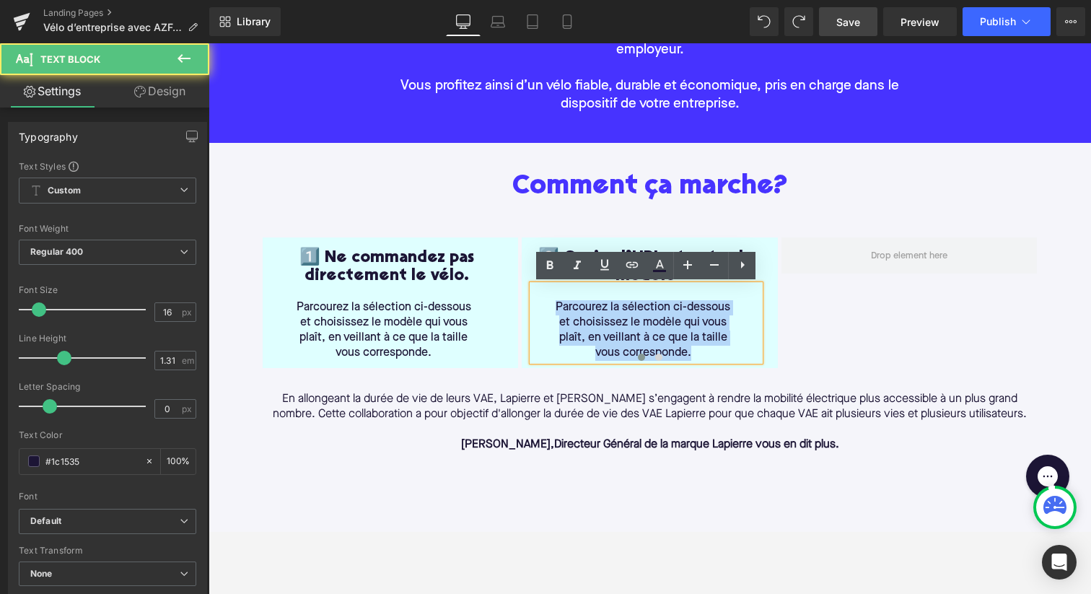
drag, startPoint x: 556, startPoint y: 305, endPoint x: 711, endPoint y: 354, distance: 162.7
click at [711, 354] on div "1️⃣ Ne commandez pas directement le vélo. Heading Parcourez la sélection ci-des…" at bounding box center [650, 302] width 775 height 131
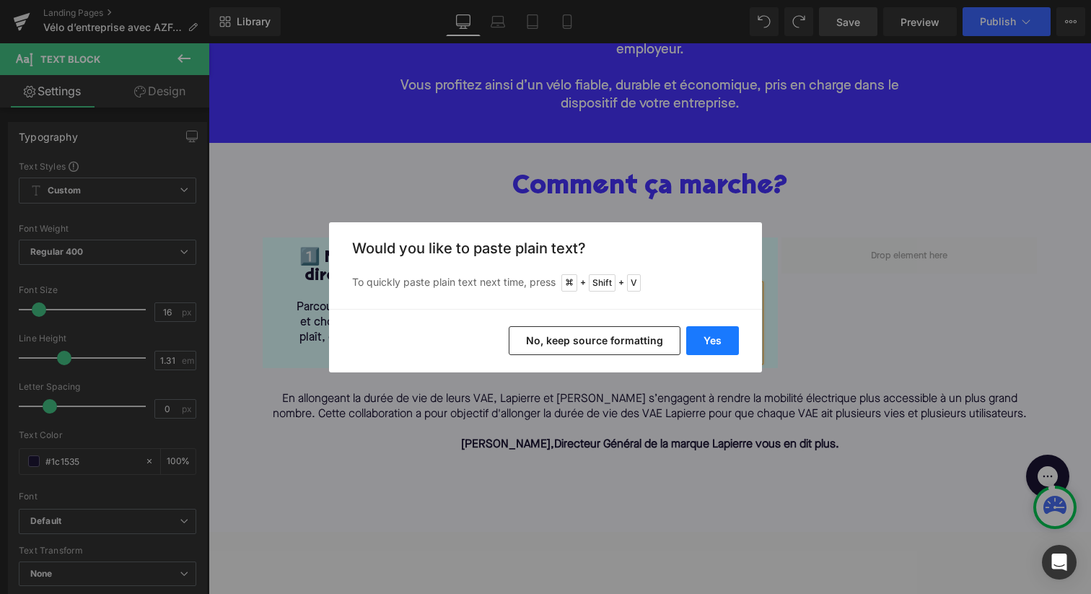
click at [707, 342] on button "Yes" at bounding box center [712, 340] width 53 height 29
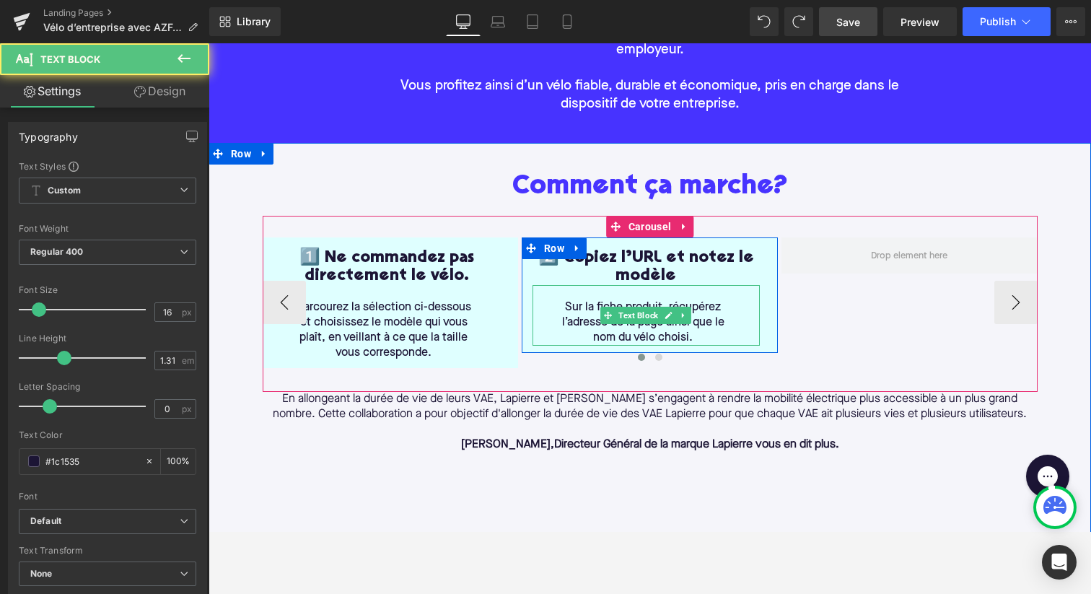
click at [589, 296] on p at bounding box center [643, 292] width 187 height 15
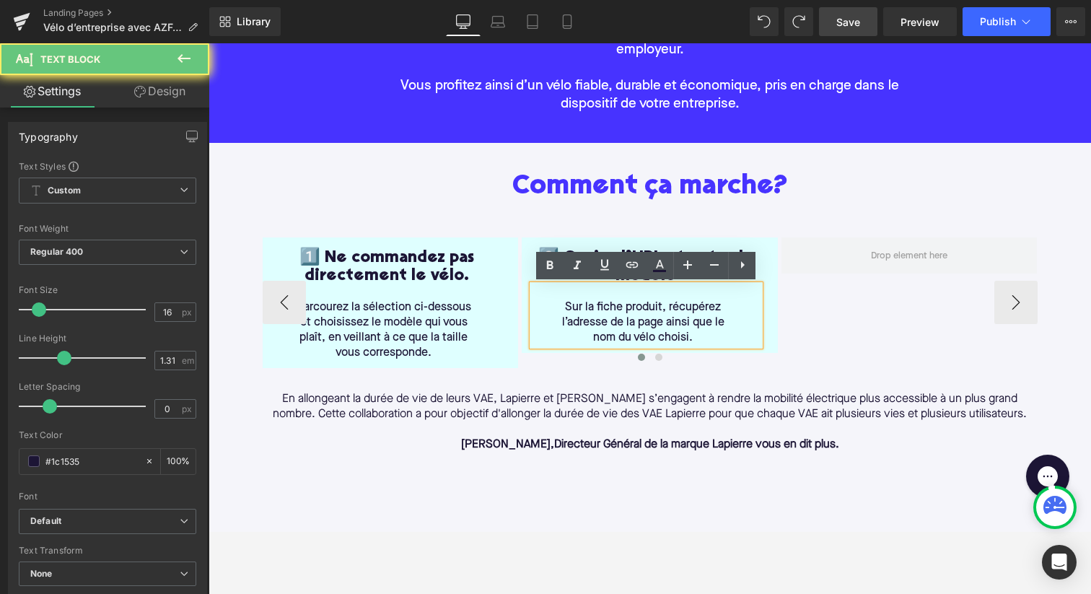
click at [556, 302] on p "Sur la fiche produit, récupérez l’adresse de la page ainsi que le nom du vélo c…" at bounding box center [643, 322] width 187 height 45
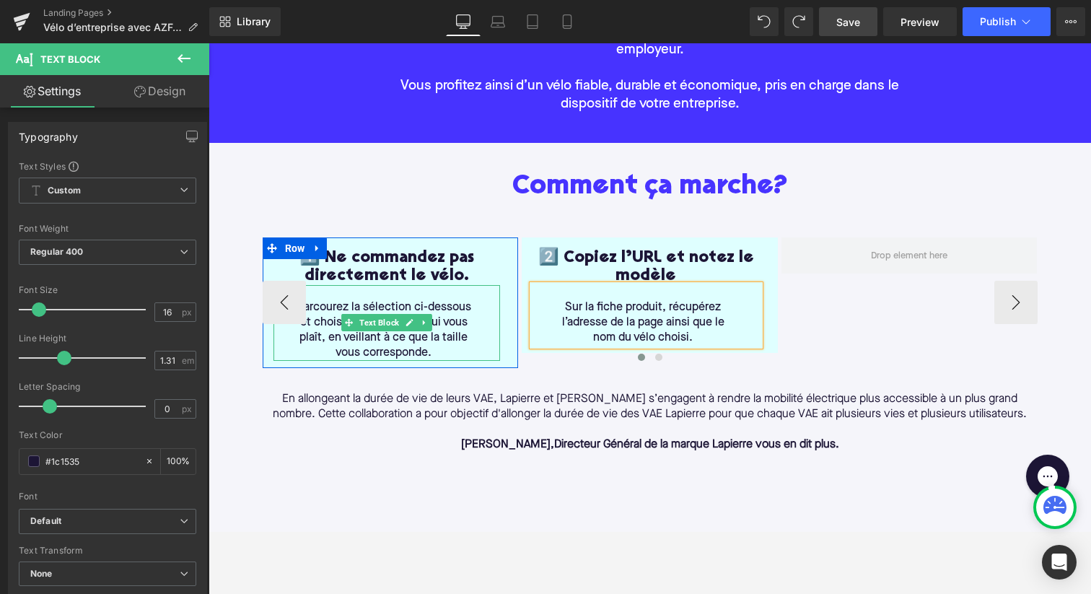
click at [423, 294] on p at bounding box center [384, 292] width 187 height 15
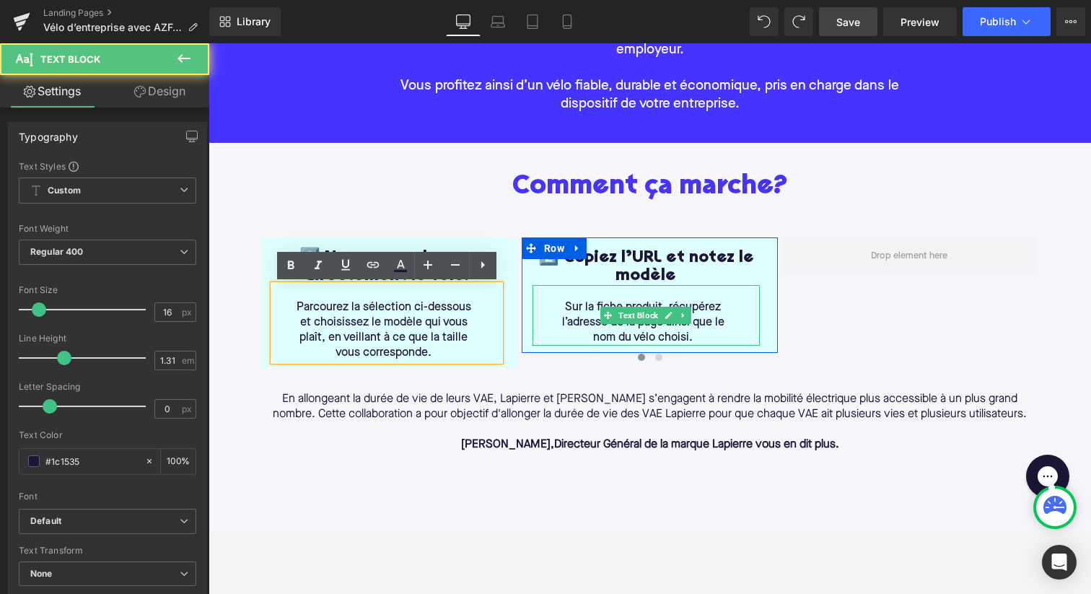
click at [581, 294] on p at bounding box center [643, 292] width 187 height 15
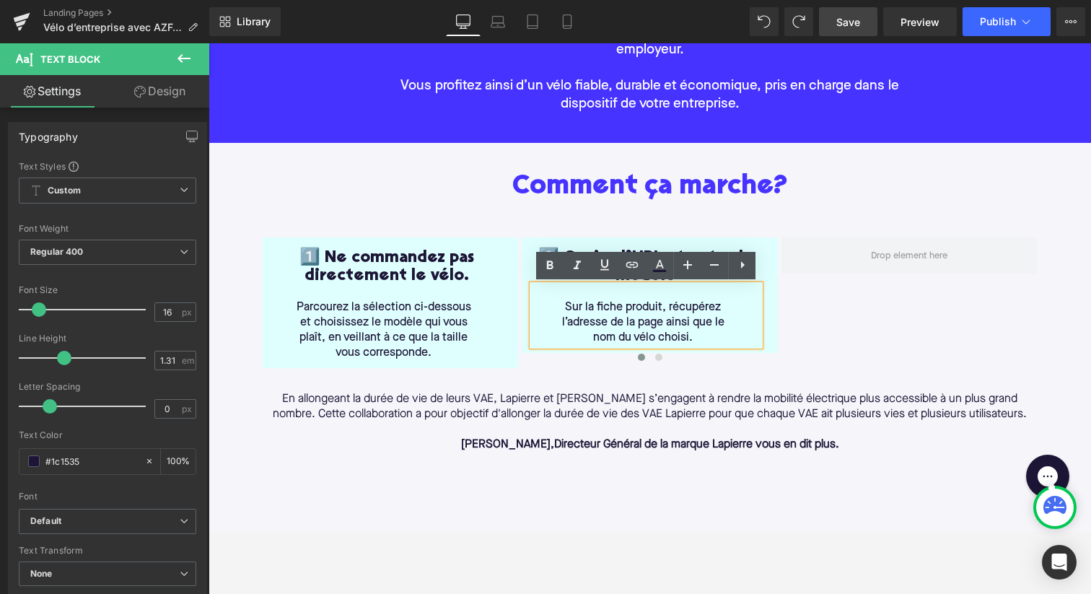
click at [570, 372] on div "1️⃣ Ne commandez pas directement le vélo. Heading Parcourez la sélection ci-des…" at bounding box center [650, 304] width 775 height 176
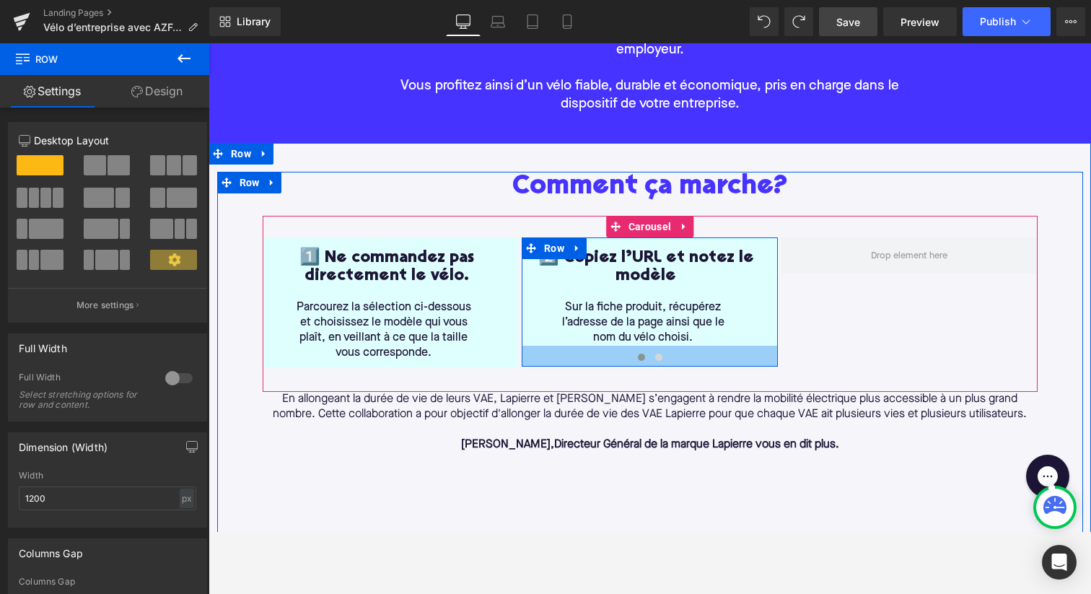
drag, startPoint x: 529, startPoint y: 350, endPoint x: 527, endPoint y: 364, distance: 14.0
click at [527, 364] on div "1️⃣ Ne commandez pas directement le vélo. Heading Parcourez la sélection ci-des…" at bounding box center [650, 302] width 775 height 131
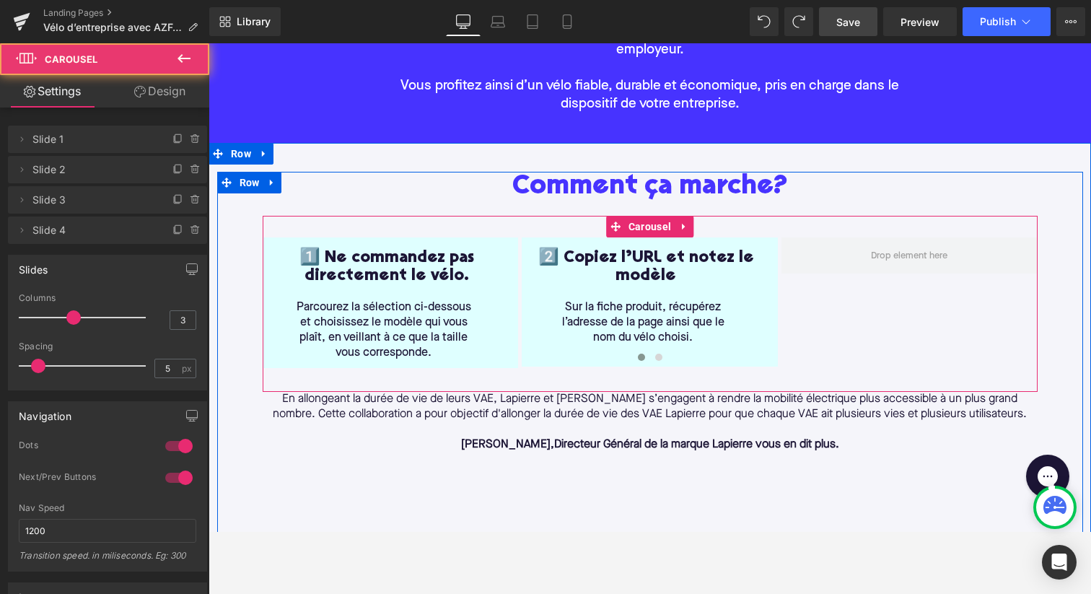
drag, startPoint x: 536, startPoint y: 356, endPoint x: 536, endPoint y: 366, distance: 10.8
click at [536, 366] on div at bounding box center [650, 359] width 775 height 19
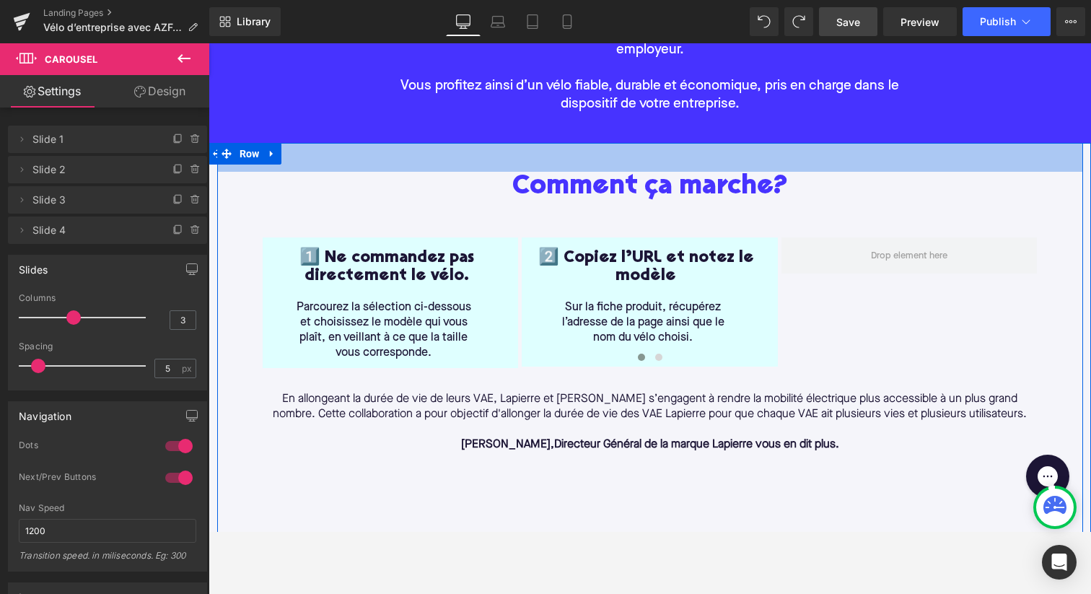
click at [458, 164] on div "40px" at bounding box center [650, 157] width 866 height 29
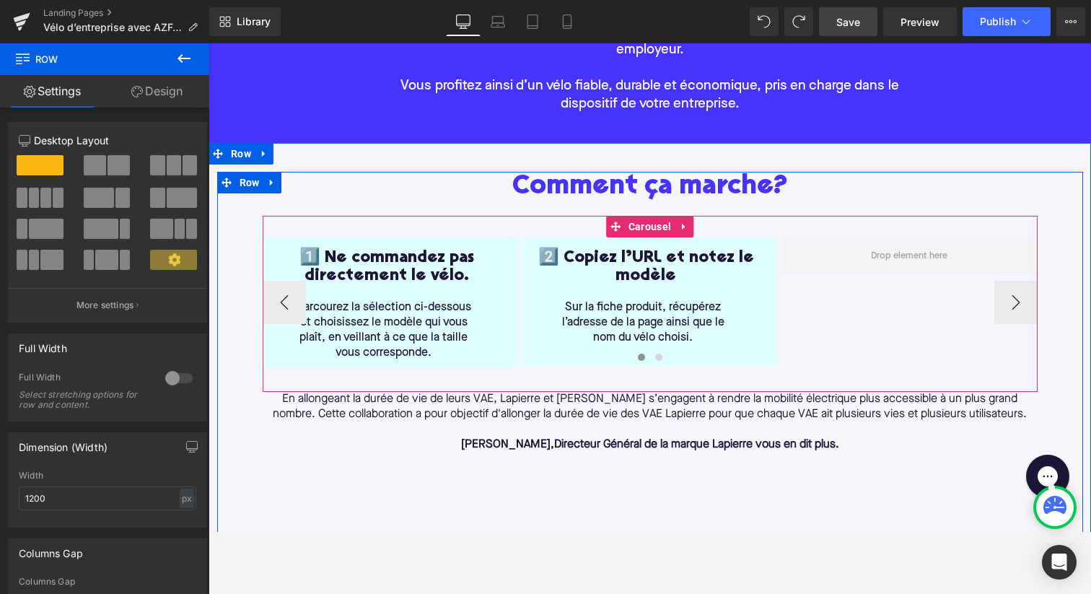
click at [534, 356] on div at bounding box center [650, 359] width 775 height 19
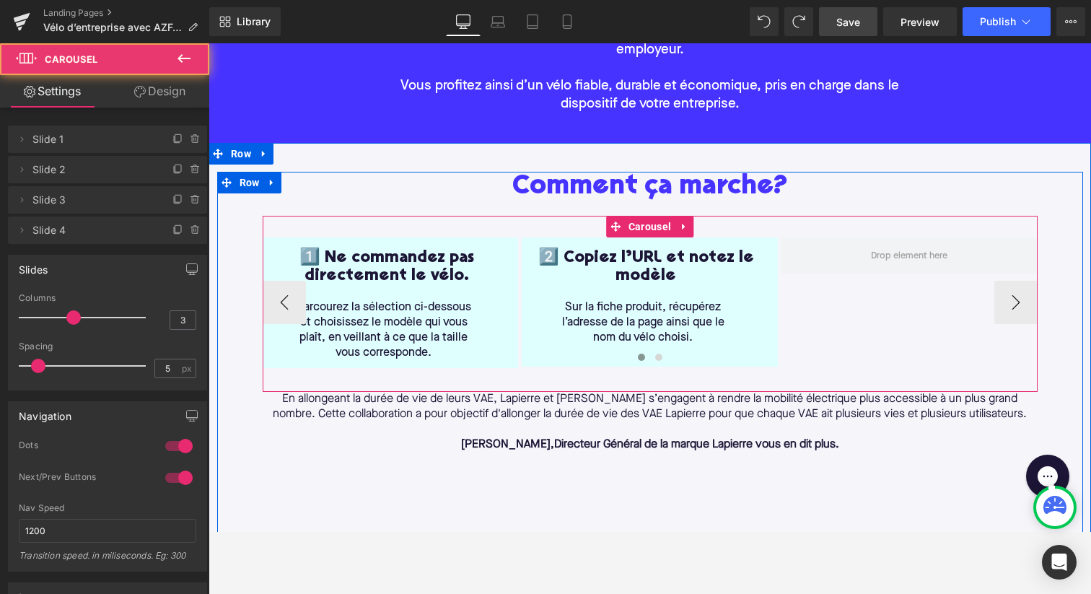
click at [538, 360] on div at bounding box center [650, 359] width 775 height 19
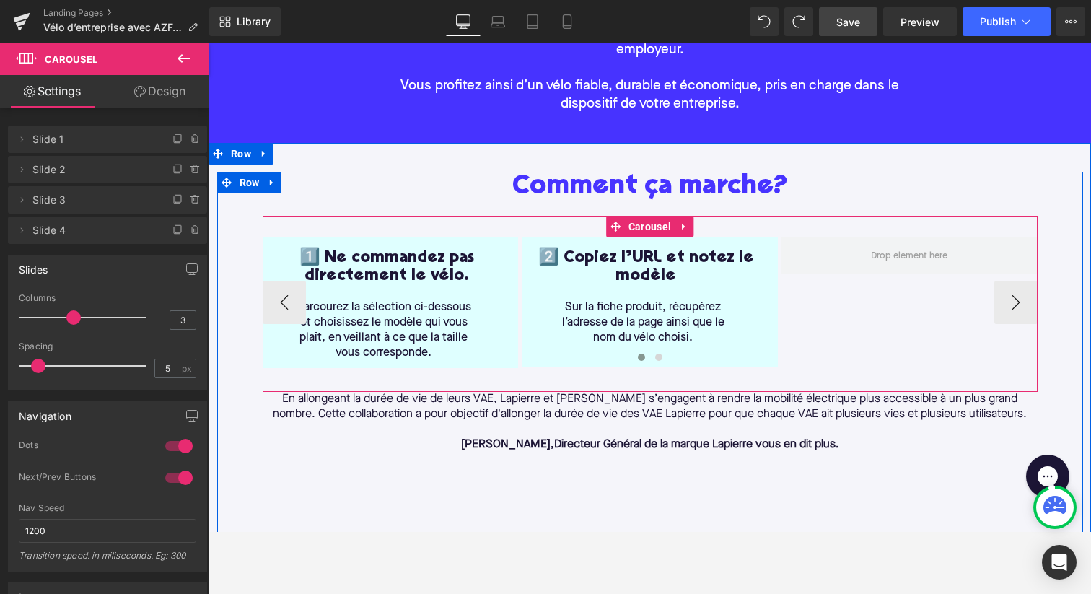
click at [503, 320] on div "1️⃣ Ne commandez pas directement le vélo. Heading Parcourez la sélection ci-des…" at bounding box center [387, 305] width 249 height 112
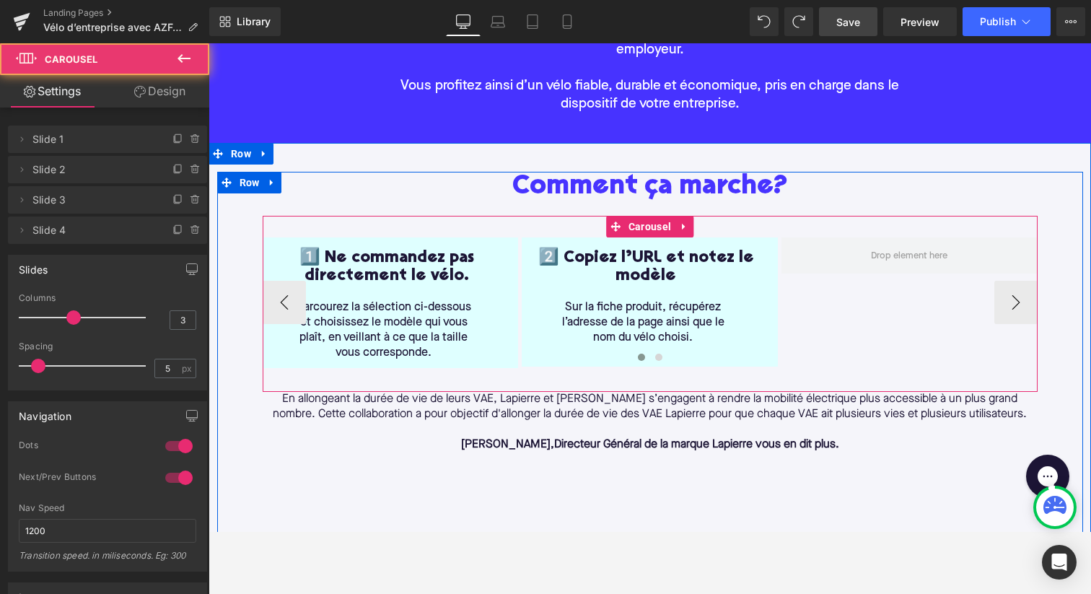
click at [543, 367] on div at bounding box center [650, 359] width 775 height 19
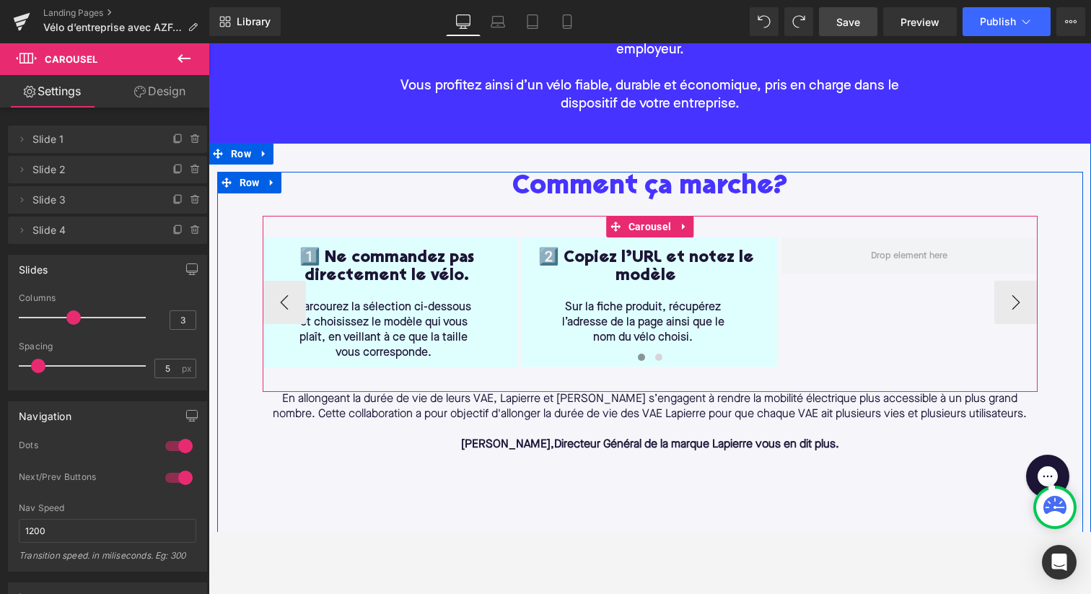
click at [814, 317] on div "1️⃣ Ne commandez pas directement le vélo. Heading Parcourez la sélection ci-des…" at bounding box center [782, 302] width 1038 height 131
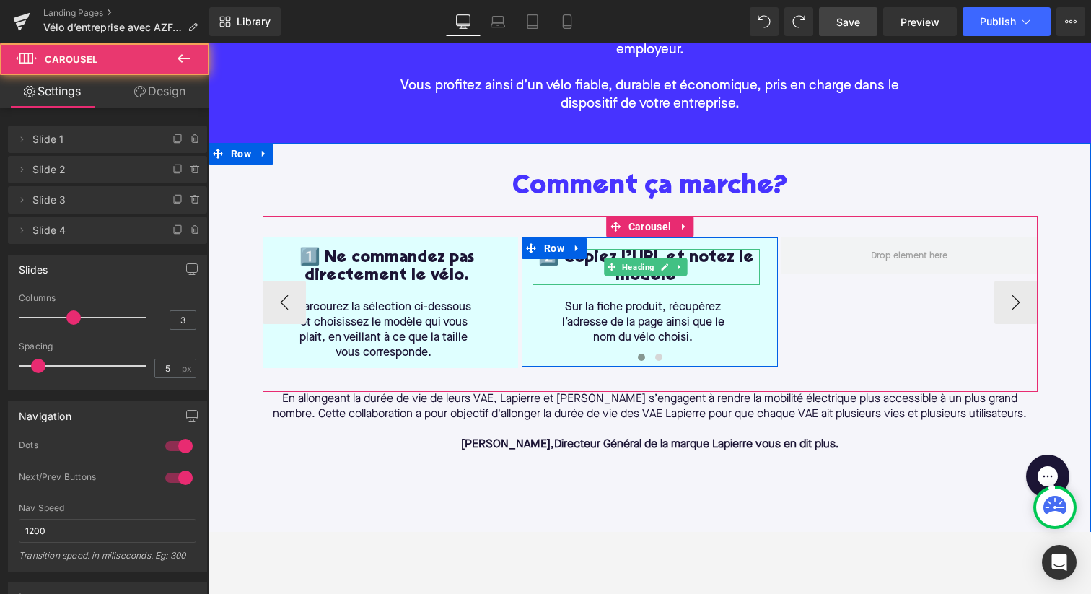
click at [576, 264] on h1 "2️⃣ Copiez l’URL et notez le modèle" at bounding box center [645, 267] width 227 height 36
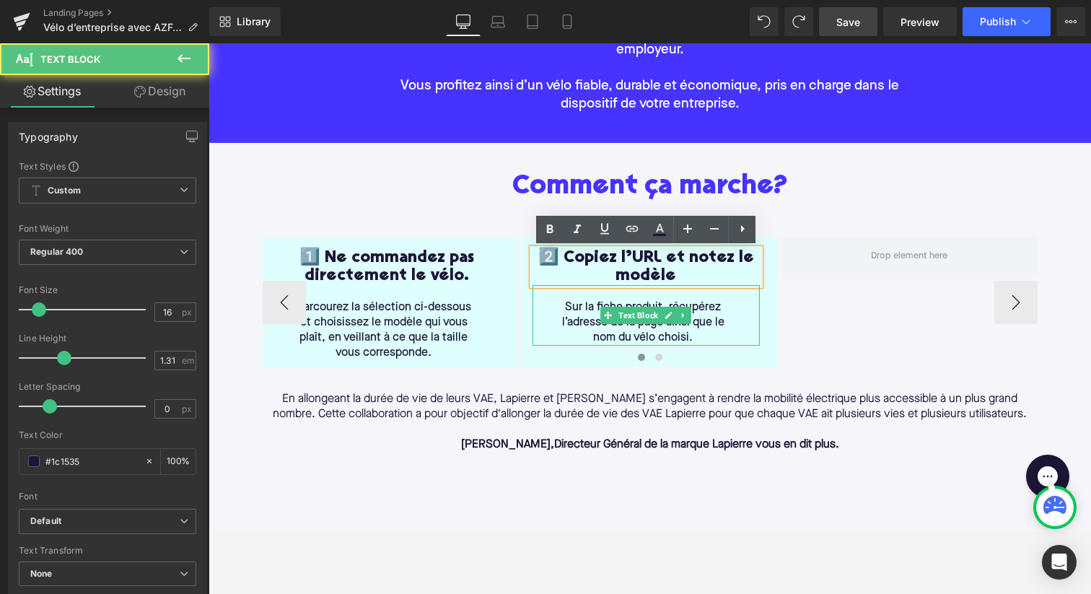
click at [567, 305] on span "Sur la fiche produit, récupérez l’adresse de la page ainsi que le nom du vélo c…" at bounding box center [643, 323] width 162 height 42
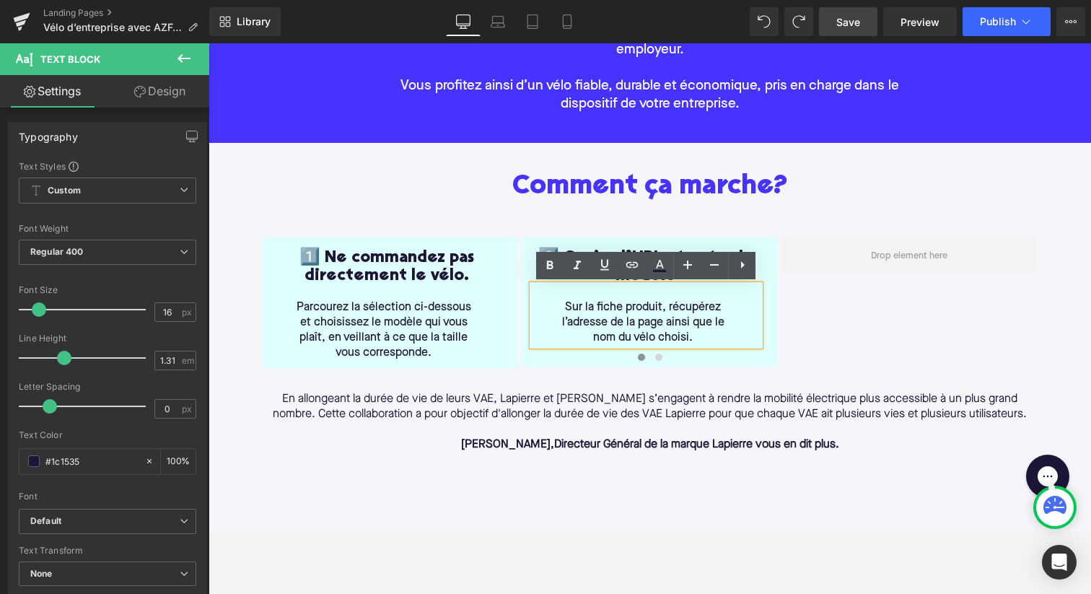
click at [511, 176] on h2 "Comment ça marche?" at bounding box center [650, 187] width 775 height 30
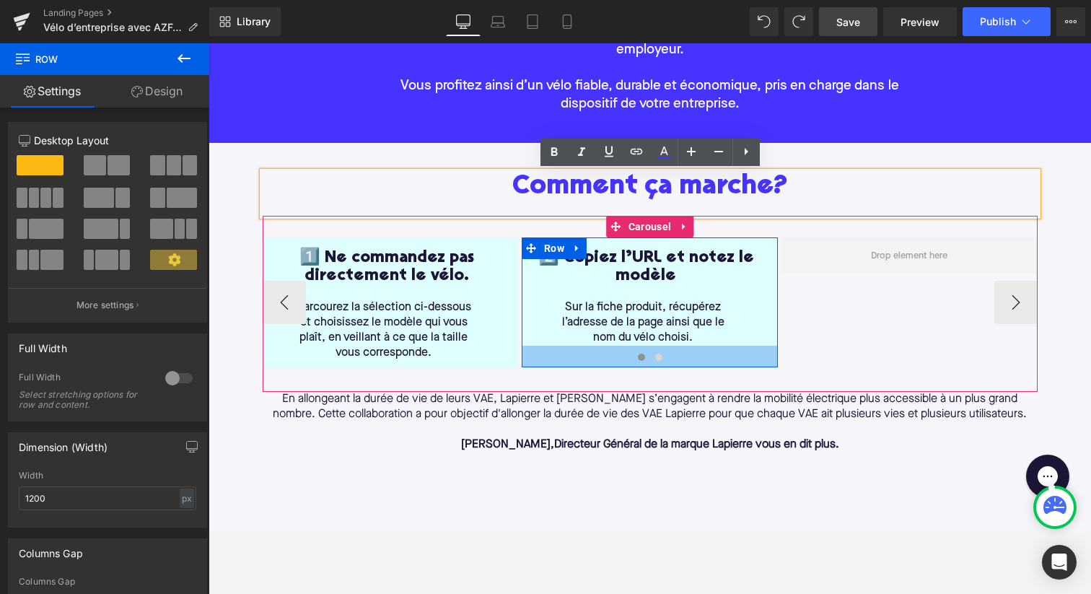
click at [543, 347] on div at bounding box center [650, 357] width 256 height 22
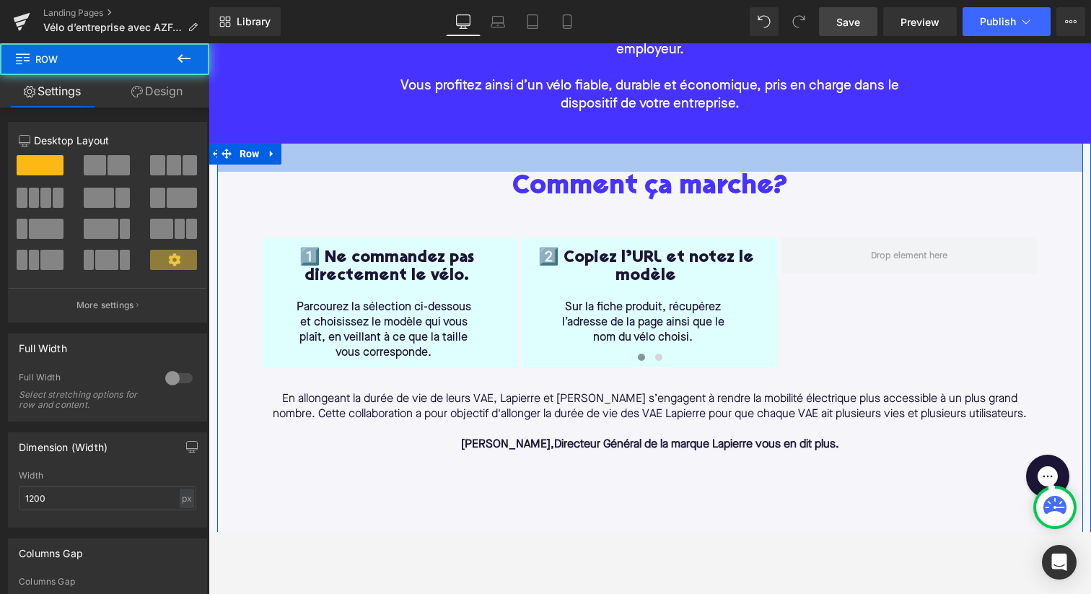
click at [449, 157] on div "40px" at bounding box center [650, 157] width 866 height 29
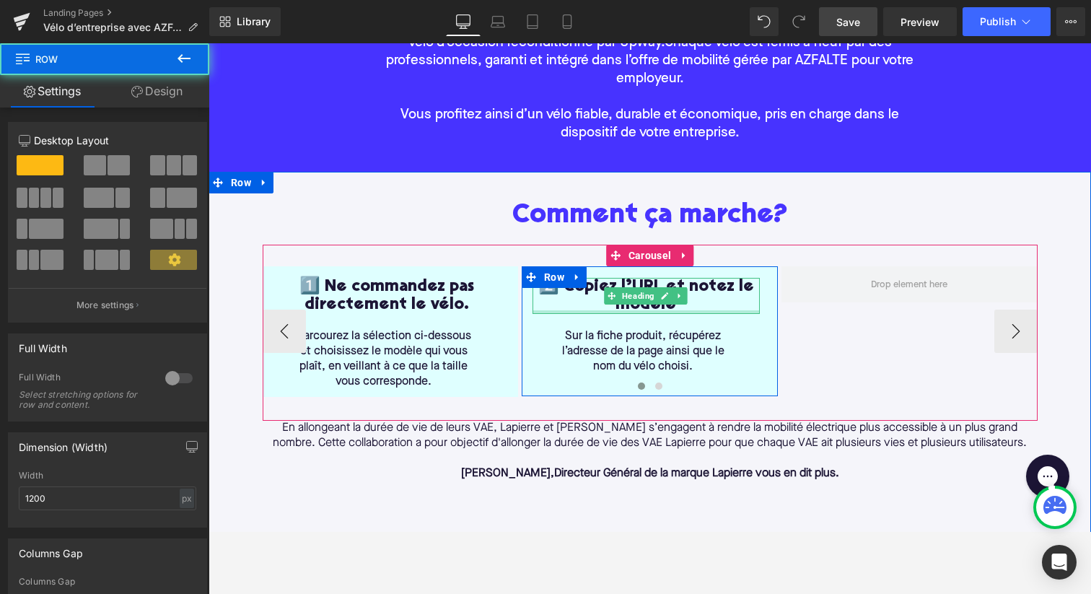
scroll to position [229, 0]
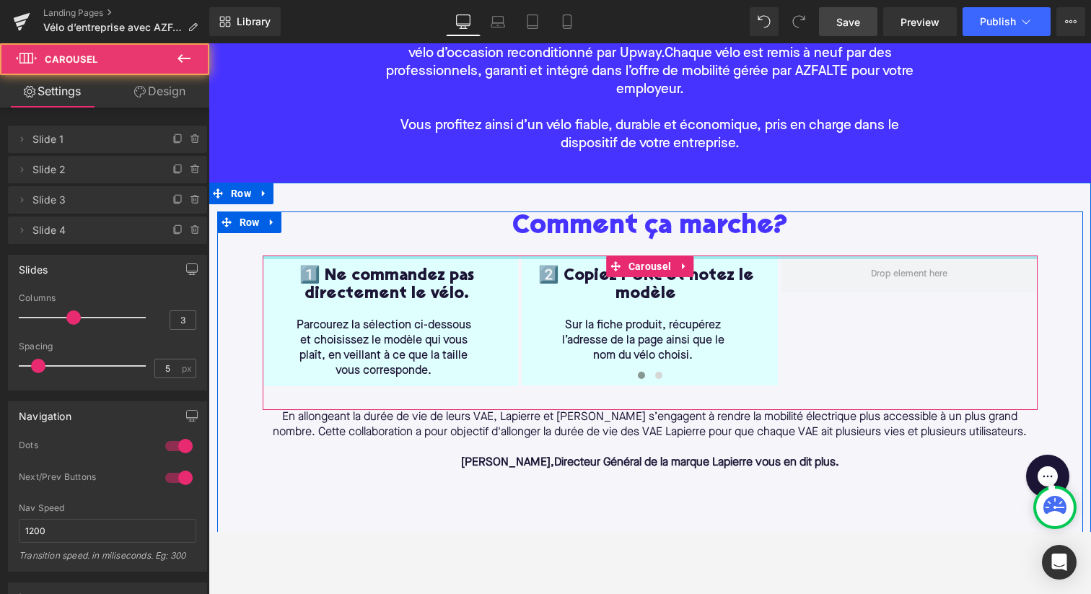
drag, startPoint x: 509, startPoint y: 265, endPoint x: 509, endPoint y: 242, distance: 22.4
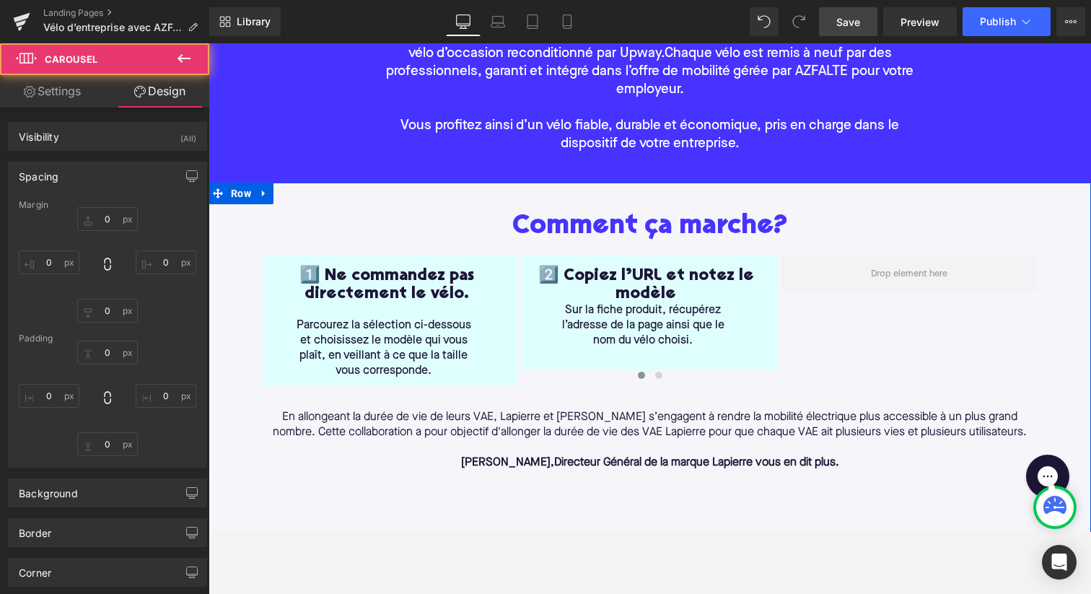
type input "0"
type input "0.23536"
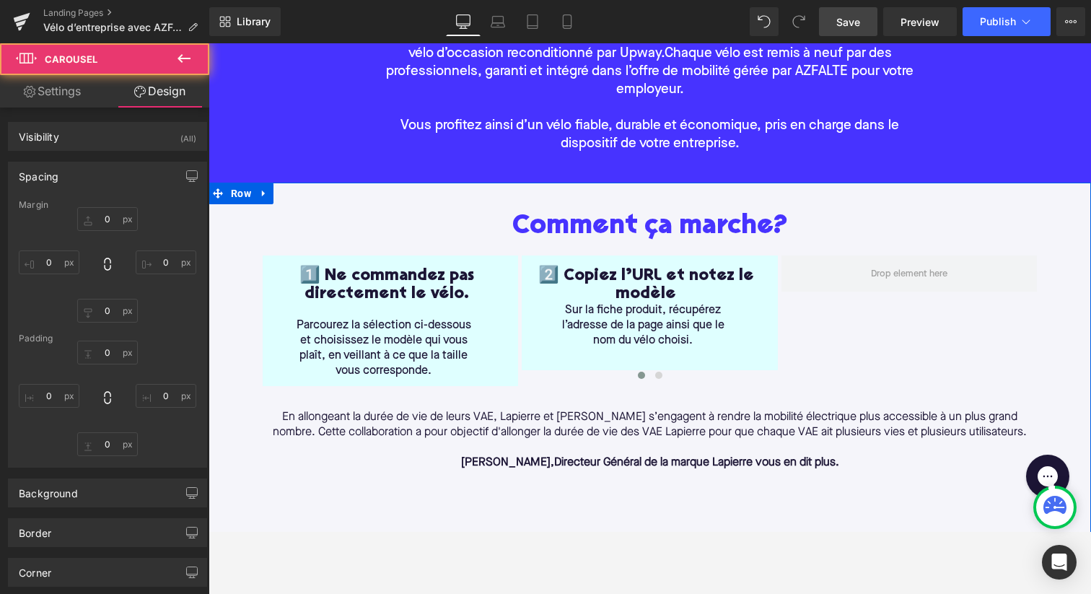
type input "0"
type input "33"
type input "0"
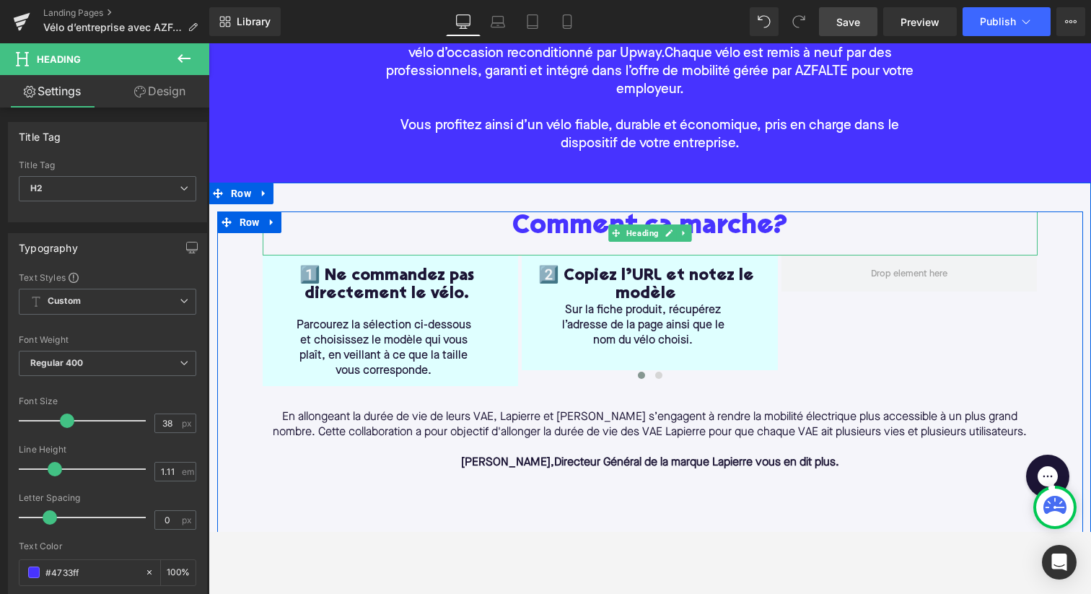
click at [521, 249] on div "Comment ça marche?" at bounding box center [650, 233] width 775 height 44
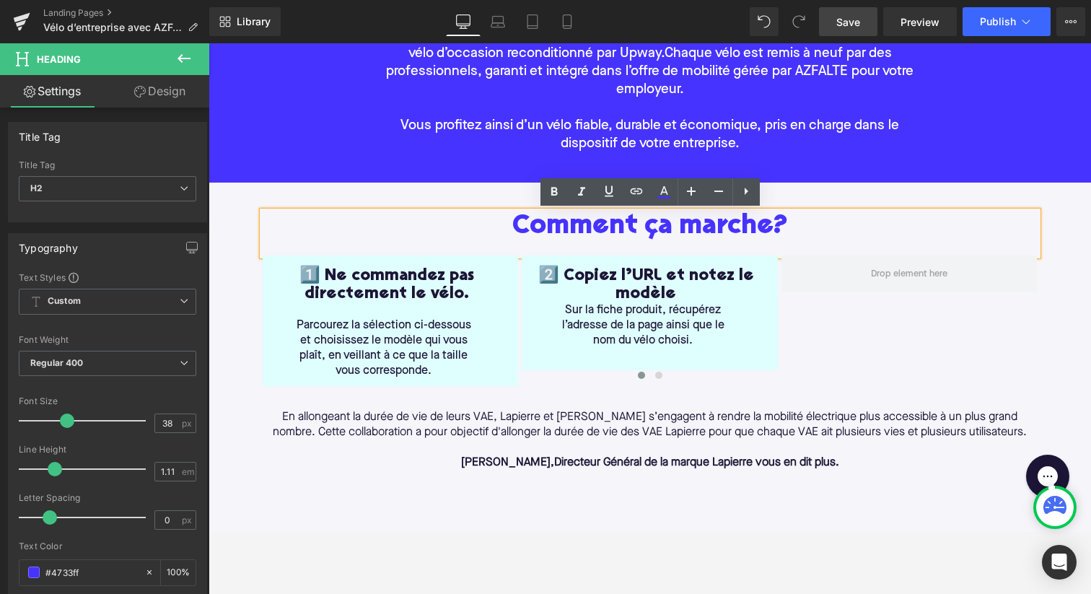
click at [537, 216] on h2 "Comment ça marche?" at bounding box center [650, 226] width 775 height 30
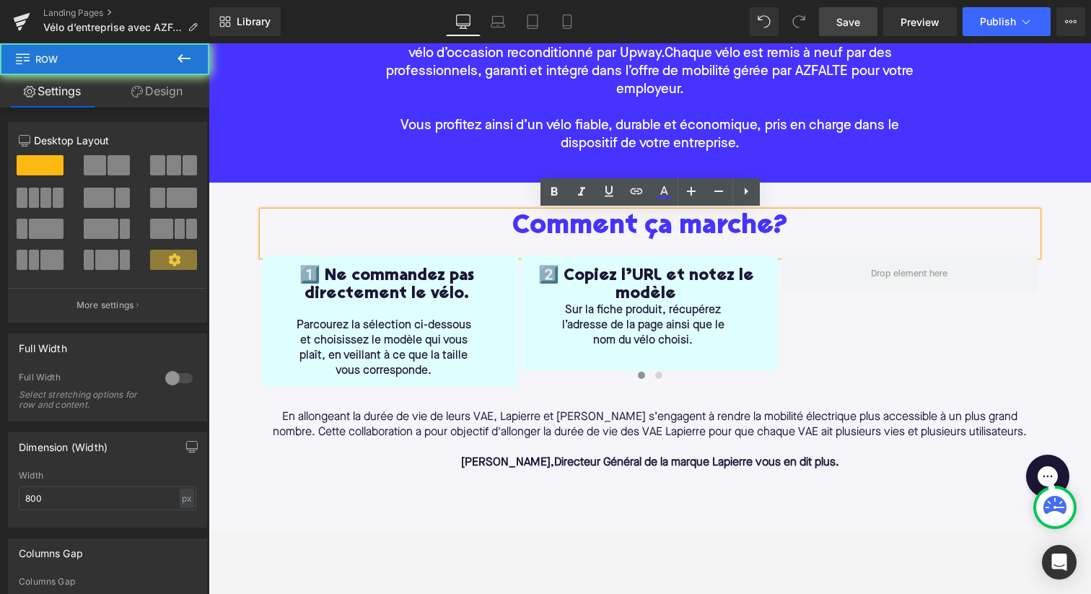
click at [492, 171] on div "Vélo d’entreprise avec AZFALTE Heading Bienvenue 👋 ! Dans le cadre du plan vélo…" at bounding box center [649, 66] width 577 height 218
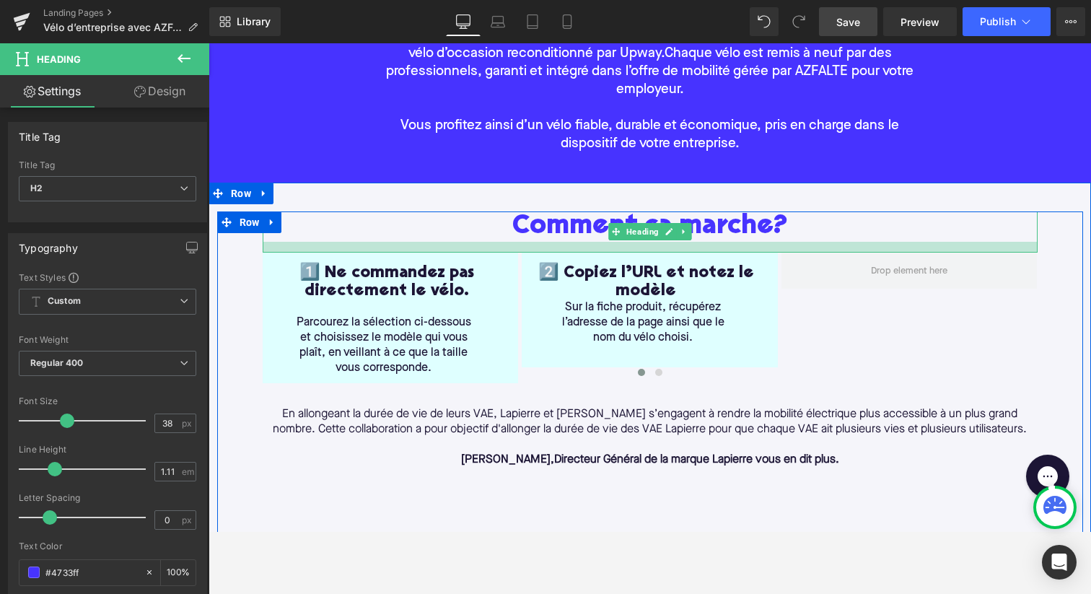
click at [521, 250] on div at bounding box center [650, 247] width 775 height 11
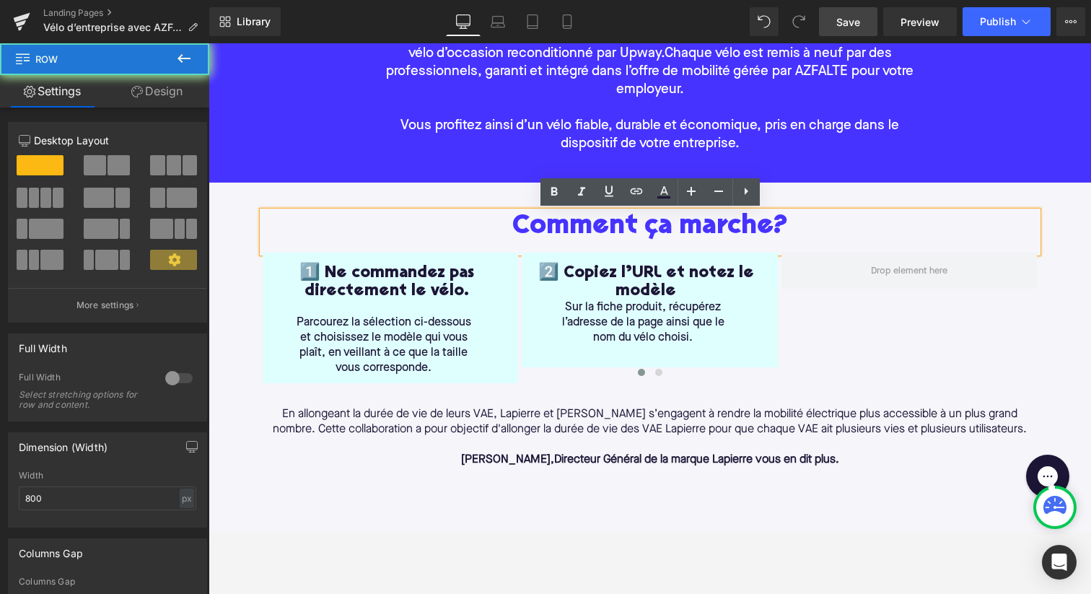
click at [208, 43] on div at bounding box center [208, 43] width 0 height 0
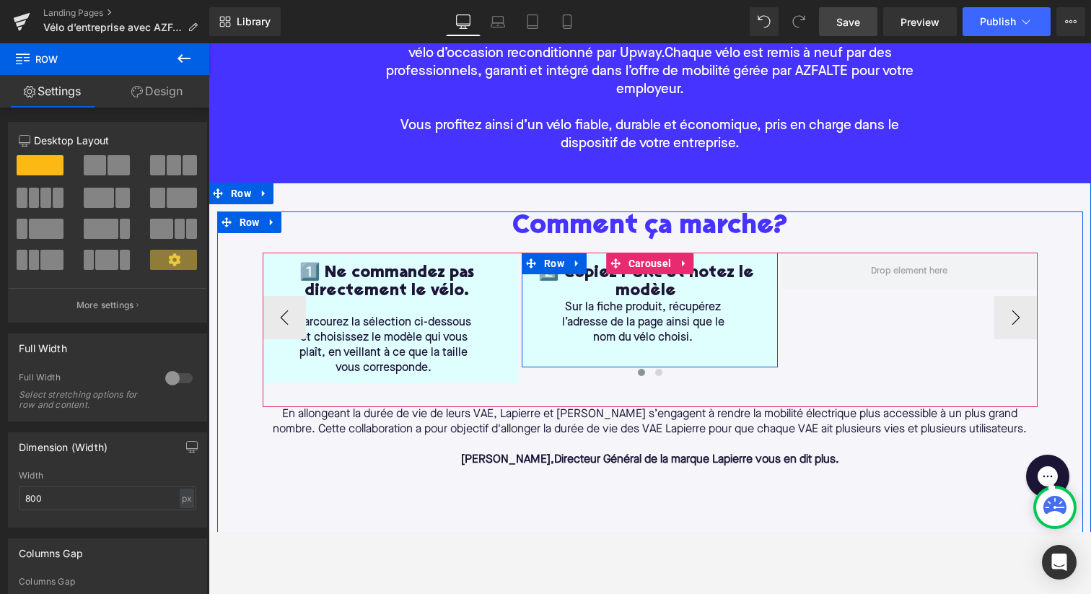
click at [545, 355] on div "2️⃣ Copiez l’URL et notez le modèle Heading Sur la fiche produit, récupérez l’a…" at bounding box center [650, 309] width 256 height 115
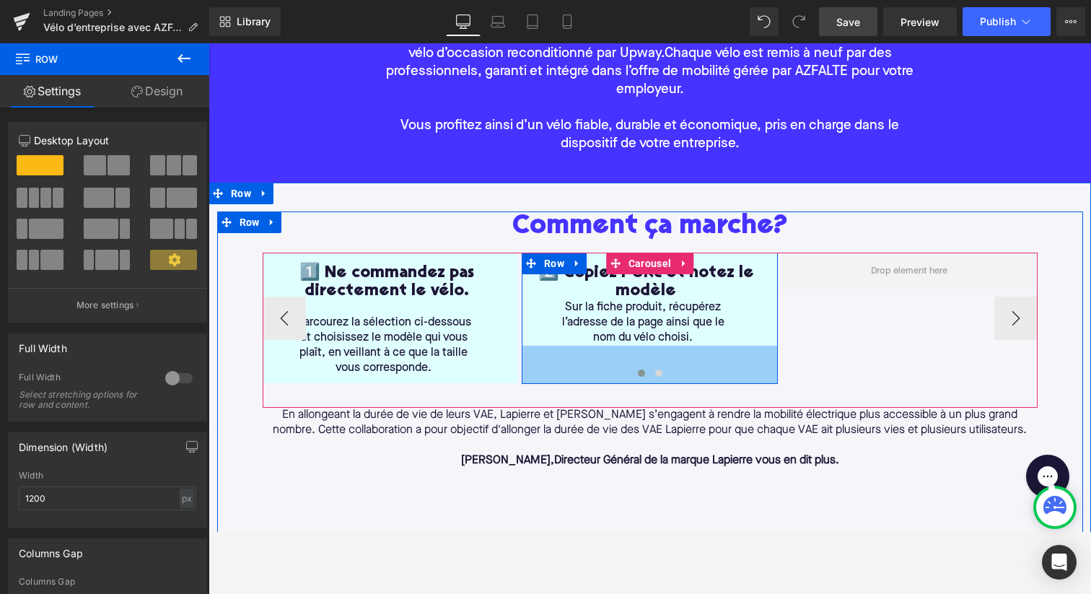
drag, startPoint x: 542, startPoint y: 359, endPoint x: 542, endPoint y: 375, distance: 16.6
click at [542, 375] on div "1️⃣ Ne commandez pas directement le vélo. Heading Parcourez la sélection ci-des…" at bounding box center [650, 317] width 775 height 131
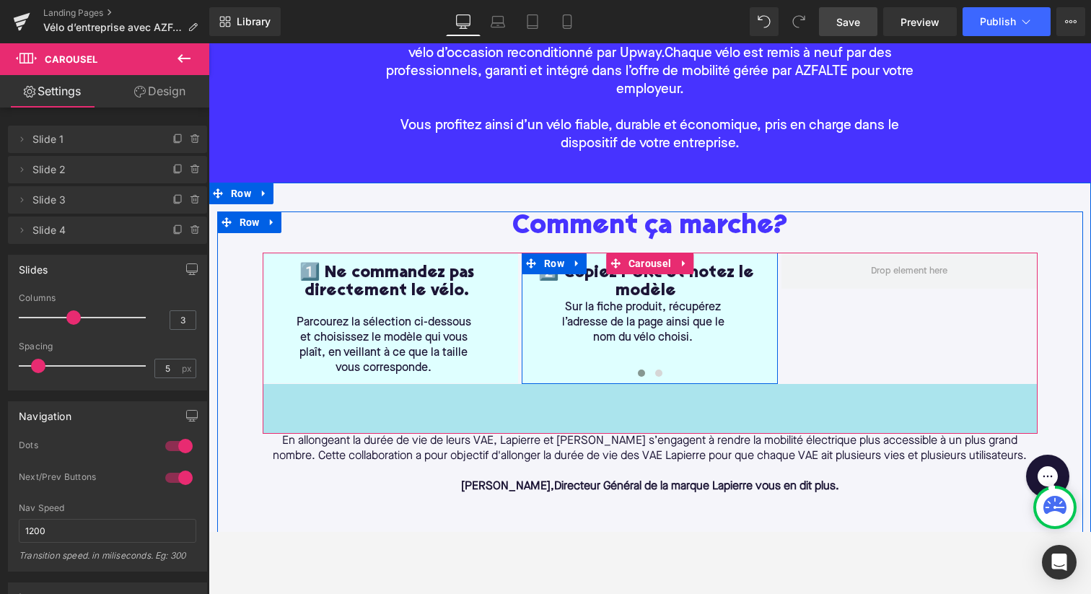
drag, startPoint x: 615, startPoint y: 403, endPoint x: 615, endPoint y: 428, distance: 24.5
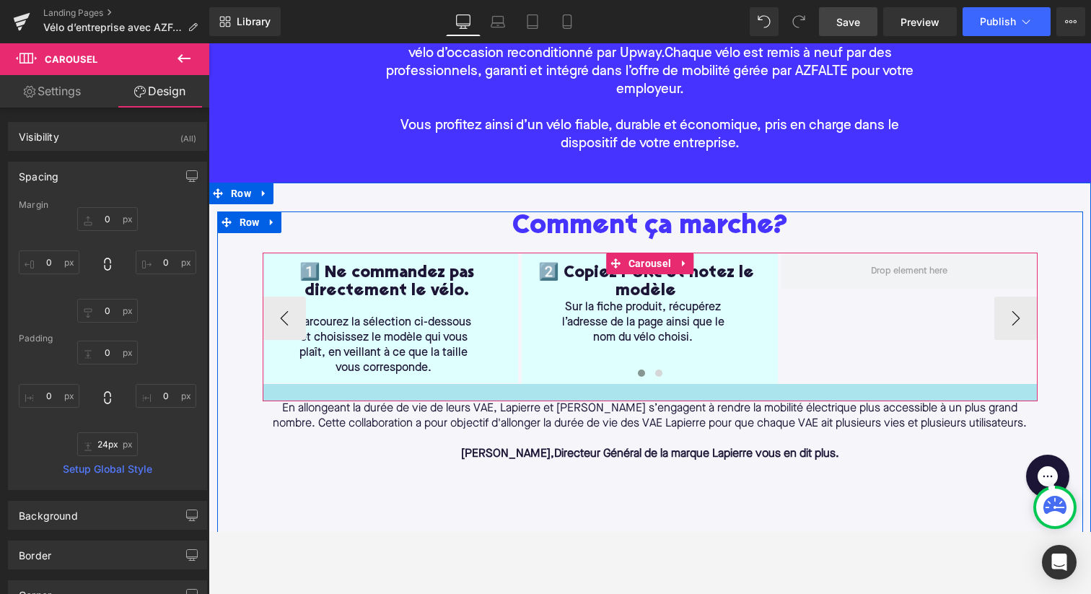
type input "23px"
drag, startPoint x: 558, startPoint y: 423, endPoint x: 562, endPoint y: 392, distance: 32.0
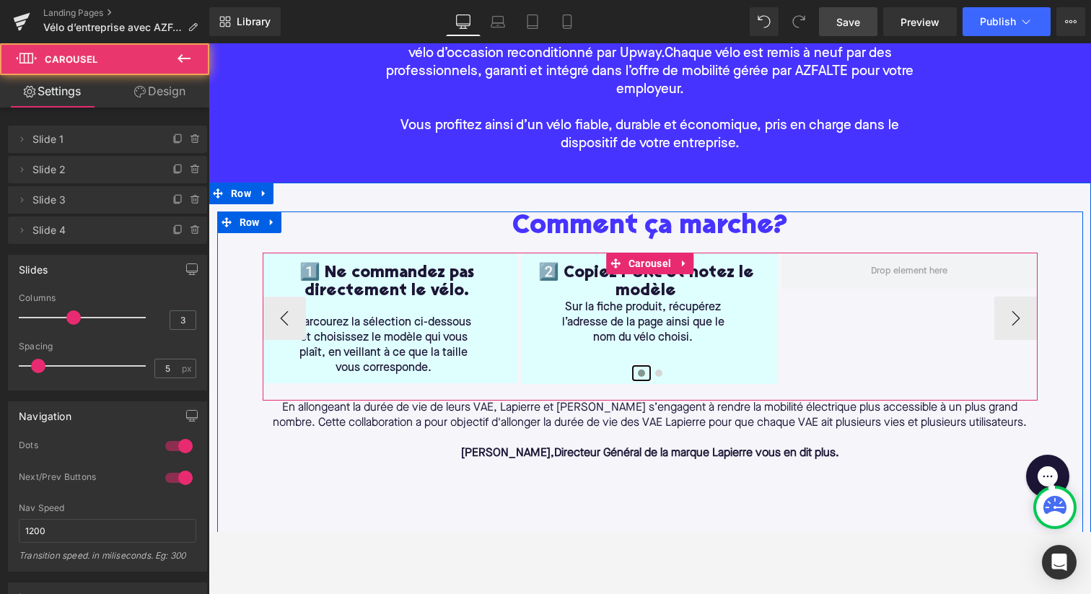
click at [642, 375] on span at bounding box center [641, 372] width 7 height 7
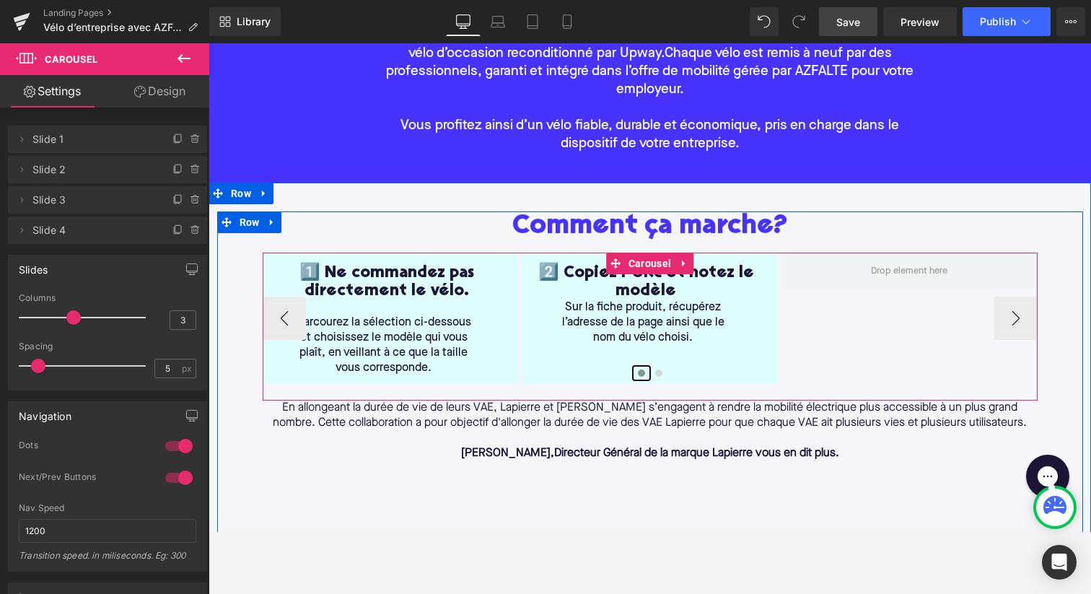
drag, startPoint x: 639, startPoint y: 374, endPoint x: 642, endPoint y: 384, distance: 10.5
click at [639, 393] on div "1️⃣ Ne commandez pas directement le vélo. Heading Parcourez la sélection ci-des…" at bounding box center [650, 326] width 775 height 148
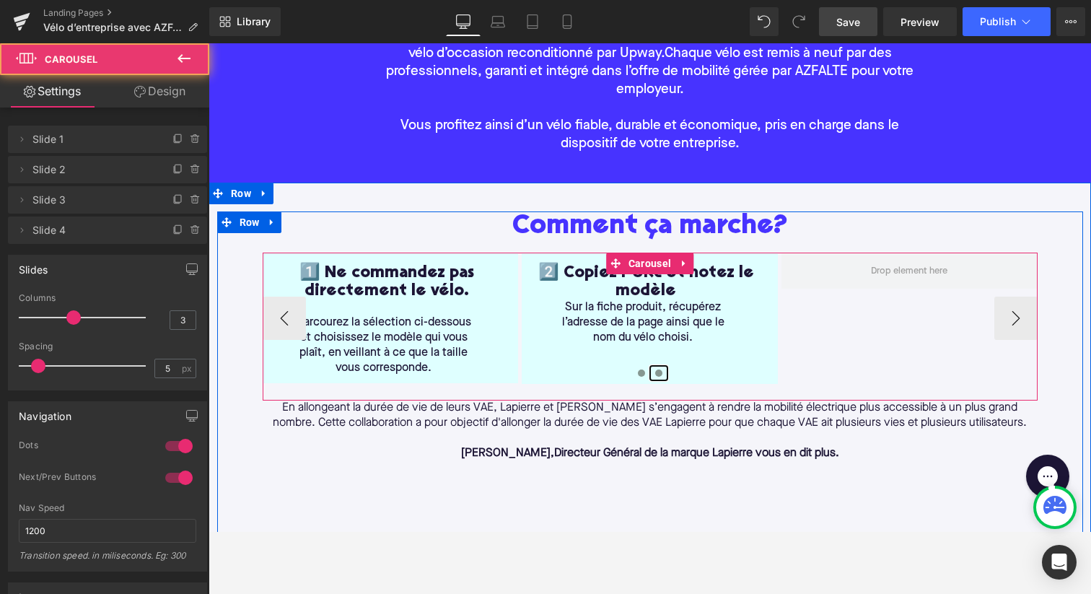
click at [656, 371] on span at bounding box center [658, 372] width 7 height 7
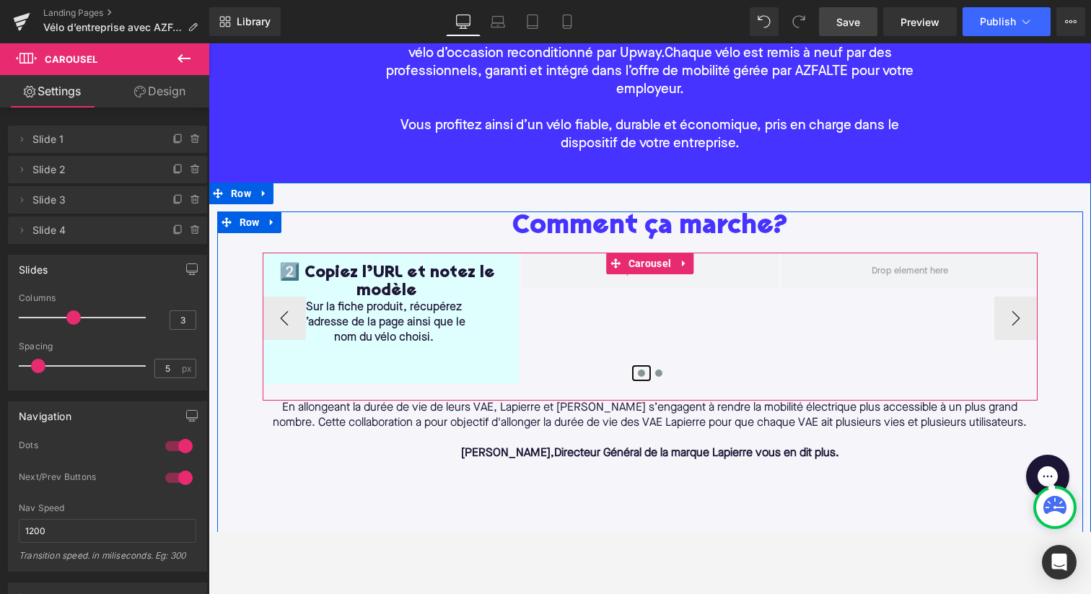
click at [640, 373] on span at bounding box center [641, 372] width 7 height 7
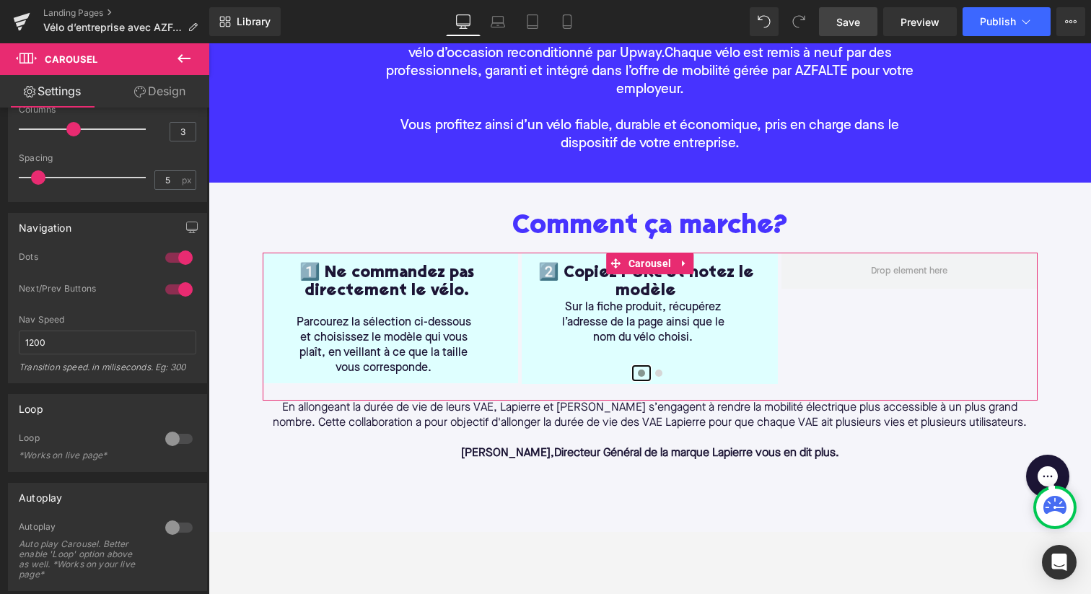
scroll to position [0, 0]
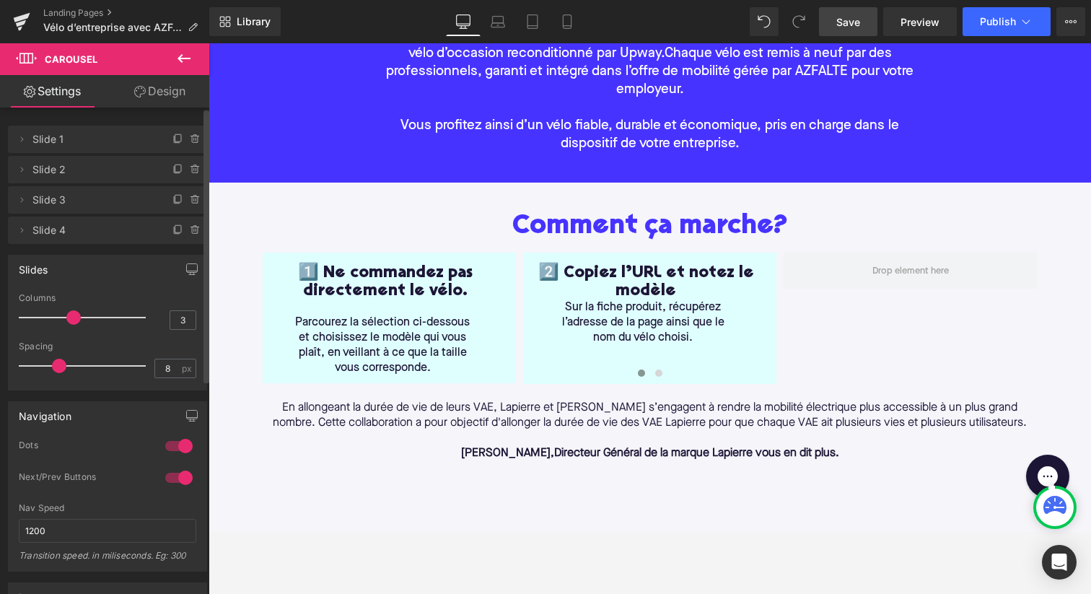
type input "7"
click at [45, 369] on span at bounding box center [45, 366] width 14 height 14
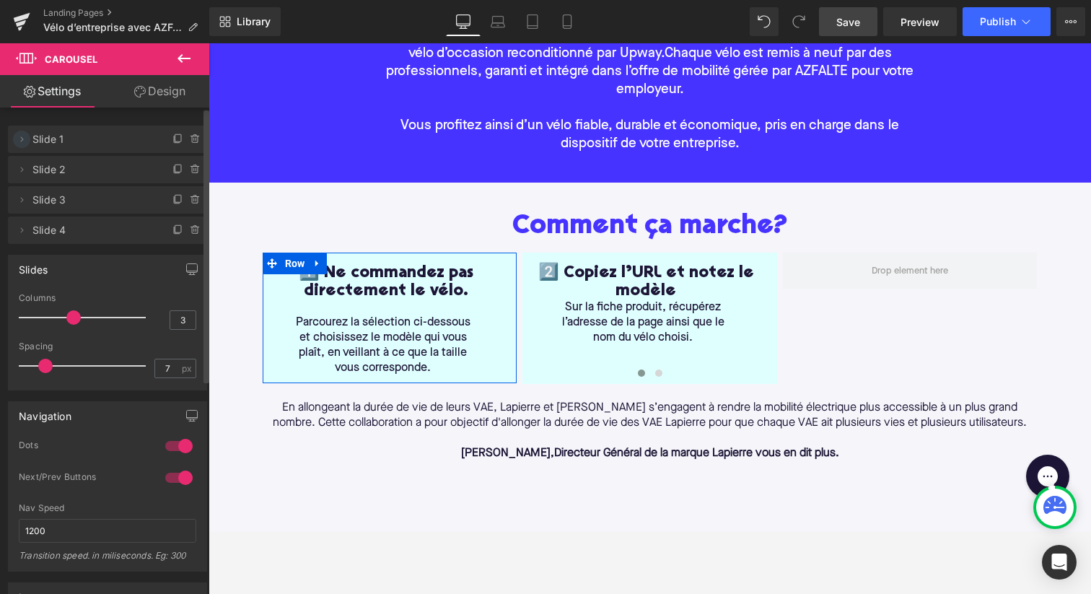
click at [22, 140] on icon at bounding box center [22, 139] width 12 height 12
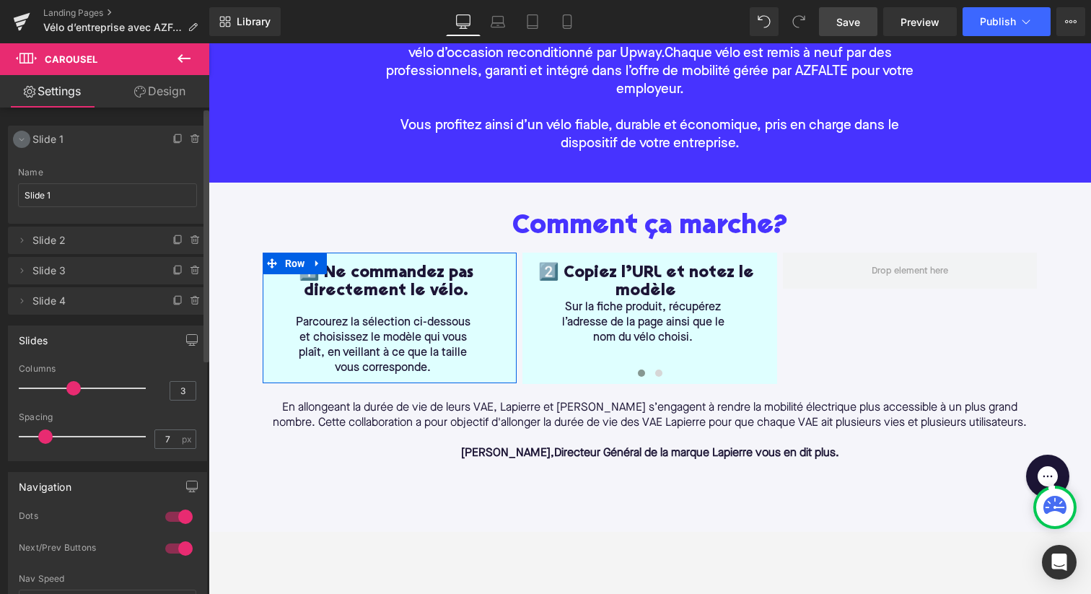
click at [22, 140] on icon at bounding box center [22, 139] width 12 height 12
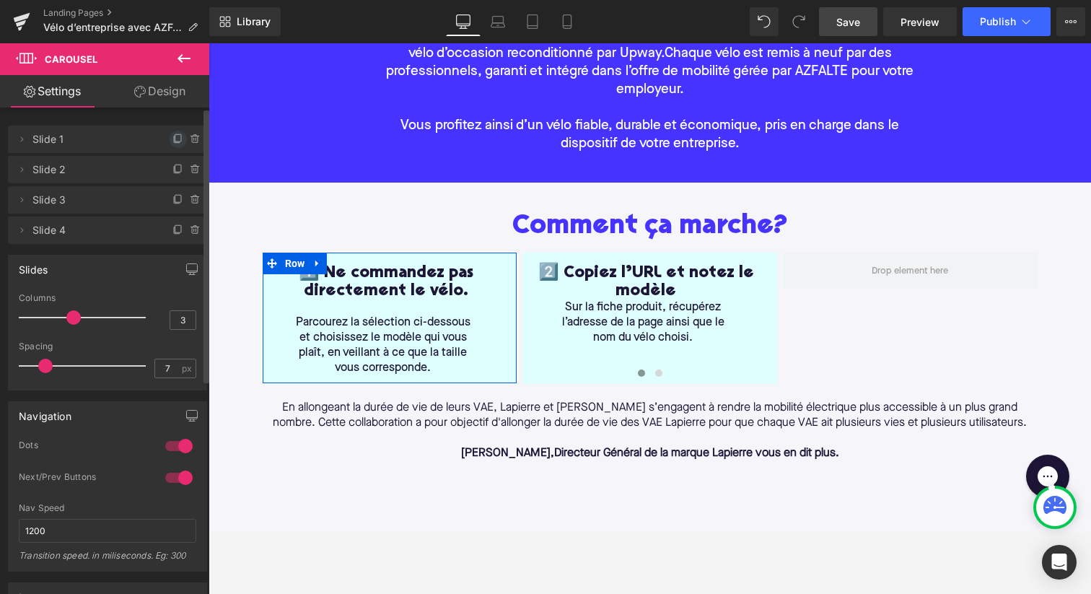
click at [172, 137] on icon at bounding box center [178, 139] width 12 height 12
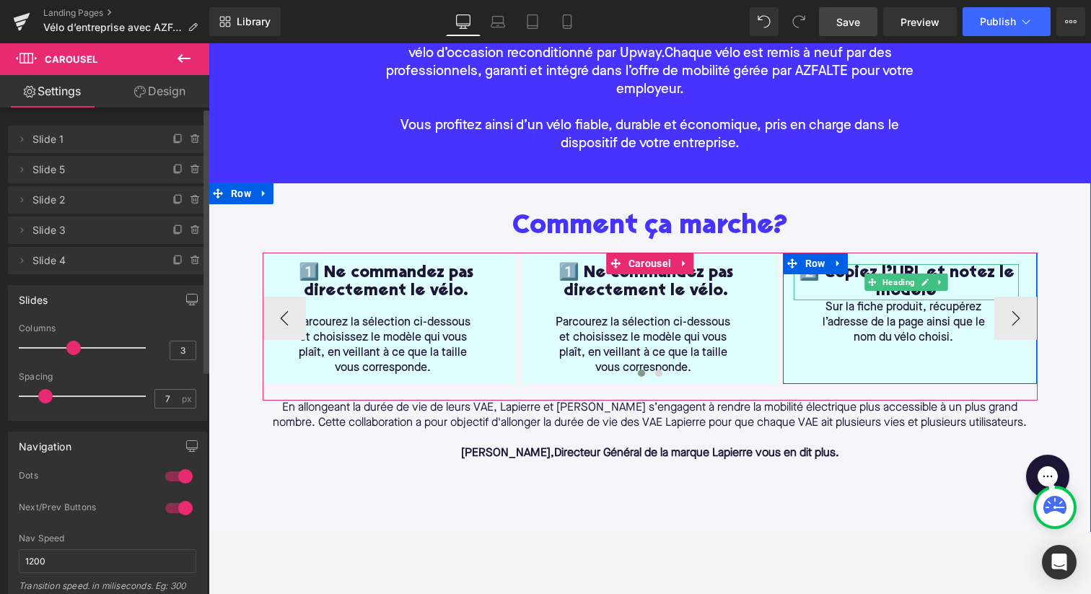
click at [867, 271] on h1 "2️⃣ Copiez l’URL et notez le modèle" at bounding box center [906, 282] width 226 height 36
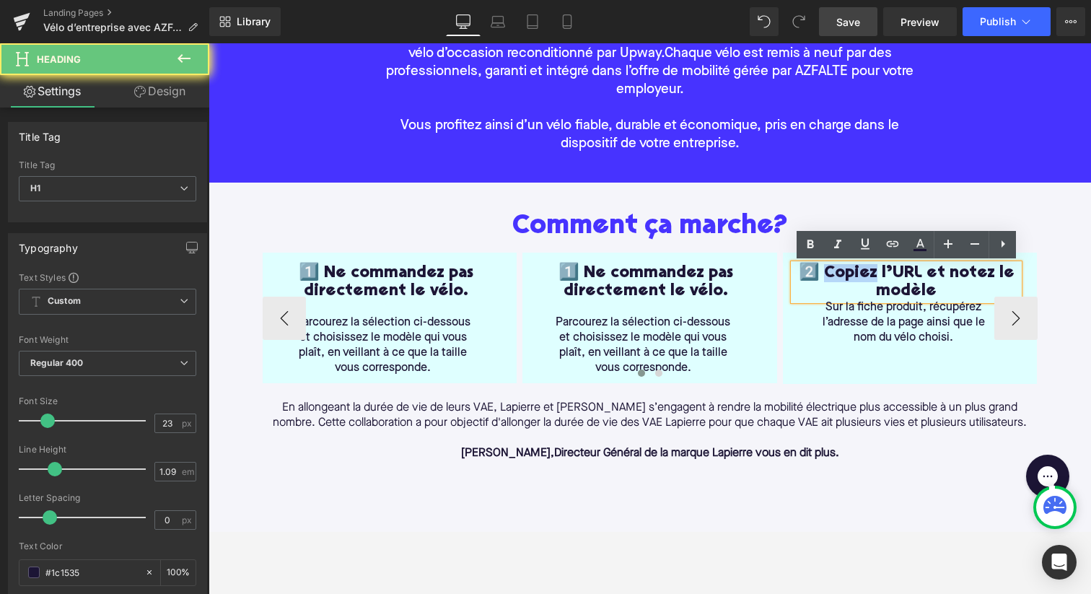
click at [867, 271] on h1 "2️⃣ Copiez l’URL et notez le modèle" at bounding box center [906, 282] width 226 height 36
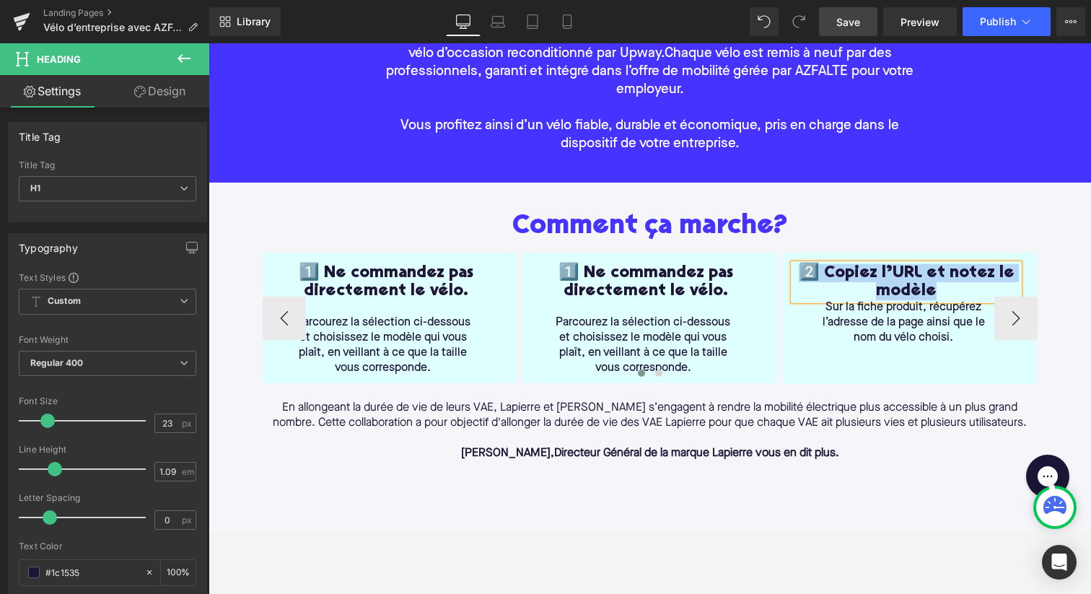
copy h1 "2️⃣ Copiez l’URL et notez le modèle"
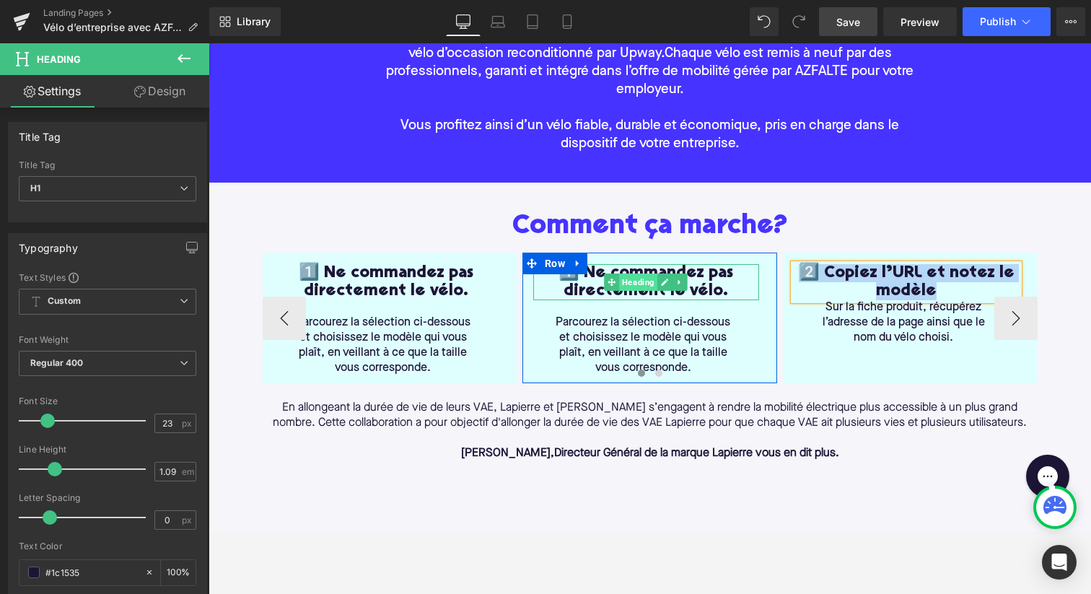
click at [649, 283] on span "Heading" at bounding box center [639, 281] width 38 height 17
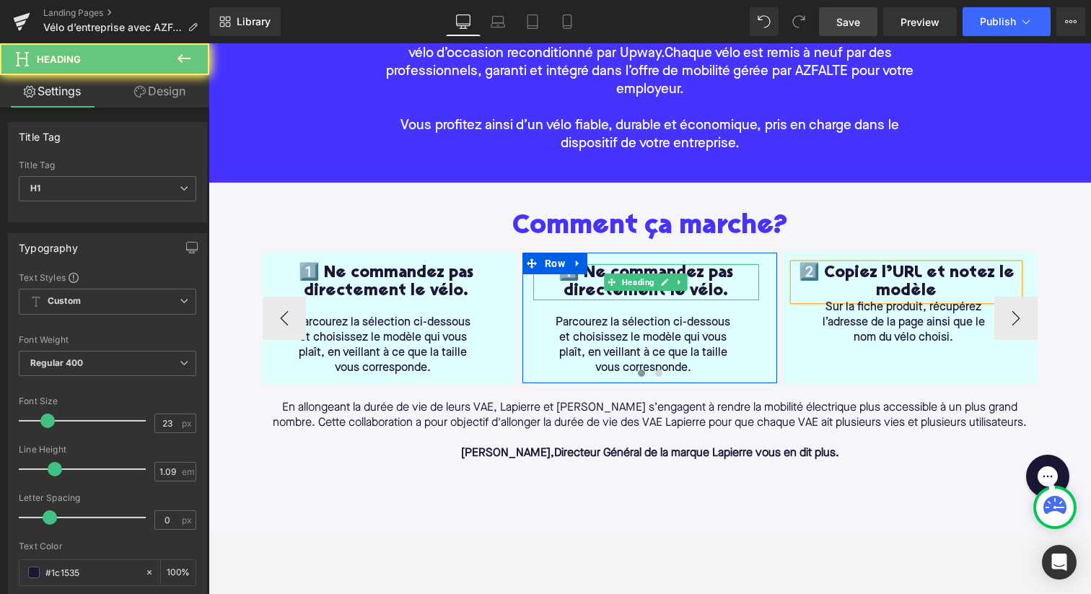
click at [591, 286] on h1 "1️⃣ Ne commandez pas directement le vélo." at bounding box center [646, 282] width 226 height 36
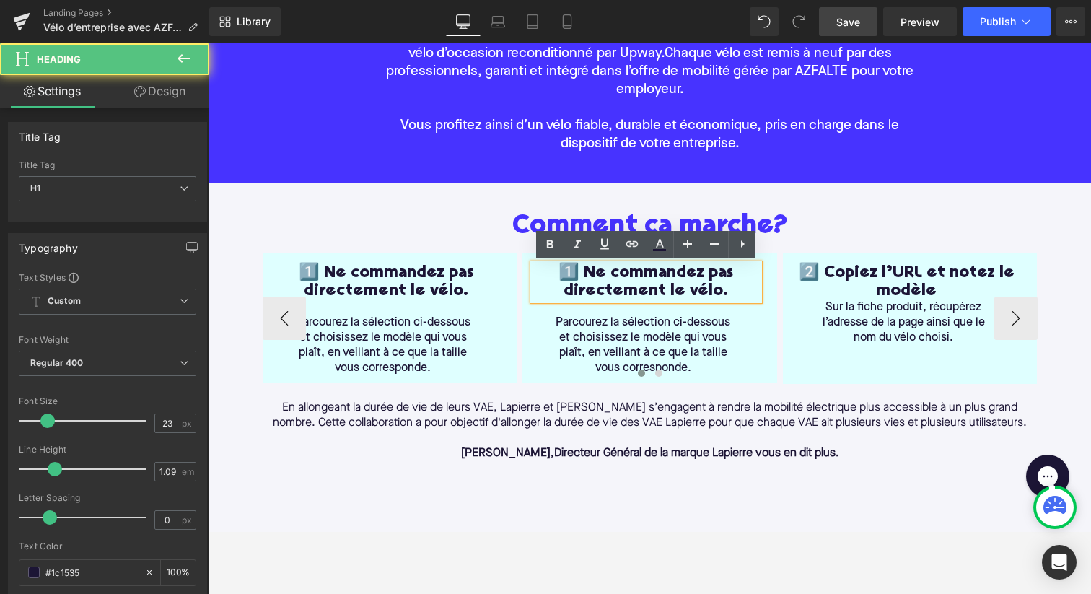
click at [591, 286] on h1 "1️⃣ Ne commandez pas directement le vélo." at bounding box center [646, 282] width 226 height 36
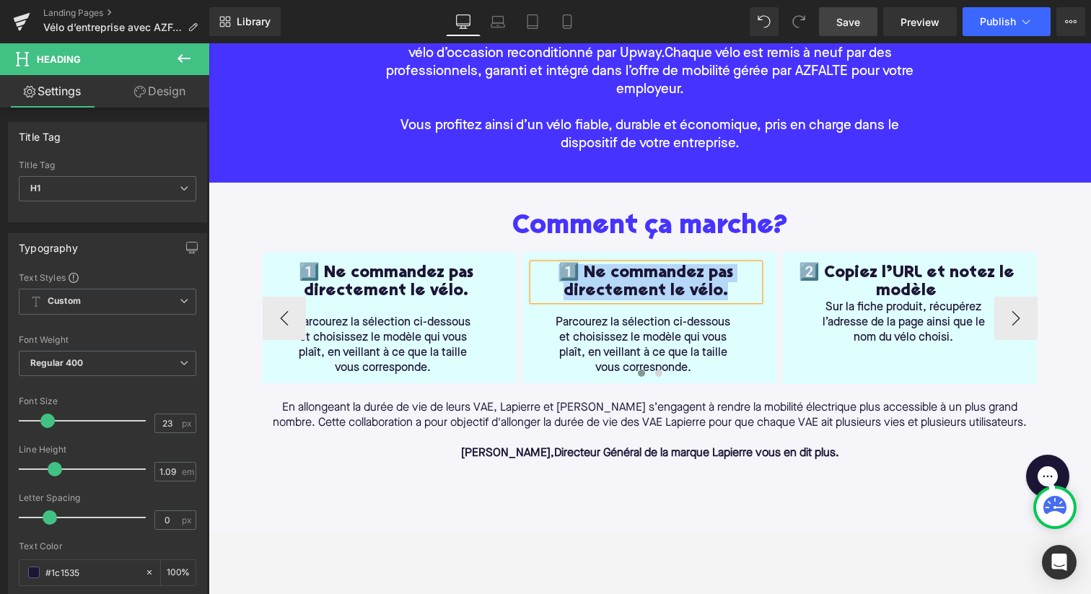
paste div
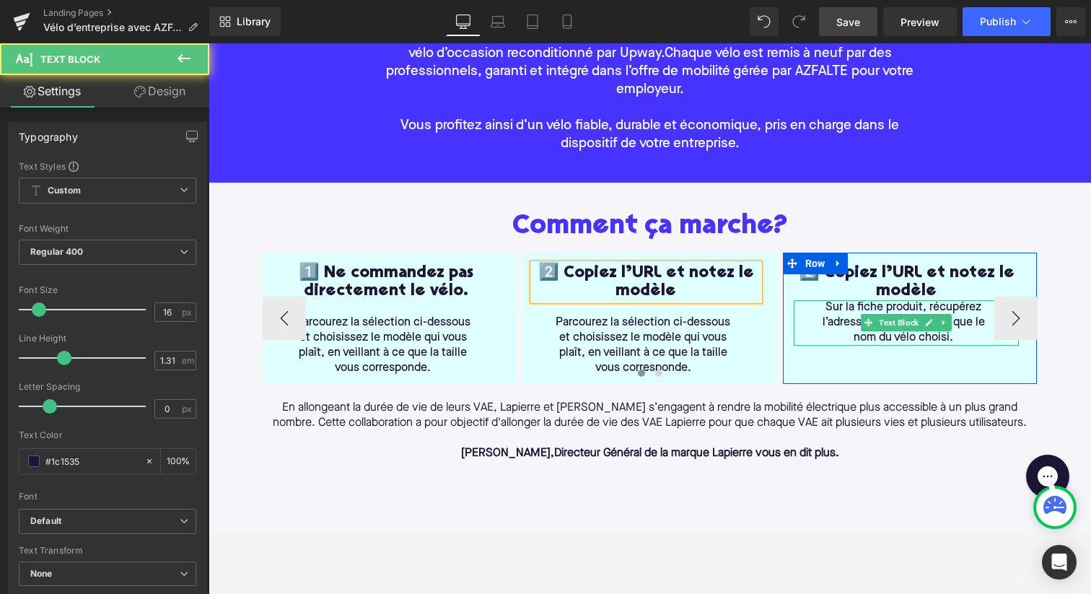
click at [843, 311] on span "Sur la fiche produit, récupérez l’adresse de la page ainsi que le nom du vélo c…" at bounding box center [903, 323] width 162 height 42
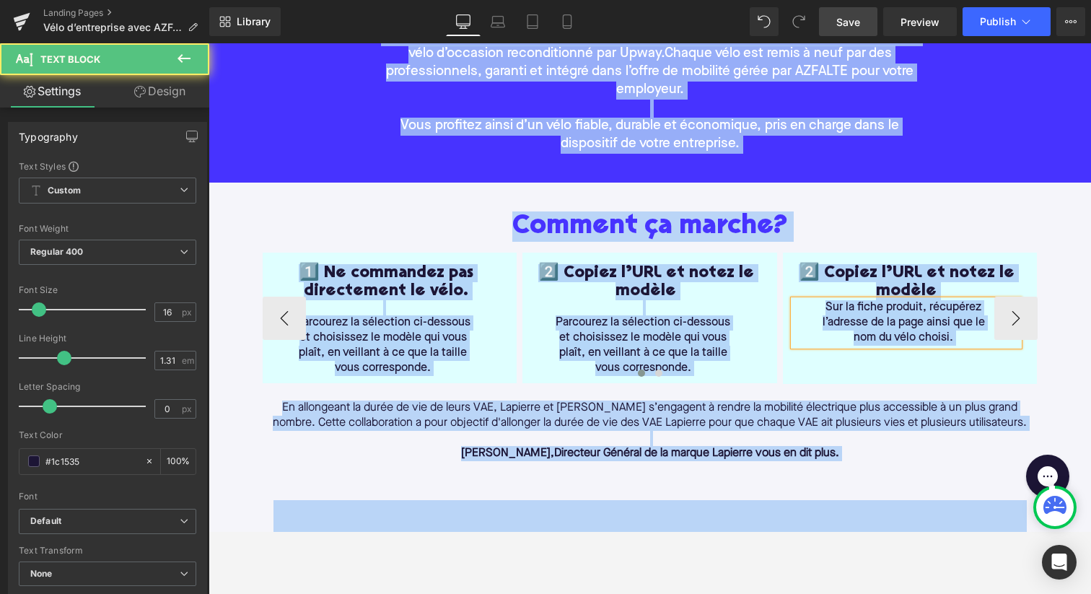
click at [843, 311] on span "Sur la fiche produit, récupérez l’adresse de la page ainsi que le nom du vélo c…" at bounding box center [903, 323] width 162 height 42
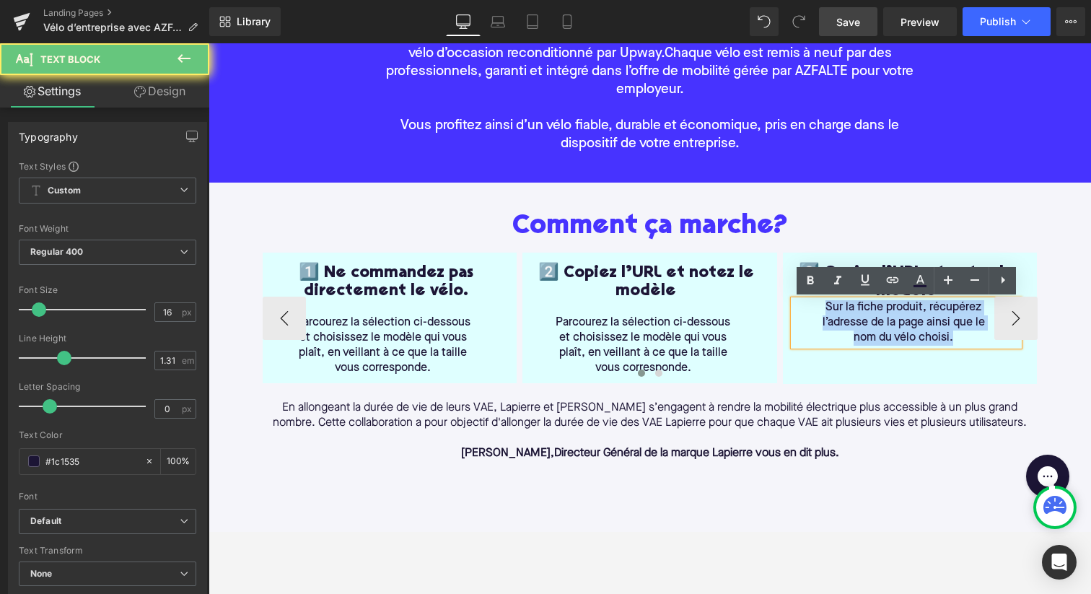
drag, startPoint x: 827, startPoint y: 307, endPoint x: 1003, endPoint y: 355, distance: 183.2
click at [1003, 355] on div "2️⃣ Copiez l’URL et notez le modèle Heading Sur la fiche produit, récupérez l’a…" at bounding box center [910, 317] width 255 height 131
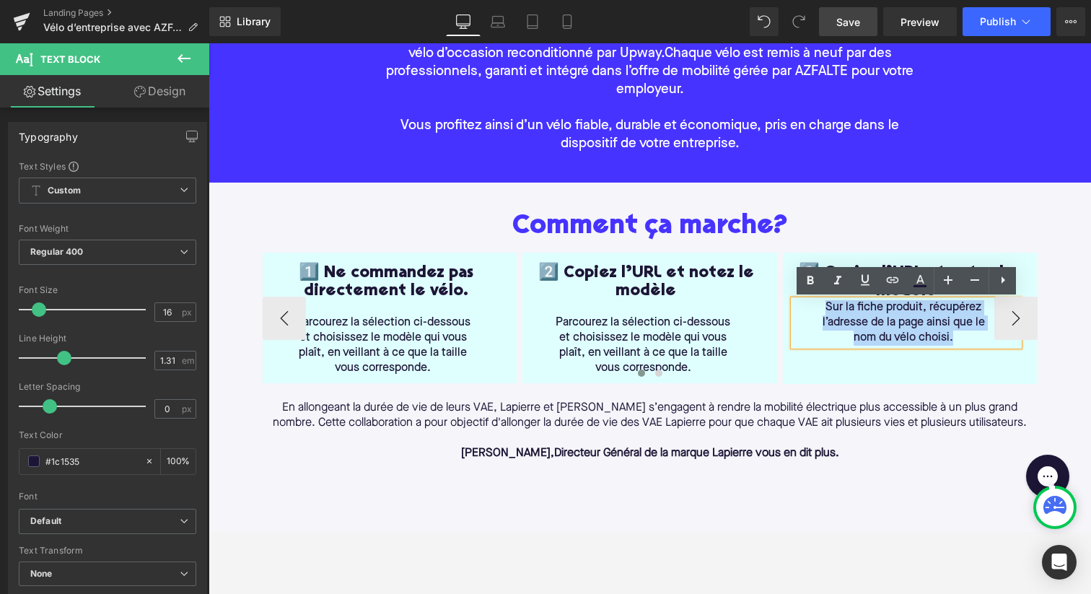
copy span "Sur la fiche produit, récupérez l’adresse de la page ainsi que le nom du vélo c…"
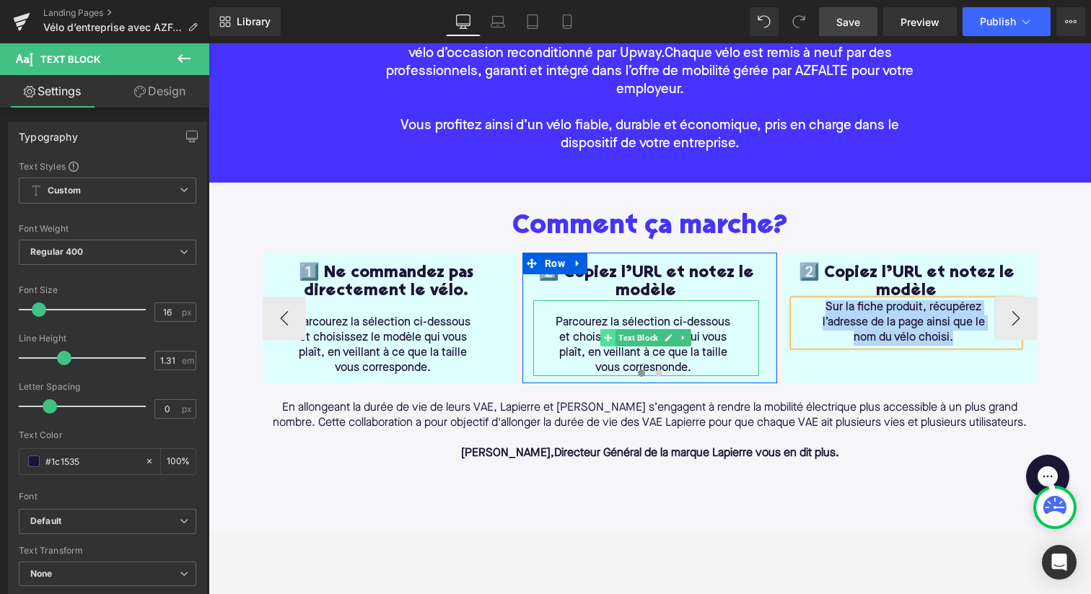
click at [607, 330] on span at bounding box center [608, 337] width 15 height 17
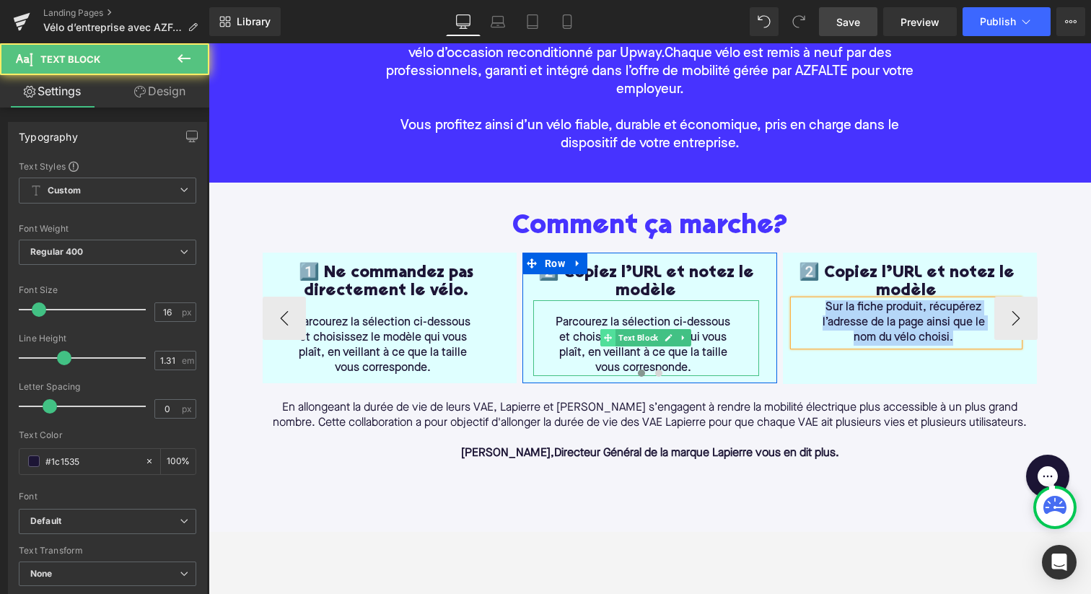
click at [607, 330] on span at bounding box center [608, 337] width 15 height 17
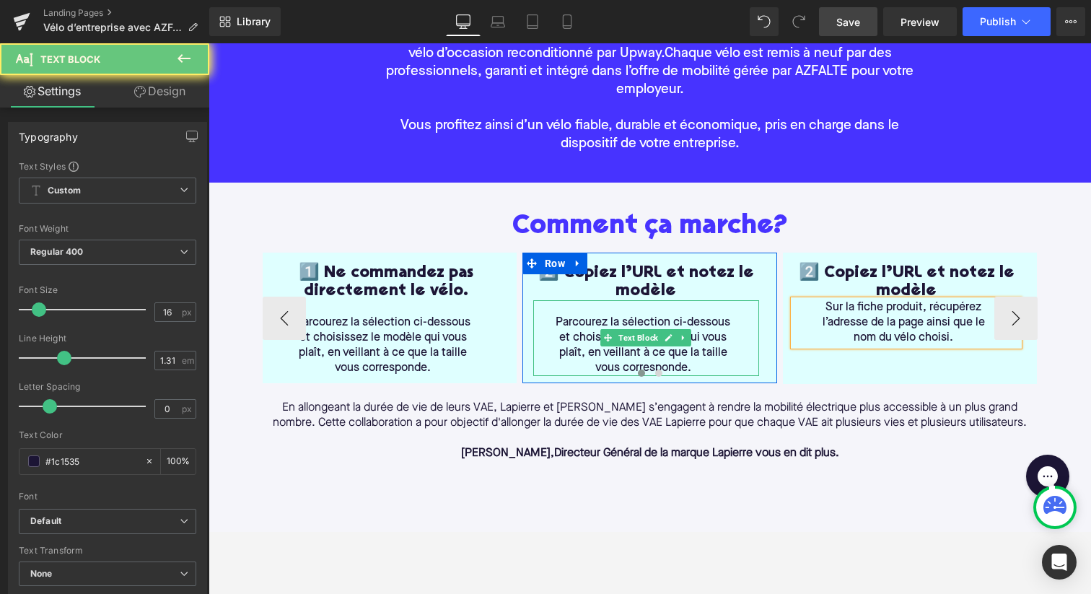
click at [543, 320] on div "Parcourez la sélection ci-dessous et choisissez le modèle qui vous plaît, en ve…" at bounding box center [646, 338] width 226 height 76
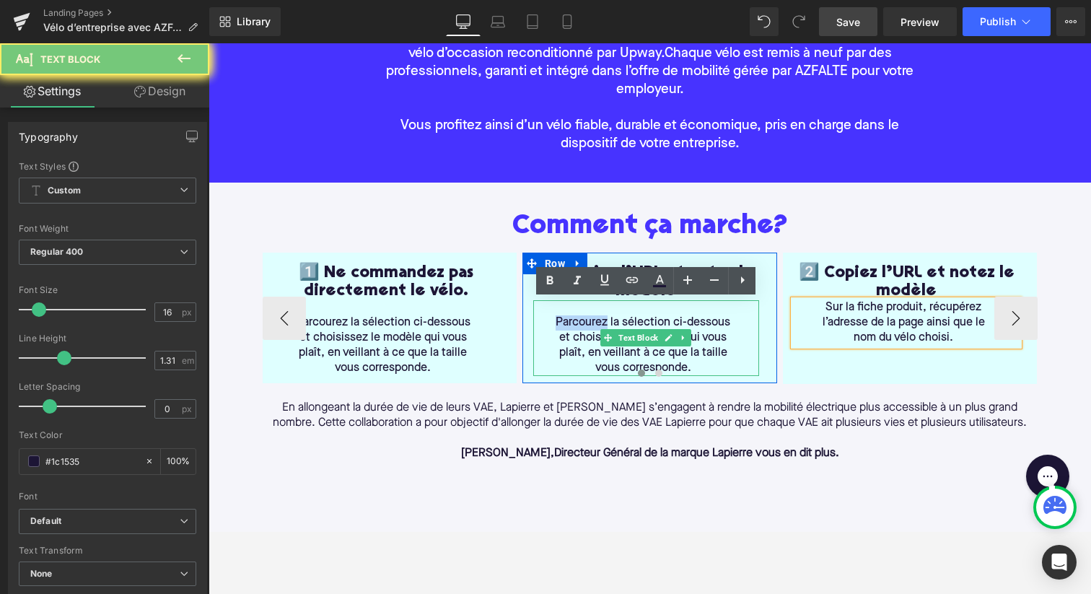
click at [543, 320] on div "Parcourez la sélection ci-dessous et choisissez le modèle qui vous plaît, en ve…" at bounding box center [646, 338] width 226 height 76
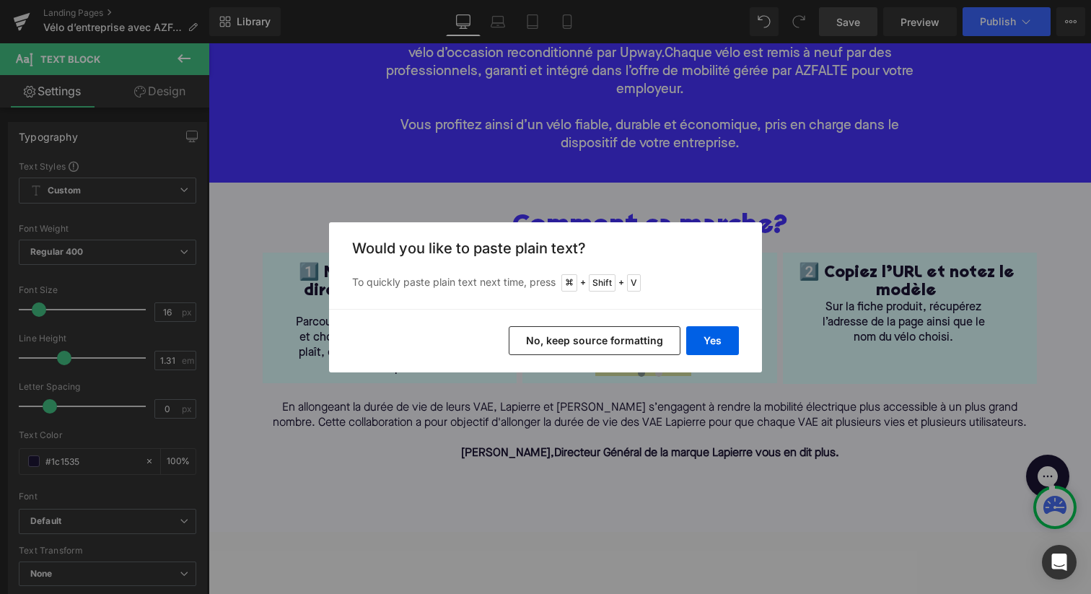
click at [715, 322] on div "Yes No, keep source formatting" at bounding box center [545, 340] width 433 height 63
click at [718, 343] on button "Yes" at bounding box center [712, 340] width 53 height 29
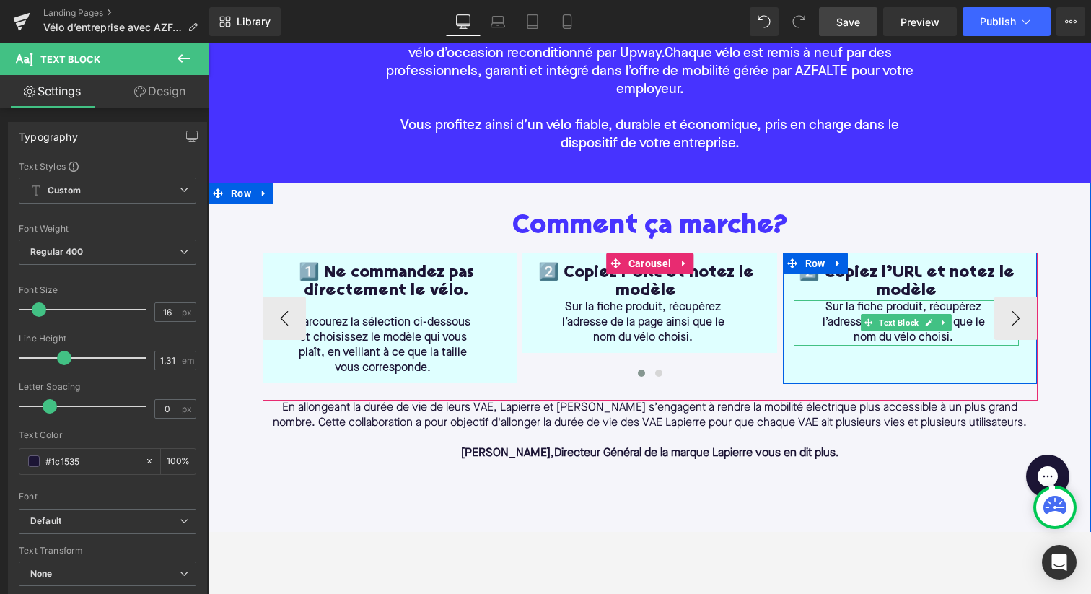
click at [881, 312] on span "Sur la fiche produit, récupérez l’adresse de la page ainsi que le nom du vélo c…" at bounding box center [903, 323] width 162 height 42
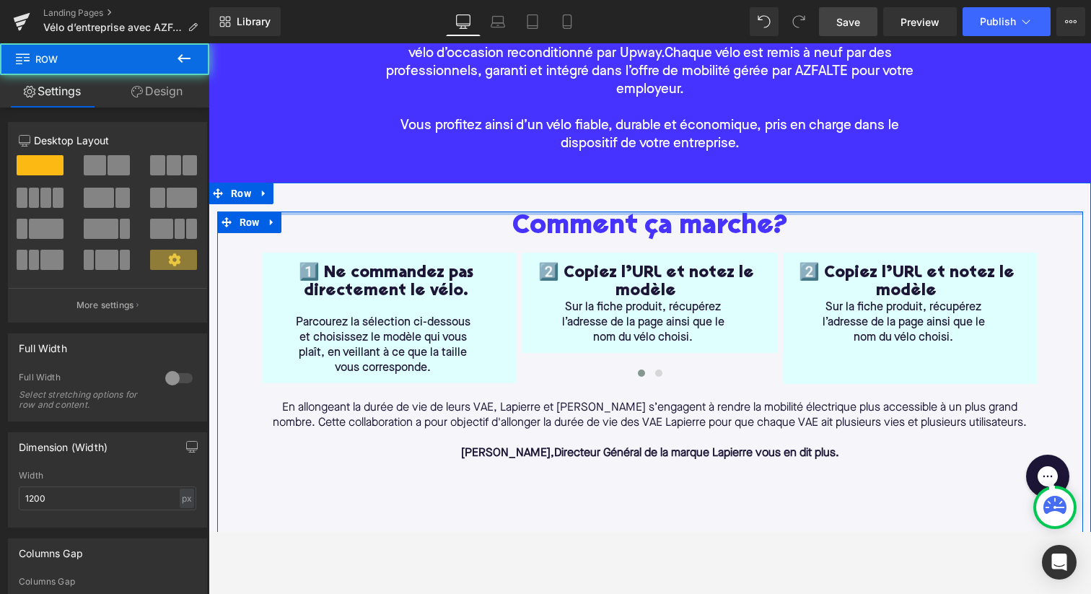
click at [431, 214] on div at bounding box center [650, 213] width 866 height 4
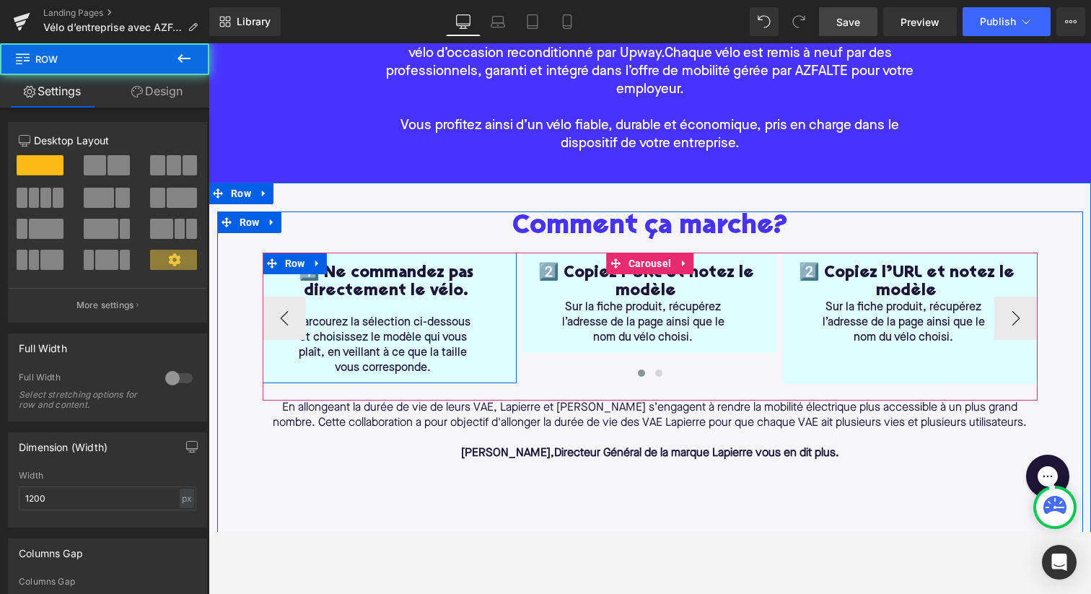
click at [499, 285] on div "1️⃣ Ne commandez pas directement le vélo. Heading Parcourez la sélection ci-des…" at bounding box center [386, 320] width 247 height 112
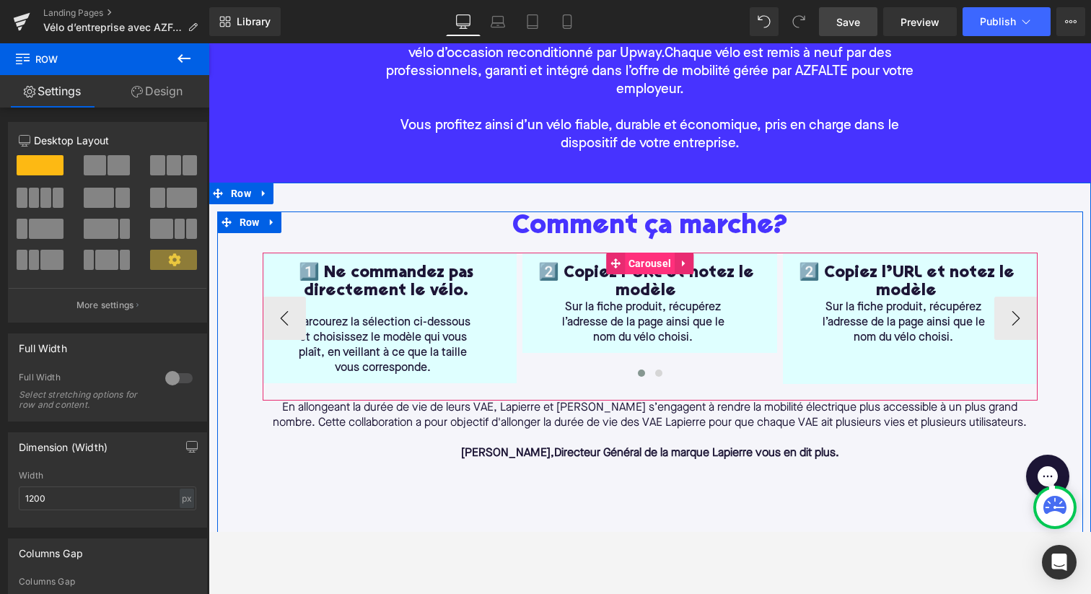
click at [636, 263] on span "Carousel" at bounding box center [650, 263] width 50 height 22
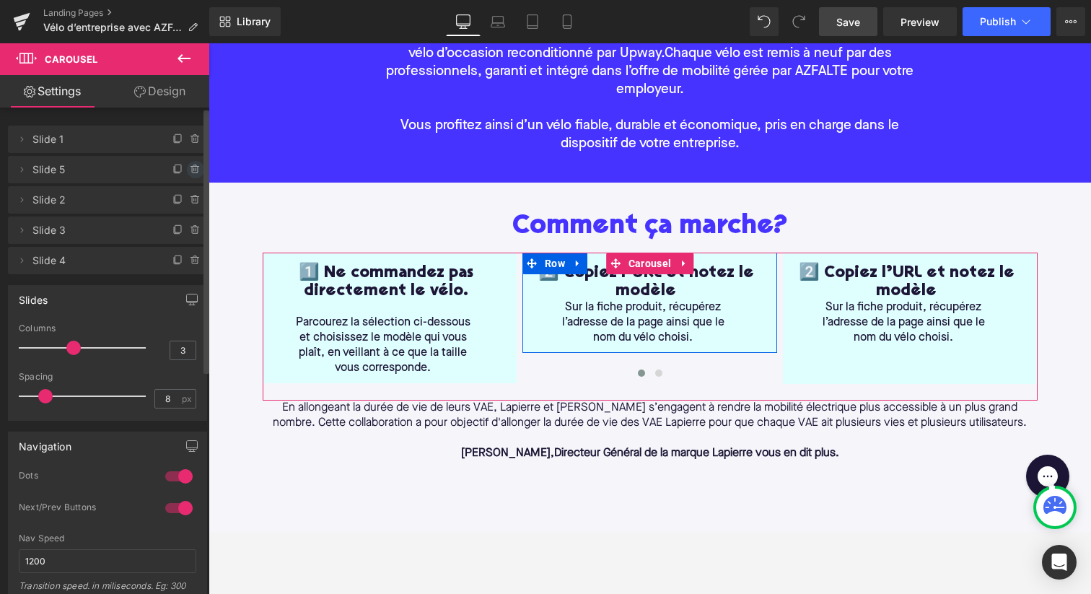
click at [190, 168] on icon at bounding box center [196, 170] width 12 height 12
click at [180, 170] on button "Delete" at bounding box center [179, 170] width 45 height 19
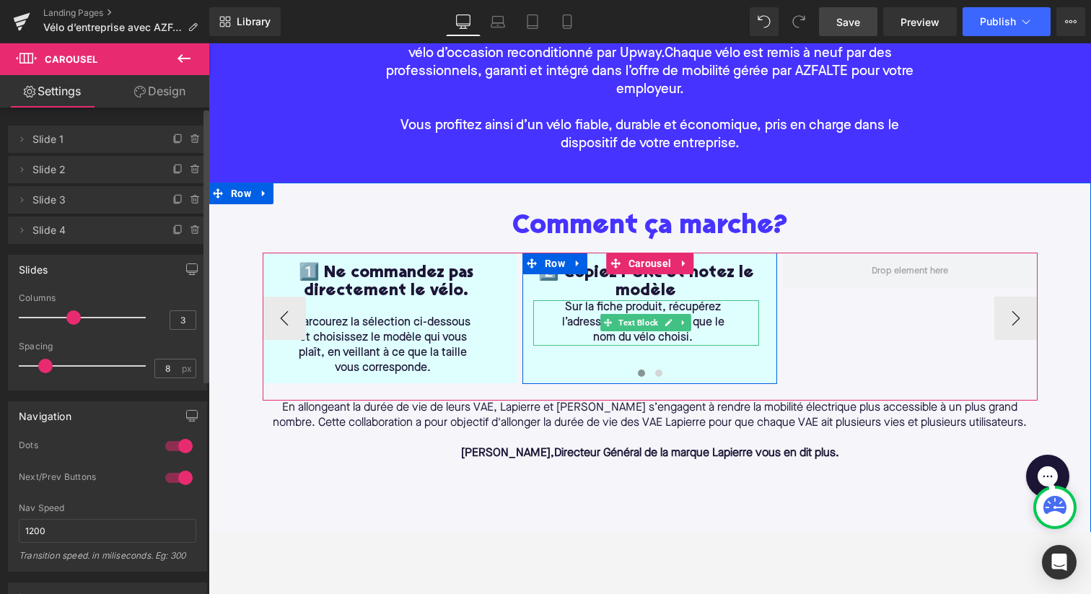
click at [594, 309] on span "Sur la fiche produit, récupérez l’adresse de la page ainsi que le nom du vélo c…" at bounding box center [643, 323] width 162 height 42
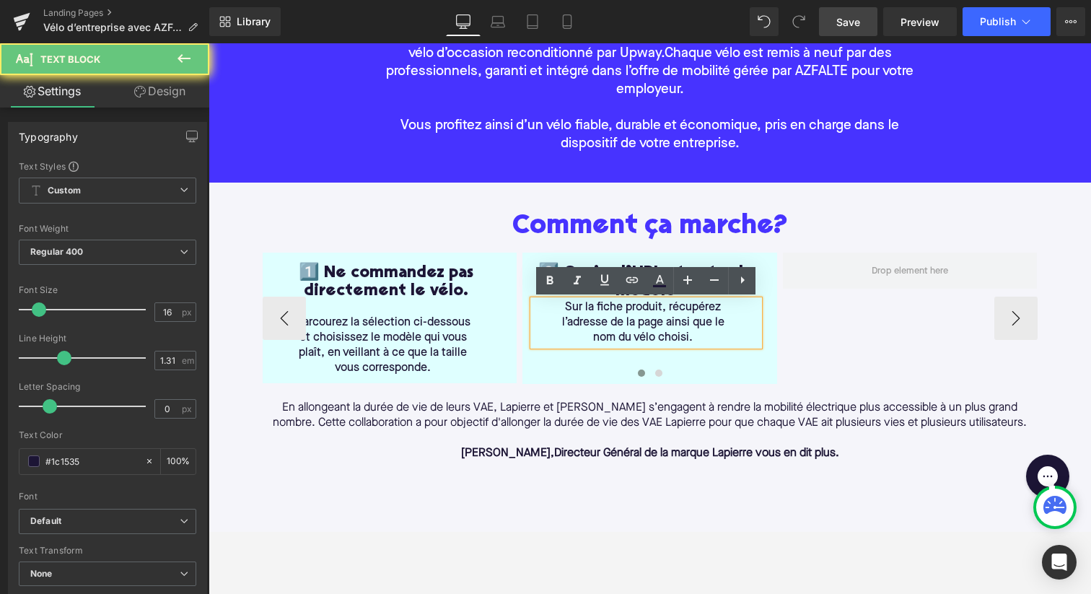
click at [553, 312] on p "Sur la fiche produit, récupérez l’adresse de la page ainsi que le nom du vélo c…" at bounding box center [642, 322] width 185 height 45
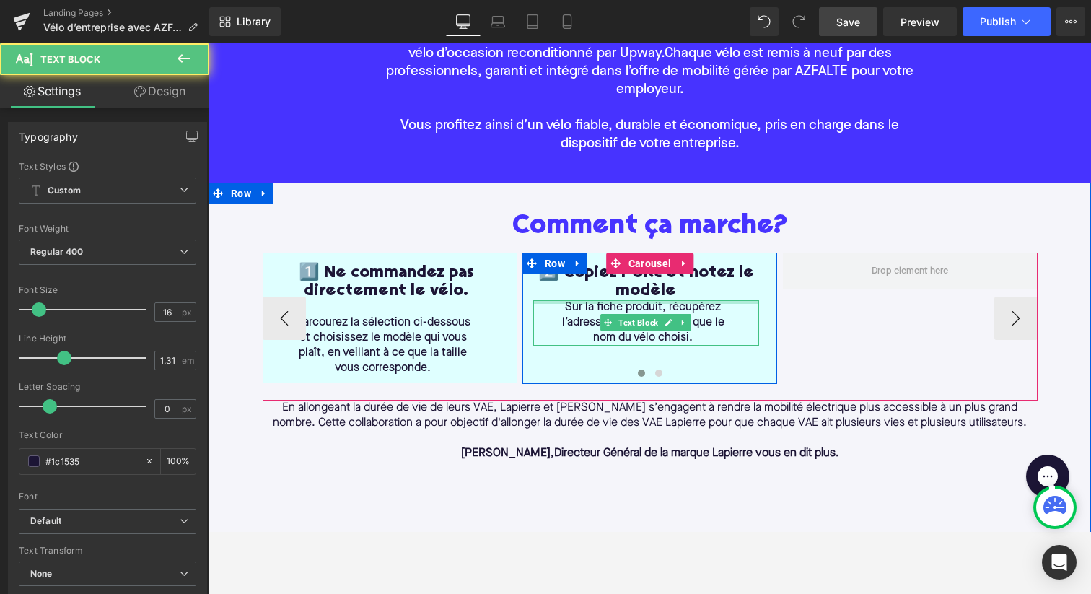
click at [695, 302] on div at bounding box center [646, 302] width 226 height 4
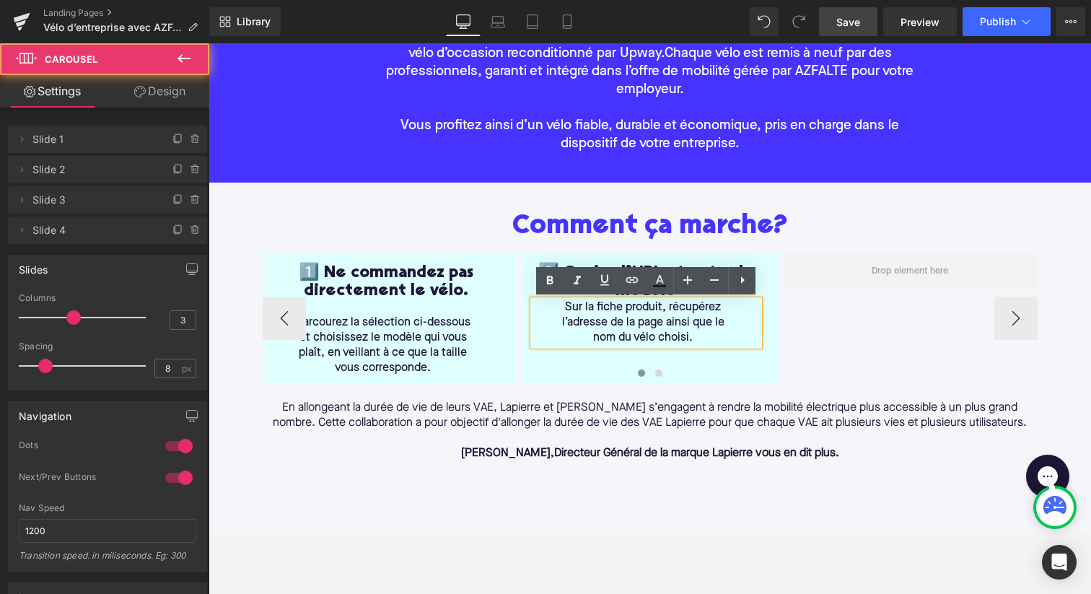
click at [835, 313] on div "1️⃣ Ne commandez pas directement le vélo. Heading Parcourez la sélection ci-des…" at bounding box center [783, 317] width 1041 height 131
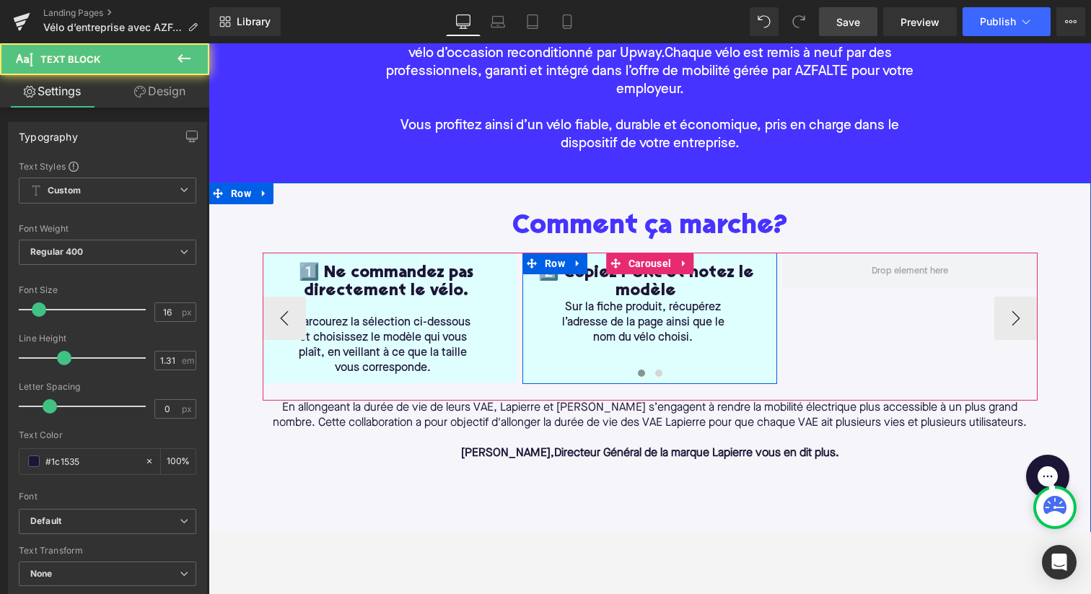
click at [738, 300] on div "Sur la fiche produit, récupérez l’adresse de la page ainsi que le nom du vélo c…" at bounding box center [646, 322] width 226 height 45
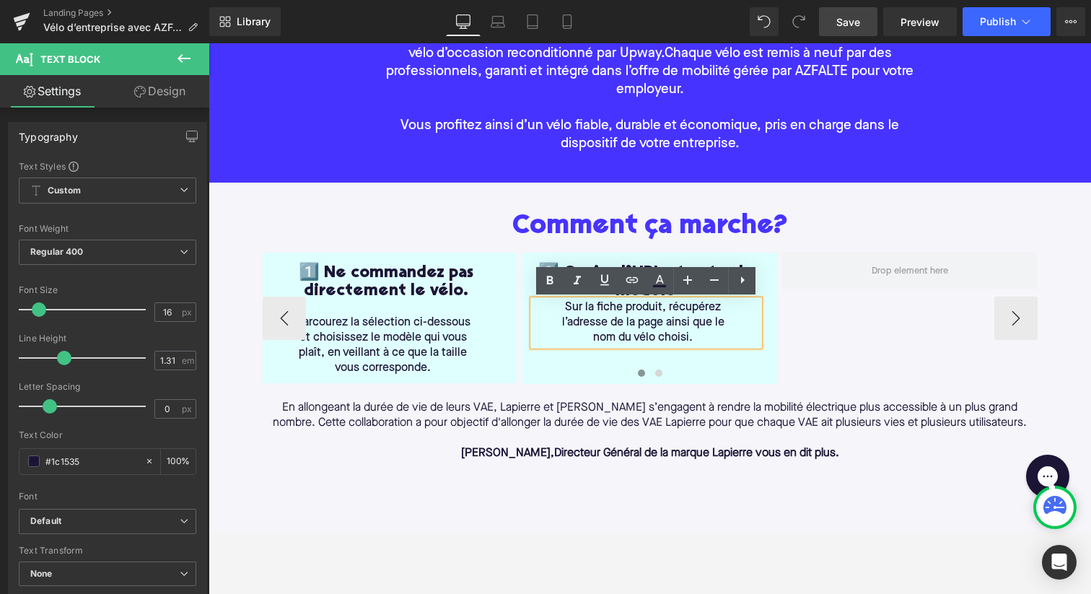
click at [837, 309] on div "1️⃣ Ne commandez pas directement le vélo. Heading Parcourez la sélection ci-des…" at bounding box center [783, 317] width 1041 height 131
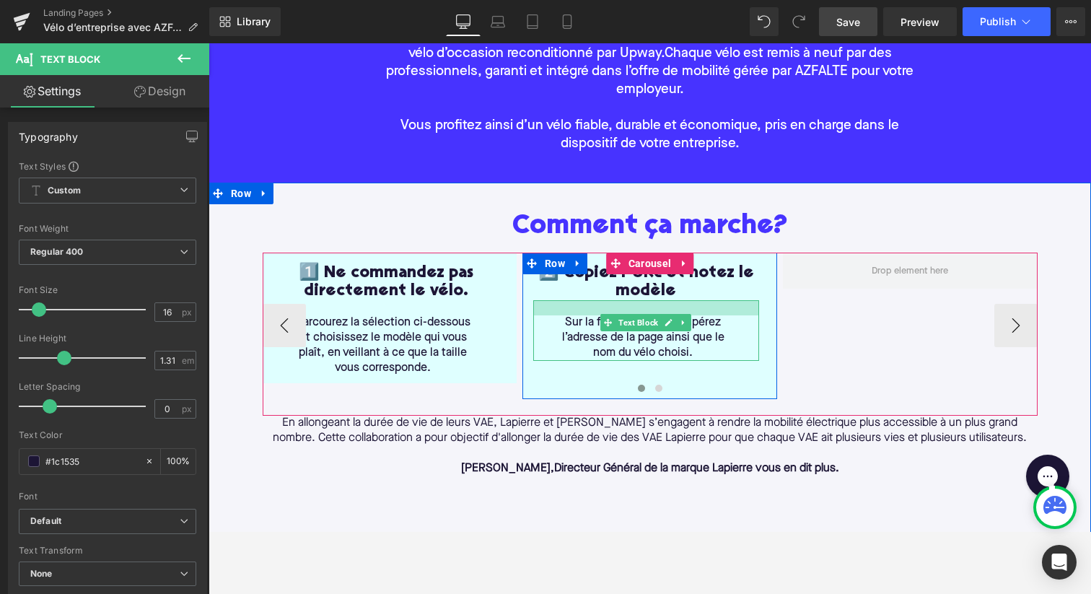
drag, startPoint x: 744, startPoint y: 301, endPoint x: 744, endPoint y: 316, distance: 15.1
click at [744, 316] on div "Sur la fiche produit, récupérez l’adresse de la page ainsi que le nom du vélo c…" at bounding box center [646, 330] width 226 height 61
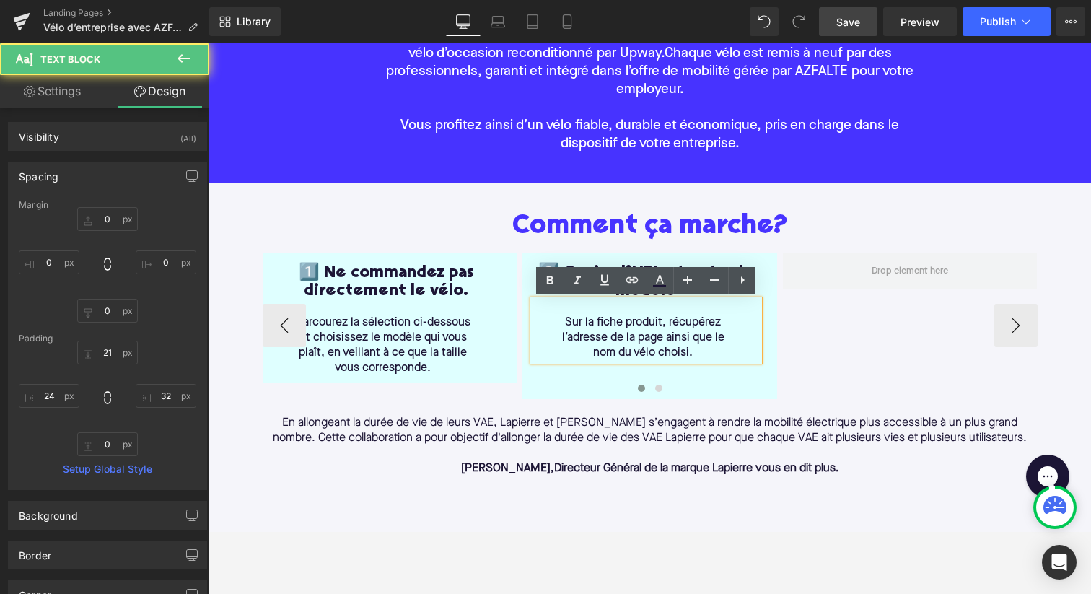
click at [830, 306] on div "1️⃣ Ne commandez pas directement le vélo. Heading Parcourez la sélection ci-des…" at bounding box center [783, 325] width 1041 height 146
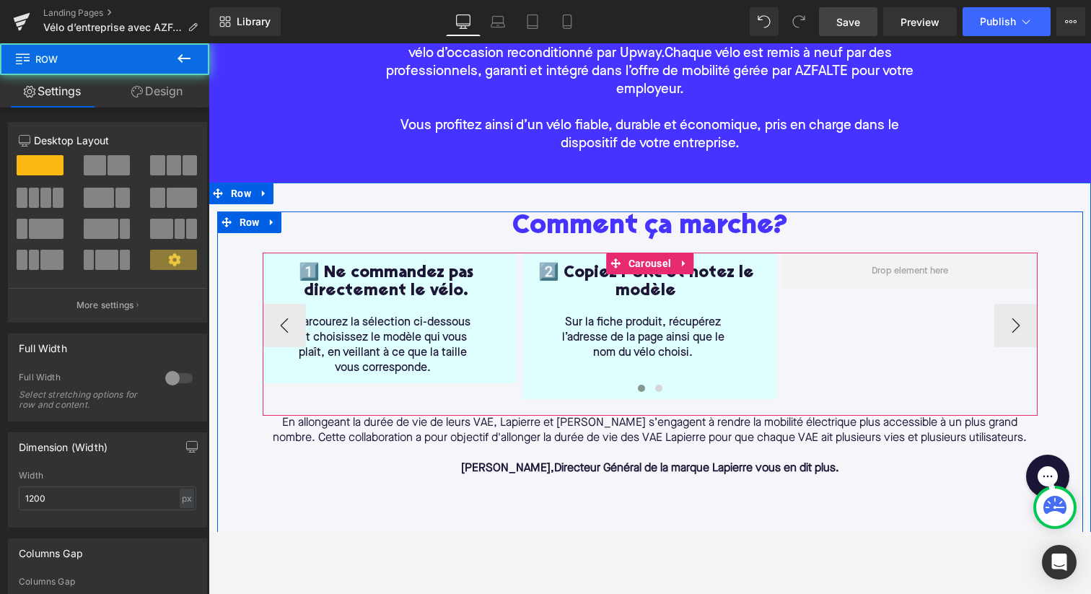
click at [566, 371] on div "2️⃣ Copiez l’URL et notez le modèle Heading Sur la fiche produit, récupérez l’a…" at bounding box center [649, 325] width 255 height 146
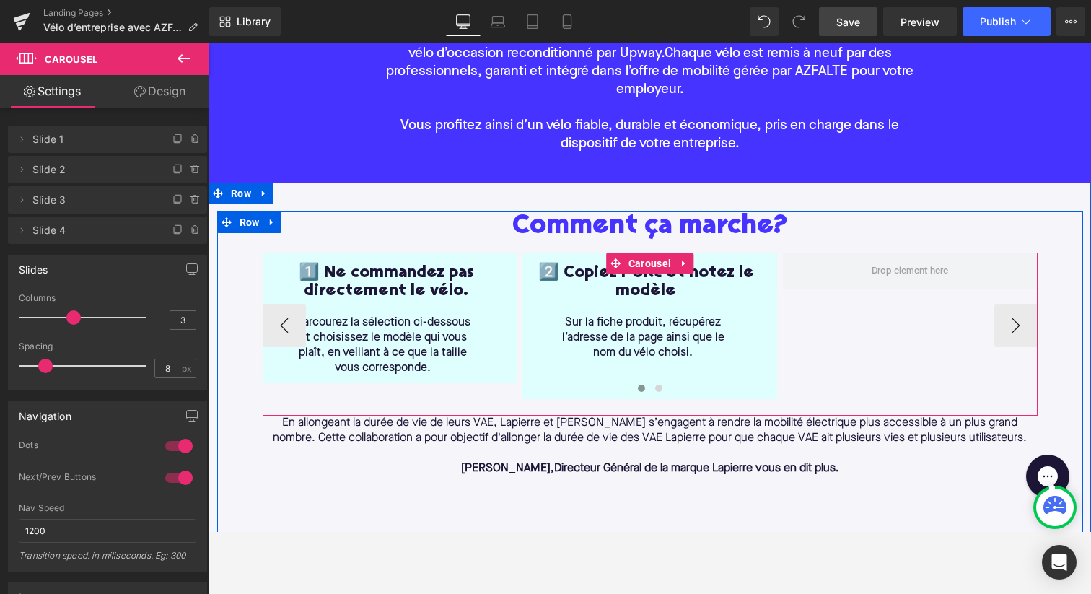
click at [550, 390] on div at bounding box center [650, 390] width 775 height 19
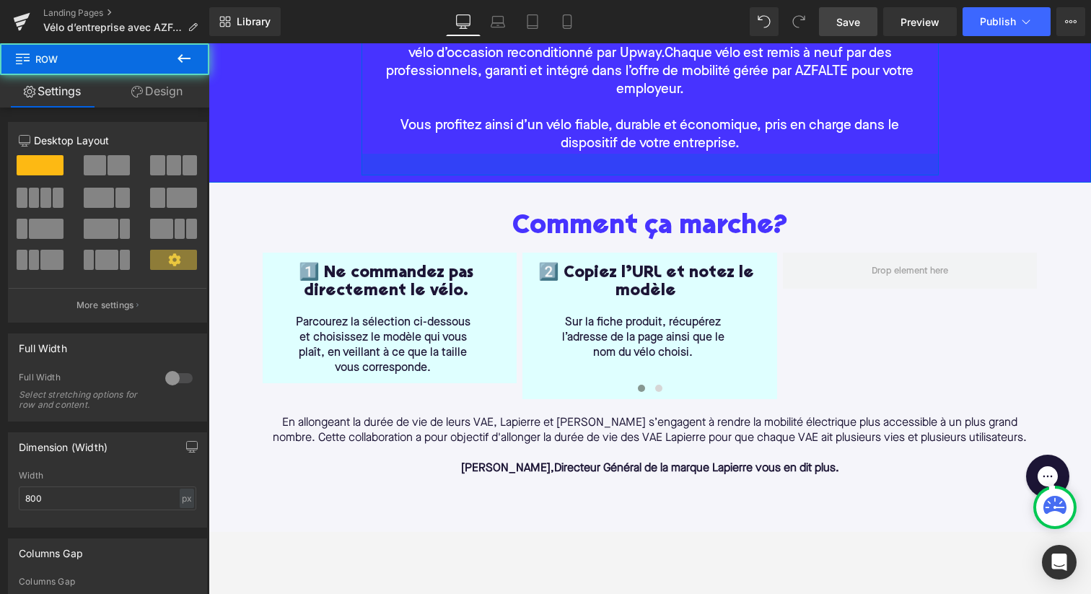
click at [470, 163] on div at bounding box center [649, 165] width 577 height 22
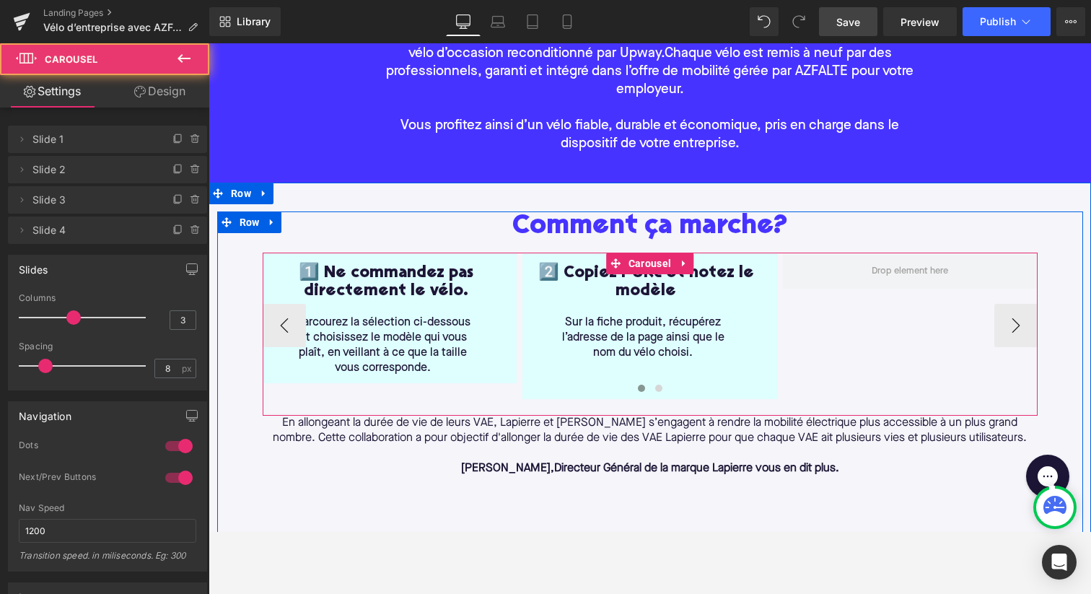
click at [552, 396] on div at bounding box center [650, 390] width 775 height 19
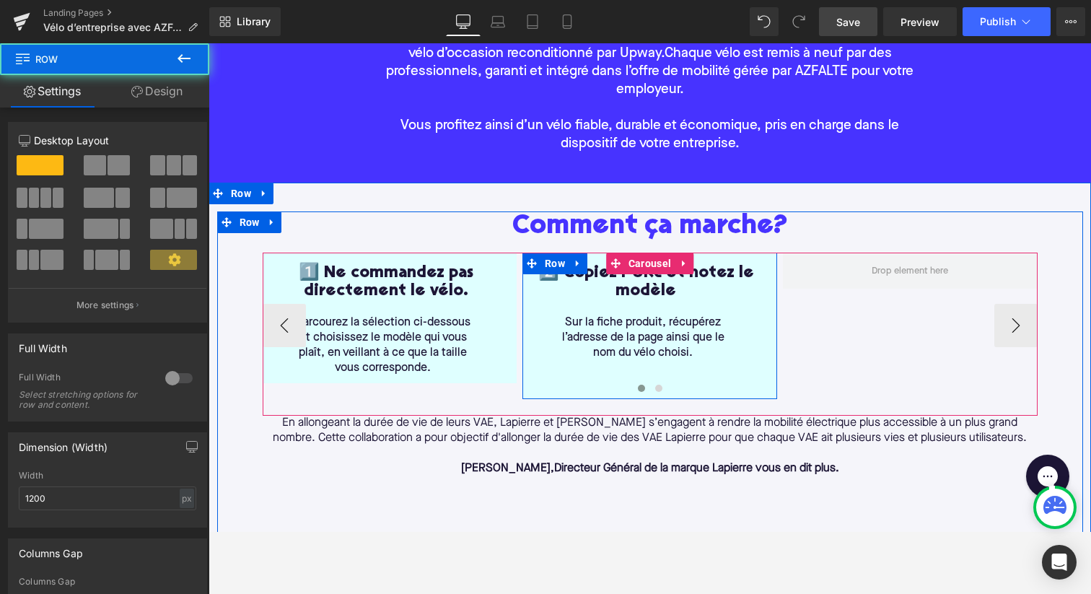
click at [550, 372] on div "2️⃣ Copiez l’URL et notez le modèle Heading Sur la fiche produit, récupérez l’a…" at bounding box center [649, 325] width 255 height 146
click at [519, 377] on div "1️⃣ Ne commandez pas directement le vélo. Heading Parcourez la sélection ci-des…" at bounding box center [783, 325] width 1041 height 146
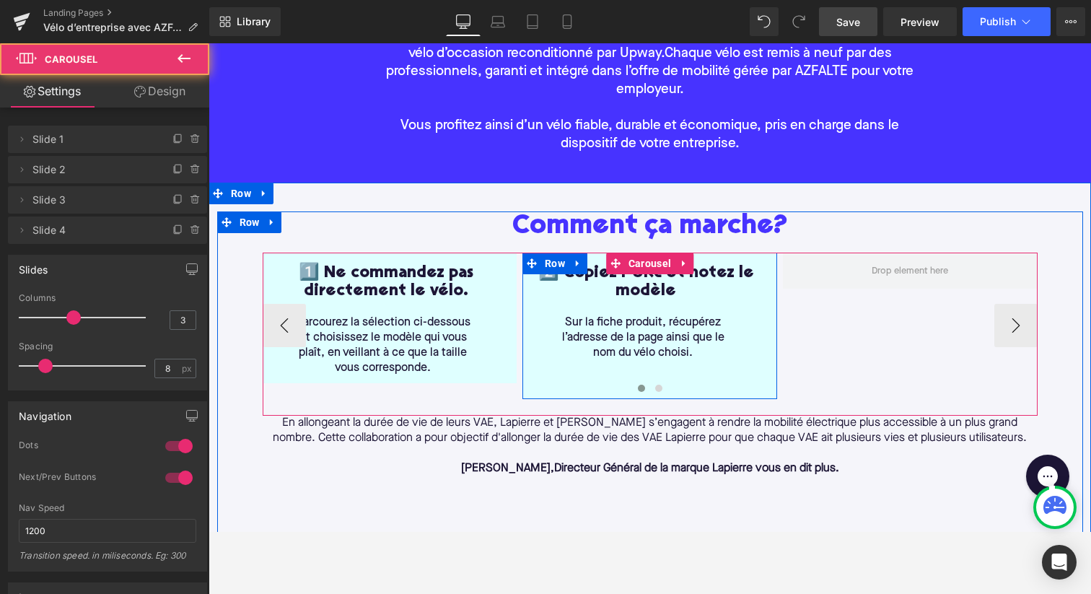
click at [543, 376] on div "2️⃣ Copiez l’URL et notez le modèle Heading Sur la fiche produit, récupérez l’a…" at bounding box center [649, 325] width 255 height 146
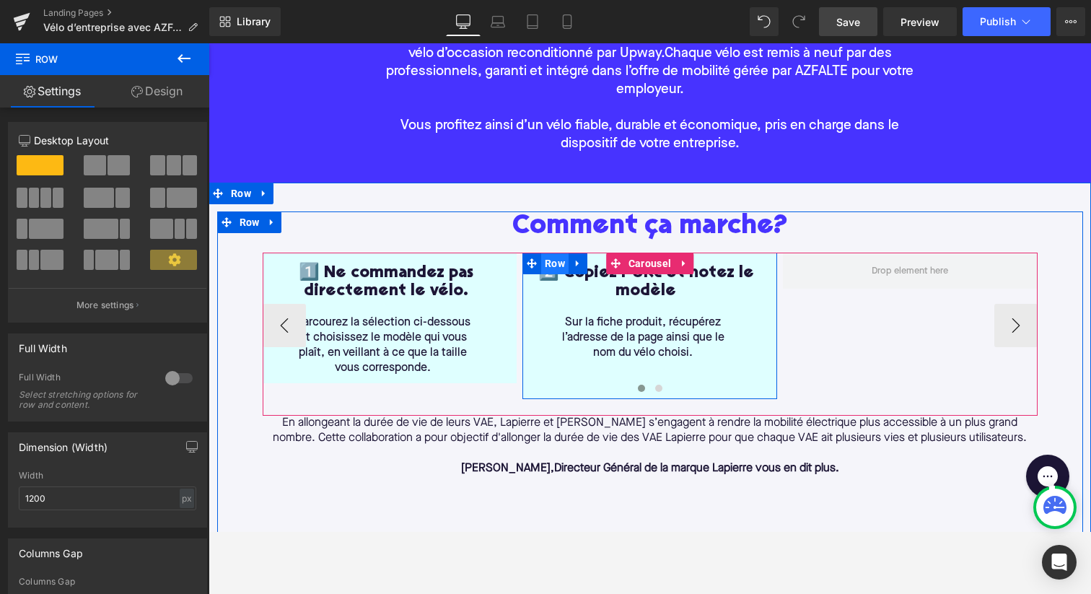
click at [550, 260] on span "Row" at bounding box center [554, 263] width 27 height 22
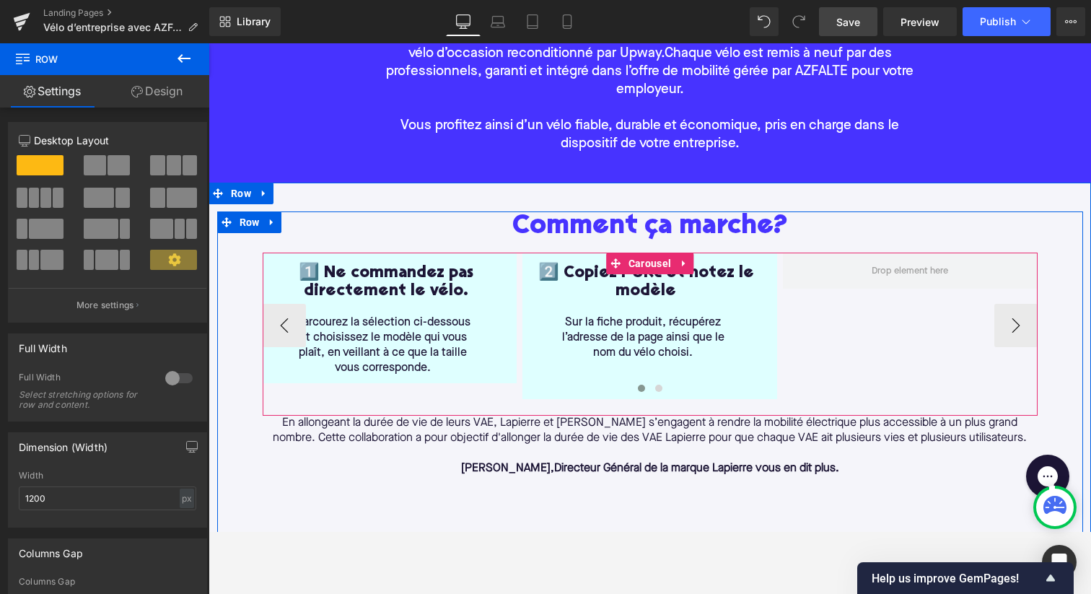
click at [544, 392] on div at bounding box center [650, 390] width 775 height 19
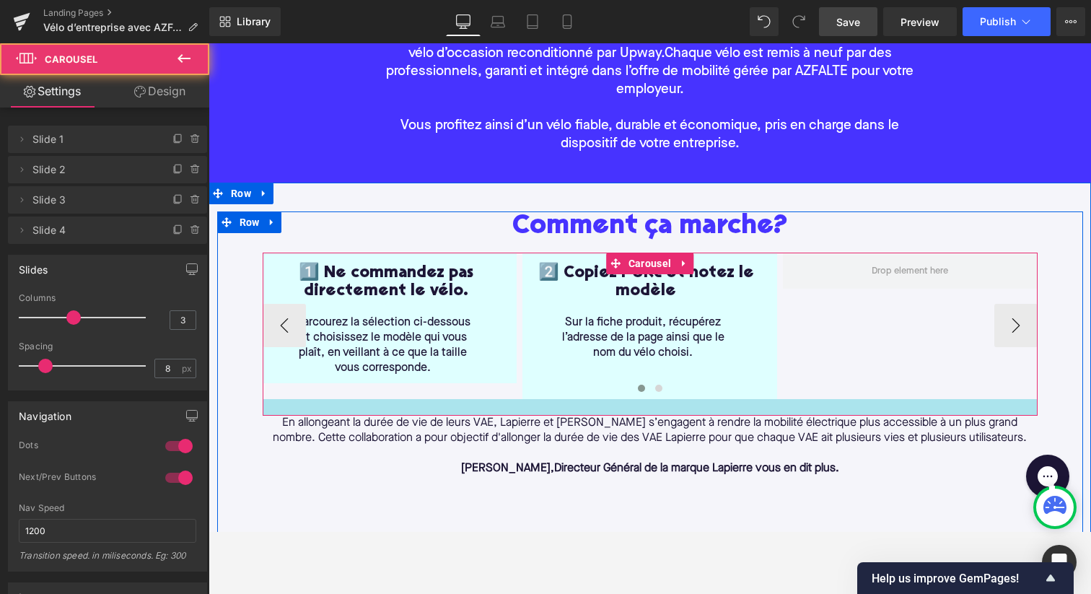
click at [531, 401] on div at bounding box center [650, 407] width 775 height 17
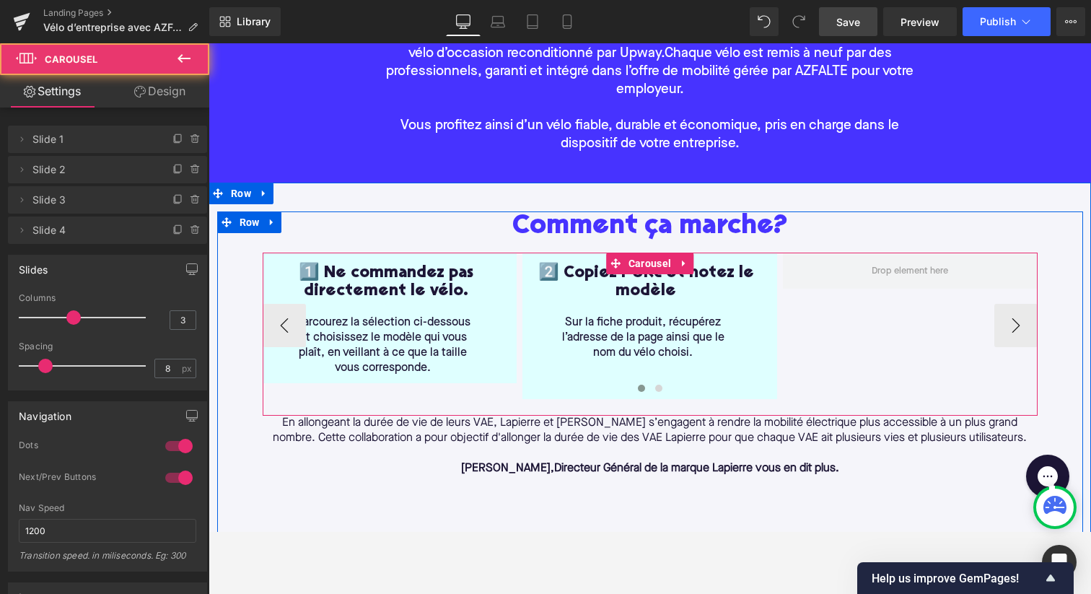
click at [551, 387] on div at bounding box center [650, 390] width 775 height 19
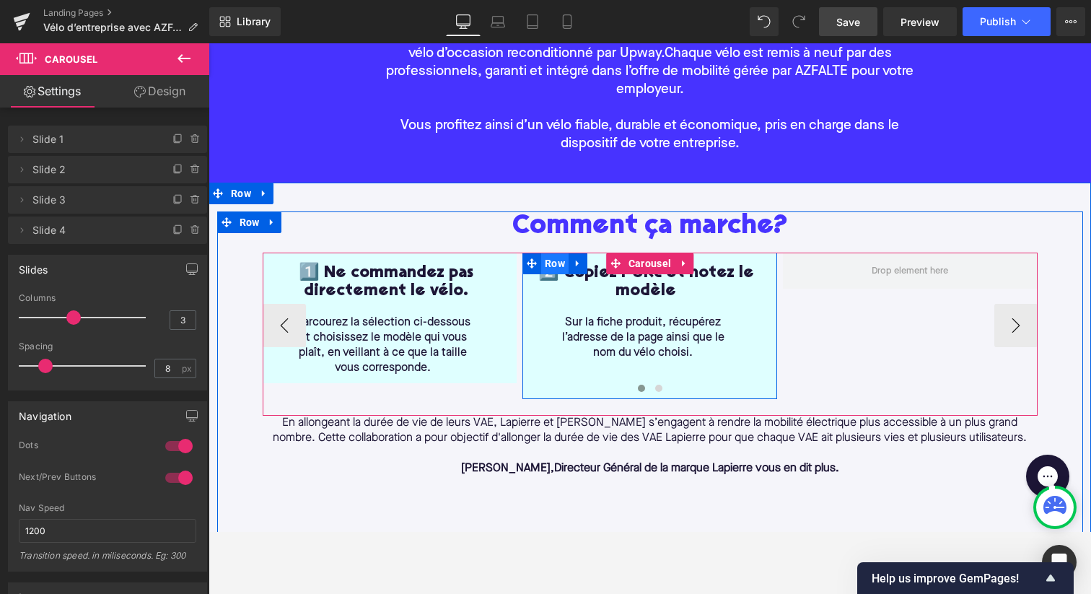
click at [558, 267] on span "Row" at bounding box center [554, 263] width 27 height 22
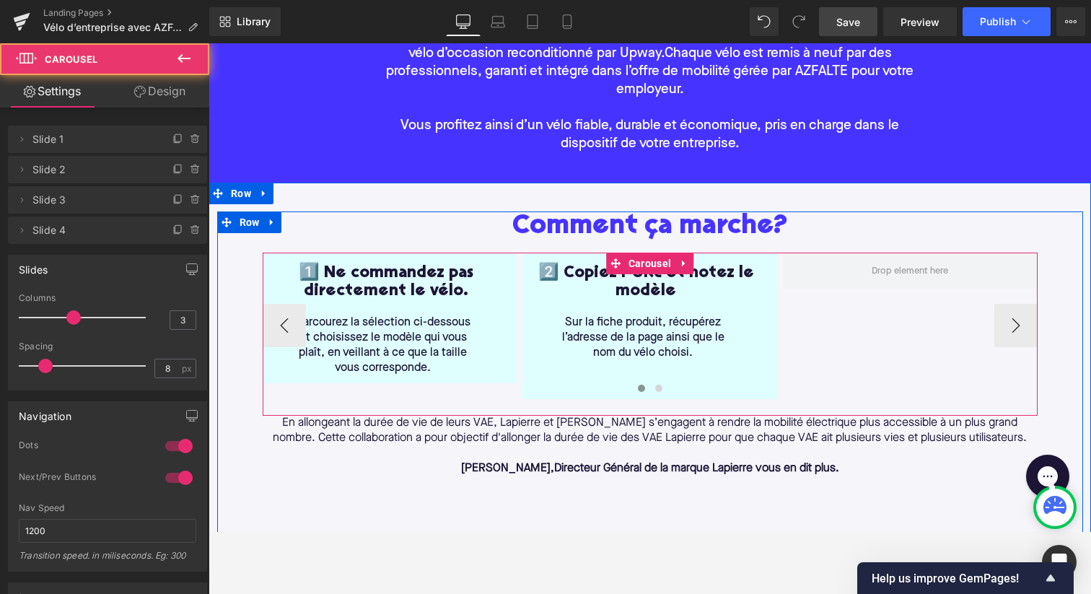
click at [585, 396] on div at bounding box center [650, 390] width 775 height 19
click at [478, 396] on div at bounding box center [650, 390] width 775 height 19
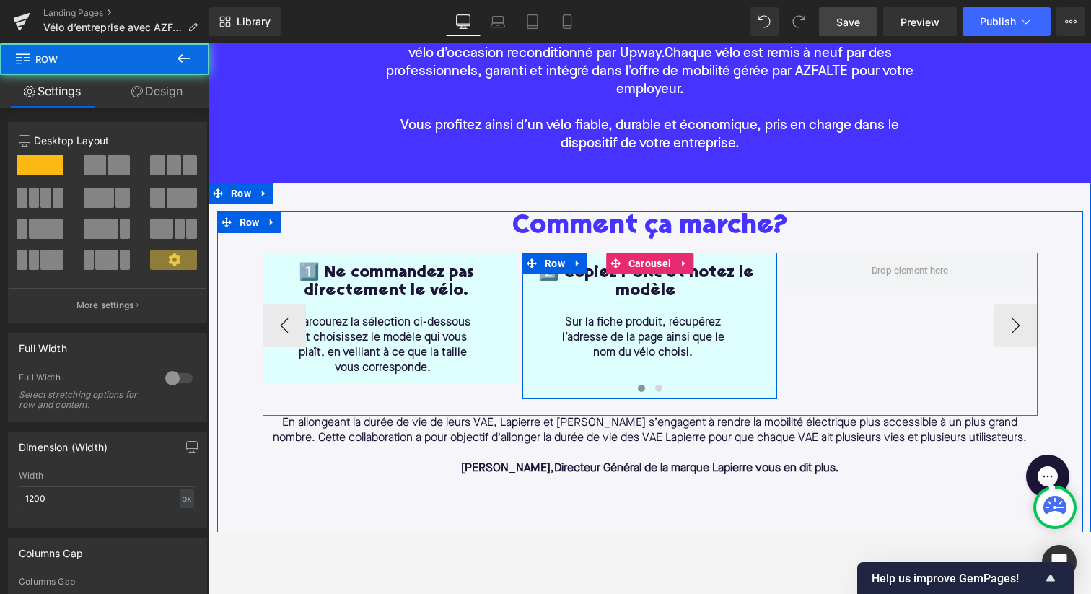
click at [550, 364] on div "2️⃣ Copiez l’URL et notez le modèle Heading Sur la fiche produit, récupérez l’a…" at bounding box center [649, 325] width 255 height 146
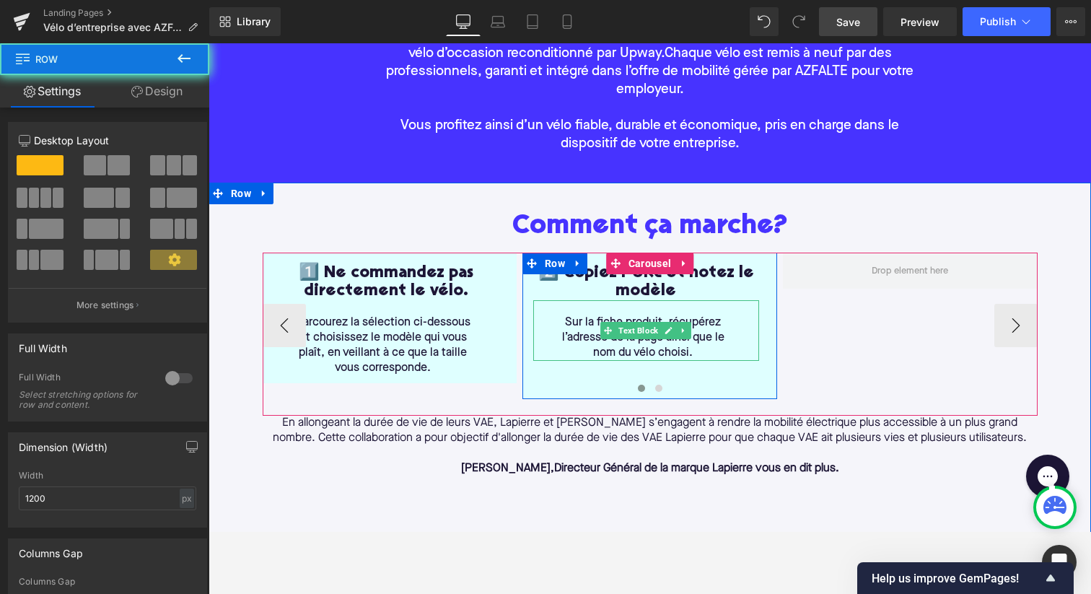
drag, startPoint x: 550, startPoint y: 364, endPoint x: 550, endPoint y: 318, distance: 45.4
click at [550, 318] on div "2️⃣ Copiez l’URL et notez le modèle Heading Sur la fiche produit, récupérez l’a…" at bounding box center [649, 325] width 255 height 146
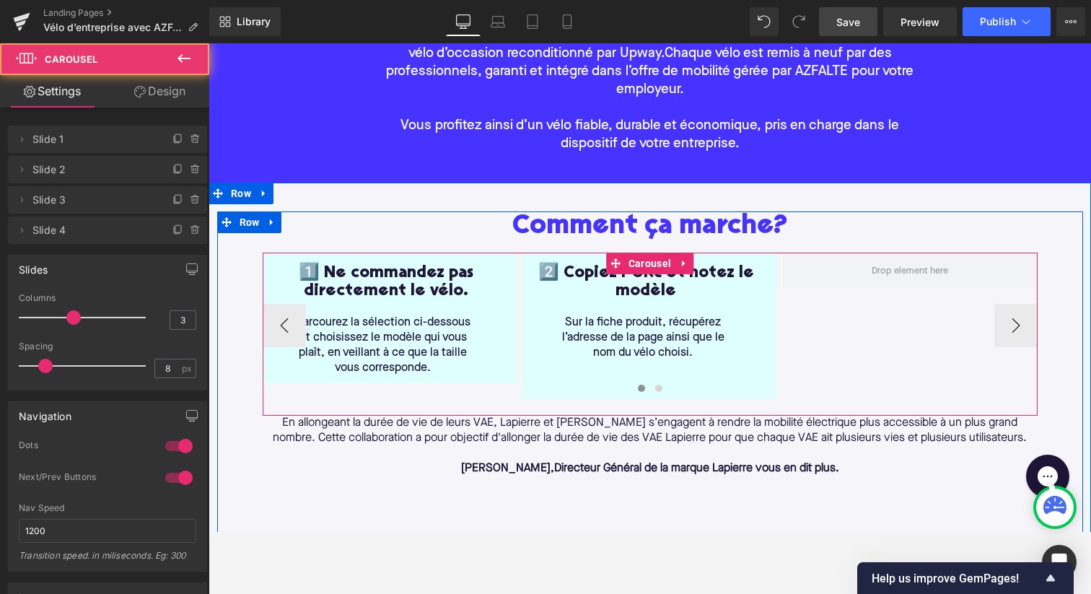
click at [550, 385] on div at bounding box center [650, 390] width 775 height 19
click at [550, 395] on div at bounding box center [650, 390] width 775 height 19
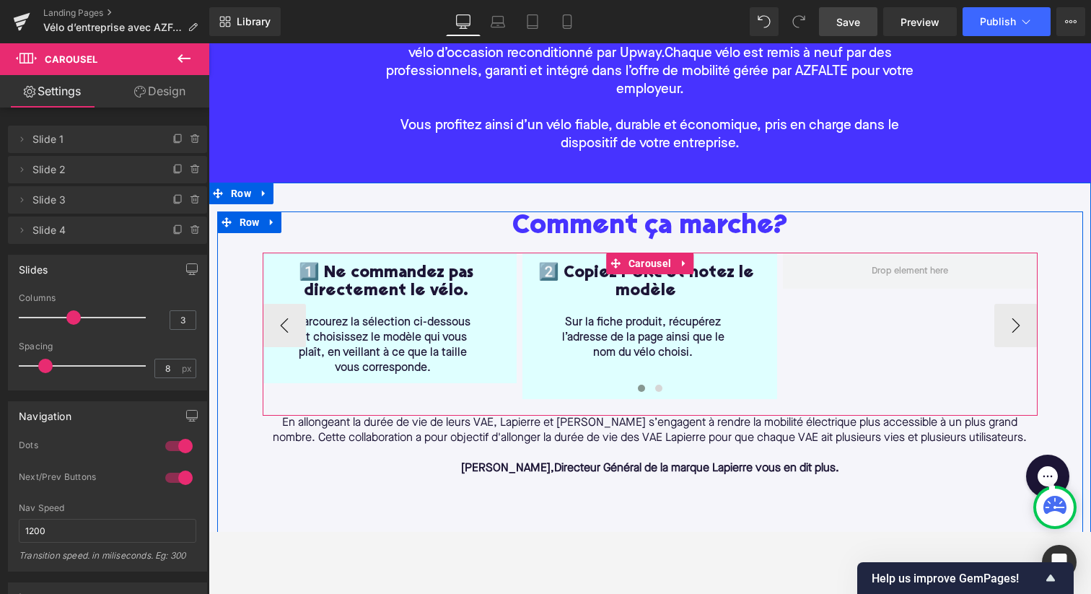
click at [547, 397] on div at bounding box center [650, 390] width 775 height 19
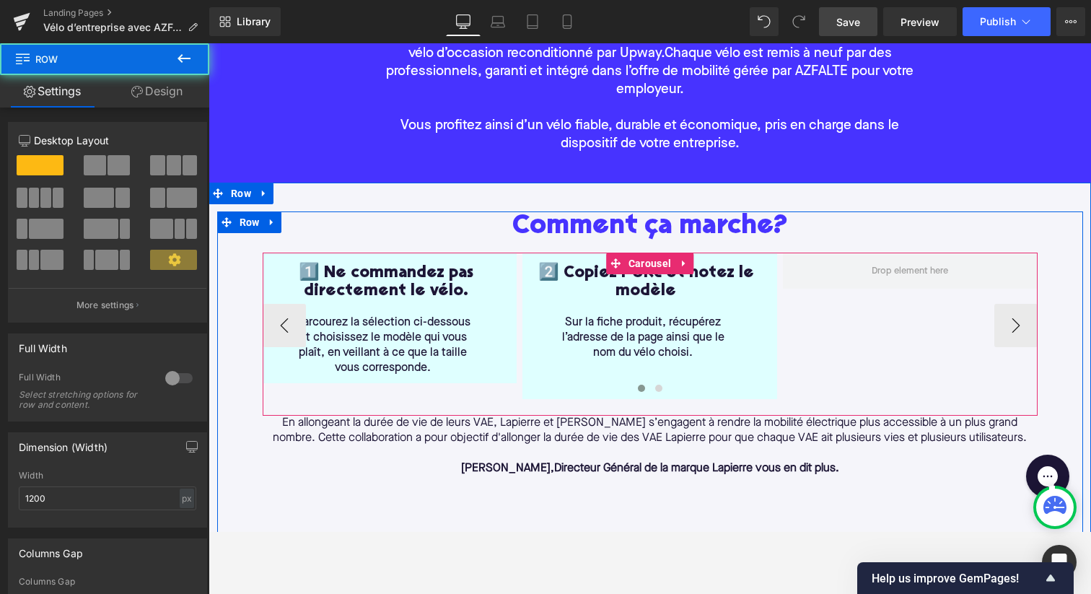
click at [529, 367] on div "2️⃣ Copiez l’URL et notez le modèle Heading Sur la fiche produit, récupérez l’a…" at bounding box center [649, 325] width 255 height 146
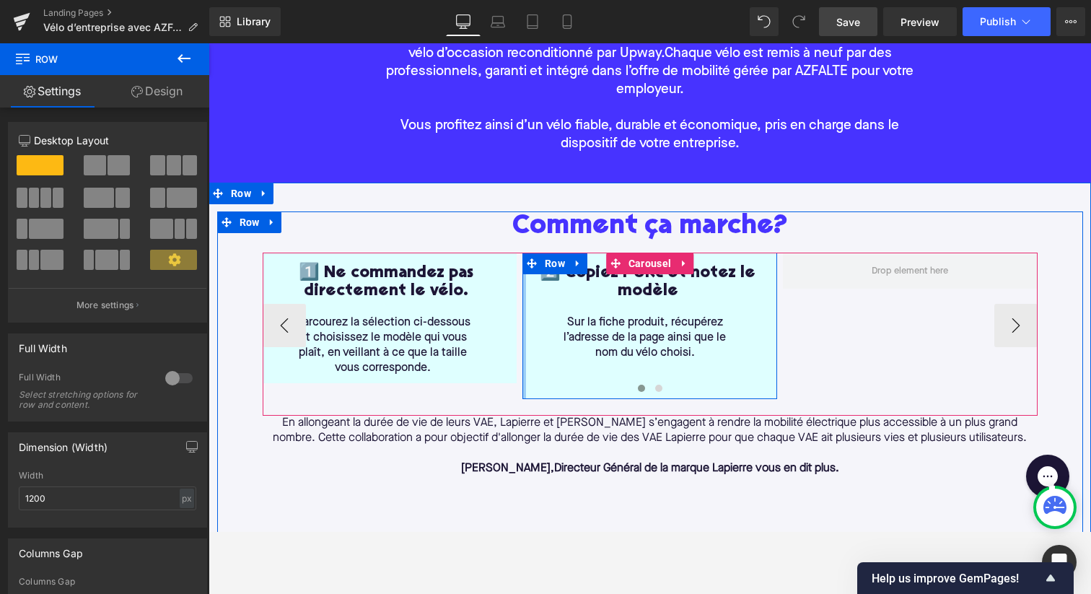
click at [529, 367] on div "2️⃣ Copiez l’URL et notez le modèle Heading Sur la fiche produit, récupérez l’a…" at bounding box center [649, 325] width 255 height 146
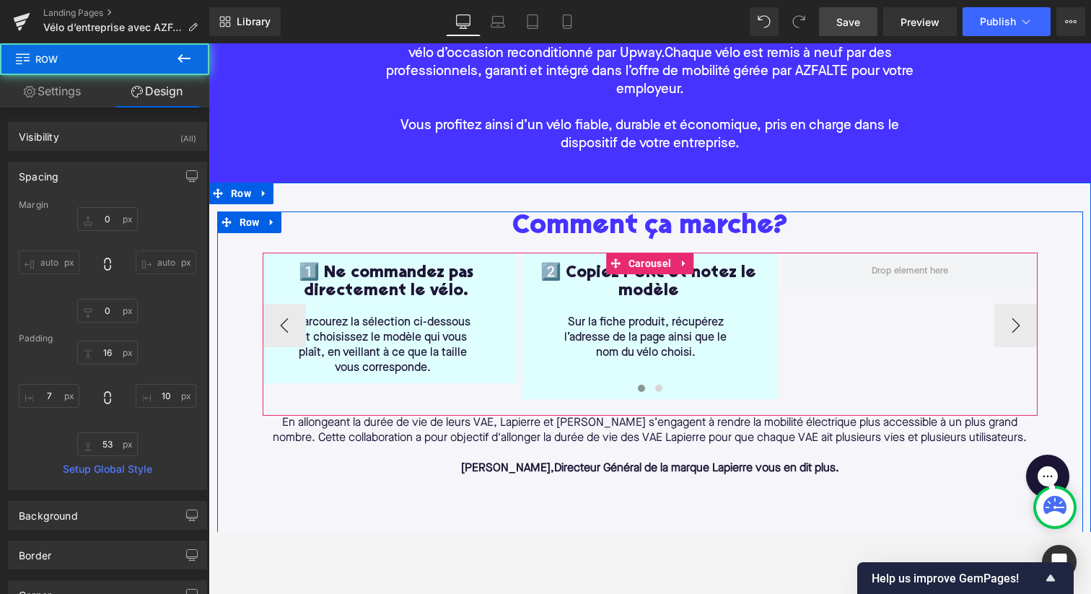
click at [527, 397] on div at bounding box center [650, 390] width 775 height 19
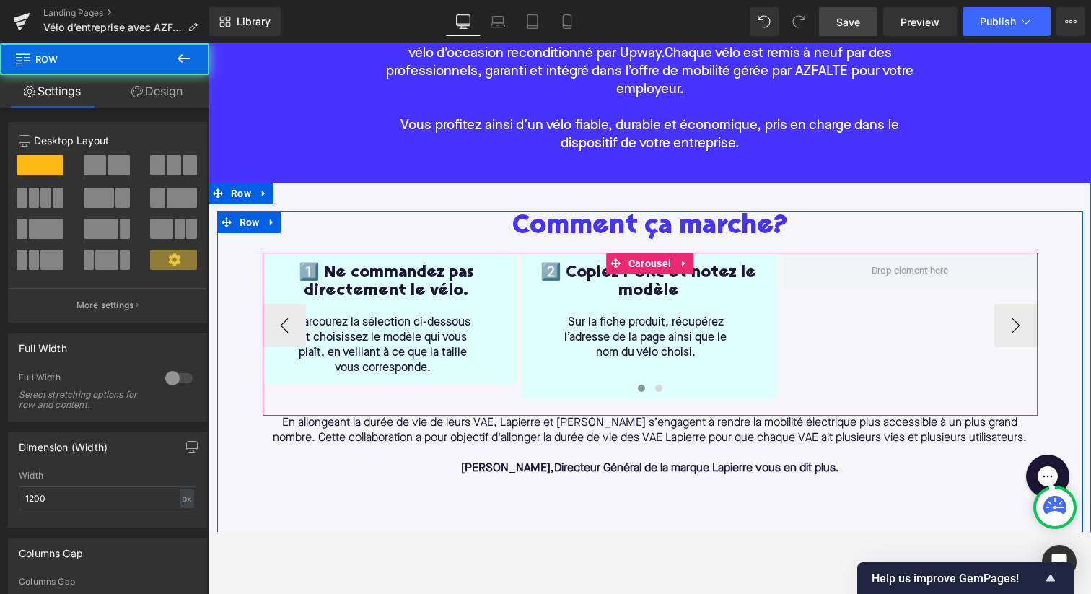
click at [208, 43] on div at bounding box center [208, 43] width 0 height 0
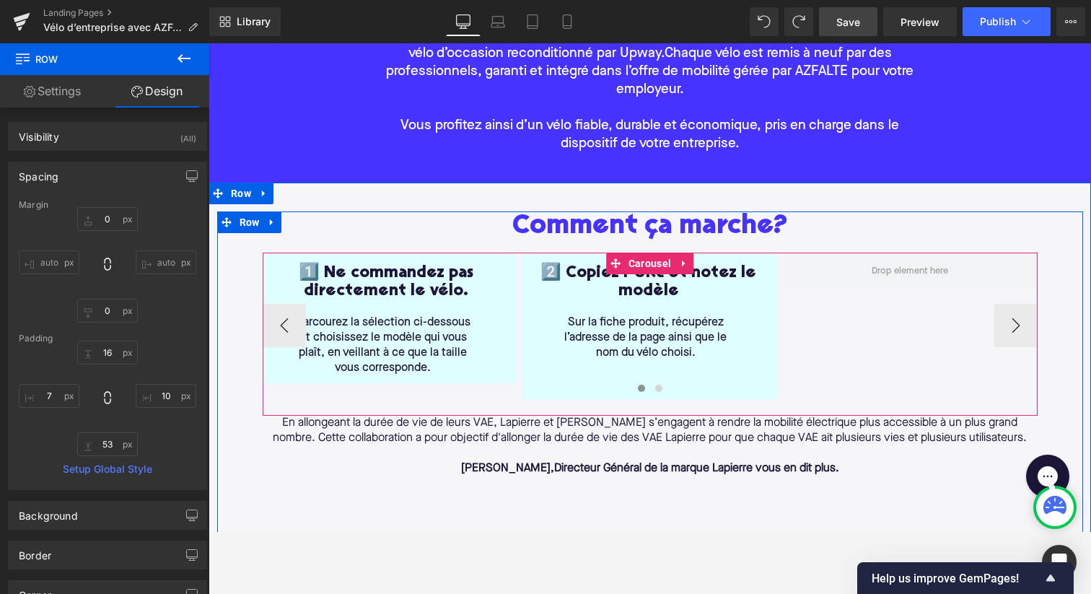
click at [554, 395] on div at bounding box center [650, 390] width 775 height 19
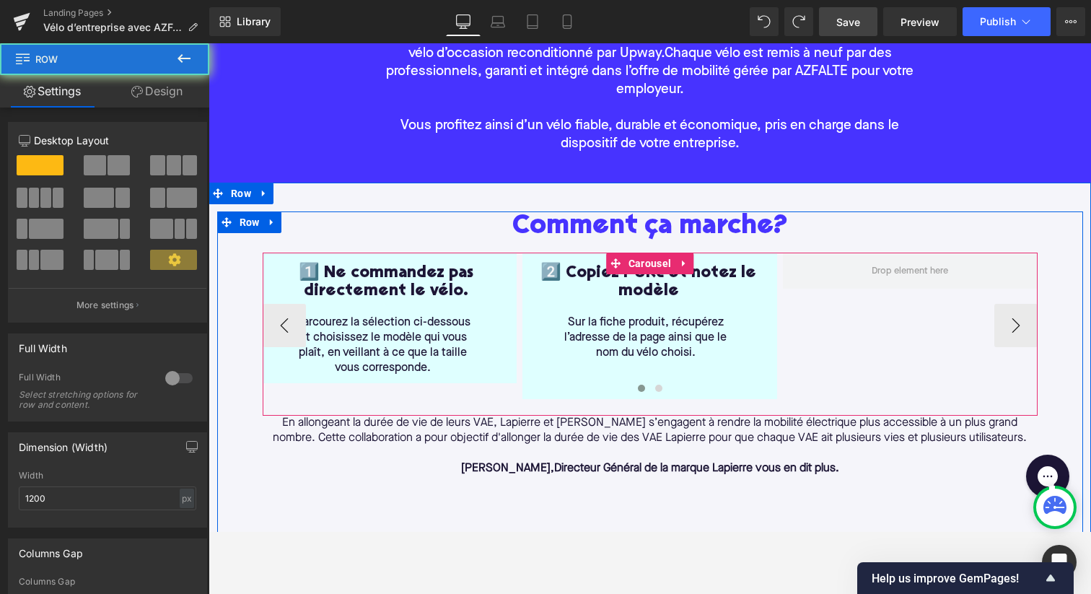
click at [208, 43] on div "53px" at bounding box center [208, 43] width 0 height 0
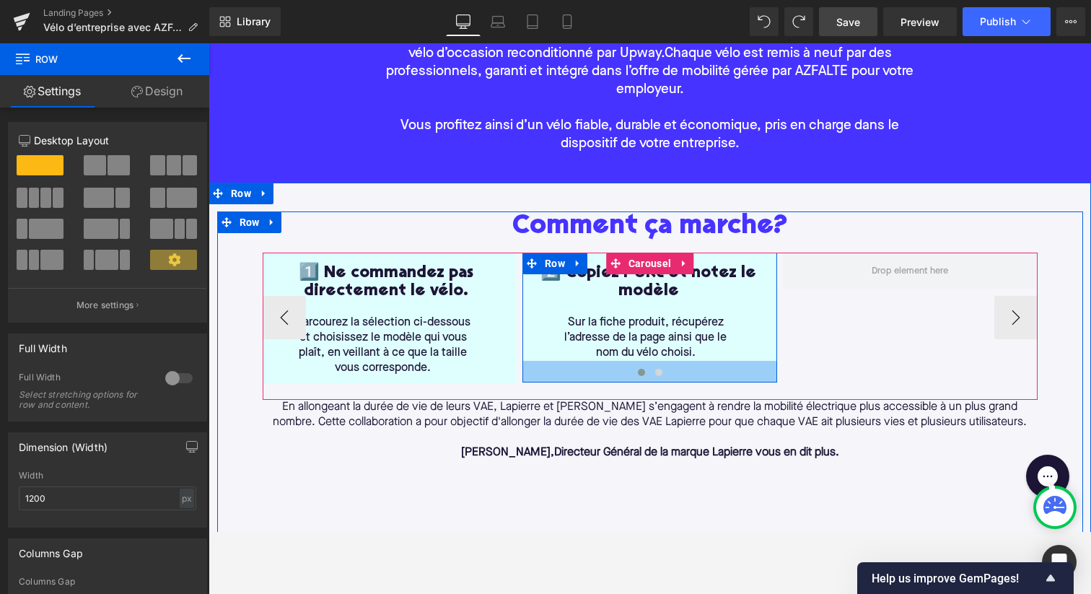
drag, startPoint x: 565, startPoint y: 380, endPoint x: 563, endPoint y: 364, distance: 16.7
click at [563, 364] on div at bounding box center [649, 372] width 255 height 22
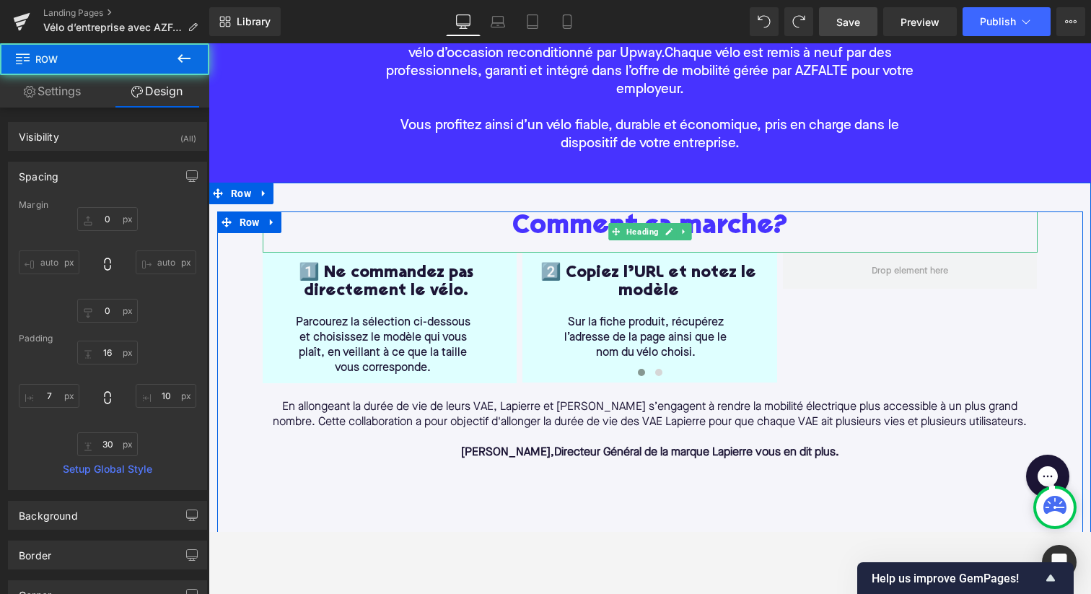
click at [457, 225] on h2 "Comment ça marche?" at bounding box center [650, 226] width 775 height 30
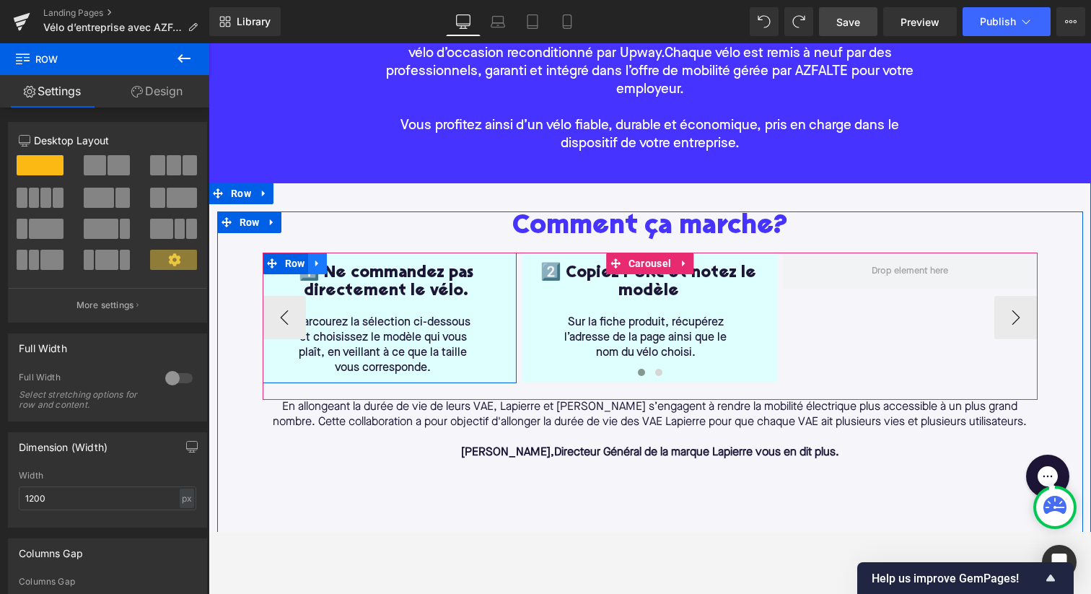
click at [313, 266] on icon at bounding box center [317, 263] width 10 height 11
click at [338, 265] on icon at bounding box center [336, 263] width 10 height 10
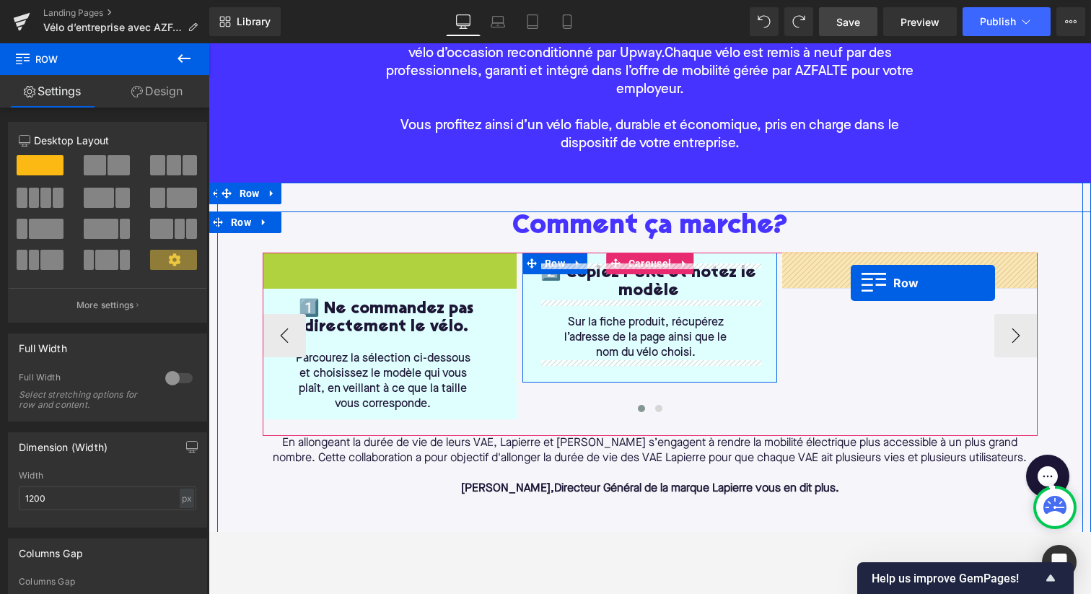
drag, startPoint x: 271, startPoint y: 264, endPoint x: 850, endPoint y: 281, distance: 580.2
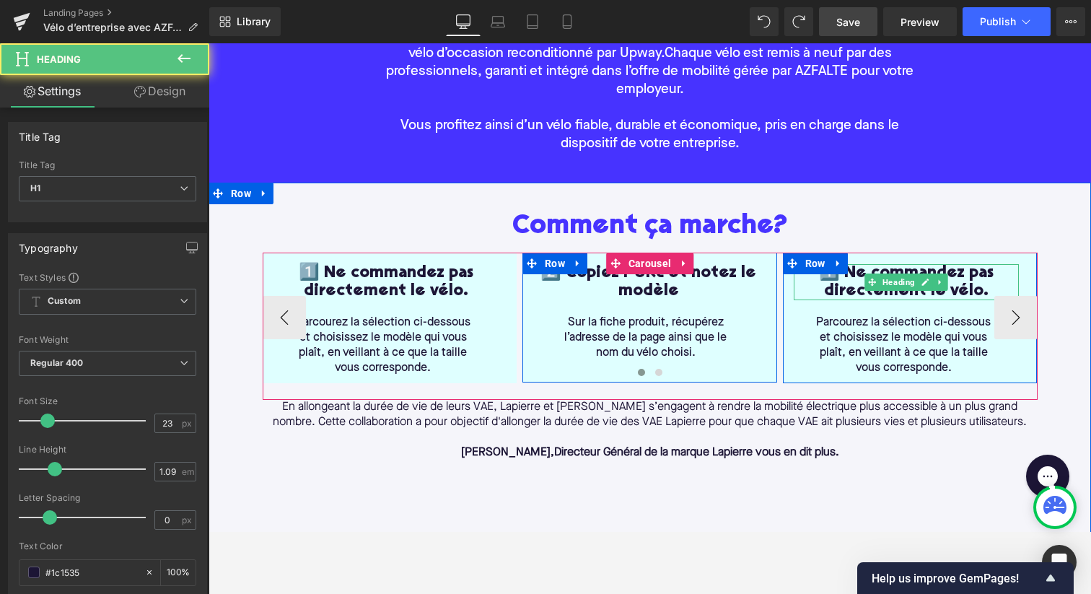
click at [861, 278] on h1 "1️⃣ Ne commandez pas directement le vélo." at bounding box center [906, 282] width 226 height 36
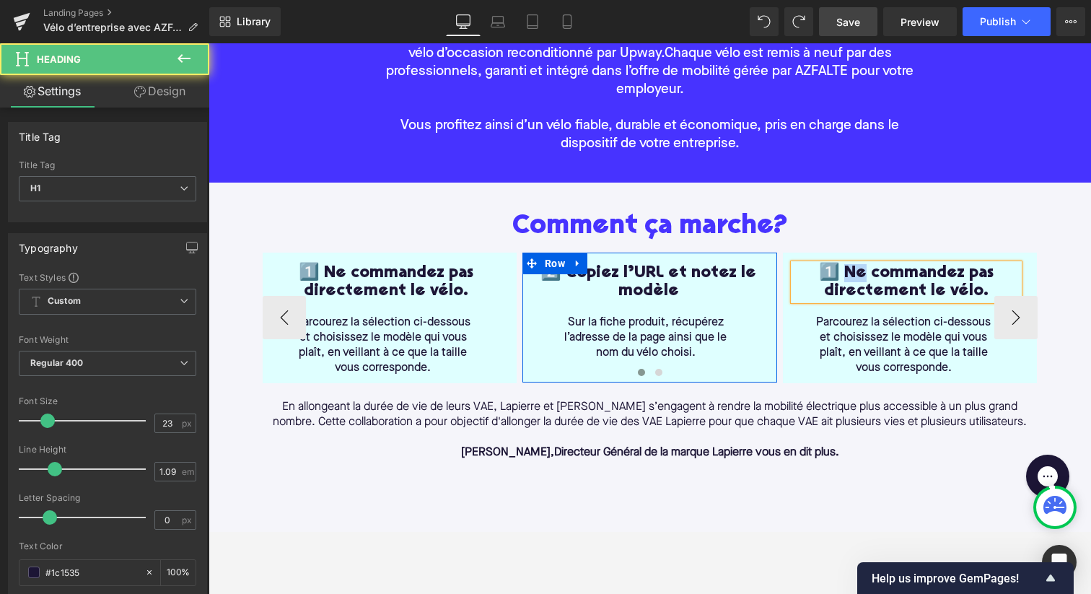
click at [861, 278] on h1 "1️⃣ Ne commandez pas directement le vélo." at bounding box center [906, 282] width 226 height 36
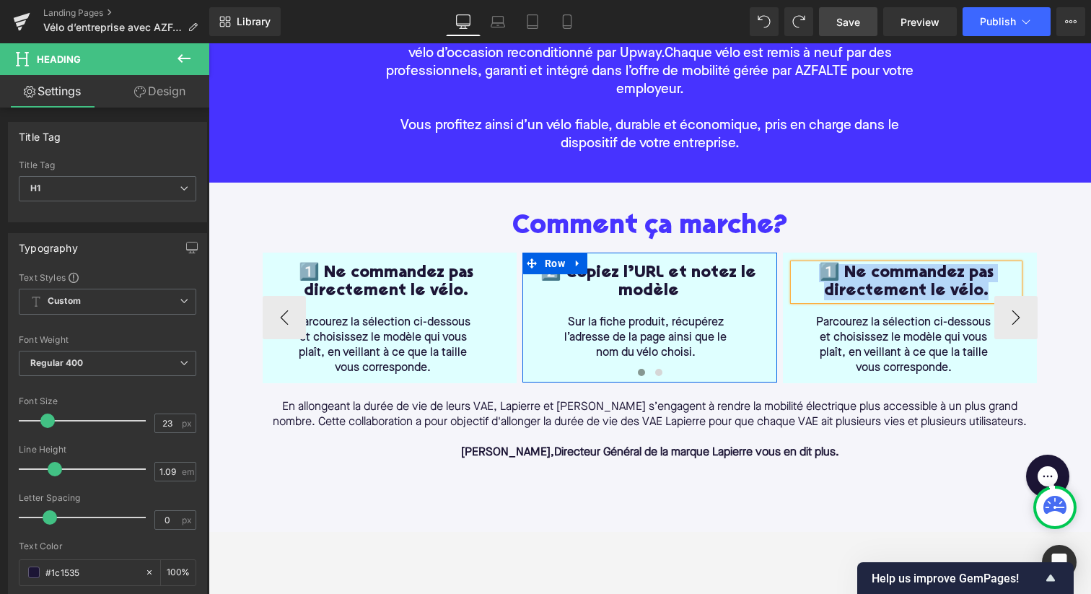
paste div
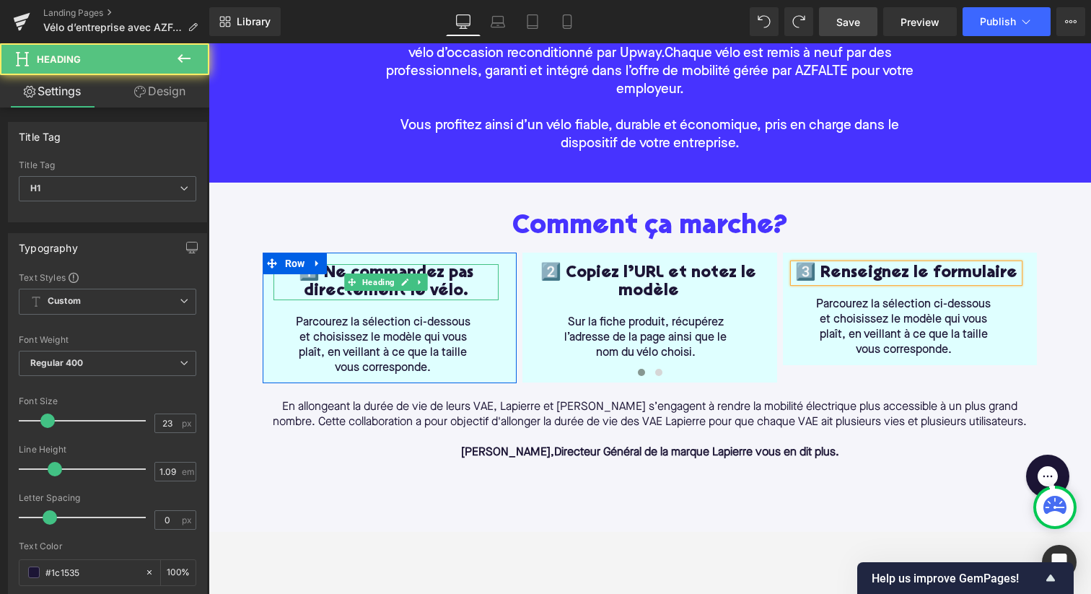
click at [462, 288] on h1 "1️⃣ Ne commandez pas directement le vélo." at bounding box center [386, 282] width 226 height 36
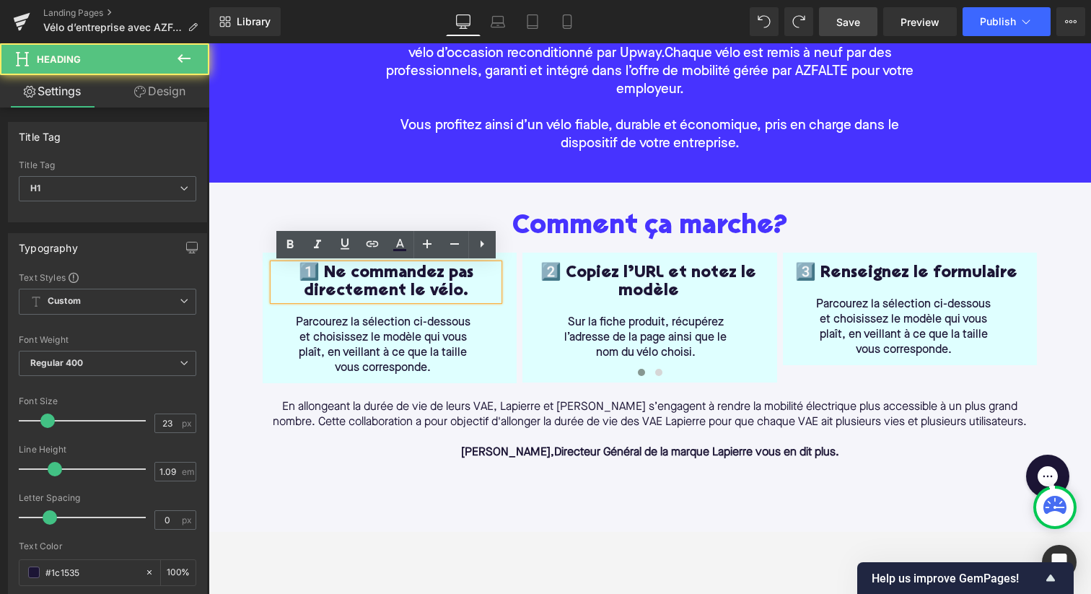
click at [462, 290] on h1 "1️⃣ Ne commandez pas directement le vélo." at bounding box center [386, 282] width 226 height 36
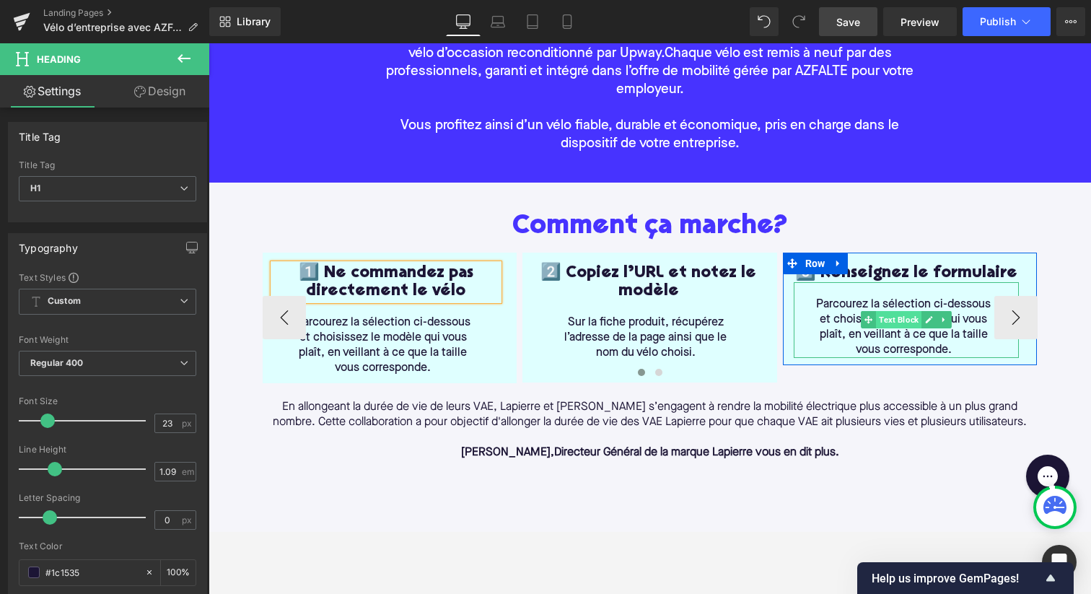
click at [915, 314] on span "Text Block" at bounding box center [898, 319] width 45 height 17
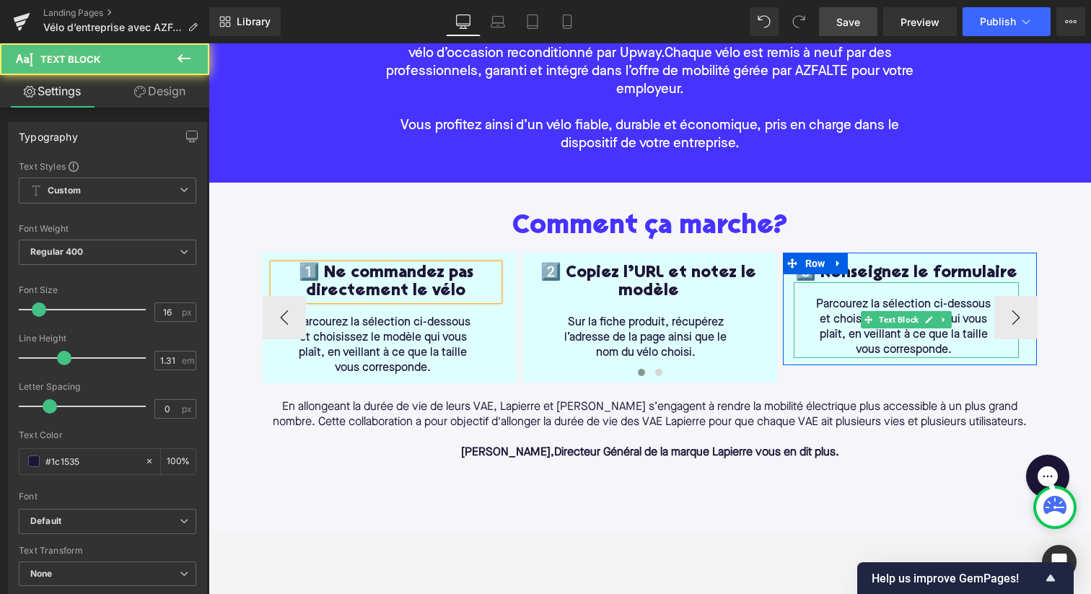
click at [954, 344] on p "Parcourez la sélection ci-dessous et choisissez le modèle qui vous plaît, en ve…" at bounding box center [903, 327] width 185 height 61
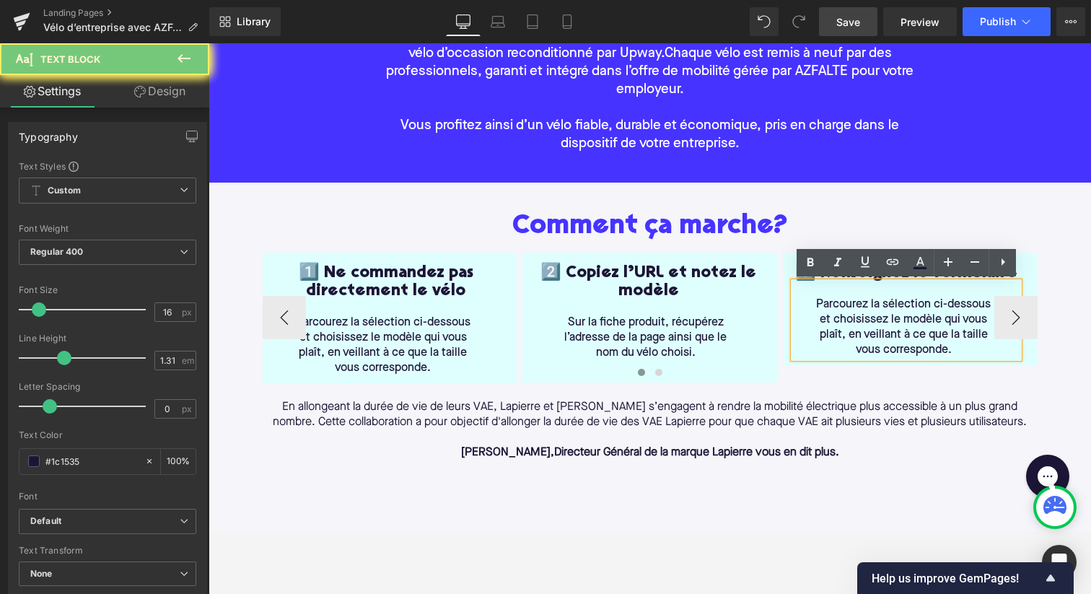
click at [954, 344] on p "Parcourez la sélection ci-dessous et choisissez le modèle qui vous plaît, en ve…" at bounding box center [903, 327] width 185 height 61
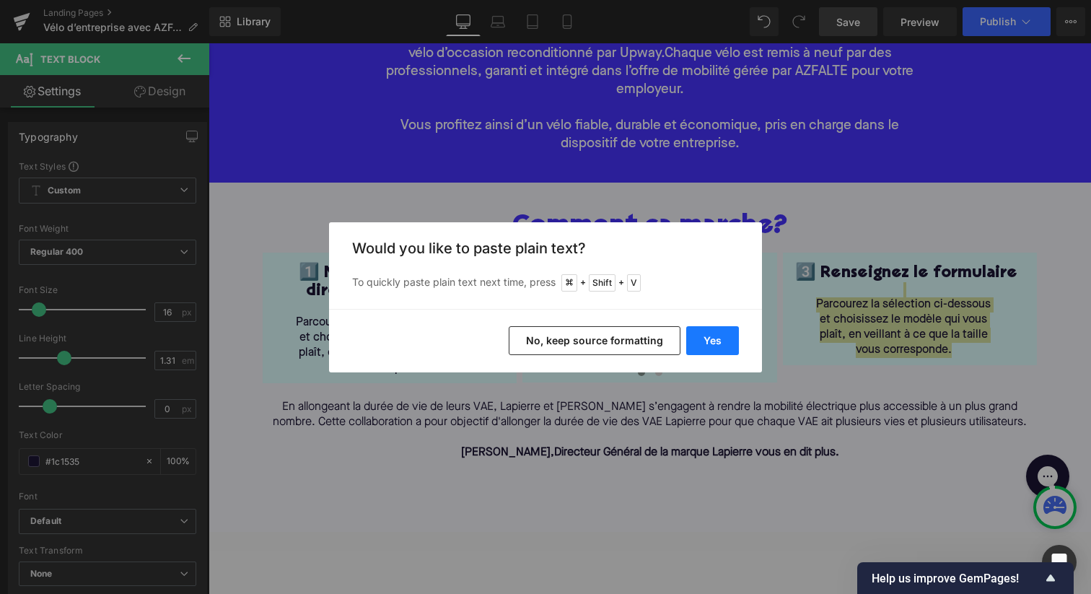
click at [713, 340] on button "Yes" at bounding box center [712, 340] width 53 height 29
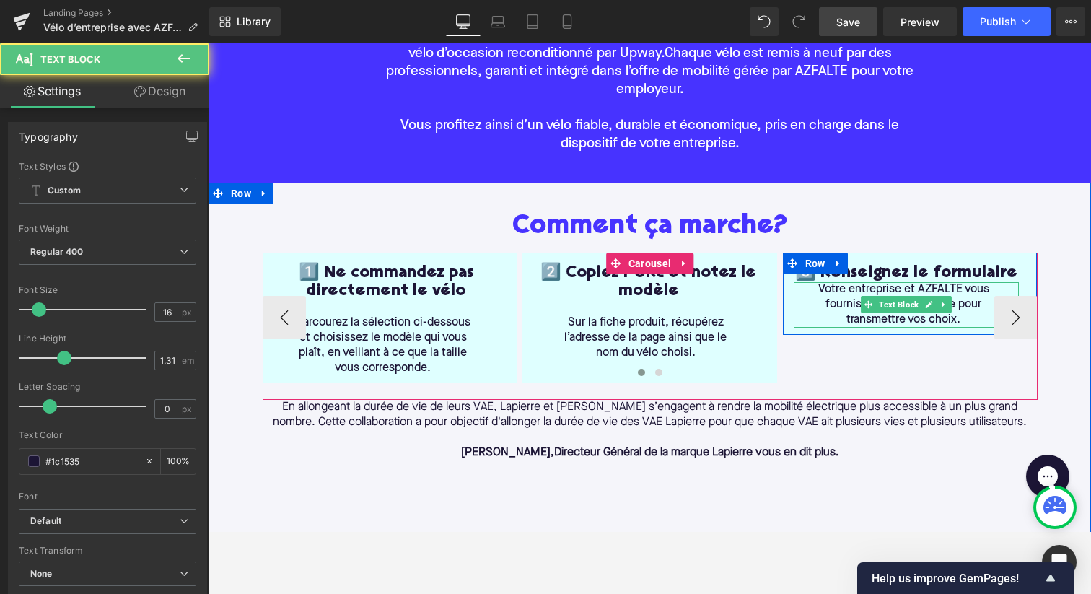
click at [809, 291] on div "Votre entreprise et AZFALTE vous fournissent un formulaire pour transmettre vos…" at bounding box center [906, 304] width 226 height 45
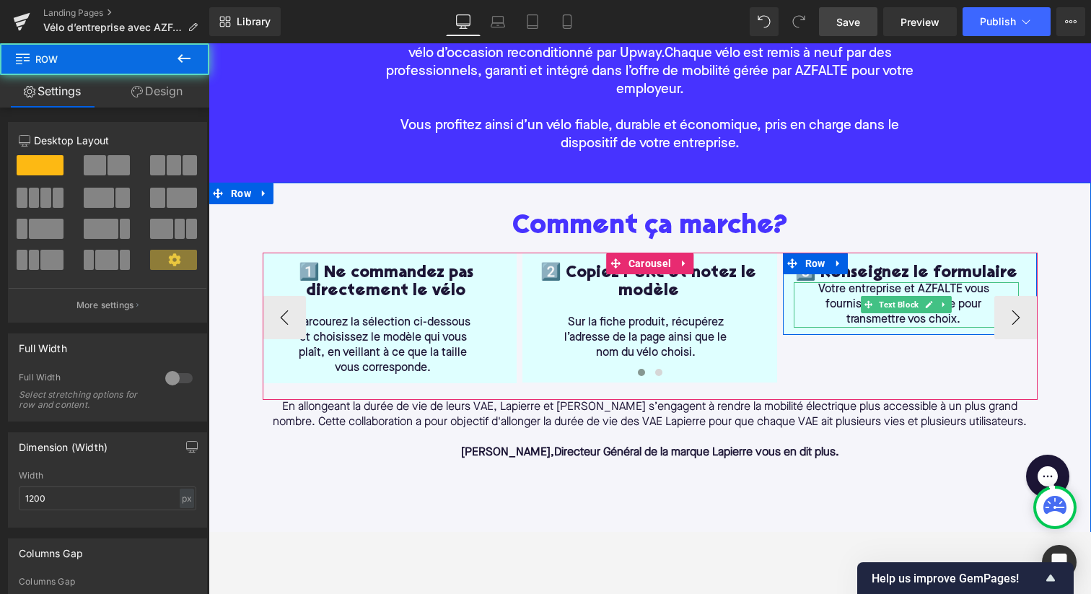
click at [812, 287] on p "Votre entreprise et AZFALTE vous fournissent un formulaire pour transmettre vos…" at bounding box center [903, 304] width 185 height 45
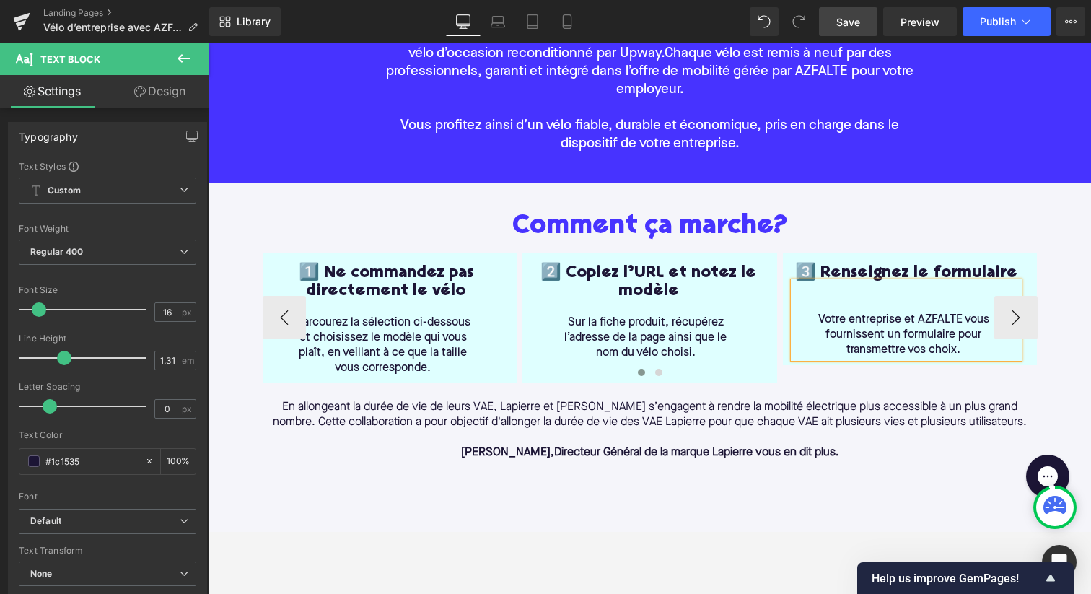
click at [826, 385] on div "1️⃣ Ne commandez pas directement le vélo Heading Parcourez la sélection ci-dess…" at bounding box center [650, 325] width 775 height 147
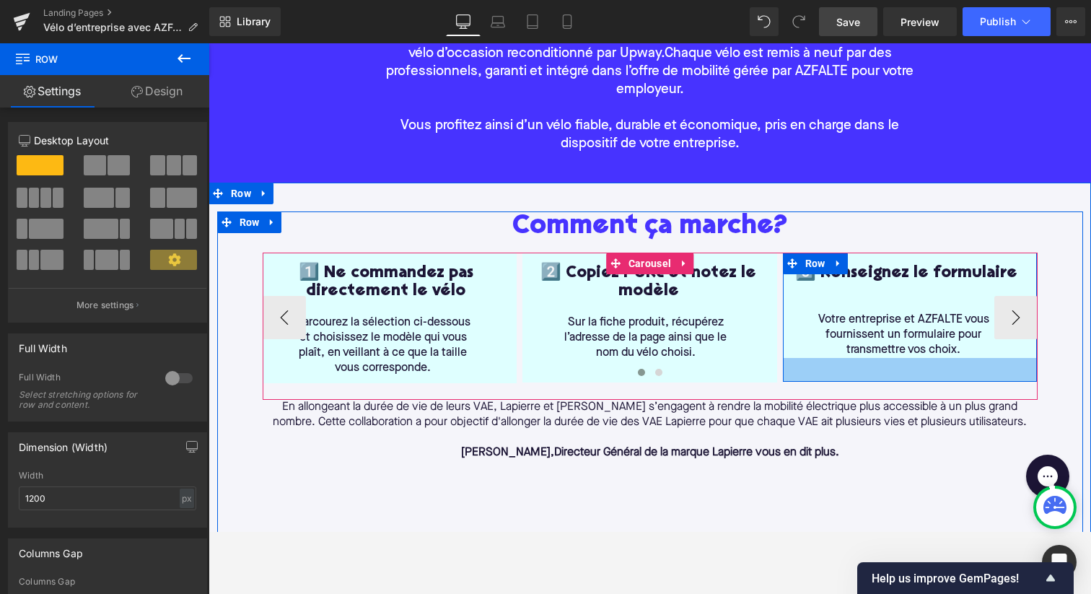
drag, startPoint x: 790, startPoint y: 361, endPoint x: 790, endPoint y: 377, distance: 16.6
click at [790, 377] on div "1️⃣ Ne commandez pas directement le vélo Heading Parcourez la sélection ci-dess…" at bounding box center [650, 317] width 775 height 131
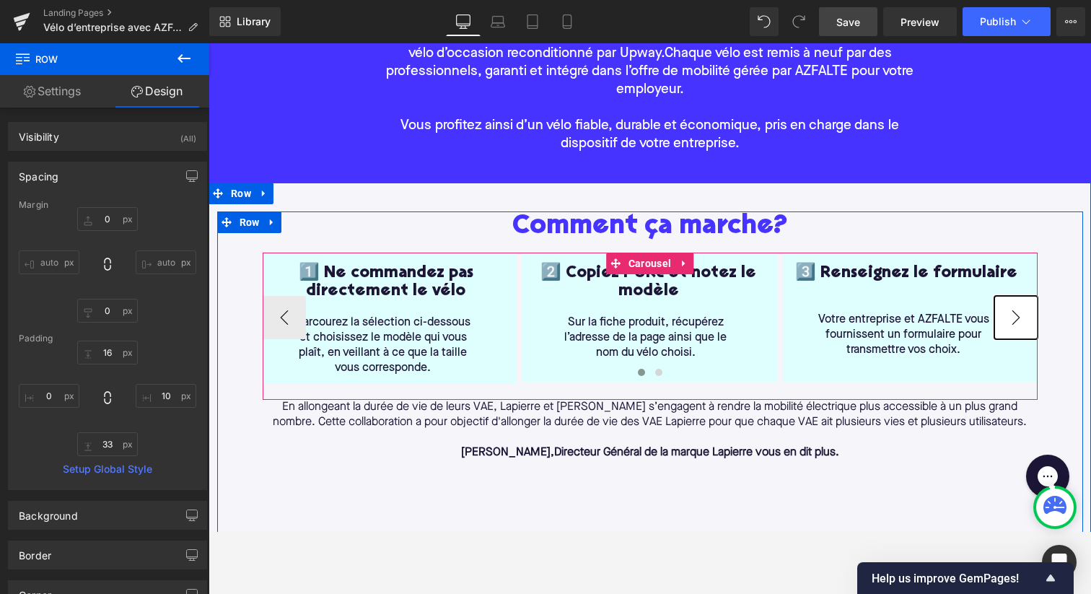
click at [1015, 315] on button "›" at bounding box center [1015, 317] width 43 height 43
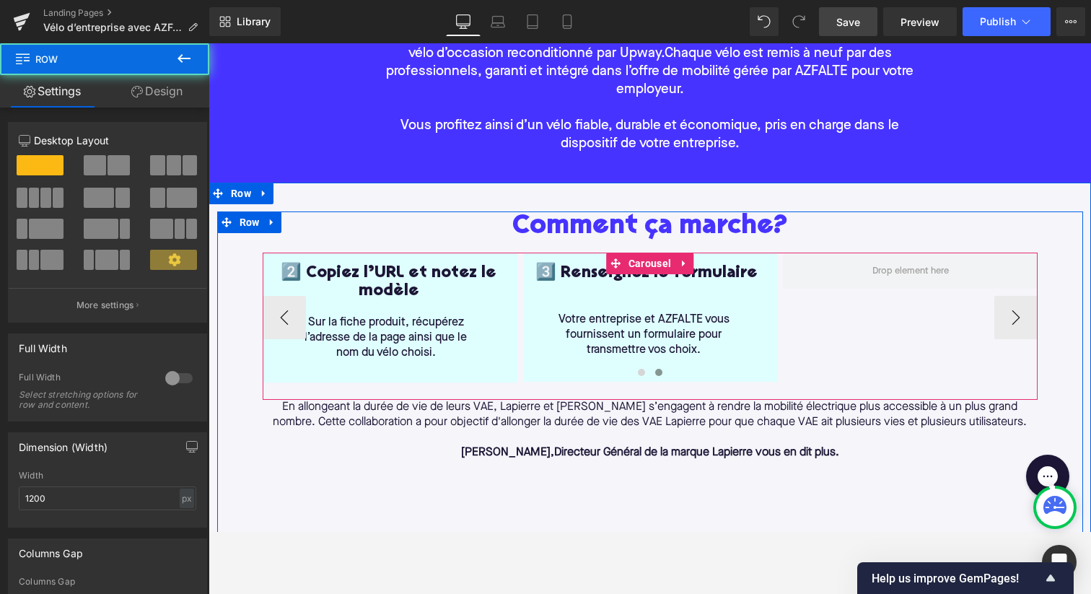
click at [530, 350] on div "3️⃣ Renseignez le formulaire Heading Votre entreprise et AZFALTE vous fournisse…" at bounding box center [646, 311] width 247 height 94
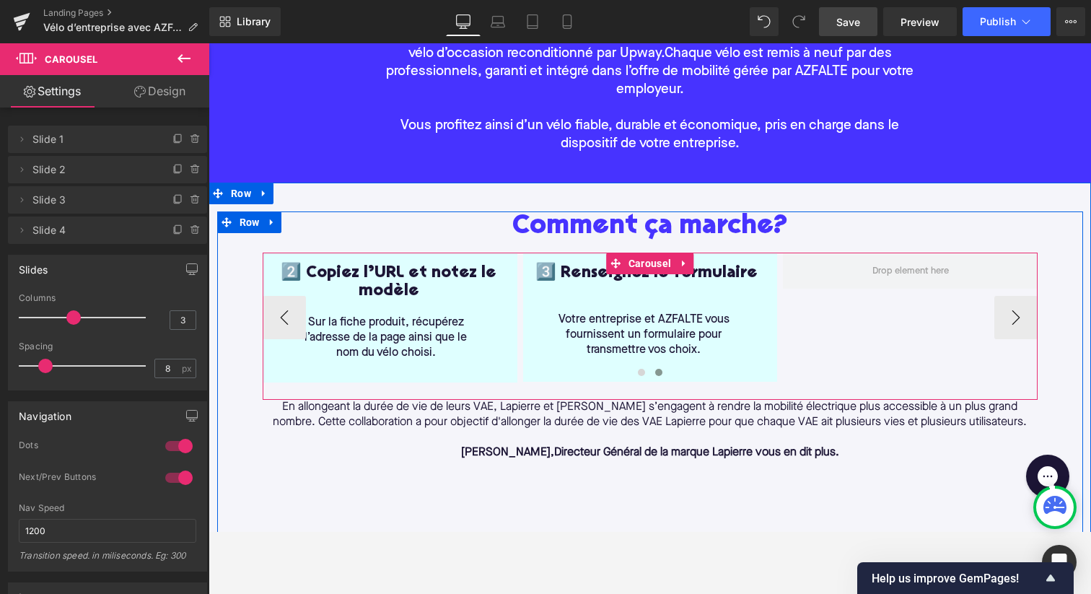
click at [533, 378] on div at bounding box center [650, 374] width 775 height 19
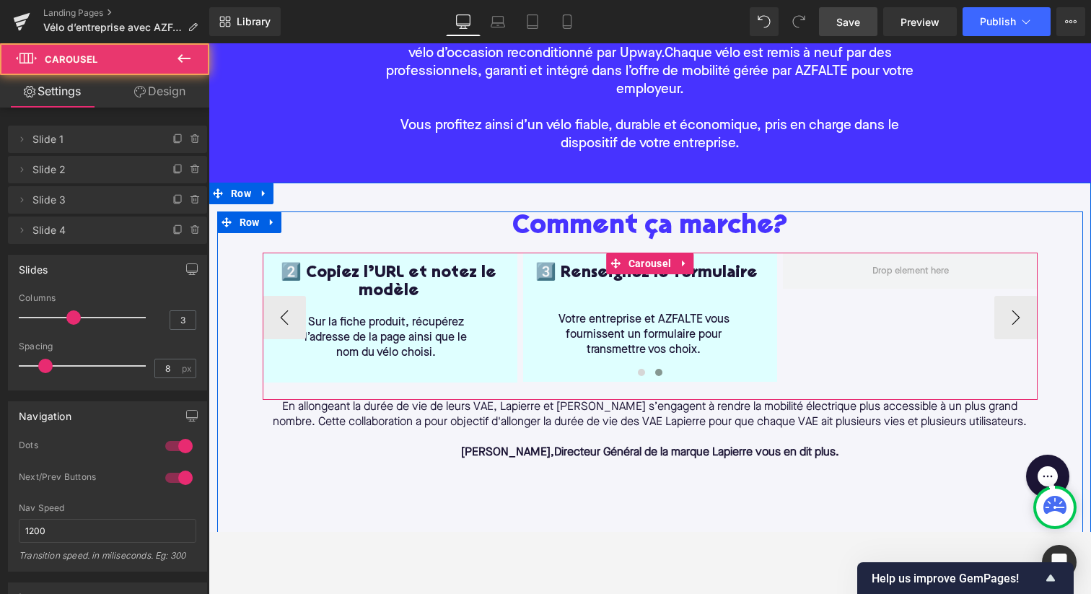
drag, startPoint x: 540, startPoint y: 366, endPoint x: 540, endPoint y: 382, distance: 15.9
click at [540, 382] on div at bounding box center [650, 374] width 775 height 19
click at [591, 379] on div at bounding box center [650, 374] width 775 height 19
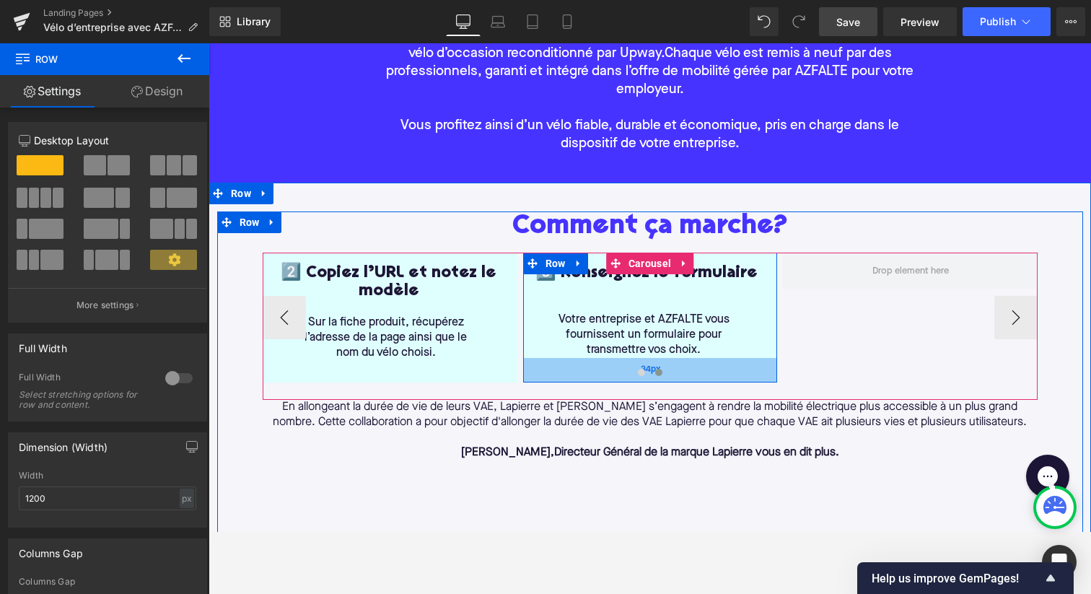
click at [575, 359] on div "34px" at bounding box center [650, 370] width 255 height 25
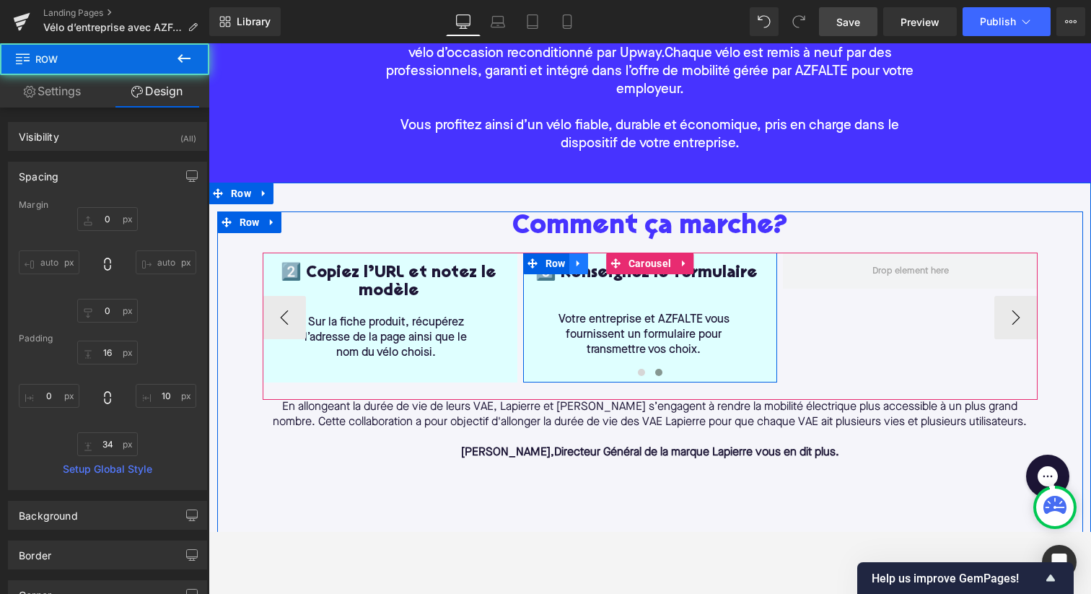
click at [576, 268] on icon at bounding box center [578, 263] width 10 height 11
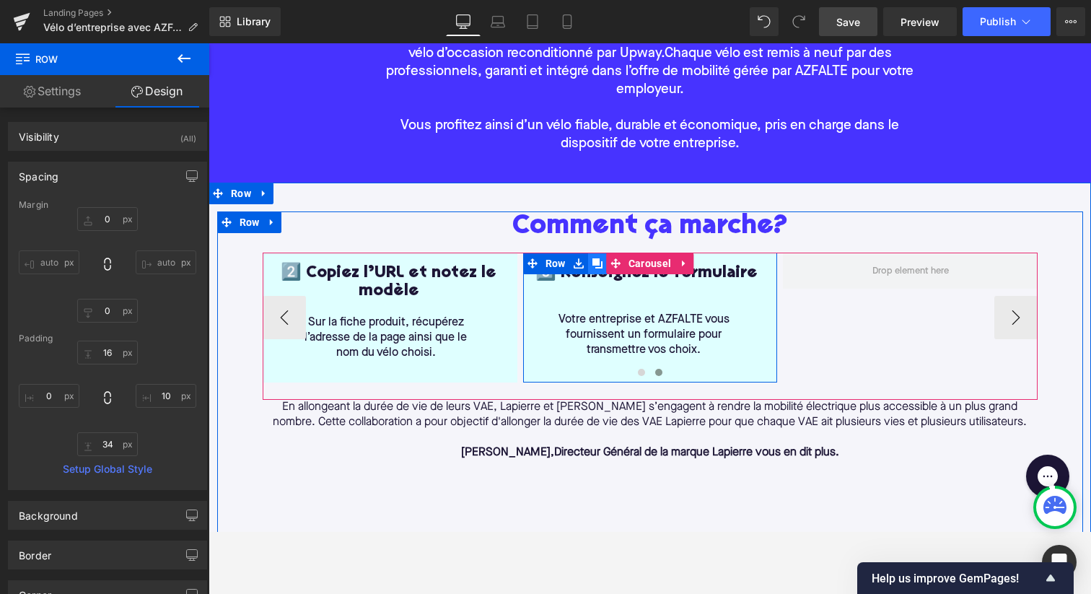
click at [591, 262] on link at bounding box center [597, 263] width 19 height 22
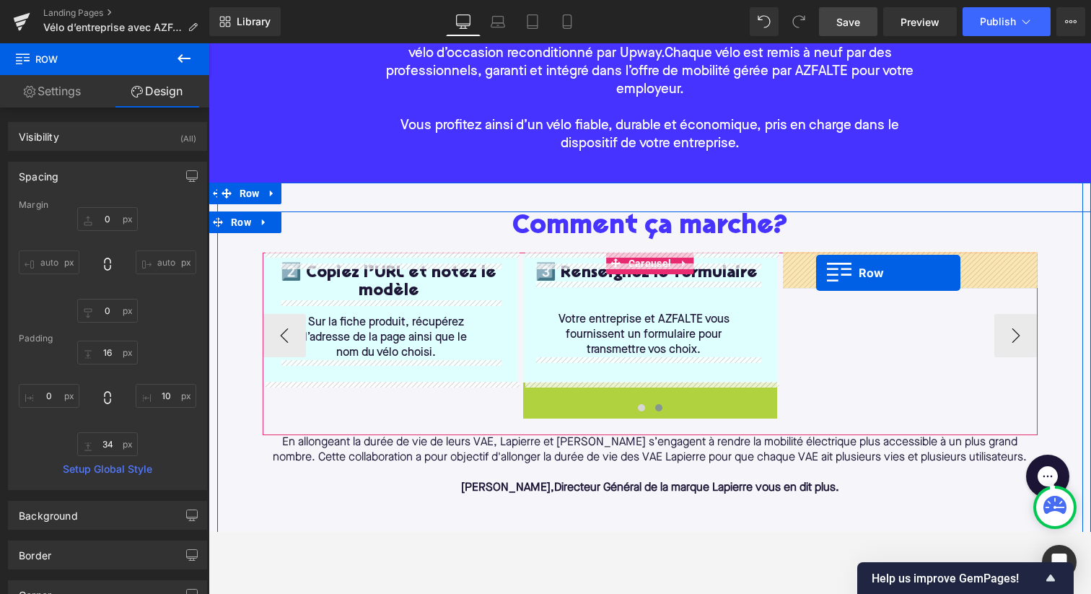
drag, startPoint x: 528, startPoint y: 393, endPoint x: 816, endPoint y: 273, distance: 312.0
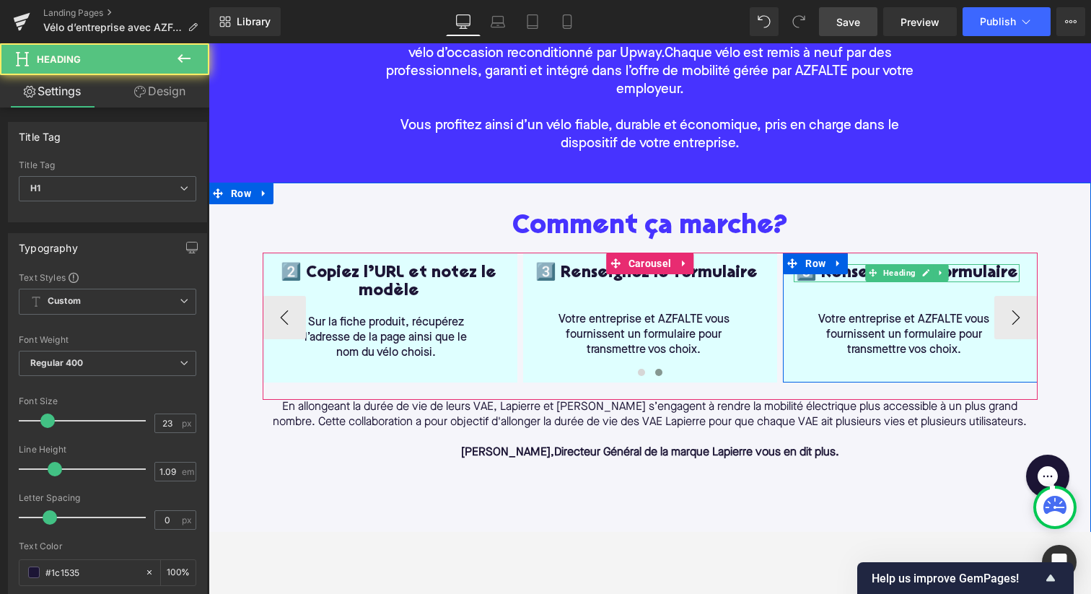
click at [861, 274] on h1 "3️⃣ Renseignez le formulaire" at bounding box center [906, 273] width 226 height 18
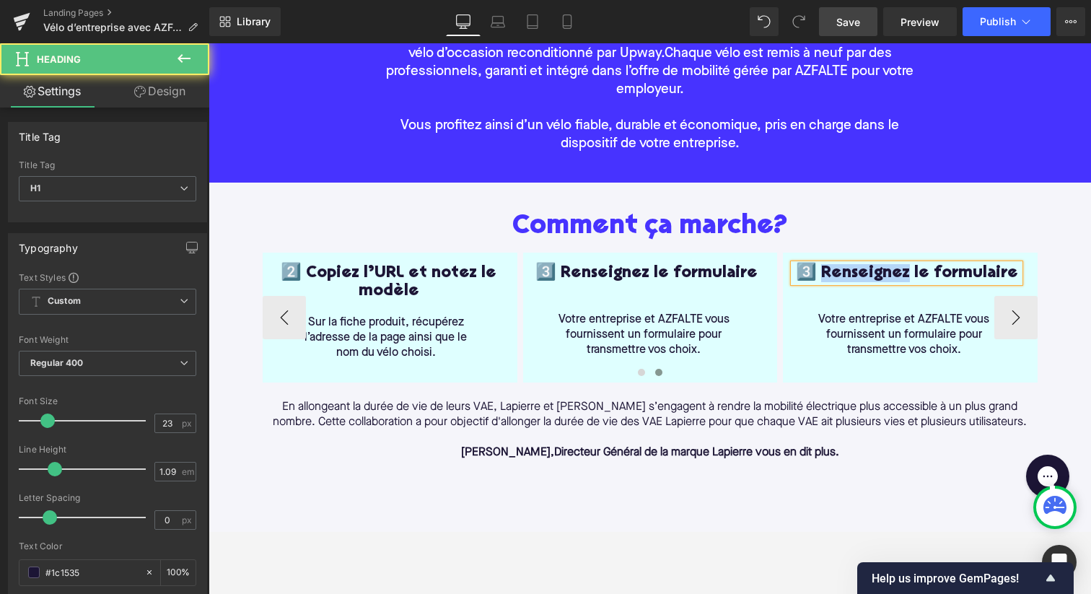
click at [861, 274] on h1 "3️⃣ Renseignez le formulaire" at bounding box center [906, 273] width 226 height 18
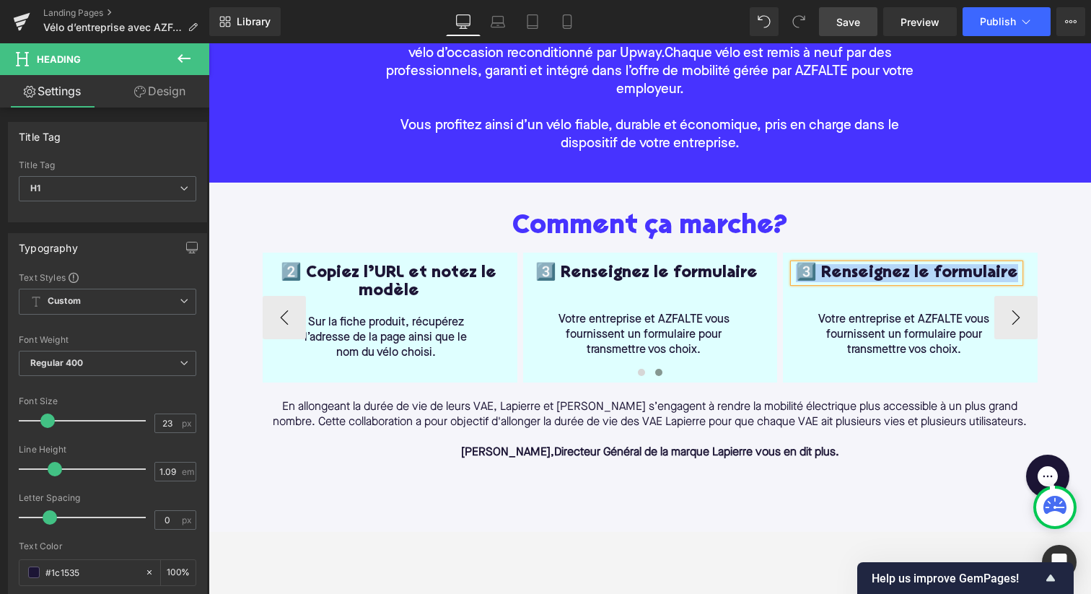
paste div
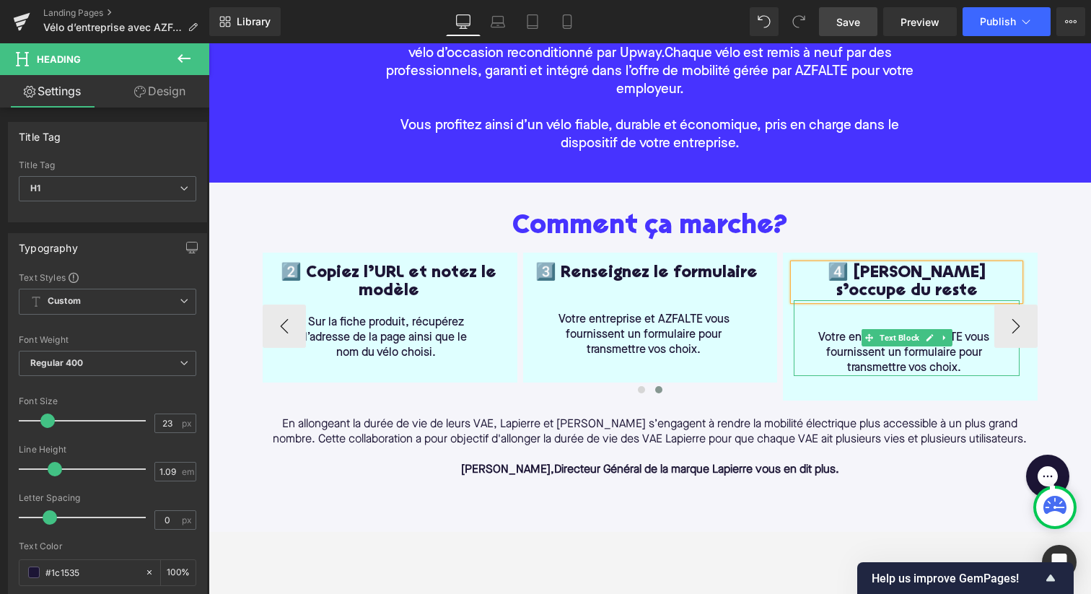
click at [907, 335] on p "Votre entreprise et AZFALTE vous fournissent un formulaire pour transmettre vos…" at bounding box center [903, 352] width 185 height 45
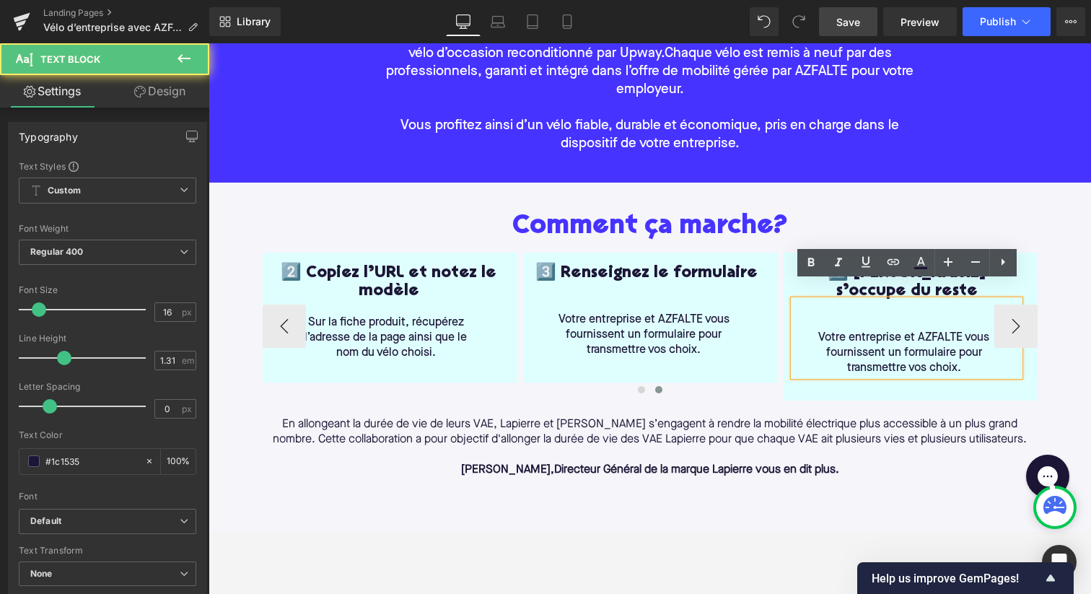
click at [910, 340] on p "Votre entreprise et AZFALTE vous fournissent un formulaire pour transmettre vos…" at bounding box center [903, 352] width 185 height 45
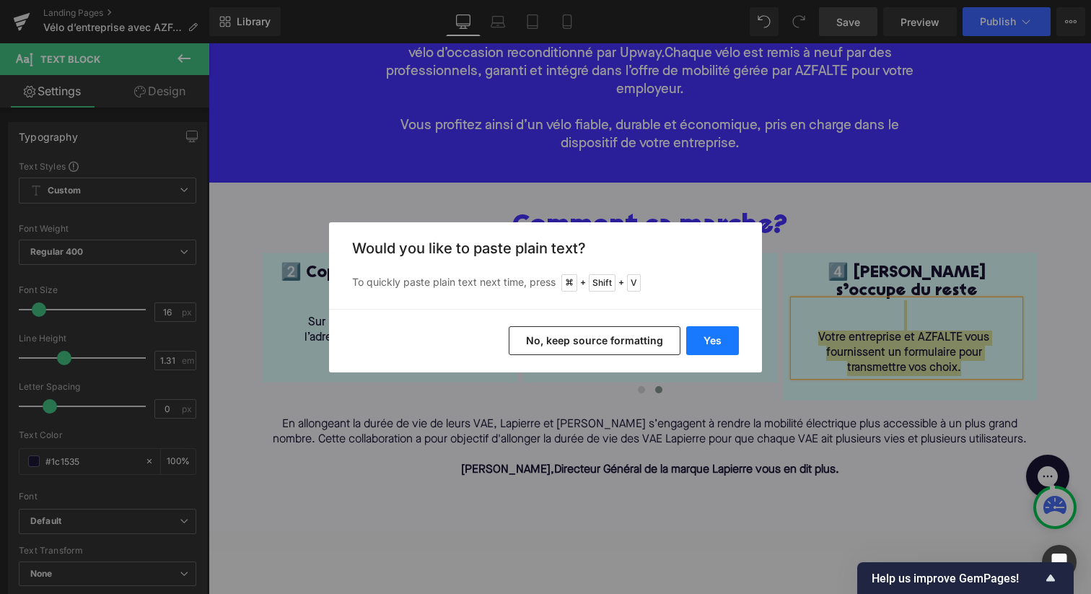
click at [722, 338] on button "Yes" at bounding box center [712, 340] width 53 height 29
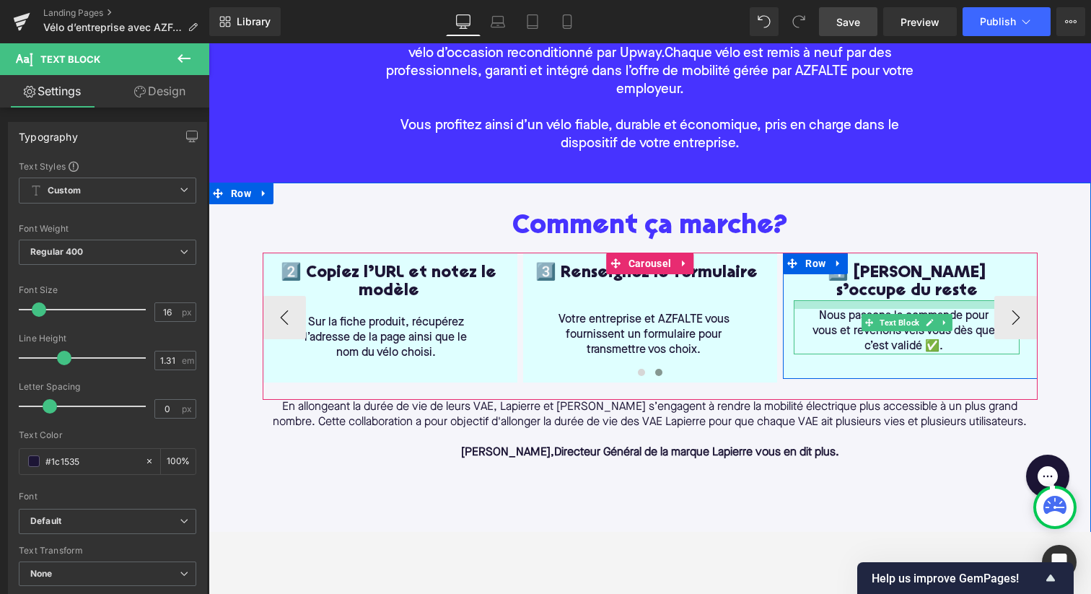
click at [810, 300] on div at bounding box center [906, 304] width 226 height 9
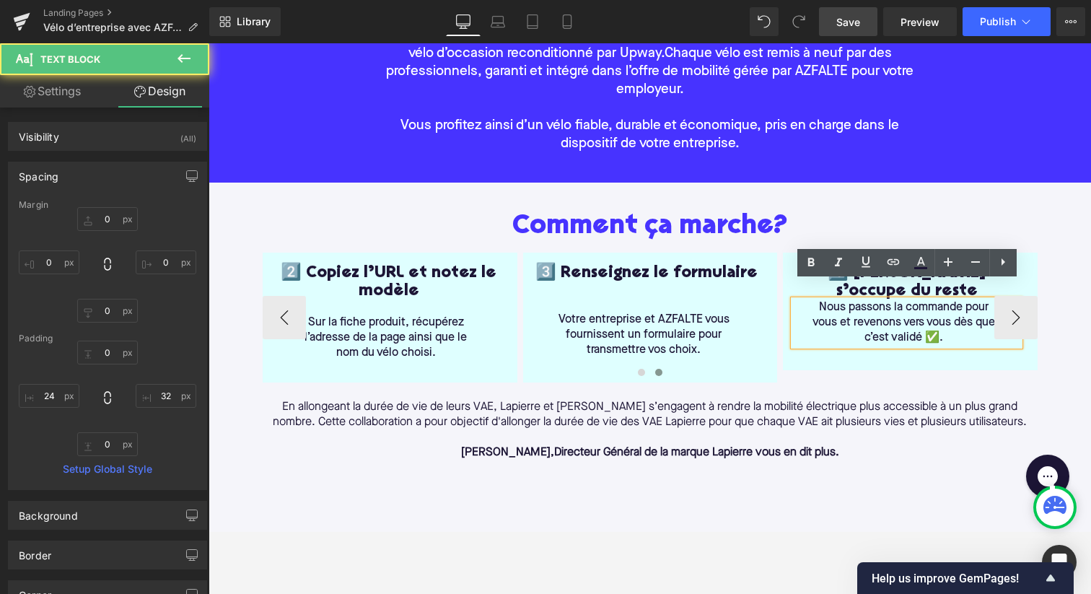
click at [819, 300] on p "Nous passons la commande pour vous et revenons vers vous dès que c’est validé ✅." at bounding box center [903, 322] width 185 height 45
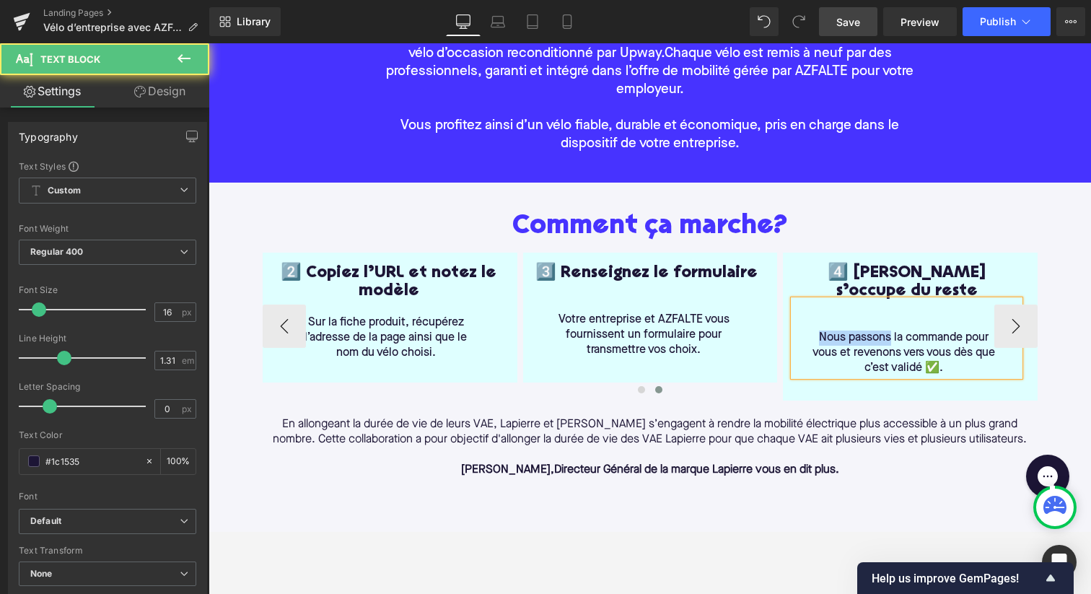
drag, startPoint x: 813, startPoint y: 317, endPoint x: 890, endPoint y: 317, distance: 77.2
click at [890, 330] on p "Nous passons la commande pour vous et revenons vers vous dès que c’est validé ✅." at bounding box center [903, 352] width 185 height 45
drag, startPoint x: 901, startPoint y: 333, endPoint x: 870, endPoint y: 333, distance: 31.0
click at [870, 333] on p "AZFALTE passe la commande pour vous et revenons vers vous dès que c’est validé …" at bounding box center [903, 352] width 185 height 45
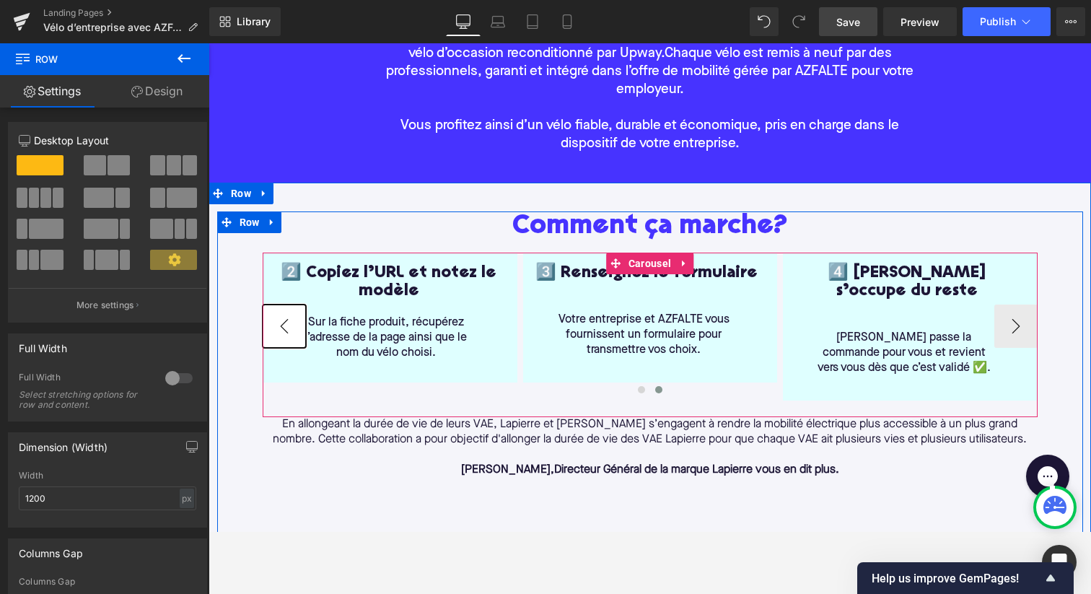
click at [272, 317] on button "‹" at bounding box center [284, 325] width 43 height 43
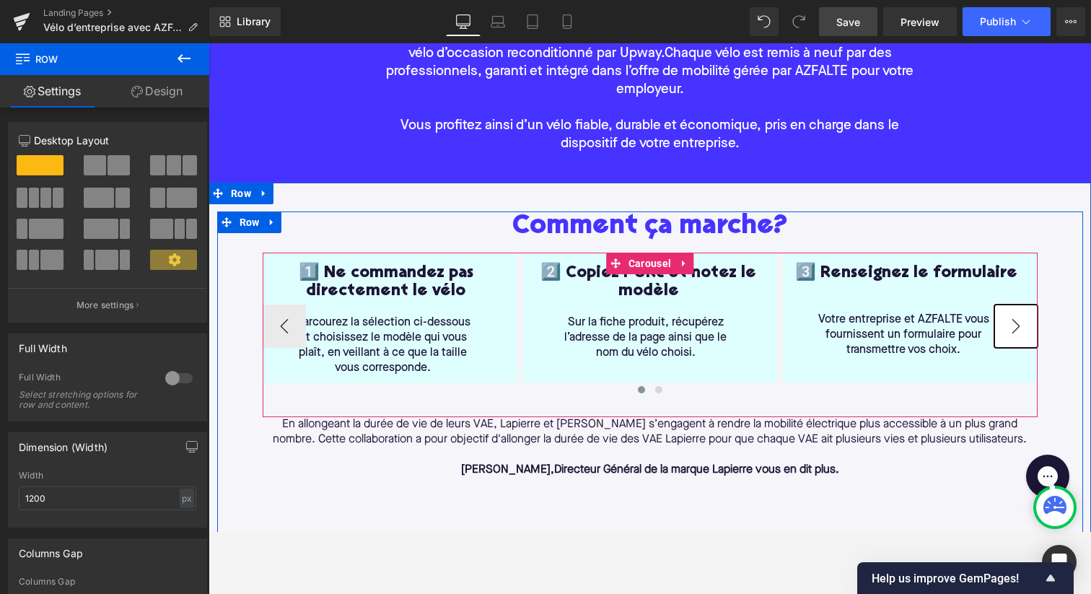
click at [1016, 317] on button "›" at bounding box center [1015, 325] width 43 height 43
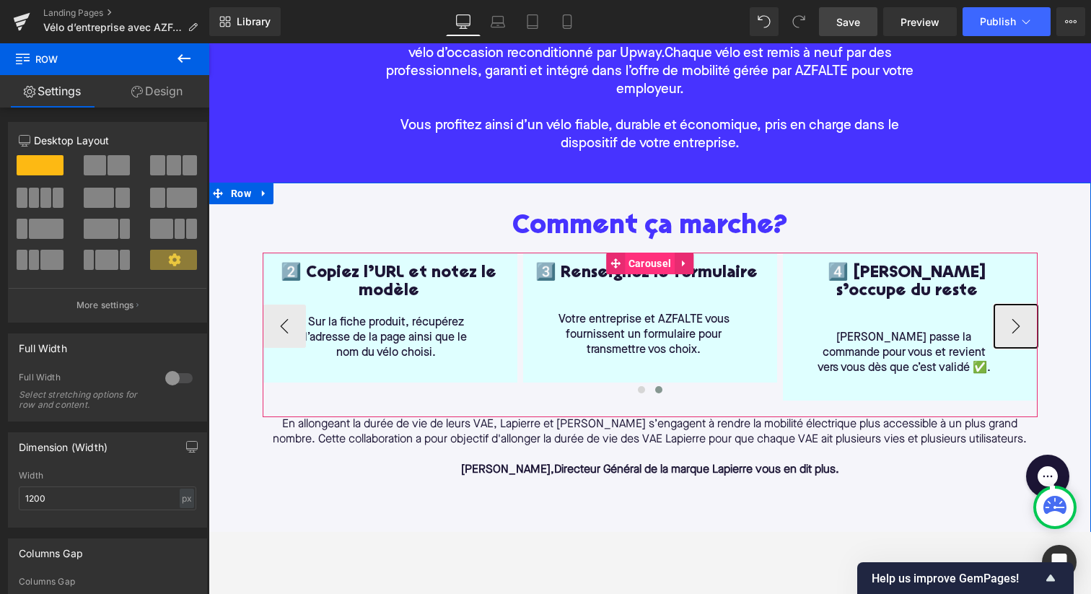
click at [630, 271] on span "Carousel" at bounding box center [650, 263] width 50 height 22
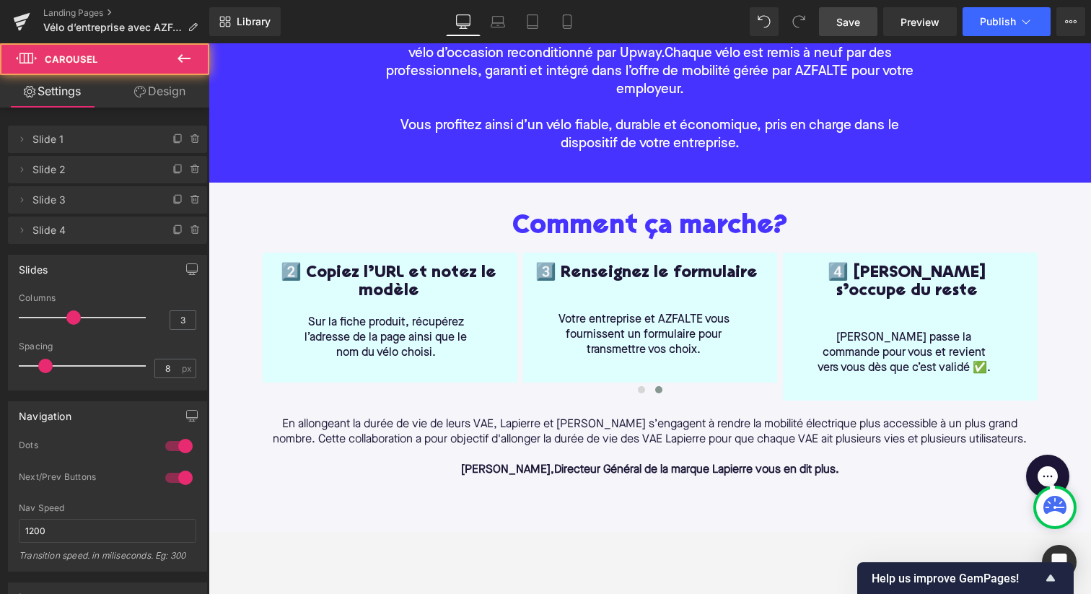
click at [853, 23] on span "Save" at bounding box center [848, 21] width 24 height 15
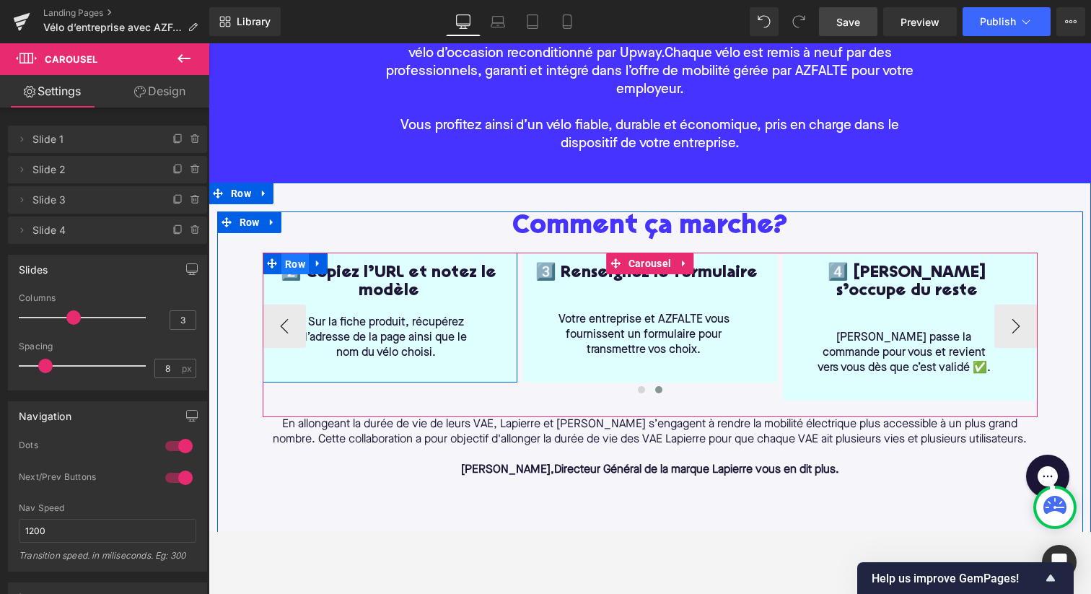
click at [294, 265] on span "Row" at bounding box center [294, 264] width 27 height 22
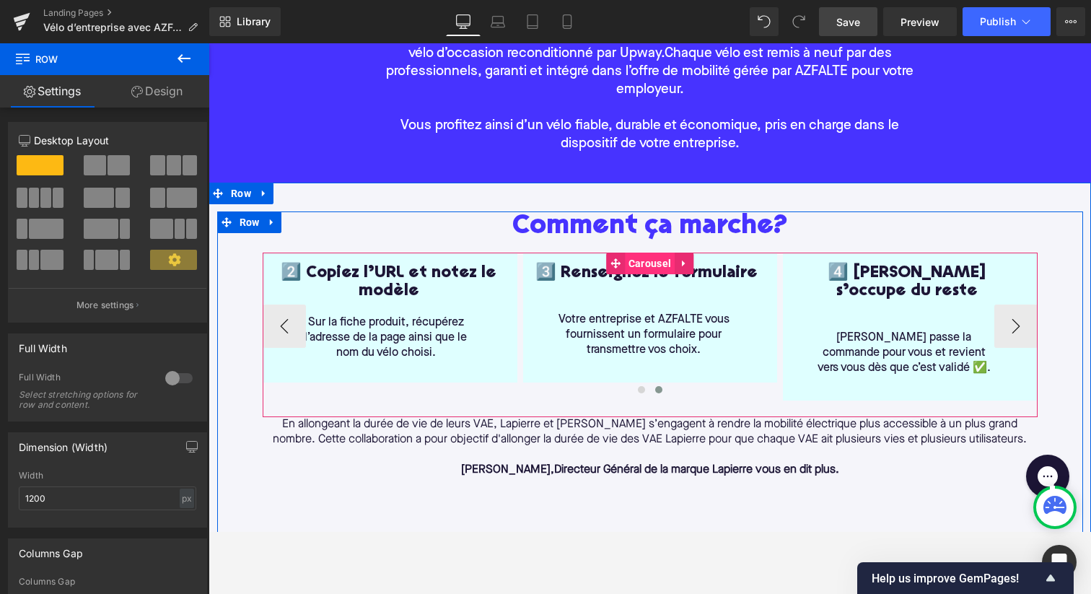
click at [643, 258] on span "Carousel" at bounding box center [650, 263] width 50 height 22
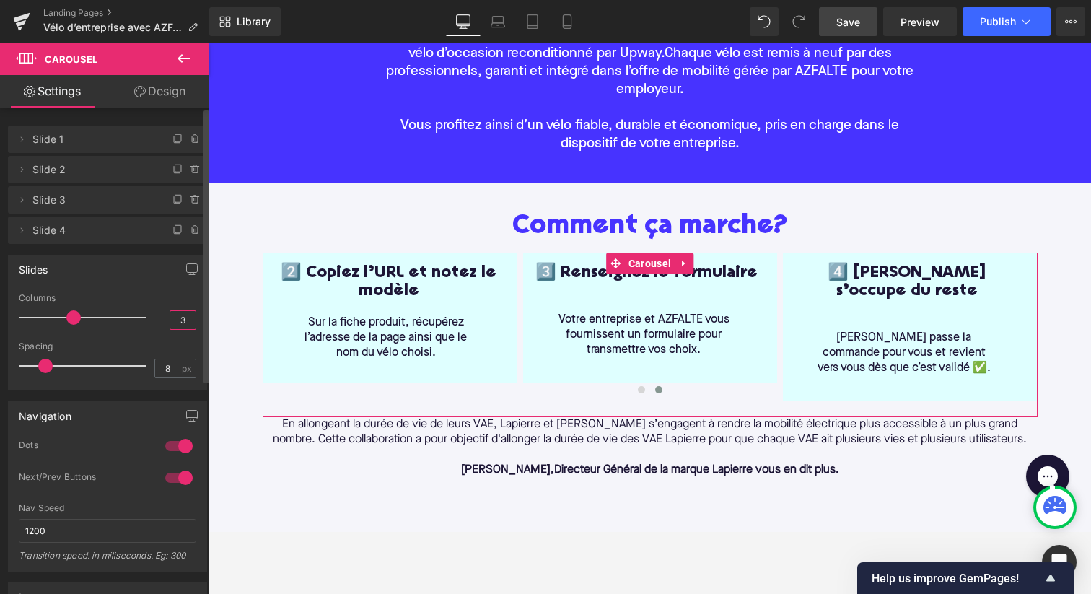
drag, startPoint x: 177, startPoint y: 316, endPoint x: 169, endPoint y: 316, distance: 7.9
click at [170, 316] on input "3" at bounding box center [182, 320] width 25 height 18
type input "4"
click at [129, 284] on div "Slides 3 Columns 4 3 Columns 3 3 Columns 3 1 Columns 1 8px Spacing 8 px 5px Spa…" at bounding box center [107, 323] width 199 height 136
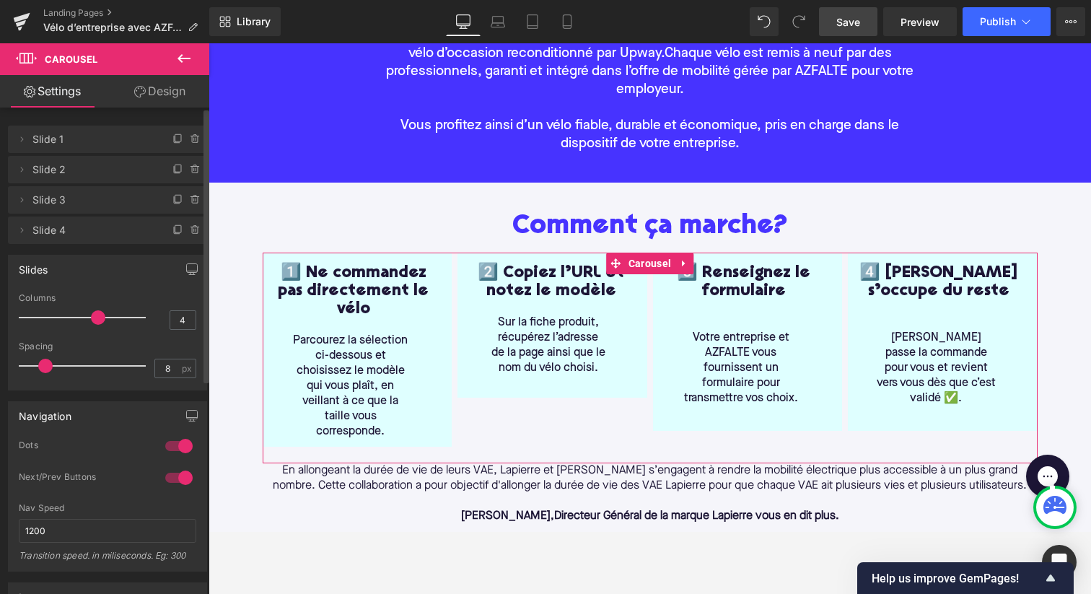
click at [177, 443] on div at bounding box center [179, 445] width 35 height 23
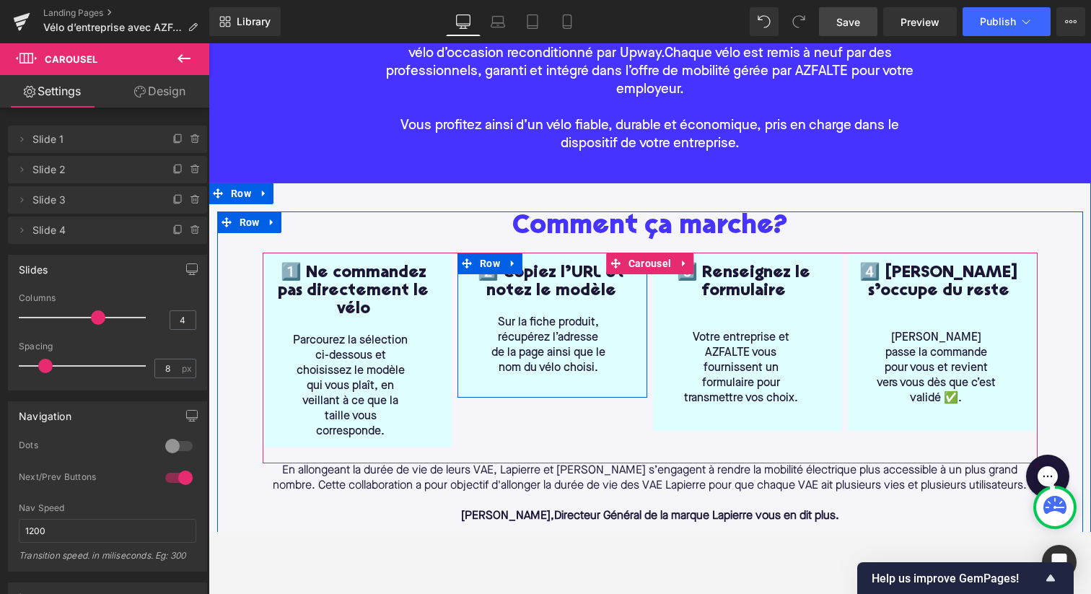
click at [500, 388] on div "2️⃣ Copiez l’URL et notez le modèle Heading Sur la fiche produit, récupérez l’a…" at bounding box center [552, 324] width 190 height 145
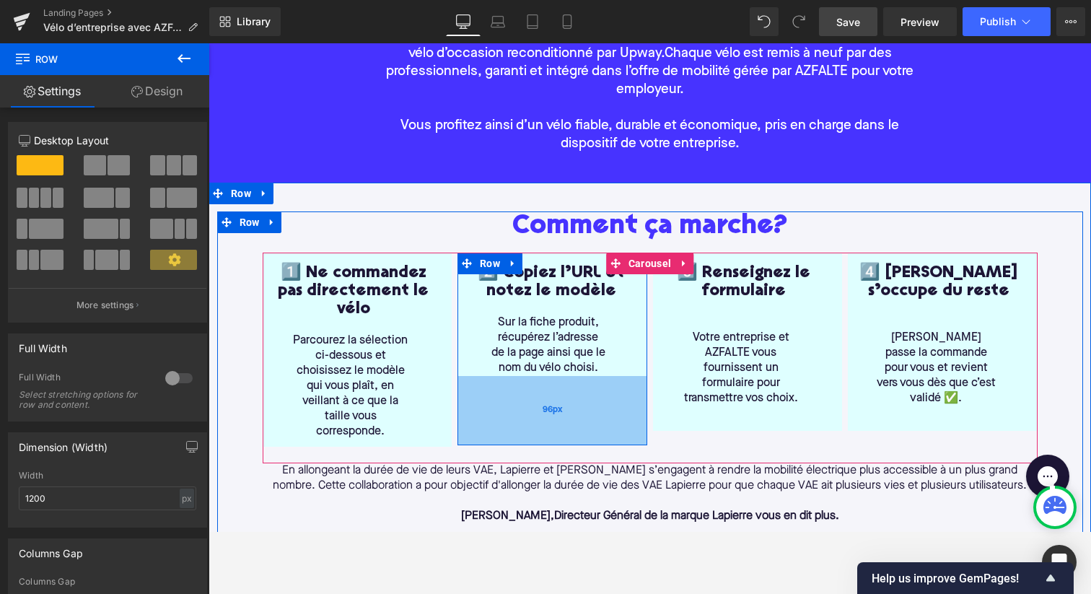
drag, startPoint x: 501, startPoint y: 393, endPoint x: 501, endPoint y: 441, distance: 47.6
click at [501, 441] on div "96px" at bounding box center [552, 410] width 190 height 69
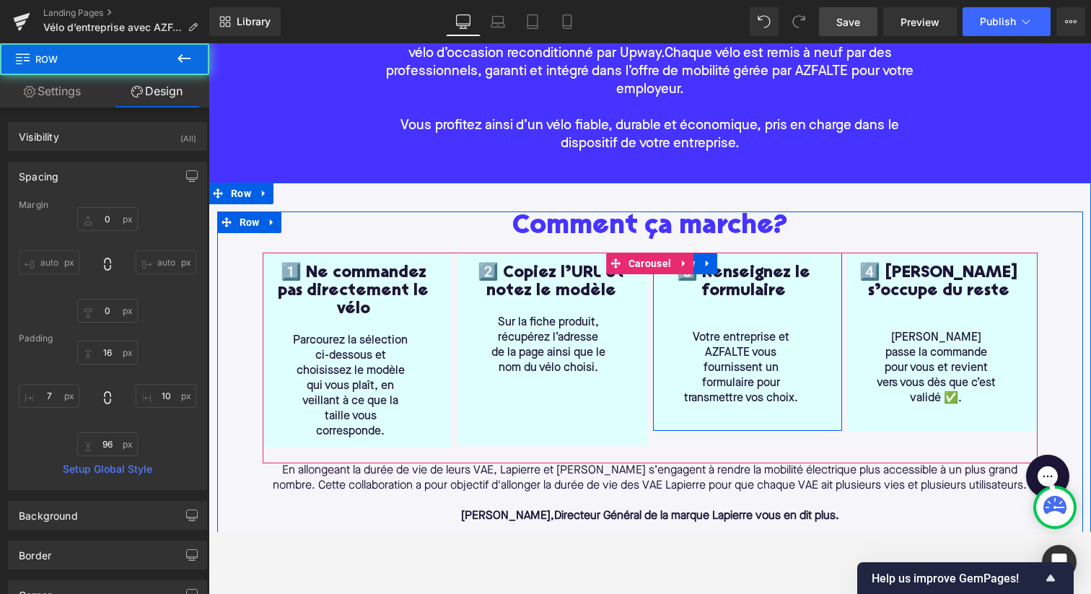
click at [690, 411] on div "3️⃣ Renseignez le formulaire Heading Votre entreprise et AZFALTE vous fournisse…" at bounding box center [748, 341] width 190 height 178
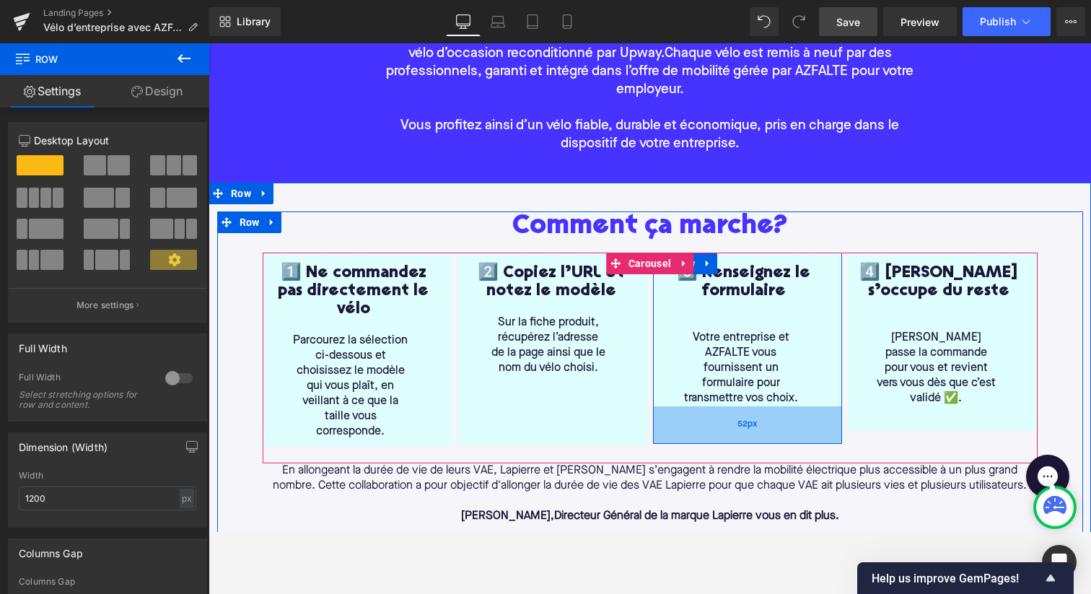
drag, startPoint x: 690, startPoint y: 429, endPoint x: 690, endPoint y: 442, distance: 13.0
click at [690, 442] on div "52px" at bounding box center [748, 425] width 190 height 38
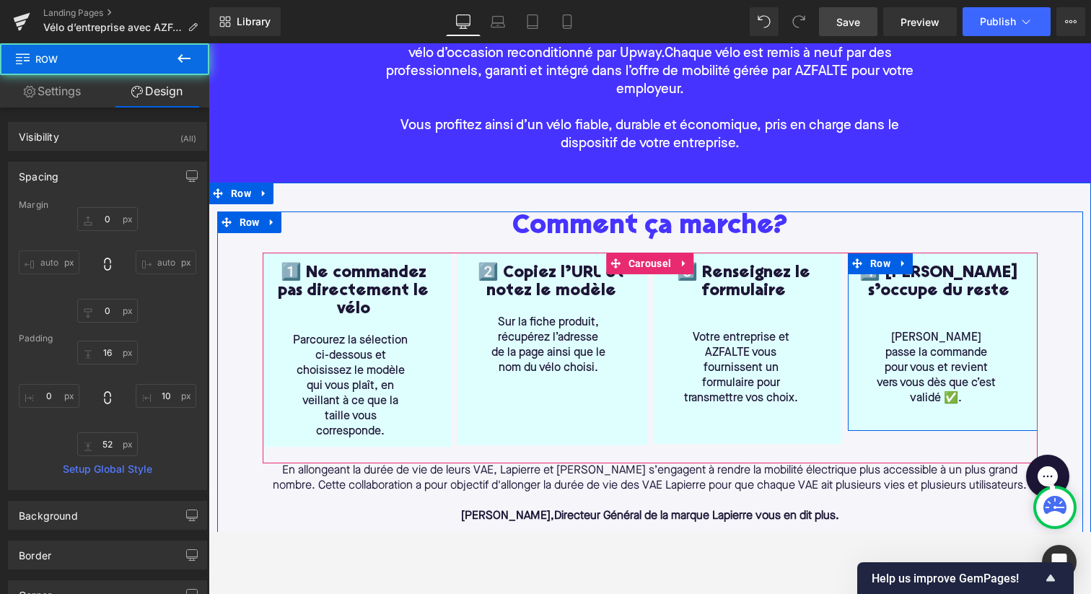
click at [869, 410] on div "4️⃣ AZFALTE s’occupe du reste Heading AZFALTE passe la commande pour vous et re…" at bounding box center [943, 341] width 190 height 178
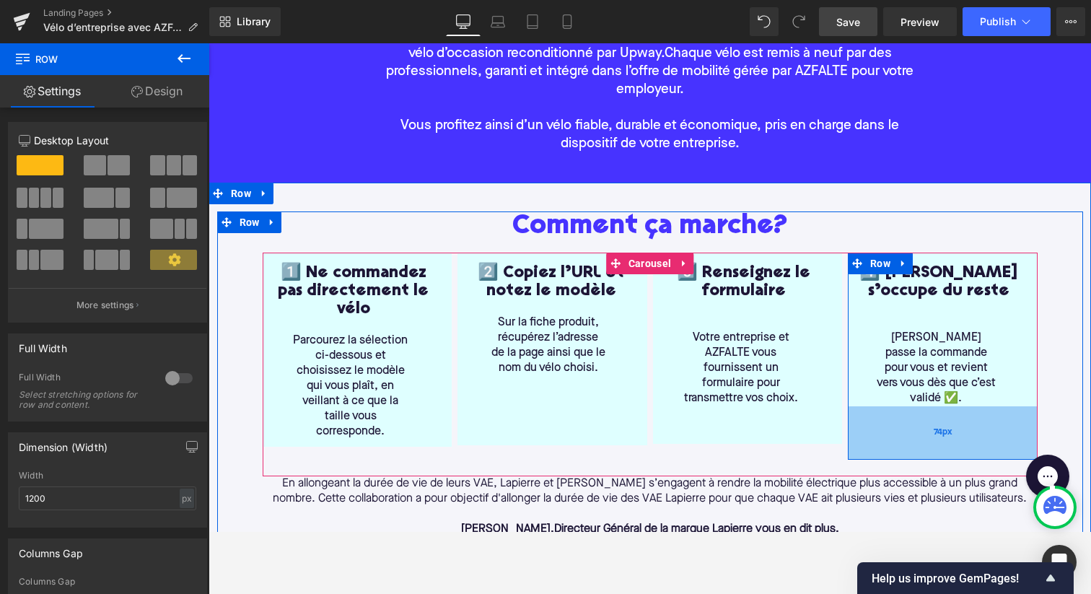
drag, startPoint x: 892, startPoint y: 415, endPoint x: 892, endPoint y: 444, distance: 28.9
click at [892, 444] on div "74px" at bounding box center [943, 432] width 190 height 53
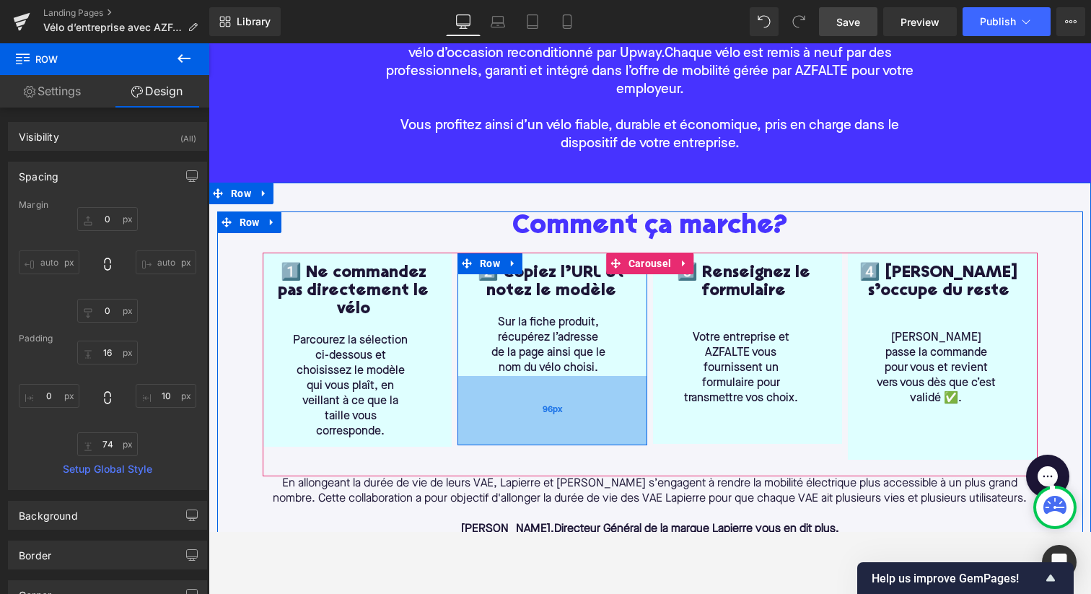
click at [532, 405] on div "96px" at bounding box center [552, 410] width 190 height 69
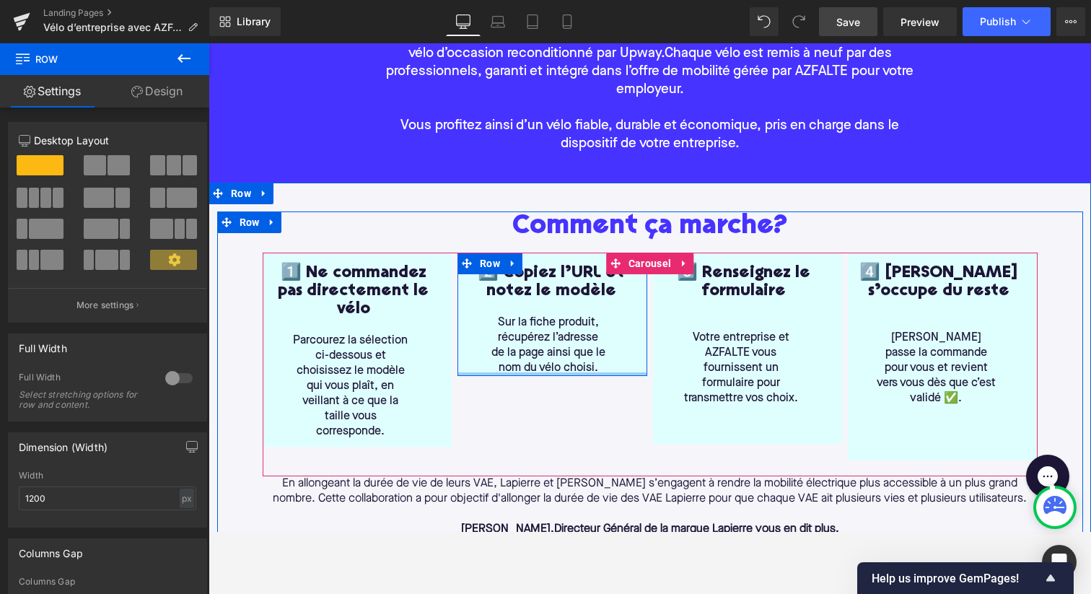
drag, startPoint x: 545, startPoint y: 425, endPoint x: 543, endPoint y: 357, distance: 67.8
click at [543, 357] on div "2️⃣ Copiez l’URL et notez le modèle Heading Sur la fiche produit, récupérez l’a…" at bounding box center [552, 313] width 190 height 123
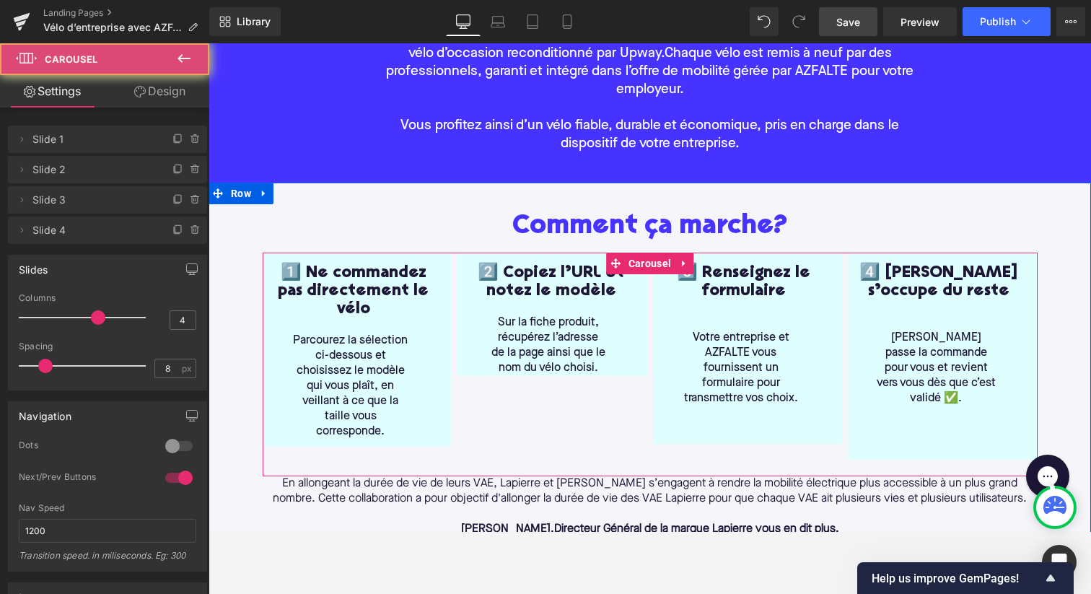
click at [361, 449] on div "1️⃣ Ne commandez pas directement le vélo Heading Parcourez la sélection ci-dess…" at bounding box center [650, 364] width 775 height 224
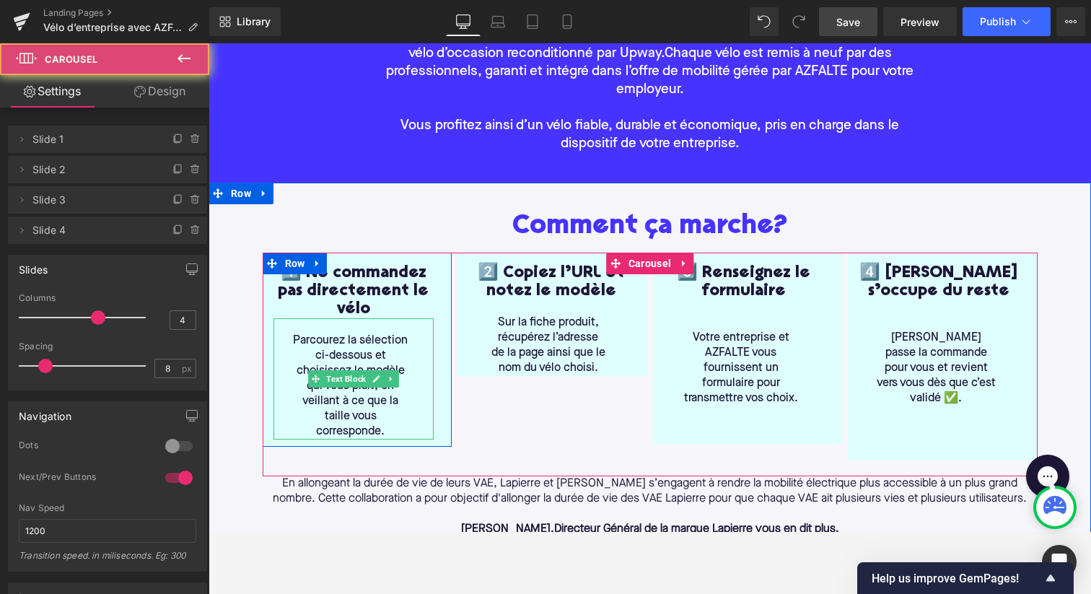
click at [361, 428] on span "Parcourez la sélection ci-dessous et choisissez le modèle qui vous plaît, en ve…" at bounding box center [350, 386] width 115 height 102
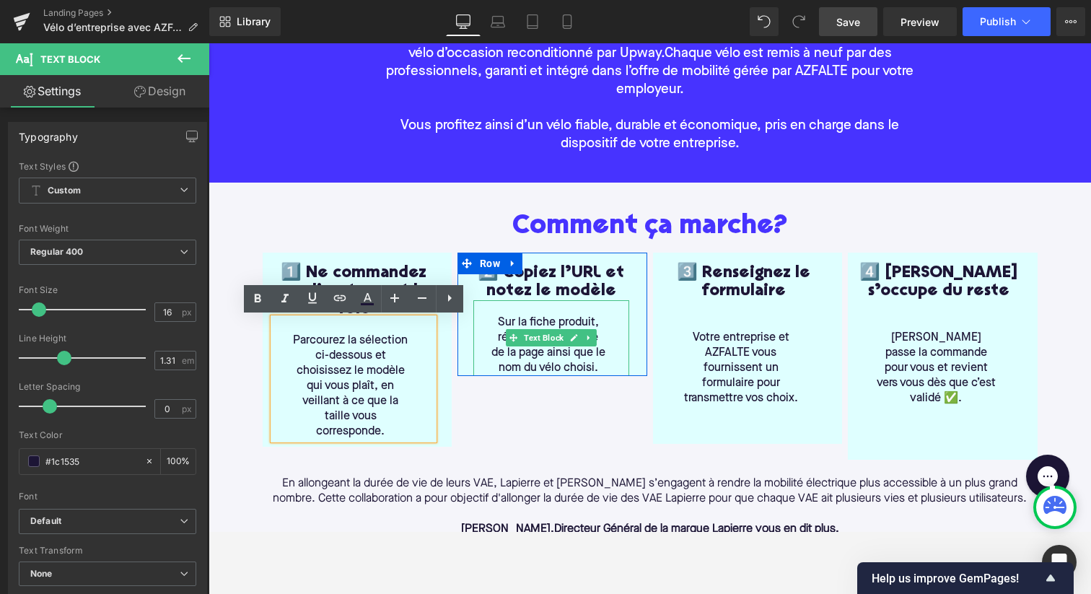
click at [586, 357] on span "Sur la fiche produit, récupérez l’adresse de la page ainsi que le nom du vélo c…" at bounding box center [548, 345] width 114 height 57
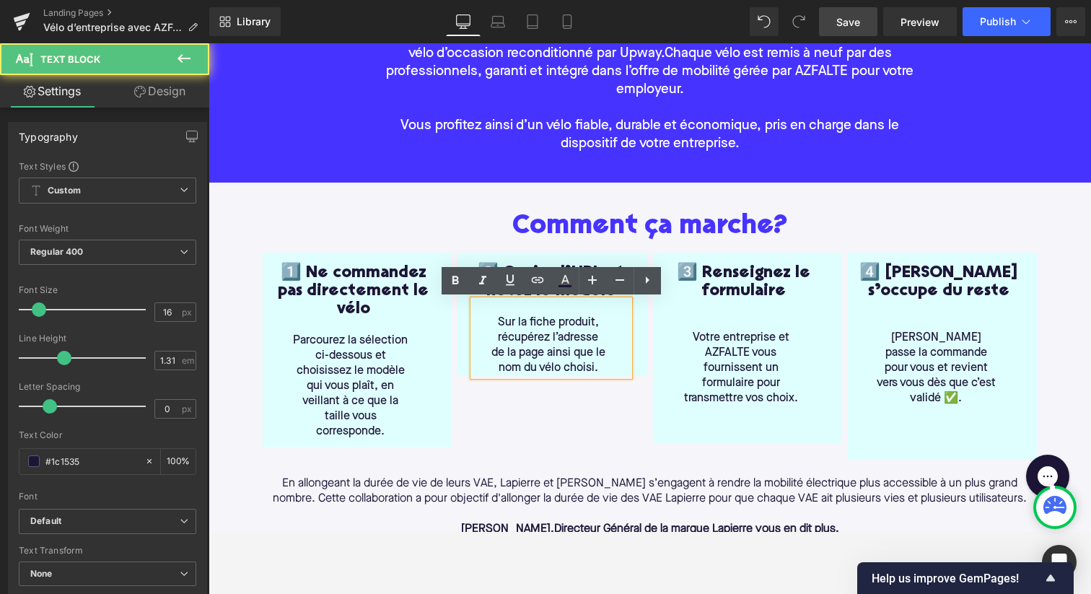
click at [606, 370] on div "Sur la fiche produit, récupérez l’adresse de la page ainsi que le nom du vélo c…" at bounding box center [551, 338] width 156 height 76
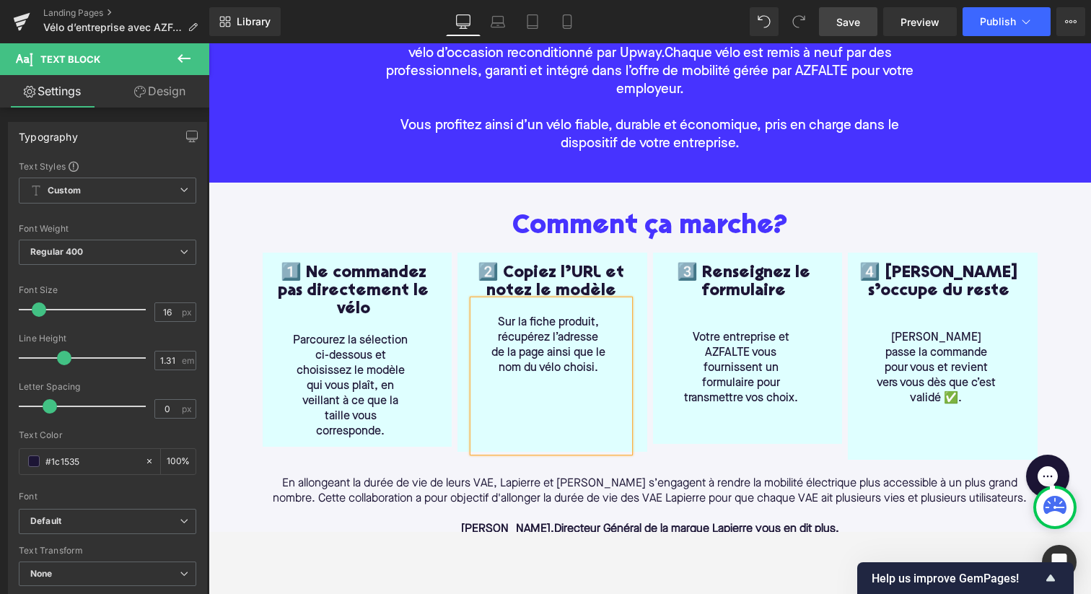
click at [418, 430] on div "Parcourez la sélection ci-dessous et choisissez le modèle qui vous plaît, en ve…" at bounding box center [353, 378] width 161 height 121
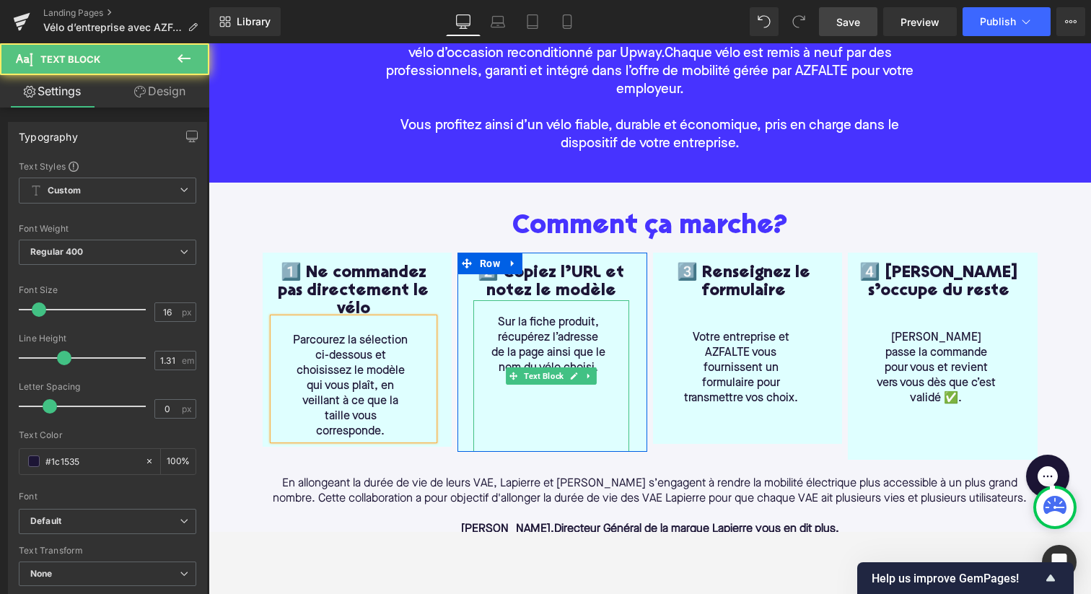
click at [527, 434] on p at bounding box center [548, 428] width 115 height 15
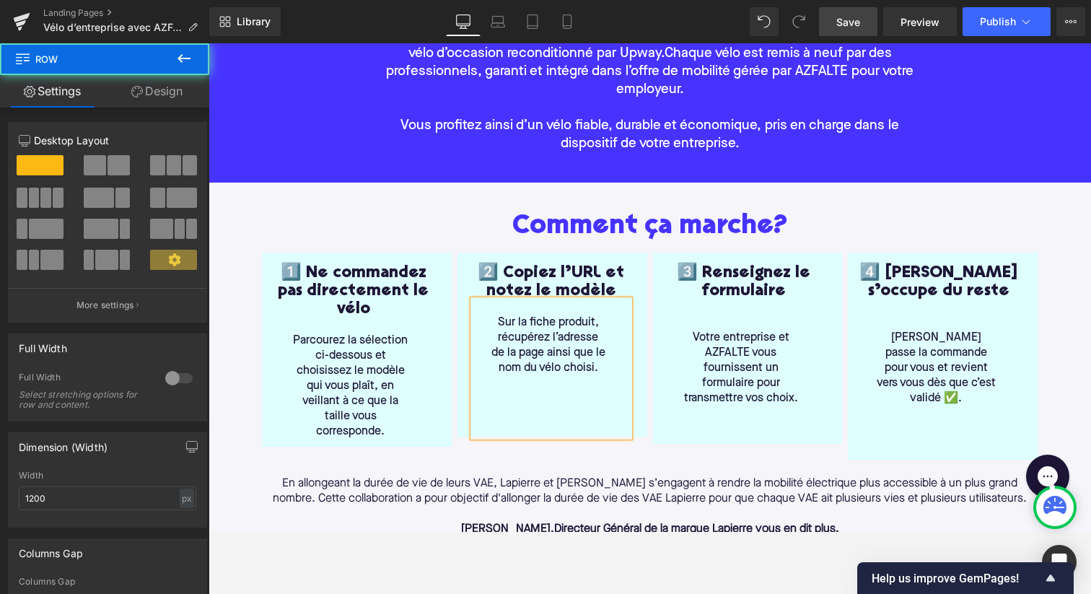
click at [463, 431] on div "2️⃣ Copiez l’URL et notez le modèle Heading Sur la fiche produit, récupérez l’a…" at bounding box center [550, 350] width 177 height 172
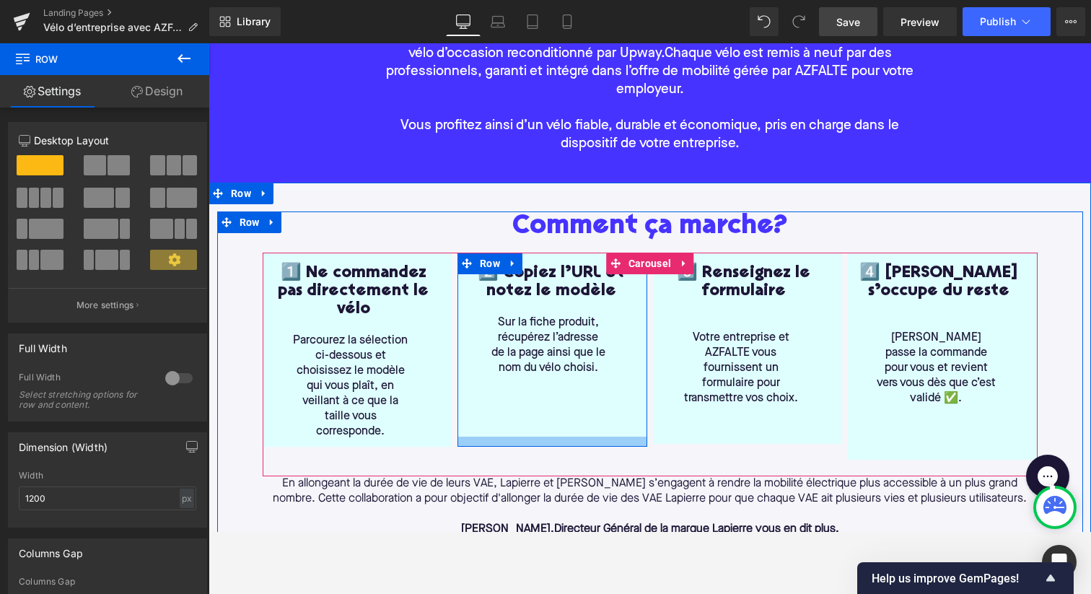
drag, startPoint x: 514, startPoint y: 434, endPoint x: 514, endPoint y: 444, distance: 10.1
click at [514, 444] on div at bounding box center [552, 441] width 190 height 10
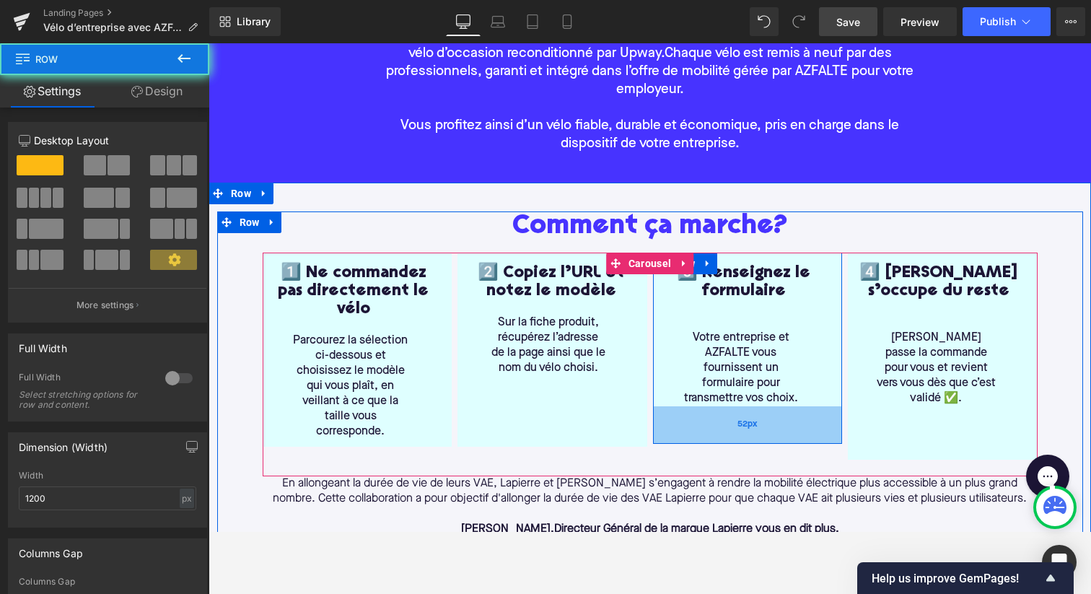
click at [724, 415] on div "52px" at bounding box center [748, 425] width 190 height 38
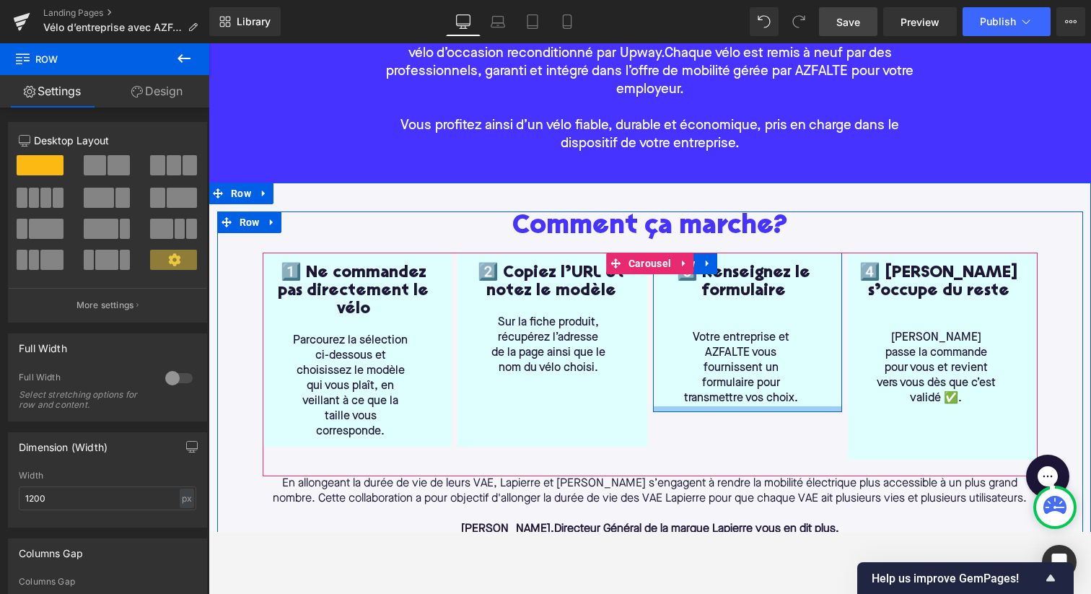
drag, startPoint x: 742, startPoint y: 430, endPoint x: 744, endPoint y: 400, distance: 29.7
click at [744, 400] on div "3️⃣ Renseignez le formulaire Heading Votre entreprise et AZFALTE vous fournisse…" at bounding box center [748, 331] width 190 height 159
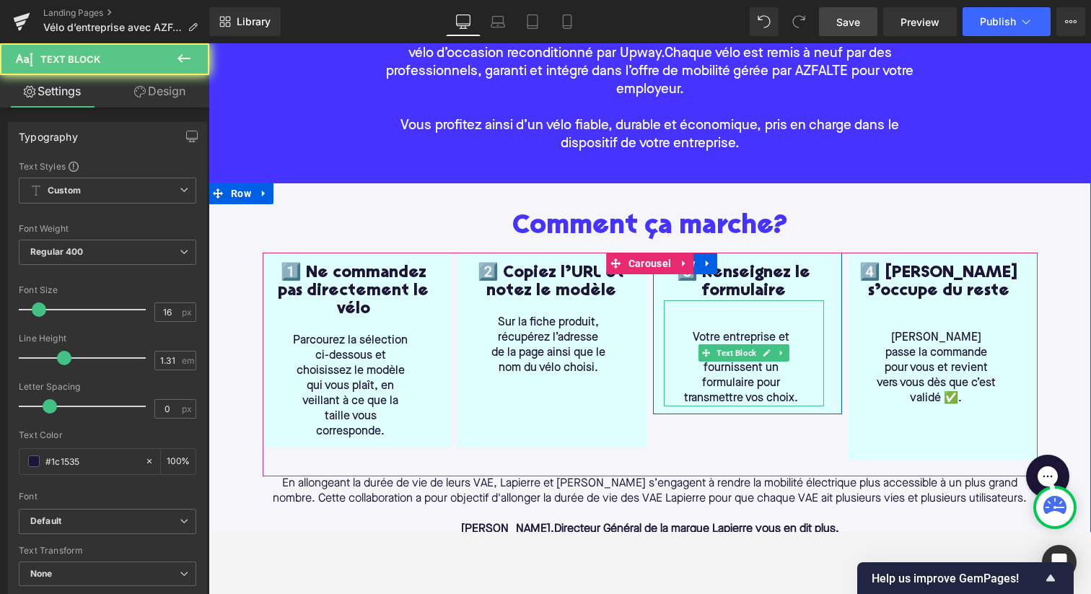
click at [799, 396] on p "Votre entreprise et AZFALTE vous fournissent un formulaire pour transmettre vos…" at bounding box center [741, 368] width 120 height 76
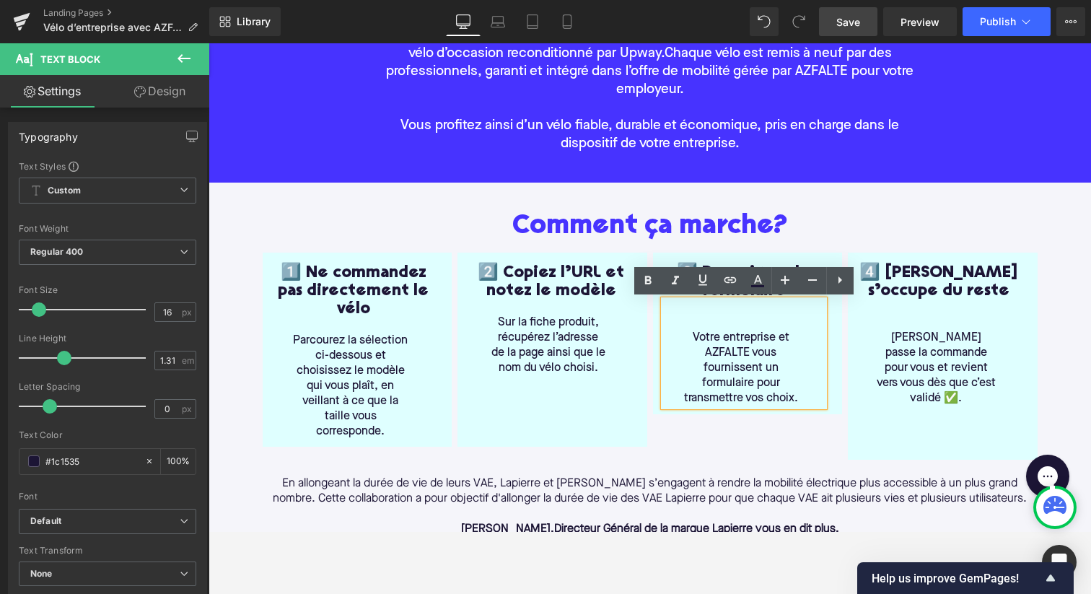
click at [793, 397] on p "Votre entreprise et AZFALTE vous fournissent un formulaire pour transmettre vos…" at bounding box center [741, 368] width 120 height 76
click at [686, 338] on p "Votre entreprise et AZFALTE vous fournissent un formulaire pour transmettre vos…" at bounding box center [741, 368] width 120 height 76
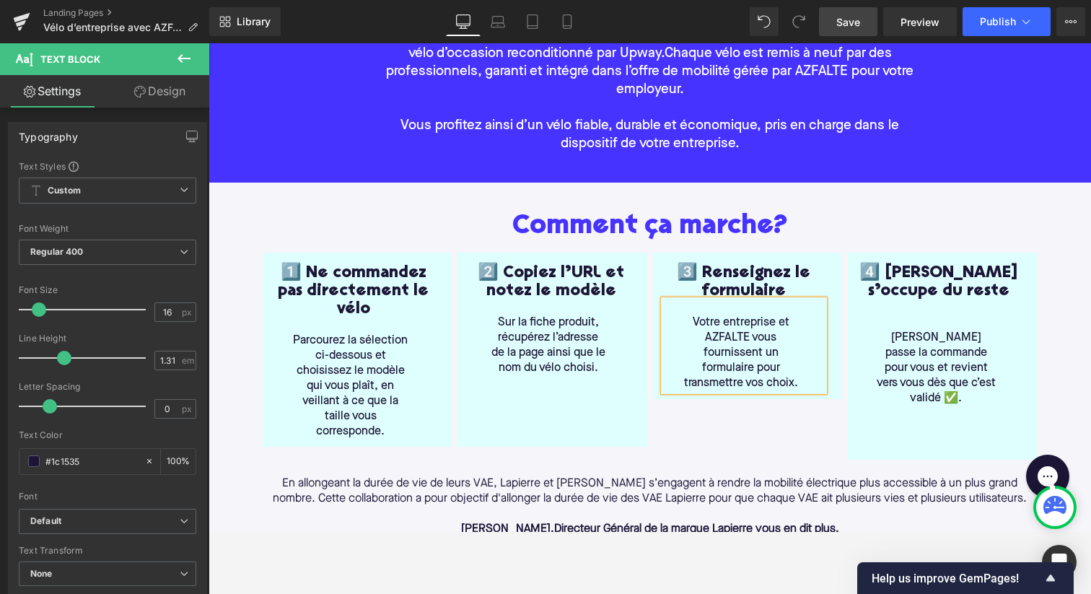
click at [800, 384] on p "Votre entreprise et AZFALTE vous fournissent un formulaire pour transmettre vos…" at bounding box center [741, 353] width 120 height 76
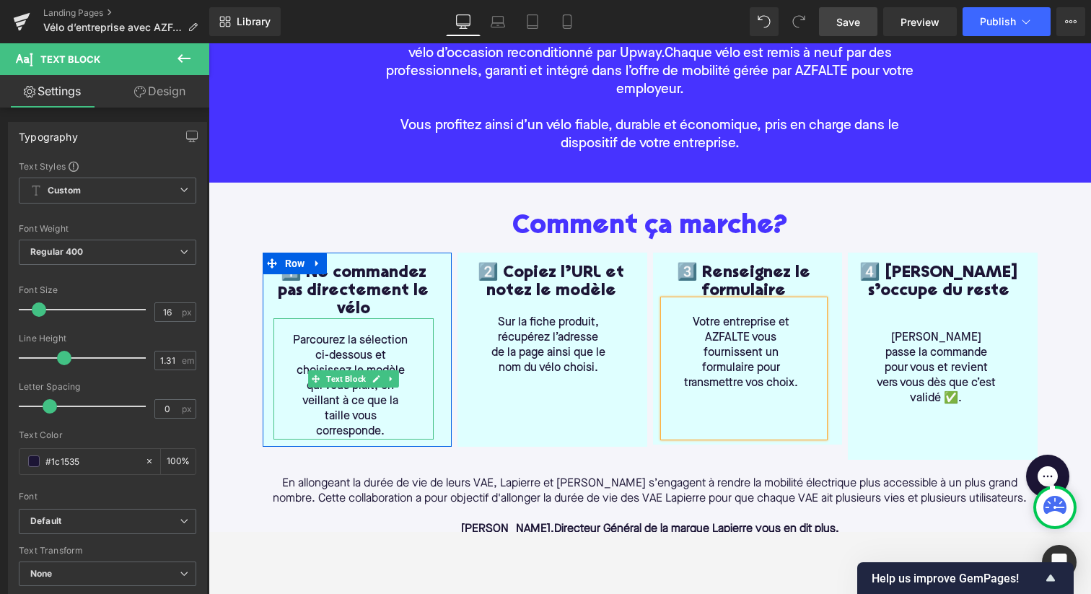
click at [305, 335] on span "Parcourez la sélection ci-dessous et choisissez le modèle qui vous plaît, en ve…" at bounding box center [350, 386] width 115 height 102
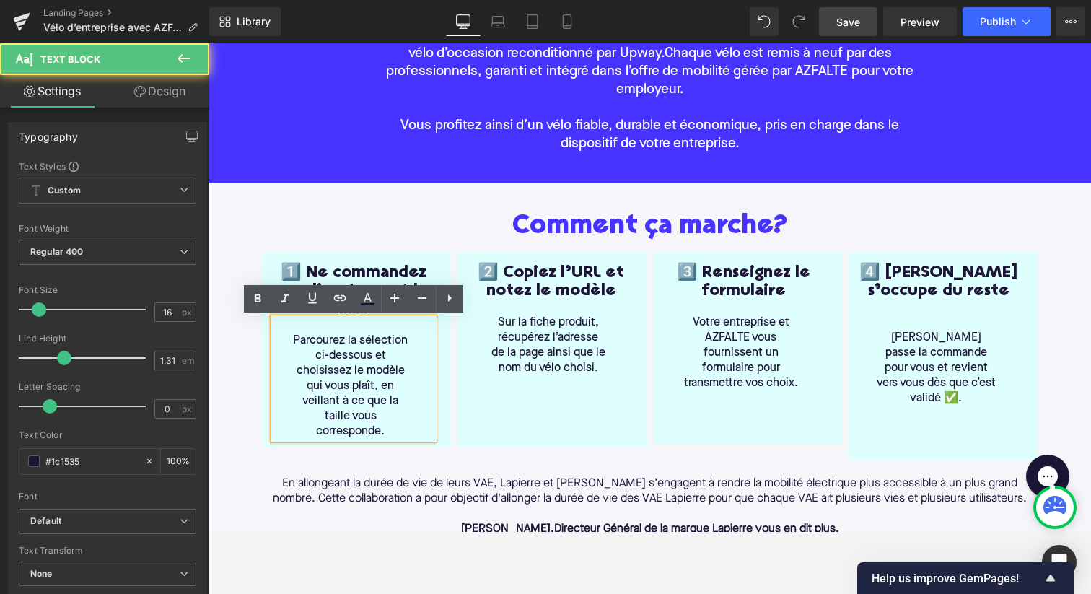
click at [289, 336] on div "Parcourez la sélection ci-dessous et choisissez le modèle qui vous plaît, en ve…" at bounding box center [353, 378] width 161 height 121
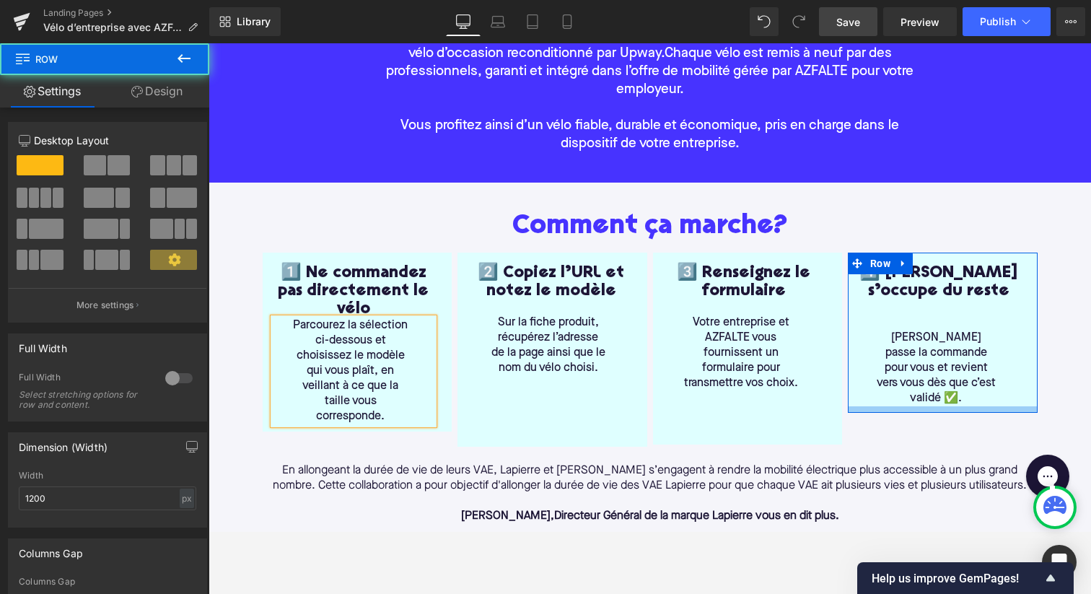
drag, startPoint x: 918, startPoint y: 436, endPoint x: 918, endPoint y: 389, distance: 46.9
click at [918, 389] on div "4️⃣ AZFALTE s’occupe du reste Heading AZFALTE passe la commande pour vous et re…" at bounding box center [943, 332] width 190 height 160
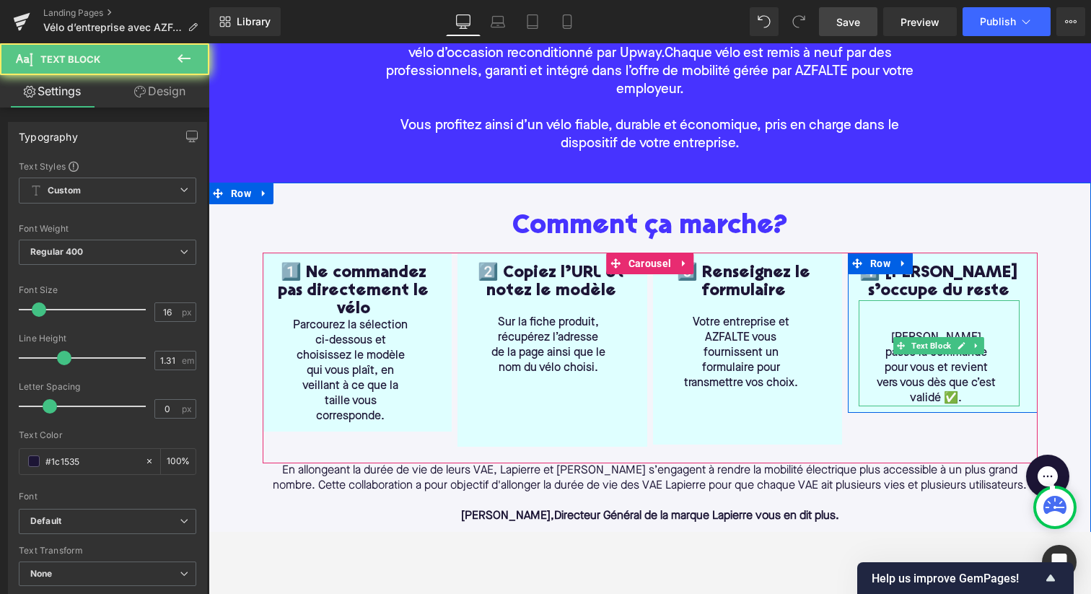
click at [891, 335] on p "AZFALTE passe la commande pour vous et revient vers vous dès que c’est validé ✅." at bounding box center [936, 368] width 120 height 76
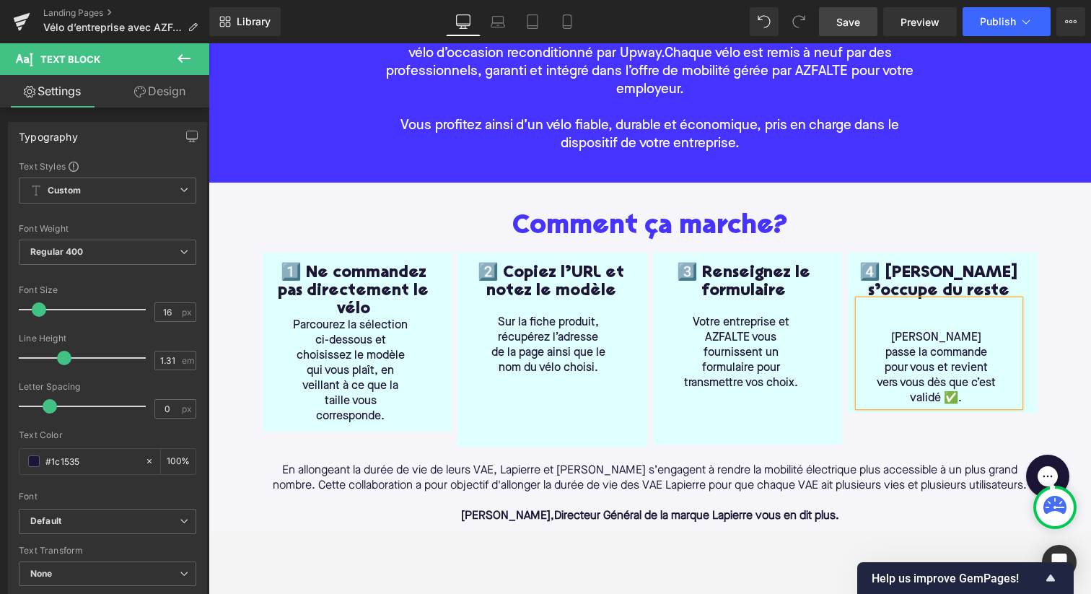
click at [891, 335] on p "AZFALTE passe la commande pour vous et revient vers vous dès que c’est validé ✅." at bounding box center [936, 368] width 120 height 76
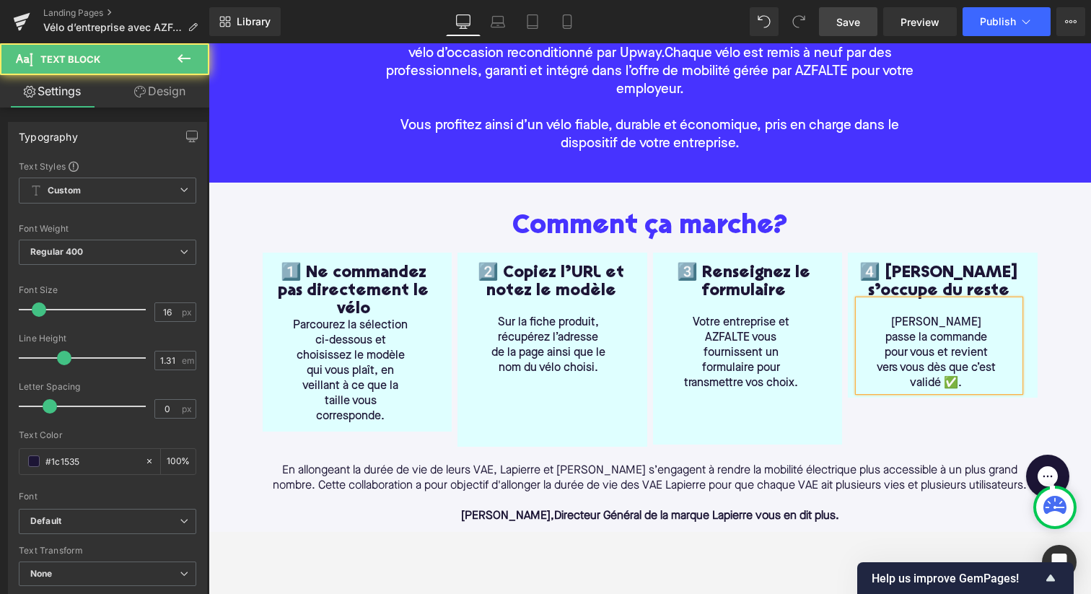
click at [1005, 365] on div "AZFALTE passe la commande pour vous et revient vers vous dès que c’est validé ✅." at bounding box center [938, 345] width 161 height 91
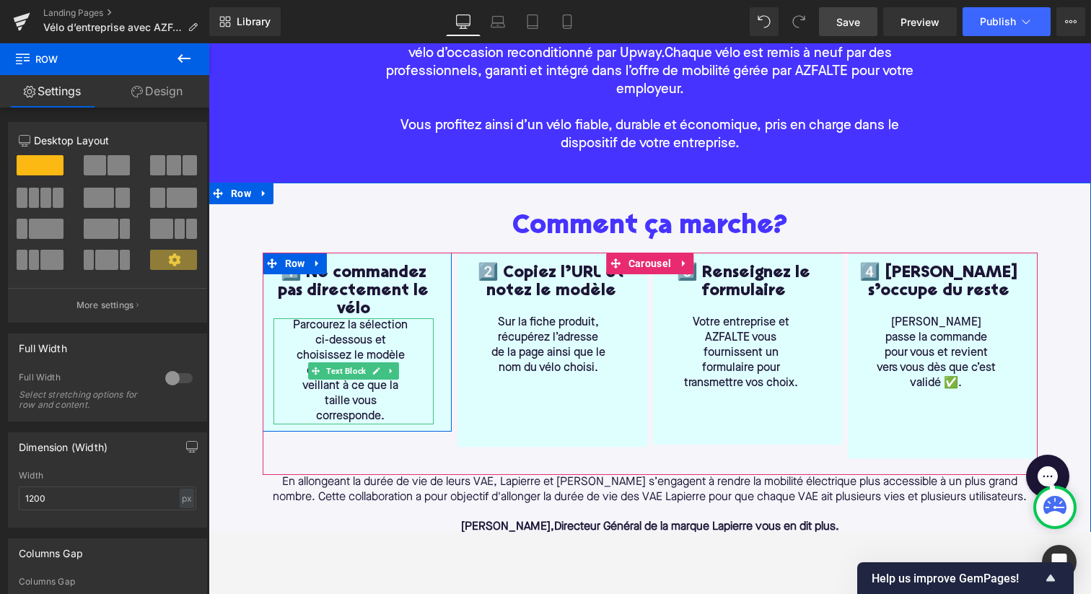
click at [292, 324] on p "Parcourez la sélection ci-dessous et choisissez le modèle qui vous plaît, en ve…" at bounding box center [351, 371] width 120 height 106
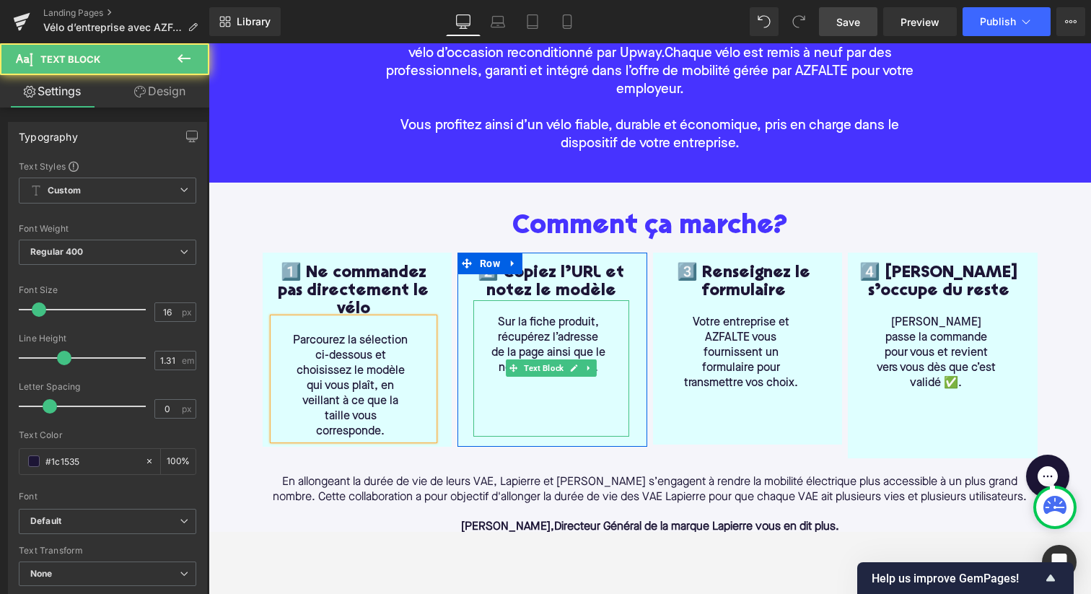
click at [498, 323] on span "Sur la fiche produit, récupérez l’adresse de la page ainsi que le nom du vélo c…" at bounding box center [548, 345] width 114 height 57
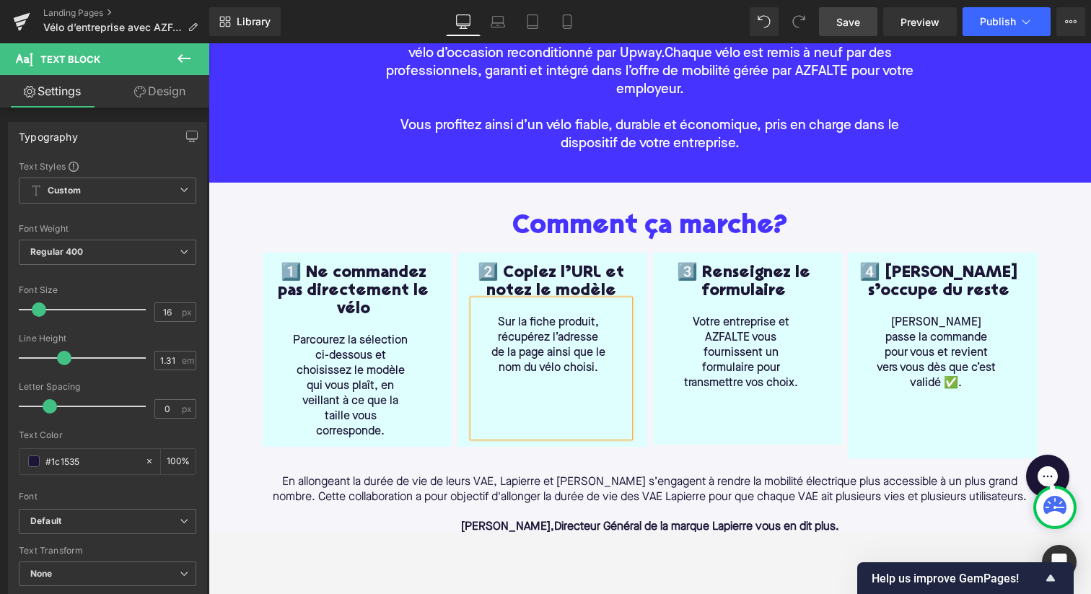
click at [520, 306] on div "Sur la fiche produit, récupérez l’adresse de la page ainsi que le nom du vélo c…" at bounding box center [551, 368] width 156 height 136
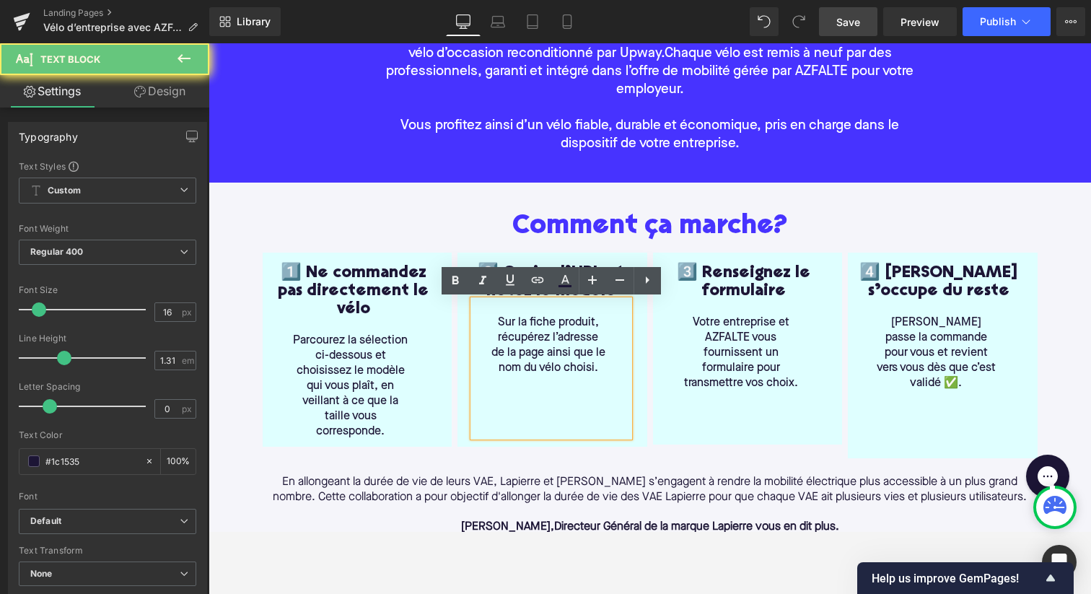
click at [543, 303] on div "Sur la fiche produit, récupérez l’adresse de la page ainsi que le nom du vélo c…" at bounding box center [551, 368] width 156 height 136
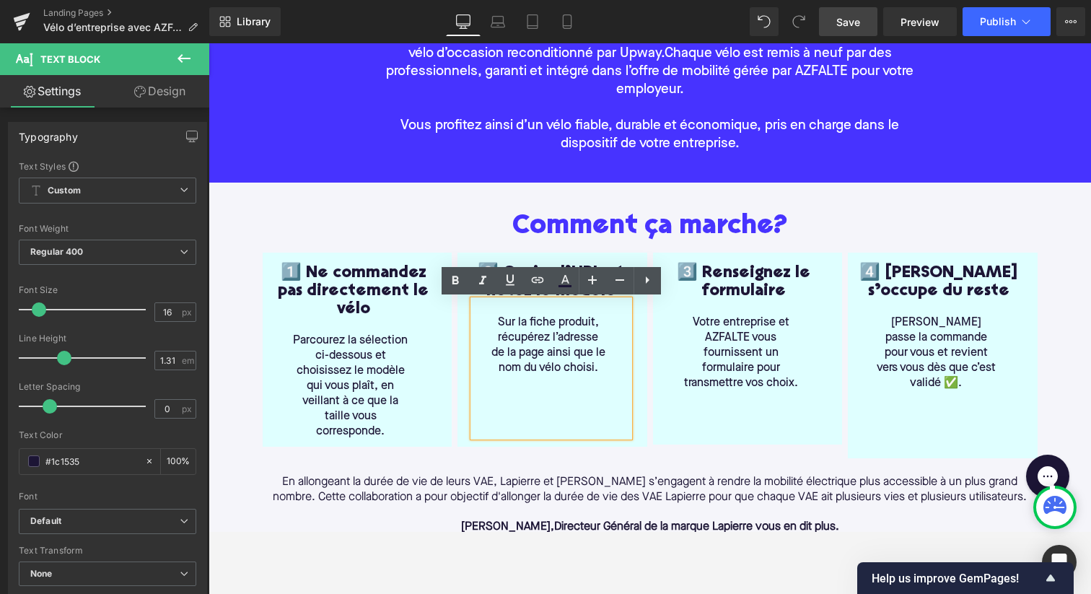
click at [421, 314] on div "1️⃣ Ne commandez pas directement le vélo Heading" at bounding box center [353, 291] width 161 height 54
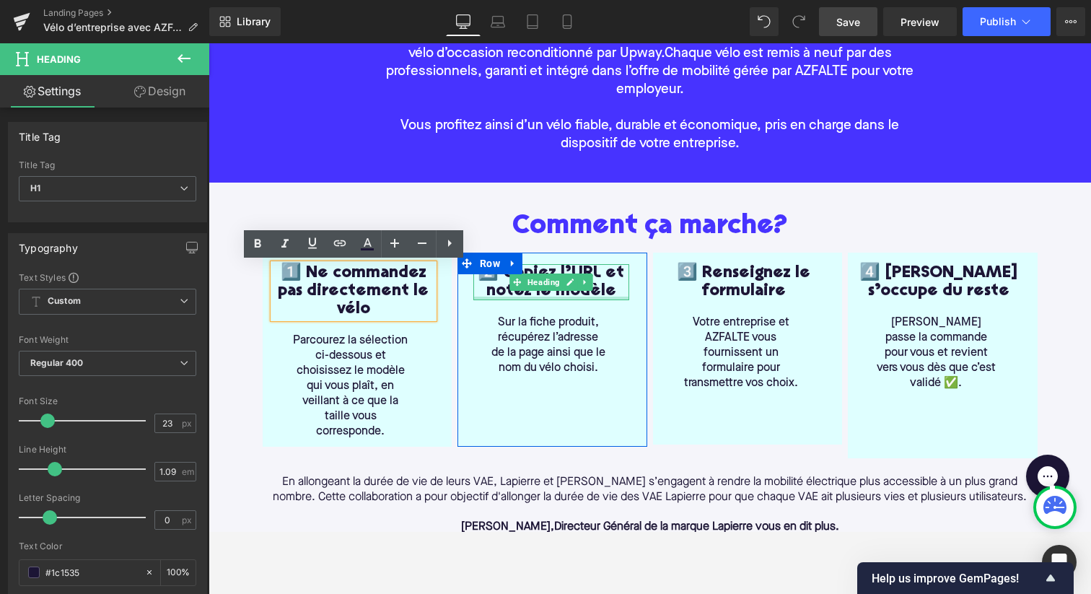
click at [558, 299] on div "2️⃣ Copiez l’URL et notez le modèle Heading" at bounding box center [551, 282] width 156 height 36
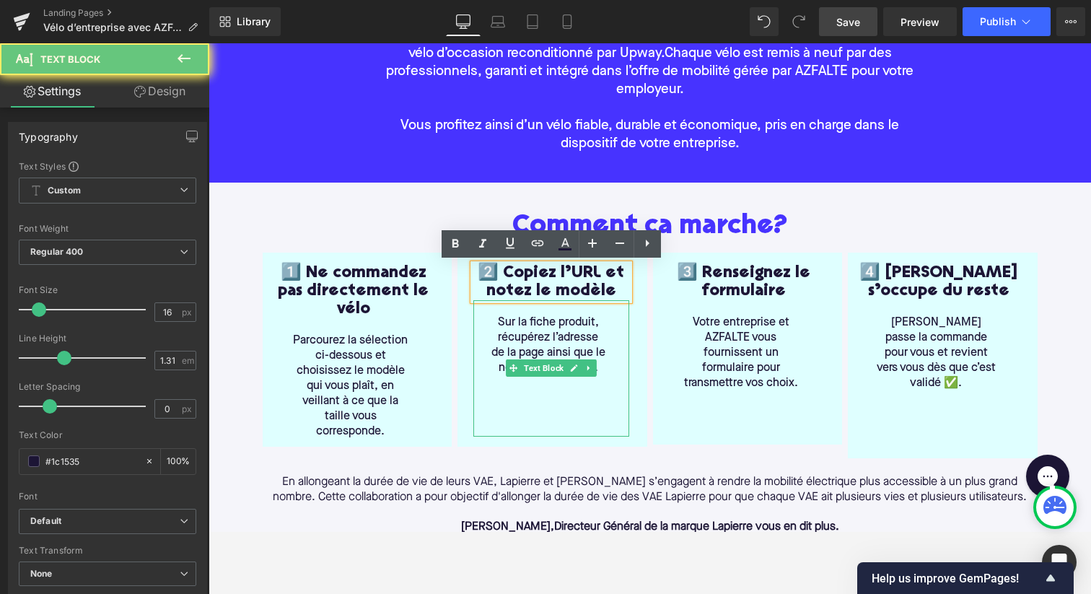
click at [554, 317] on span "Sur la fiche produit, récupérez l’adresse de la page ainsi que le nom du vélo c…" at bounding box center [548, 345] width 114 height 57
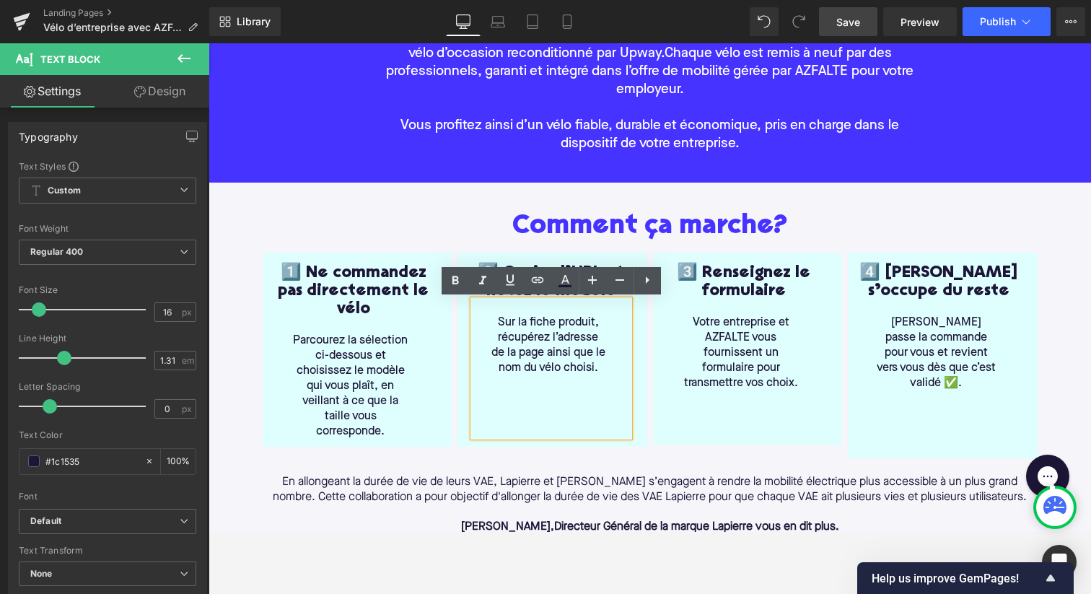
drag, startPoint x: 551, startPoint y: 307, endPoint x: 551, endPoint y: 299, distance: 7.9
click at [551, 300] on div "Sur la fiche produit, récupérez l’adresse de la page ainsi que le nom du vélo c…" at bounding box center [551, 368] width 156 height 136
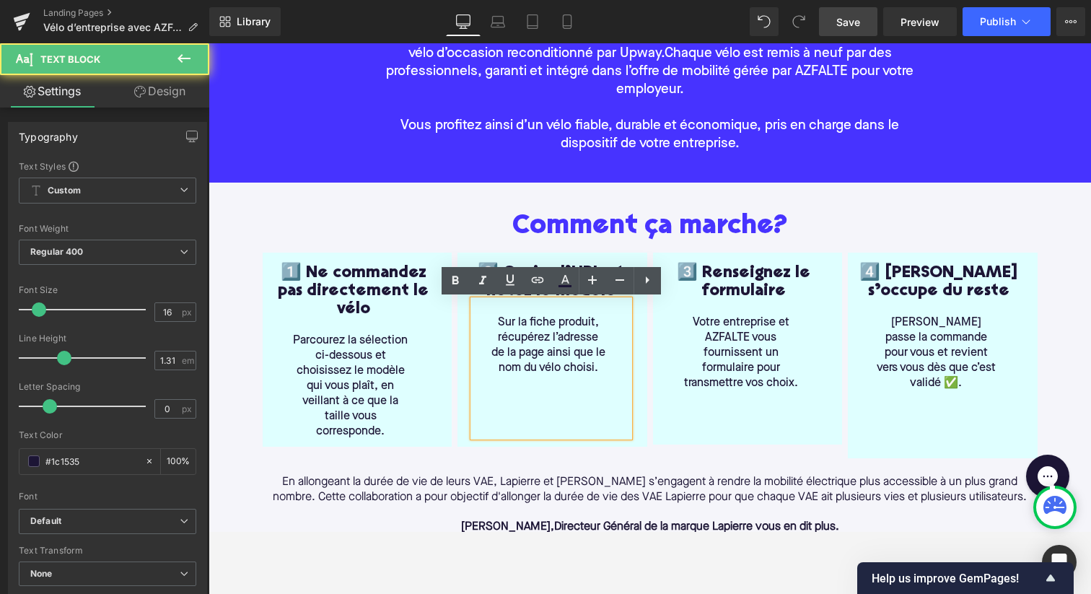
click at [537, 300] on div "Sur la fiche produit, récupérez l’adresse de la page ainsi que le nom du vélo c…" at bounding box center [551, 368] width 156 height 136
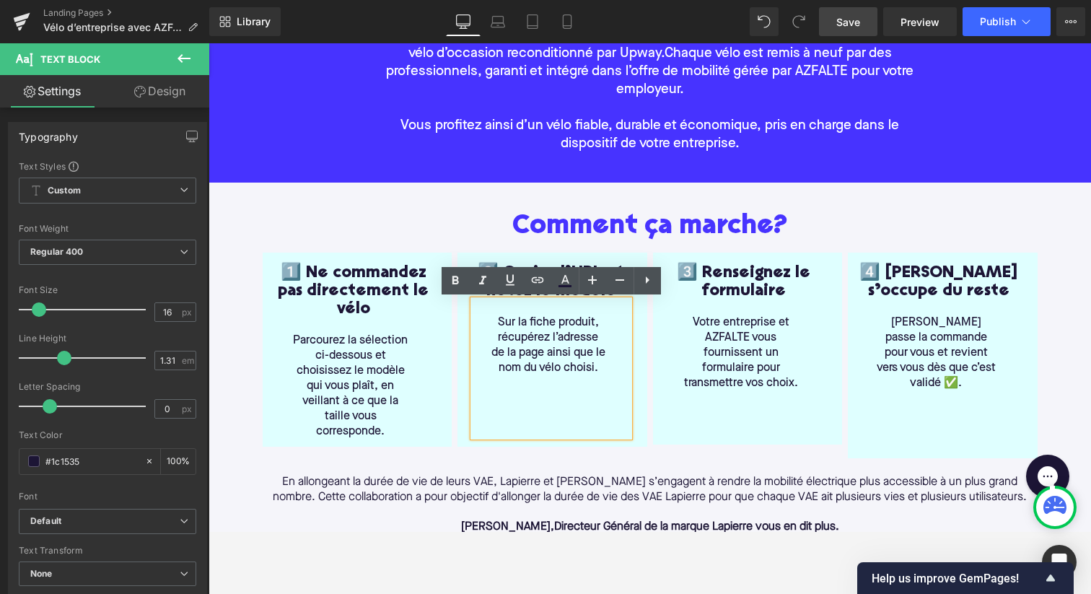
click at [491, 323] on p "Sur la fiche produit, récupérez l’adresse de la page ainsi que le nom du vélo c…" at bounding box center [548, 345] width 115 height 61
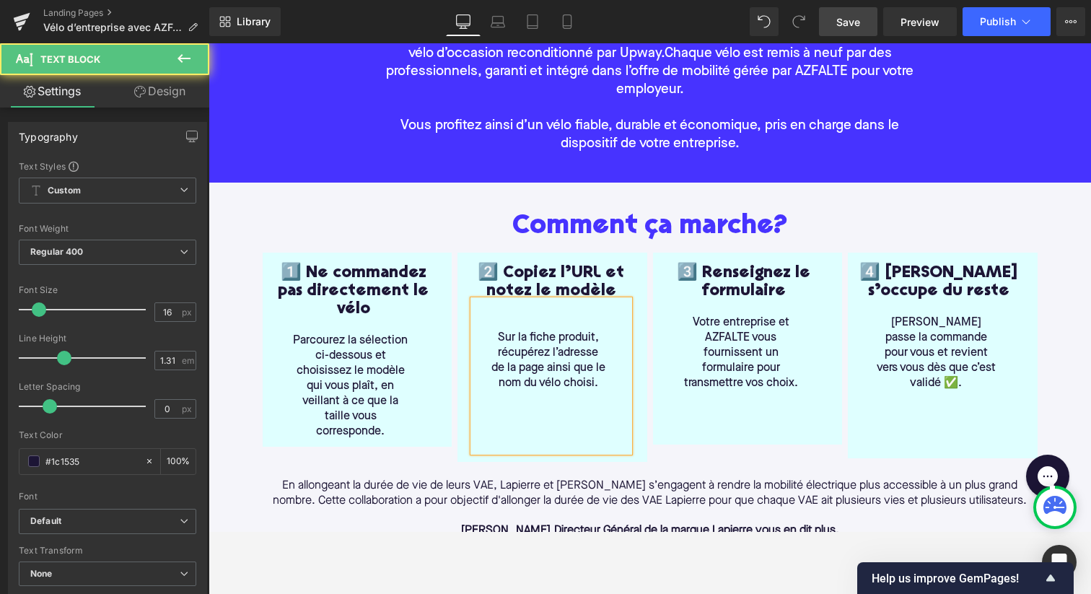
click at [521, 443] on p at bounding box center [548, 443] width 115 height 15
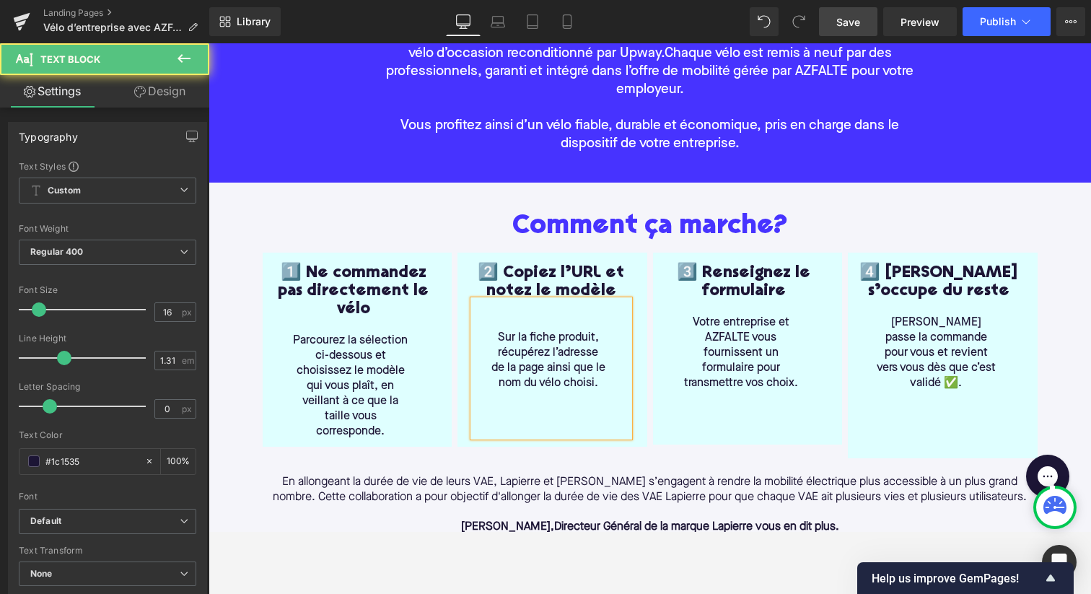
click at [700, 401] on p at bounding box center [741, 398] width 120 height 15
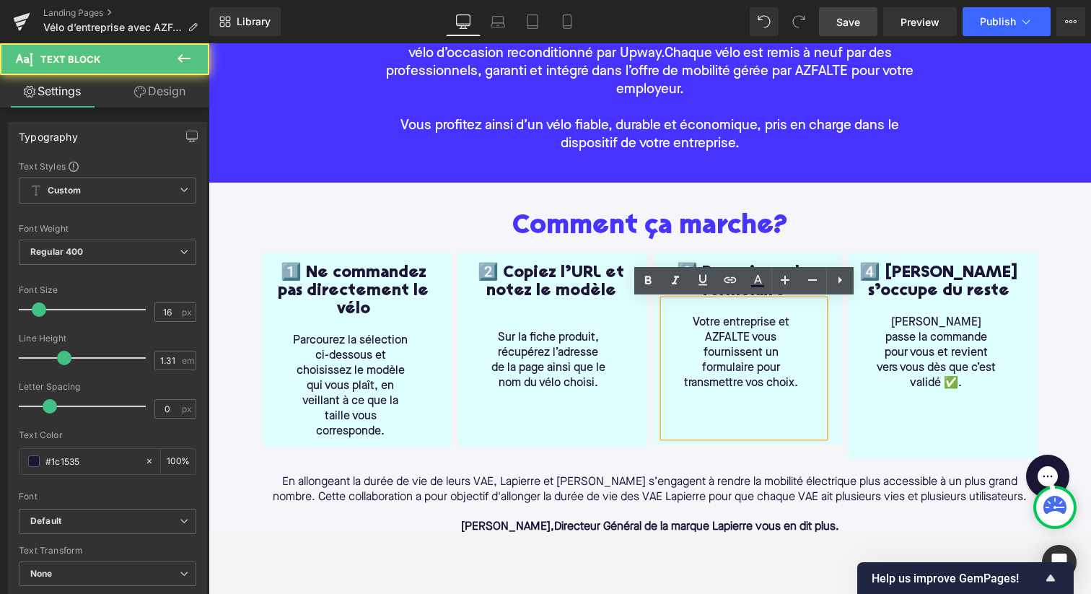
click at [687, 318] on p "Votre entreprise et AZFALTE vous fournissent un formulaire pour transmettre vos…" at bounding box center [741, 353] width 120 height 76
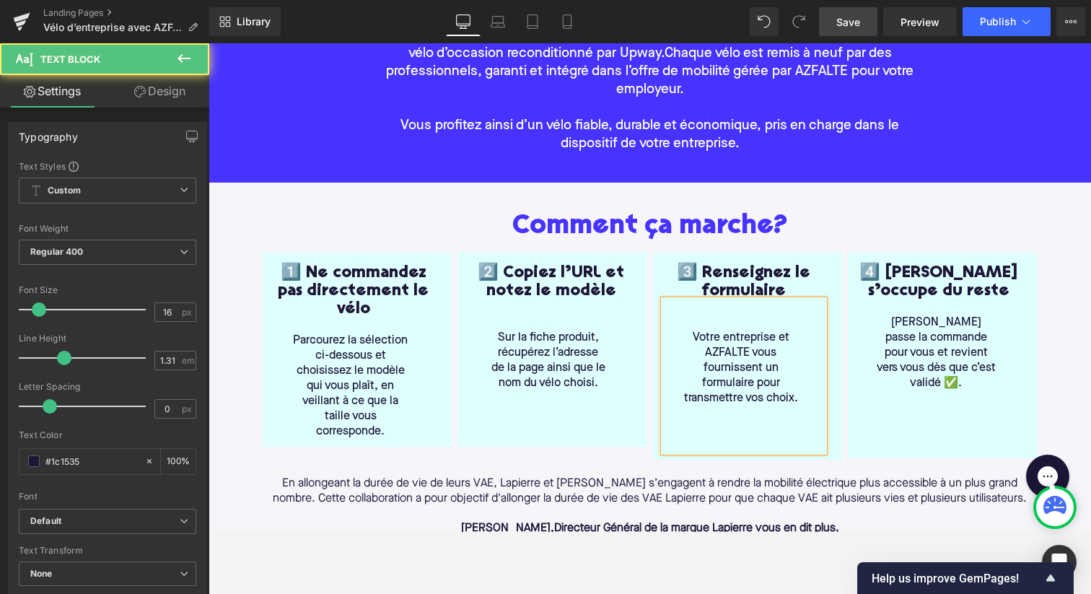
click at [723, 426] on p at bounding box center [741, 428] width 120 height 15
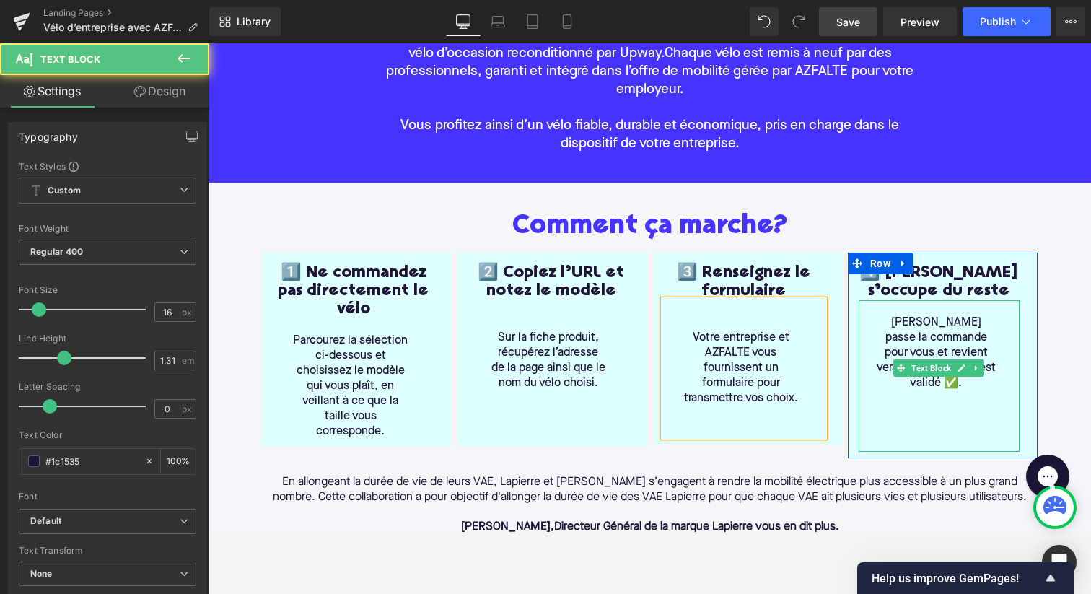
click at [889, 318] on p "AZFALTE passe la commande pour vous et revient vers vous dès que c’est validé ✅." at bounding box center [936, 353] width 120 height 76
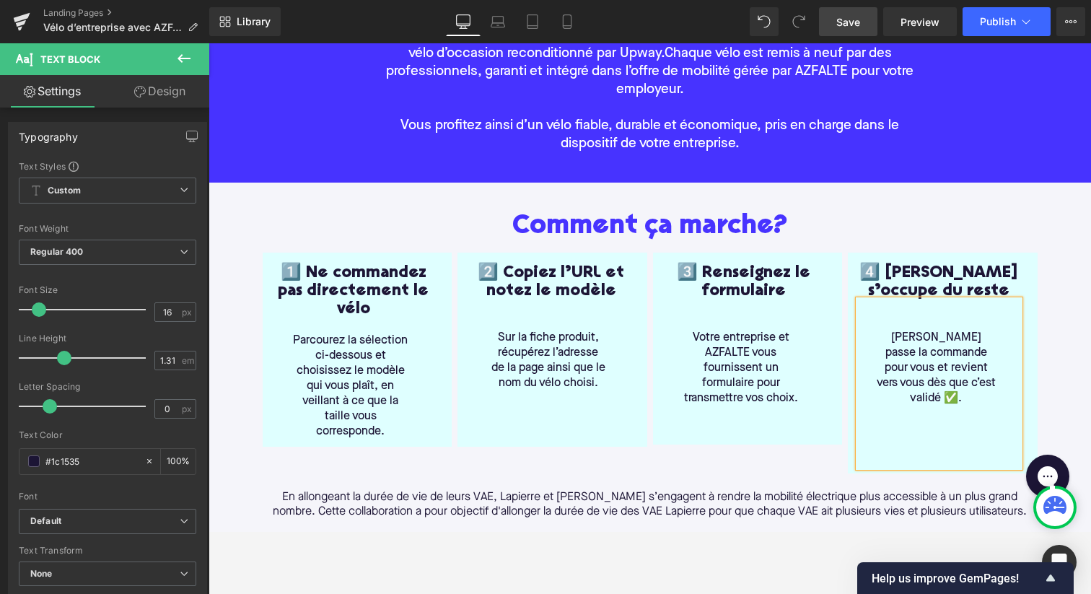
click at [924, 436] on p at bounding box center [936, 443] width 120 height 15
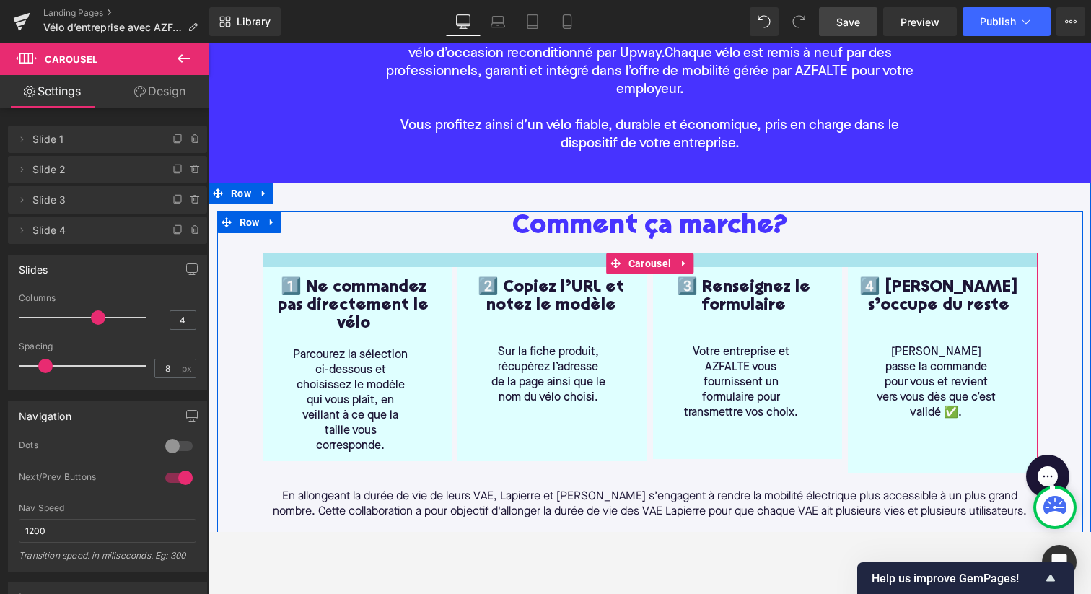
drag, startPoint x: 351, startPoint y: 252, endPoint x: 353, endPoint y: 266, distance: 13.9
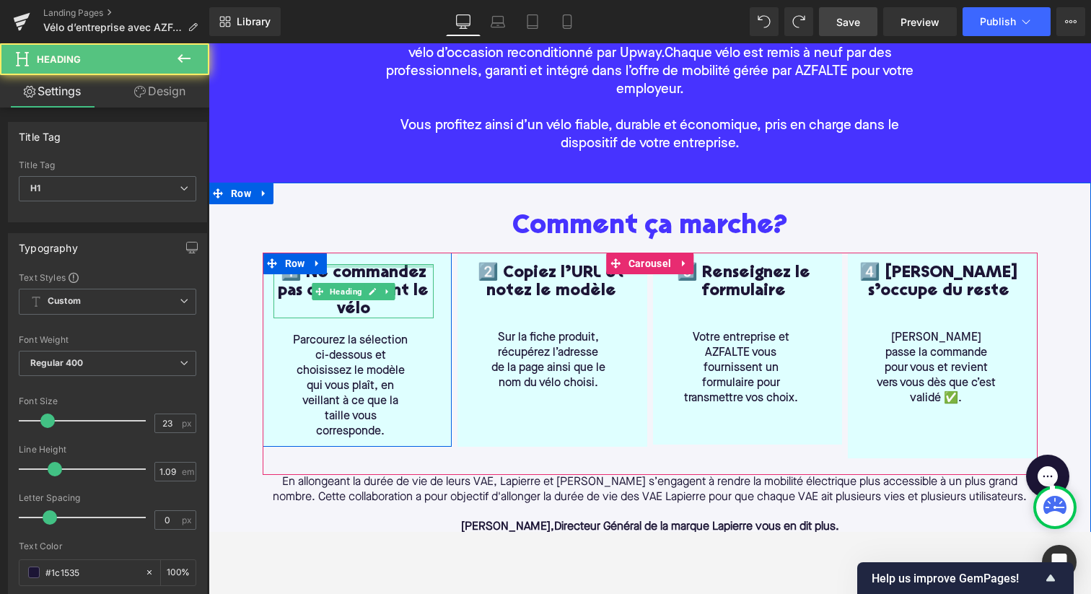
click at [362, 264] on div at bounding box center [353, 266] width 161 height 4
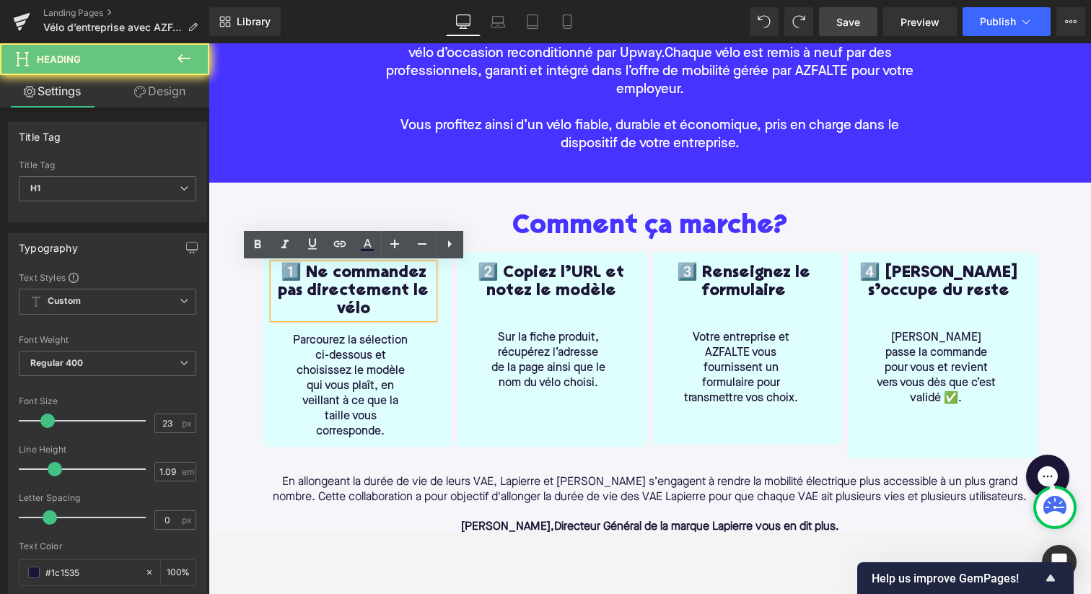
click at [362, 264] on h1 "1️⃣ Ne commandez pas directement le vélo" at bounding box center [353, 291] width 161 height 54
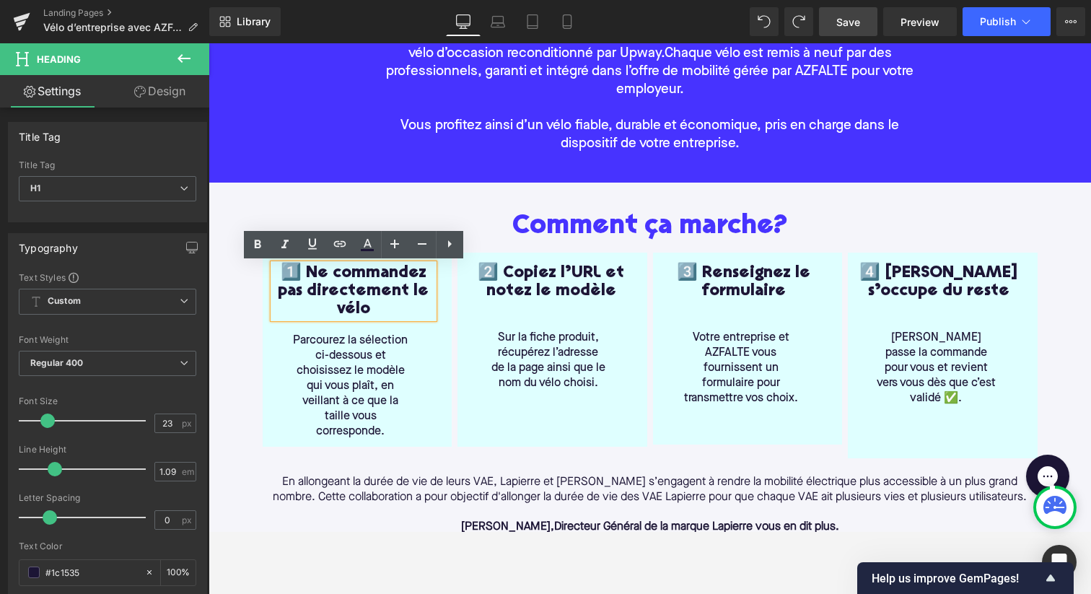
click at [286, 273] on h1 "1️⃣ Ne commandez pas directement le vélo" at bounding box center [353, 291] width 161 height 54
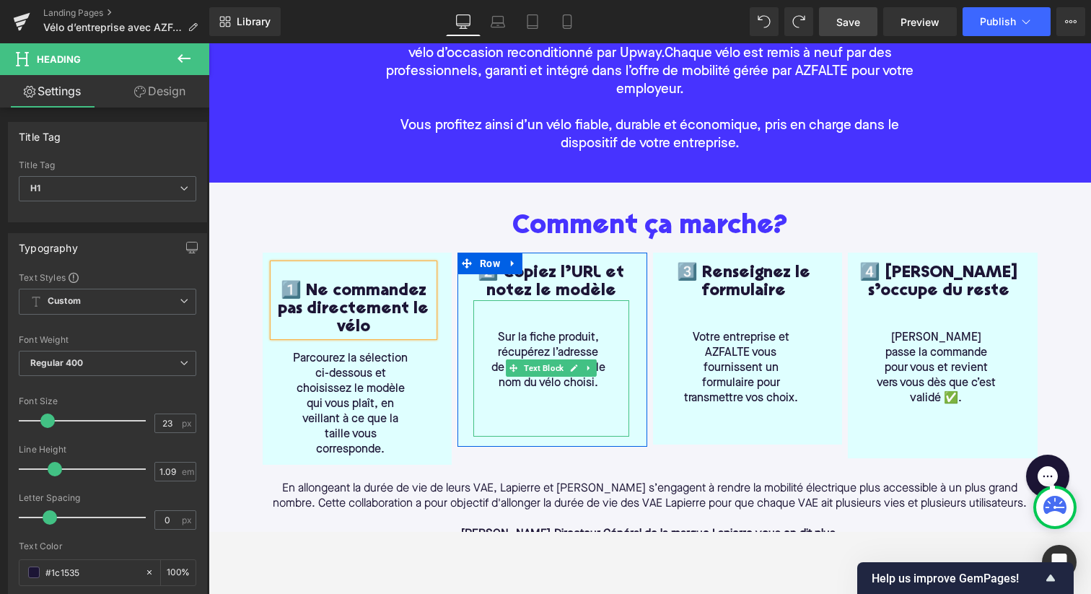
click at [497, 357] on span "Sur la fiche produit, récupérez l’adresse de la page ainsi que le nom du vélo c…" at bounding box center [548, 360] width 114 height 57
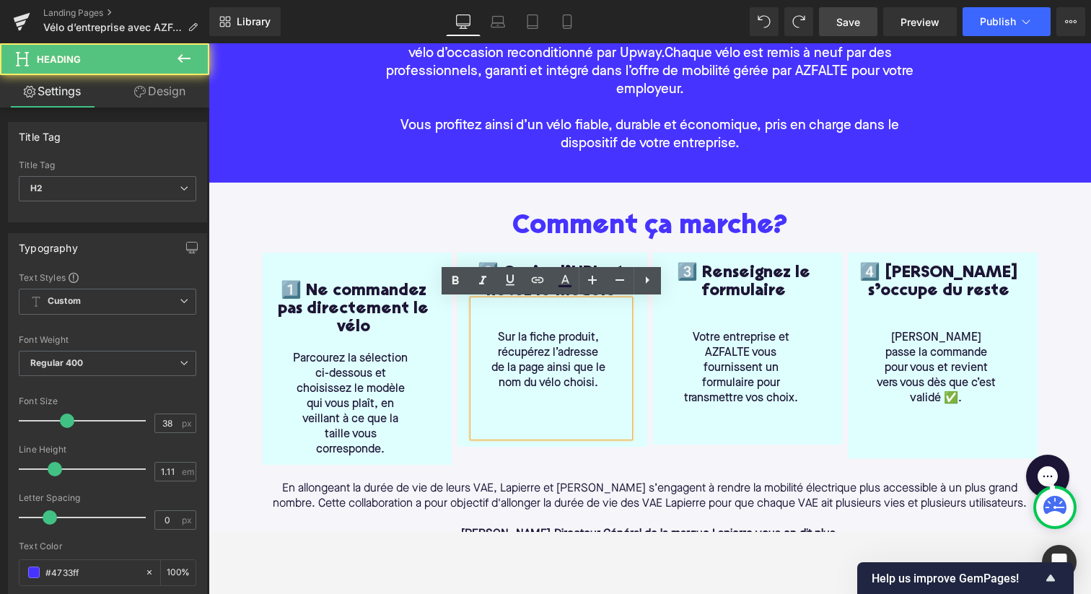
click at [431, 215] on h2 "Comment ça marche?" at bounding box center [650, 226] width 775 height 30
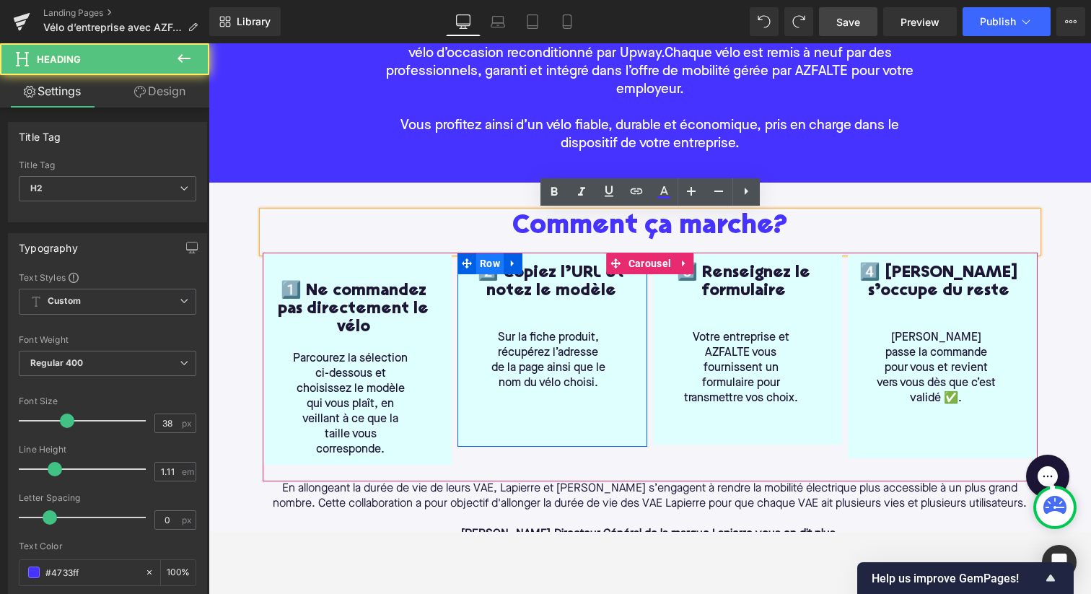
click at [480, 271] on span "Row" at bounding box center [489, 263] width 27 height 22
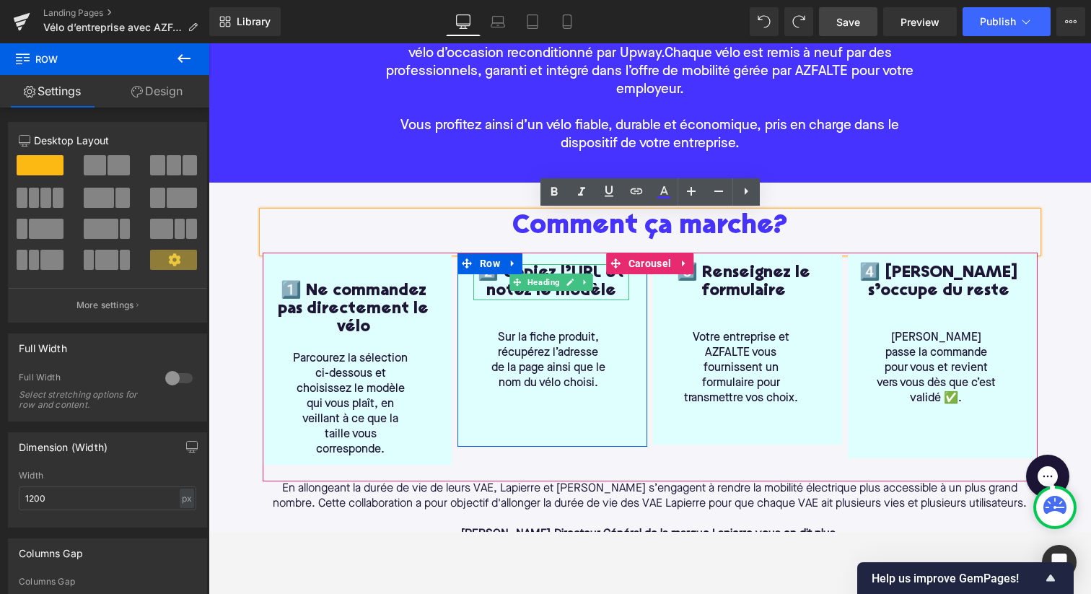
click at [498, 289] on h1 "2️⃣ Copiez l’URL et notez le modèle" at bounding box center [551, 282] width 156 height 36
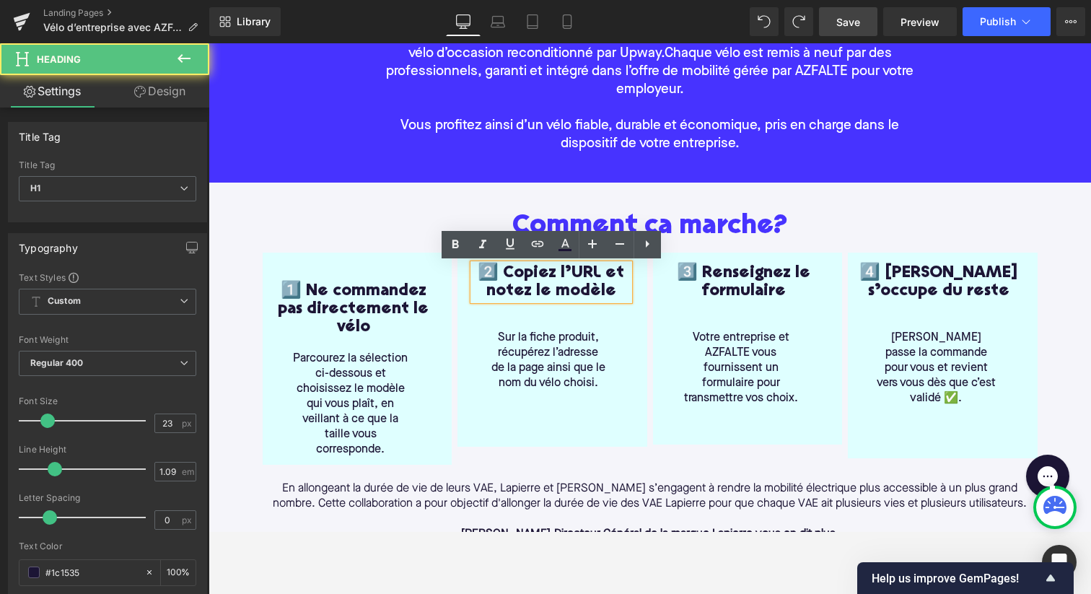
click at [483, 271] on h1 "2️⃣ Copiez l’URL et notez le modèle" at bounding box center [551, 282] width 156 height 36
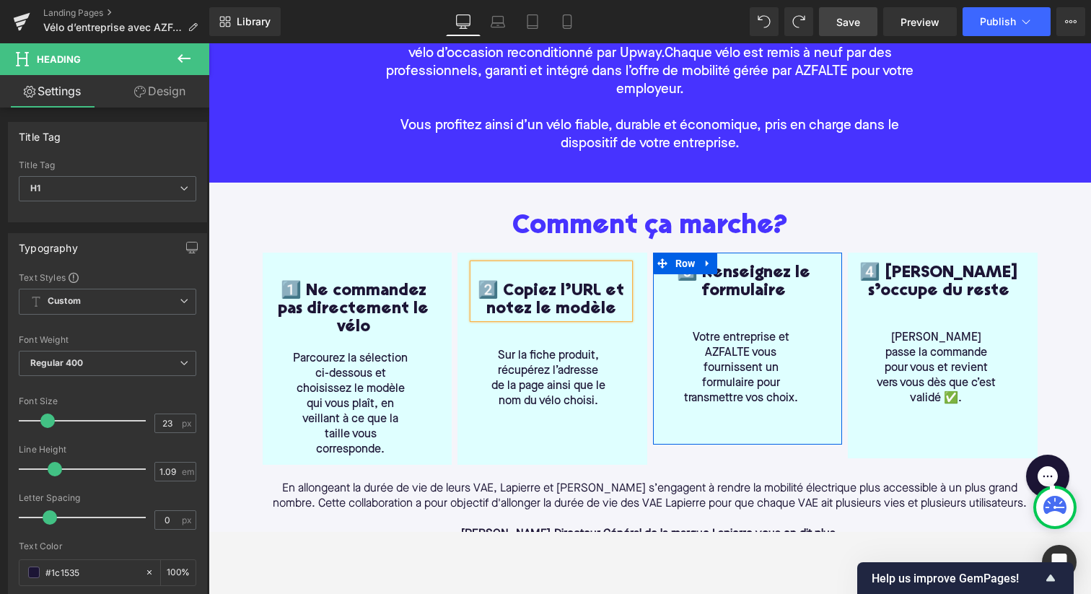
click at [687, 276] on h1 "3️⃣ Renseignez le formulaire" at bounding box center [744, 282] width 161 height 36
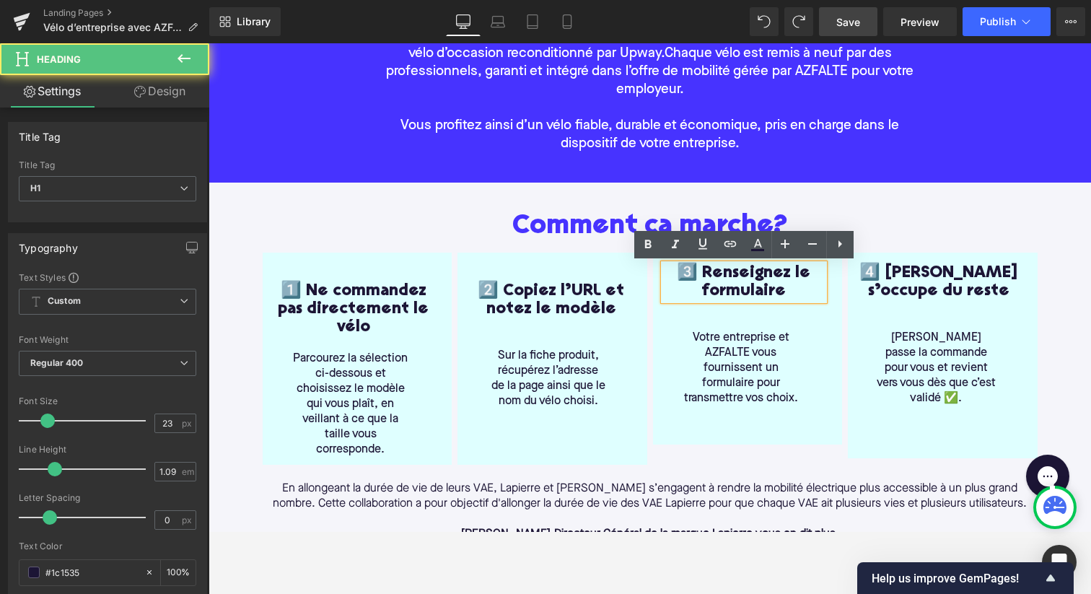
click at [678, 279] on h1 "3️⃣ Renseignez le formulaire" at bounding box center [744, 282] width 161 height 36
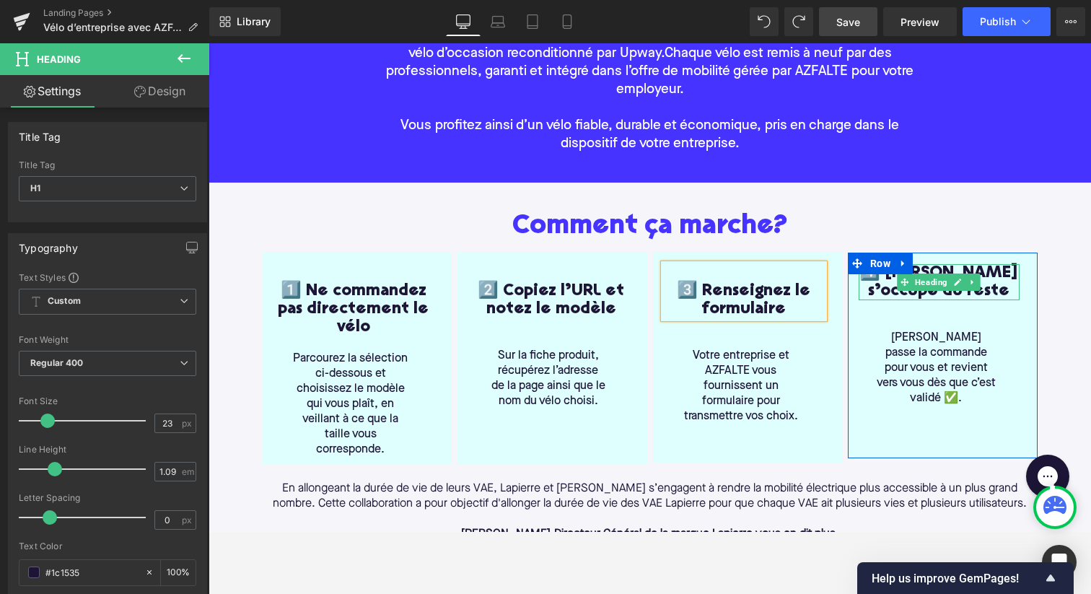
click at [863, 276] on h1 "4️⃣ AZFALTE s’occupe du reste" at bounding box center [938, 282] width 161 height 36
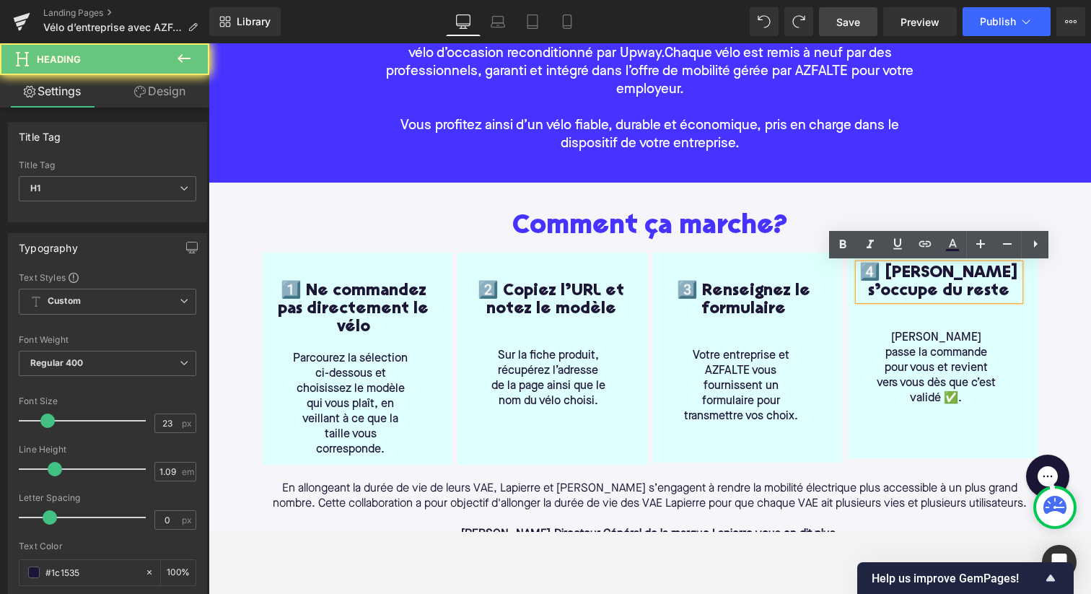
click at [861, 275] on h1 "4️⃣ AZFALTE s’occupe du reste" at bounding box center [938, 282] width 161 height 36
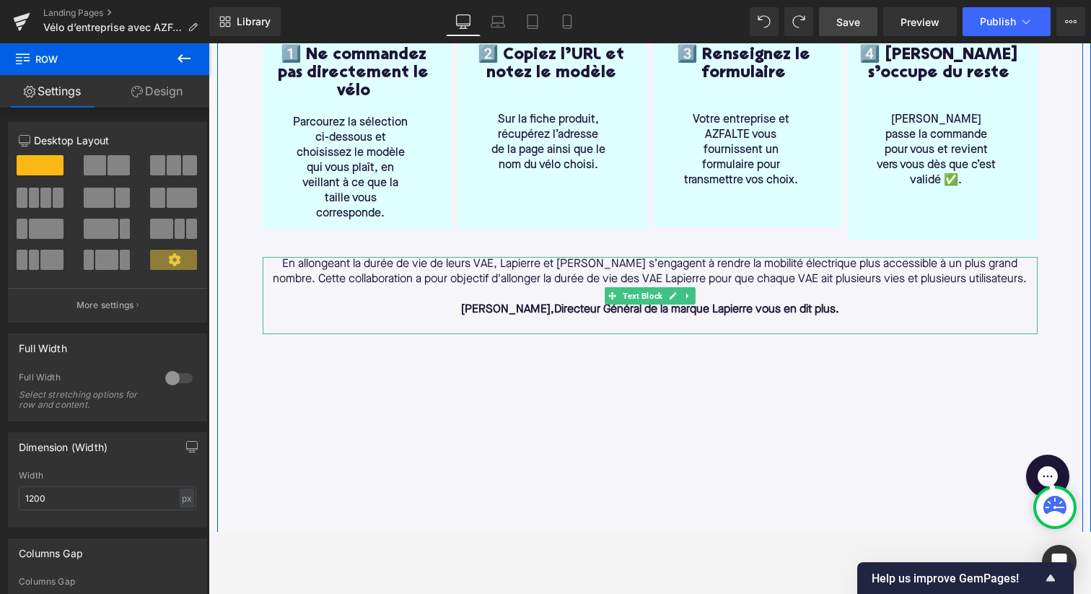
scroll to position [451, 0]
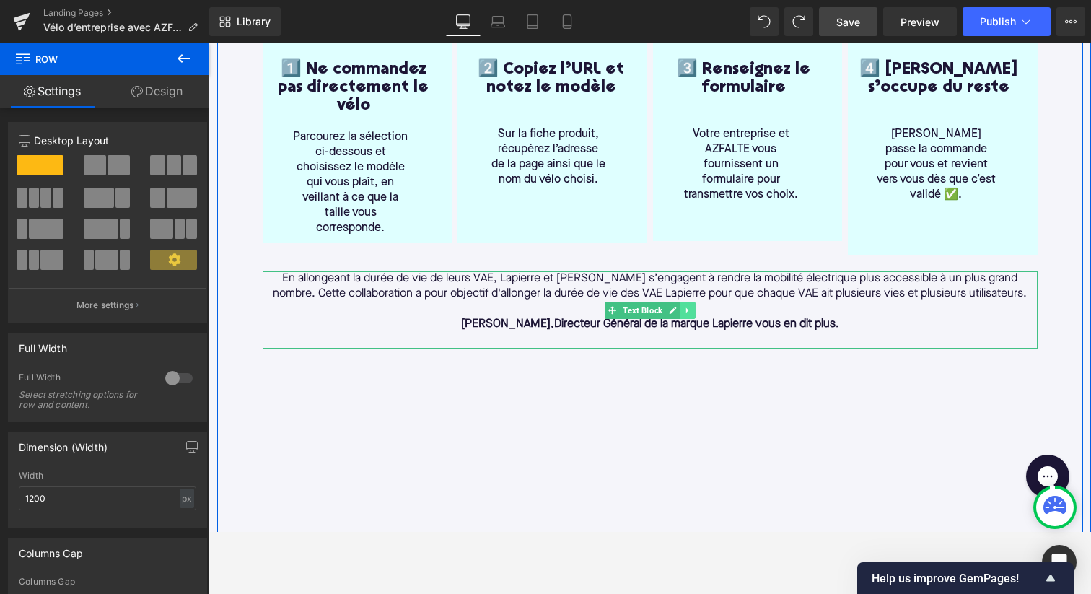
click at [690, 306] on icon at bounding box center [687, 310] width 8 height 9
click at [699, 302] on link at bounding box center [694, 310] width 15 height 17
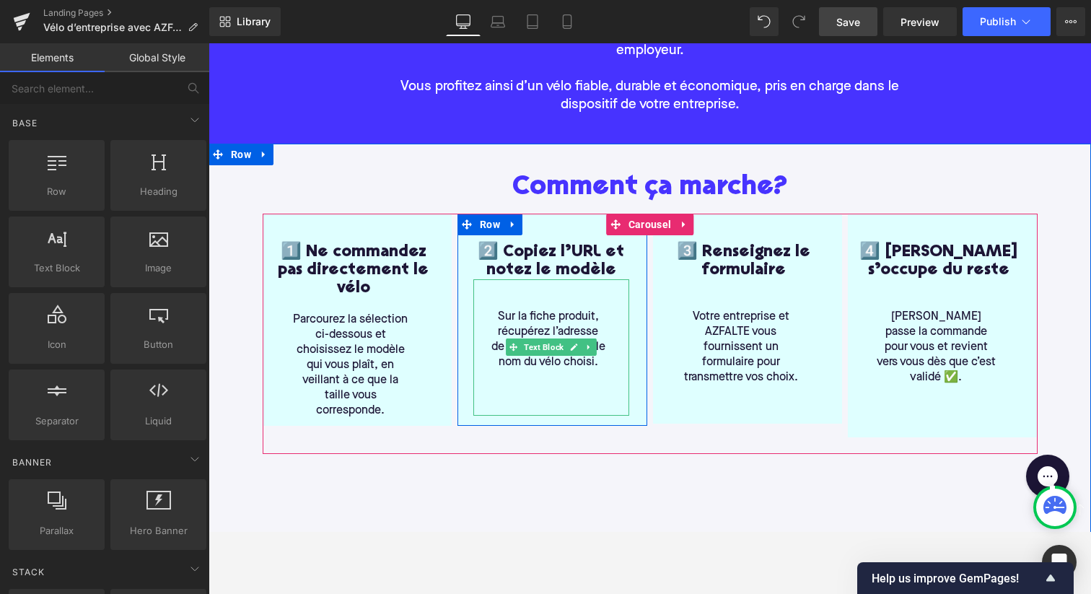
scroll to position [265, 0]
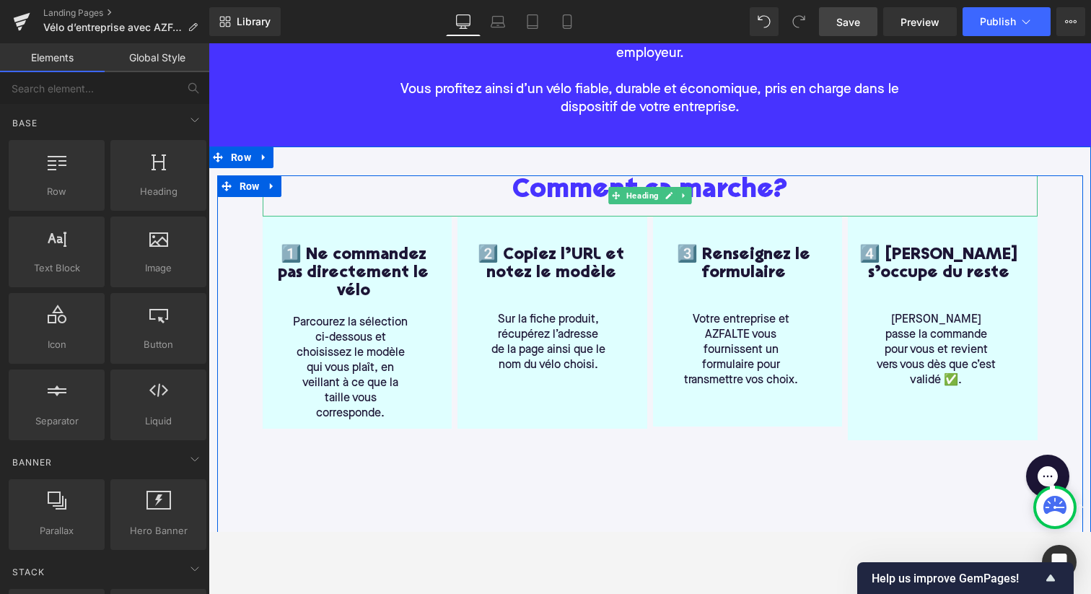
click at [747, 190] on h2 "Comment ça marche?" at bounding box center [650, 190] width 775 height 30
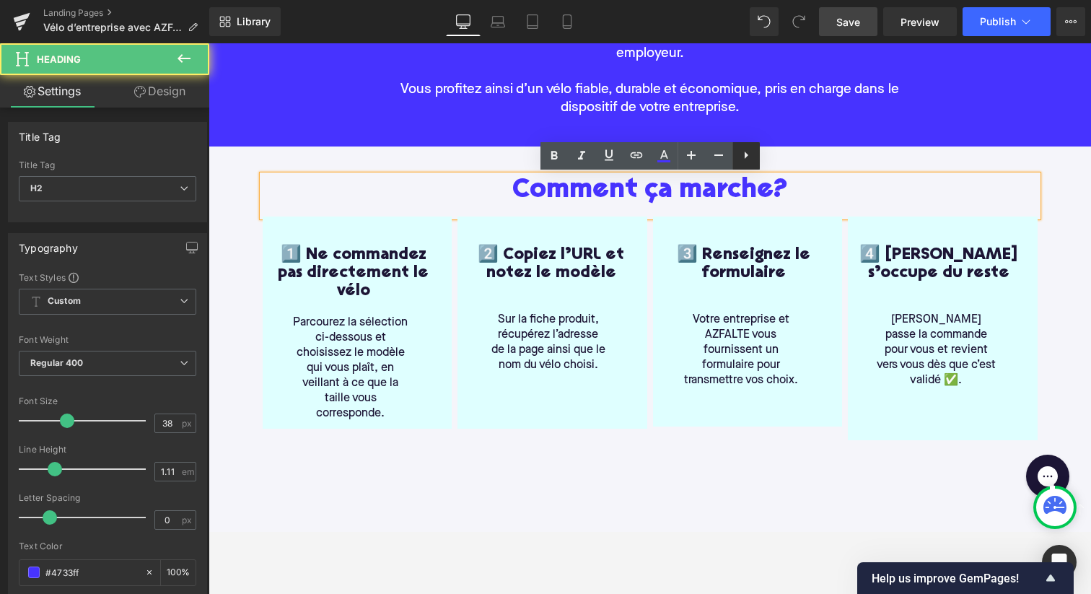
click at [747, 159] on icon at bounding box center [745, 154] width 17 height 17
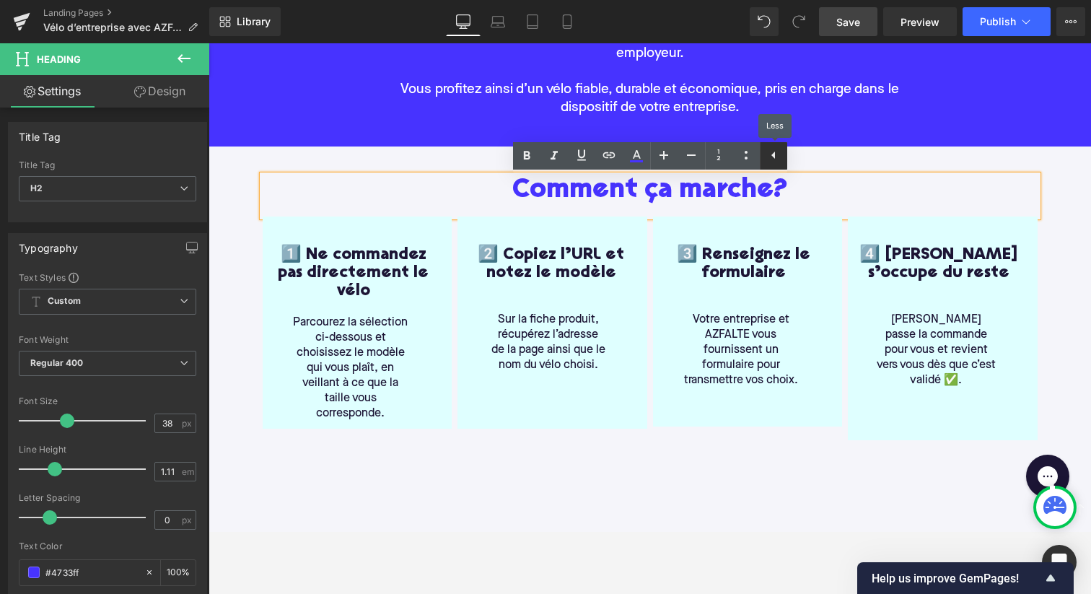
click at [776, 157] on icon at bounding box center [773, 154] width 17 height 17
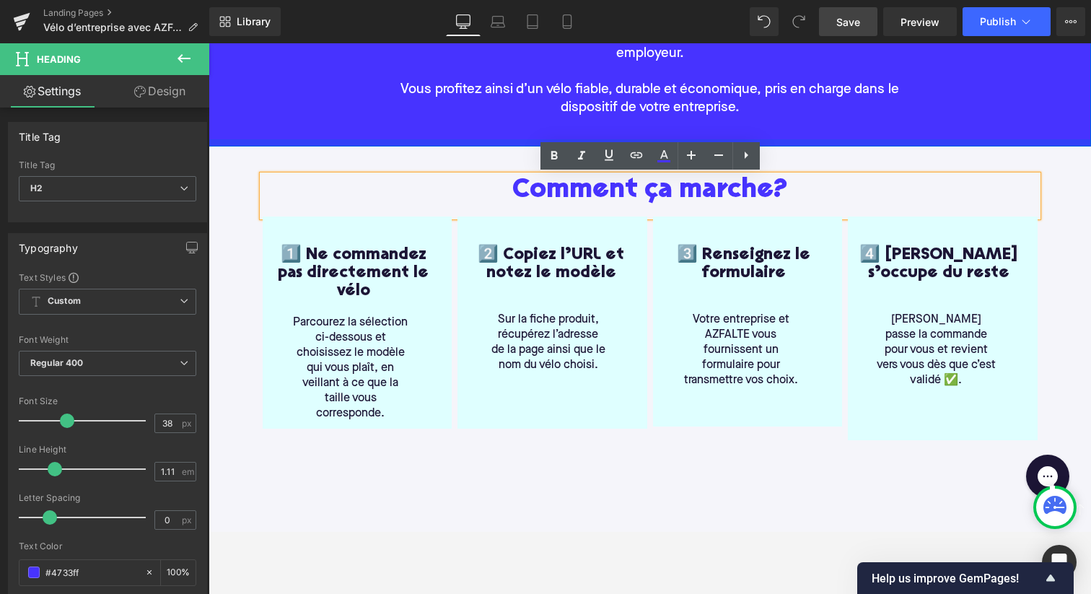
click at [370, 139] on div "Vélo d’entreprise avec AZFALTE Heading Bienvenue 👋 ! Dans le cadre du plan vélo…" at bounding box center [649, 23] width 882 height 247
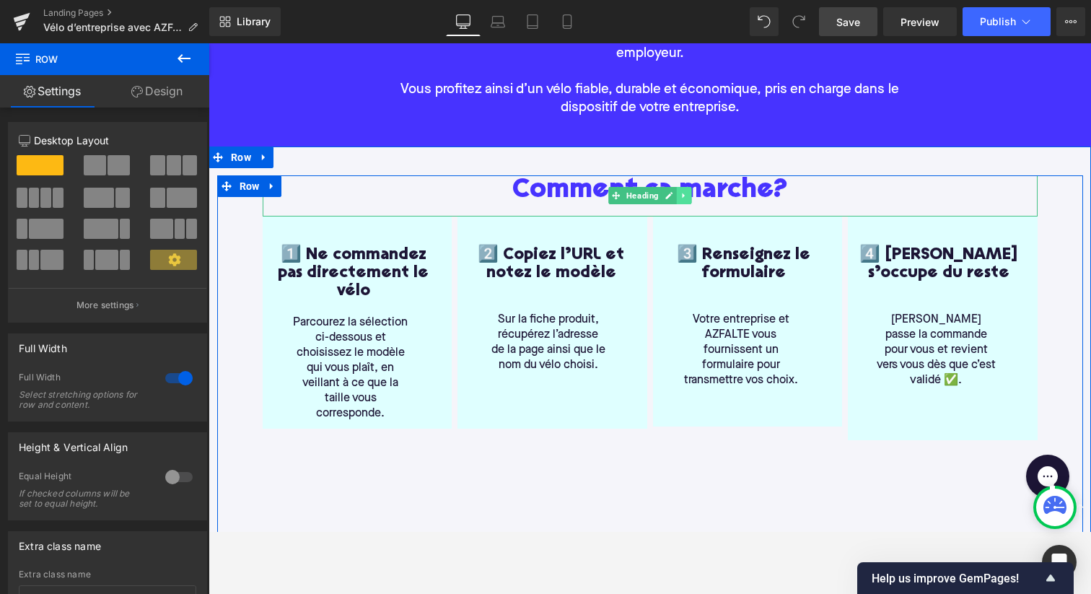
click at [684, 195] on icon at bounding box center [683, 195] width 8 height 9
click at [672, 195] on icon at bounding box center [676, 196] width 8 height 8
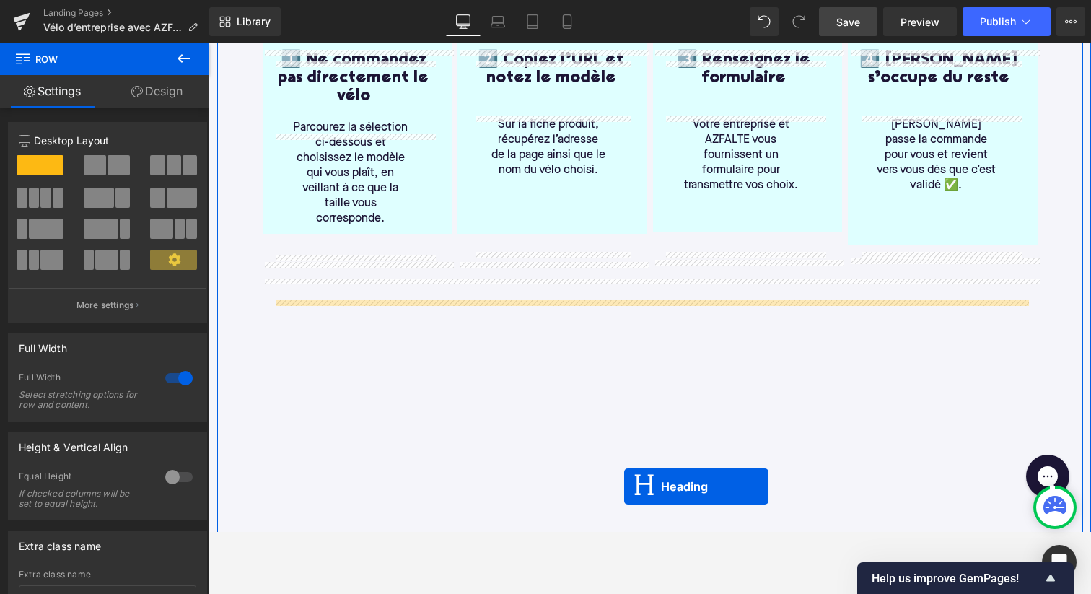
drag, startPoint x: 613, startPoint y: 234, endPoint x: 625, endPoint y: 482, distance: 248.4
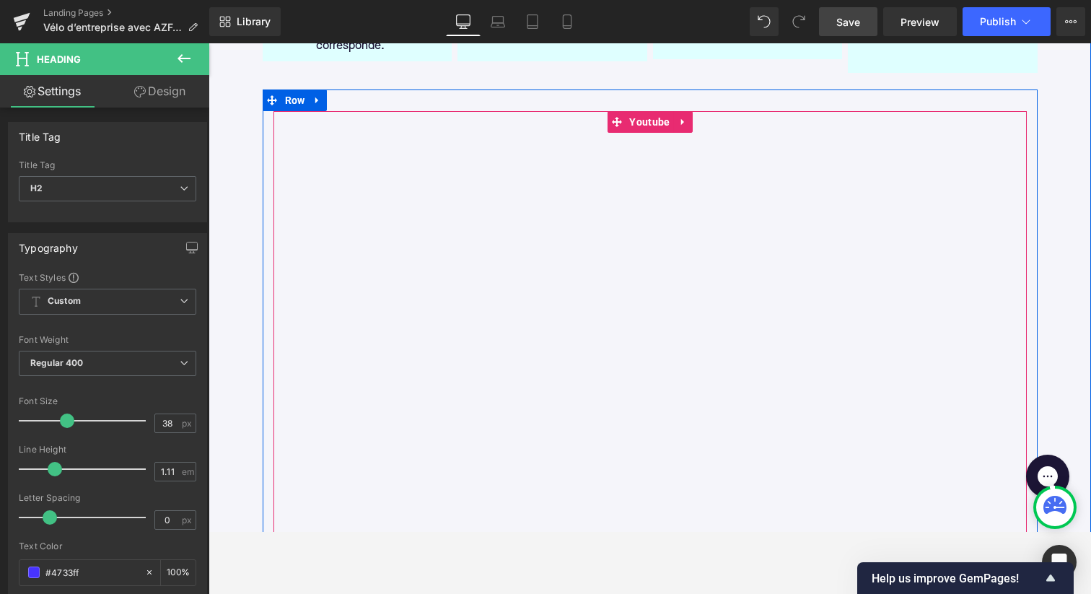
scroll to position [629, 0]
click at [682, 120] on link at bounding box center [683, 126] width 19 height 22
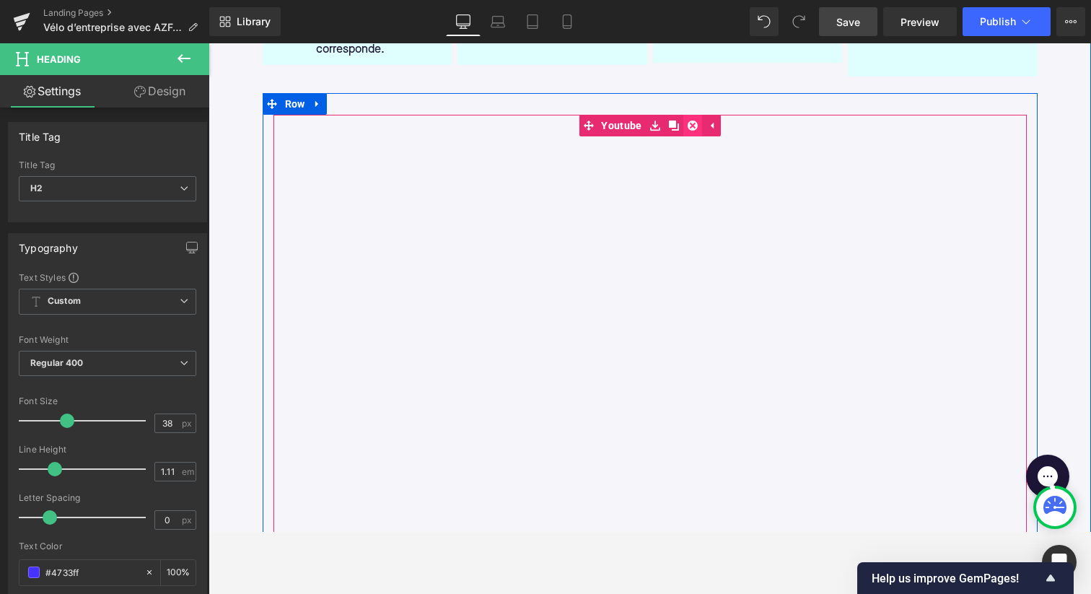
click at [697, 119] on link at bounding box center [692, 126] width 19 height 22
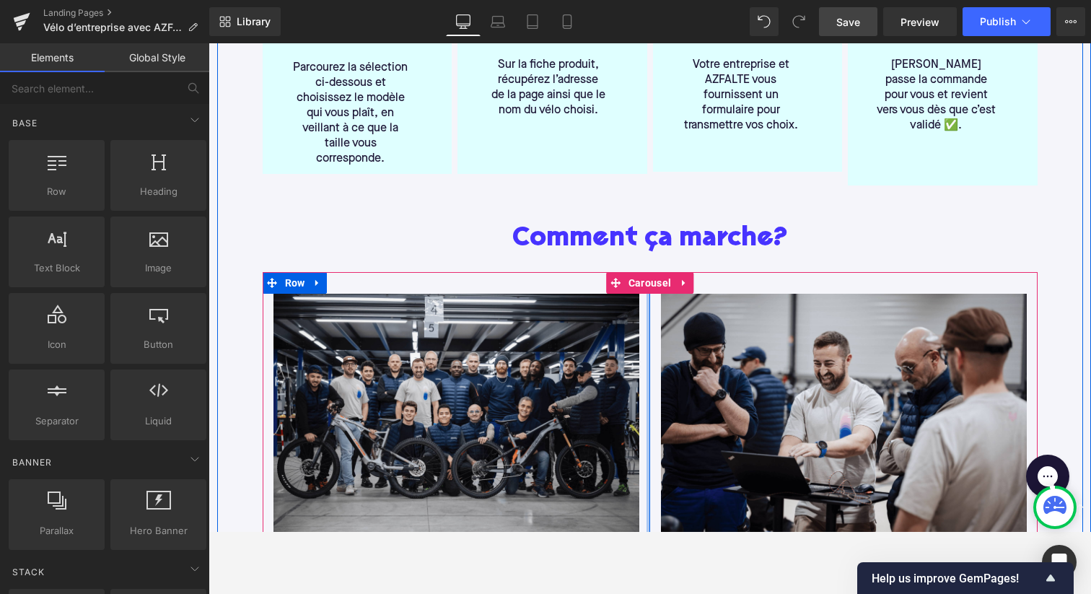
scroll to position [501, 0]
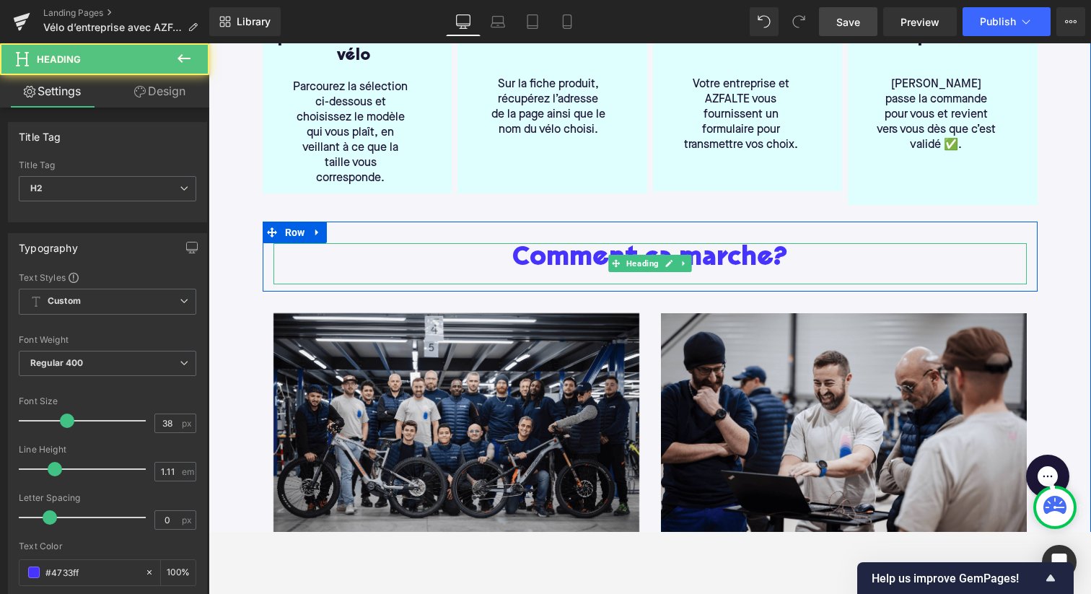
click at [518, 243] on h2 "Comment ça marche?" at bounding box center [649, 258] width 753 height 30
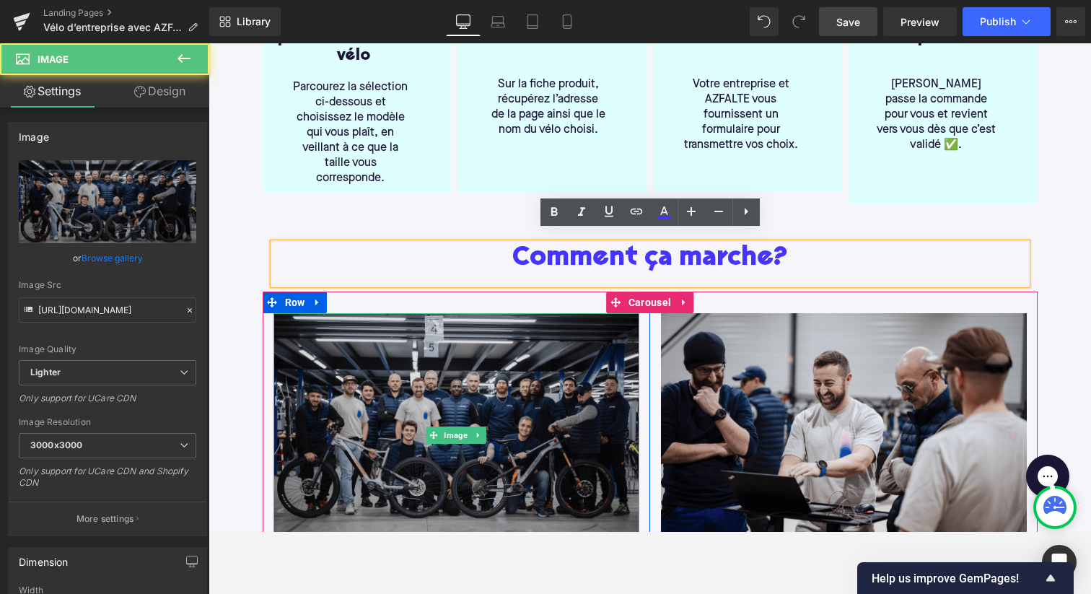
click at [338, 319] on img at bounding box center [456, 434] width 366 height 243
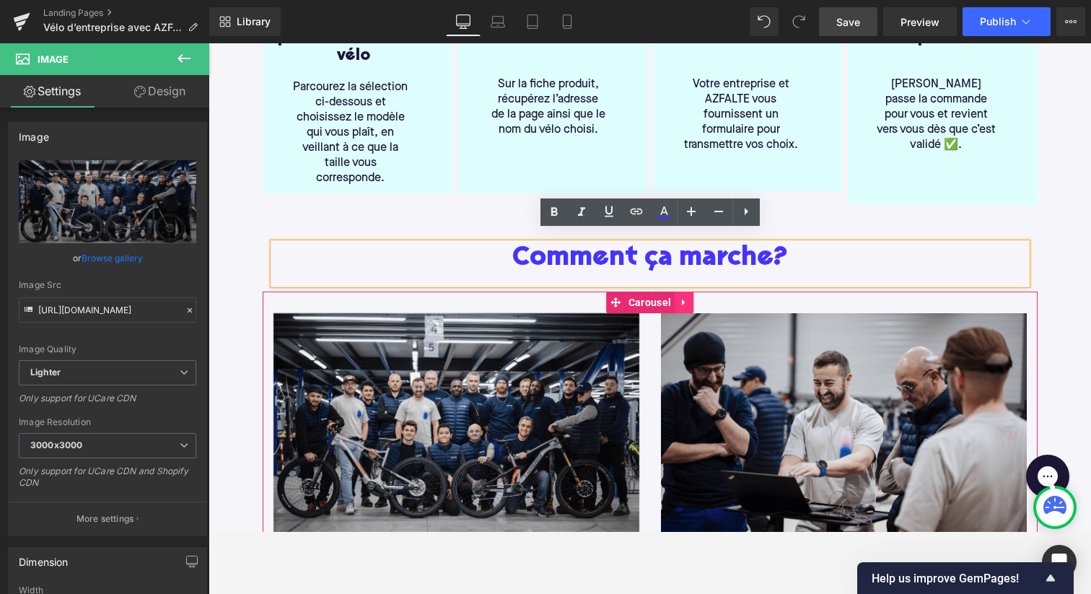
click at [680, 296] on icon at bounding box center [684, 301] width 10 height 11
click at [695, 297] on icon at bounding box center [693, 302] width 10 height 10
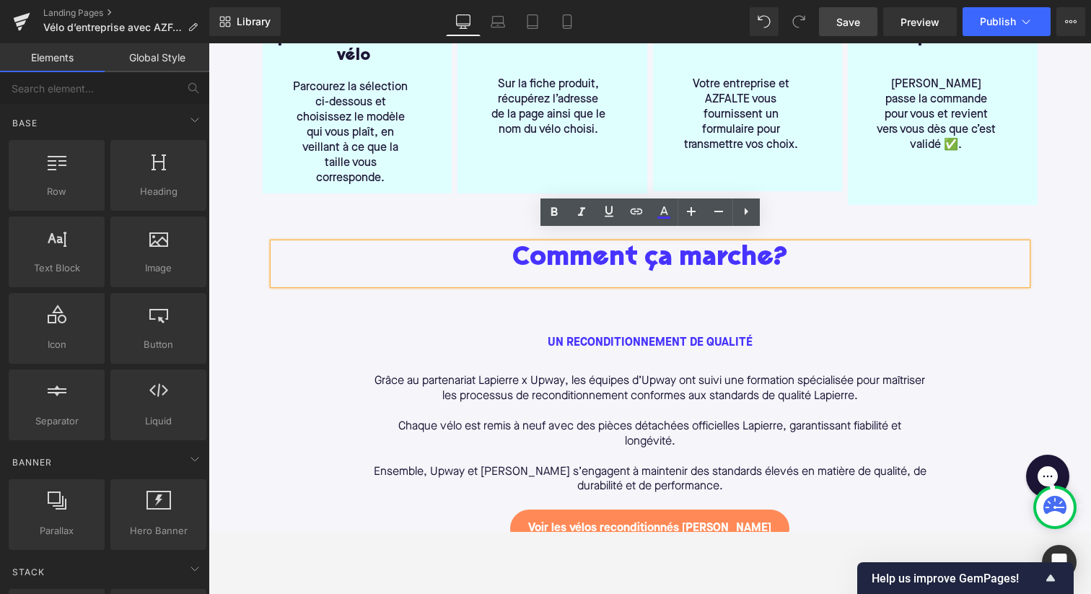
click at [716, 245] on h2 "Comment ça marche?" at bounding box center [649, 258] width 753 height 30
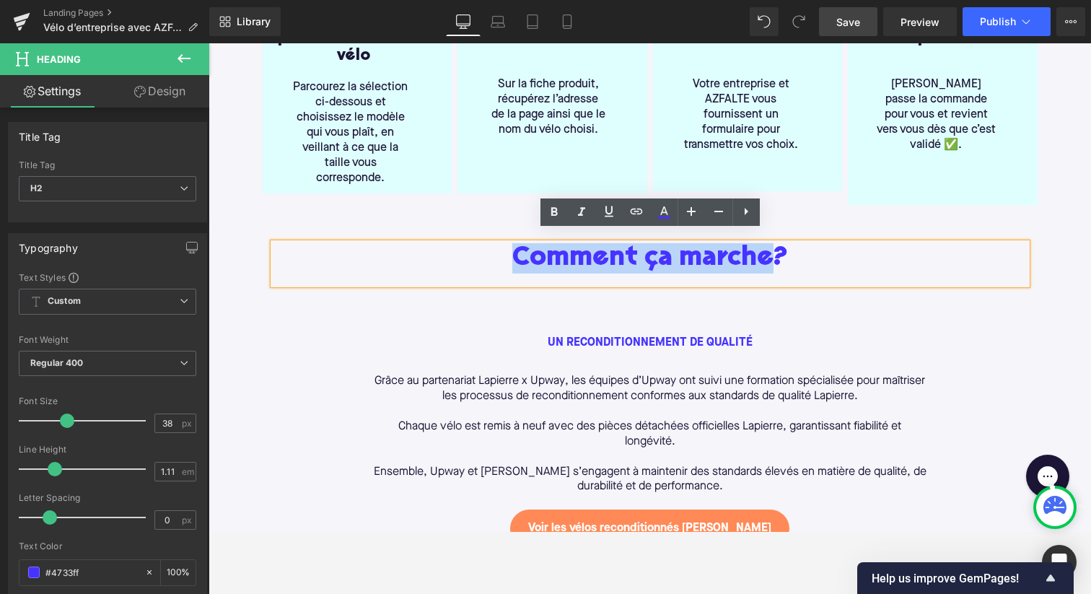
drag, startPoint x: 767, startPoint y: 248, endPoint x: 465, endPoint y: 244, distance: 302.3
click at [465, 244] on h2 "Comment ça marche?" at bounding box center [649, 258] width 753 height 30
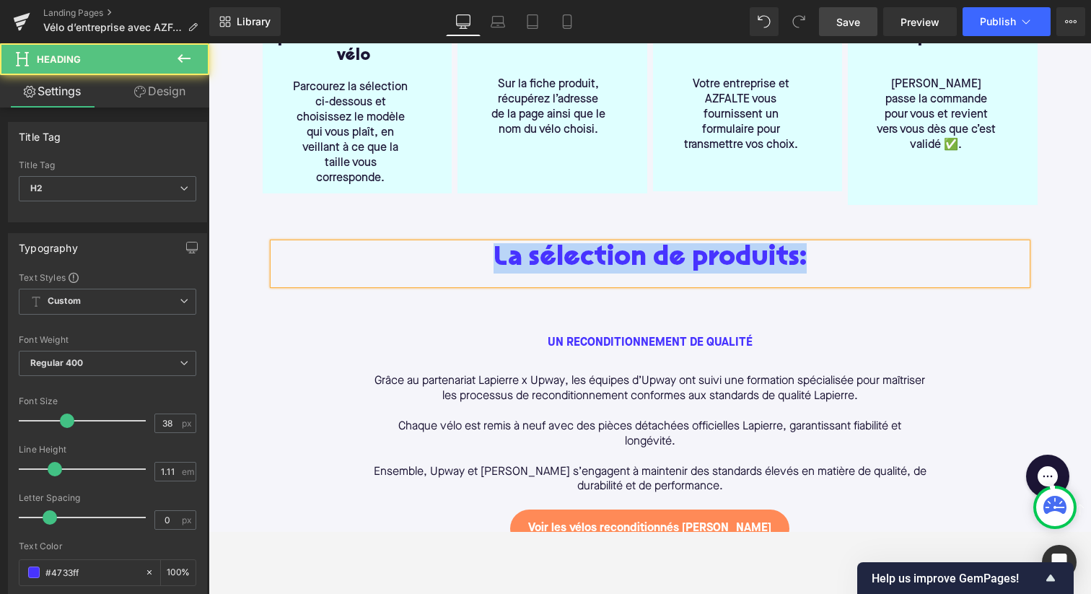
drag, startPoint x: 685, startPoint y: 234, endPoint x: 462, endPoint y: 202, distance: 224.5
click at [462, 203] on div "Comment ça marche? Heading 1️⃣ Ne commandez pas directement le vélo Heading Par…" at bounding box center [650, 115] width 796 height 351
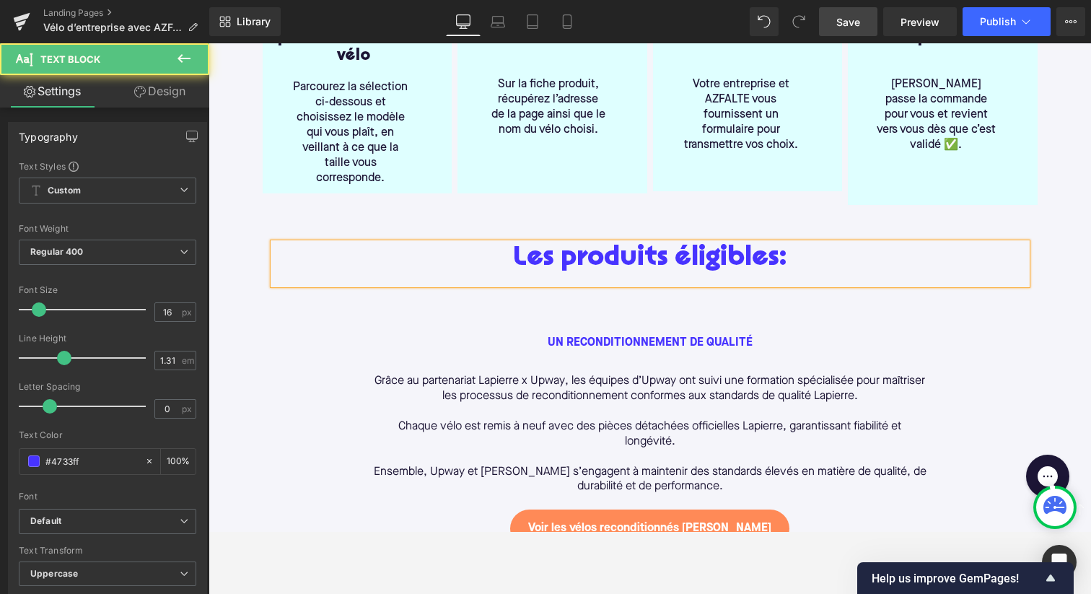
click at [581, 353] on div "UN RECONDITIONNEMENT DE QUALITé" at bounding box center [649, 354] width 555 height 38
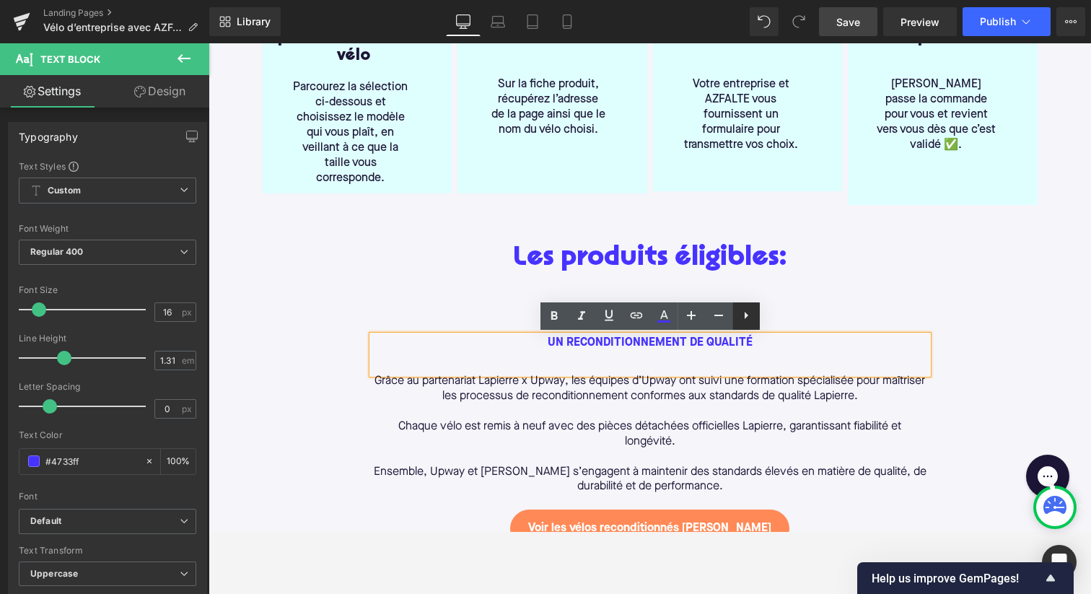
click at [752, 315] on icon at bounding box center [745, 315] width 17 height 17
click at [771, 315] on icon at bounding box center [773, 315] width 17 height 17
click at [789, 408] on p at bounding box center [649, 411] width 555 height 15
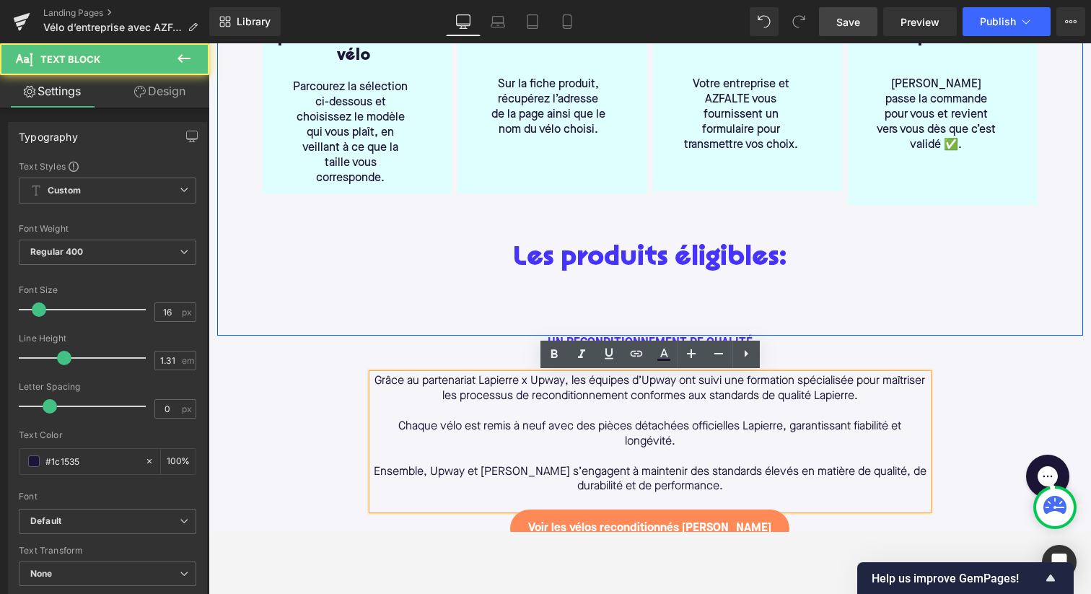
click at [483, 296] on div "Comment ça marche? Heading 1️⃣ Ne commandez pas directement le vélo Heading Par…" at bounding box center [650, 137] width 866 height 395
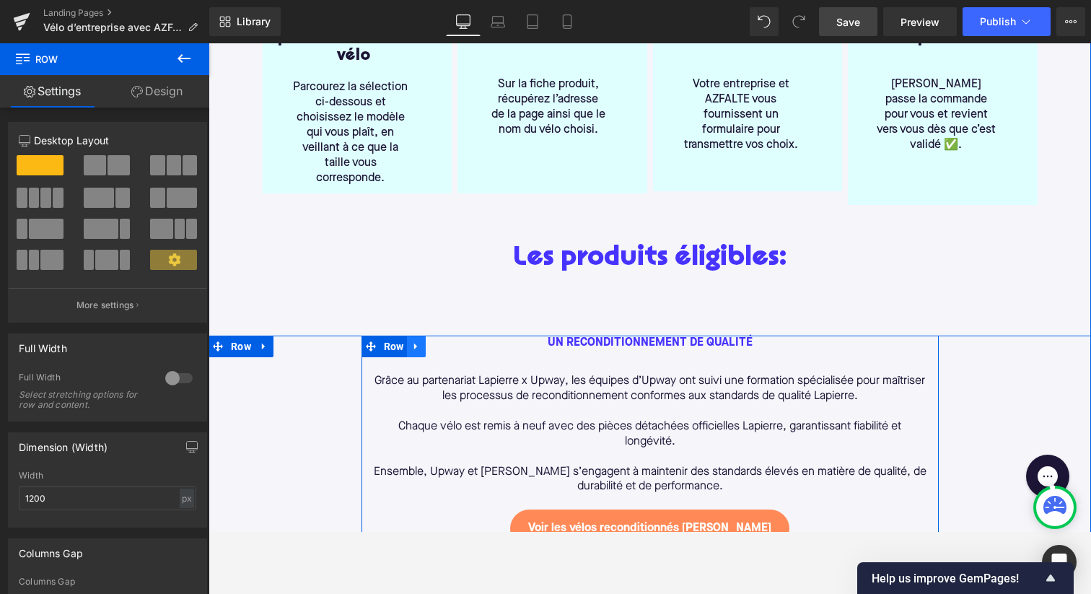
click at [413, 340] on icon at bounding box center [416, 345] width 10 height 11
click at [449, 347] on icon at bounding box center [454, 346] width 10 height 10
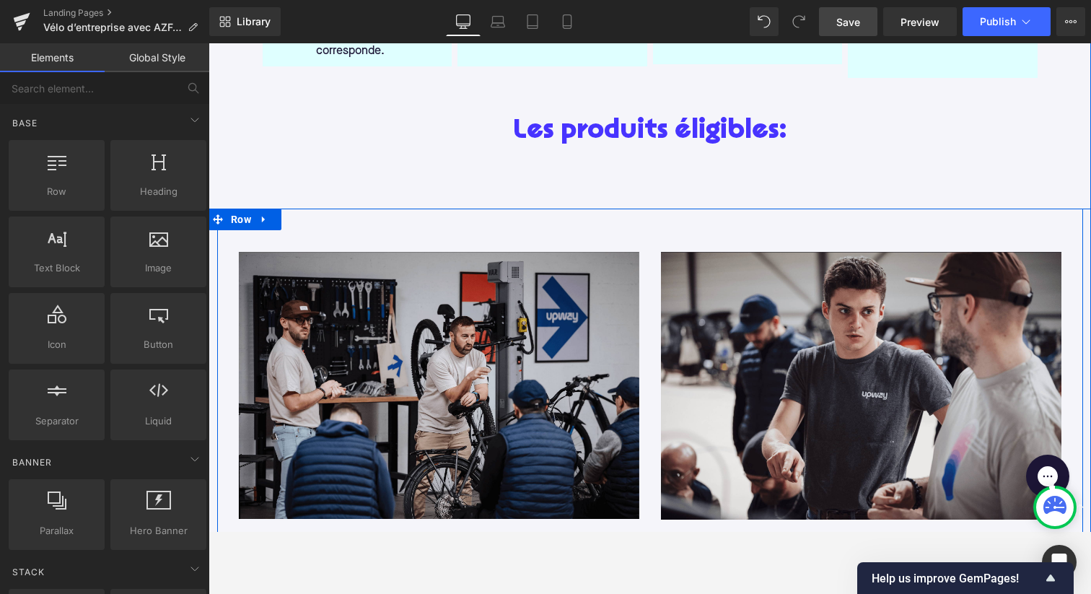
scroll to position [630, 0]
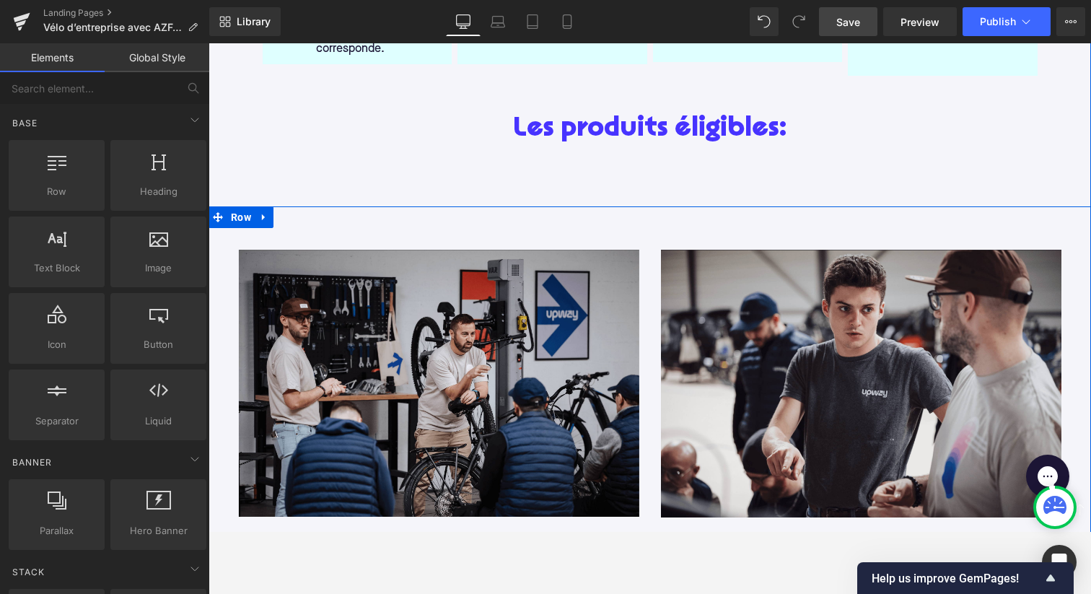
click at [268, 219] on div "Image Row Image Row ‹ › Carousel Row" at bounding box center [649, 374] width 882 height 336
click at [262, 214] on icon at bounding box center [263, 217] width 3 height 6
click at [297, 215] on icon at bounding box center [301, 217] width 10 height 10
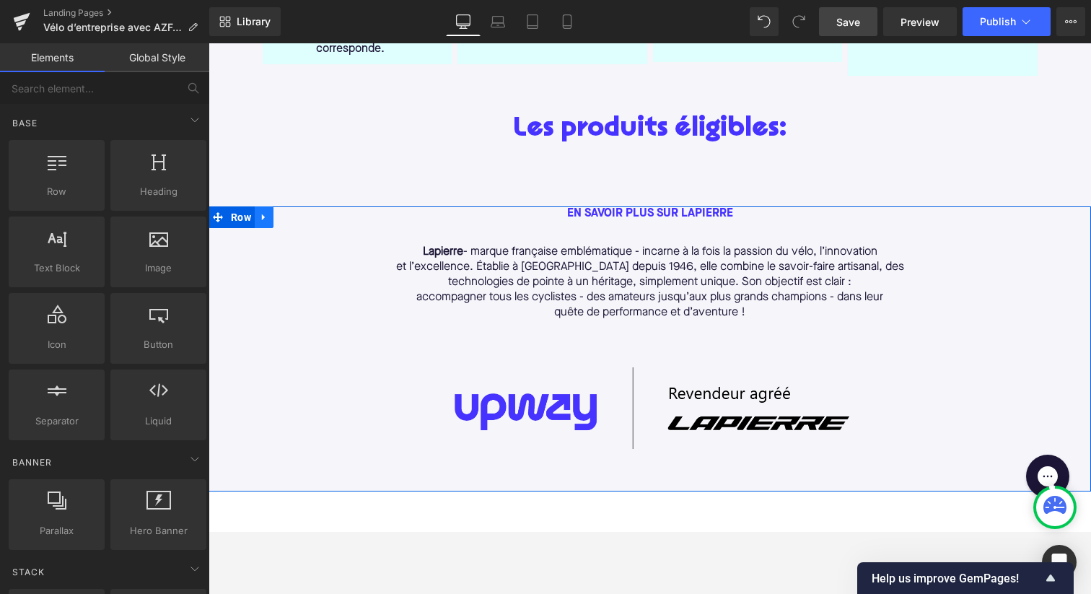
click at [262, 214] on icon at bounding box center [263, 217] width 3 height 6
click at [300, 218] on icon at bounding box center [301, 216] width 10 height 11
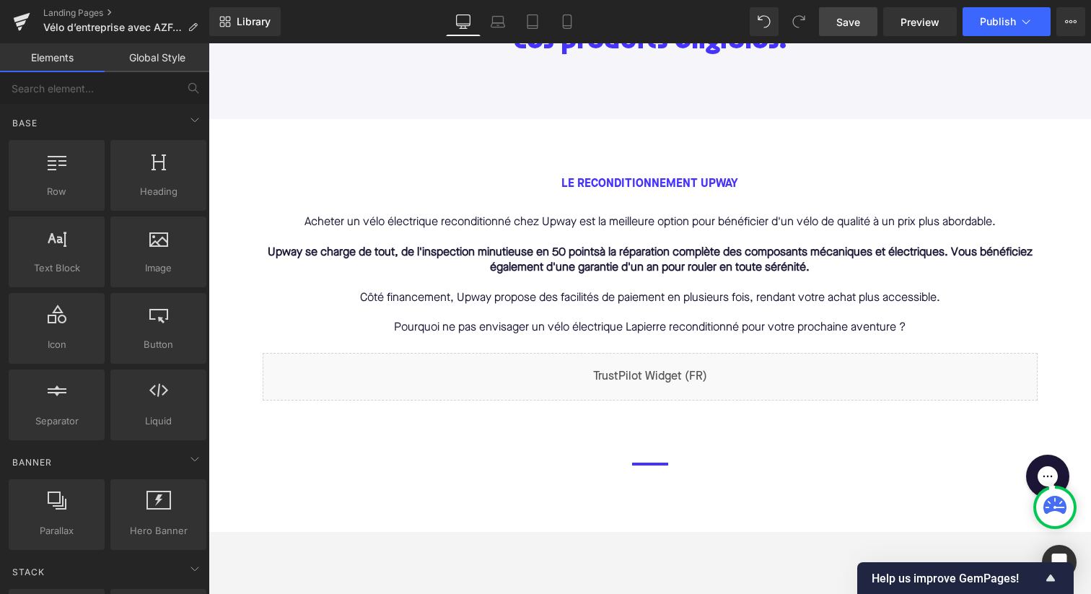
scroll to position [645, 0]
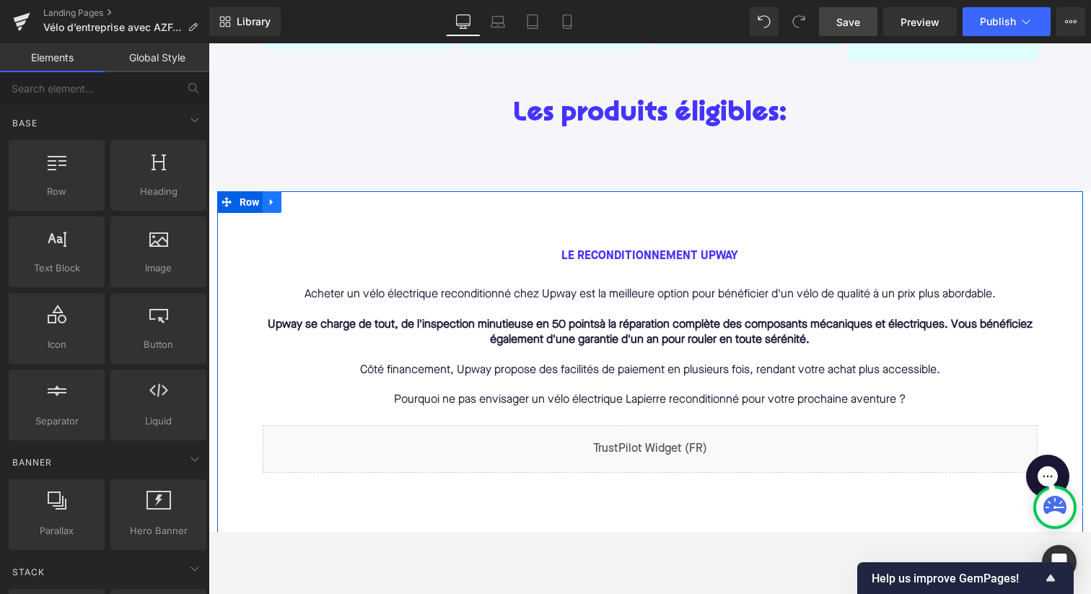
click at [271, 203] on icon at bounding box center [271, 202] width 3 height 6
click at [315, 206] on link at bounding box center [309, 202] width 19 height 22
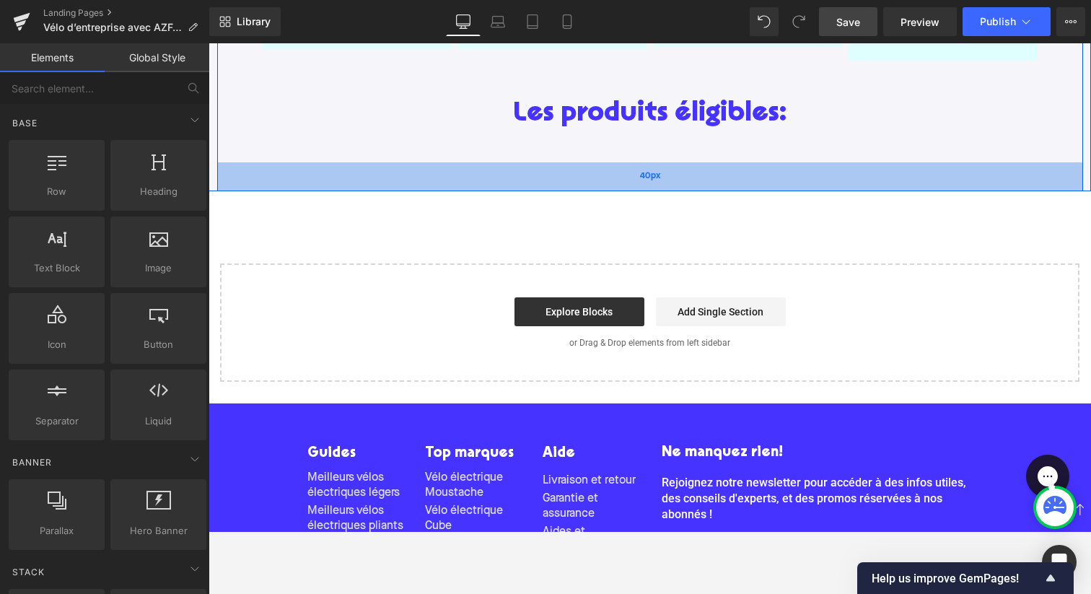
click at [365, 182] on div "40px" at bounding box center [650, 176] width 866 height 29
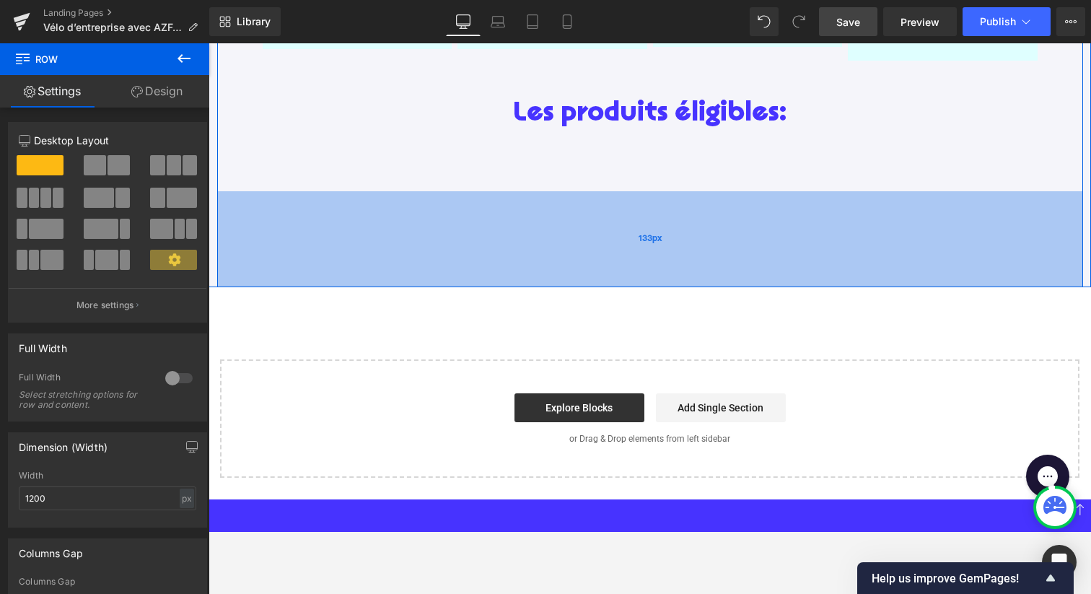
drag, startPoint x: 362, startPoint y: 188, endPoint x: 378, endPoint y: 283, distance: 97.2
click at [378, 283] on div "133px" at bounding box center [650, 239] width 866 height 96
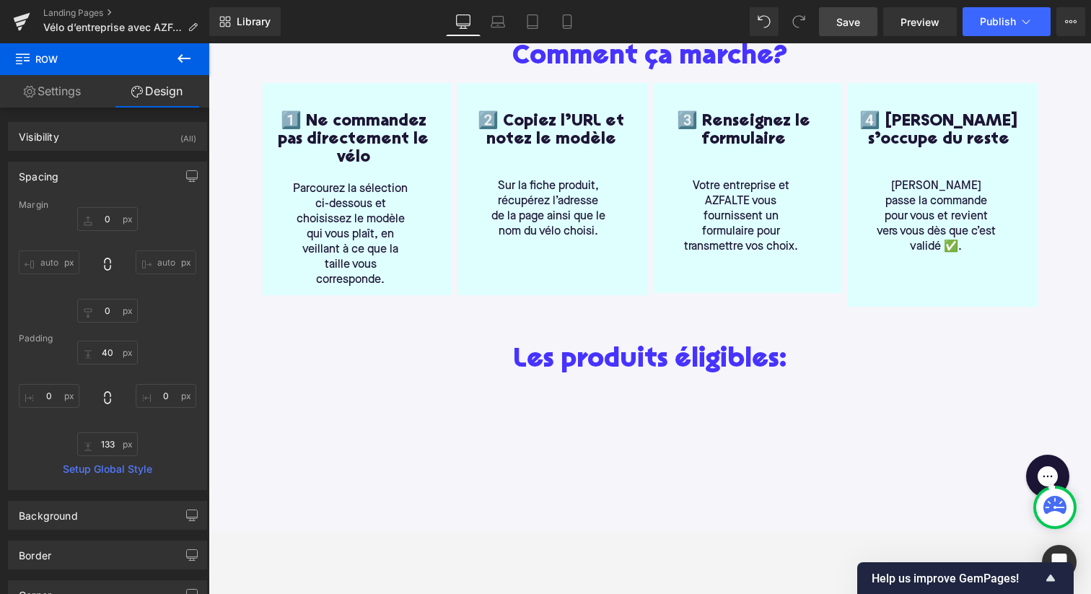
scroll to position [763, 0]
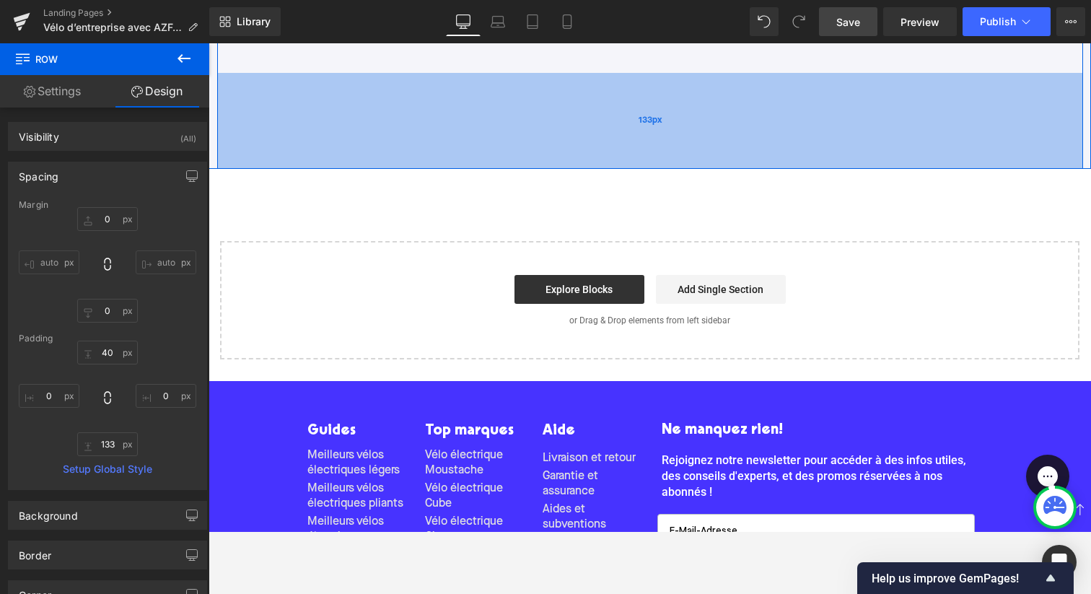
click at [366, 143] on div "133px" at bounding box center [650, 121] width 866 height 96
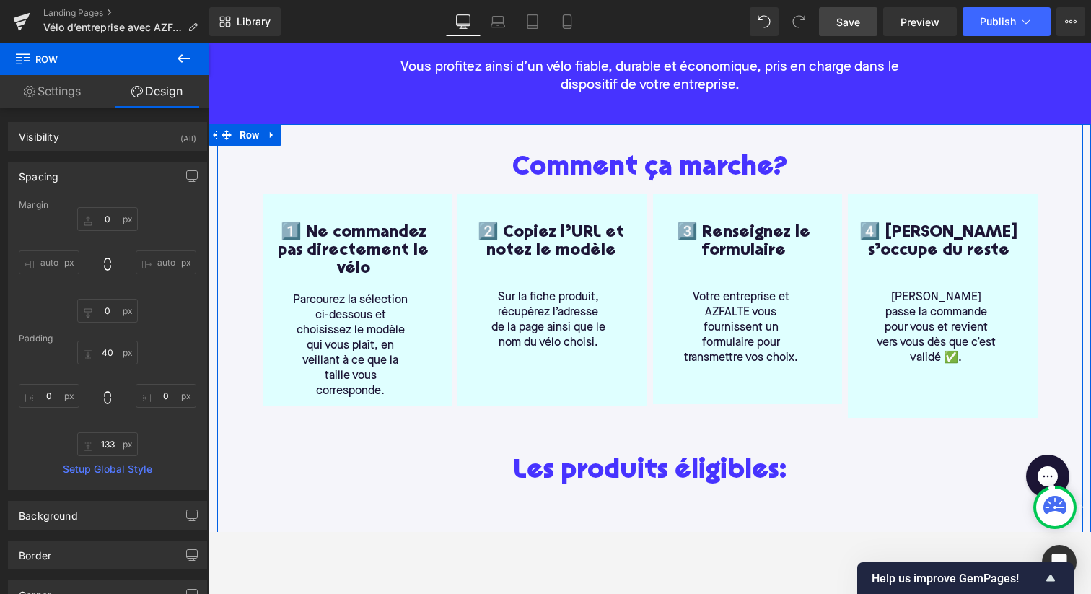
scroll to position [274, 0]
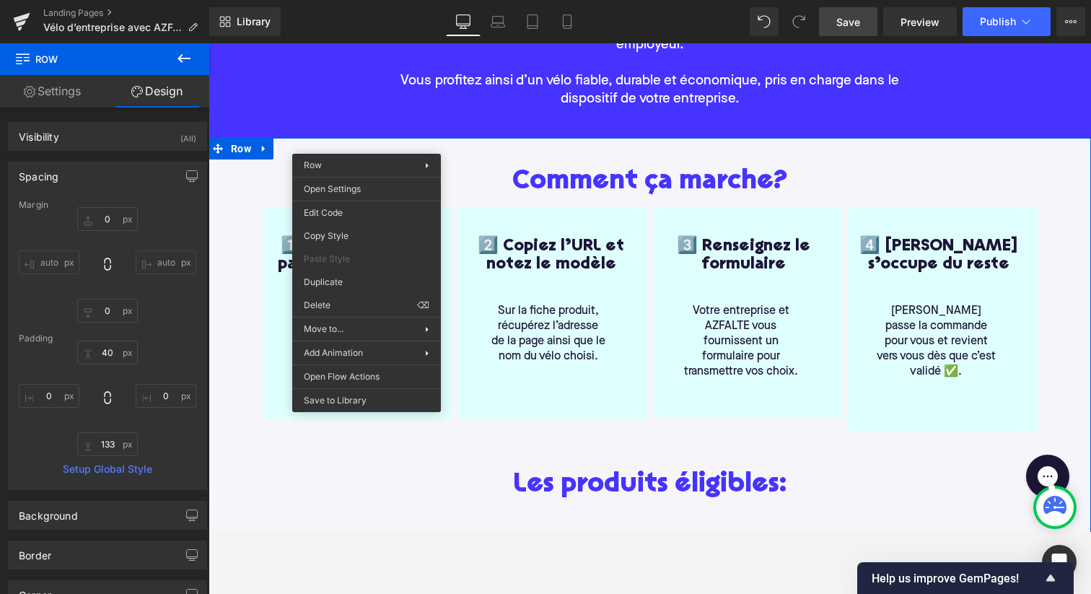
click at [213, 153] on div "Comment ça marche? Heading 1️⃣ Ne commandez pas directement le vélo Heading Par…" at bounding box center [649, 398] width 882 height 520
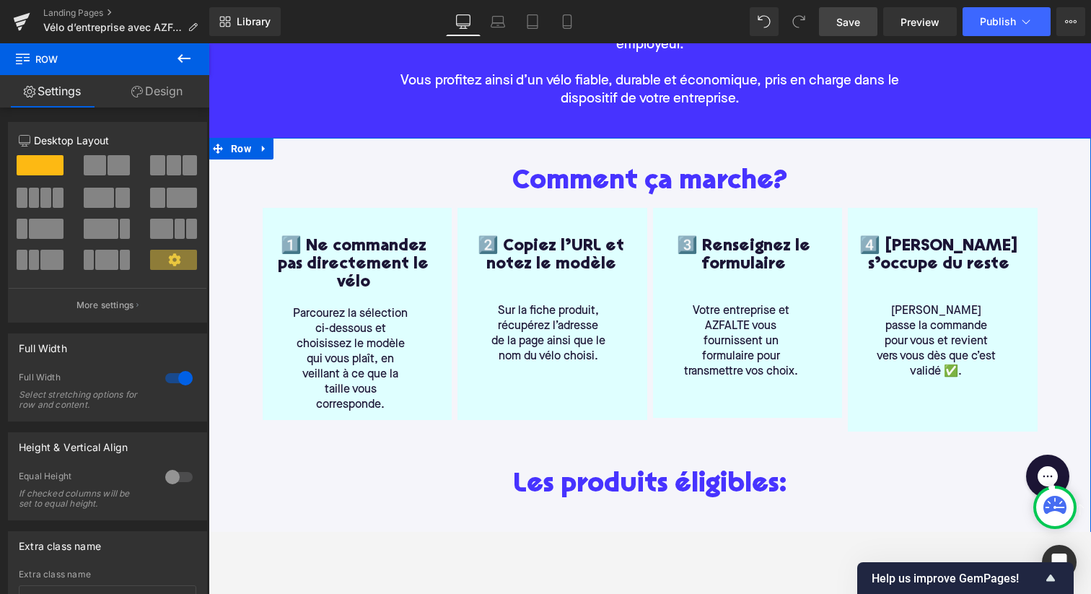
click at [157, 78] on link "Design" at bounding box center [157, 91] width 105 height 32
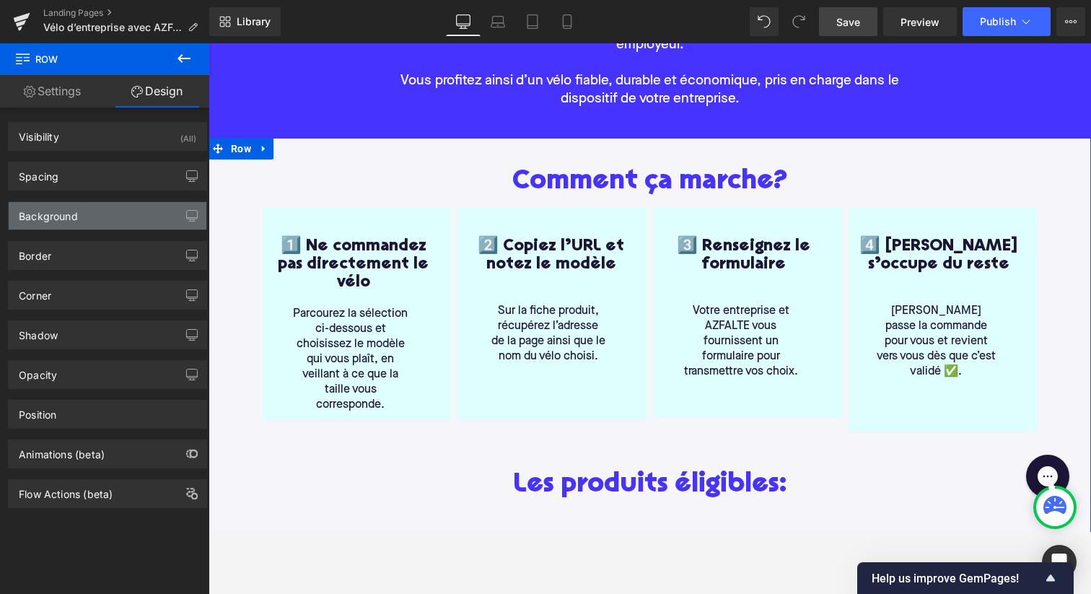
click at [146, 211] on div "Background" at bounding box center [108, 215] width 198 height 27
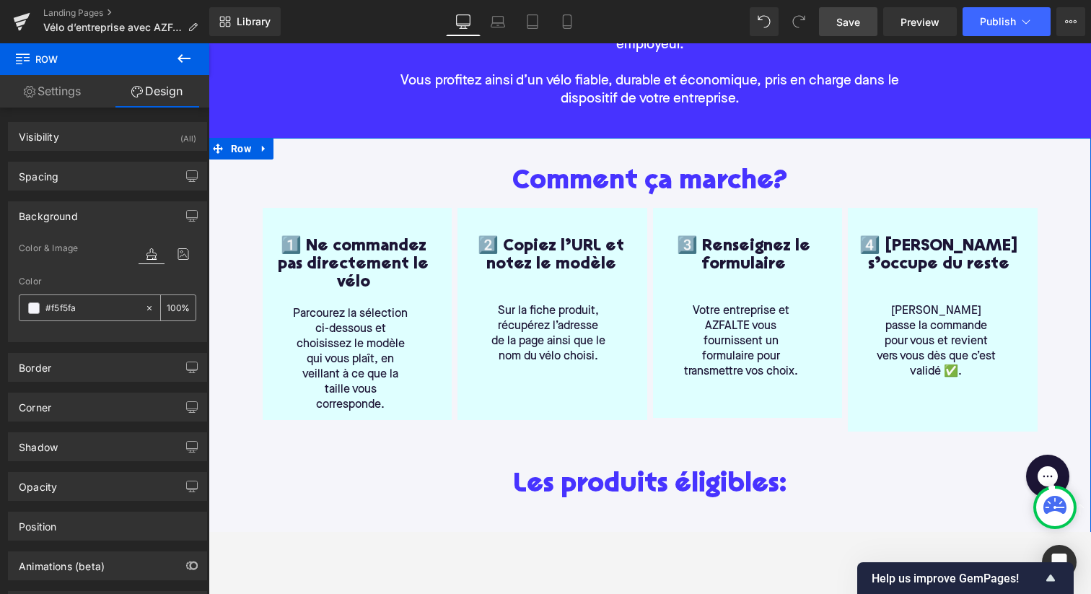
click at [146, 303] on icon at bounding box center [149, 308] width 10 height 10
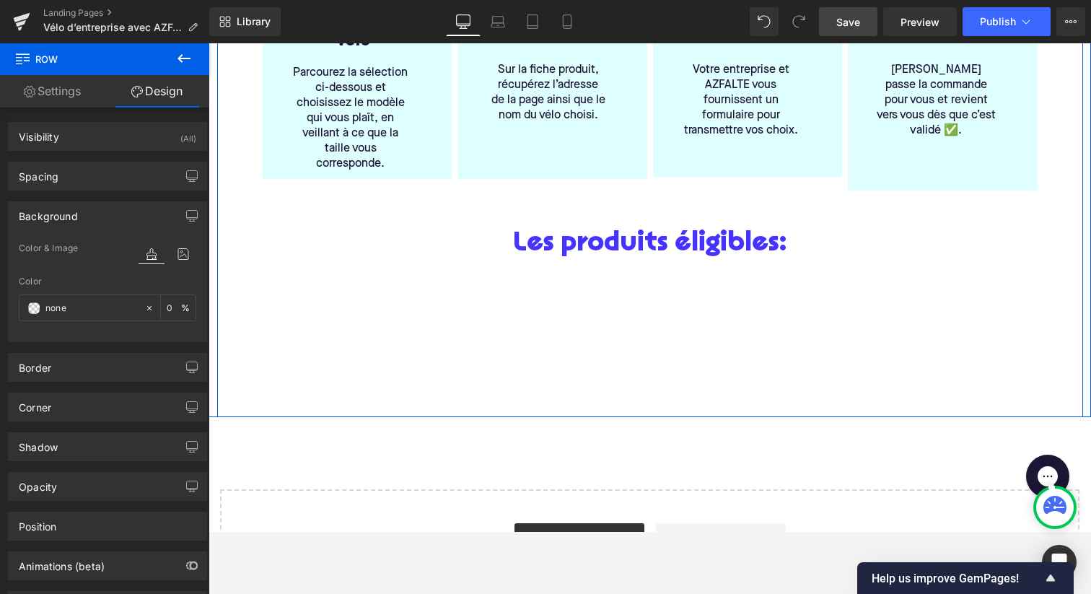
scroll to position [534, 0]
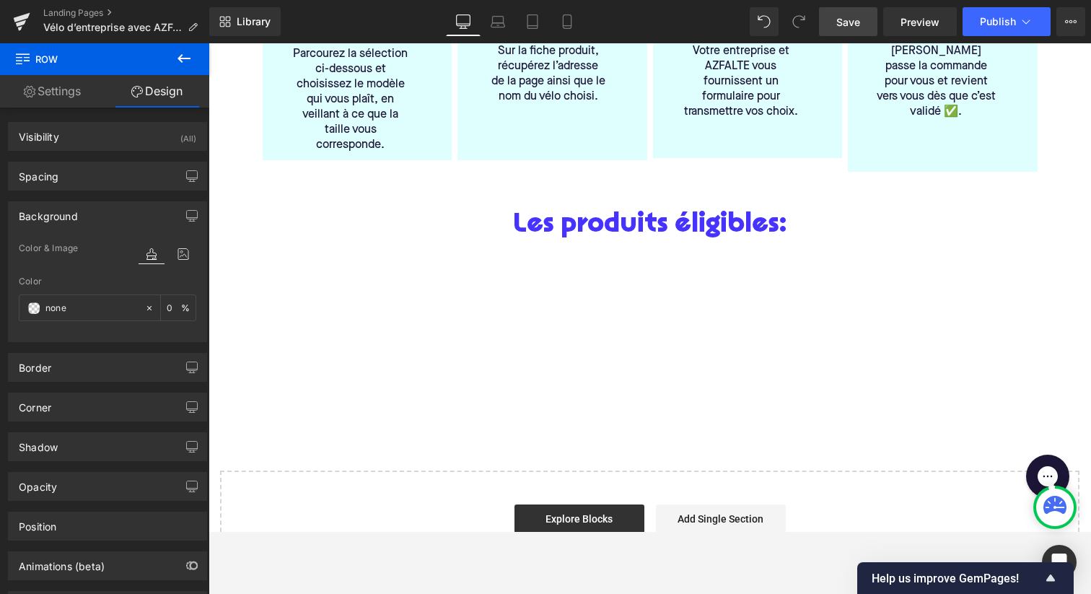
click at [193, 55] on button at bounding box center [184, 59] width 50 height 32
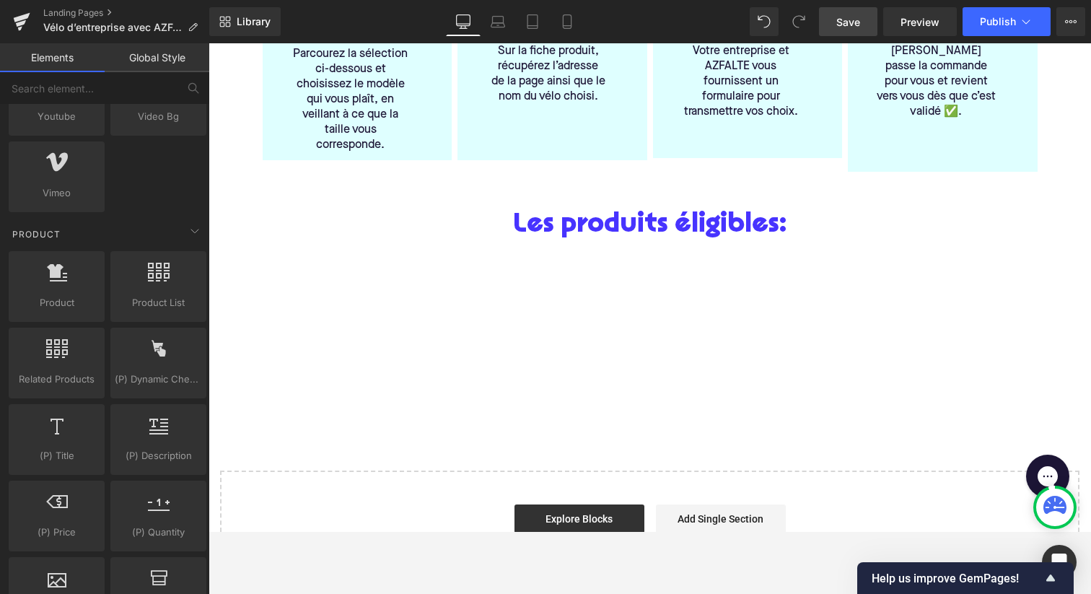
scroll to position [1123, 0]
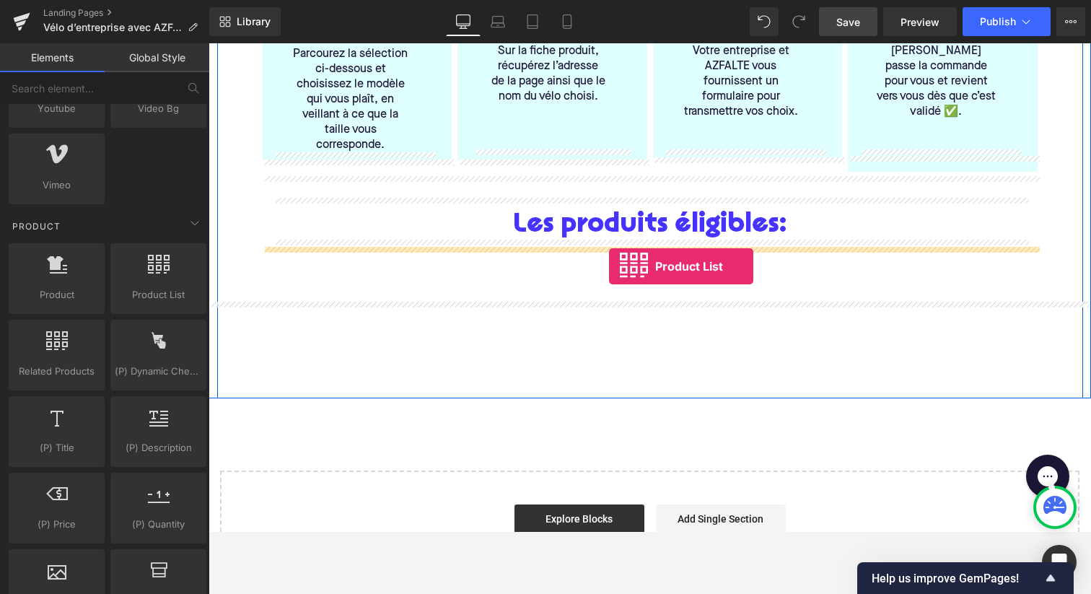
drag, startPoint x: 353, startPoint y: 312, endPoint x: 609, endPoint y: 266, distance: 259.4
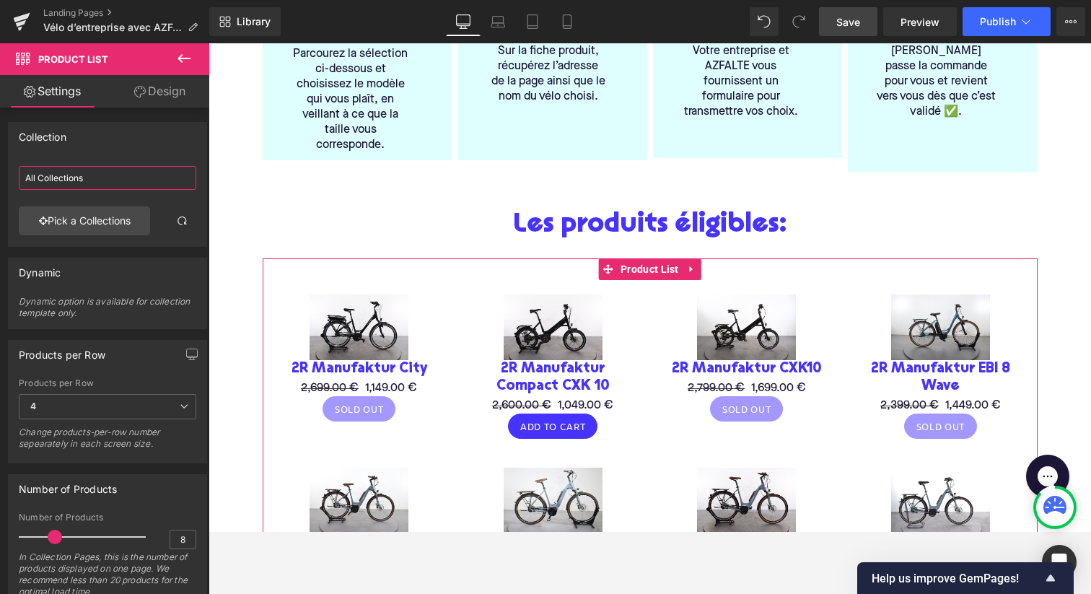
click at [89, 186] on input "All Collections" at bounding box center [107, 178] width 177 height 24
click at [100, 231] on link "Pick a Collections" at bounding box center [84, 220] width 131 height 29
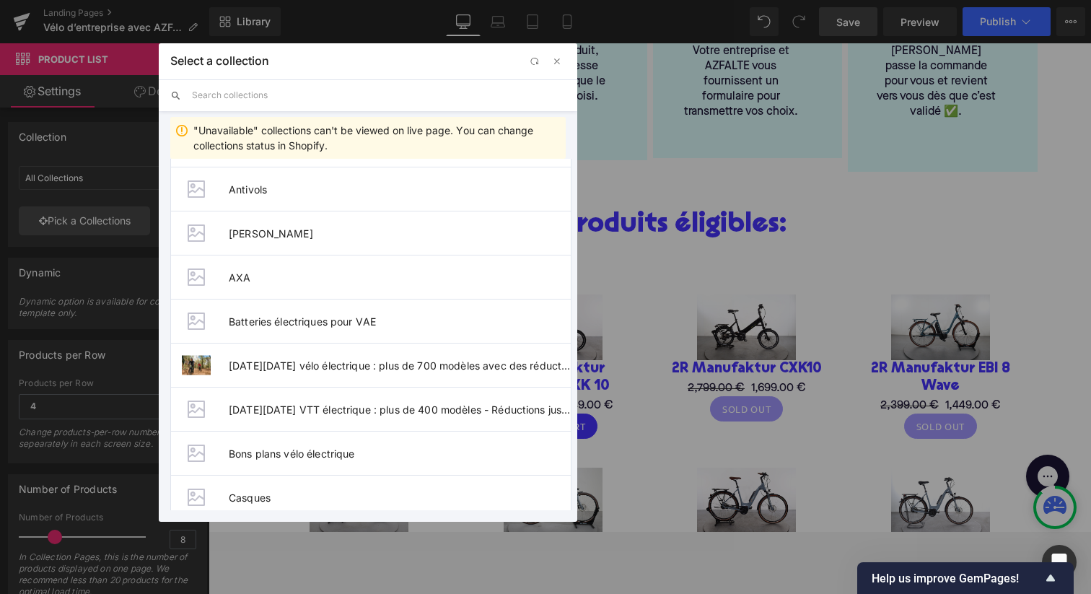
scroll to position [475, 0]
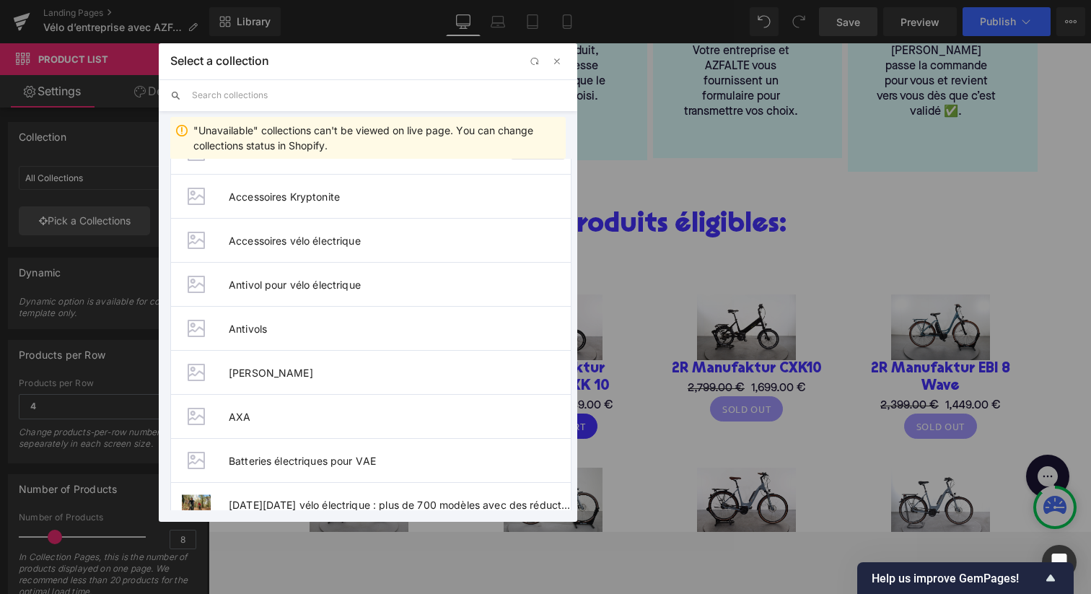
click at [290, 102] on input "text" at bounding box center [379, 95] width 374 height 32
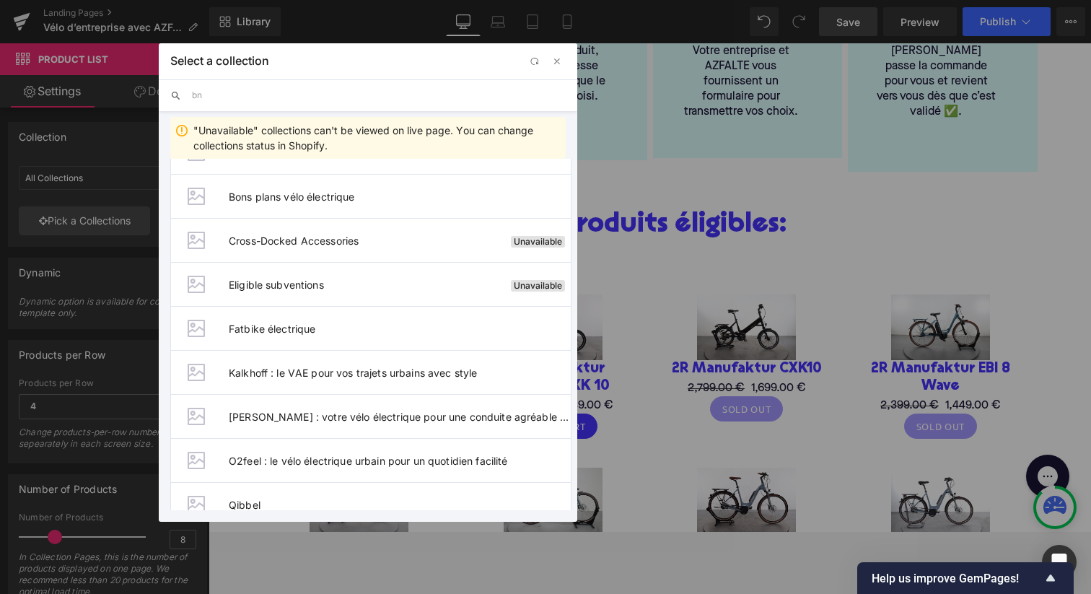
scroll to position [0, 0]
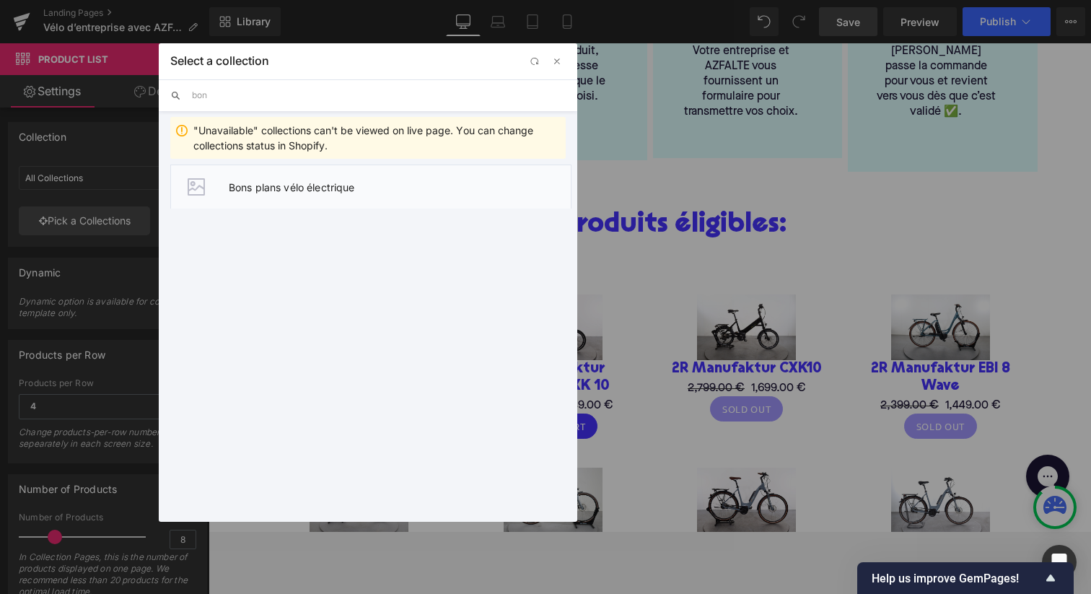
type input "bon"
click at [327, 195] on li "Bons plans vélo électrique" at bounding box center [370, 186] width 401 height 44
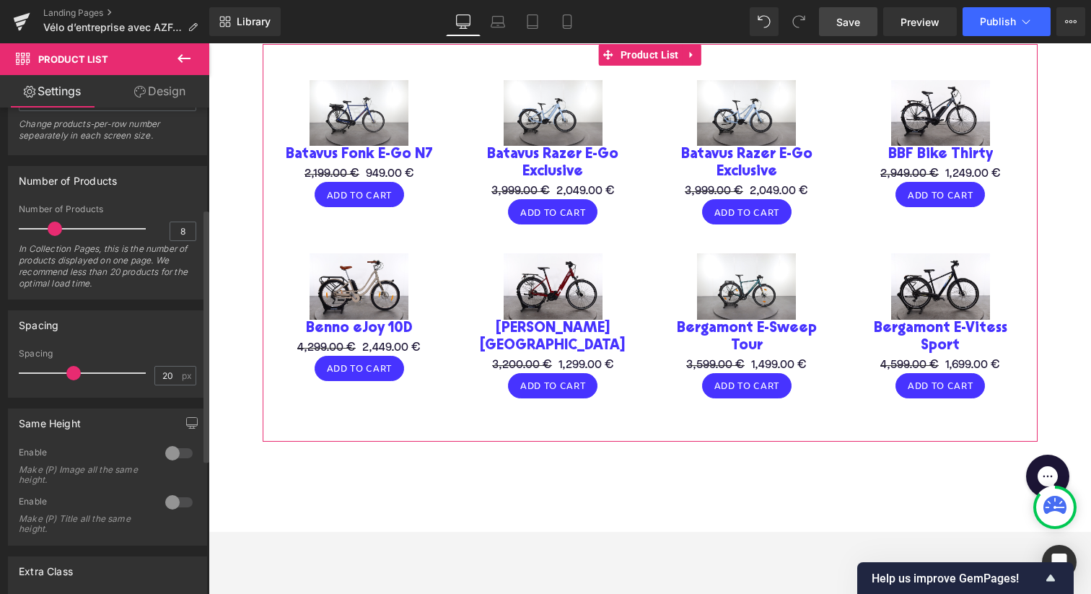
scroll to position [331, 0]
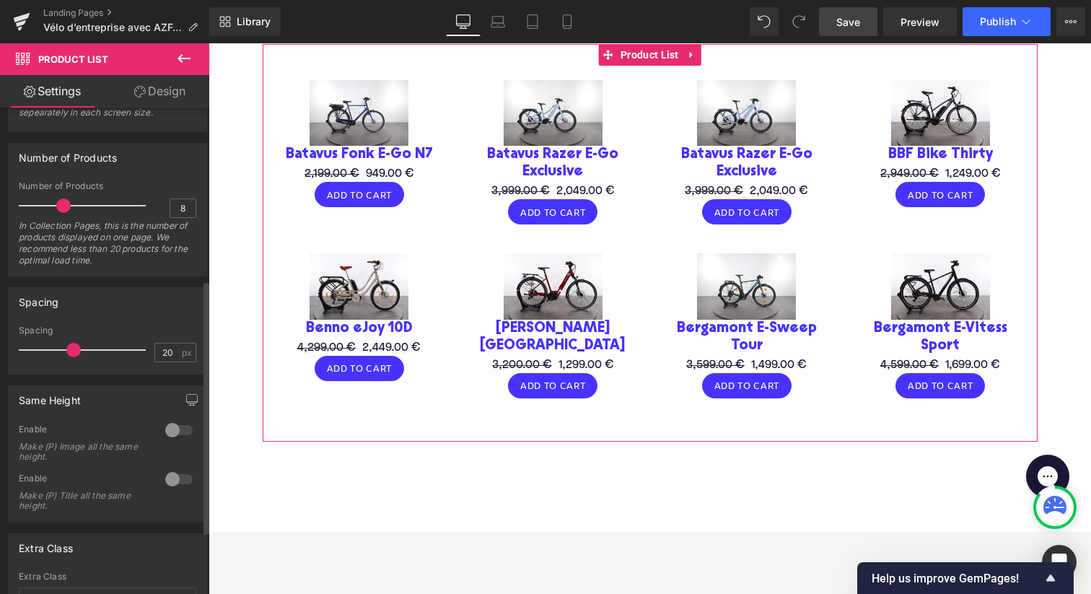
drag, startPoint x: 55, startPoint y: 207, endPoint x: 64, endPoint y: 206, distance: 9.4
click at [64, 206] on span at bounding box center [63, 205] width 14 height 14
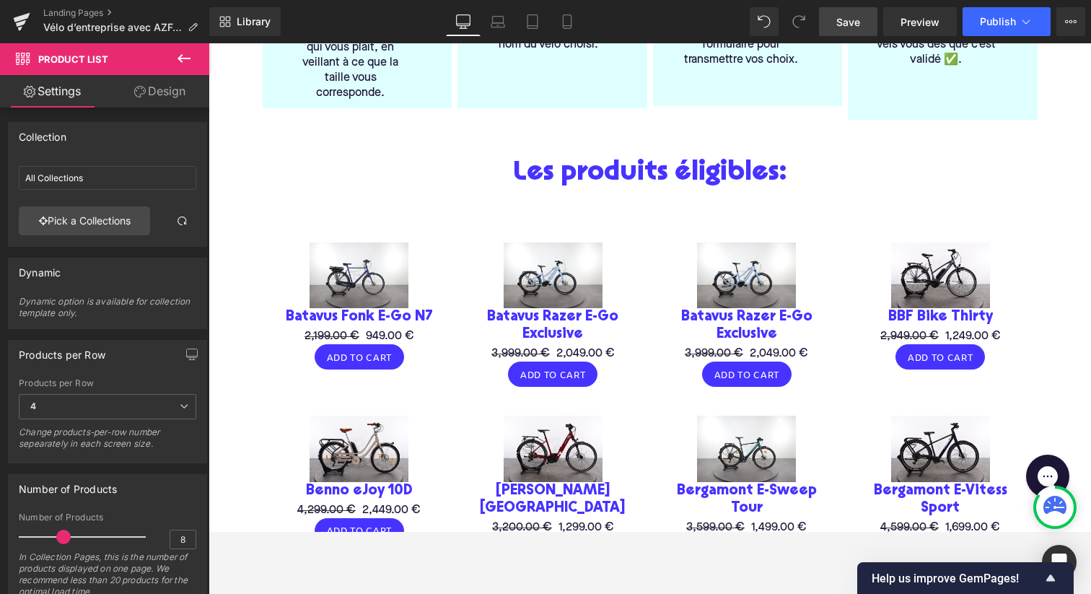
scroll to position [324, 0]
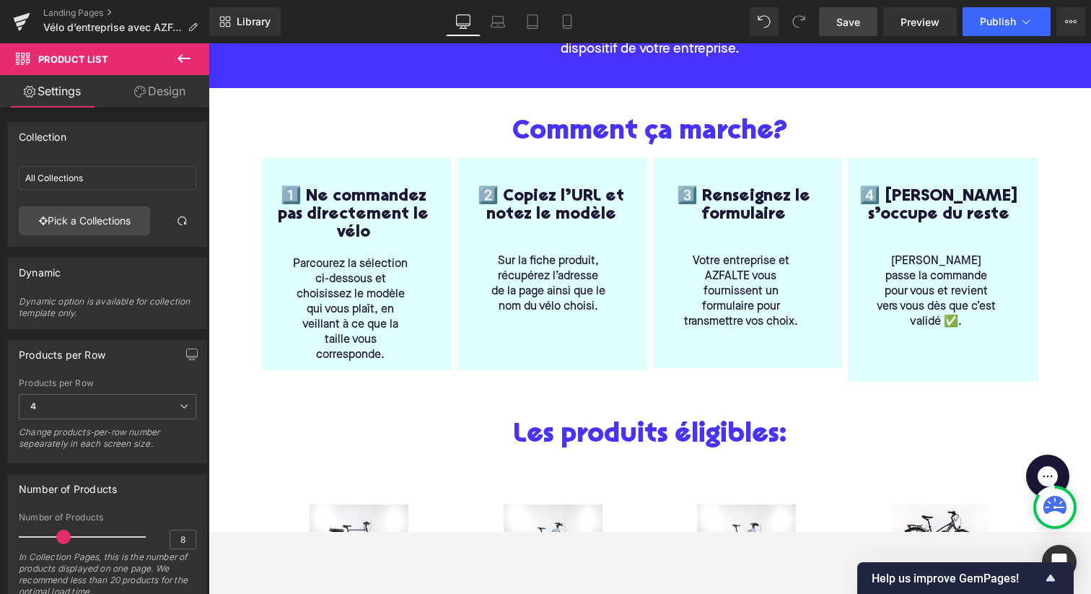
click at [850, 25] on span "Save" at bounding box center [848, 21] width 24 height 15
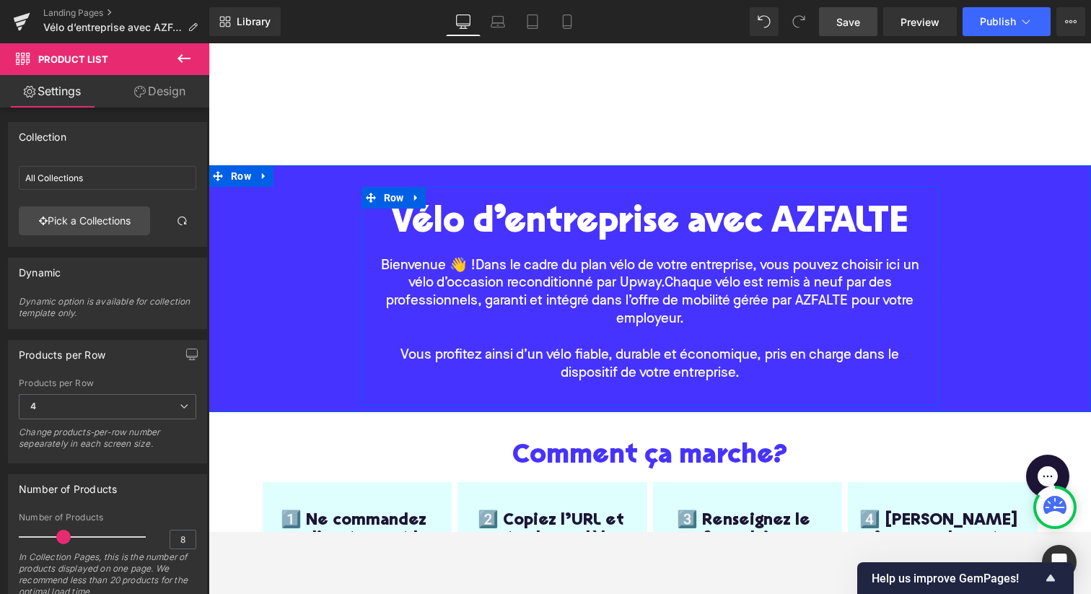
click at [562, 287] on span "Dans le cadre du plan vélo de votre entreprise, vous pouvez choisir ici un vélo…" at bounding box center [663, 275] width 511 height 32
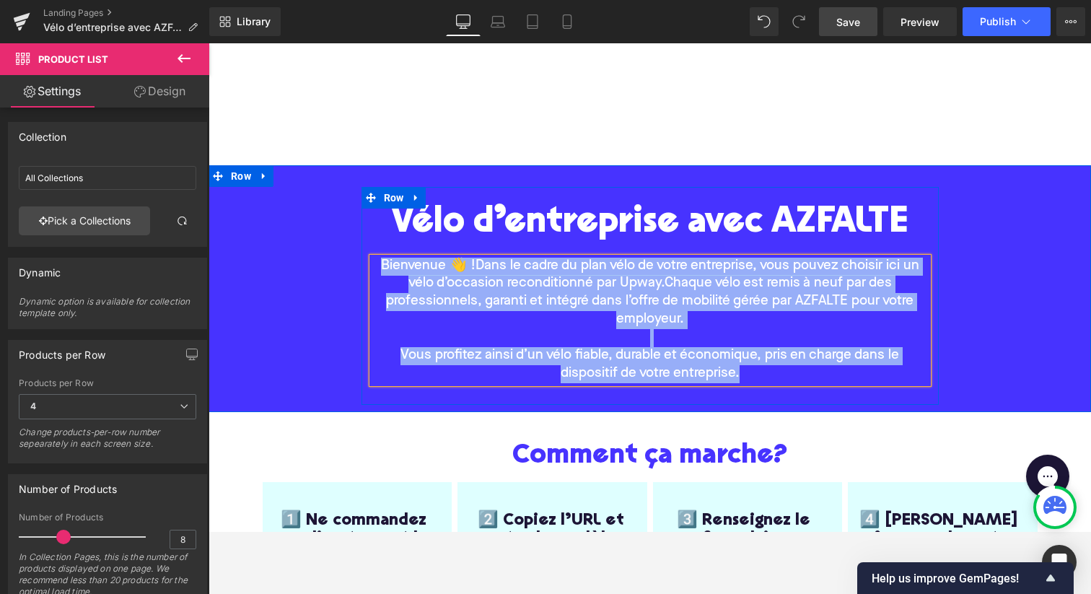
click at [652, 295] on span "Chaque vélo est remis à neuf par des professionnels, garanti et intégré dans l’…" at bounding box center [649, 301] width 527 height 50
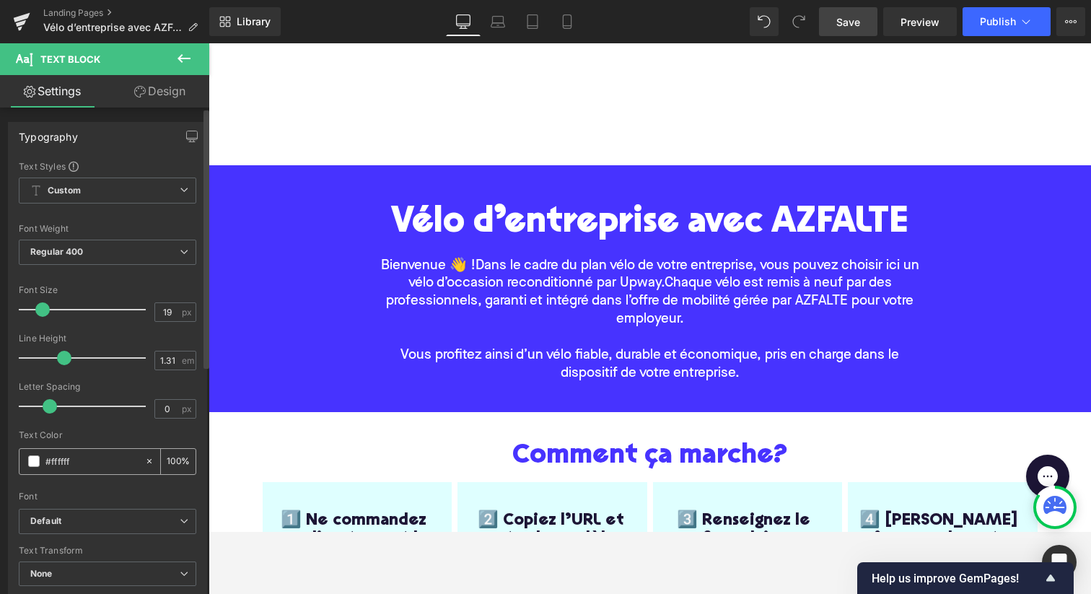
click at [108, 463] on input "#ffffff" at bounding box center [91, 461] width 92 height 16
drag, startPoint x: 108, startPoint y: 463, endPoint x: 70, endPoint y: 455, distance: 39.0
click at [70, 455] on input "#ffffff" at bounding box center [91, 461] width 92 height 16
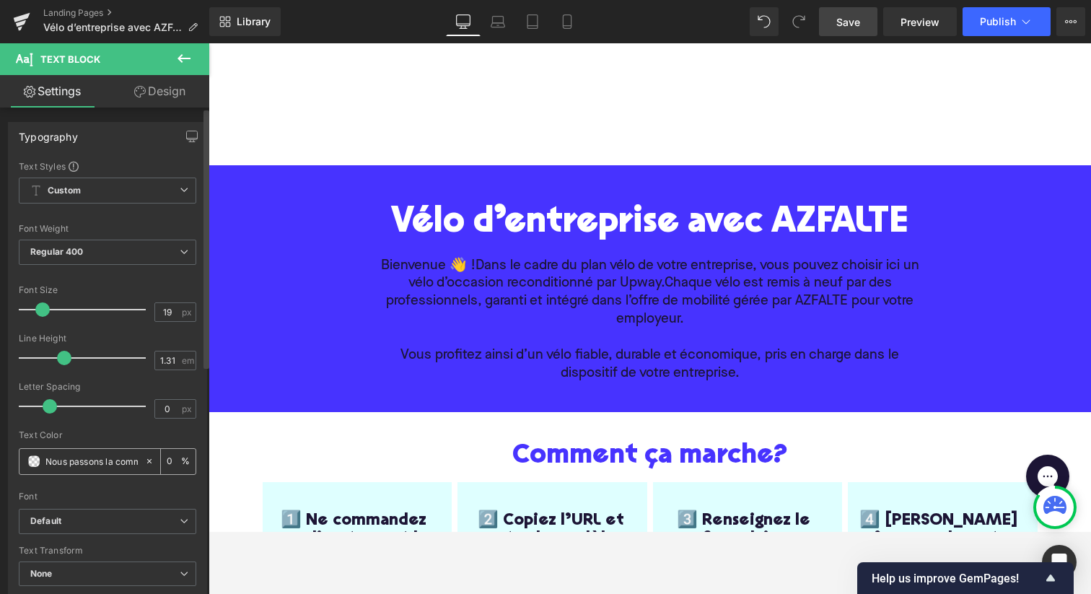
click at [144, 458] on icon at bounding box center [149, 461] width 10 height 10
click at [88, 465] on input "Nous passons la commande pour vous et revenons vers vous dès que c’est validé ✅." at bounding box center [91, 461] width 92 height 16
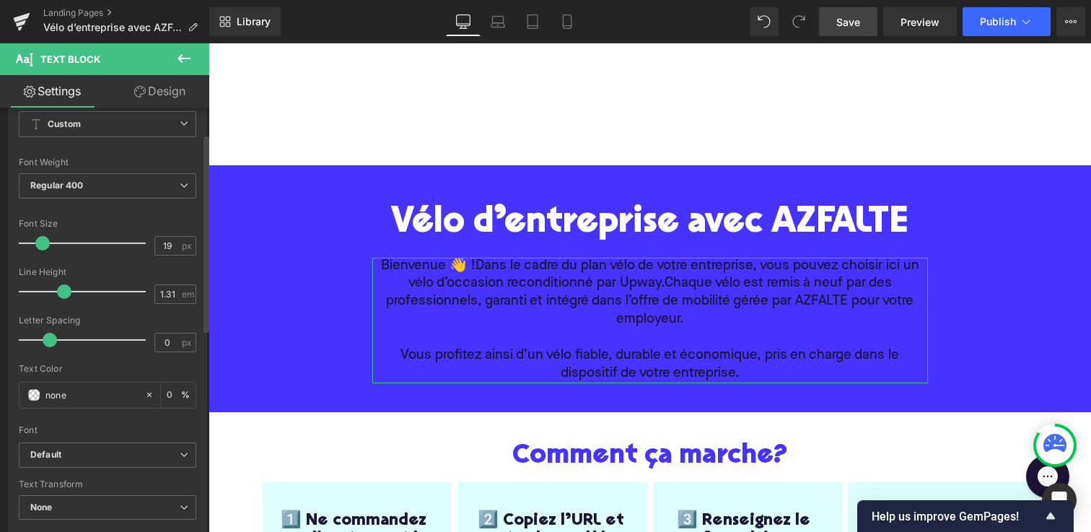
scroll to position [88, 0]
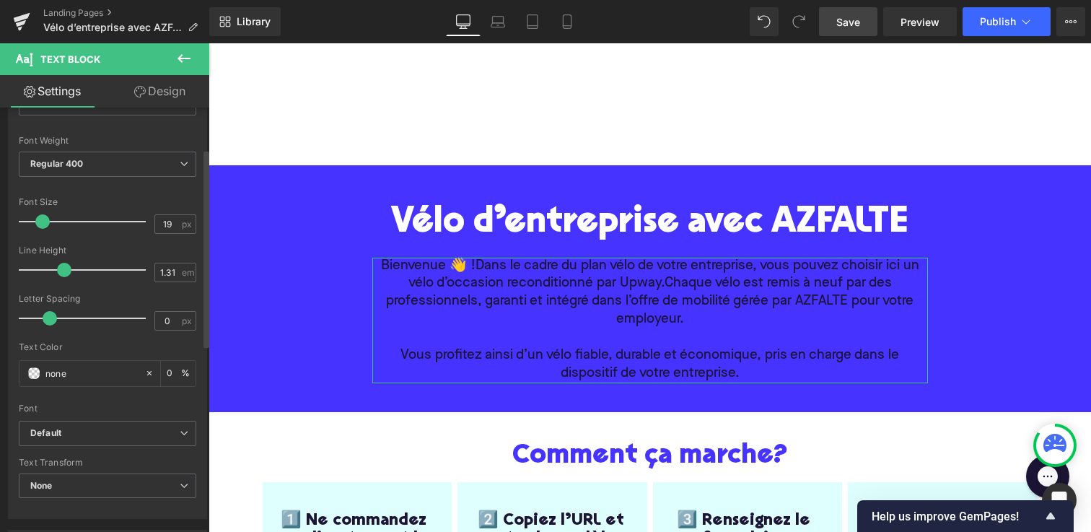
drag, startPoint x: 98, startPoint y: 373, endPoint x: 0, endPoint y: 361, distance: 98.8
click at [0, 363] on div "Typography Text Styles Custom Custom Setup Global Style Custom Setup Global Sty…" at bounding box center [108, 271] width 216 height 496
paste input "#FFFFFF"
type input "#FFFFFF"
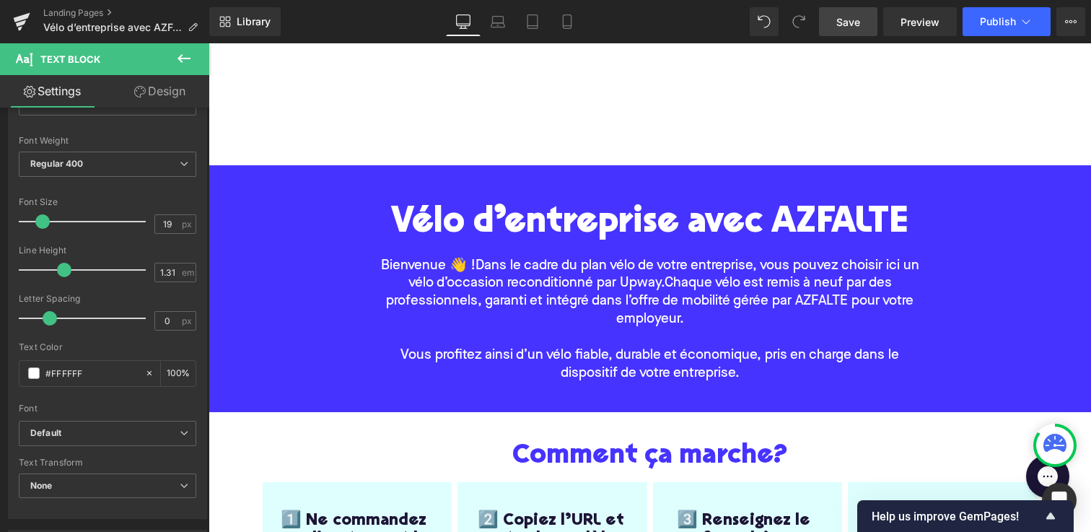
click at [848, 25] on span "Save" at bounding box center [848, 21] width 24 height 15
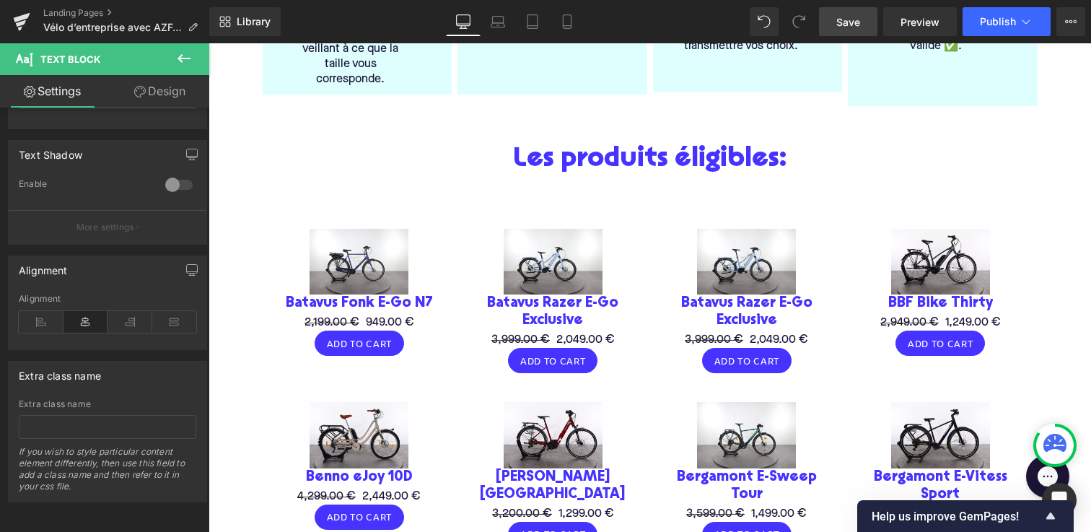
scroll to position [571, 0]
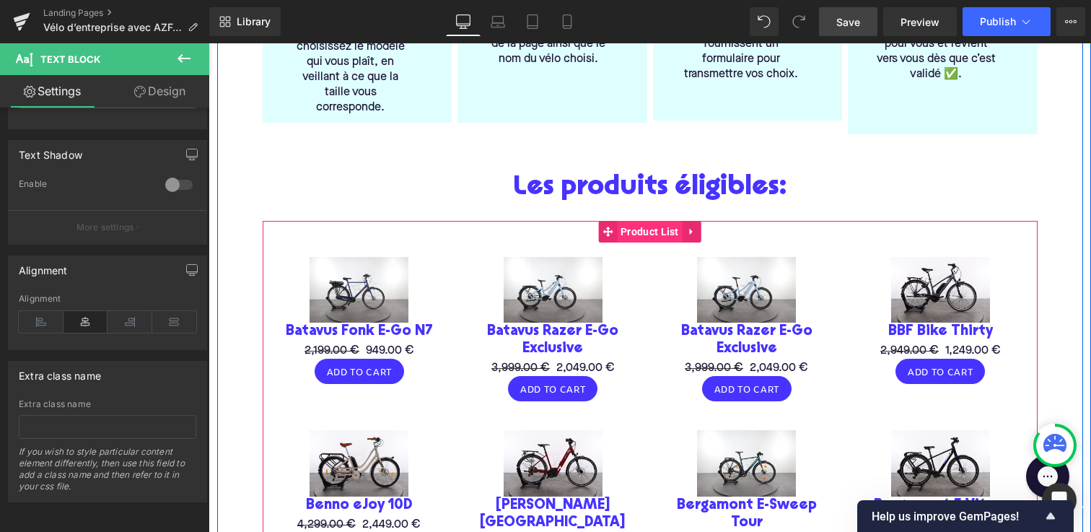
click at [637, 223] on span "Product List" at bounding box center [650, 232] width 66 height 22
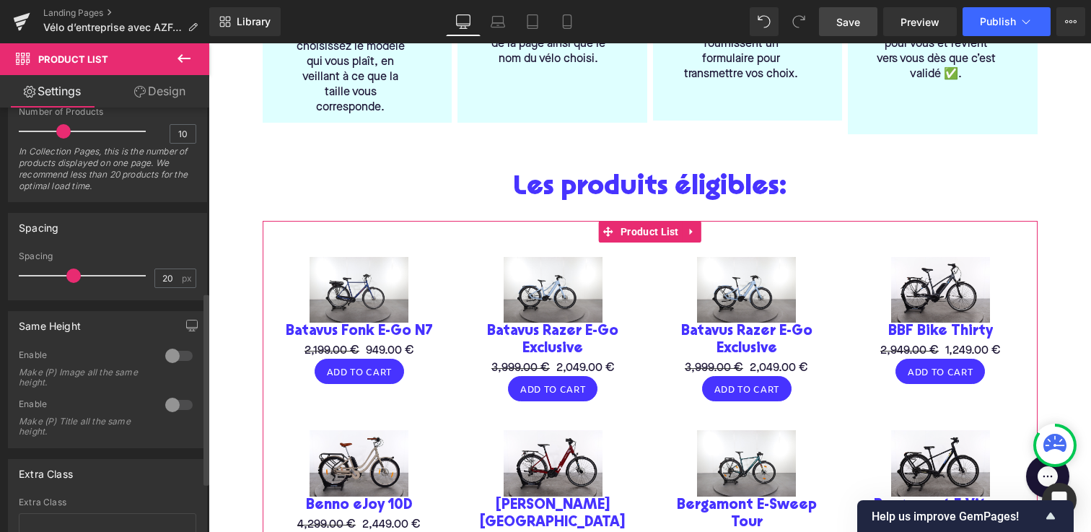
scroll to position [0, 0]
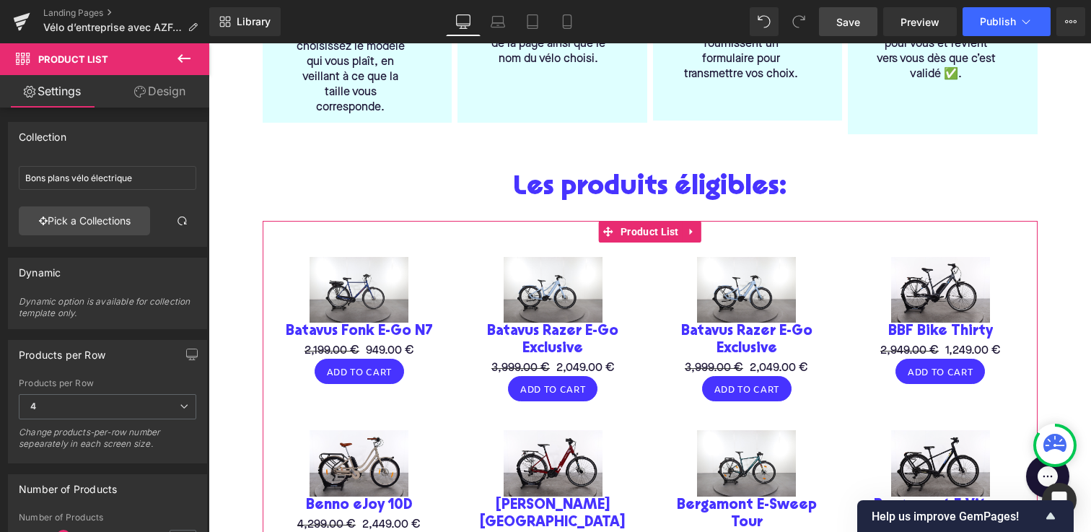
click at [164, 87] on link "Design" at bounding box center [159, 91] width 105 height 32
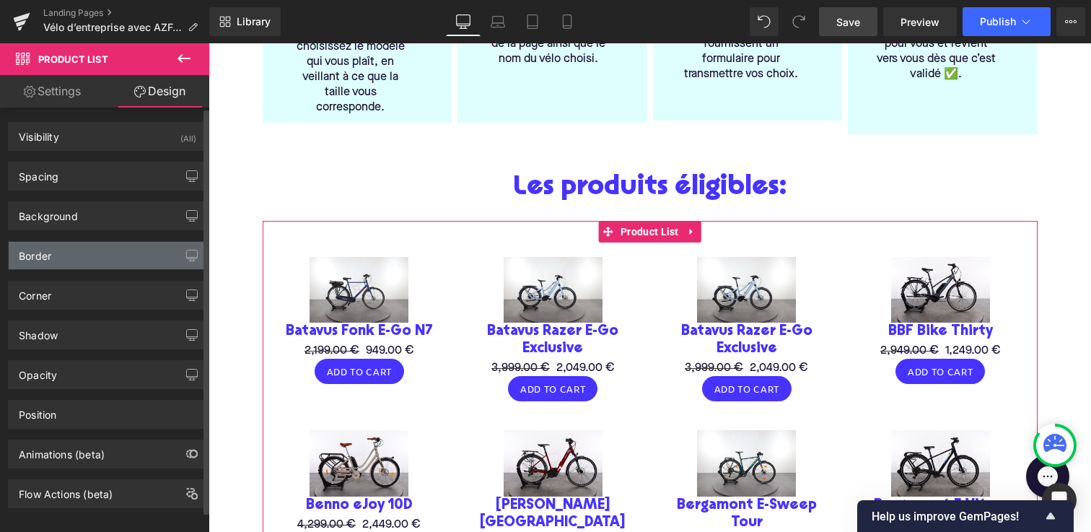
scroll to position [17, 0]
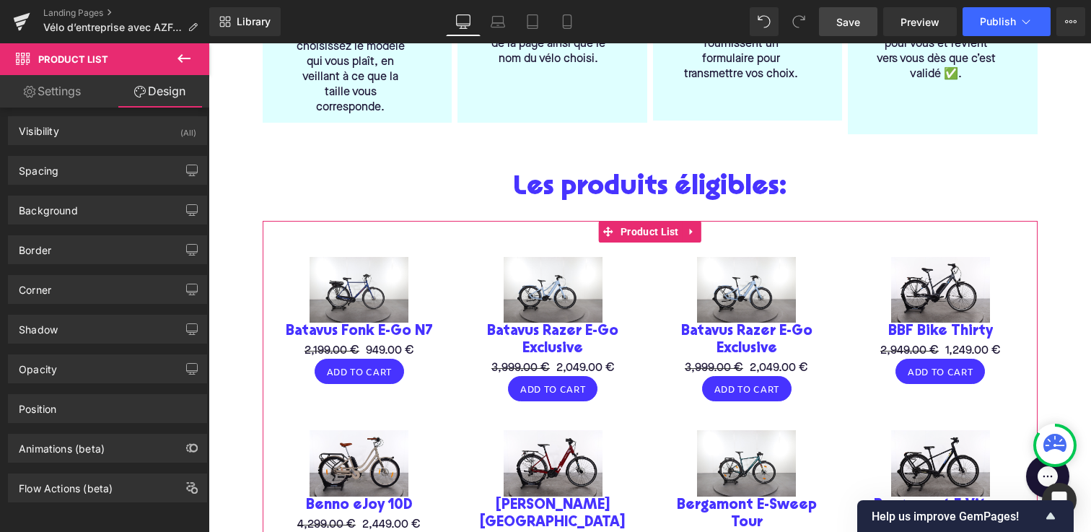
click at [58, 95] on link "Settings" at bounding box center [52, 91] width 105 height 32
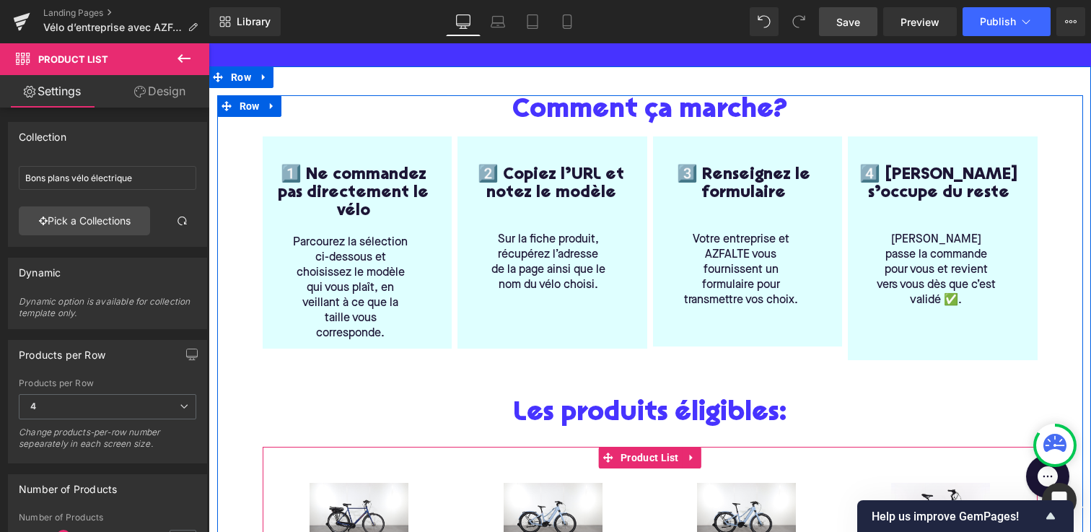
scroll to position [0, 0]
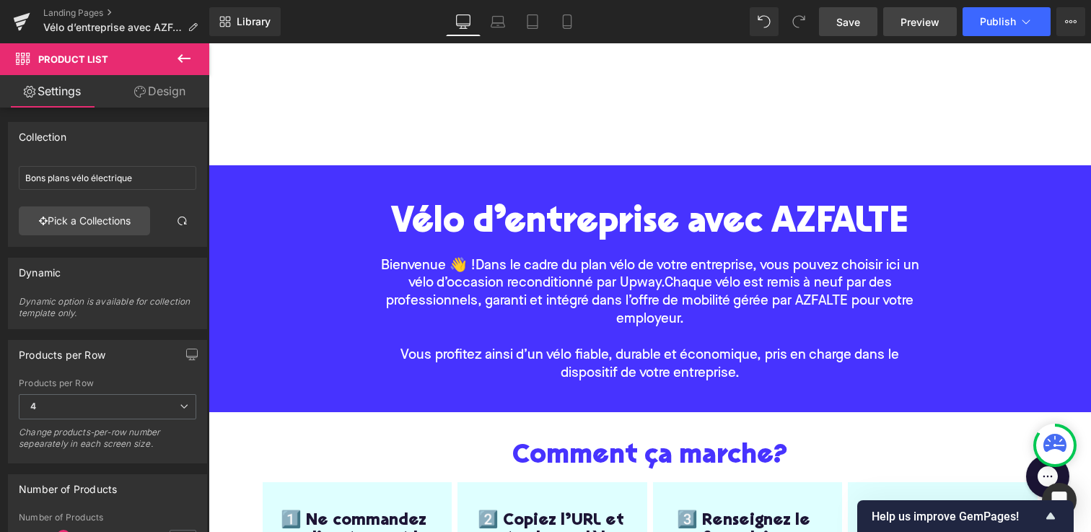
click at [924, 22] on span "Preview" at bounding box center [919, 21] width 39 height 15
click at [1078, 13] on button "View Live Page View with current Template Save Template to Library Schedule Pub…" at bounding box center [1070, 21] width 29 height 29
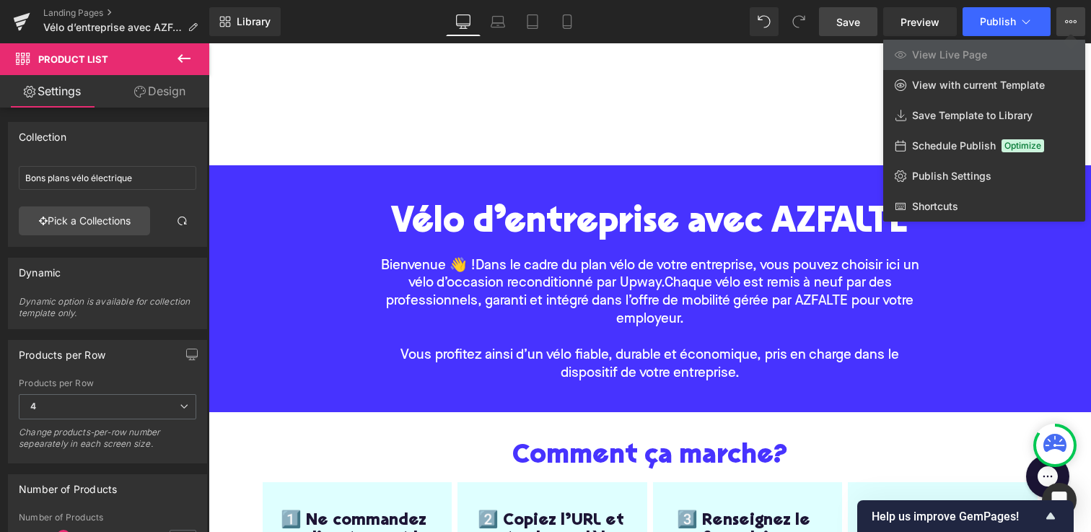
click at [840, 15] on span "Save" at bounding box center [848, 21] width 24 height 15
